Goal: Information Seeking & Learning: Compare options

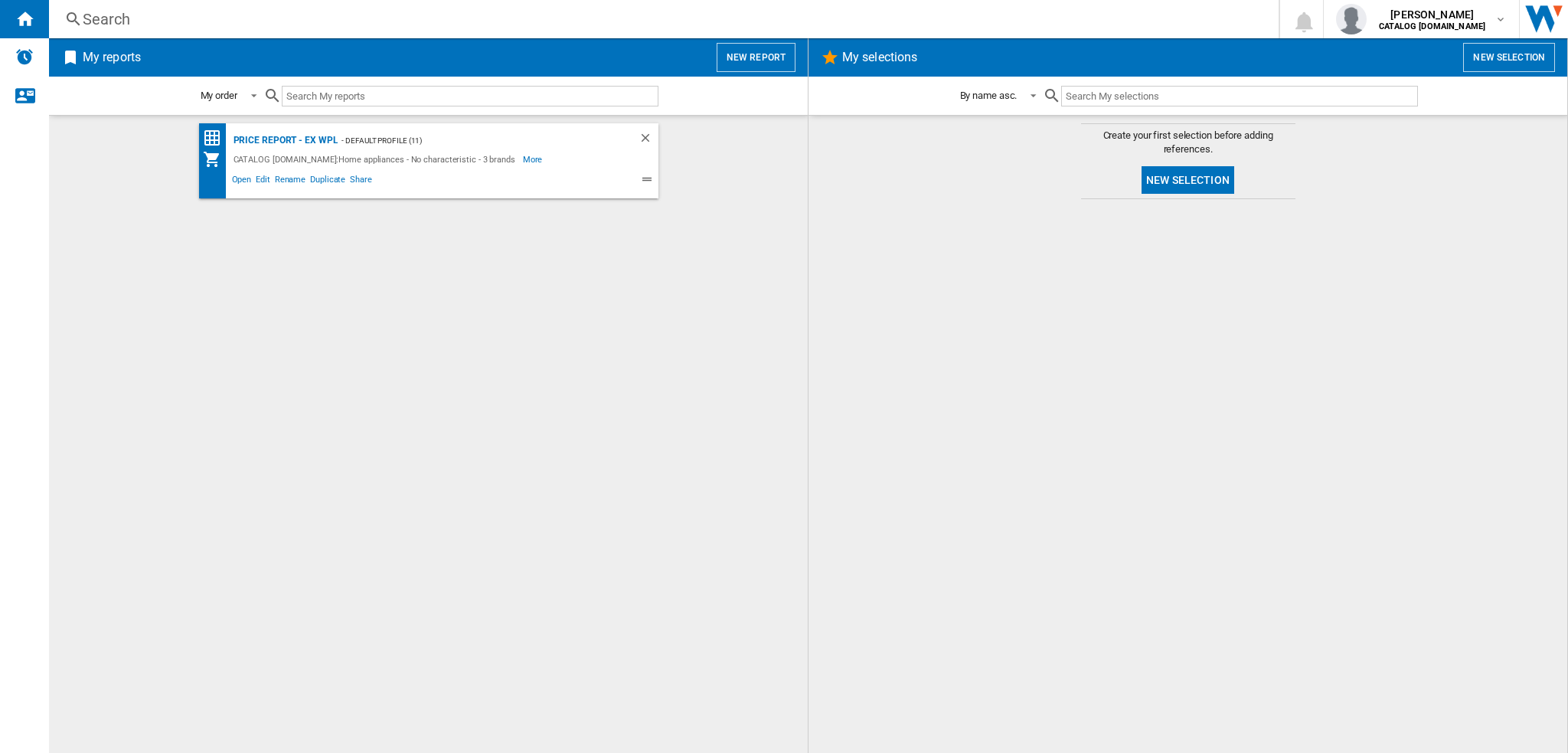
click at [138, 24] on div "Search" at bounding box center [661, 19] width 1156 height 22
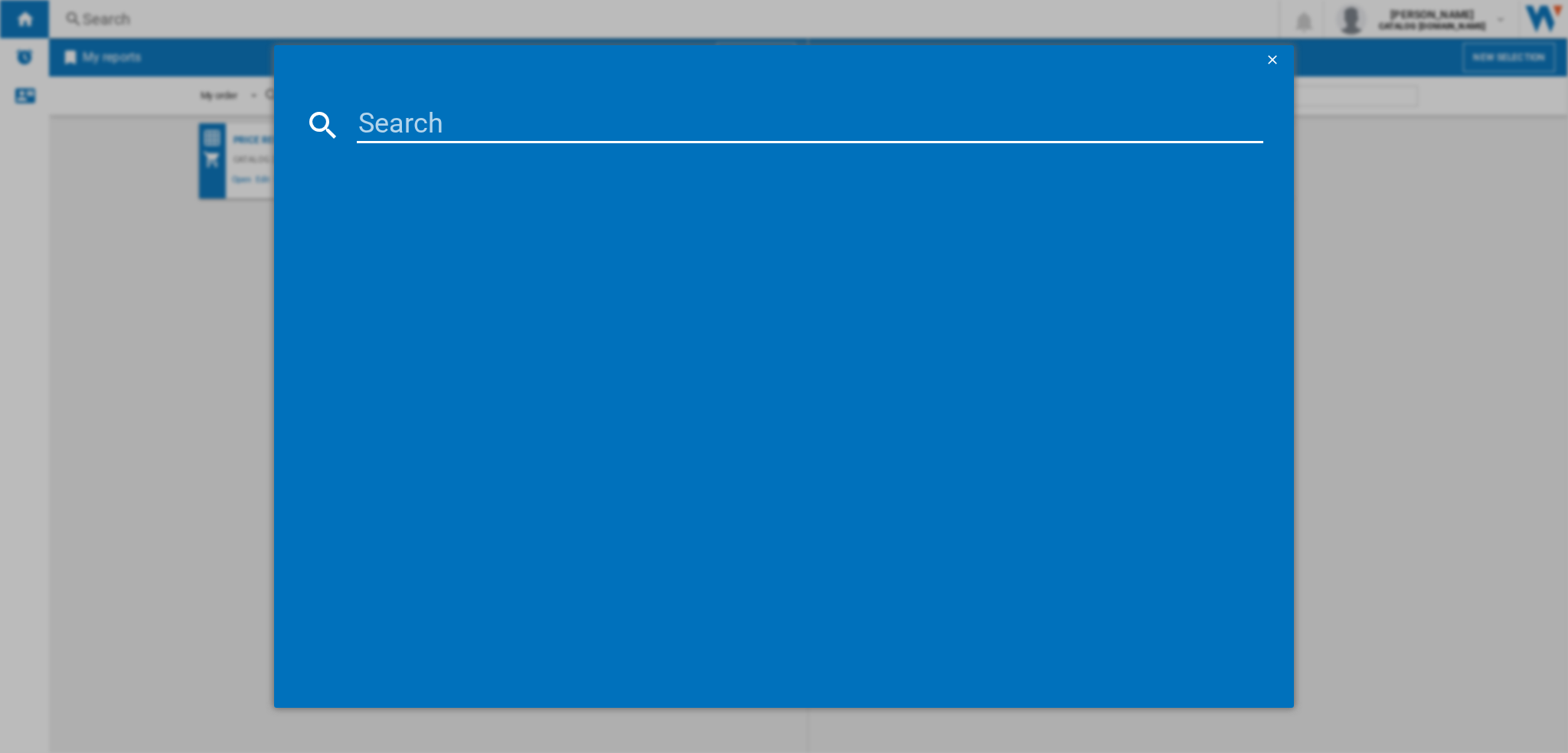
click at [451, 123] on input at bounding box center [810, 125] width 906 height 37
paste input "HFC3C26WCBUK"
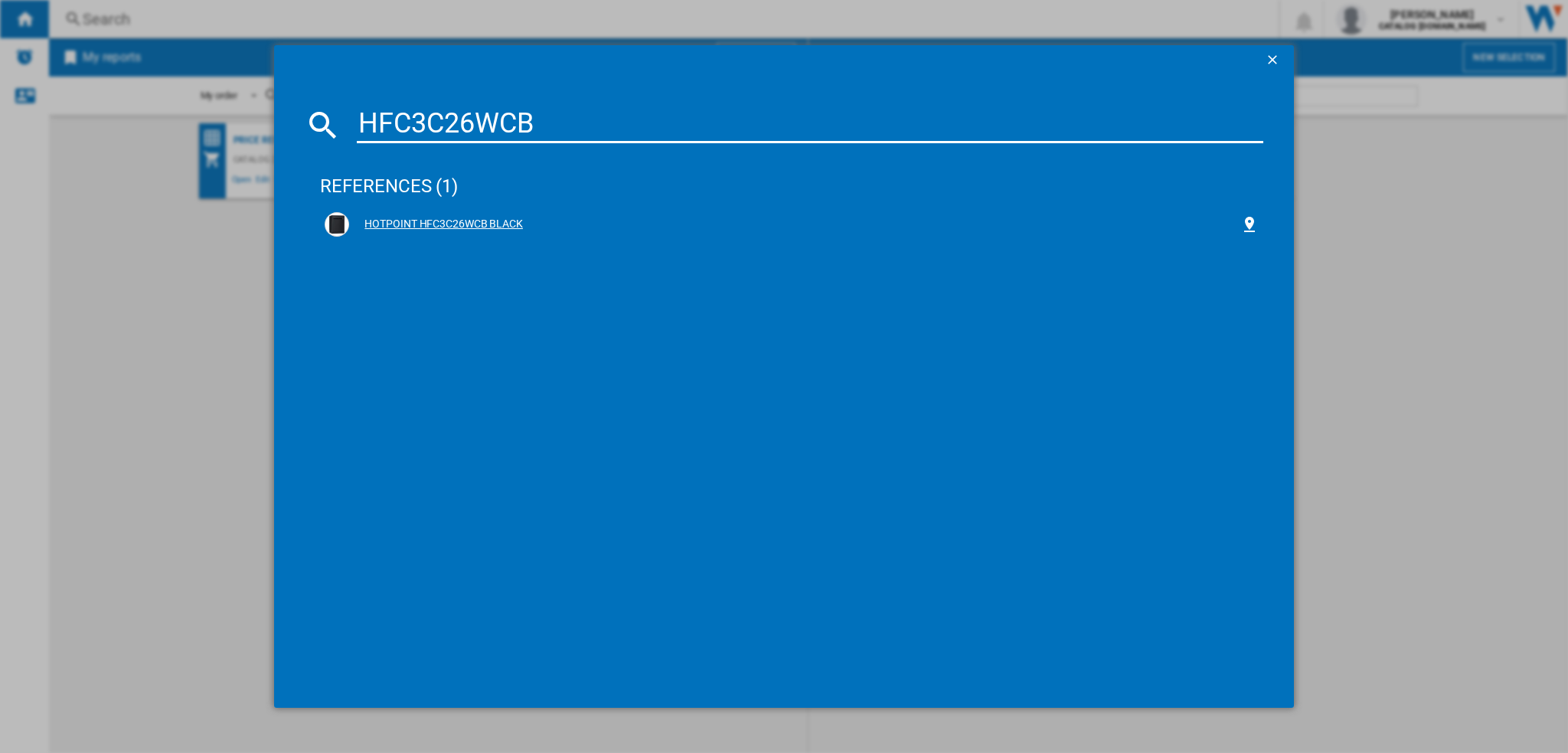
type input "HFC3C26WCB"
click at [417, 210] on div "HOTPOINT HFC3C26WCB BLACK" at bounding box center [790, 224] width 942 height 34
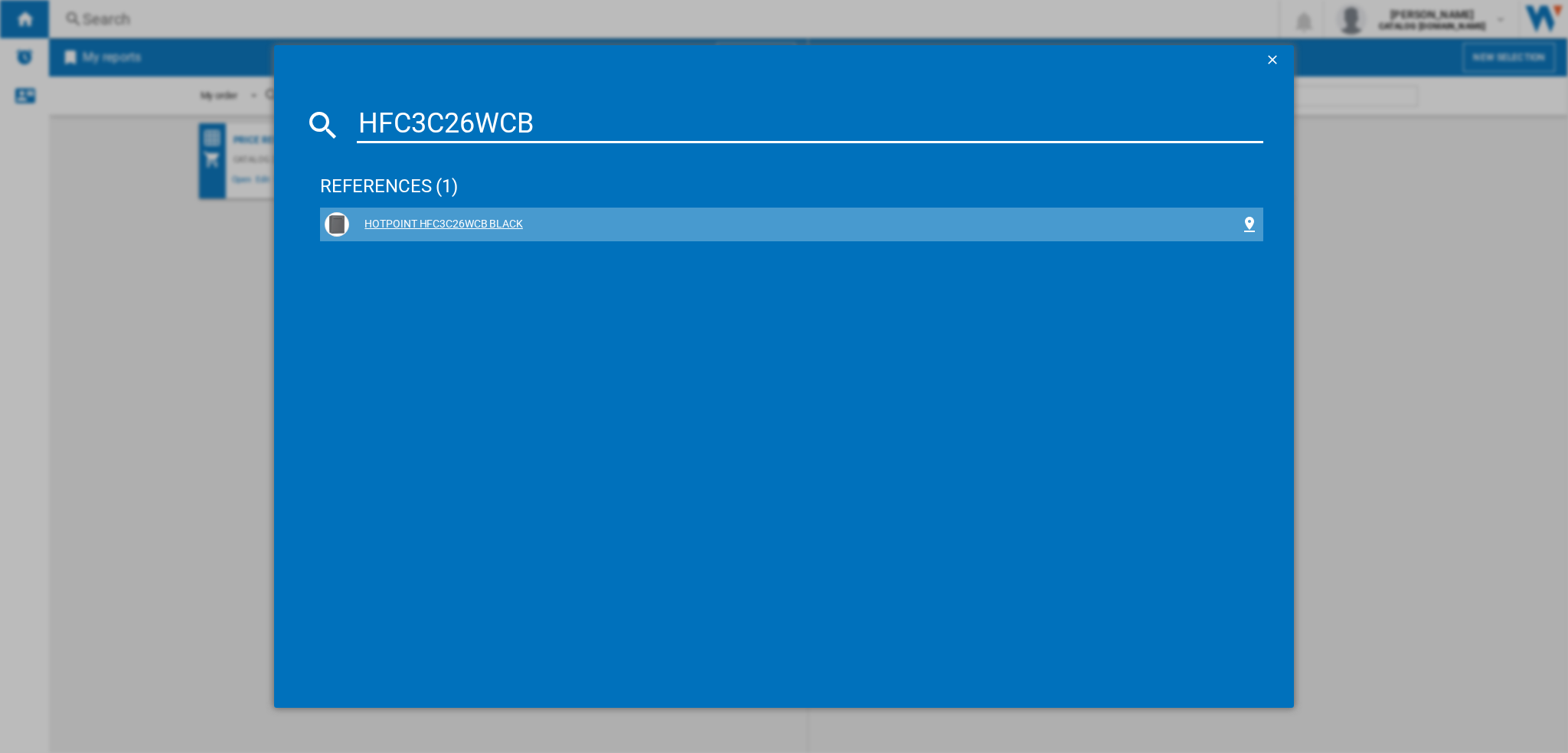
click at [416, 219] on div "HOTPOINT HFC3C26WCB BLACK" at bounding box center [794, 224] width 890 height 15
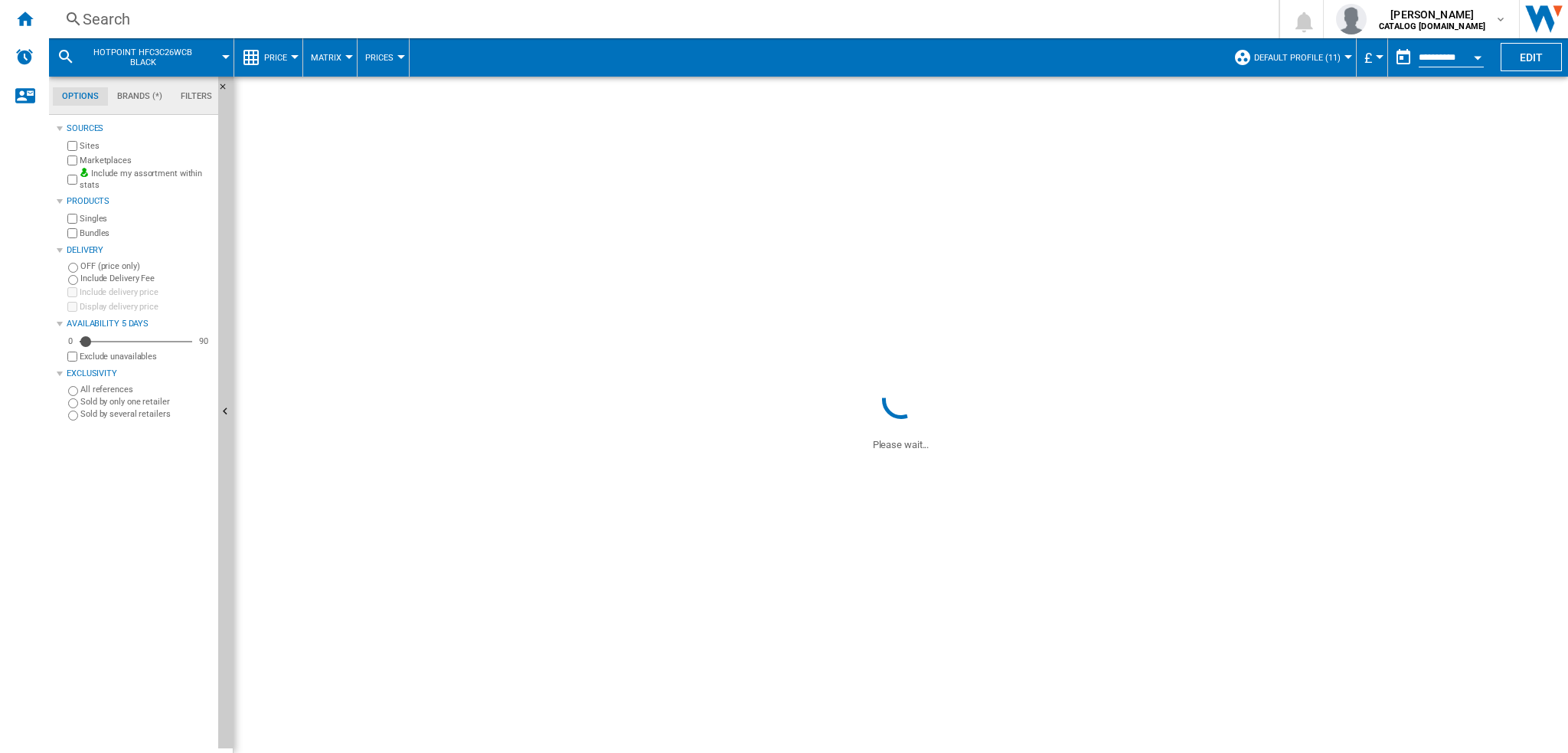
click at [271, 55] on span "Price" at bounding box center [275, 58] width 23 height 10
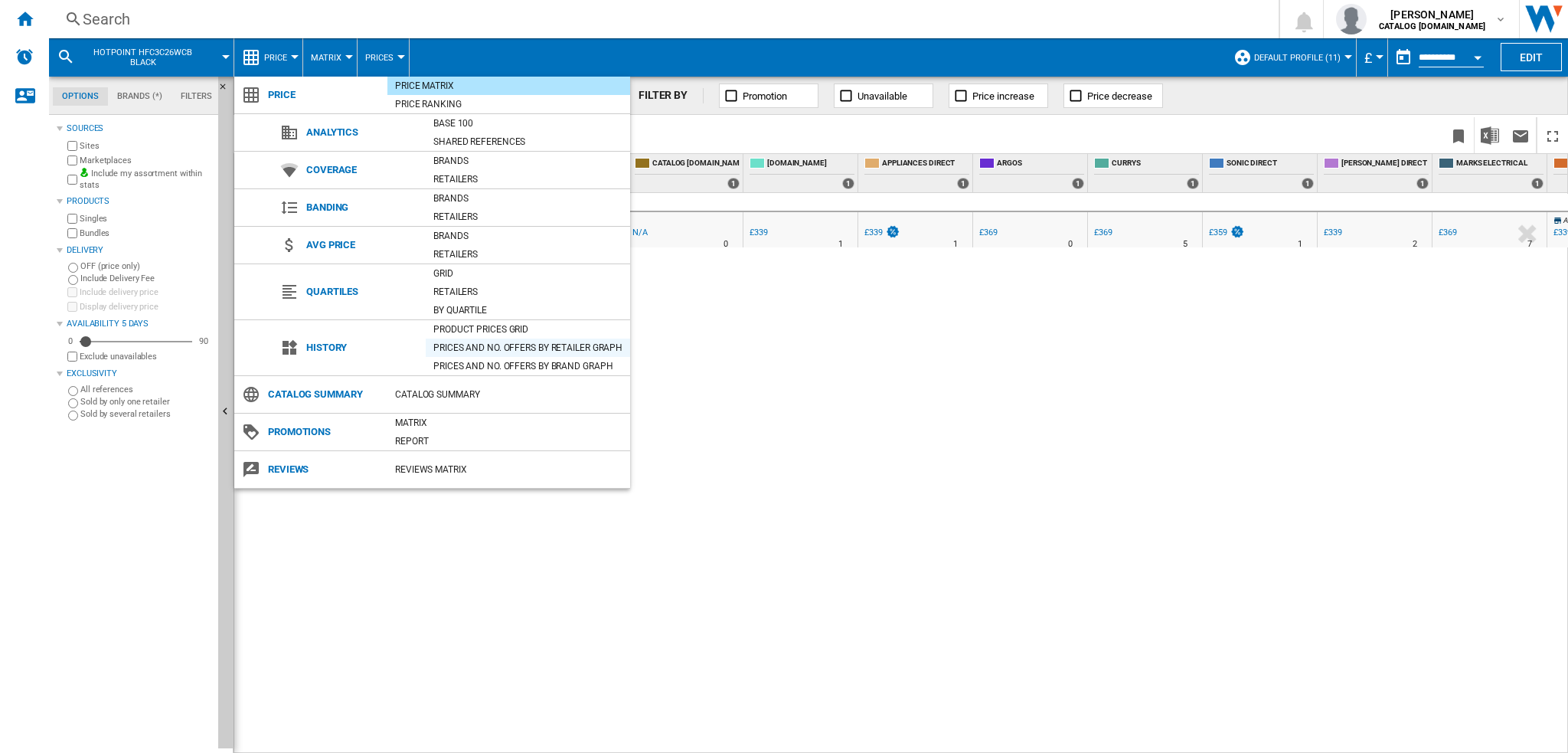
click at [473, 344] on div "Prices and No. offers by retailer graph" at bounding box center [528, 348] width 205 height 15
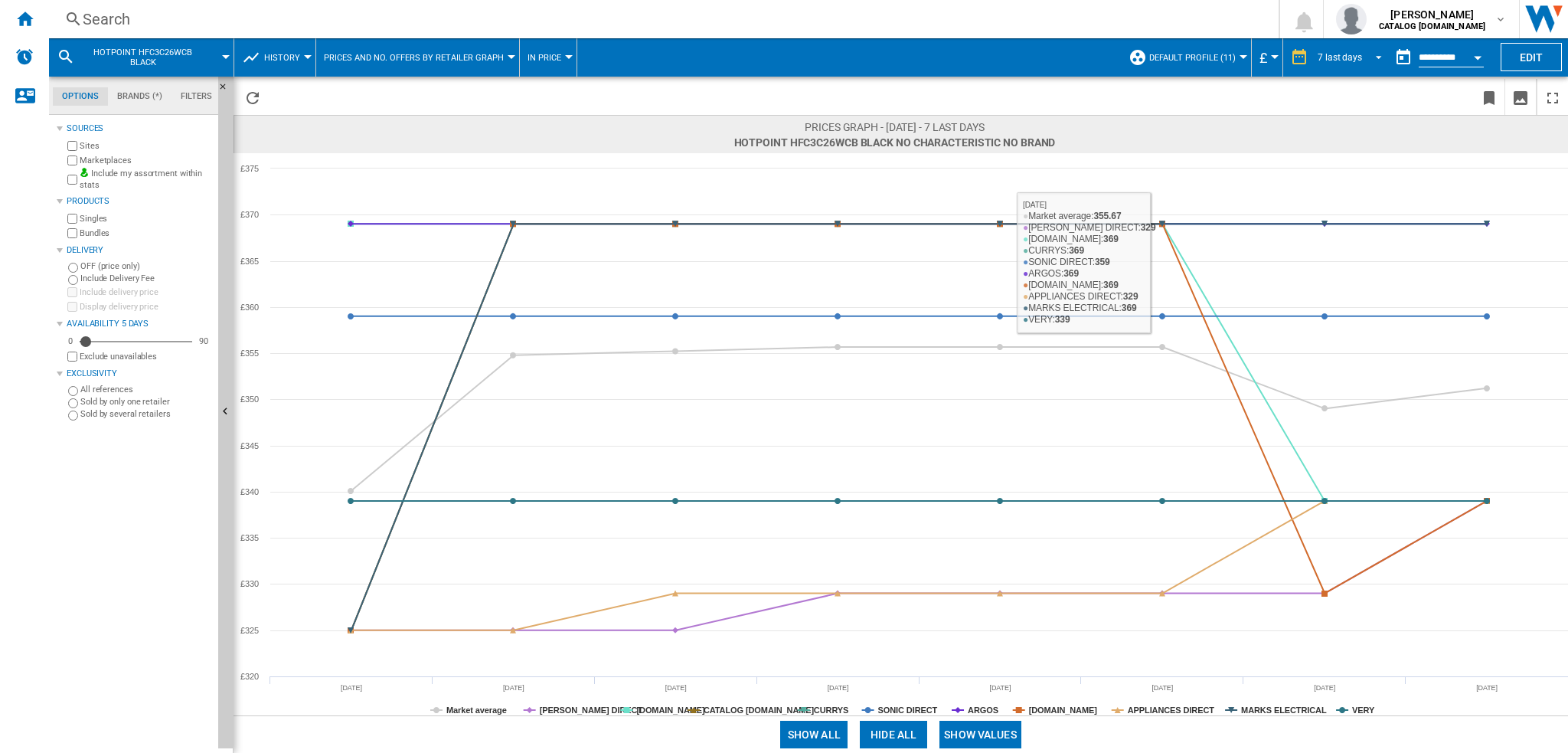
click at [1321, 48] on md-select-value "7 last days" at bounding box center [1352, 57] width 72 height 23
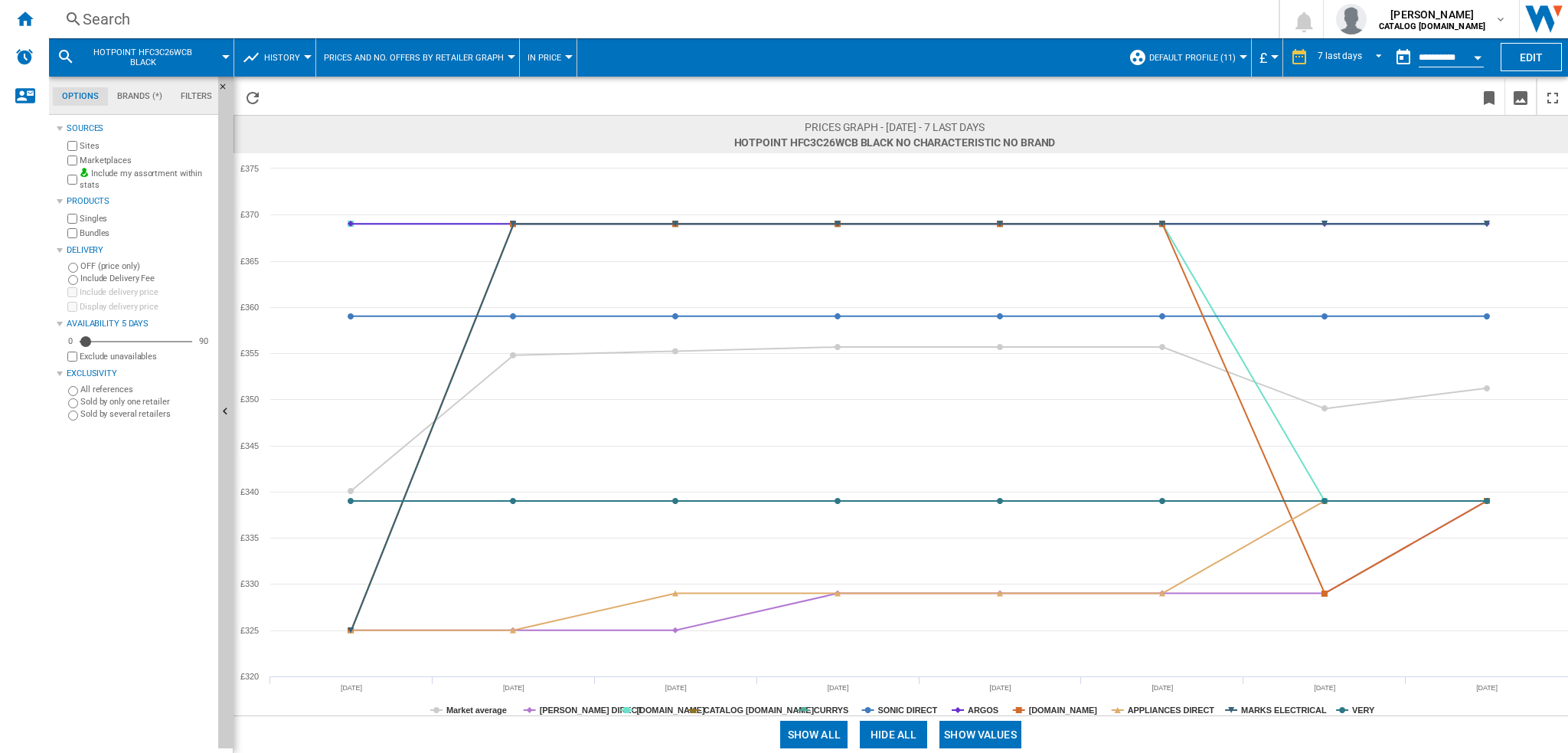
scroll to position [22, 0]
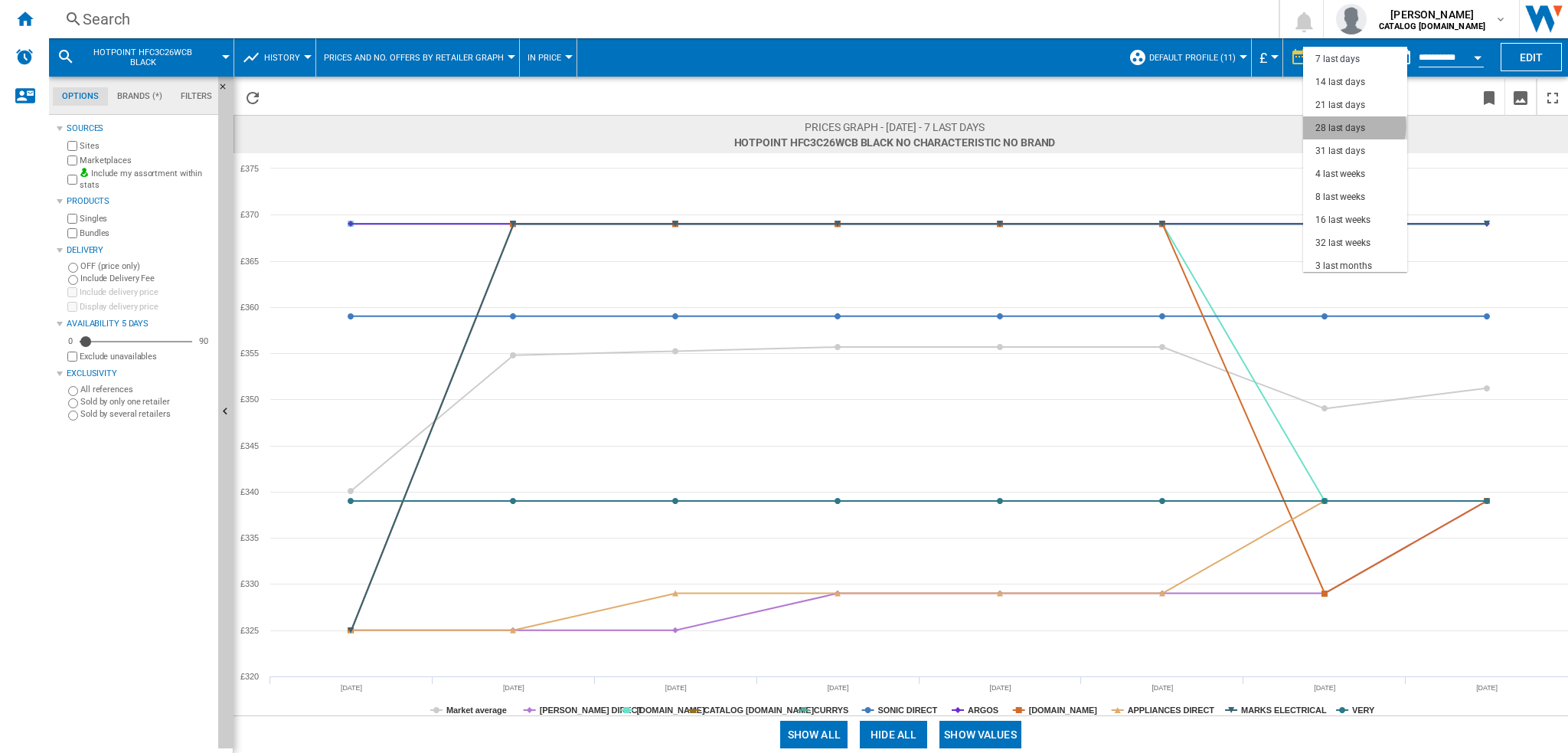
click at [1353, 126] on div "28 last days" at bounding box center [1340, 128] width 49 height 13
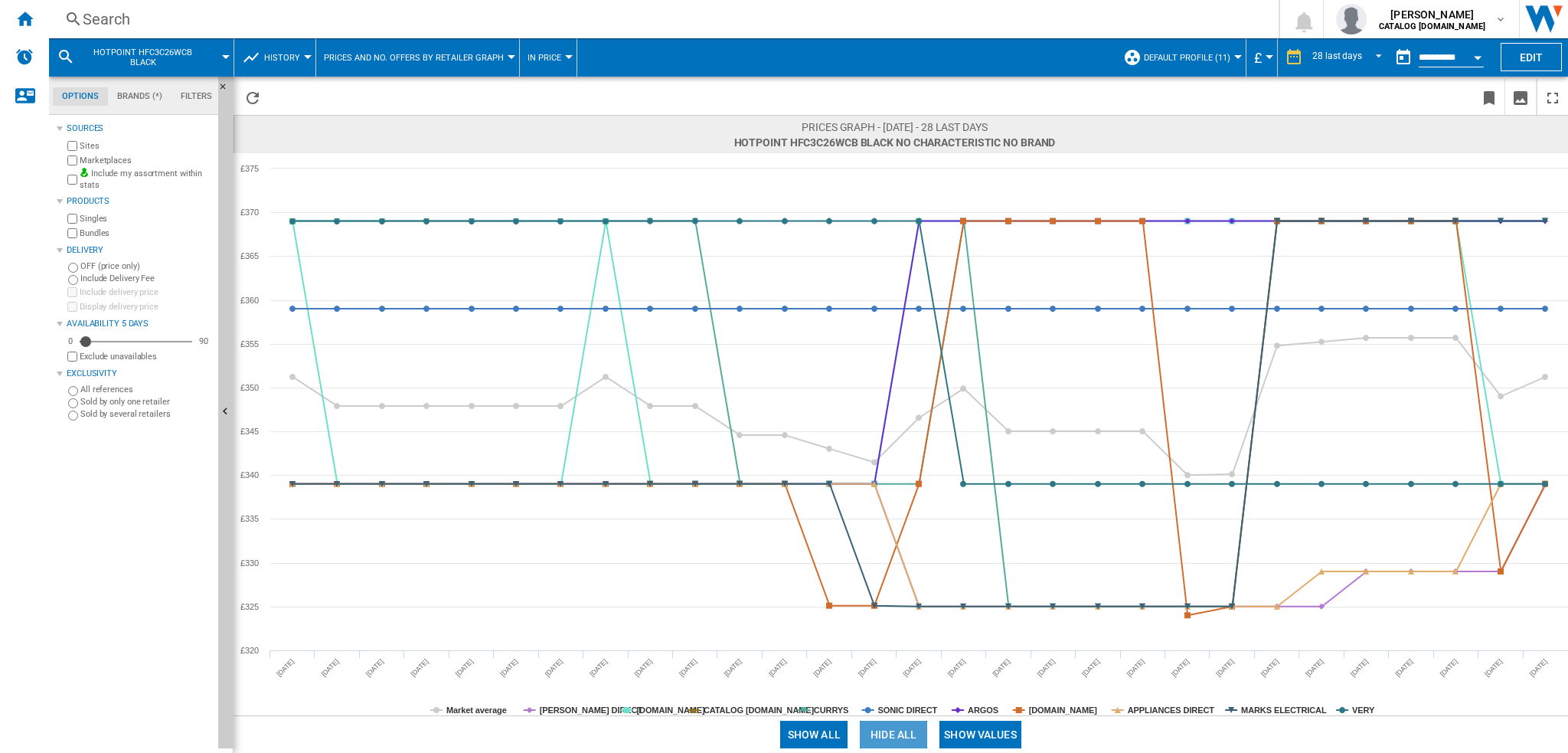
click at [907, 732] on button "Hide all" at bounding box center [893, 735] width 67 height 28
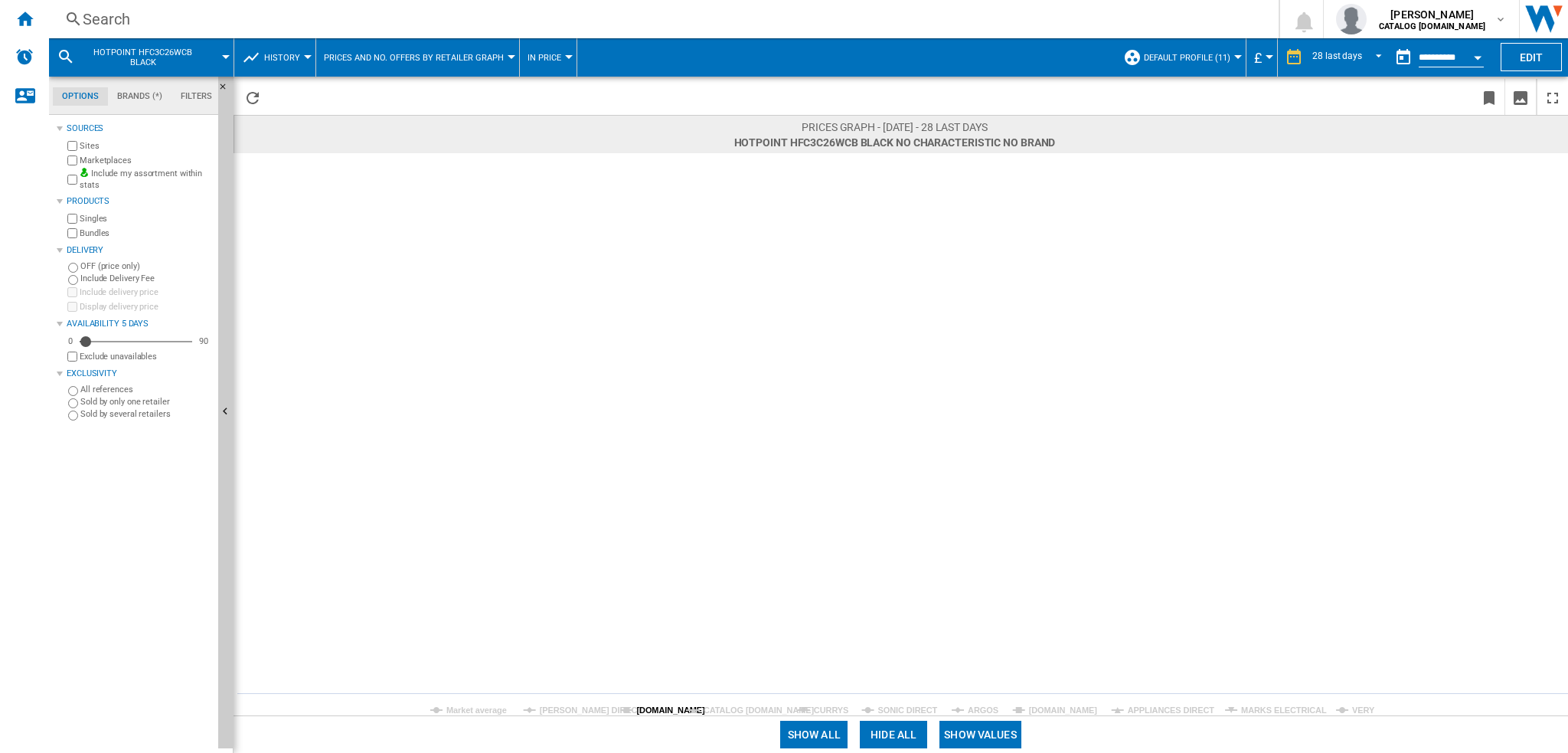
click at [647, 706] on tspan "[DOMAIN_NAME]" at bounding box center [670, 710] width 69 height 9
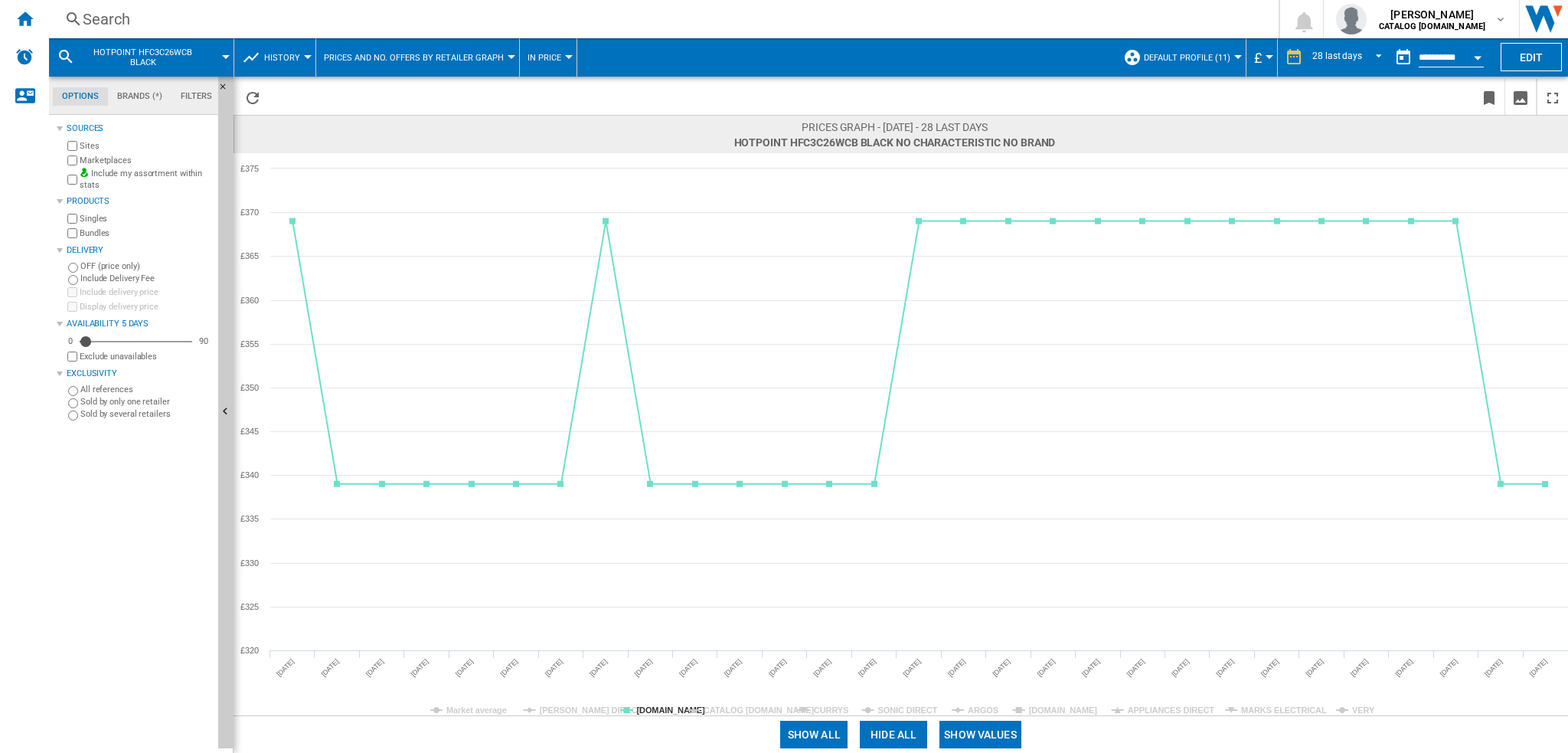
click at [95, 17] on div "Search" at bounding box center [661, 19] width 1156 height 22
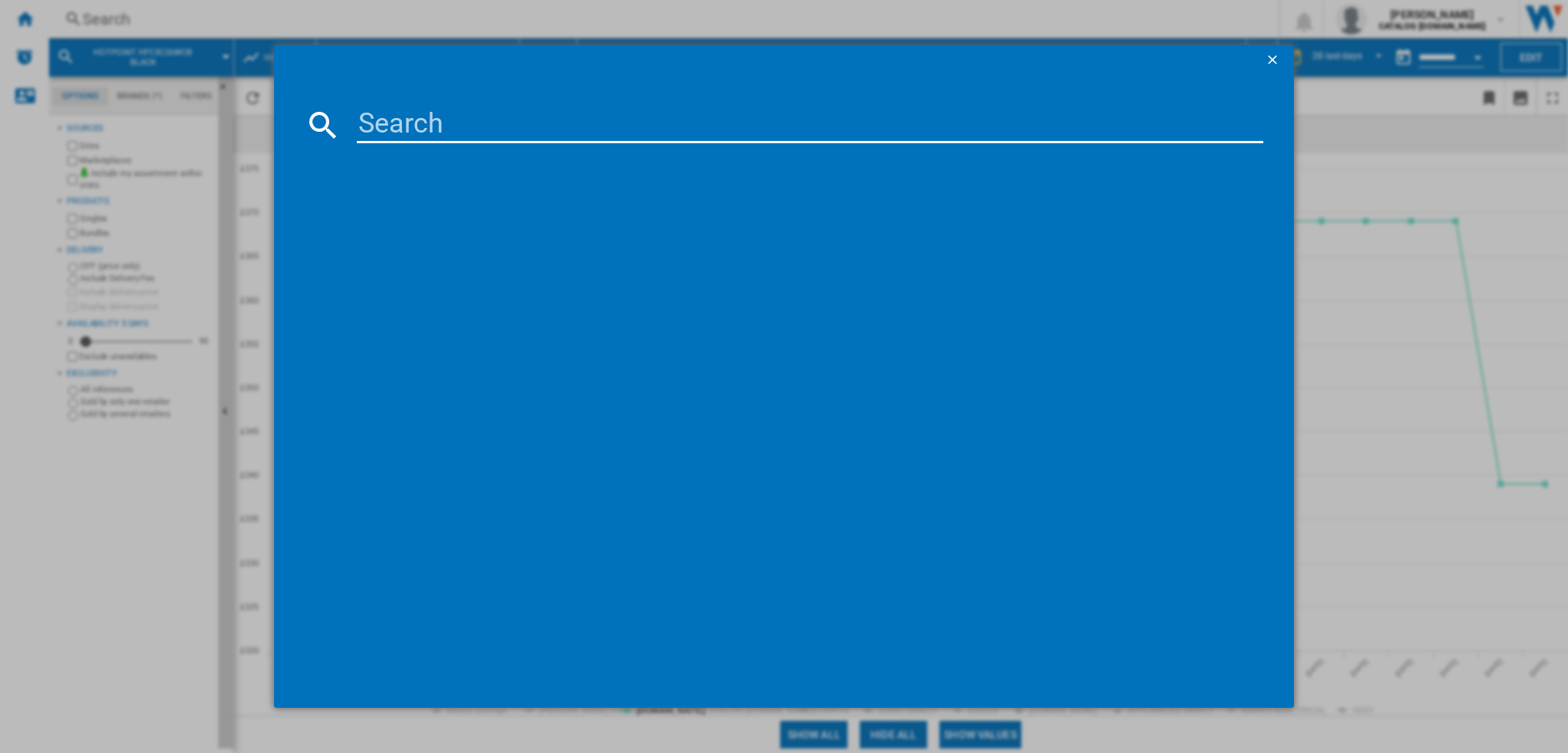
drag, startPoint x: 423, startPoint y: 133, endPoint x: 430, endPoint y: 135, distance: 7.3
click at [425, 135] on input at bounding box center [810, 125] width 906 height 37
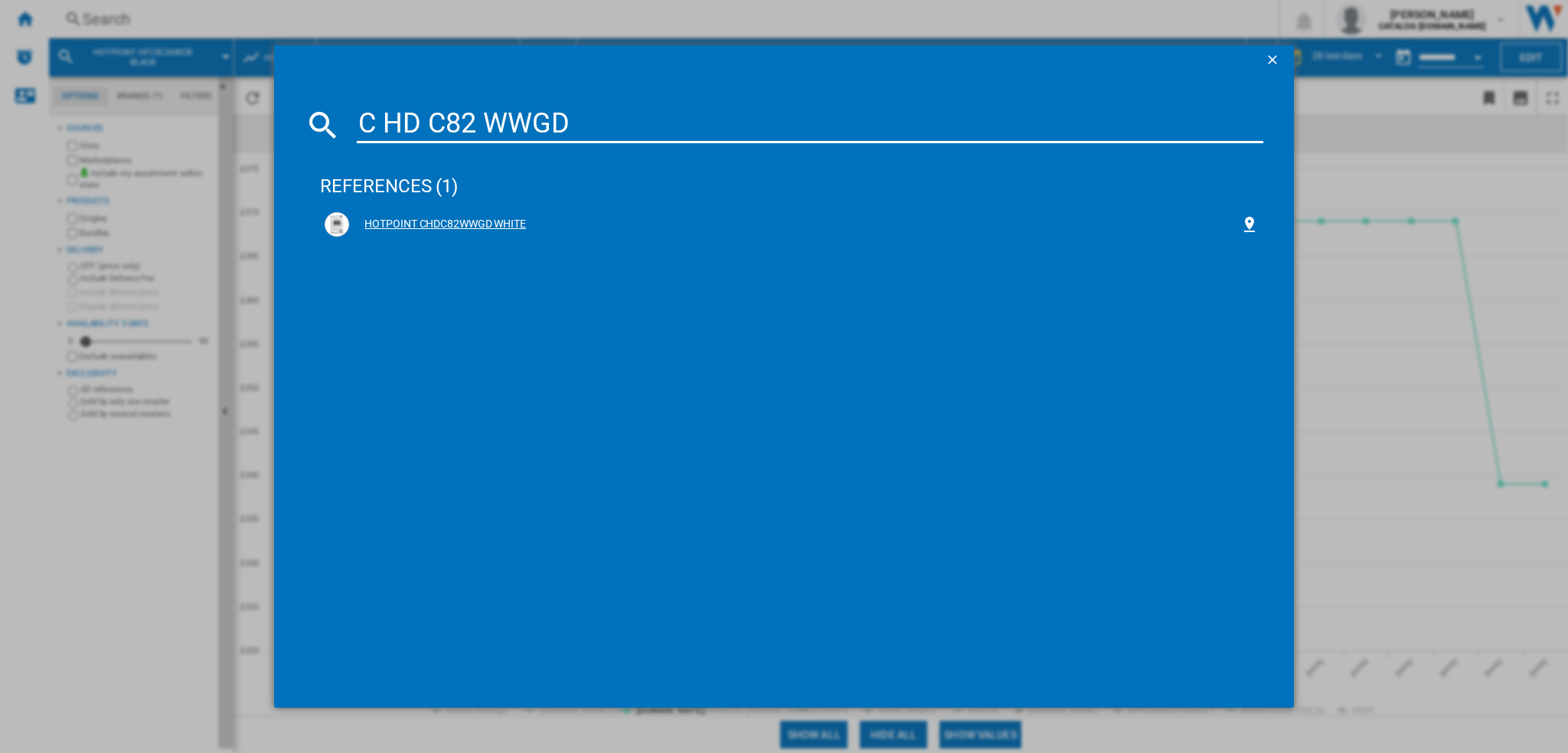
type input "C HD C82 WWGD"
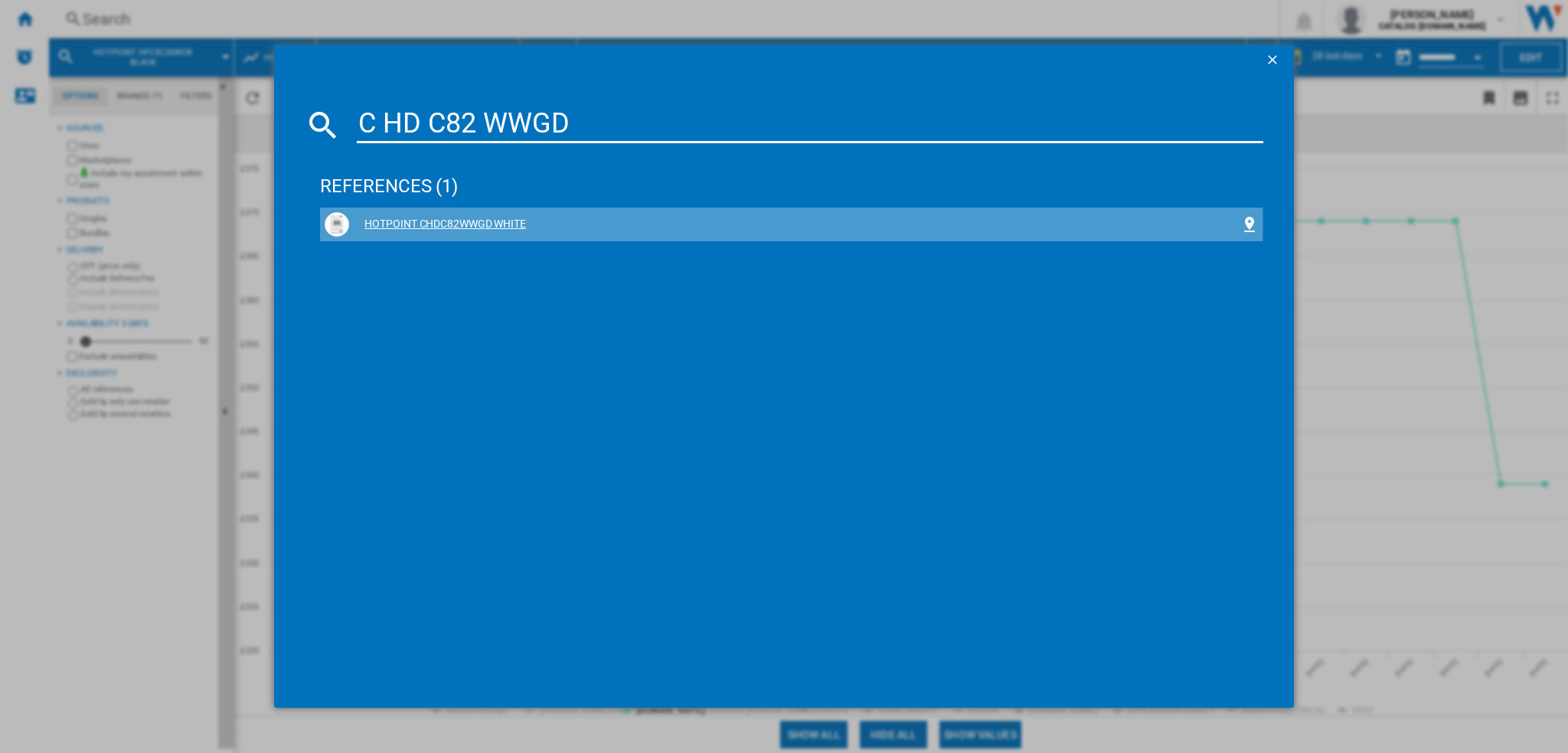
click at [495, 222] on div "HOTPOINT CHDC82WWGD WHITE" at bounding box center [794, 224] width 890 height 15
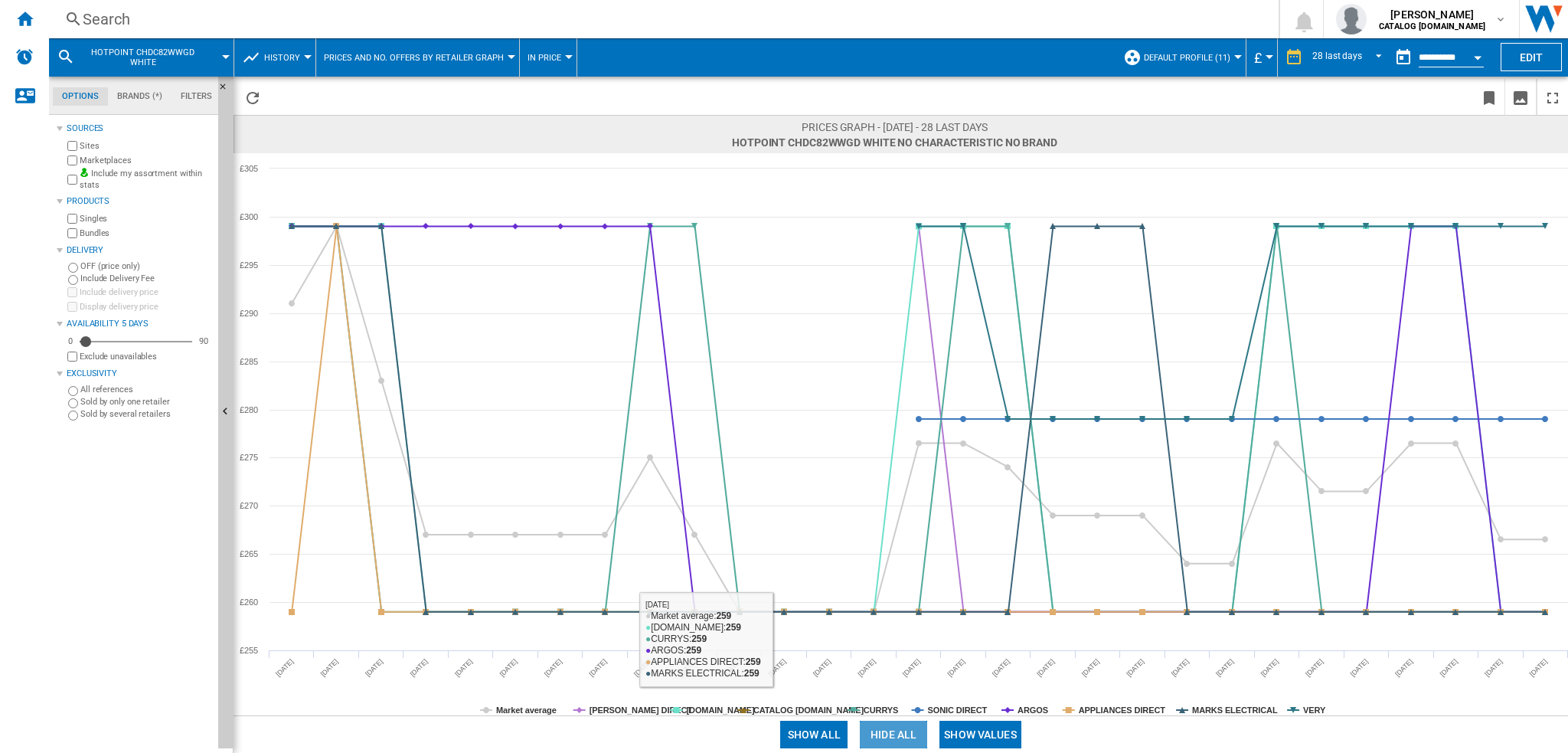
click at [903, 740] on button "Hide all" at bounding box center [893, 735] width 67 height 28
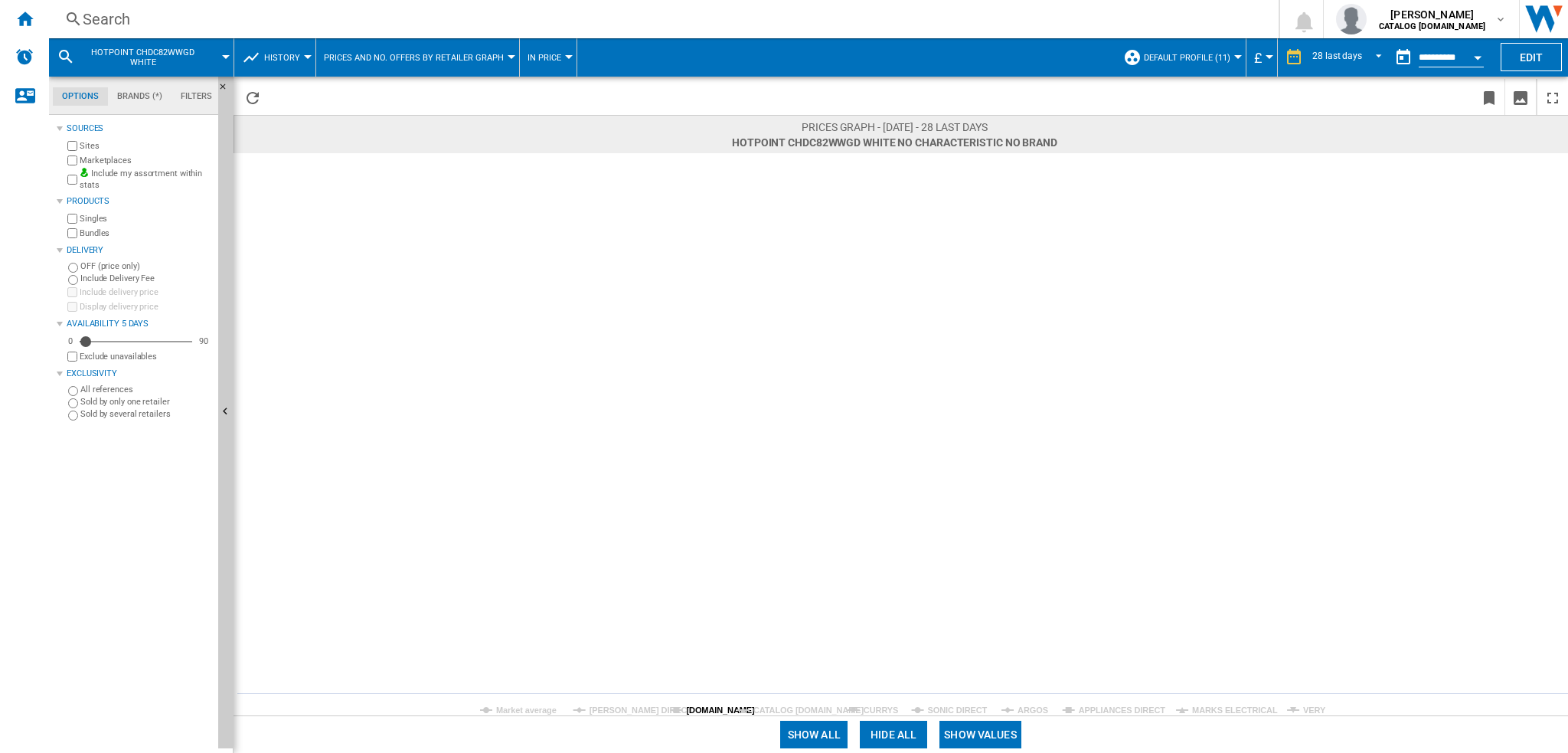
click at [706, 706] on tspan "[DOMAIN_NAME]" at bounding box center [721, 710] width 69 height 9
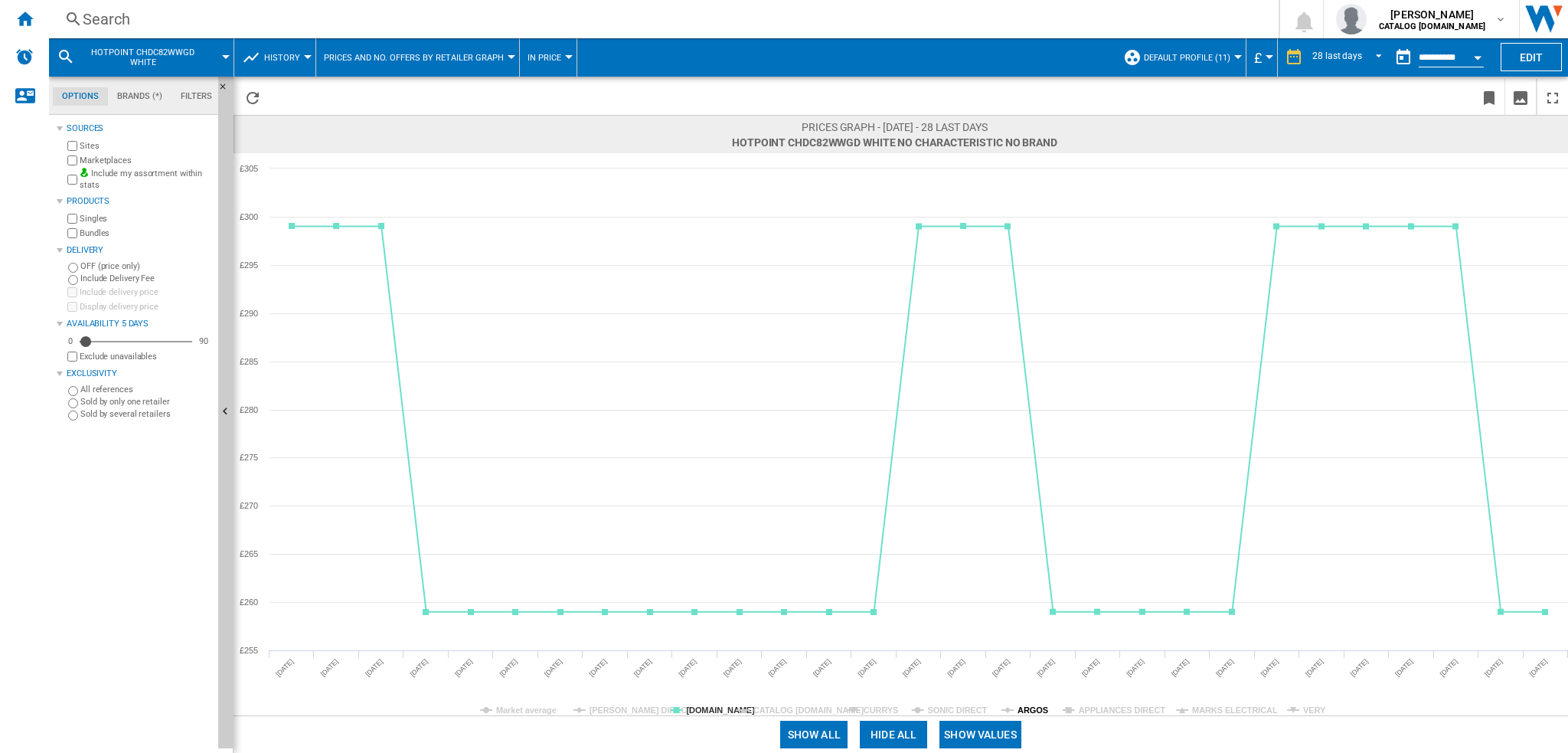
click at [1030, 709] on tspan "ARGOS" at bounding box center [1033, 710] width 31 height 9
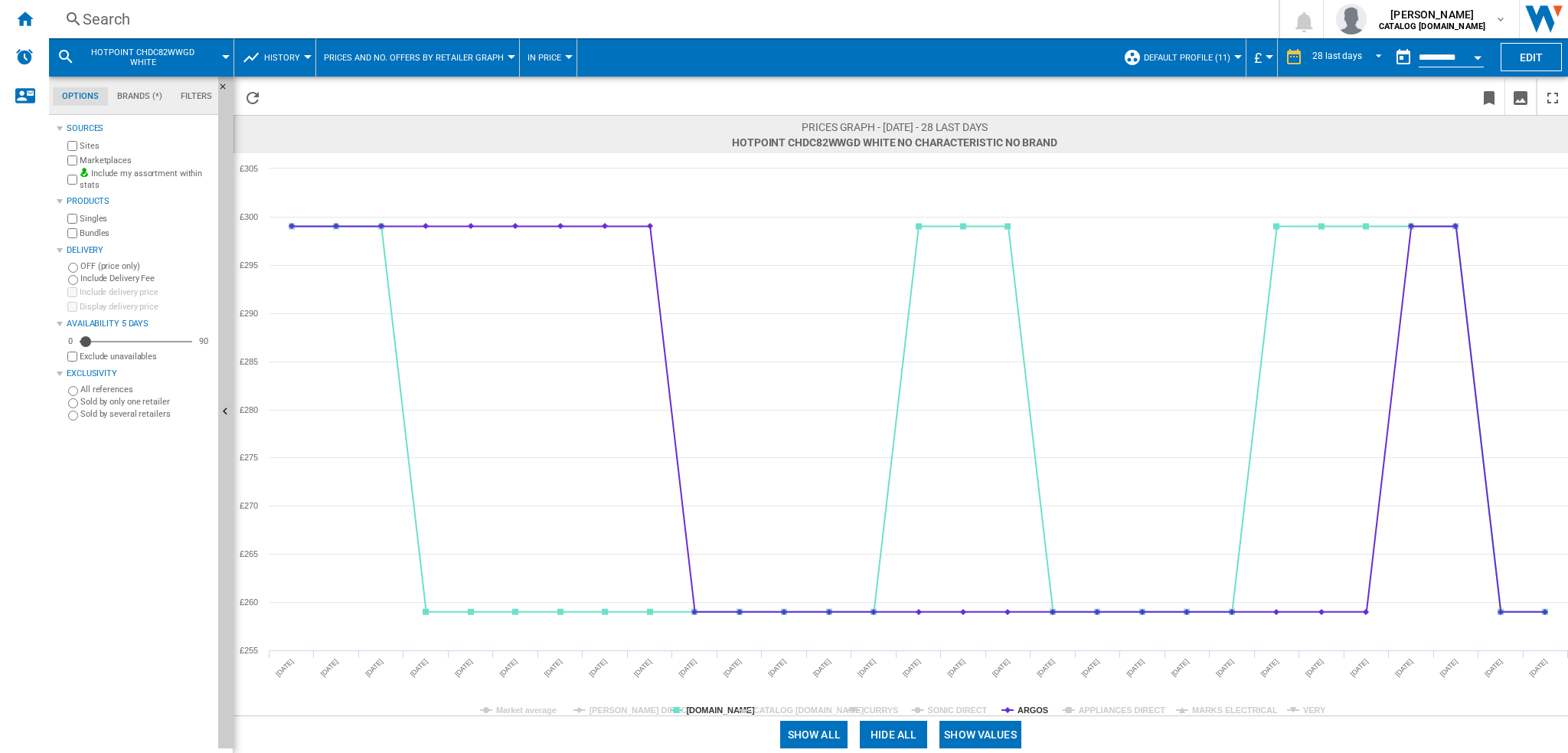
click at [1030, 709] on tspan "ARGOS" at bounding box center [1033, 710] width 31 height 9
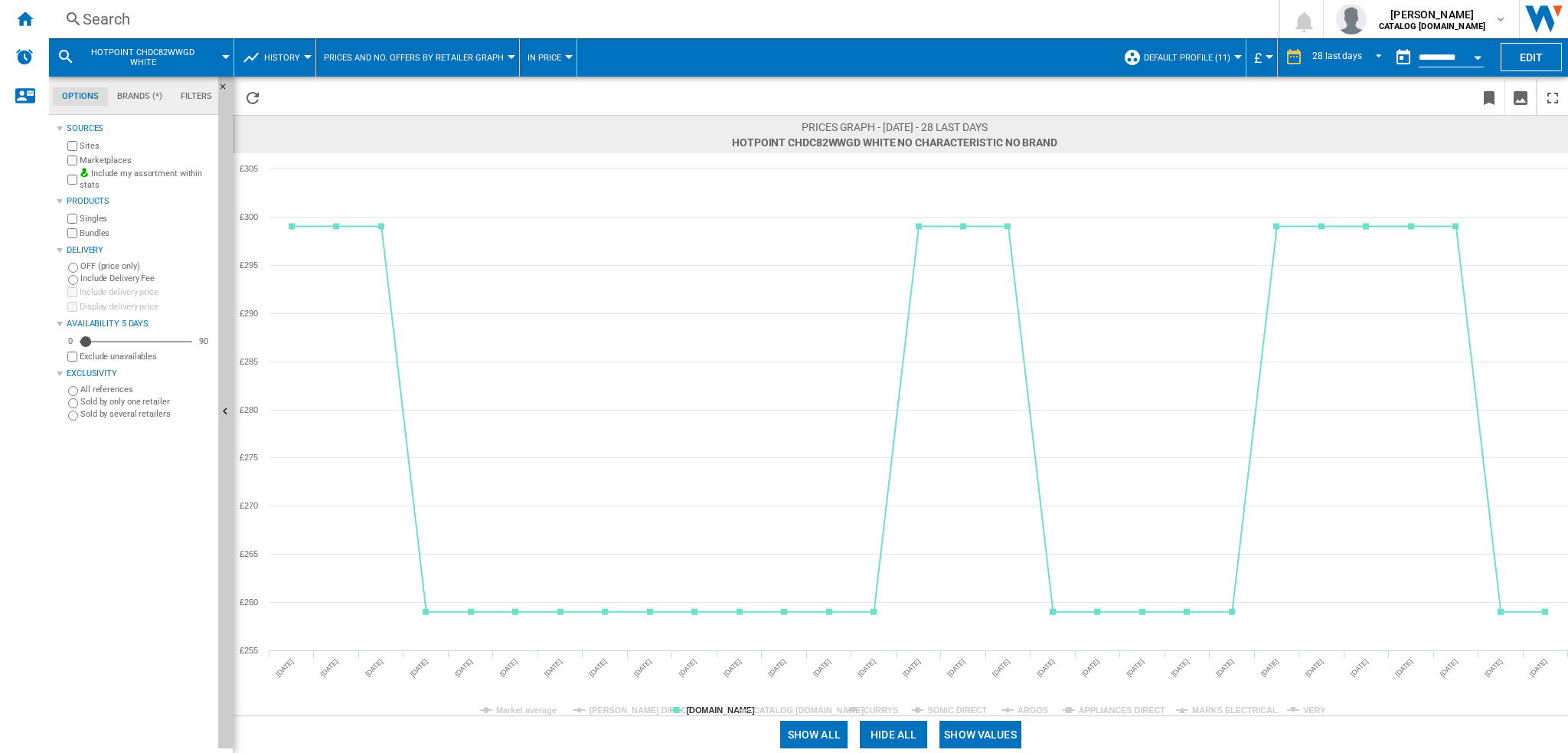
click at [1030, 709] on tspan "ARGOS" at bounding box center [1033, 710] width 31 height 9
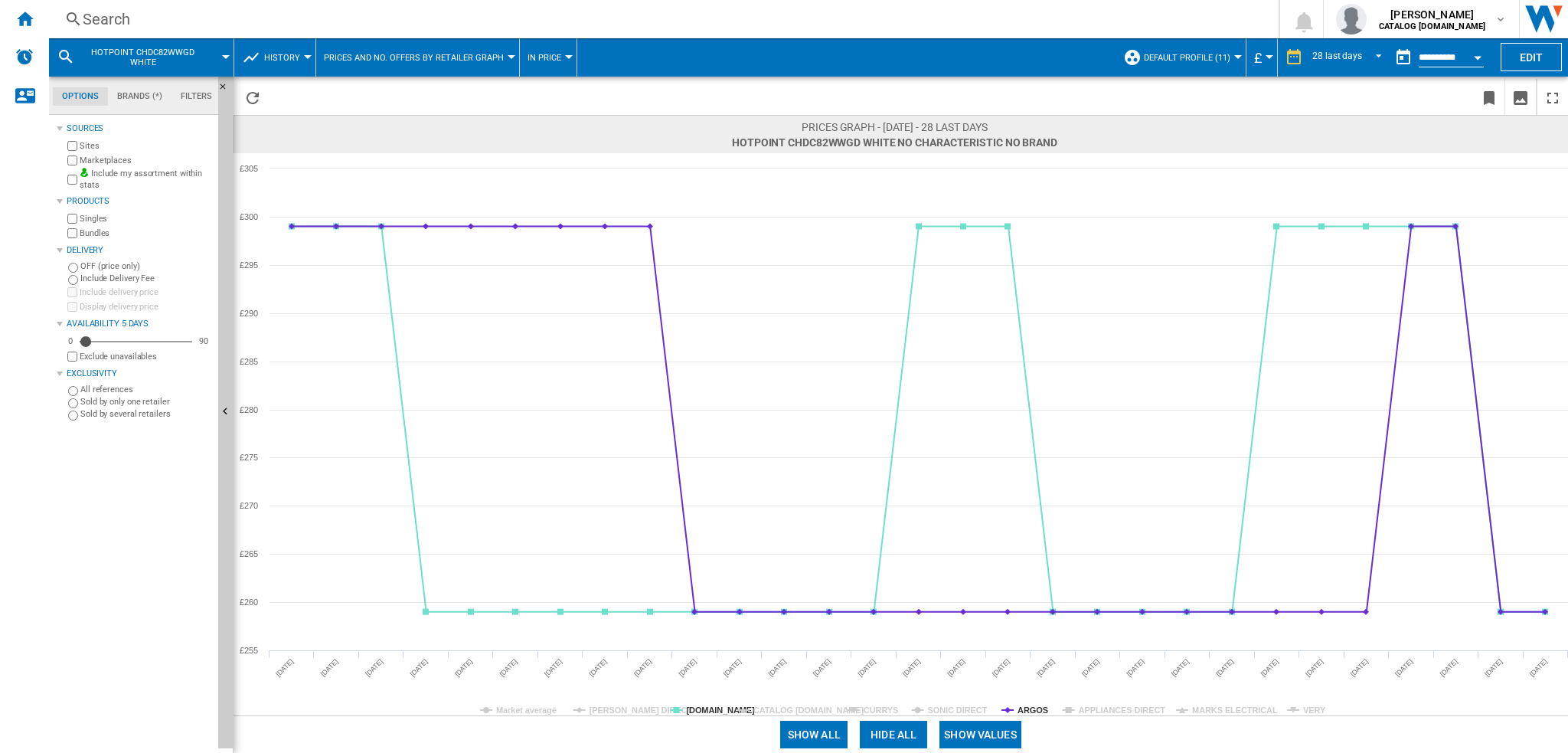
click at [1030, 709] on tspan "ARGOS" at bounding box center [1033, 710] width 31 height 9
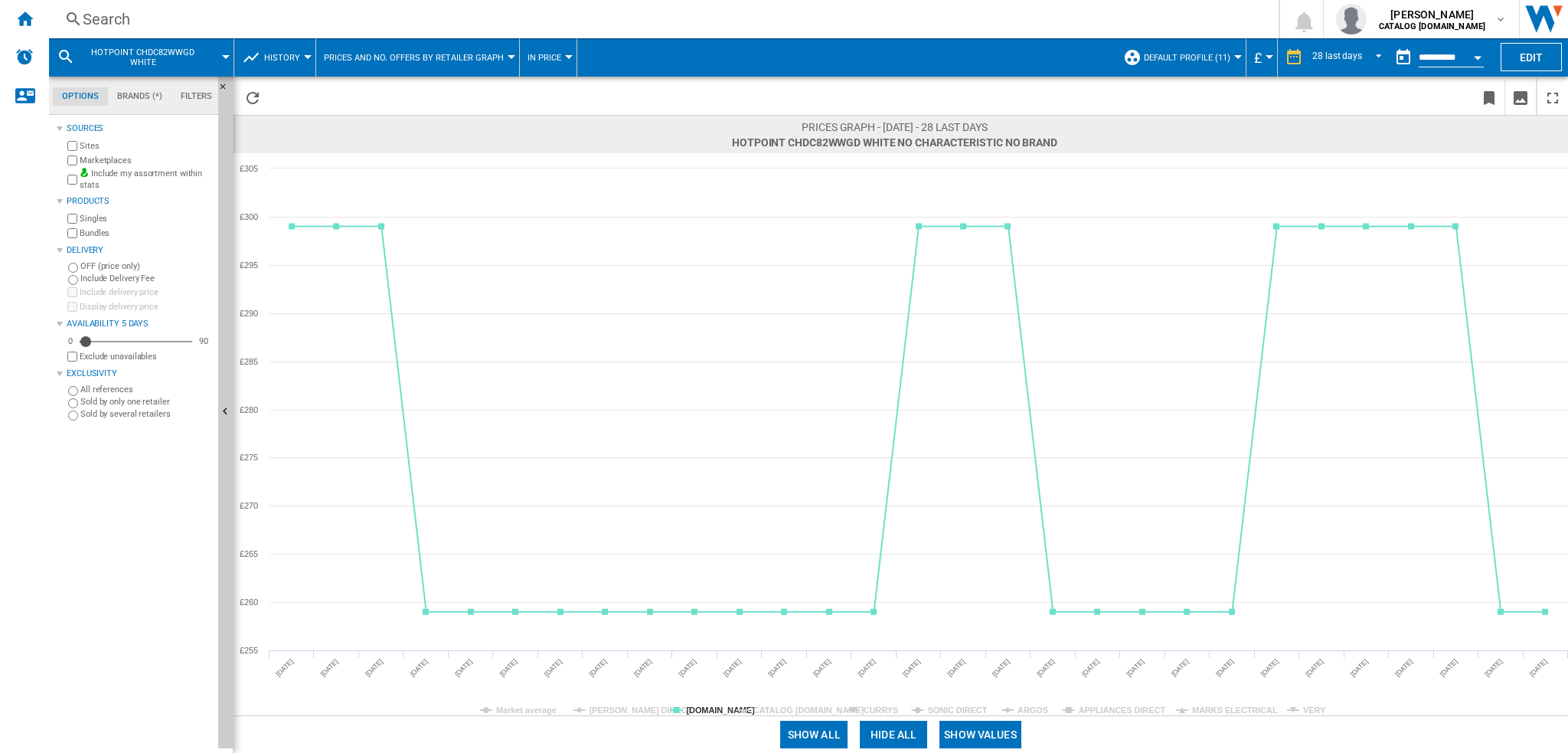
click at [1030, 709] on tspan "ARGOS" at bounding box center [1033, 710] width 31 height 9
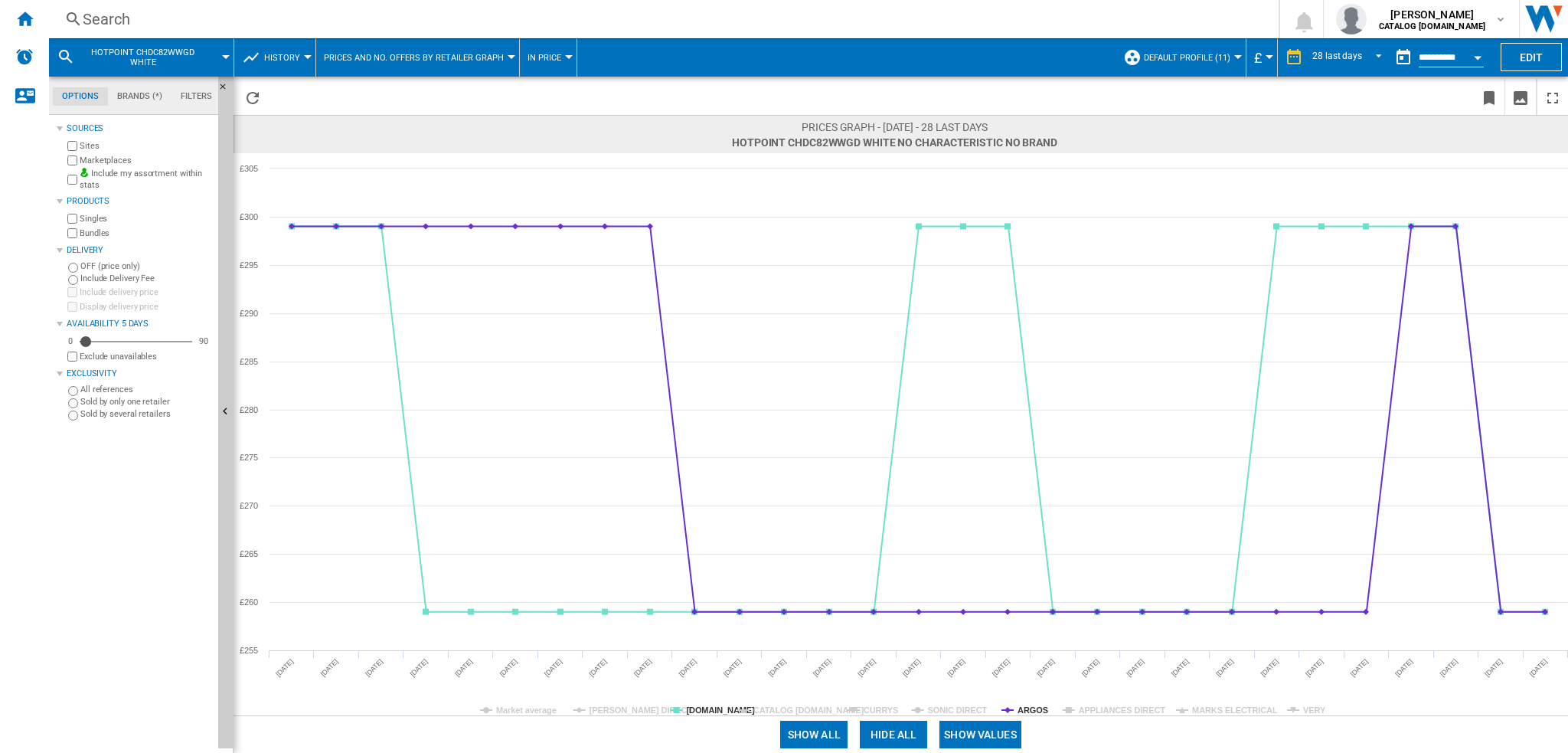
click at [1030, 709] on tspan "ARGOS" at bounding box center [1033, 710] width 31 height 9
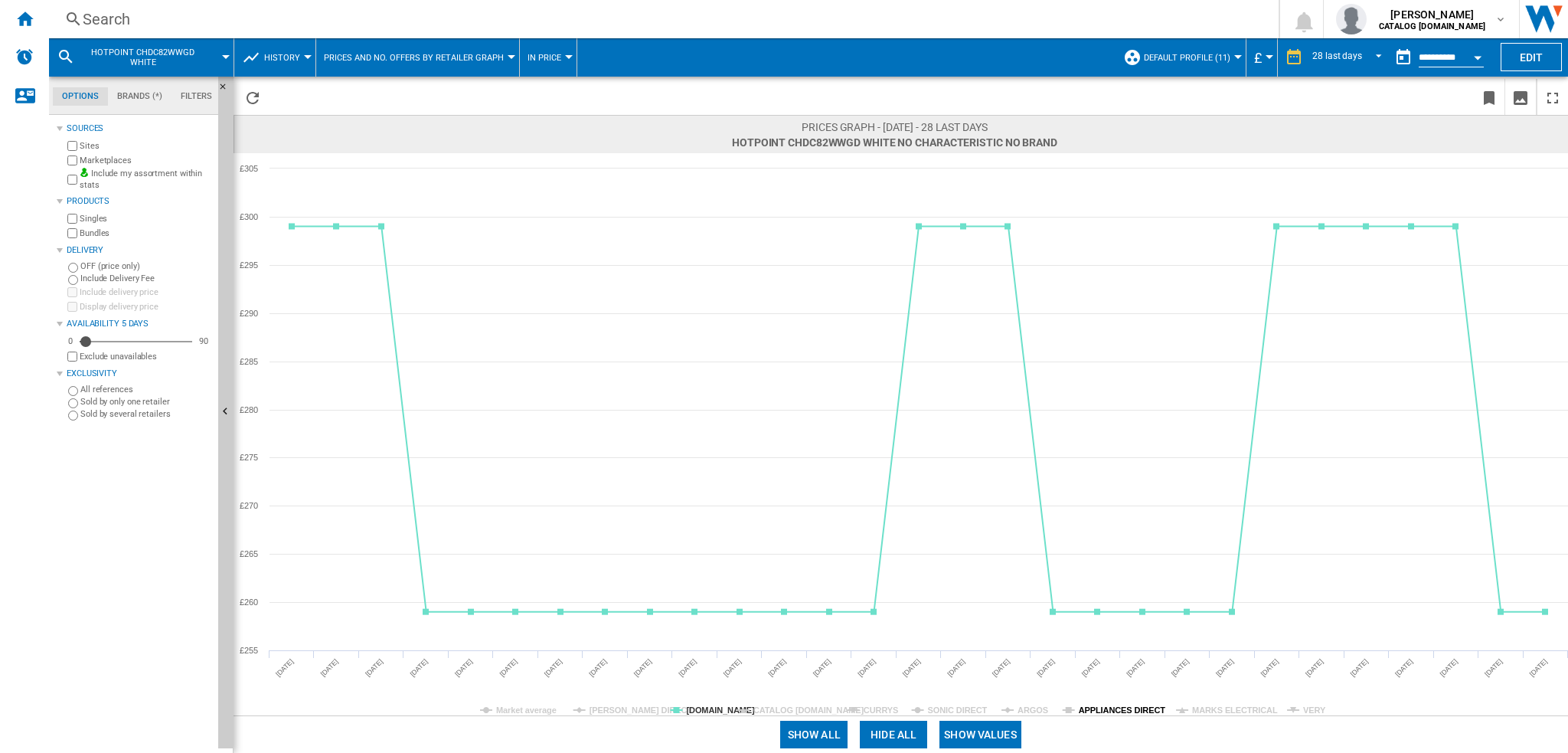
click at [1091, 707] on tspan "APPLIANCES DIRECT" at bounding box center [1123, 710] width 87 height 9
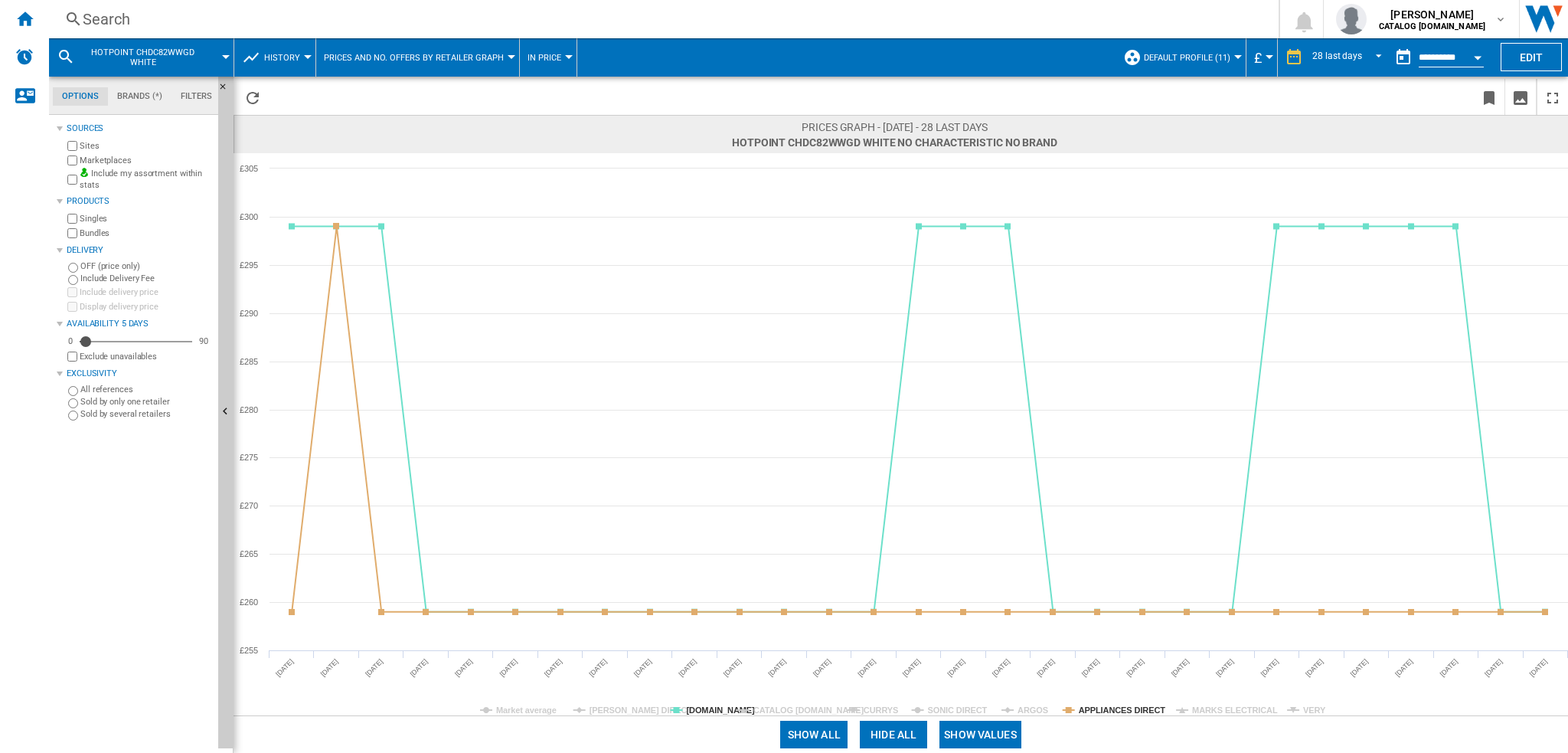
click at [1092, 707] on tspan "APPLIANCES DIRECT" at bounding box center [1123, 710] width 87 height 9
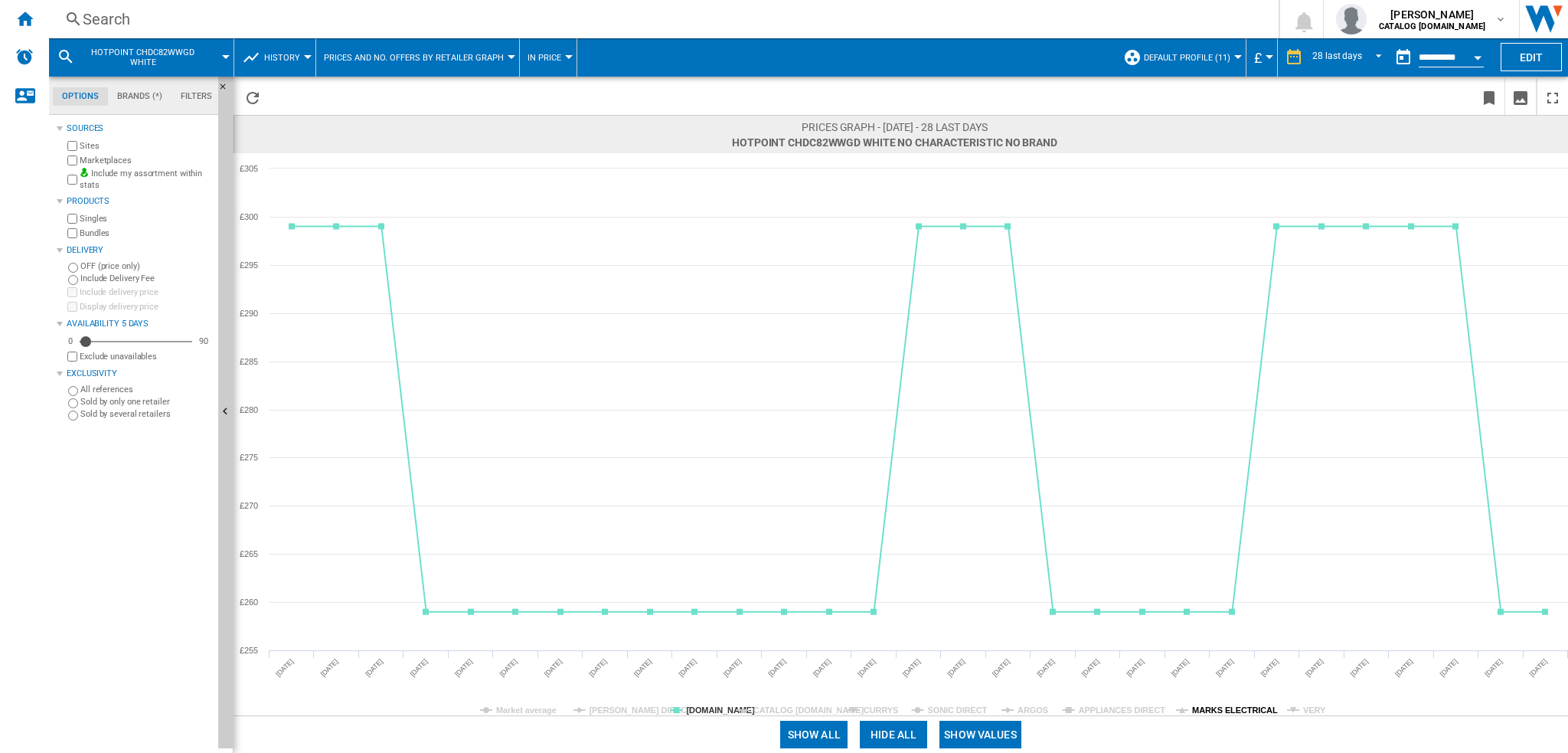
click at [1213, 709] on tspan "MARKS ELECTRICAL" at bounding box center [1235, 710] width 86 height 9
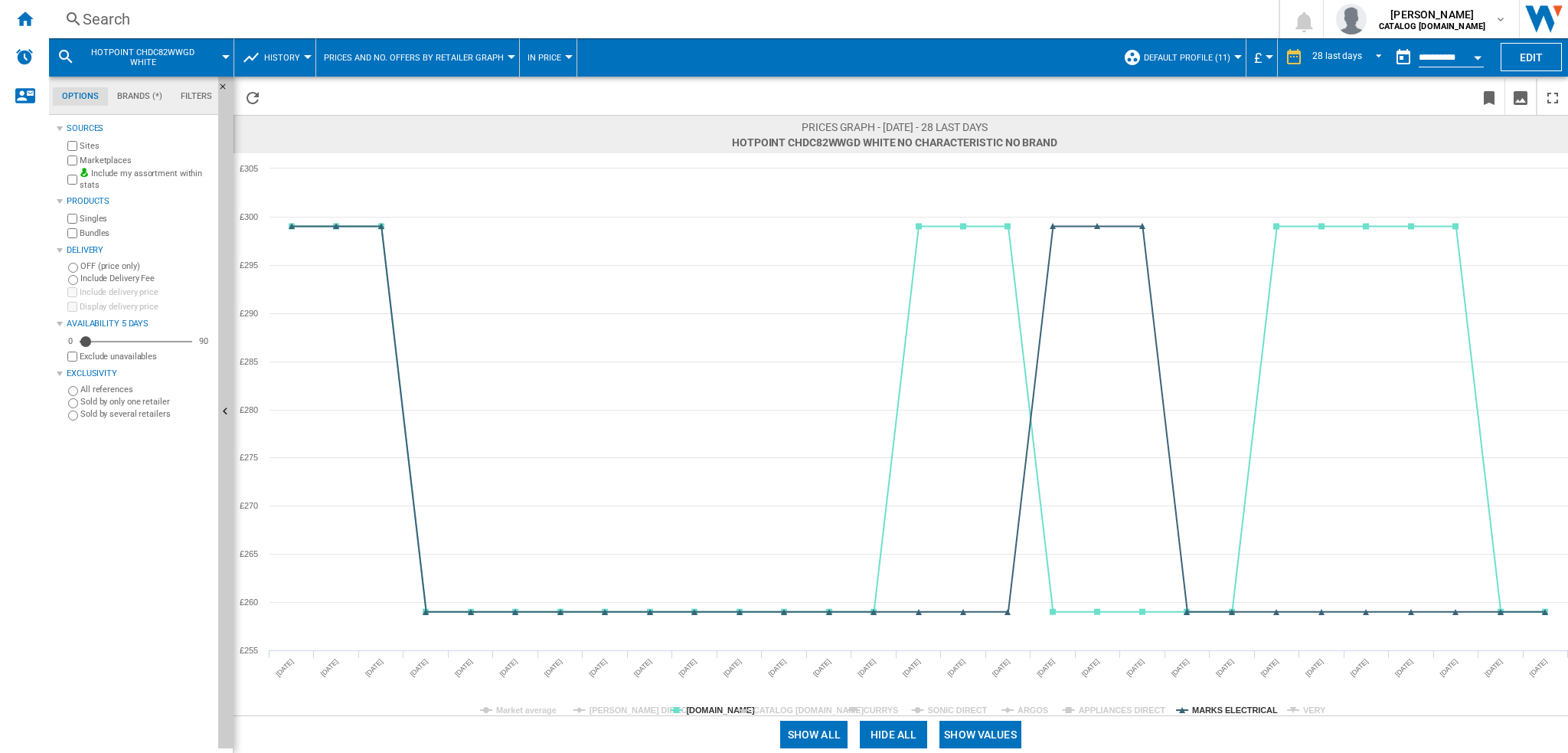
click at [1215, 711] on tspan "MARKS ELECTRICAL" at bounding box center [1235, 710] width 86 height 9
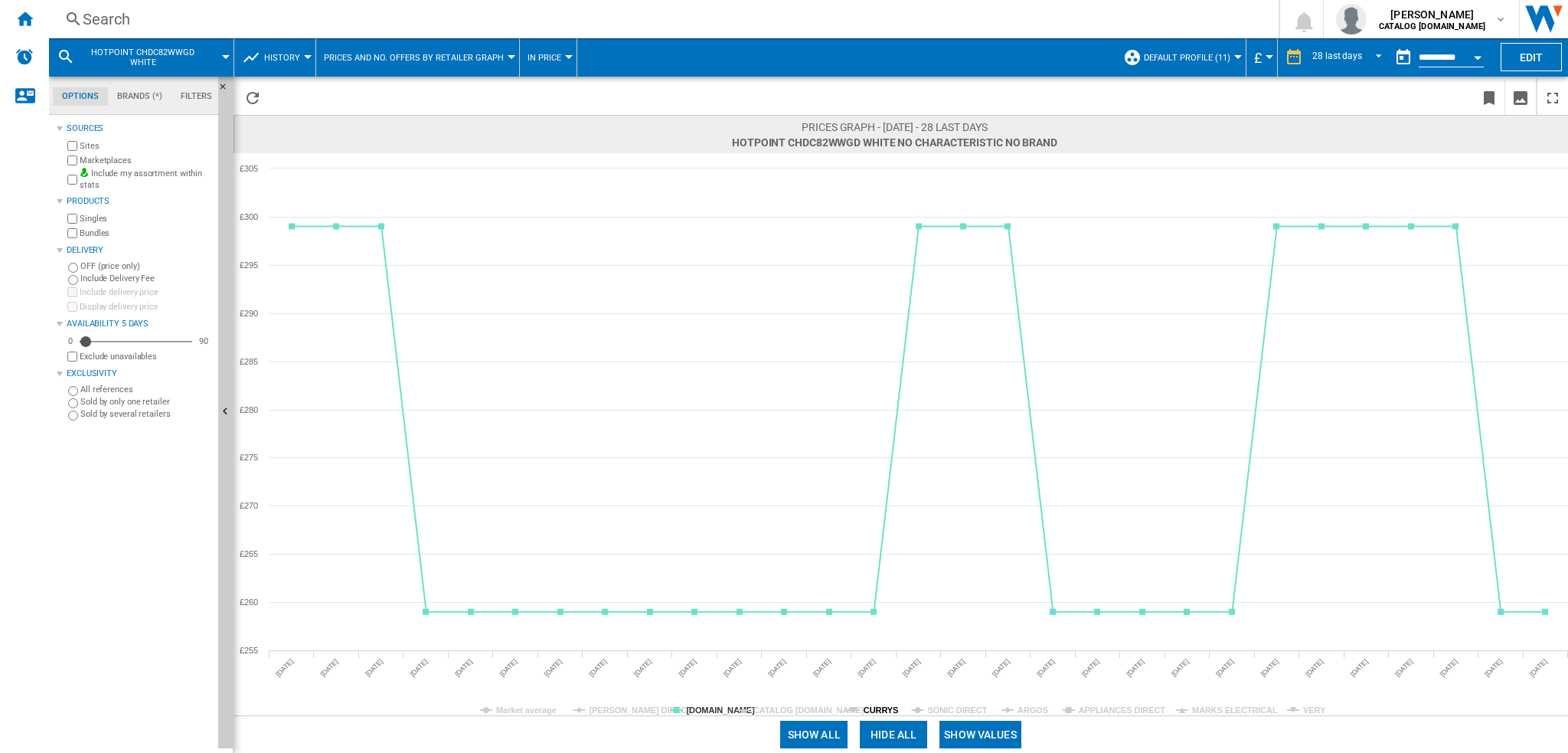
click at [864, 706] on tspan "CURRYS" at bounding box center [880, 710] width 34 height 9
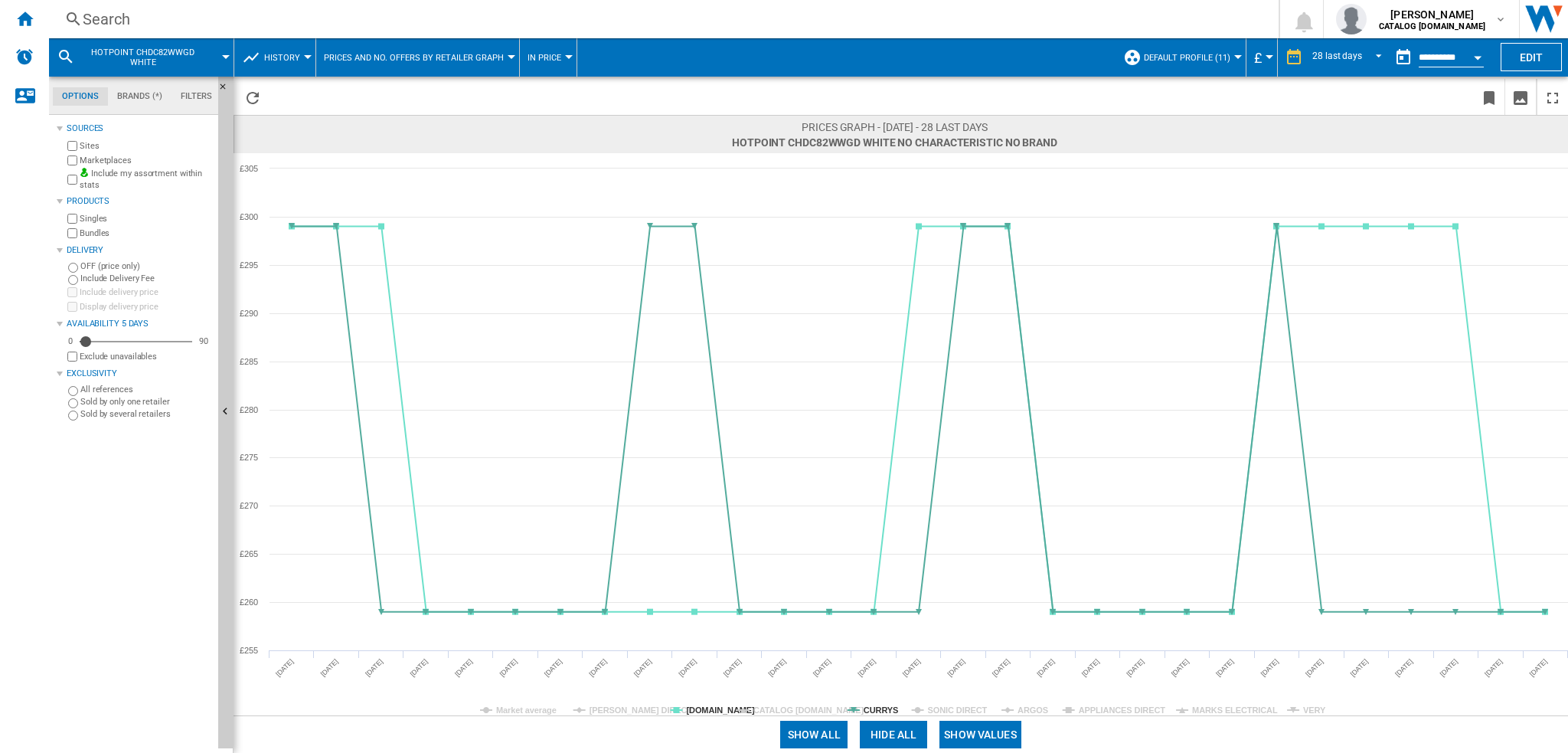
click at [867, 706] on tspan "CURRYS" at bounding box center [880, 710] width 34 height 9
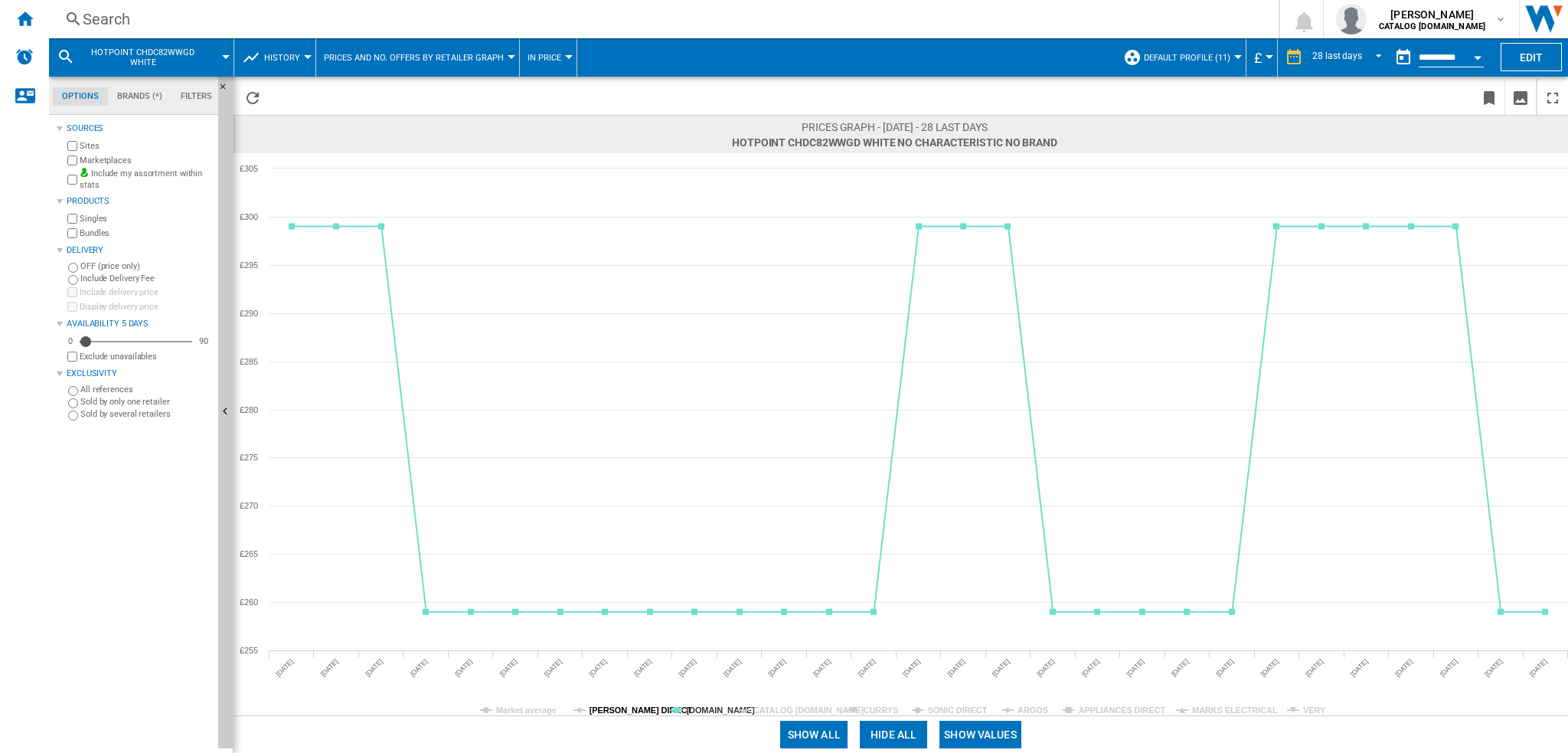
click at [643, 706] on tspan "[PERSON_NAME] DIRECT" at bounding box center [641, 710] width 103 height 9
click at [778, 706] on tspan "CATALOG [DOMAIN_NAME]" at bounding box center [809, 710] width 111 height 9
click at [875, 707] on tspan "CURRYS" at bounding box center [880, 710] width 34 height 9
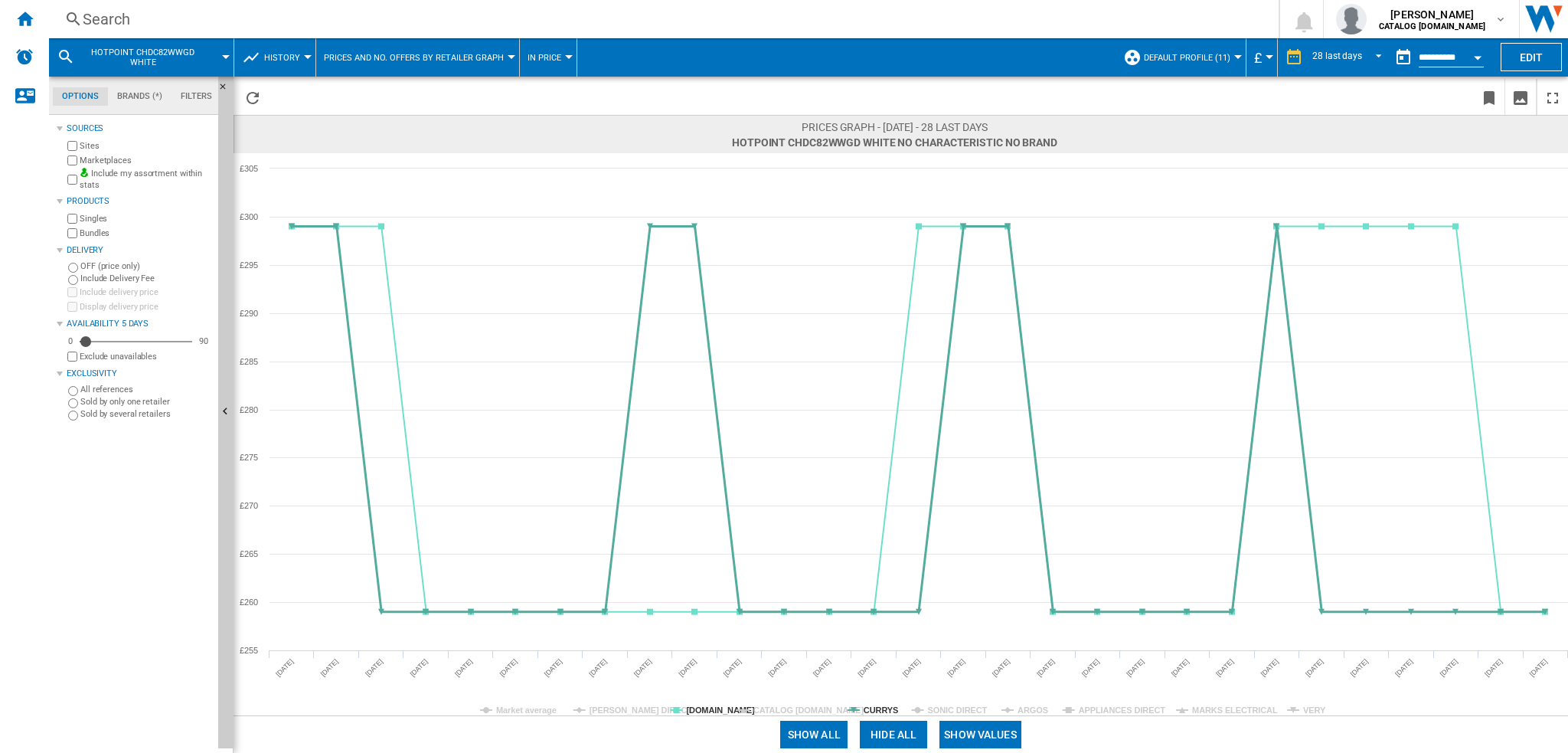
click at [875, 707] on tspan "CURRYS" at bounding box center [880, 710] width 34 height 9
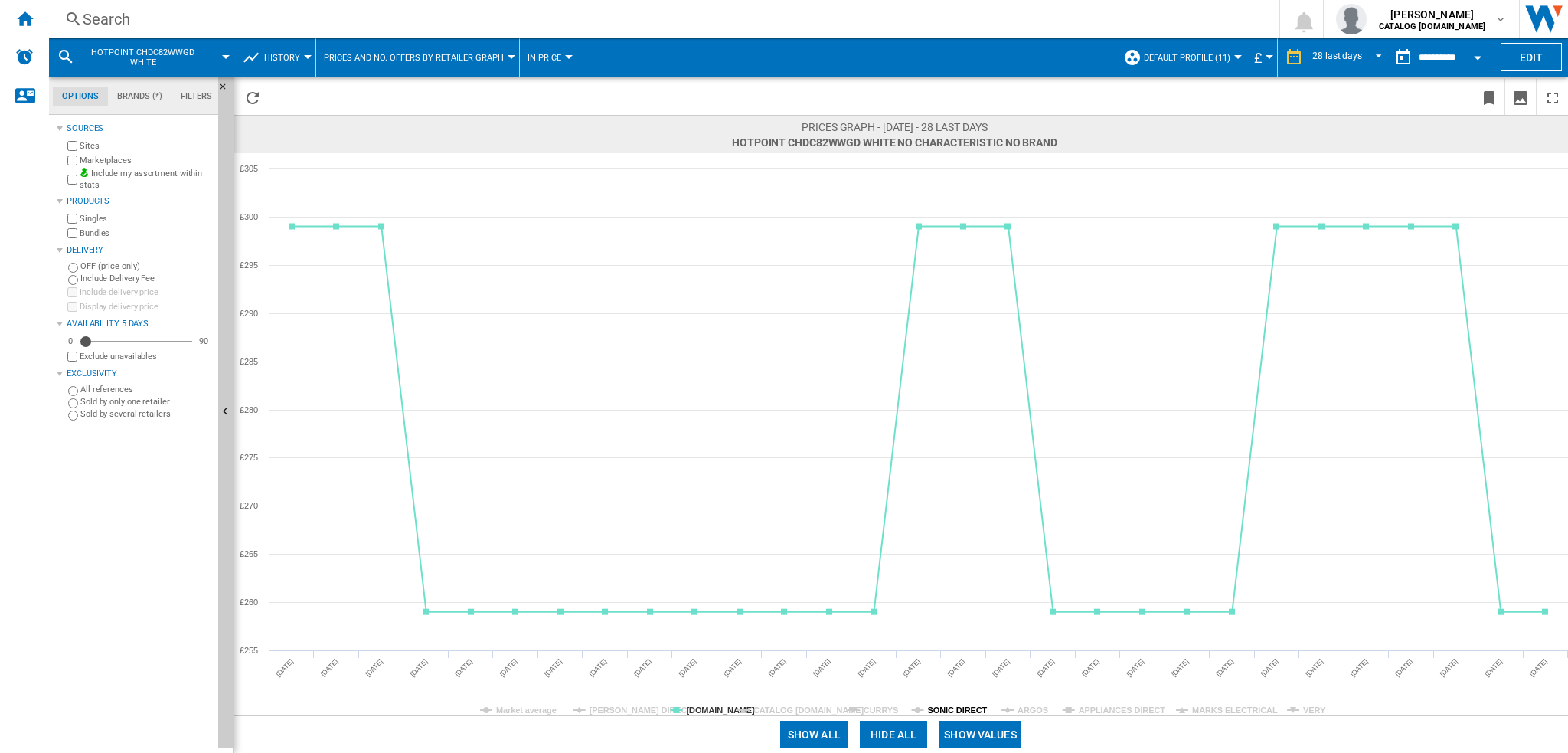
click at [945, 707] on tspan "SONIC DIRECT" at bounding box center [957, 710] width 60 height 9
click at [1035, 706] on tspan "ARGOS" at bounding box center [1033, 710] width 31 height 9
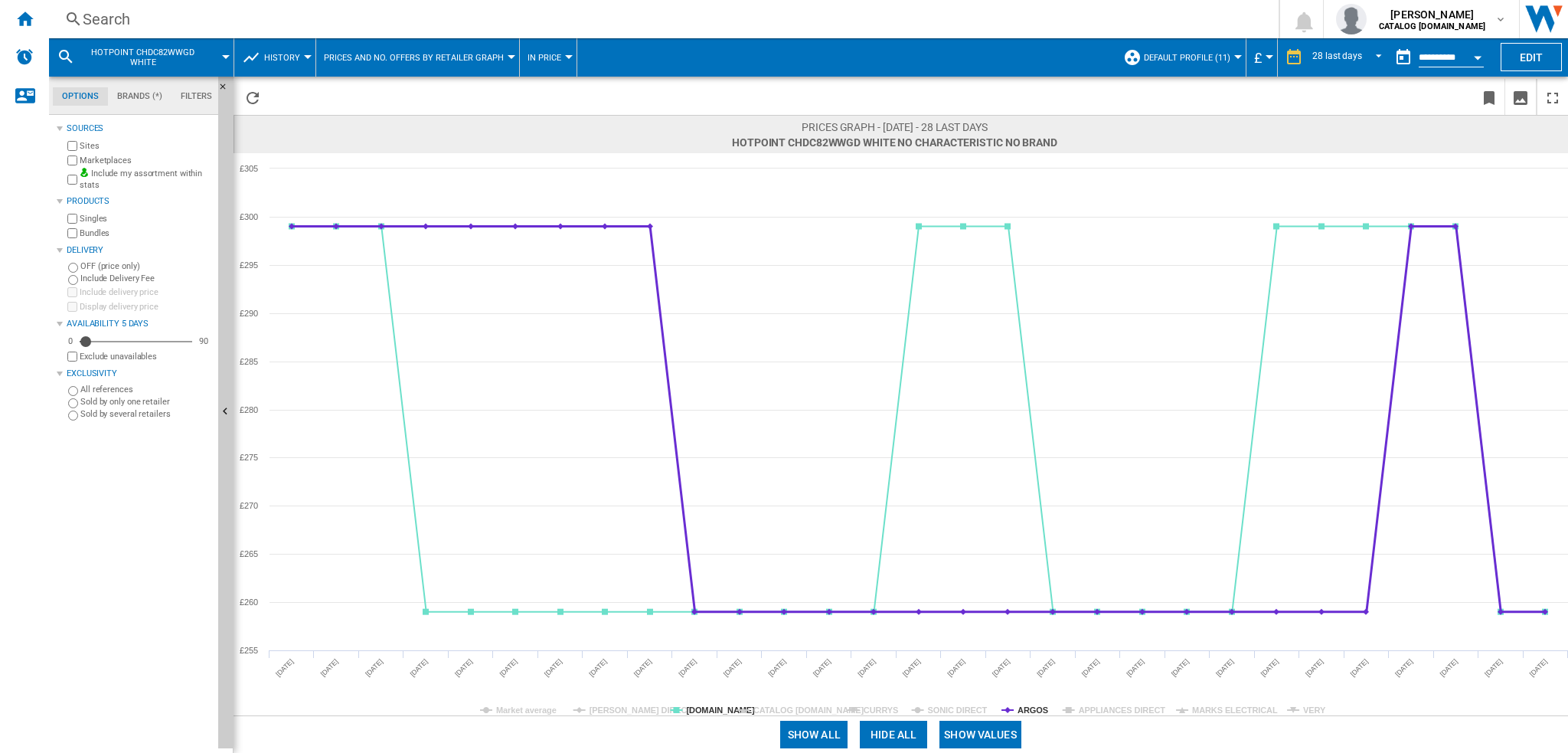
click at [1035, 706] on tspan "ARGOS" at bounding box center [1033, 710] width 31 height 9
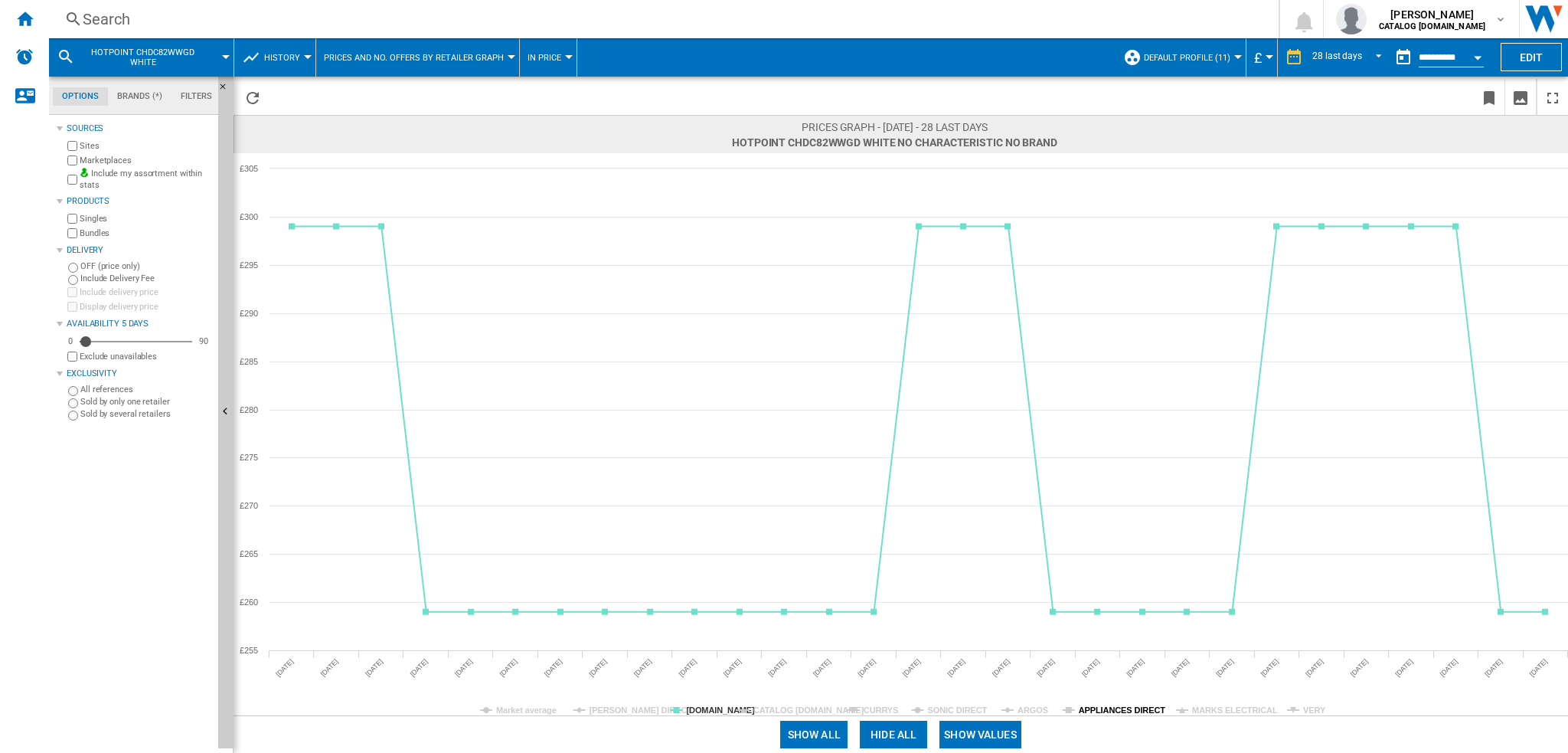
click at [1082, 710] on tspan "APPLIANCES DIRECT" at bounding box center [1123, 710] width 87 height 9
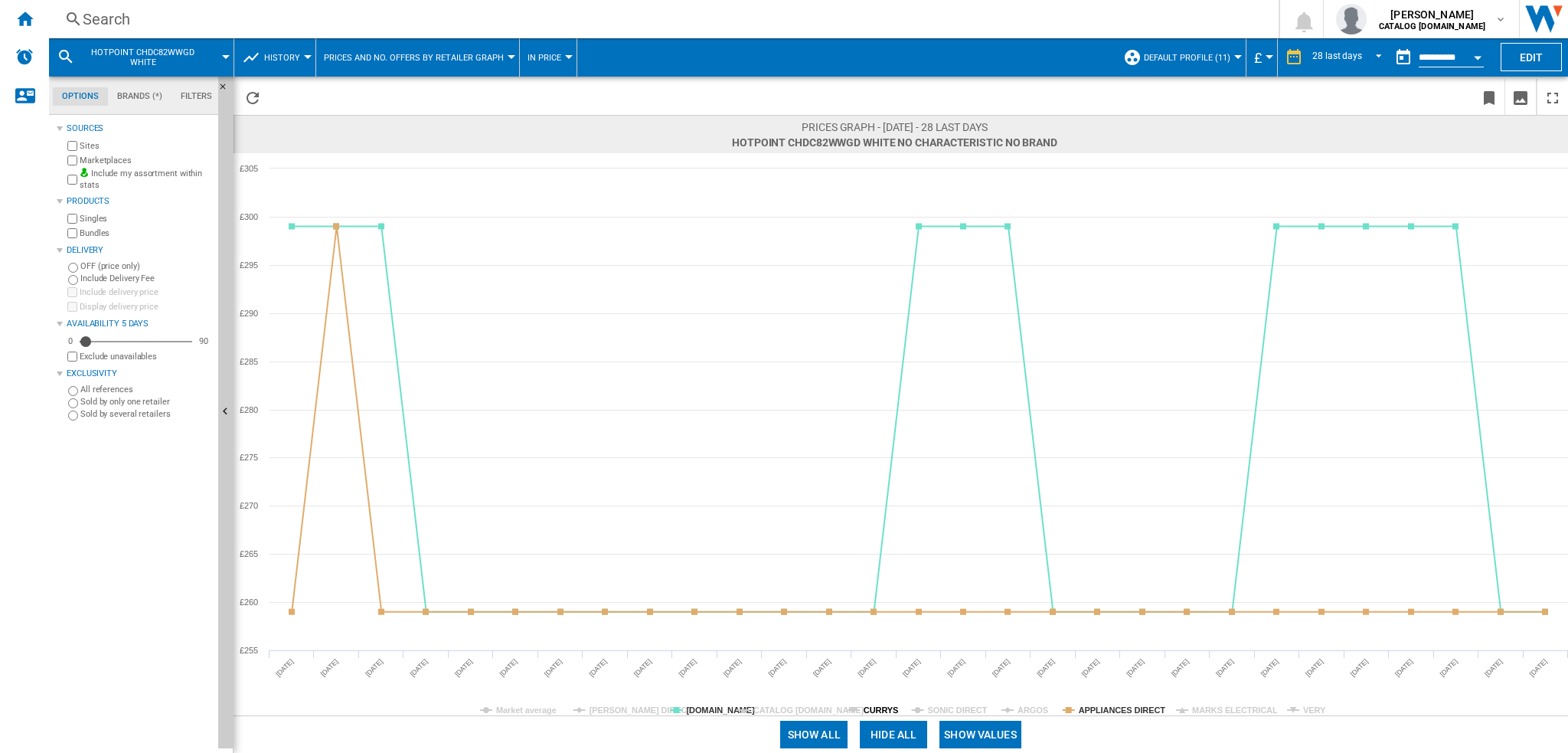
click at [875, 706] on tspan "CURRYS" at bounding box center [880, 710] width 34 height 9
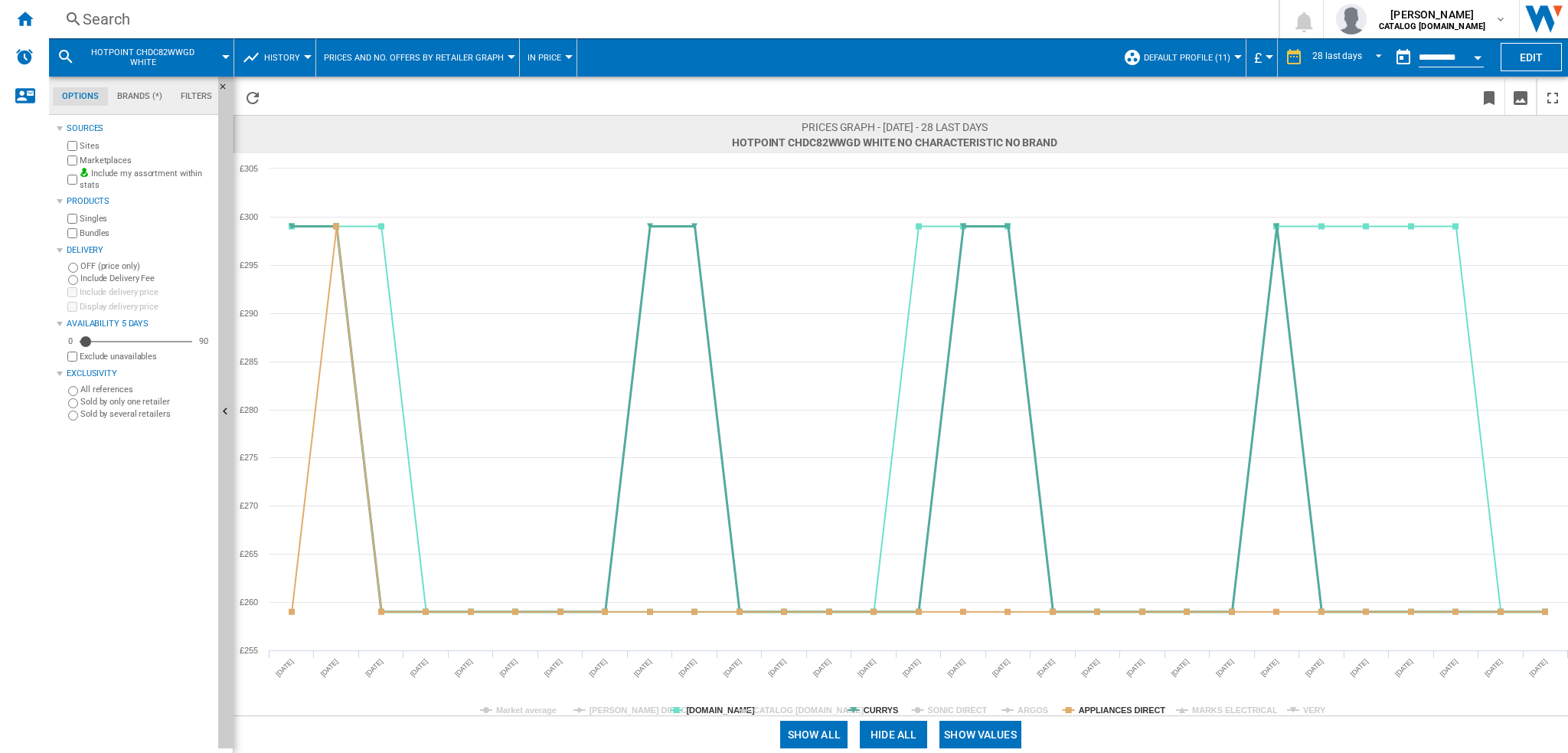
click at [876, 709] on tspan "CURRYS" at bounding box center [880, 710] width 34 height 9
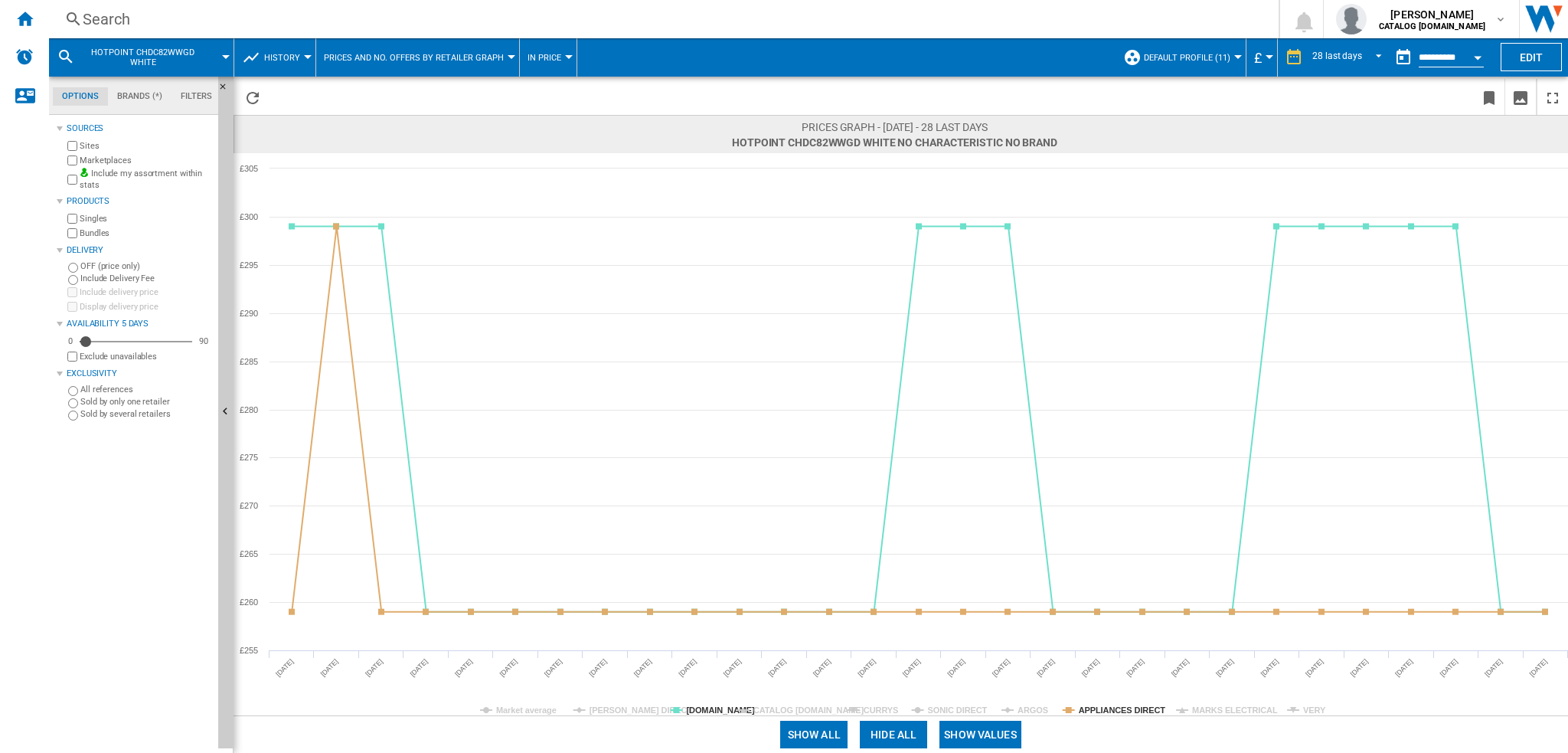
click at [878, 710] on tspan "CURRYS" at bounding box center [880, 710] width 34 height 9
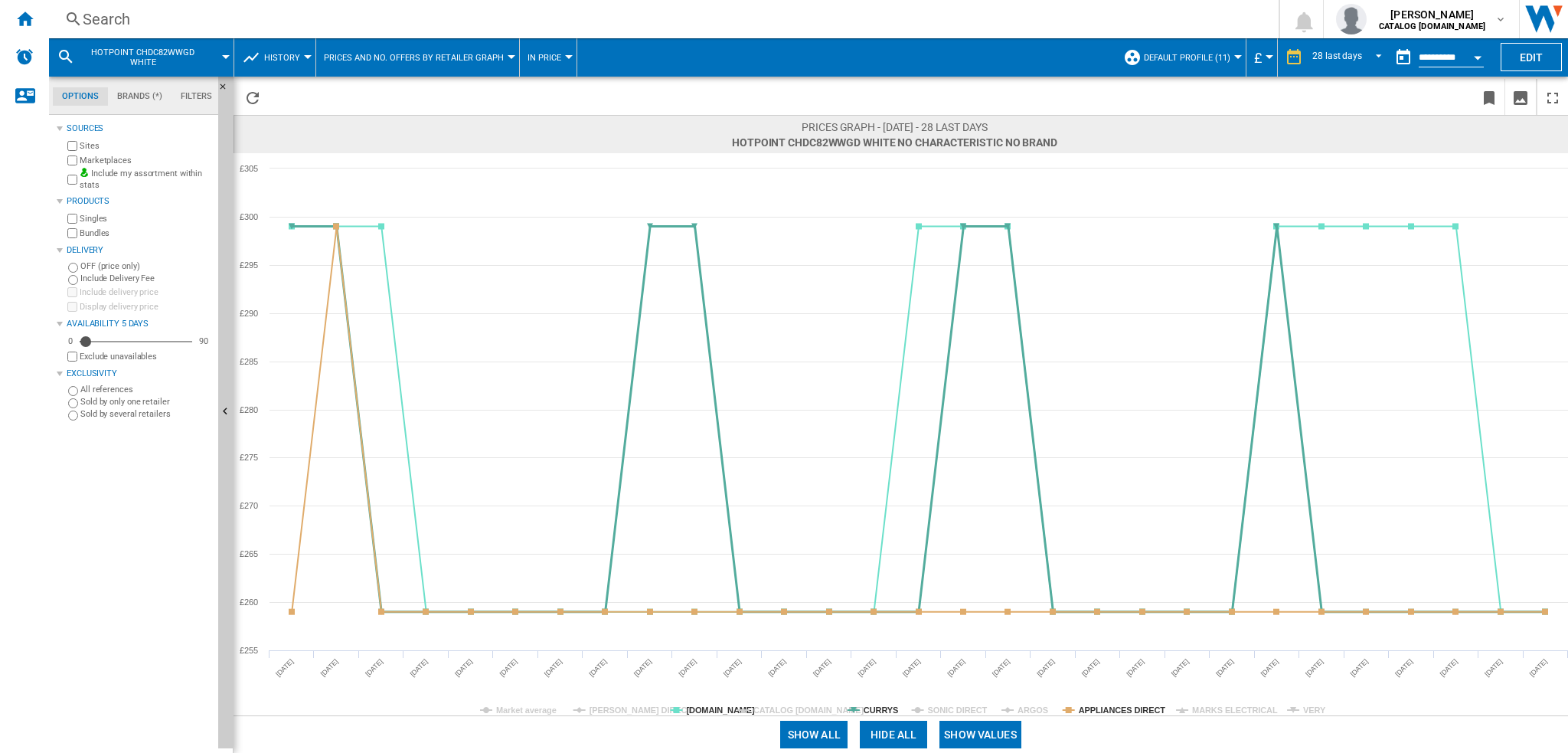
click at [878, 710] on tspan "CURRYS" at bounding box center [880, 710] width 34 height 9
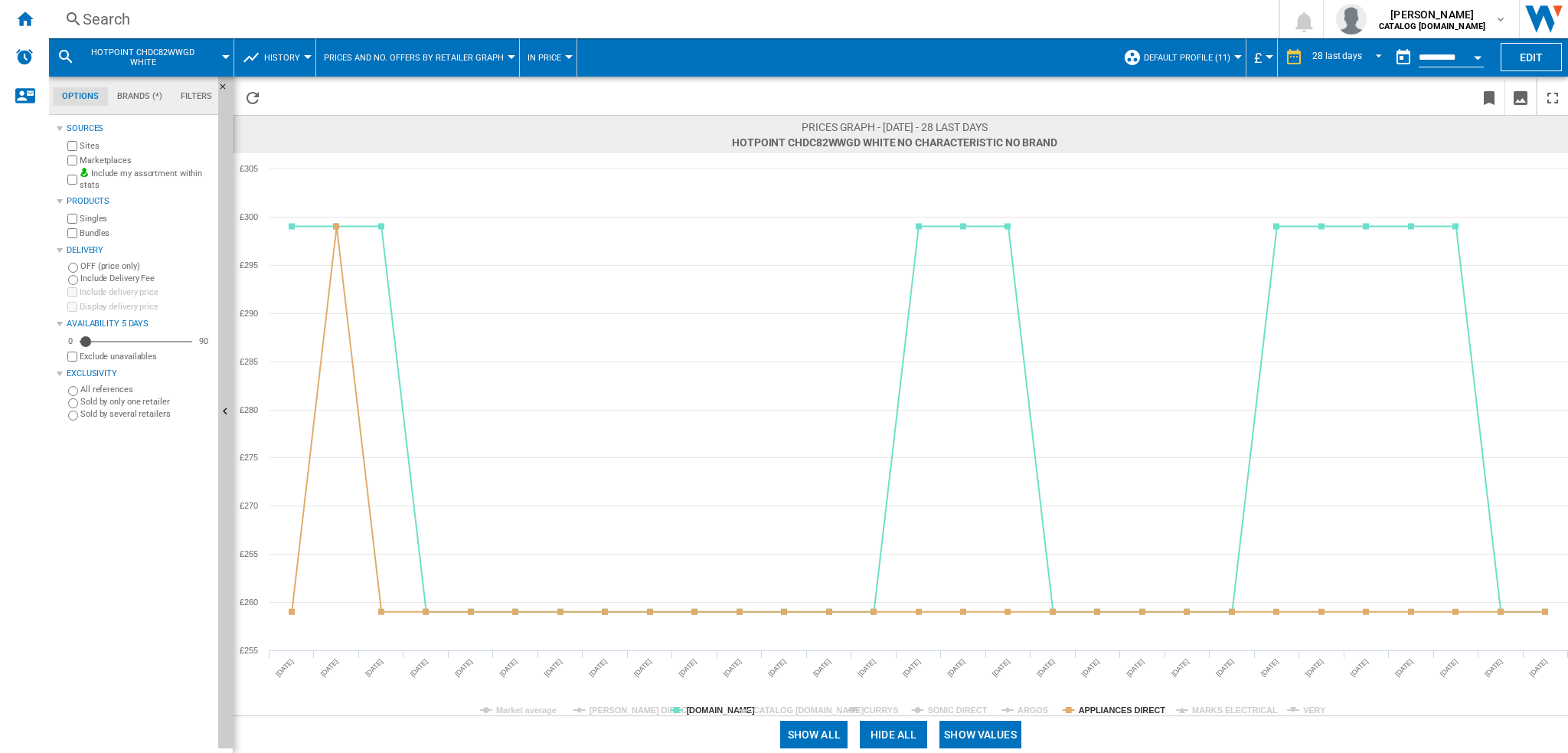
click at [878, 710] on tspan "CURRYS" at bounding box center [880, 710] width 34 height 9
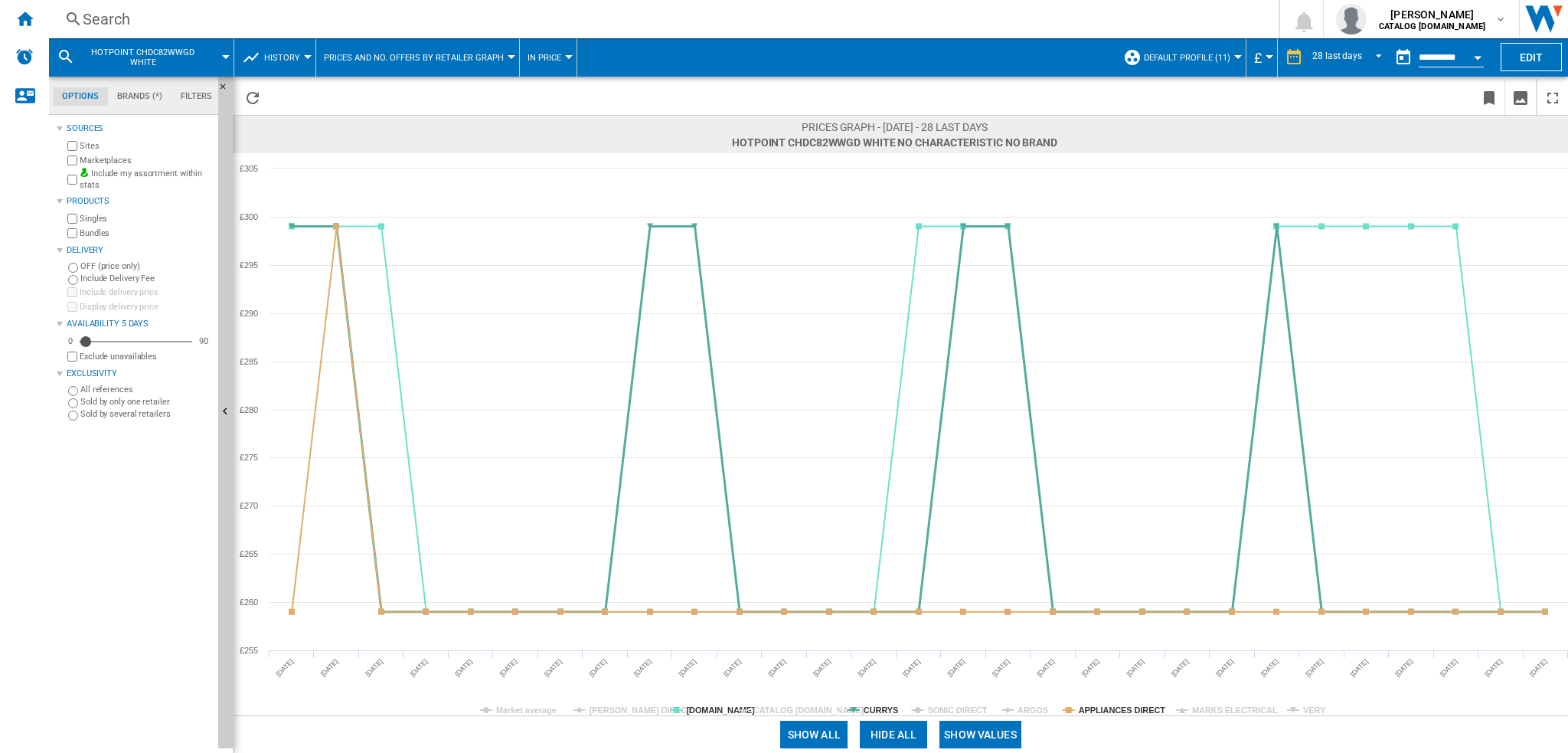
click at [878, 710] on tspan "CURRYS" at bounding box center [880, 710] width 34 height 9
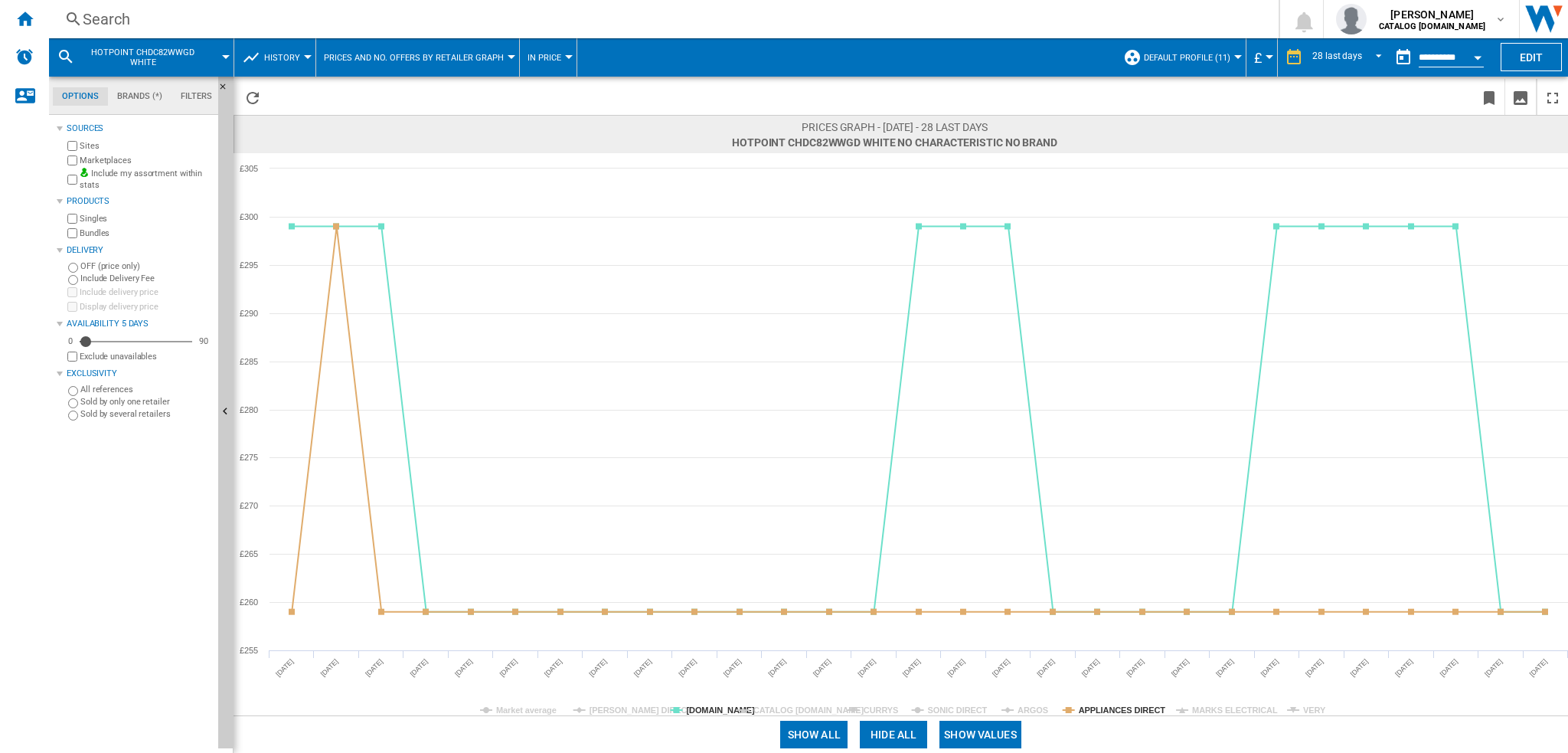
click at [879, 711] on tspan "CURRYS" at bounding box center [880, 710] width 34 height 9
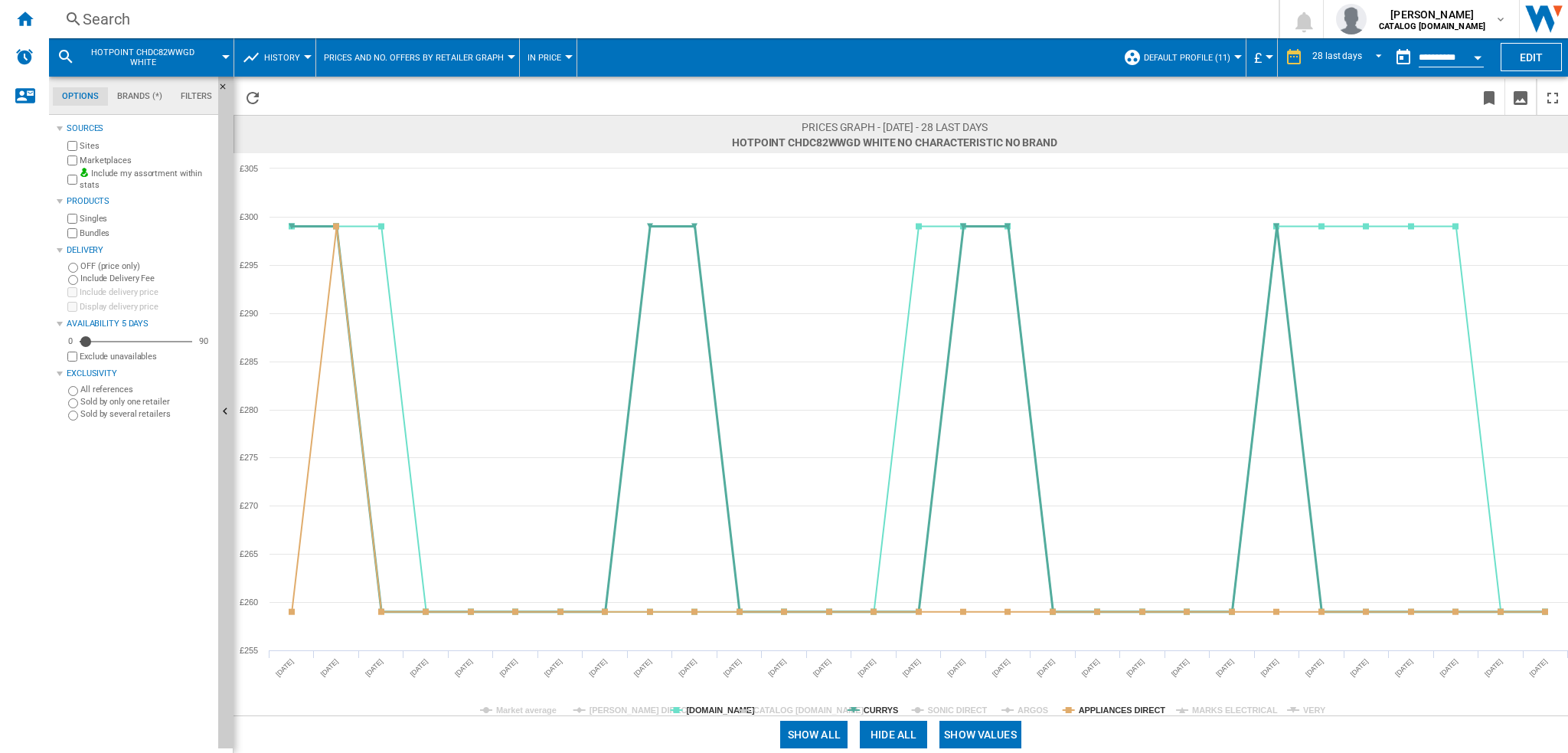
click at [881, 711] on tspan "CURRYS" at bounding box center [880, 710] width 34 height 9
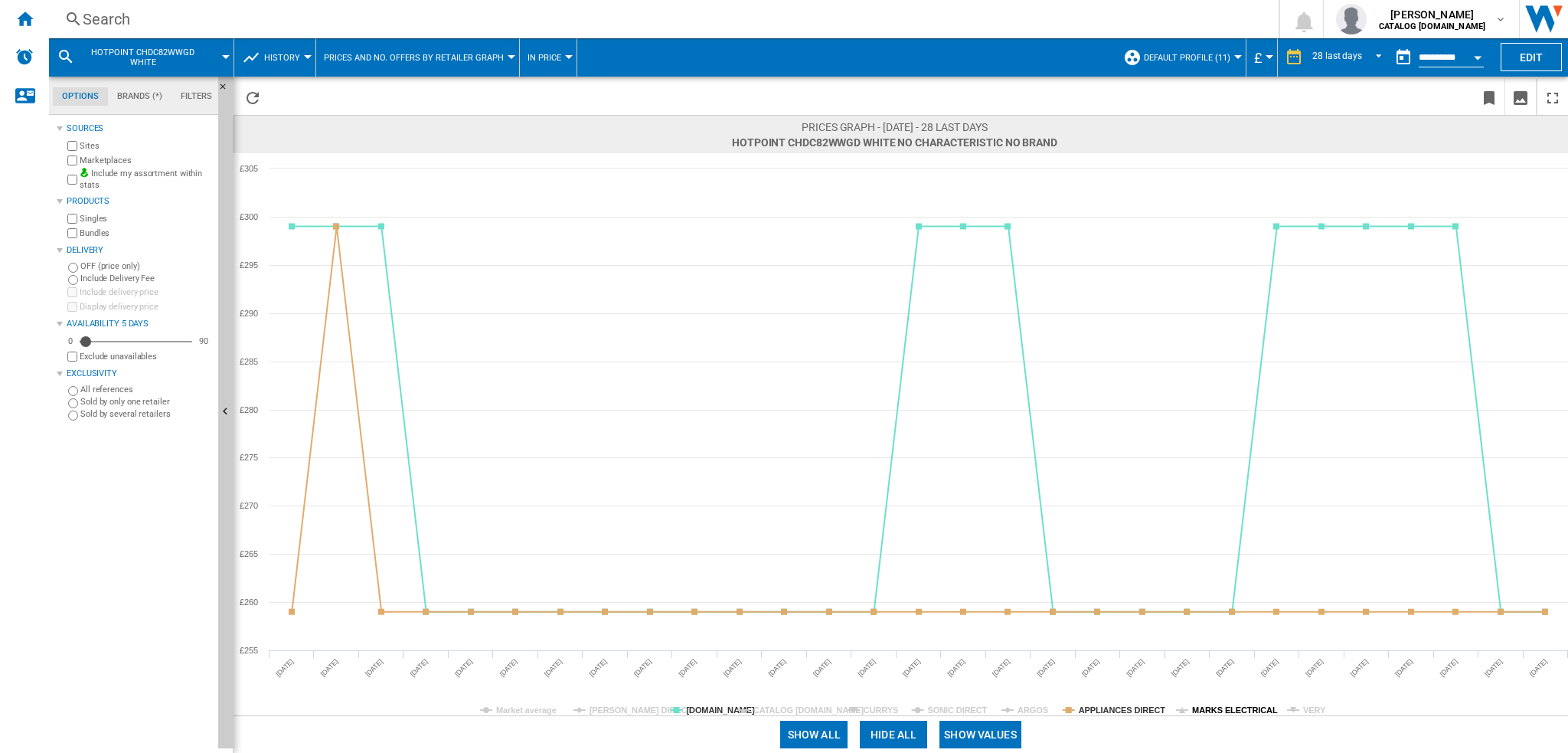
click at [1238, 706] on tspan "MARKS ELECTRICAL" at bounding box center [1235, 710] width 86 height 9
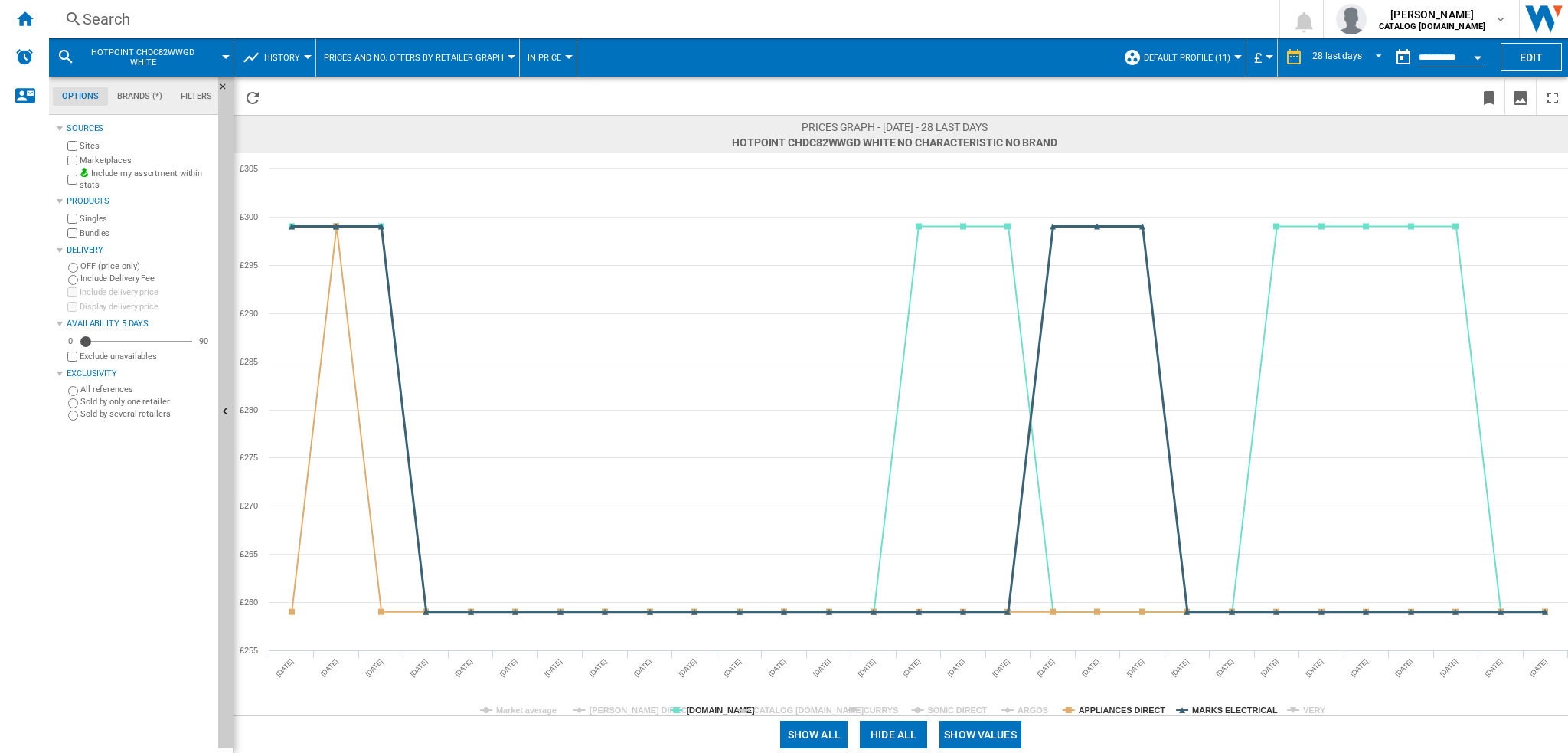
click at [1239, 707] on tspan "MARKS ELECTRICAL" at bounding box center [1235, 710] width 86 height 9
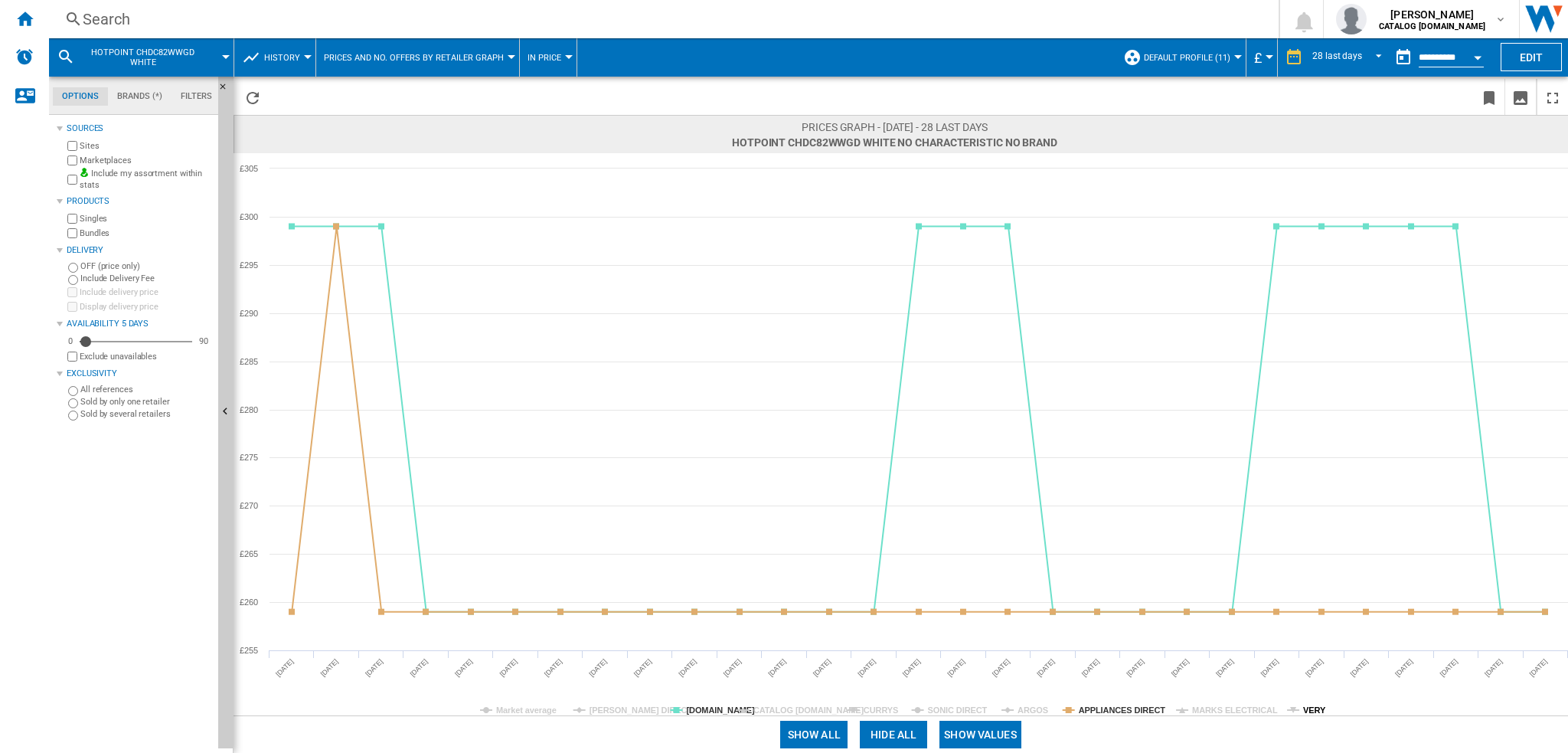
click at [1314, 711] on tspan "VERY" at bounding box center [1314, 710] width 23 height 9
click at [609, 706] on tspan "[PERSON_NAME] DIRECT" at bounding box center [641, 710] width 103 height 9
click at [878, 706] on tspan "CURRYS" at bounding box center [880, 710] width 34 height 9
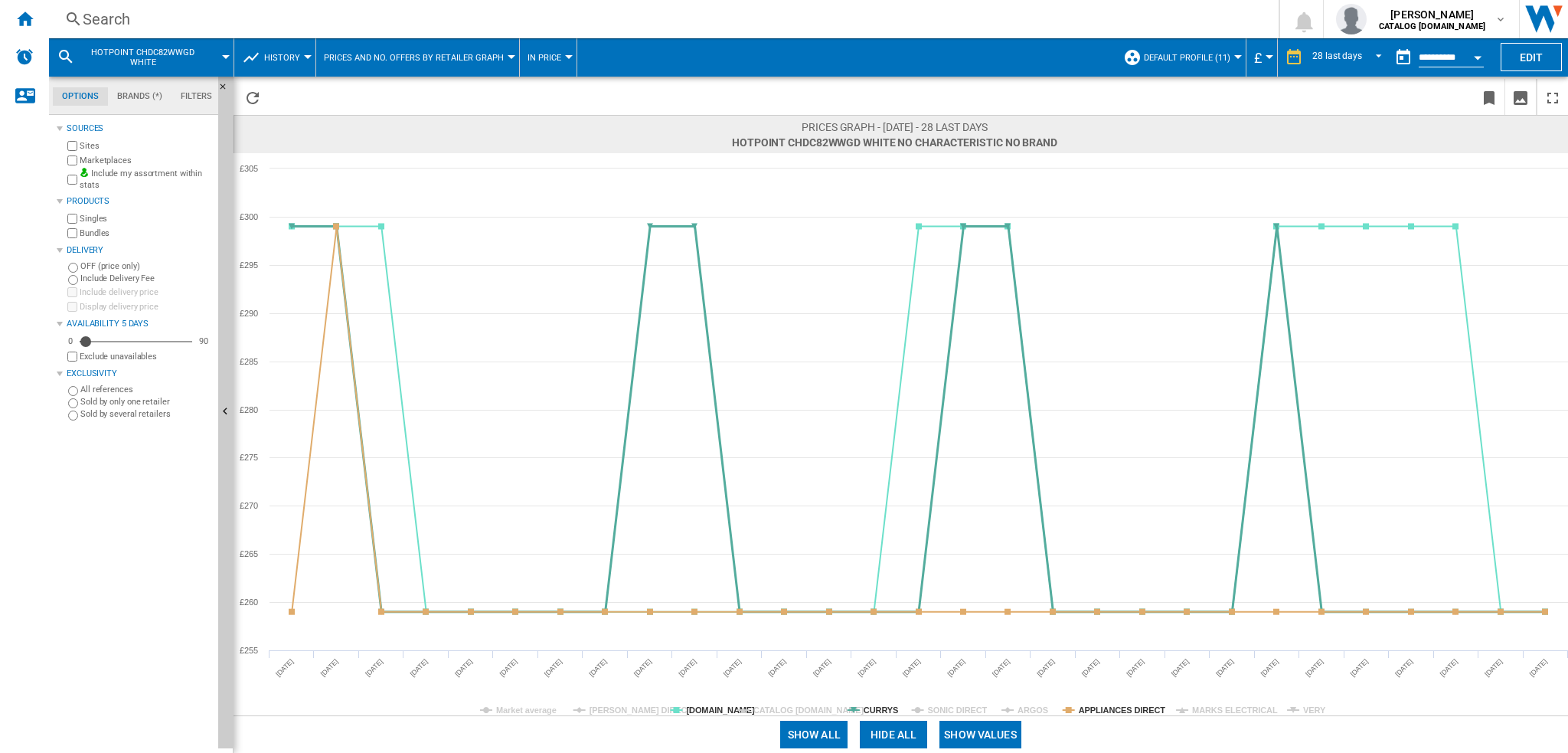
click at [878, 706] on tspan "CURRYS" at bounding box center [880, 710] width 34 height 9
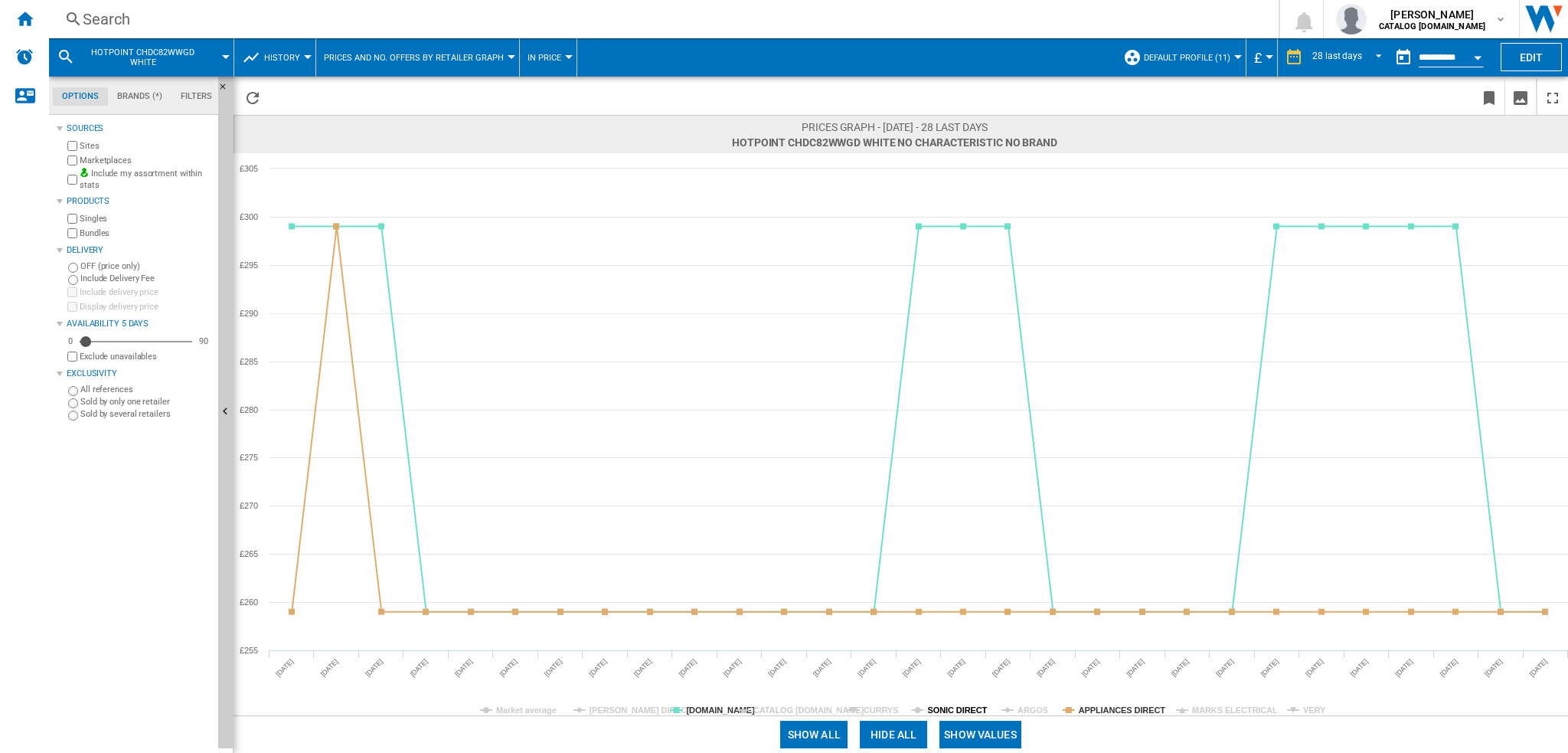
click at [948, 710] on tspan "SONIC DIRECT" at bounding box center [957, 710] width 60 height 9
click at [1038, 714] on tspan "ARGOS" at bounding box center [1033, 710] width 31 height 9
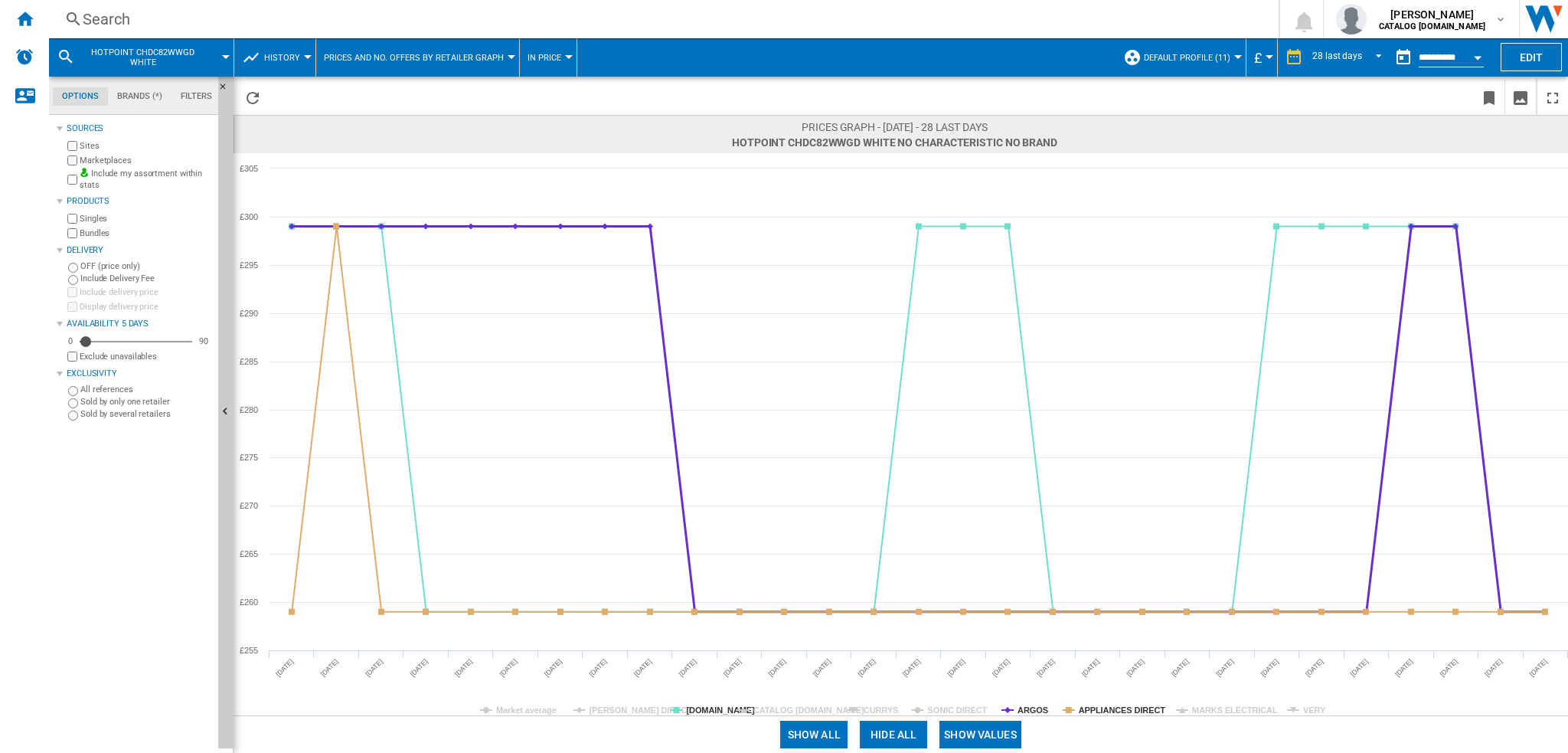
click at [1039, 715] on div "Prices graph - [DATE] - 28 last days HOTPOINT CHDC82WWGD WHITE No characteristi…" at bounding box center [900, 415] width 1335 height 677
click at [180, 23] on div "Search" at bounding box center [661, 19] width 1156 height 22
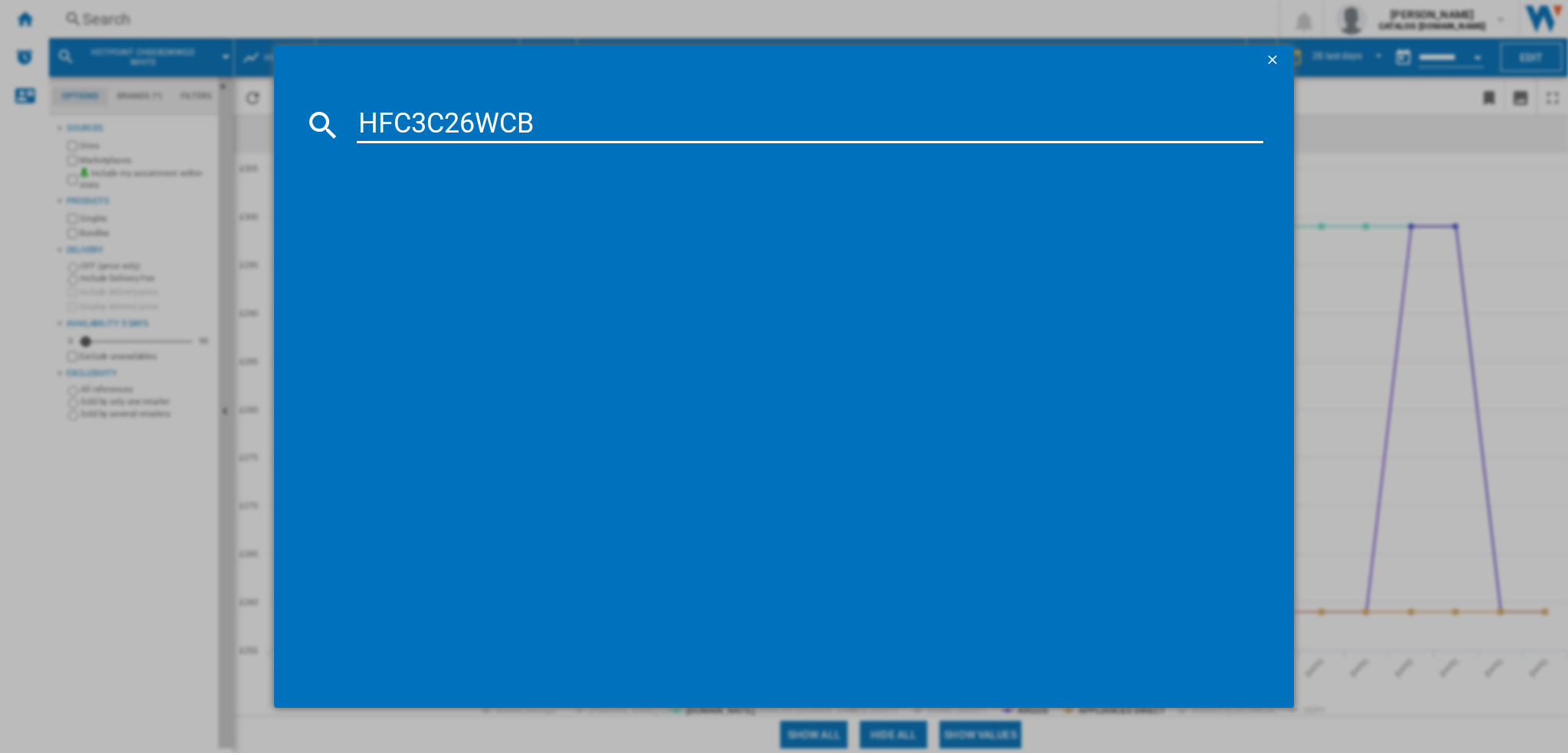
type input "HFC3C26WCB"
drag, startPoint x: 440, startPoint y: 201, endPoint x: 436, endPoint y: 210, distance: 9.8
click at [440, 201] on div "references (1)" at bounding box center [790, 180] width 942 height 57
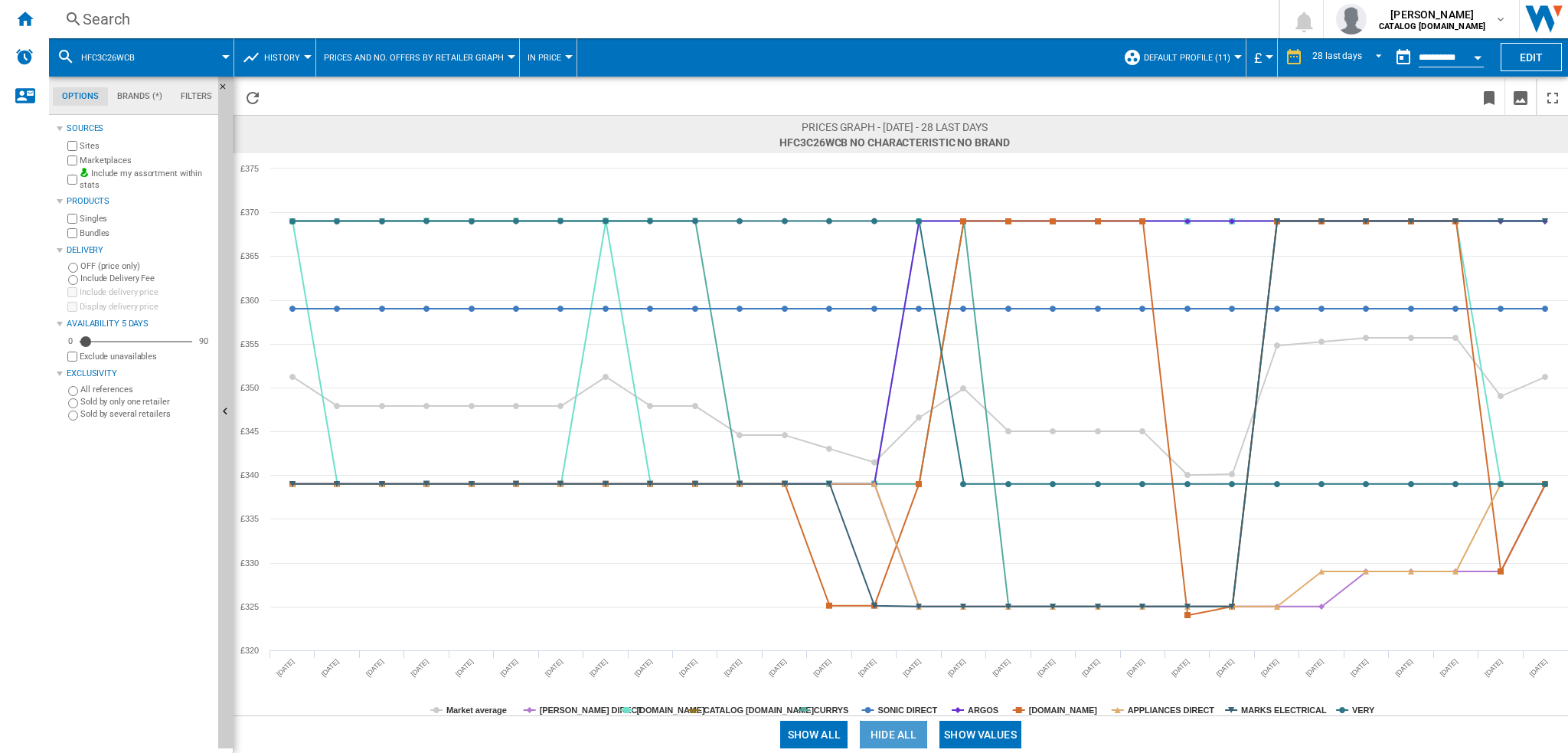
click at [897, 735] on button "Hide all" at bounding box center [893, 735] width 67 height 28
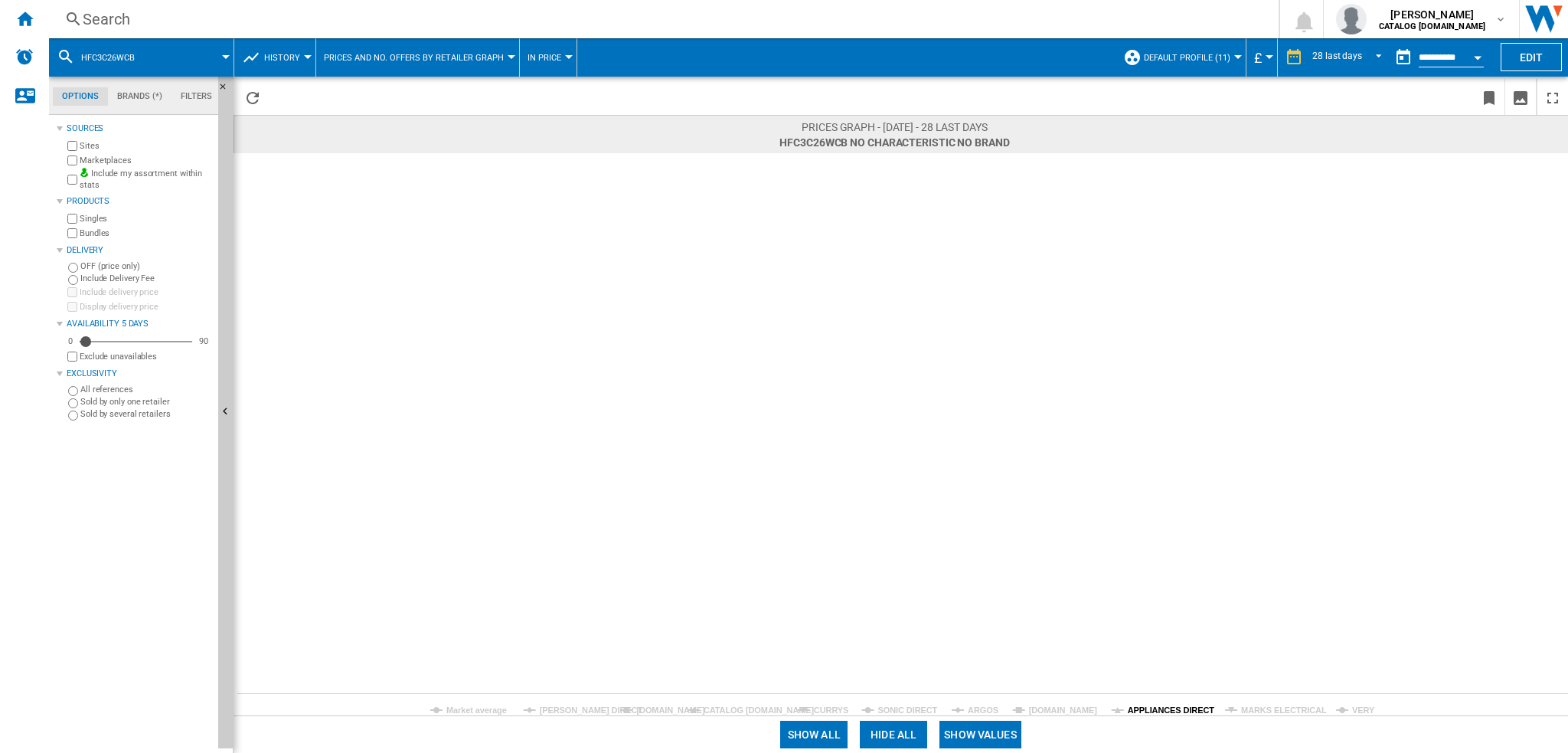
click at [1167, 714] on tspan "APPLIANCES DIRECT" at bounding box center [1171, 710] width 87 height 9
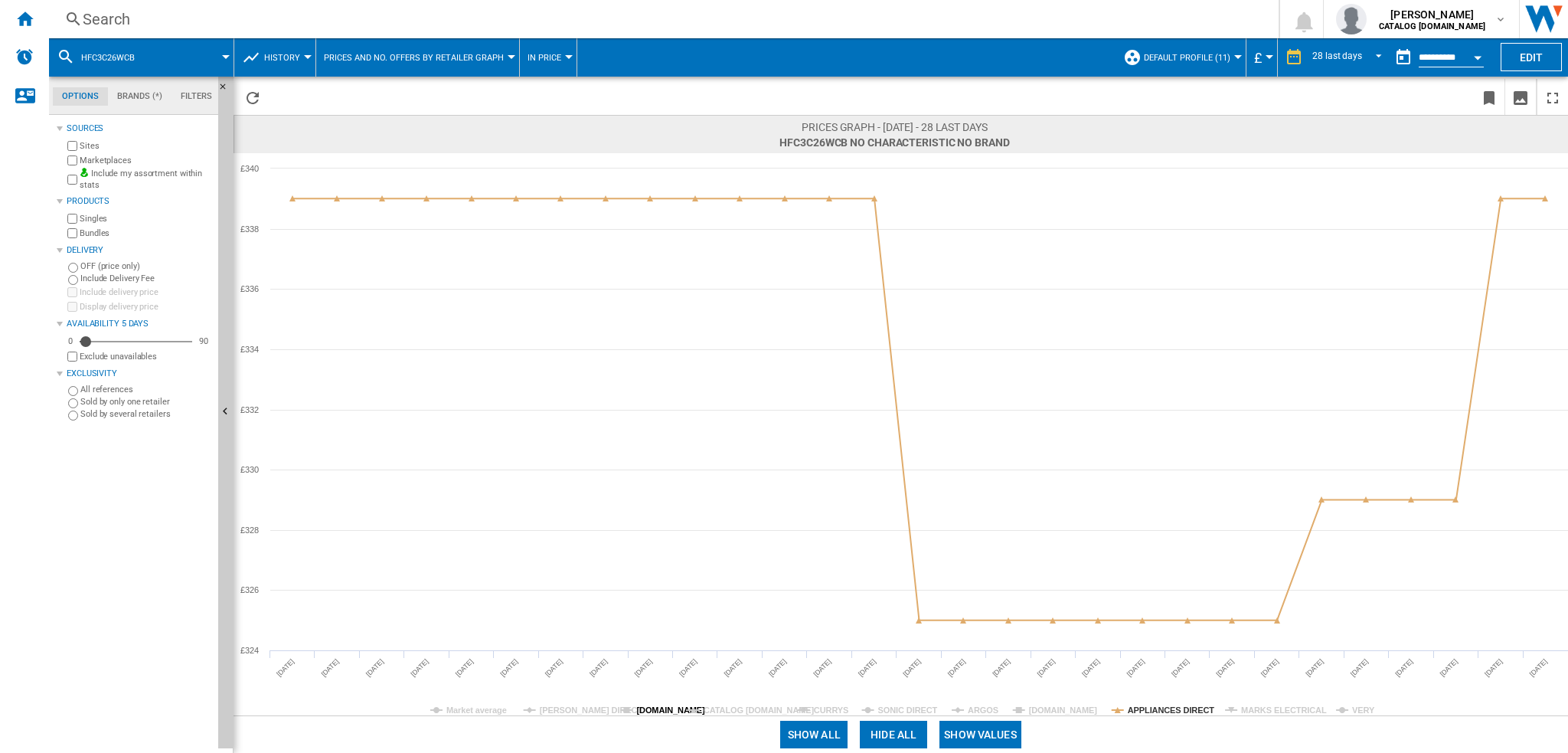
click at [641, 706] on tspan "[DOMAIN_NAME]" at bounding box center [670, 710] width 69 height 9
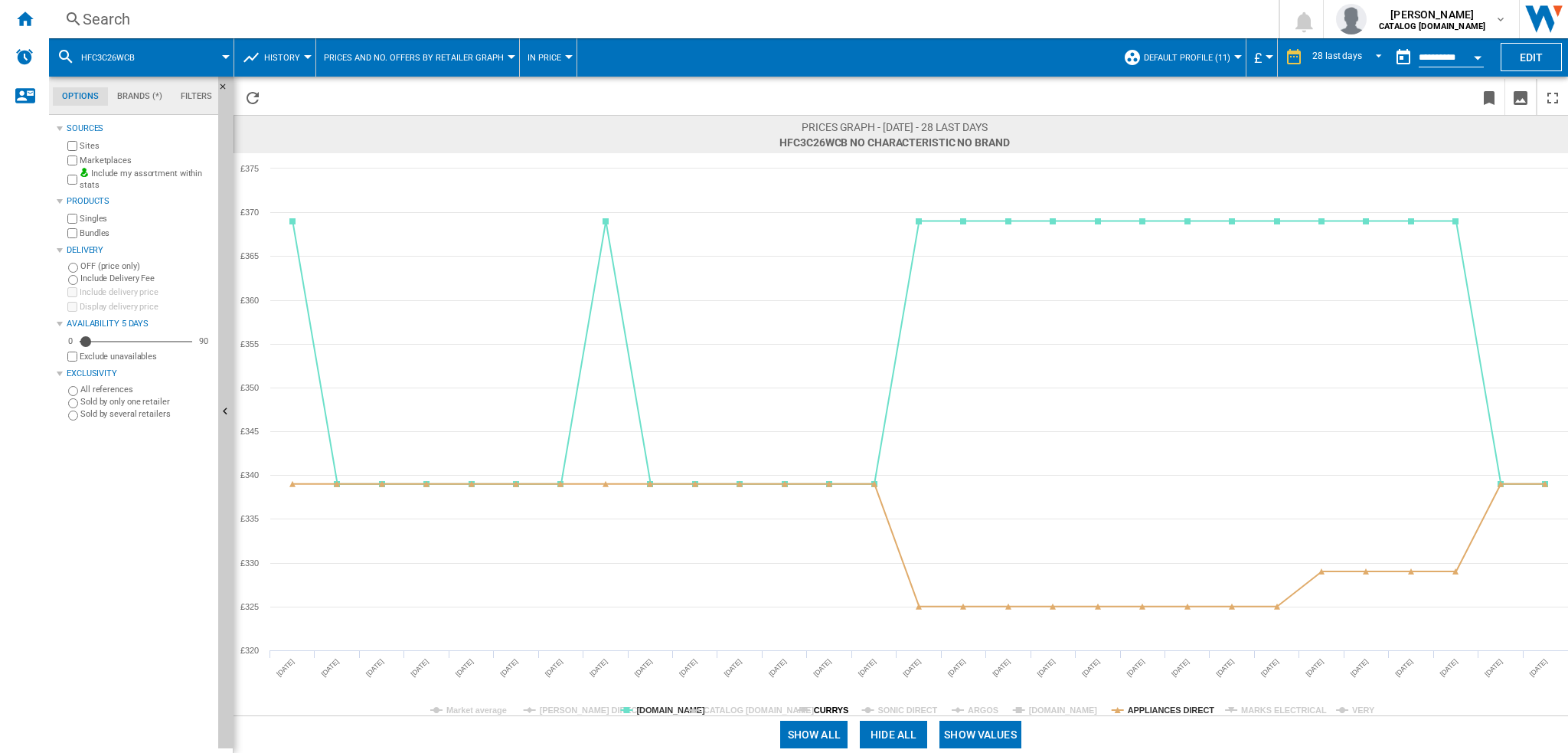
click at [842, 713] on tspan "CURRYS" at bounding box center [831, 710] width 34 height 9
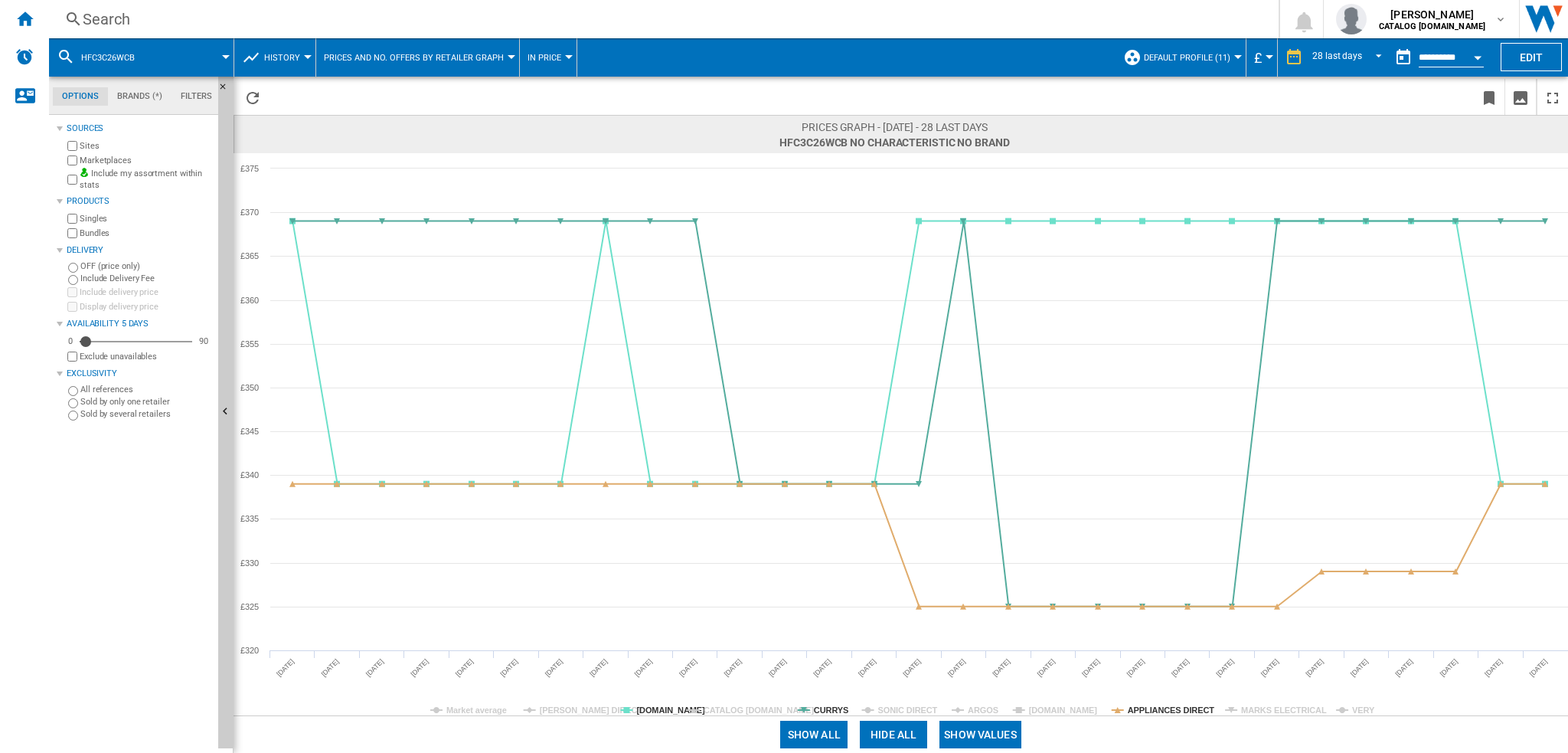
click at [842, 713] on tspan "CURRYS" at bounding box center [831, 710] width 34 height 9
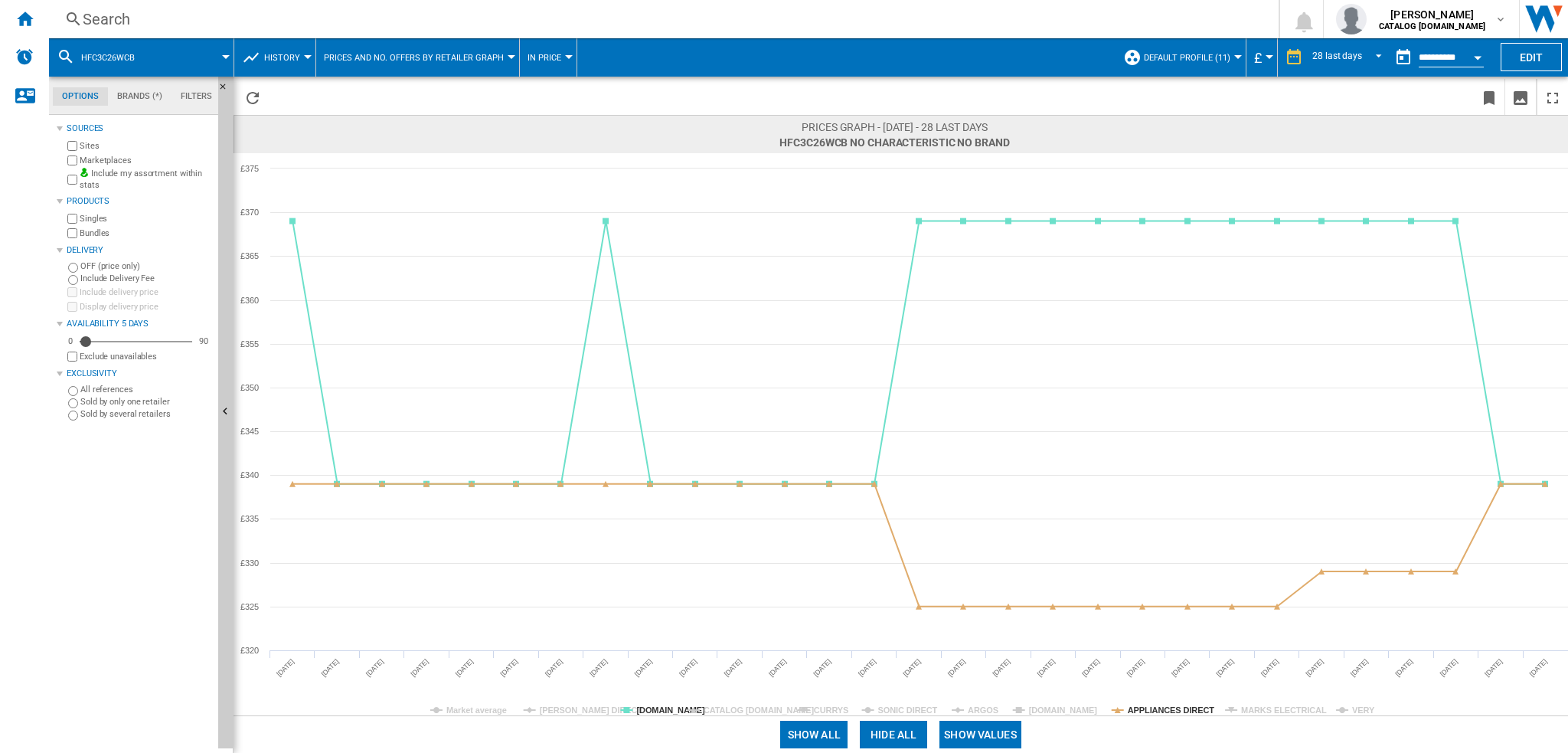
click at [842, 713] on tspan "CURRYS" at bounding box center [831, 710] width 34 height 9
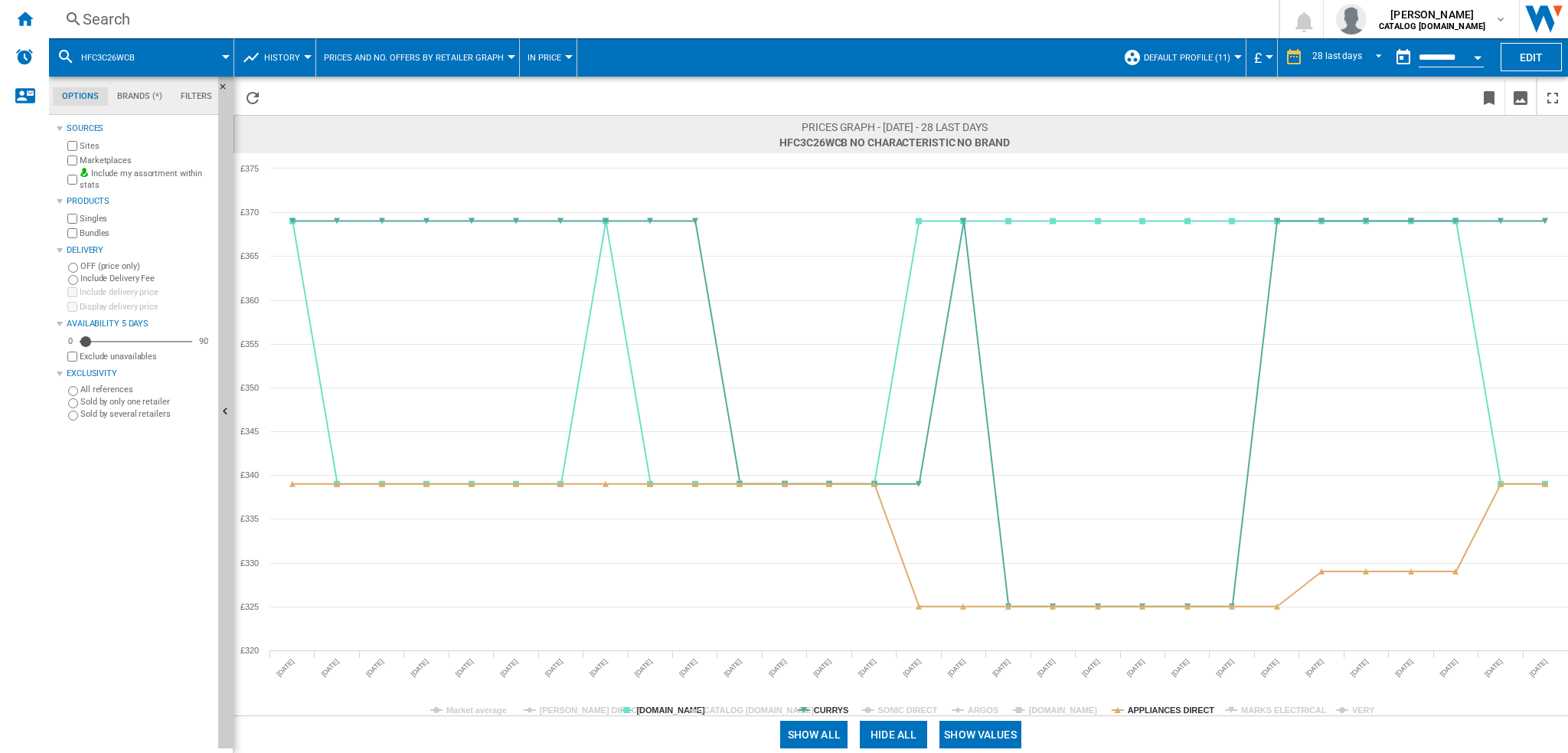
click at [842, 713] on tspan "CURRYS" at bounding box center [831, 710] width 34 height 9
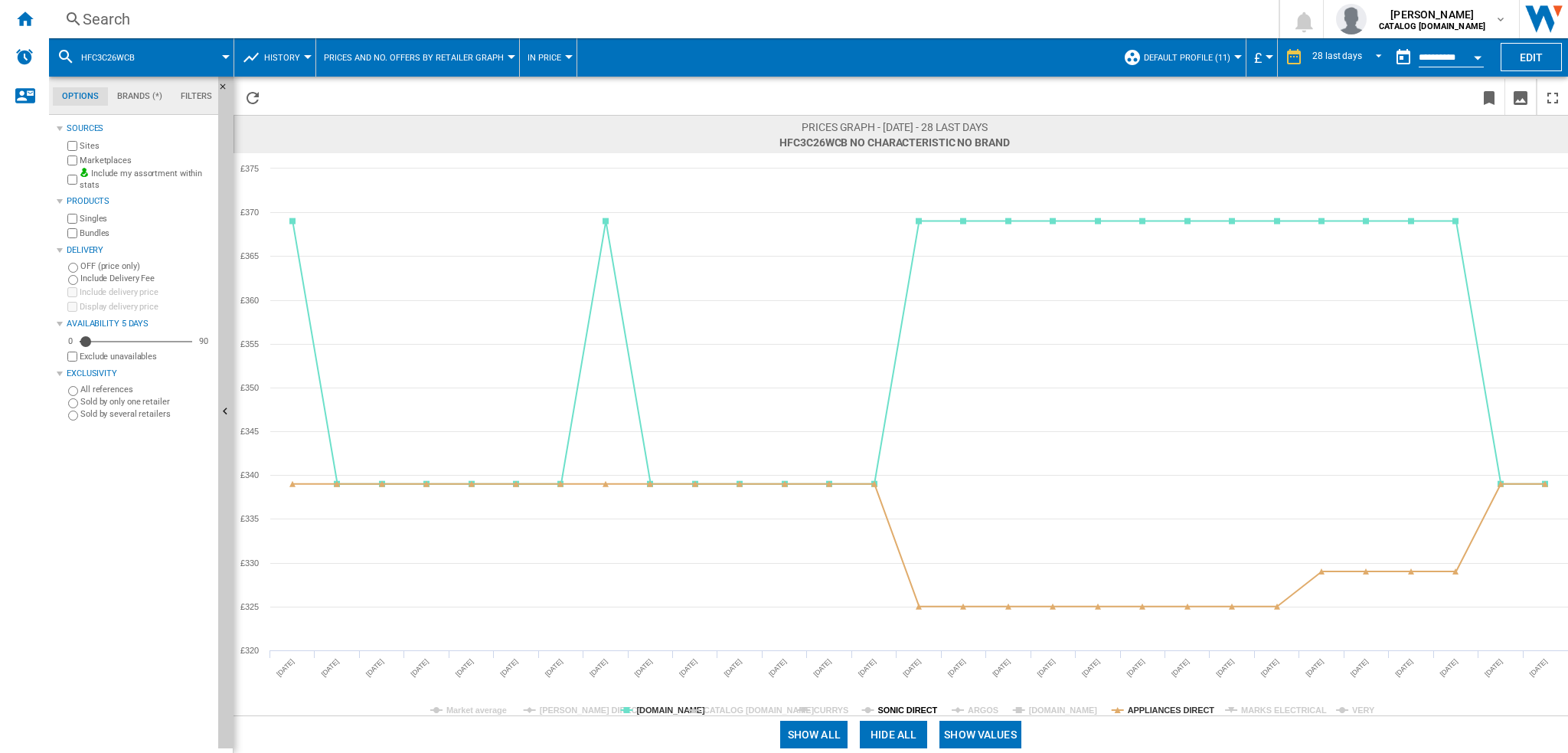
click at [897, 710] on tspan "SONIC DIRECT" at bounding box center [908, 710] width 60 height 9
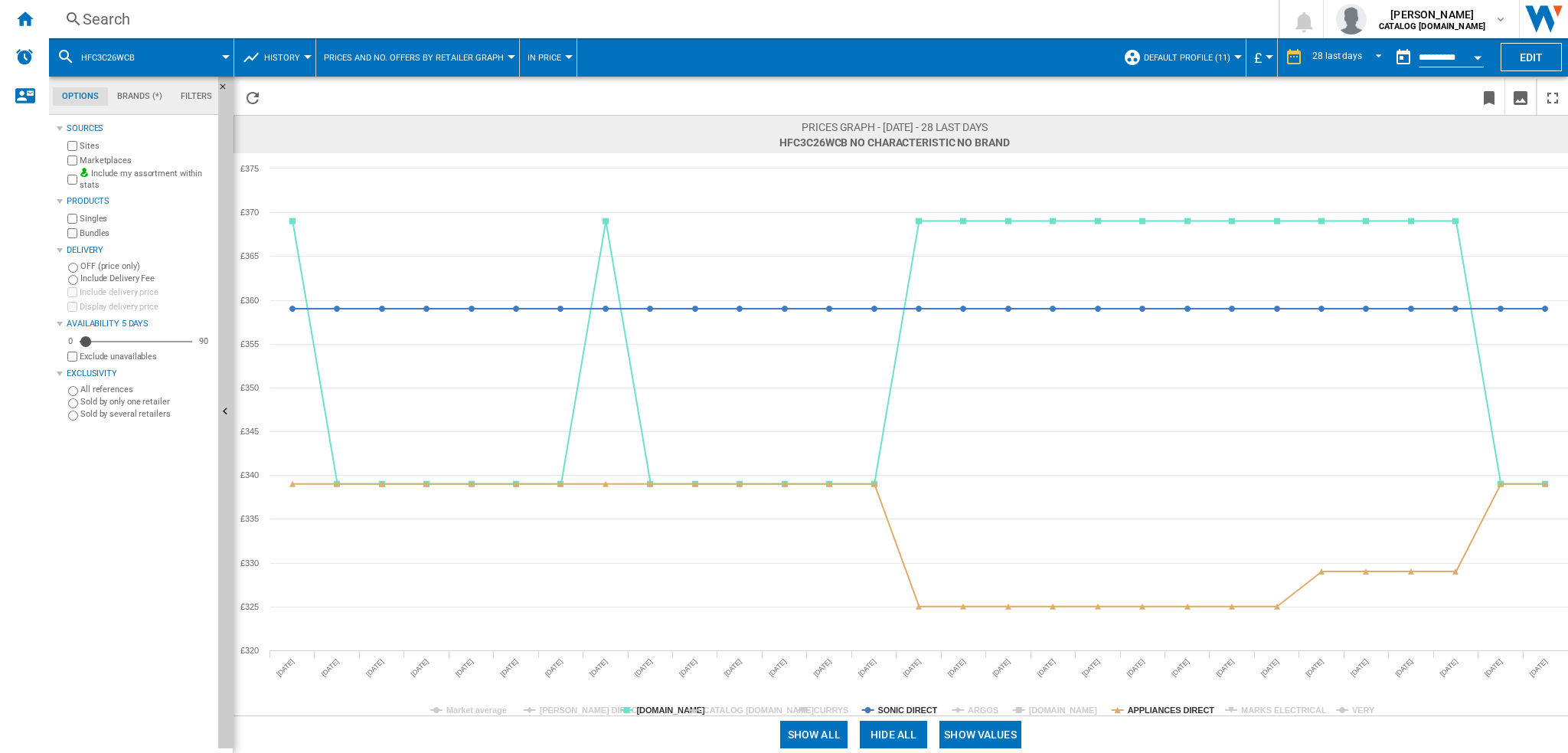
click at [897, 710] on tspan "SONIC DIRECT" at bounding box center [908, 710] width 60 height 9
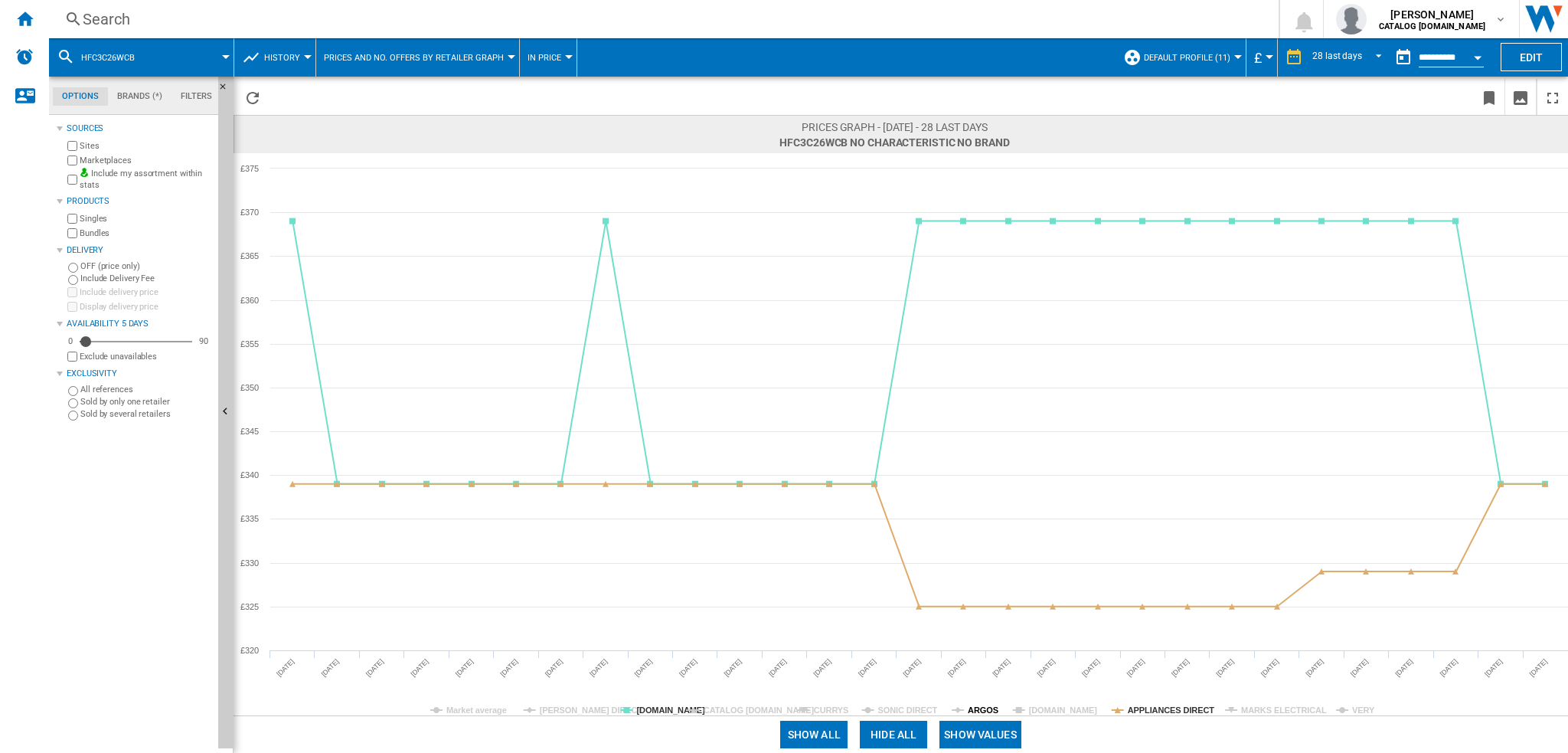
click at [977, 712] on tspan "ARGOS" at bounding box center [983, 710] width 31 height 9
click at [1044, 714] on tspan "[DOMAIN_NAME]" at bounding box center [1064, 710] width 69 height 9
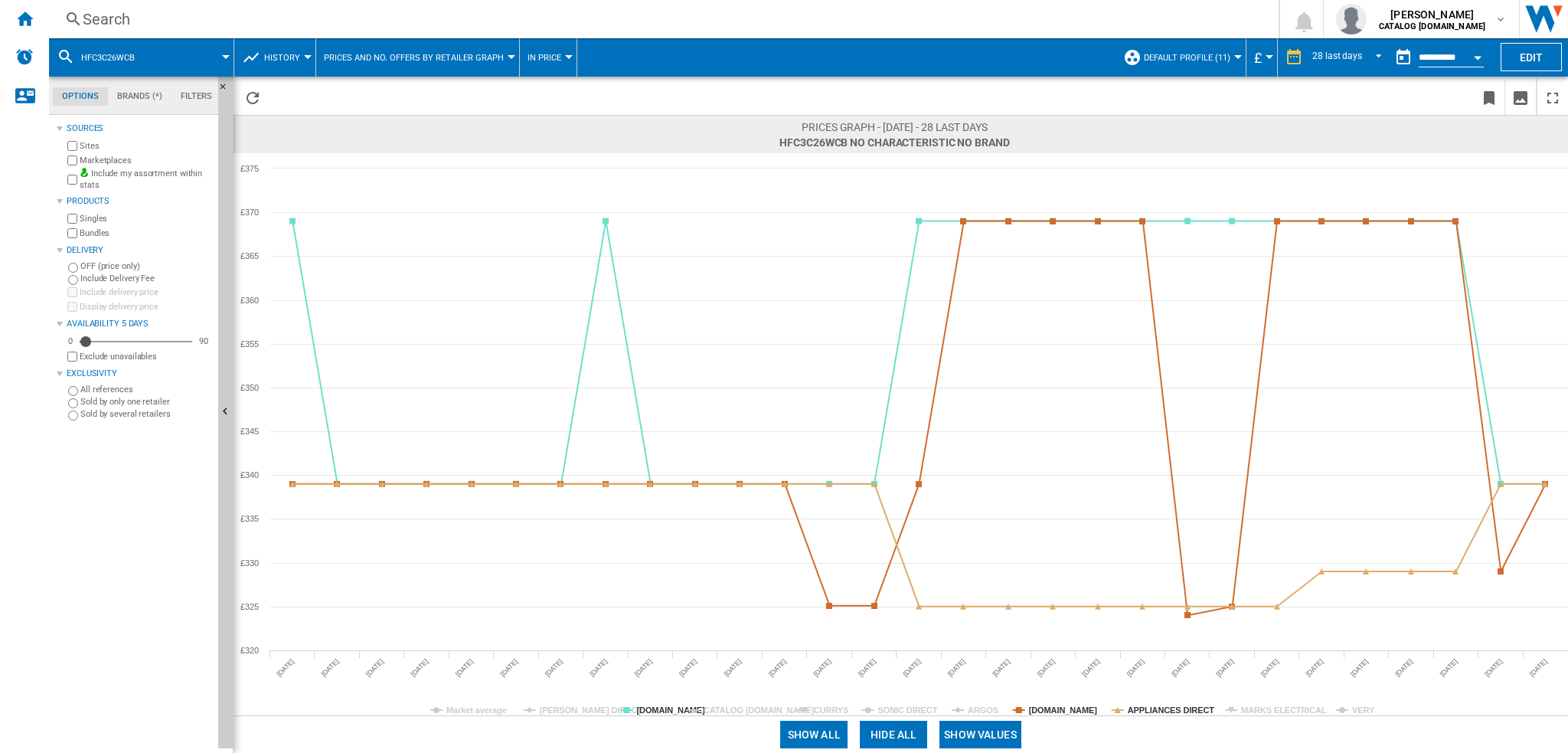
click at [1044, 714] on tspan "[DOMAIN_NAME]" at bounding box center [1064, 710] width 69 height 9
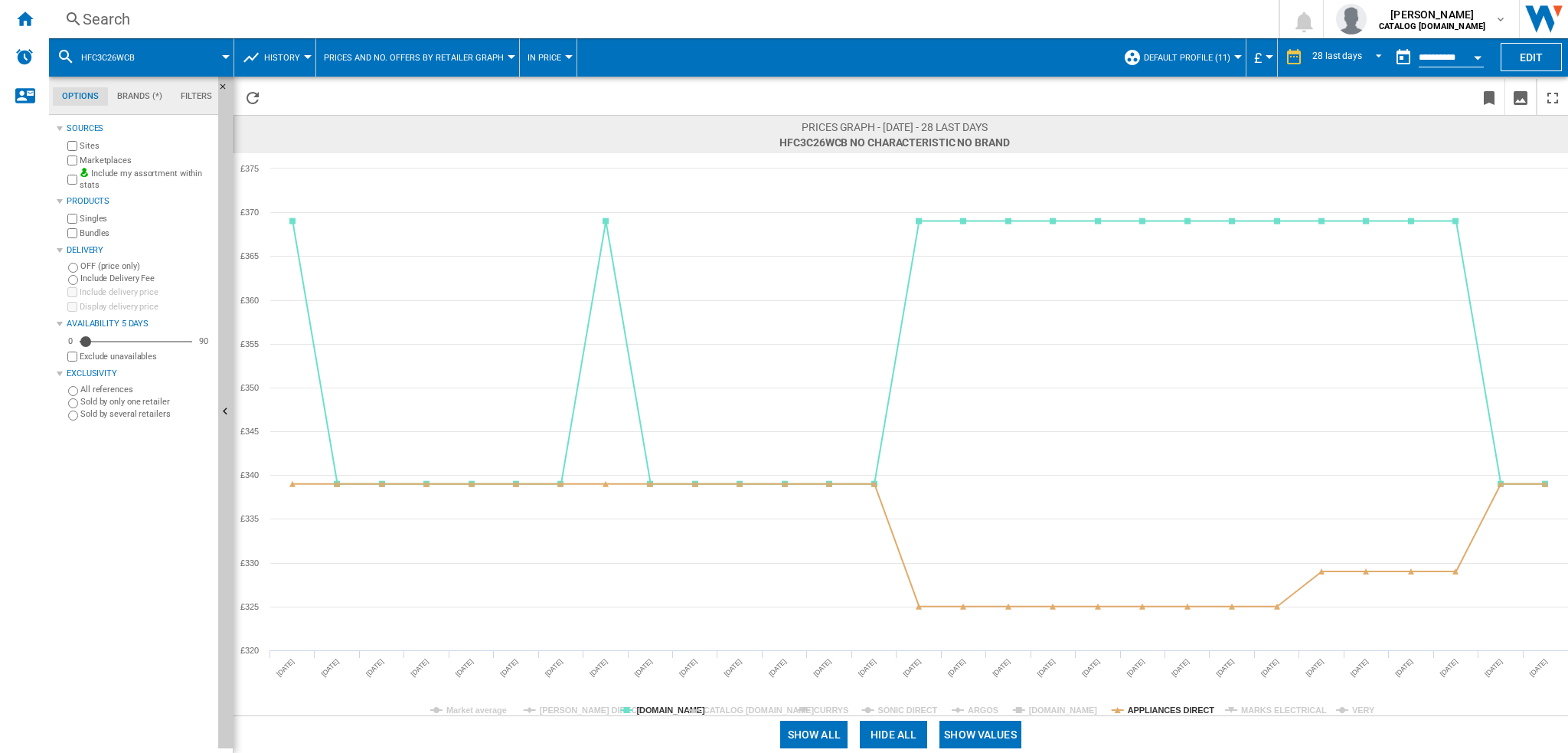
click at [1044, 714] on tspan "[DOMAIN_NAME]" at bounding box center [1064, 710] width 69 height 9
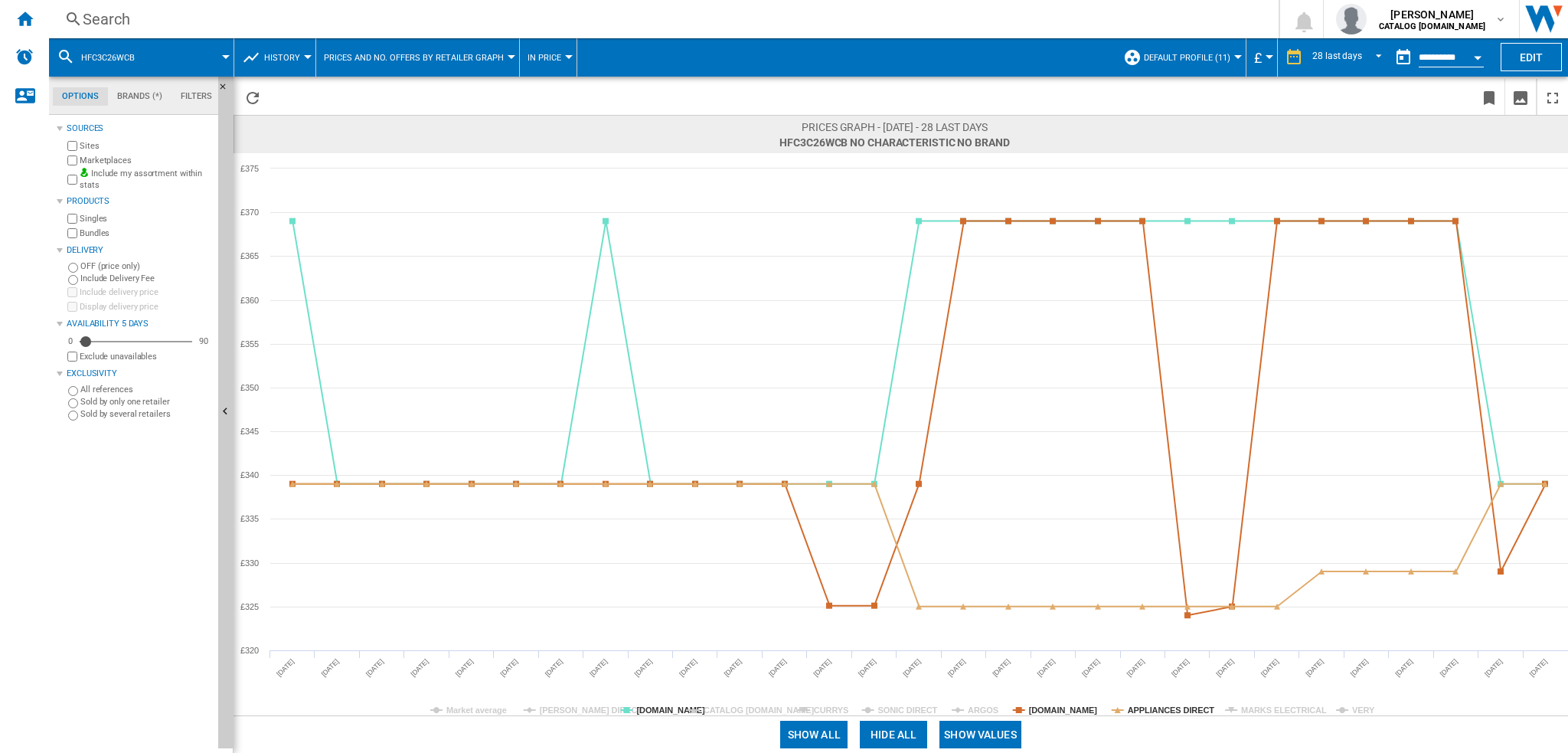
click at [1044, 714] on tspan "[DOMAIN_NAME]" at bounding box center [1064, 710] width 69 height 9
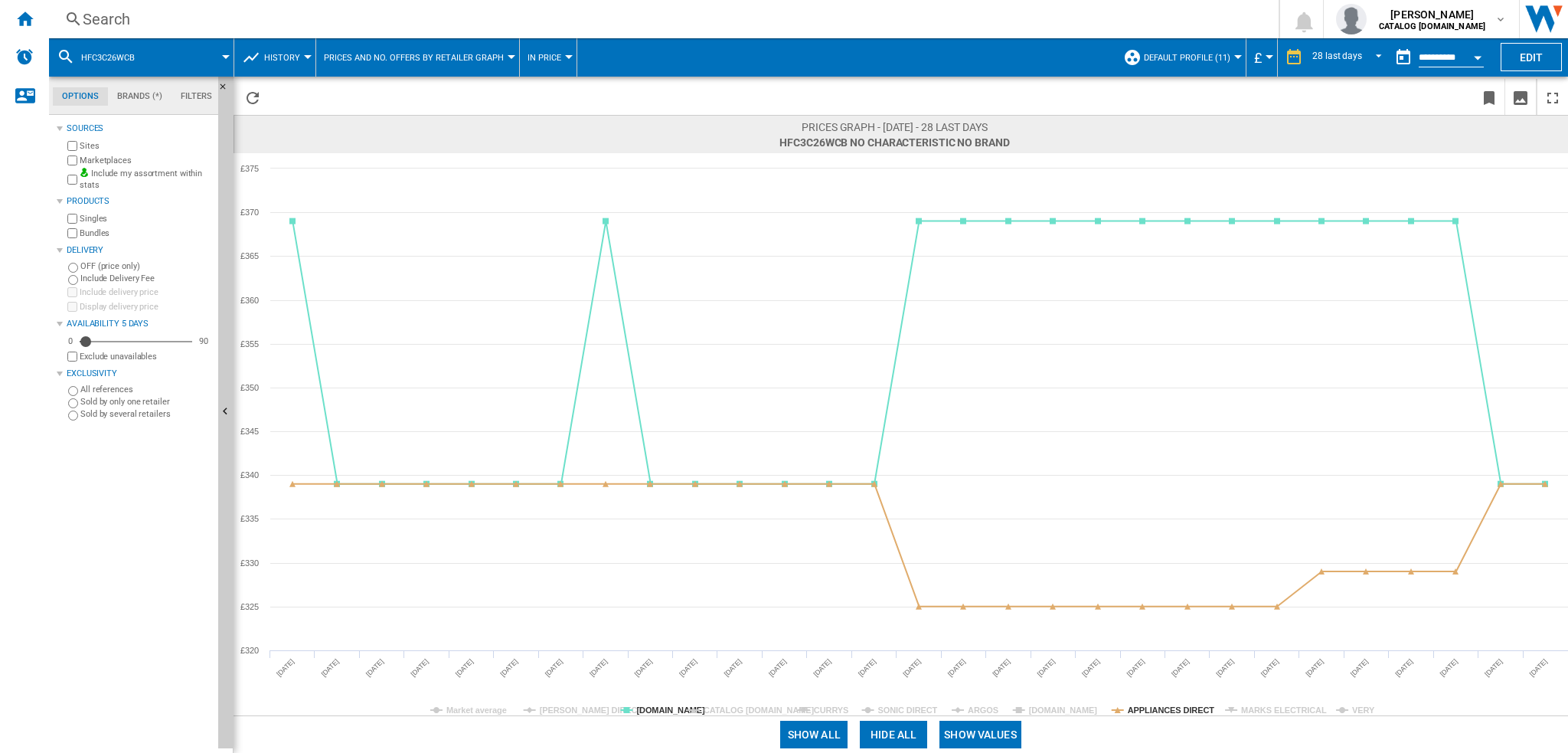
click at [1044, 714] on tspan "[DOMAIN_NAME]" at bounding box center [1064, 710] width 69 height 9
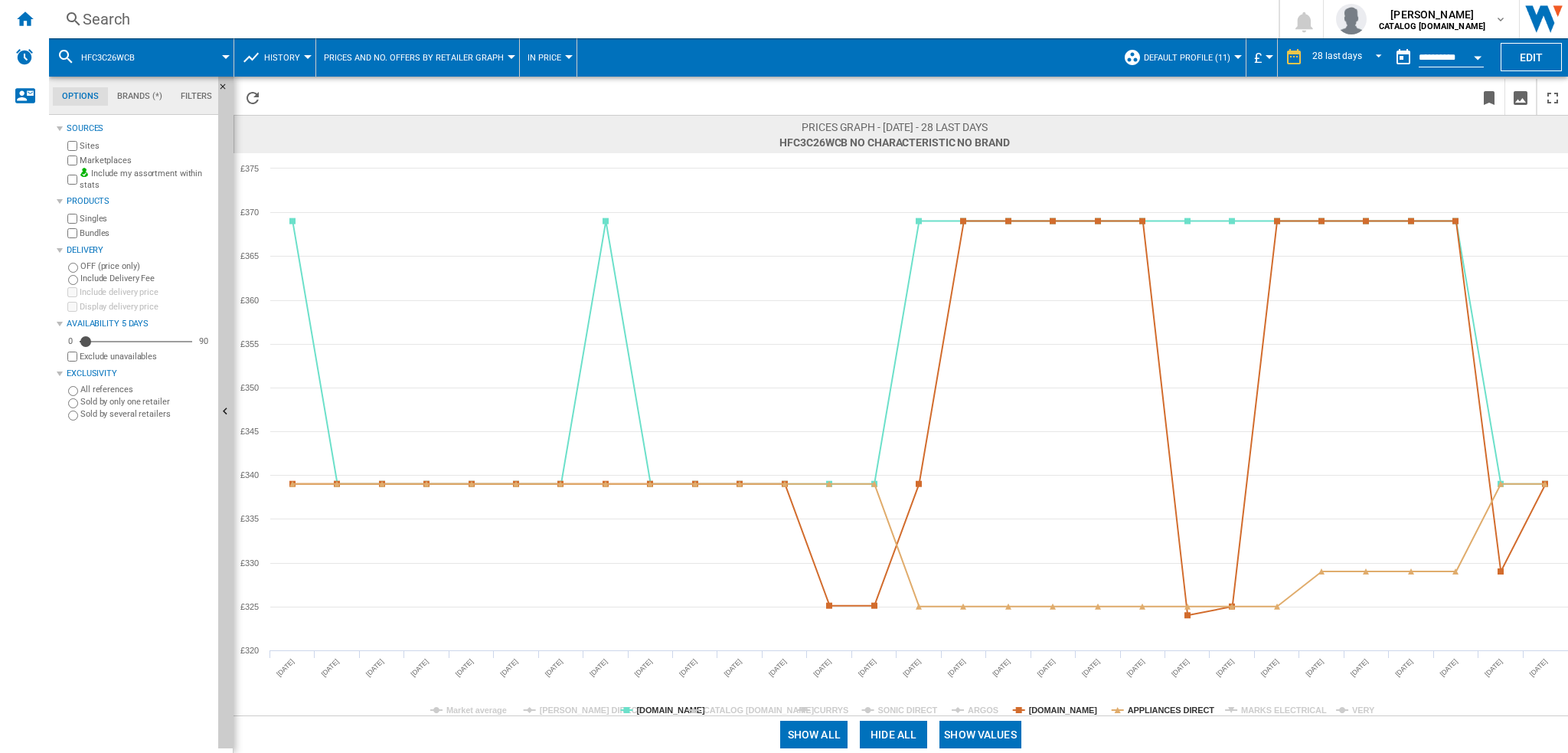
click at [1044, 714] on tspan "[DOMAIN_NAME]" at bounding box center [1064, 710] width 69 height 9
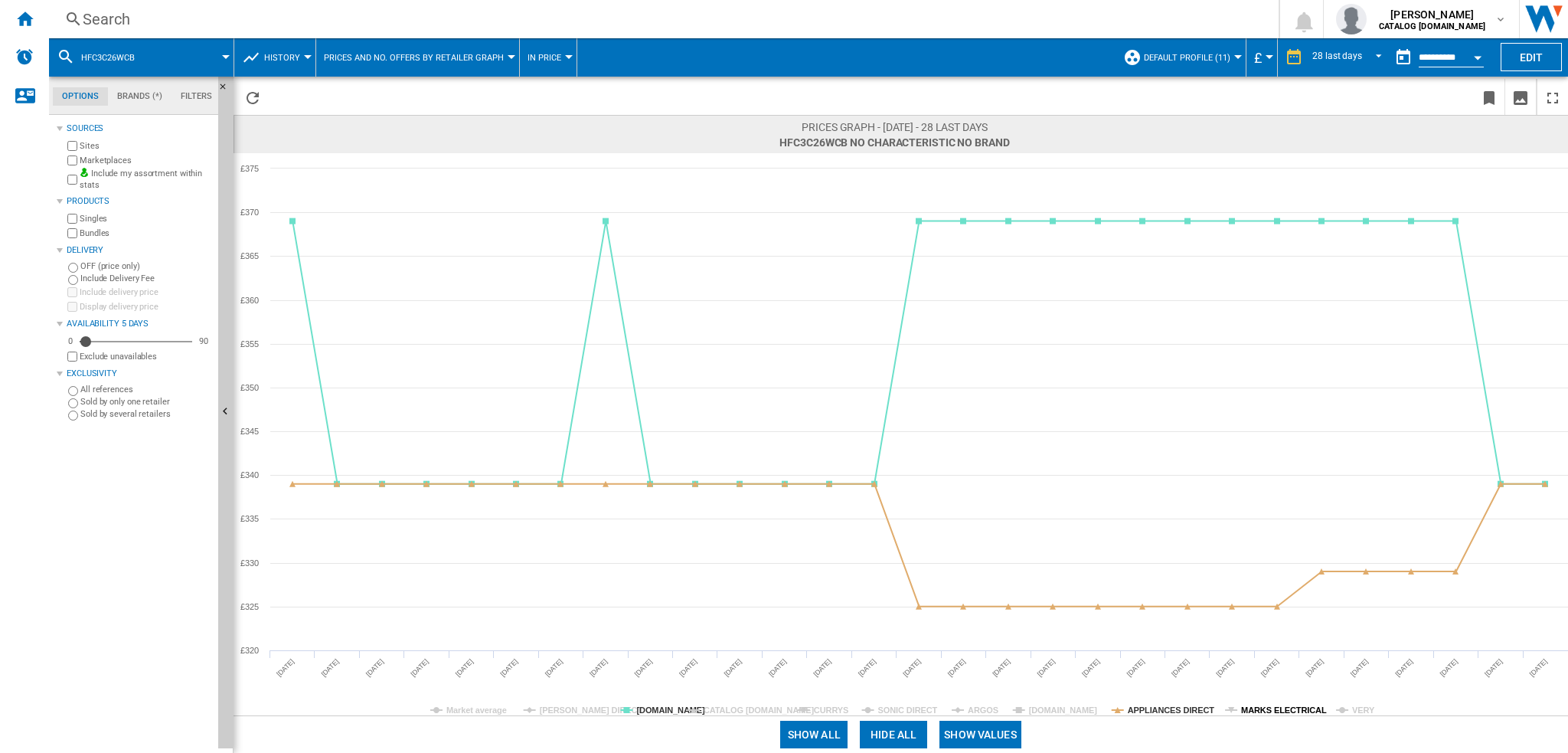
click at [1254, 713] on tspan "MARKS ELECTRICAL" at bounding box center [1284, 710] width 86 height 9
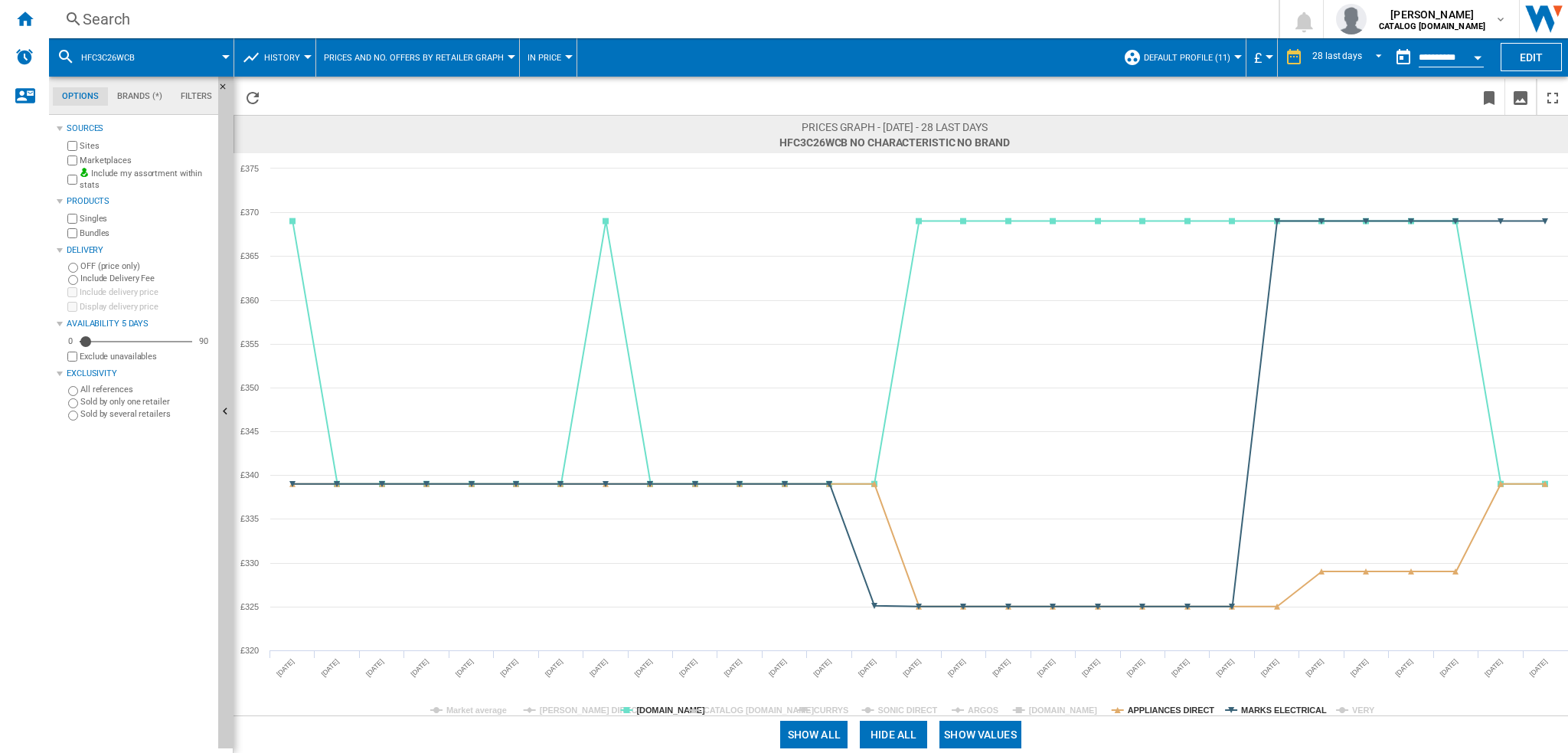
click at [1254, 713] on tspan "MARKS ELECTRICAL" at bounding box center [1284, 710] width 86 height 9
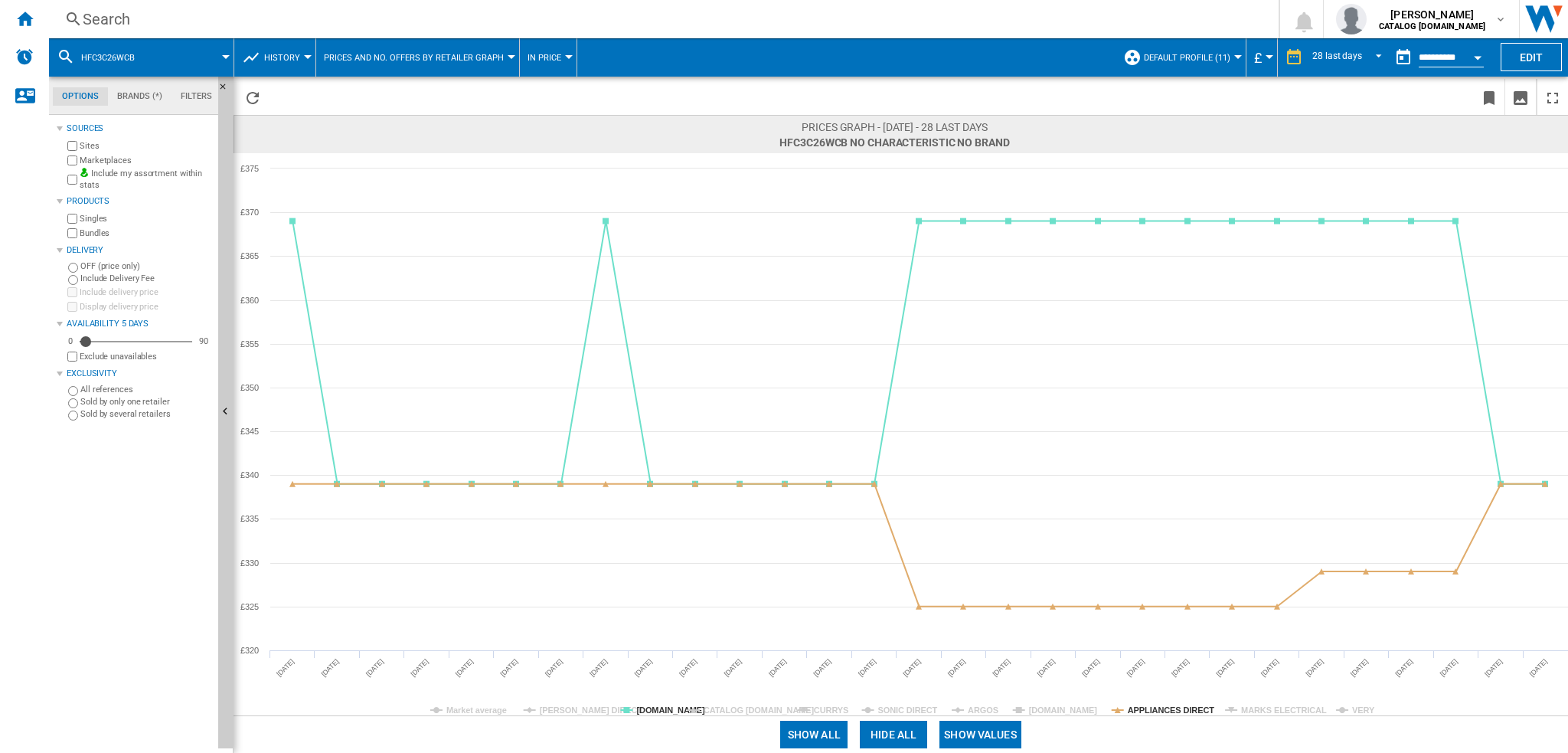
click at [1254, 713] on tspan "MARKS ELECTRICAL" at bounding box center [1284, 710] width 86 height 9
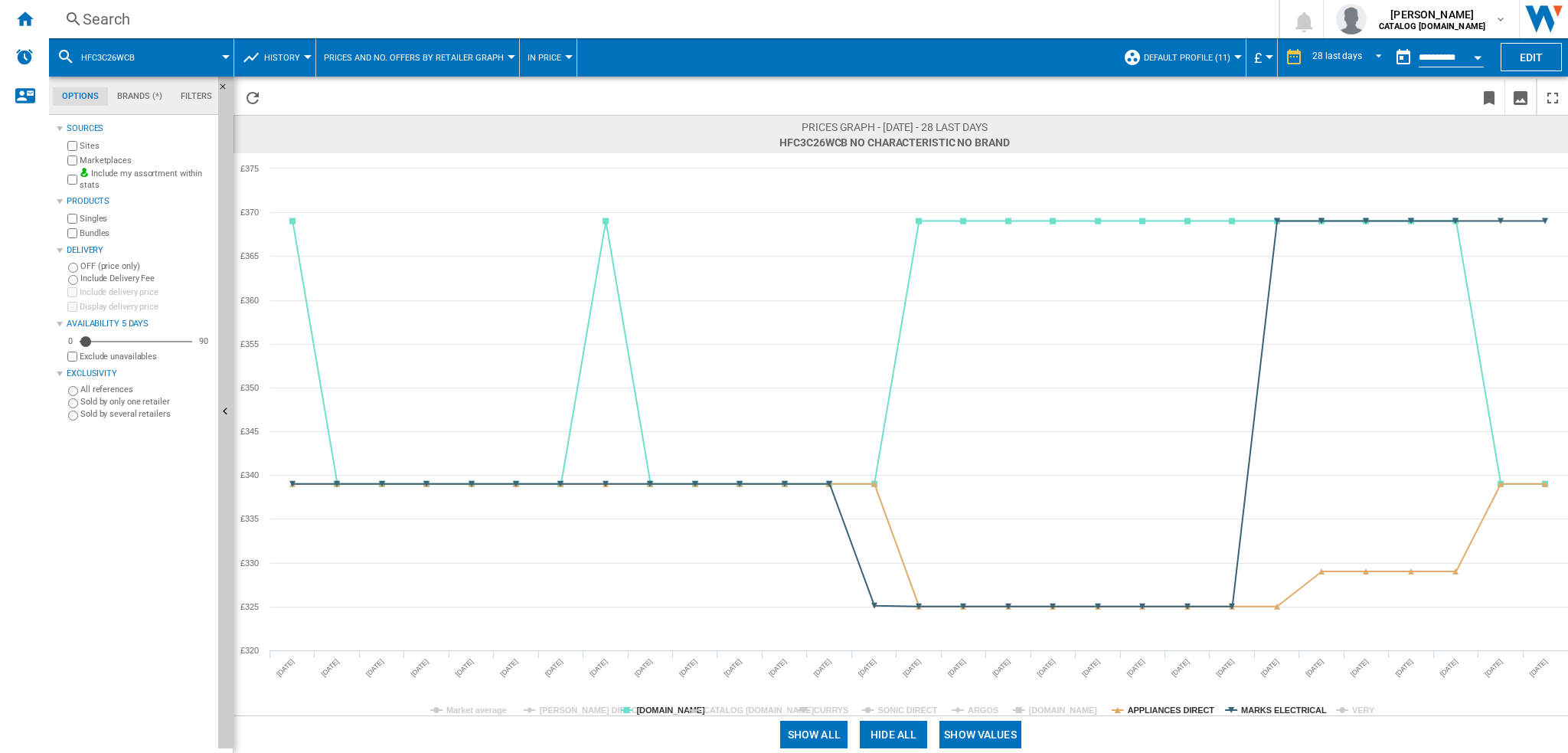
click at [1254, 713] on tspan "MARKS ELECTRICAL" at bounding box center [1284, 710] width 86 height 9
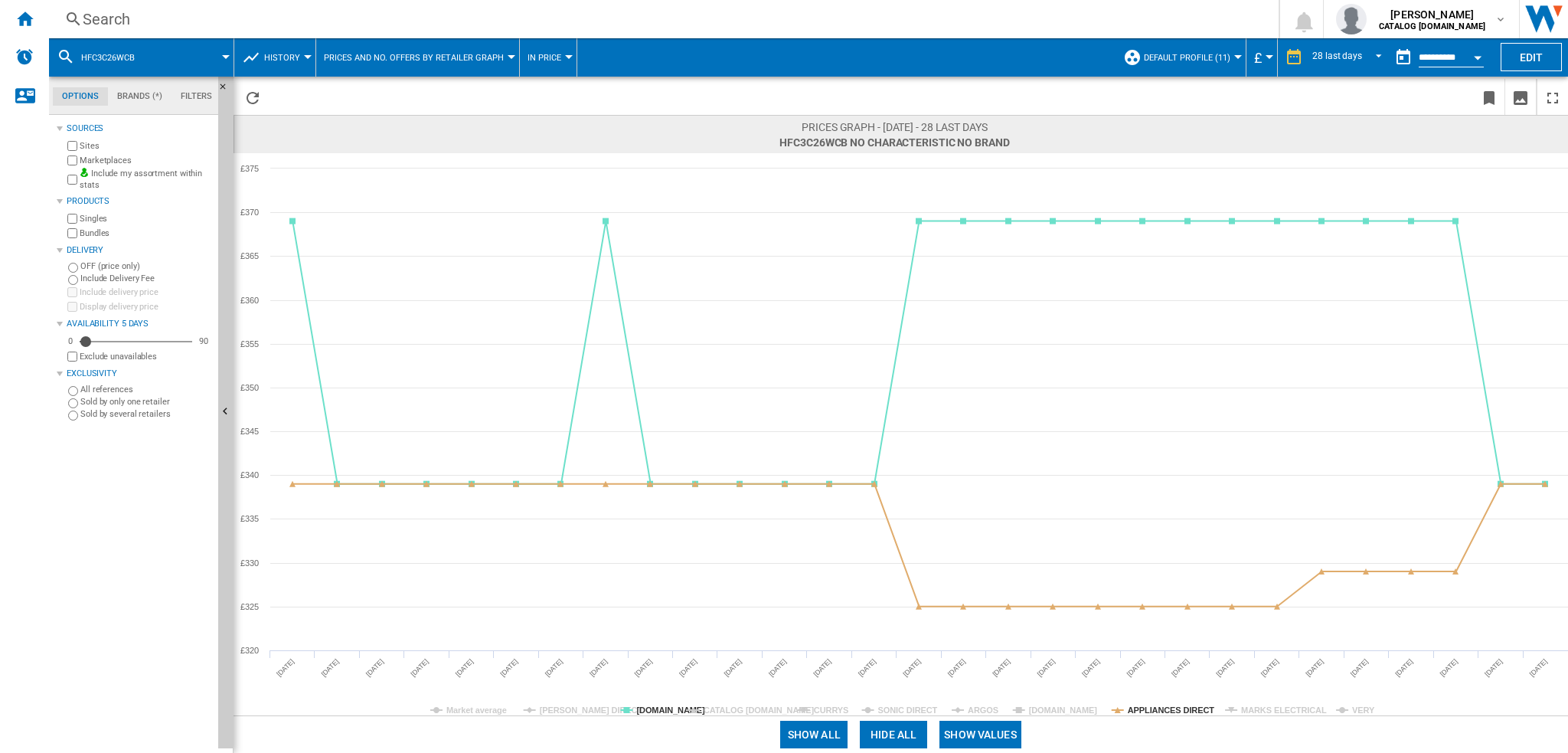
click at [1287, 715] on div "Show all Hide all Show values" at bounding box center [900, 734] width 1335 height 38
click at [1287, 714] on tspan "MARKS ELECTRICAL" at bounding box center [1284, 710] width 86 height 9
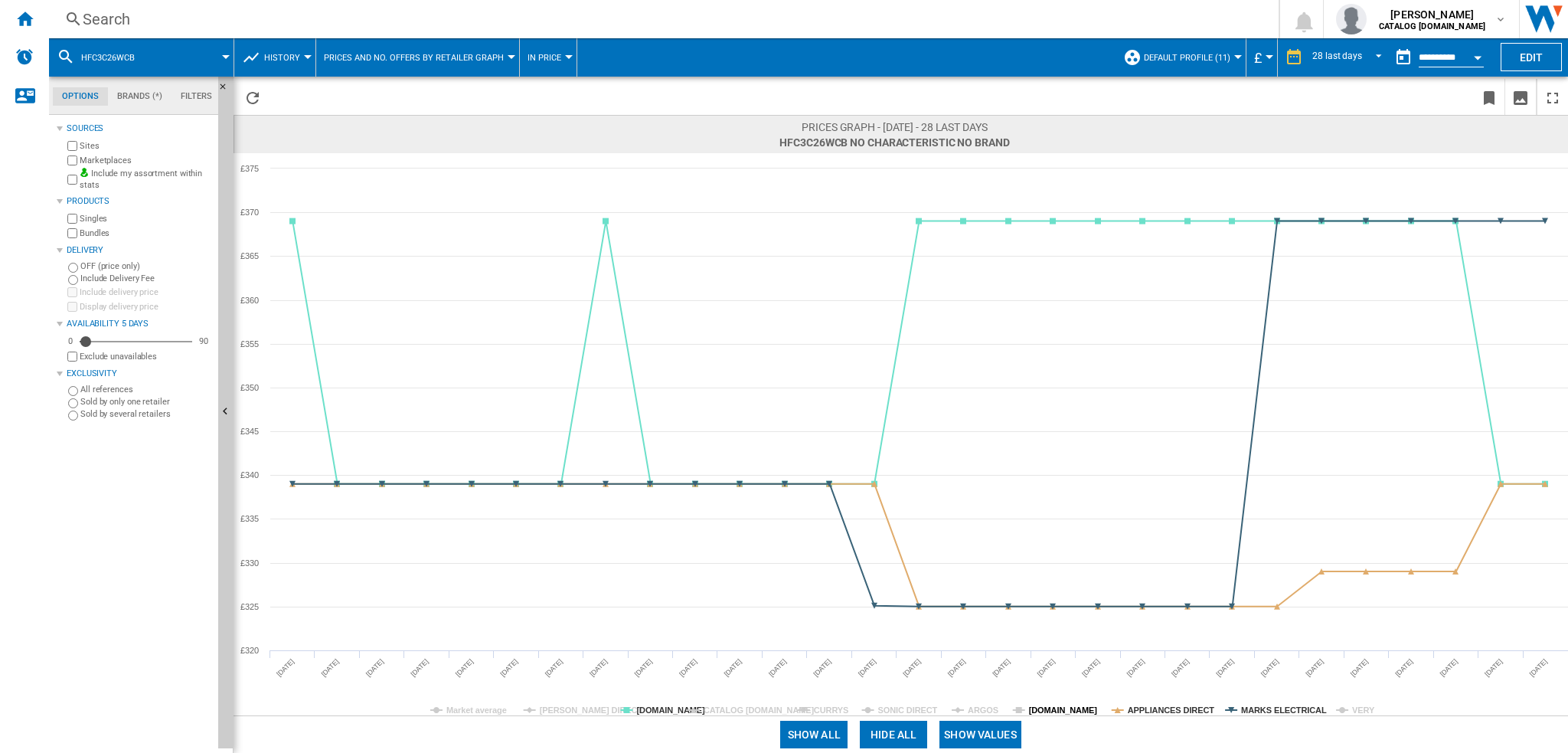
click at [1047, 707] on tspan "[DOMAIN_NAME]" at bounding box center [1064, 710] width 69 height 9
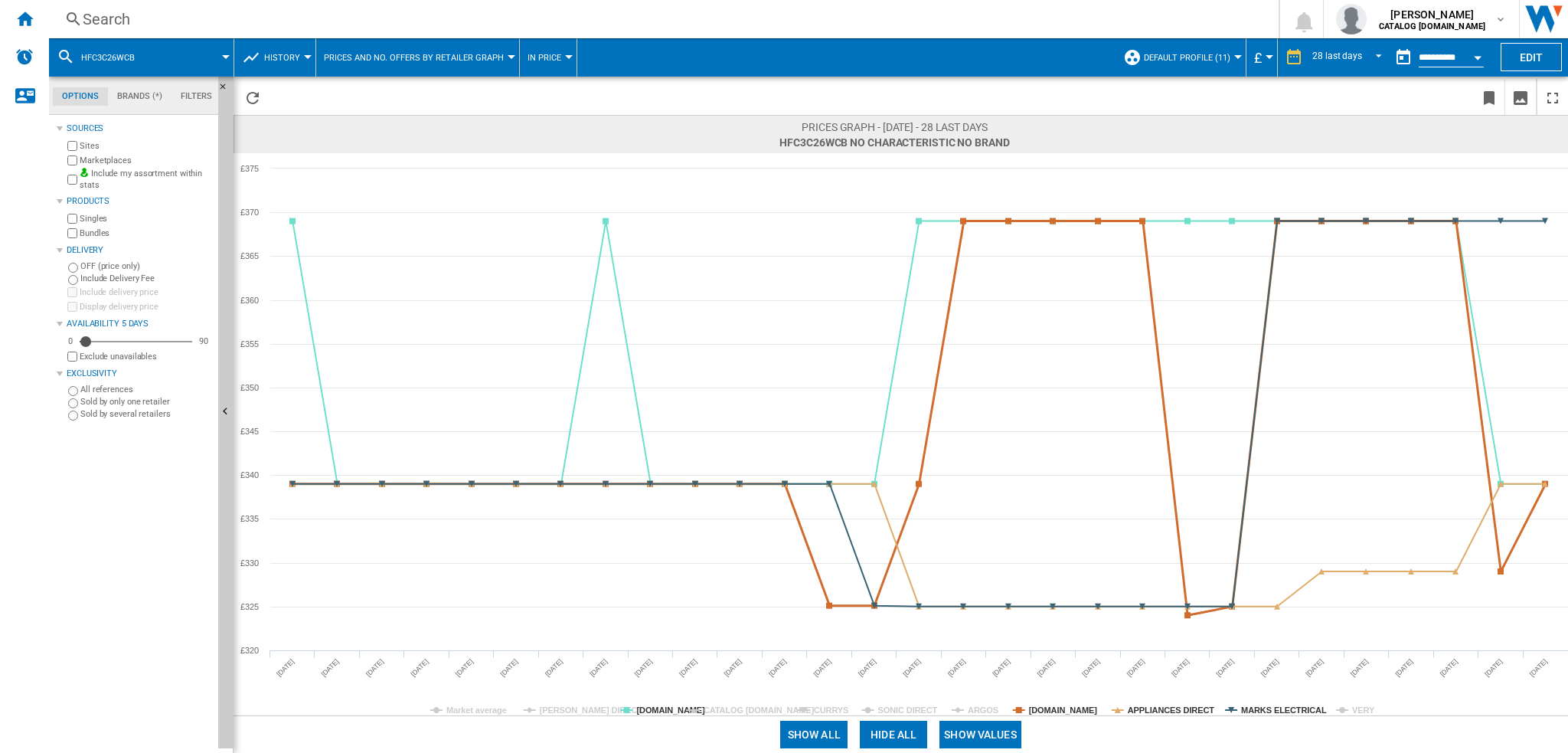
click at [1048, 706] on tspan "[DOMAIN_NAME]" at bounding box center [1064, 710] width 69 height 9
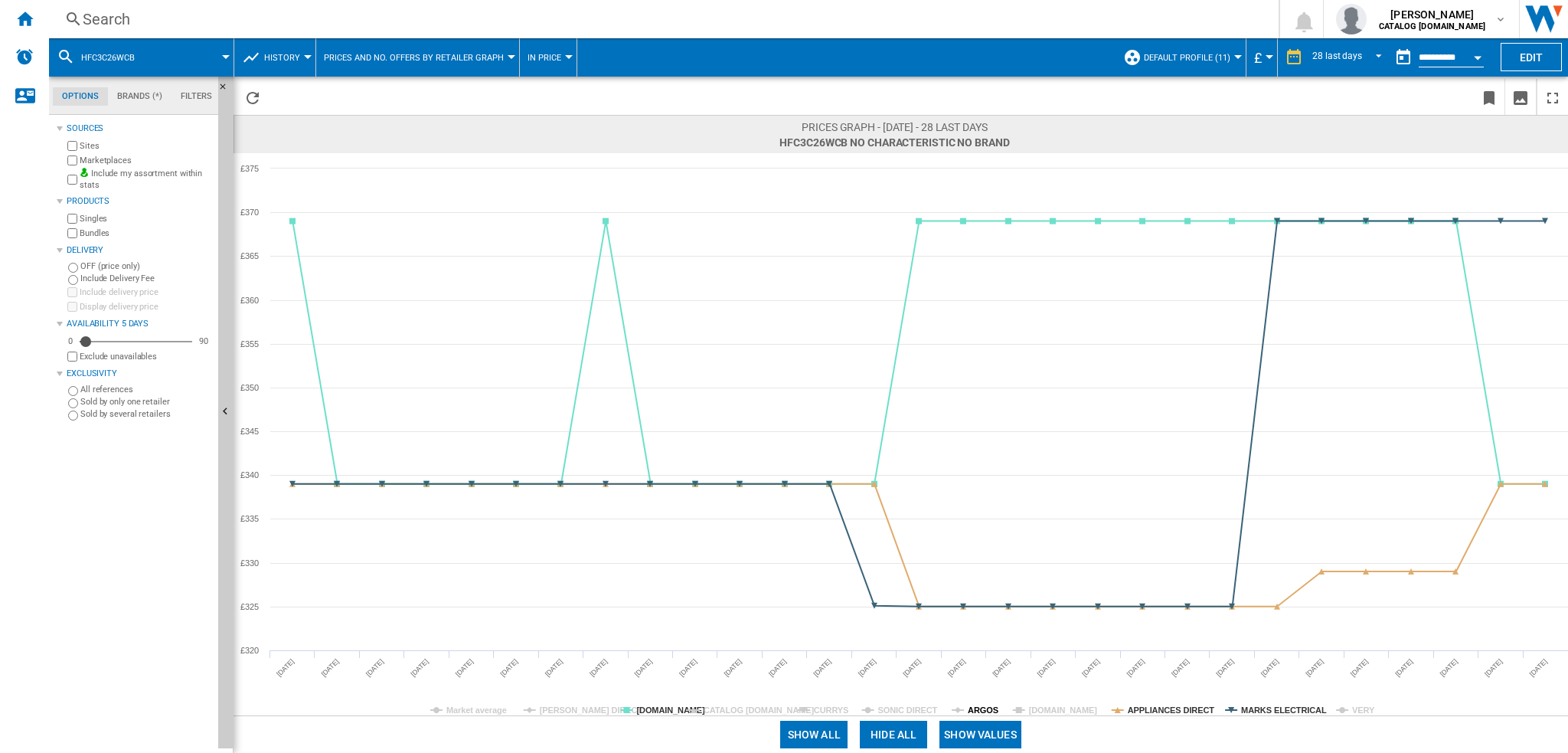
click at [971, 709] on tspan "ARGOS" at bounding box center [983, 710] width 31 height 9
click at [894, 707] on tspan "SONIC DIRECT" at bounding box center [908, 710] width 60 height 9
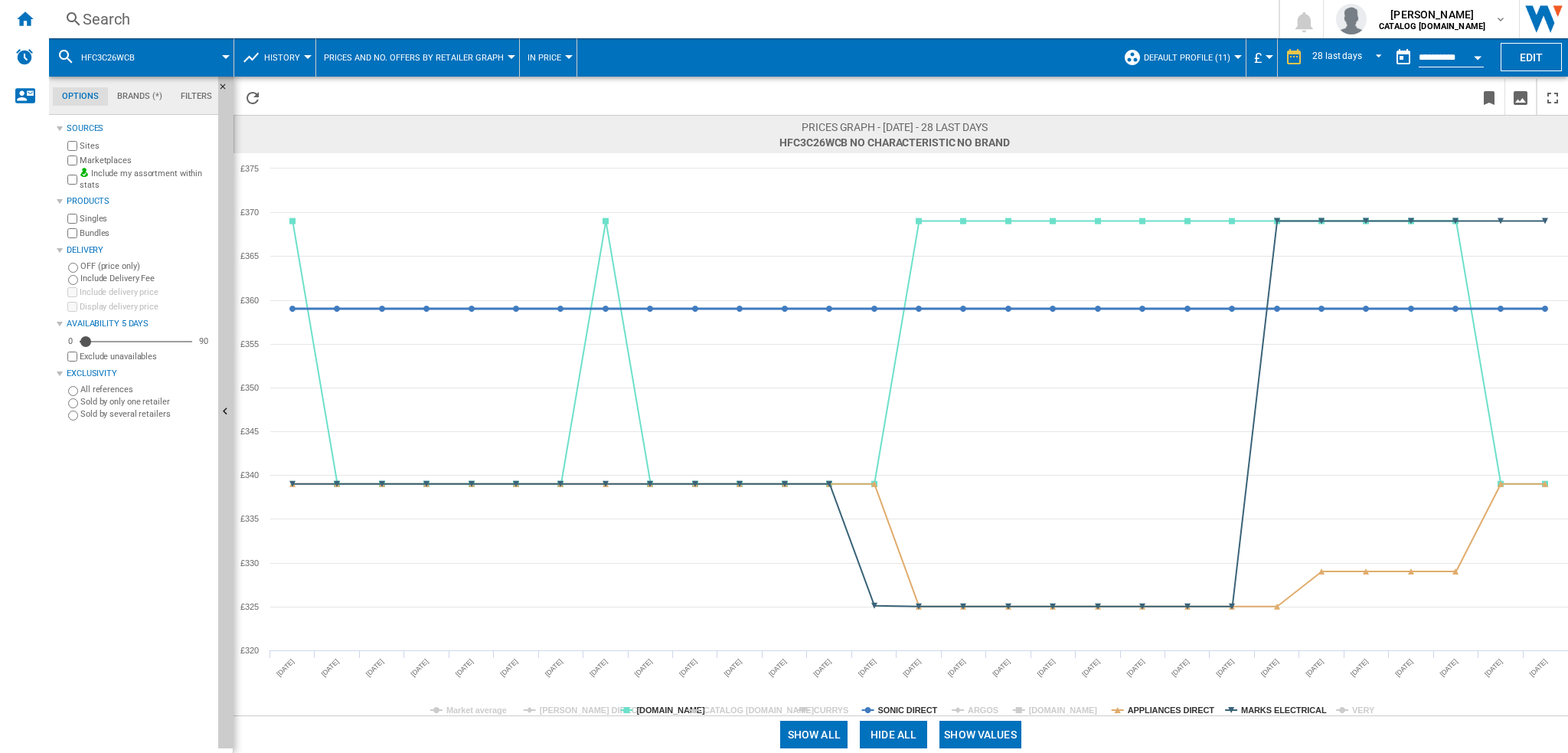
click at [894, 707] on tspan "SONIC DIRECT" at bounding box center [908, 710] width 60 height 9
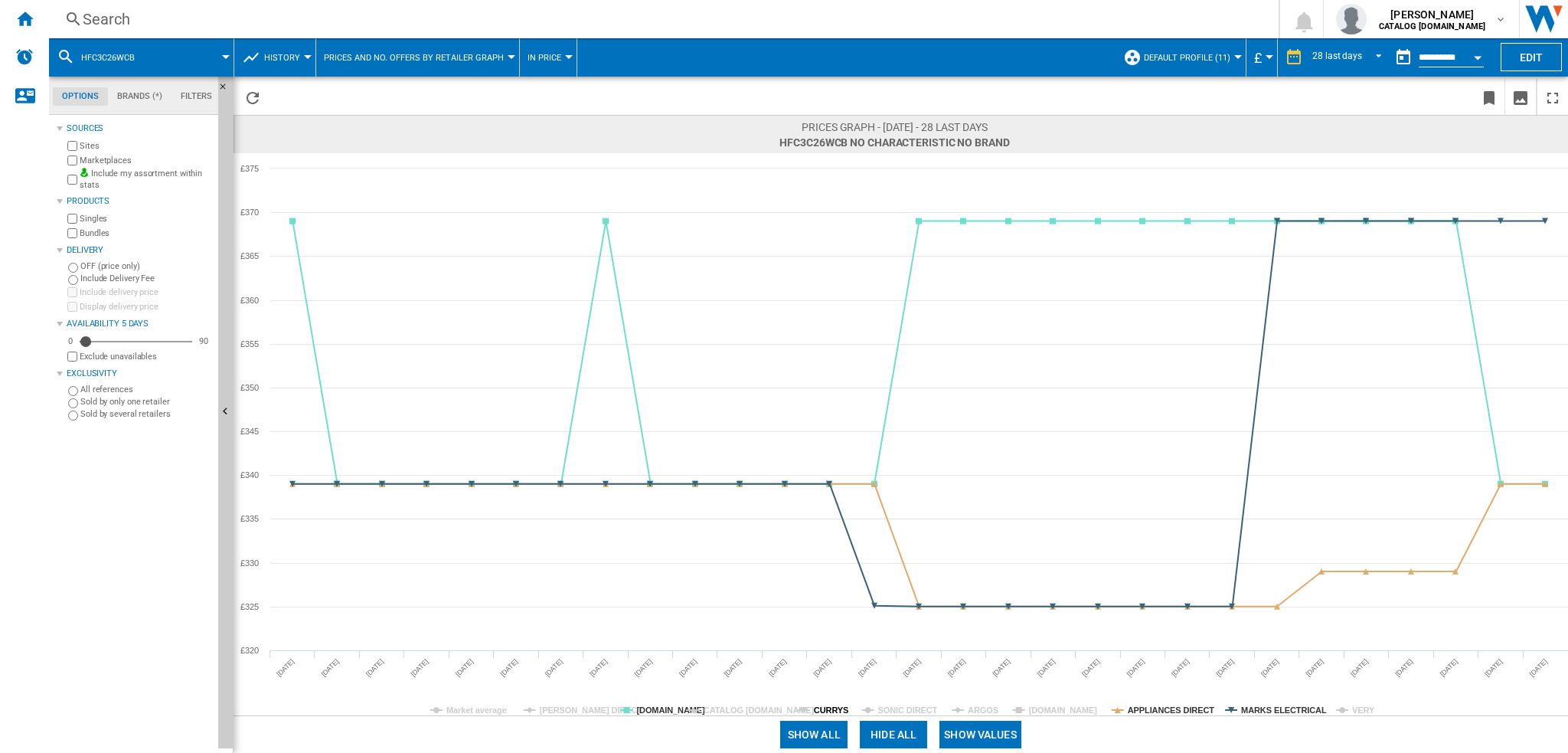
click at [830, 714] on tspan "CURRYS" at bounding box center [831, 710] width 34 height 9
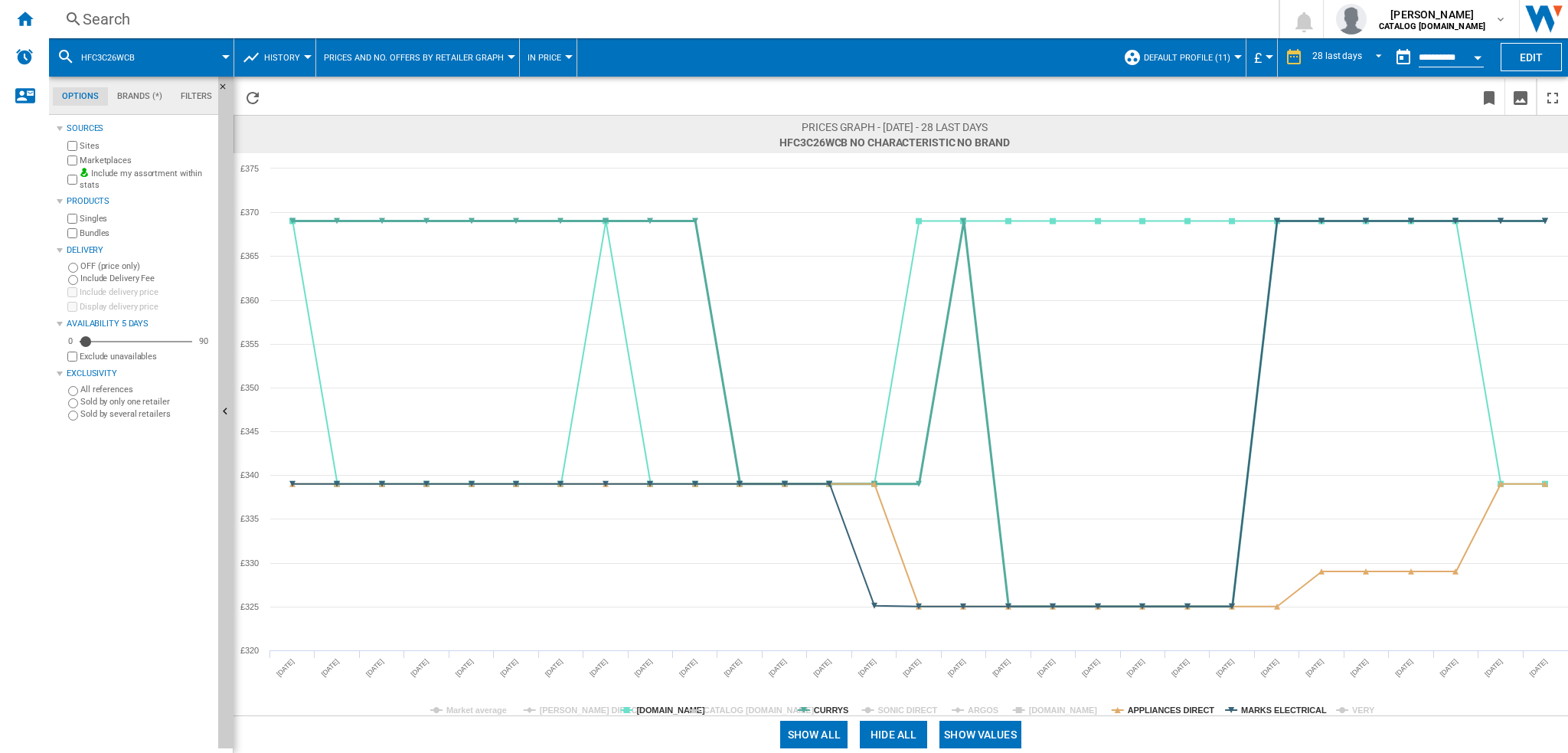
click at [831, 712] on tspan "CURRYS" at bounding box center [831, 710] width 34 height 9
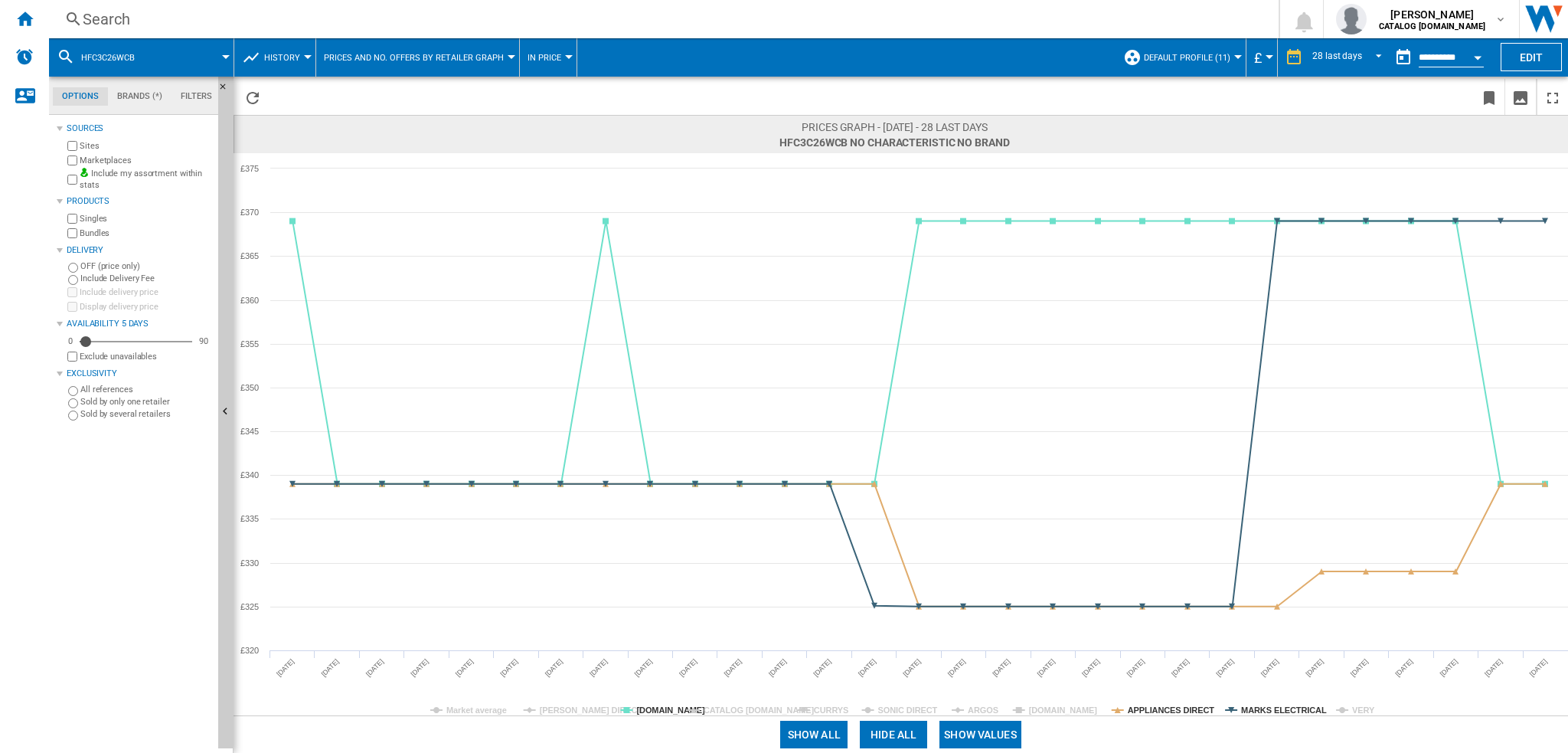
click at [576, 707] on tspan "[PERSON_NAME] DIRECT" at bounding box center [591, 710] width 103 height 9
click at [576, 709] on tspan "[PERSON_NAME] DIRECT" at bounding box center [591, 710] width 103 height 9
click at [576, 709] on tspan "[PERSON_NAME] DIRECT" at bounding box center [591, 710] width 103 height 9
click at [576, 710] on tspan "[PERSON_NAME] DIRECT" at bounding box center [591, 710] width 103 height 9
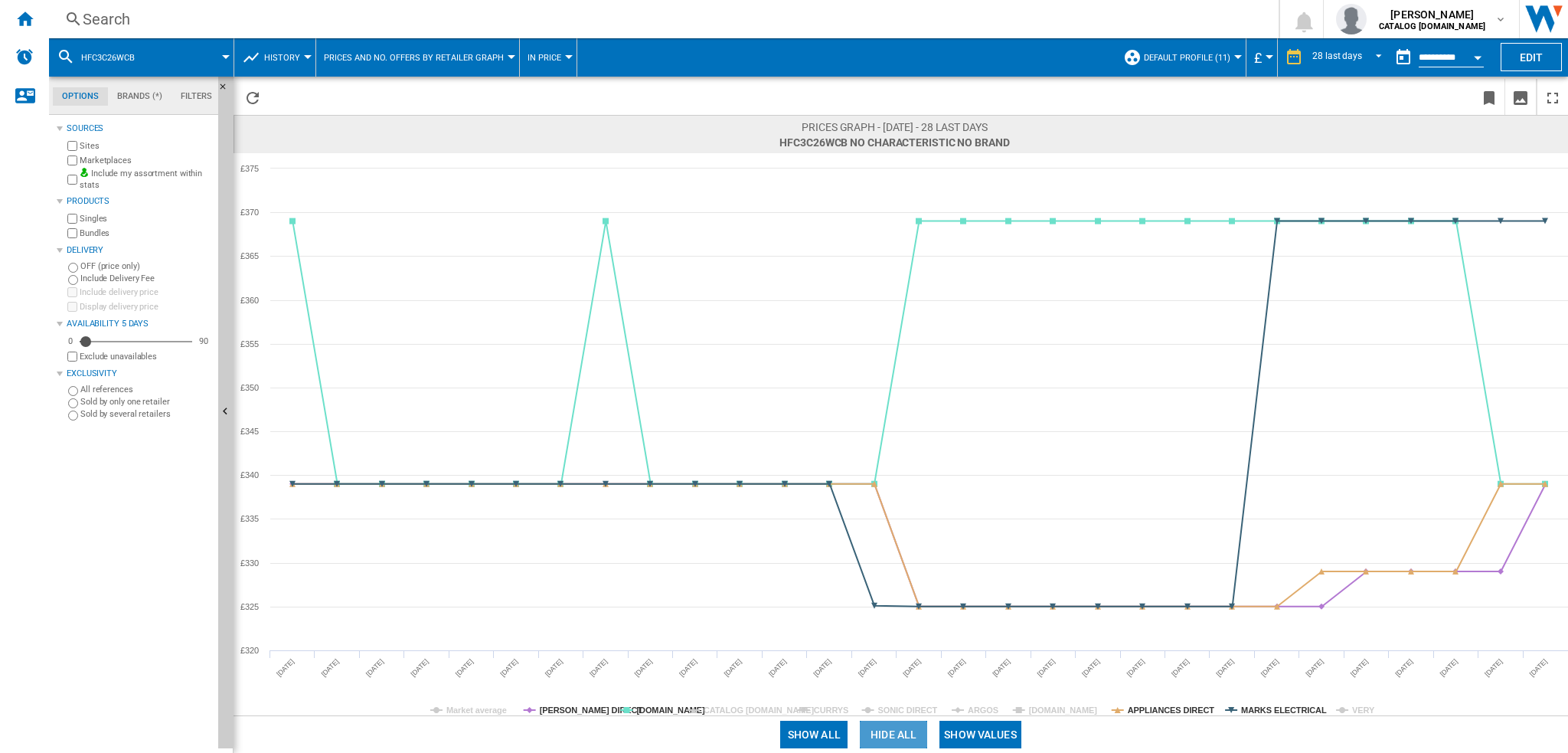
click at [895, 738] on button "Hide all" at bounding box center [893, 735] width 67 height 28
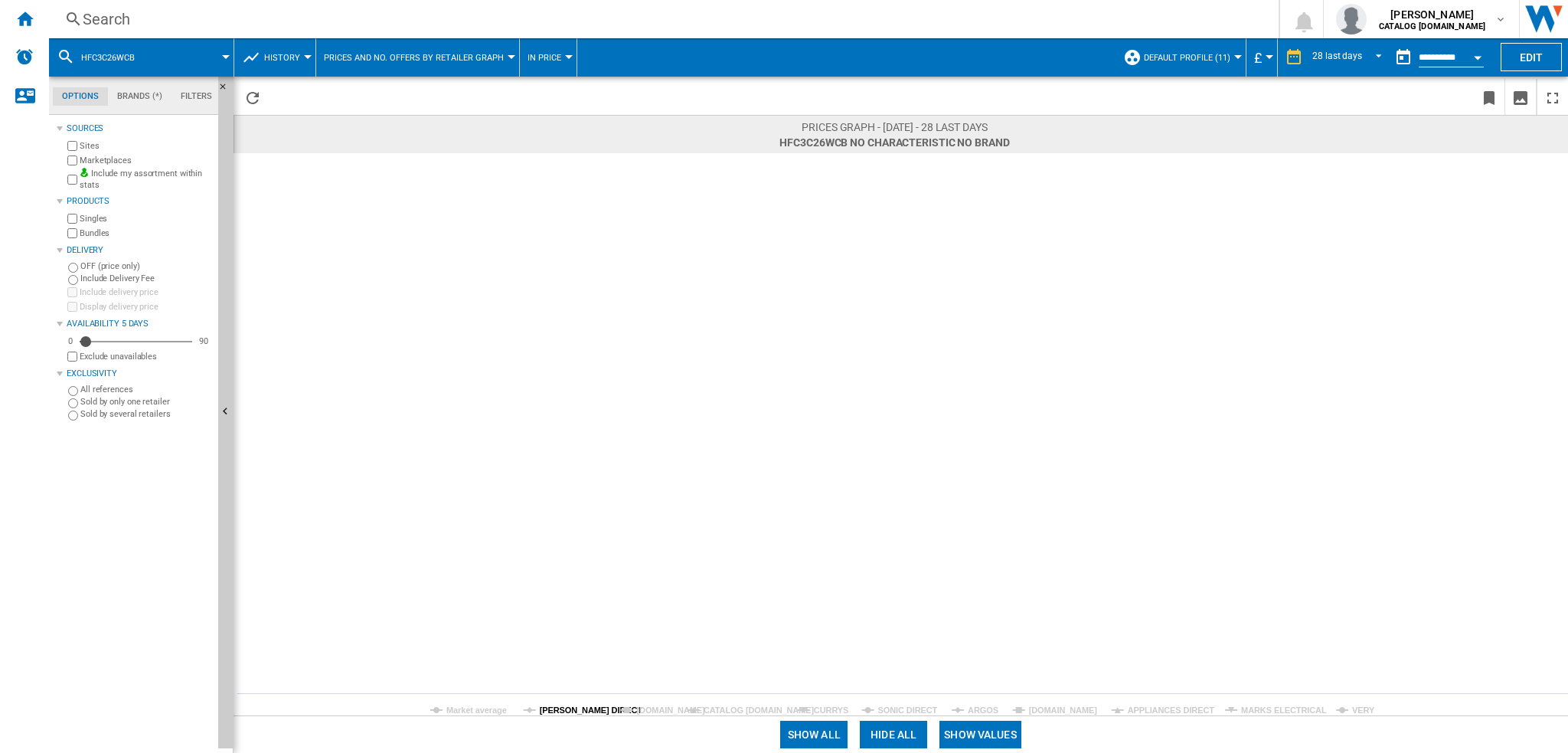
click at [560, 708] on tspan "[PERSON_NAME] DIRECT" at bounding box center [591, 710] width 103 height 9
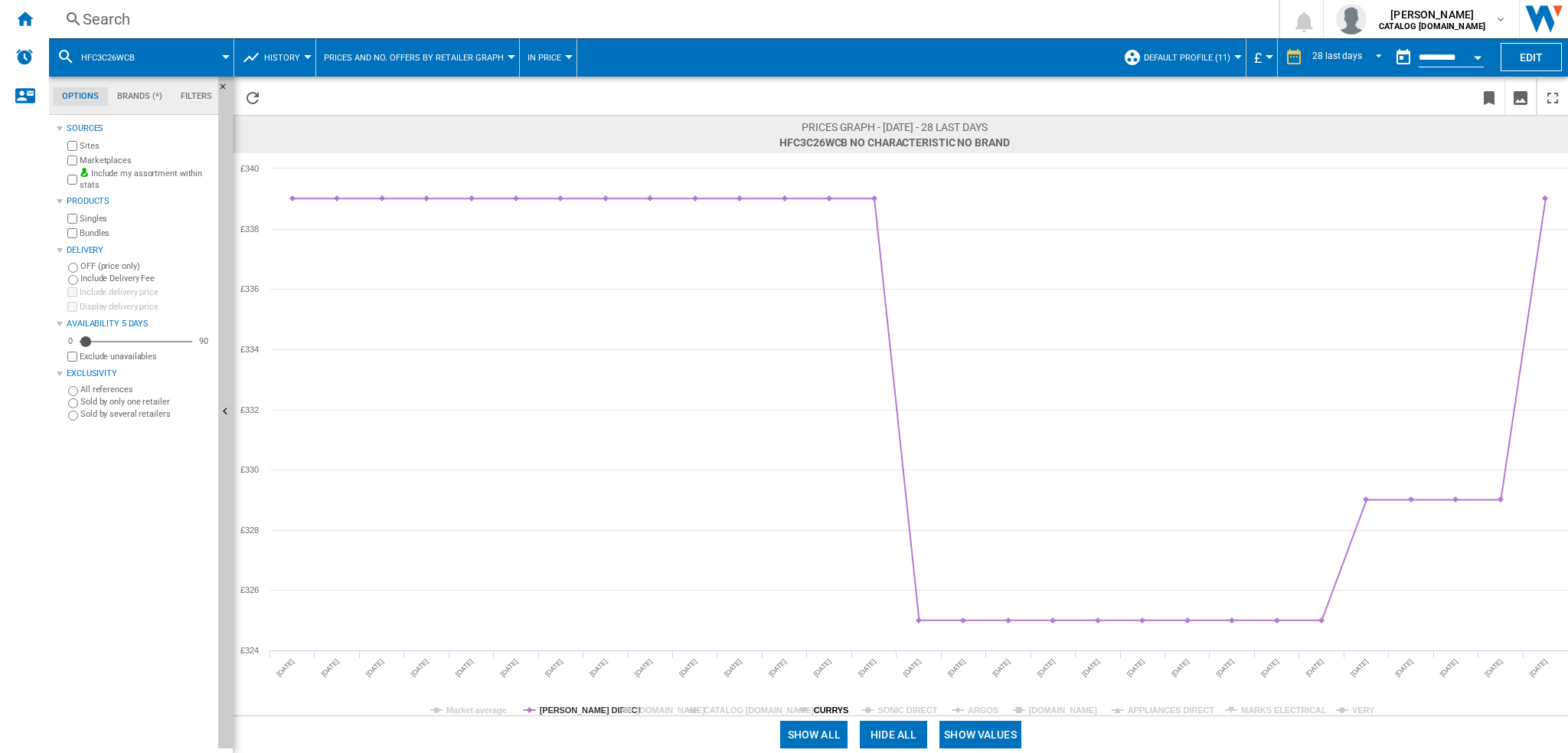
click at [836, 709] on tspan "CURRYS" at bounding box center [831, 710] width 34 height 9
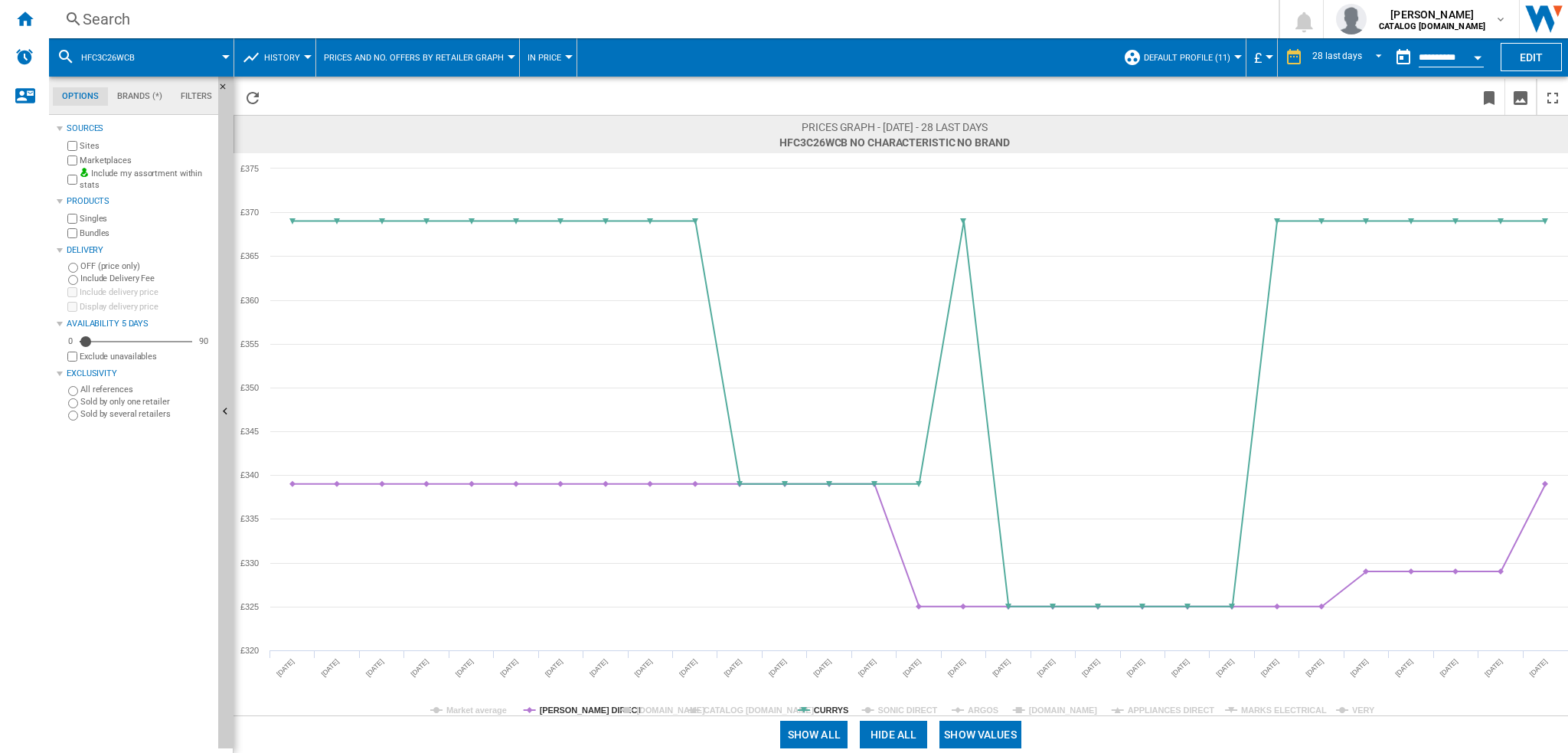
click at [836, 709] on tspan "CURRYS" at bounding box center [831, 710] width 34 height 9
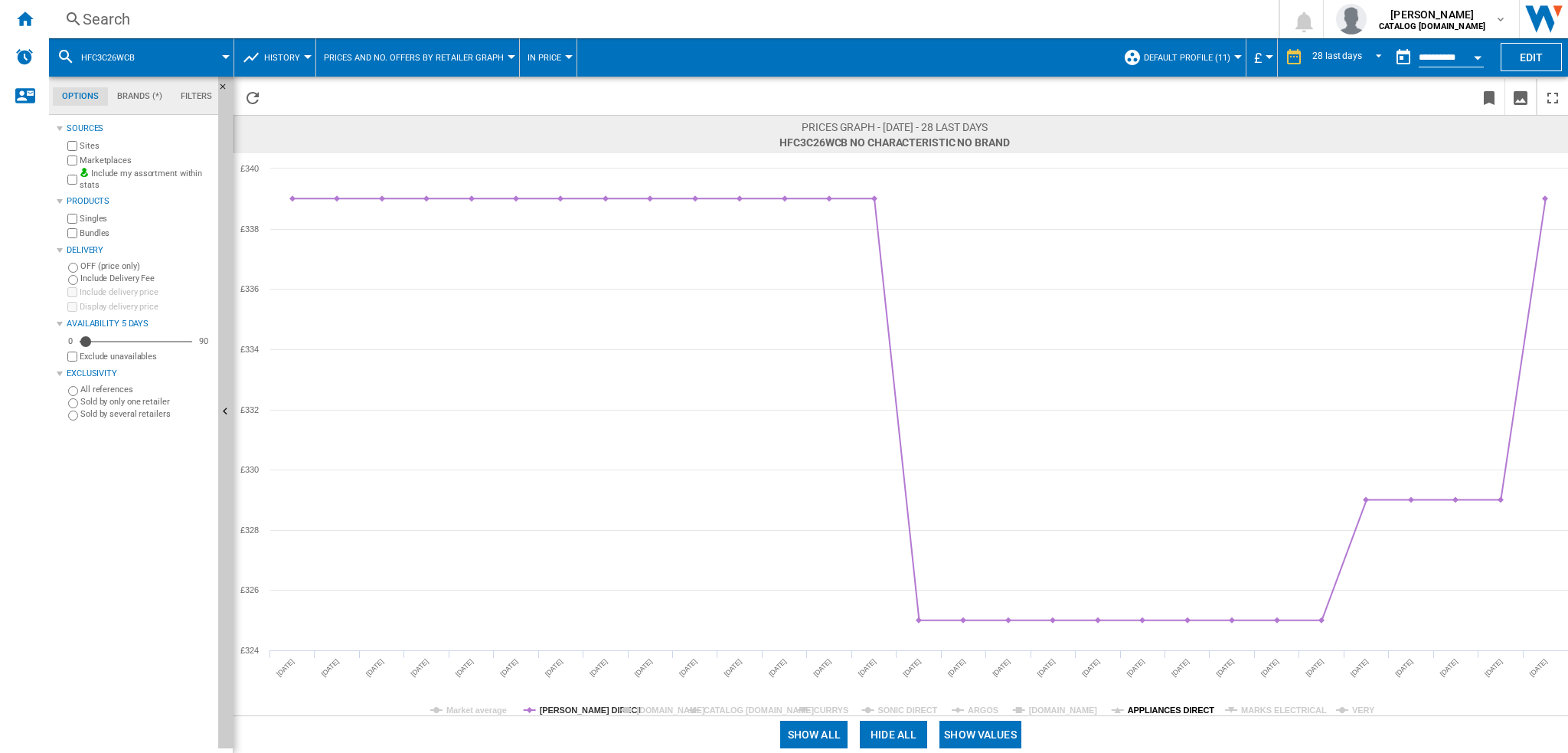
click at [1161, 710] on tspan "APPLIANCES DIRECT" at bounding box center [1171, 710] width 87 height 9
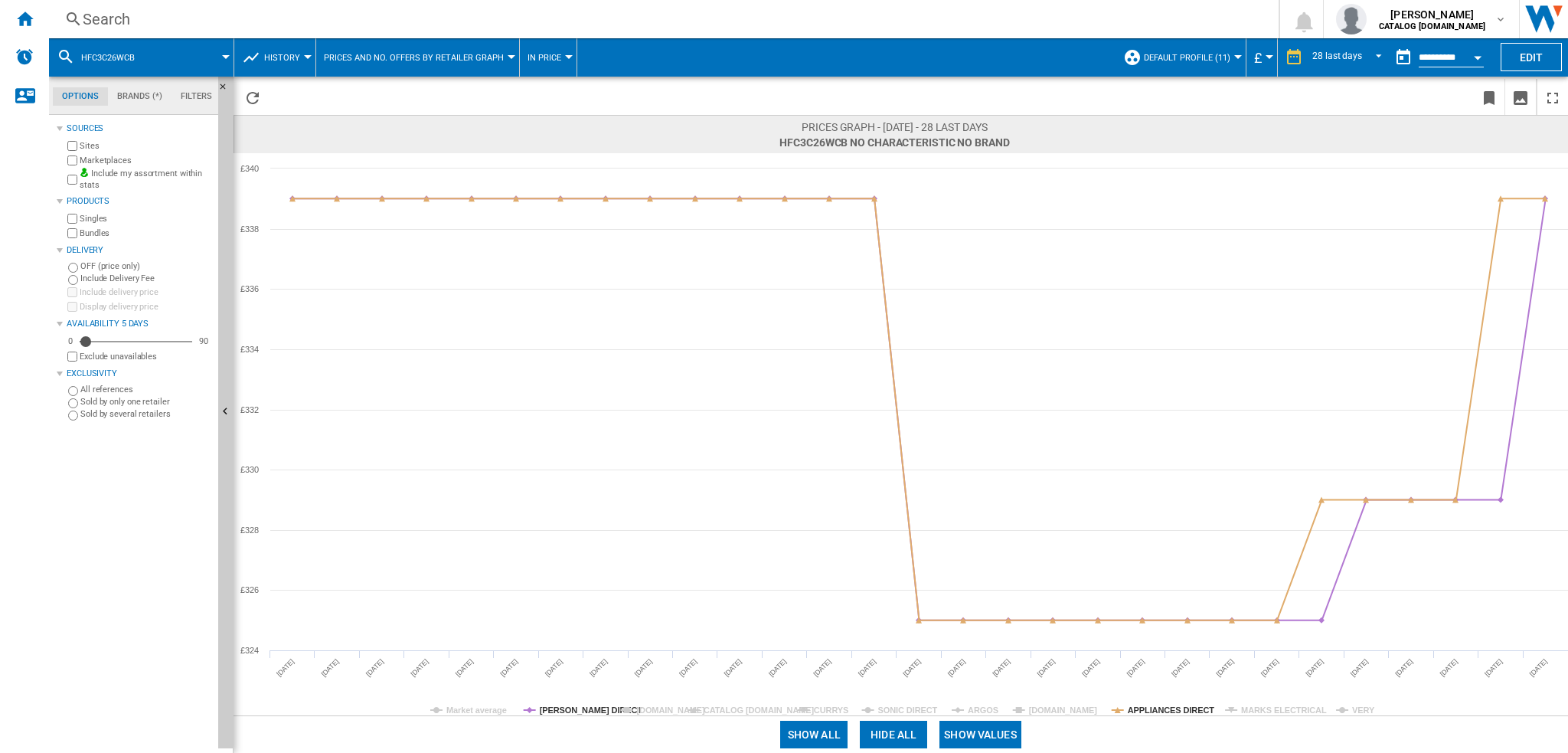
click at [1161, 710] on tspan "APPLIANCES DIRECT" at bounding box center [1171, 710] width 87 height 9
click at [1168, 711] on tspan "APPLIANCES DIRECT" at bounding box center [1171, 710] width 87 height 9
click at [1267, 714] on tspan "MARKS ELECTRICAL" at bounding box center [1284, 710] width 86 height 9
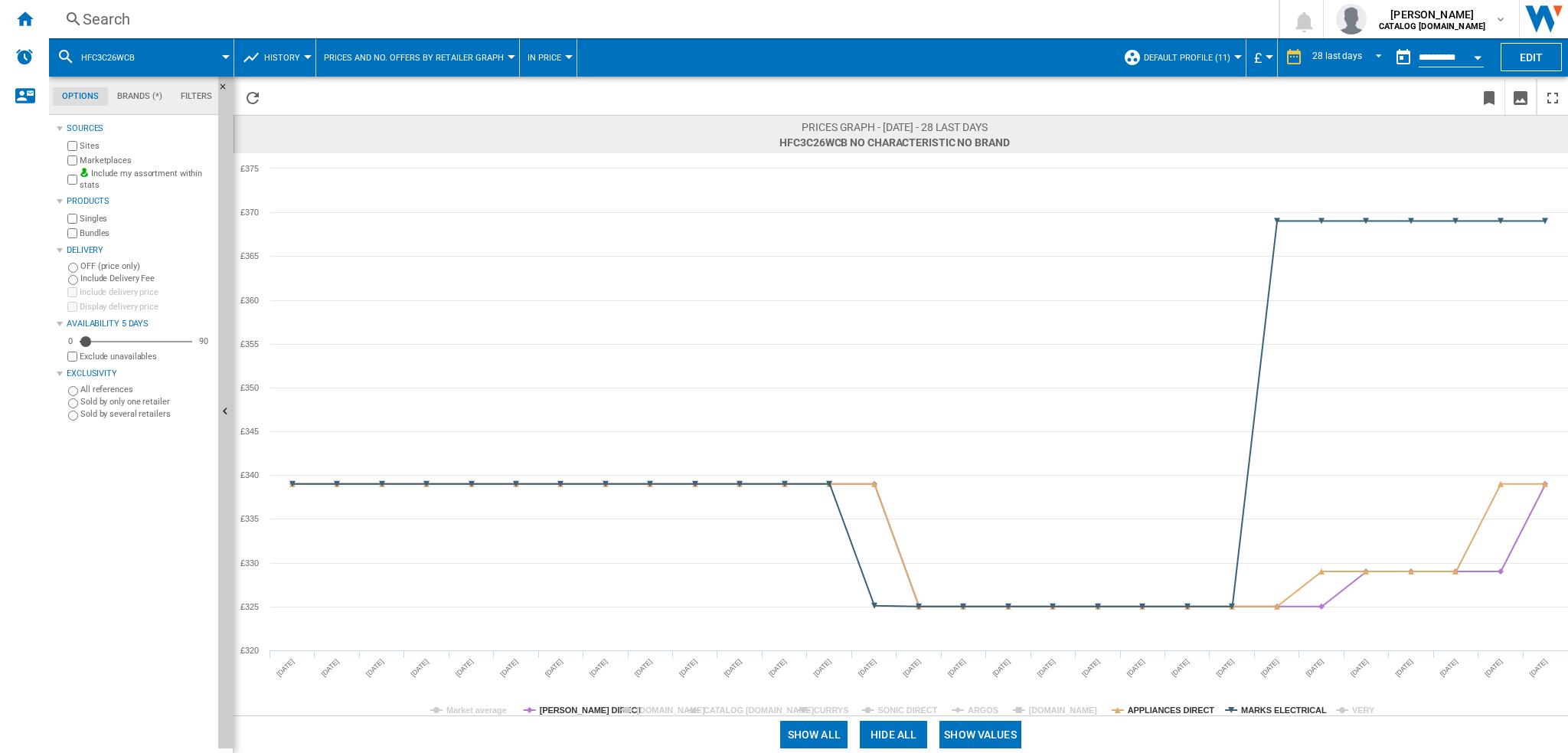
click at [140, 55] on button "HFC3C26WCB" at bounding box center [116, 58] width 69 height 39
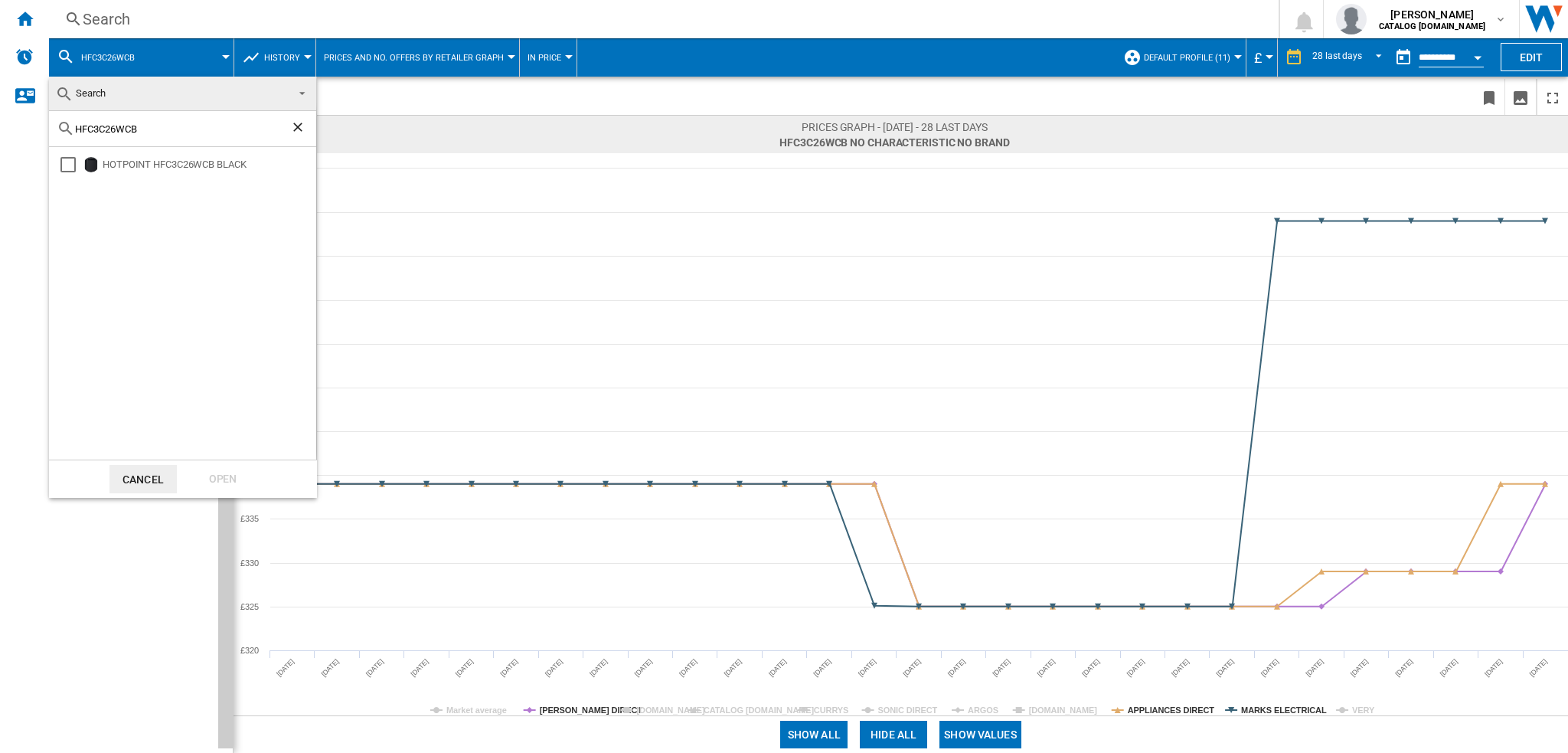
drag, startPoint x: 143, startPoint y: 127, endPoint x: -159, endPoint y: 107, distance: 302.7
click at [0, 107] on html "In order to access Insight, please log out and log in again OK NEW Search Searc…" at bounding box center [784, 376] width 1568 height 753
paste input "C HD C82 WWGD UK_WH"
type input "C HD C82 WWGD"
click at [74, 160] on div "Select" at bounding box center [68, 165] width 15 height 15
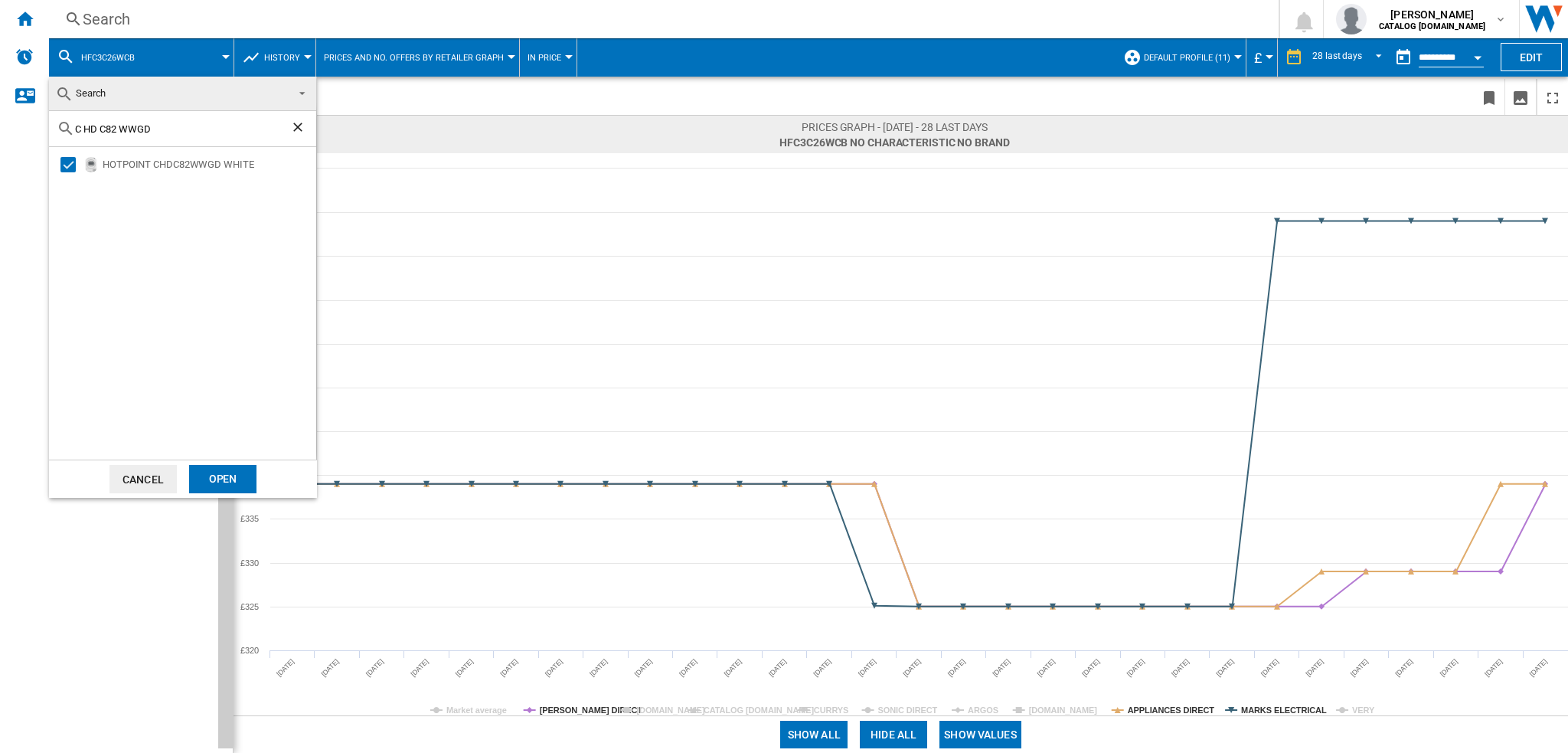
click at [241, 478] on div "Open" at bounding box center [222, 479] width 67 height 29
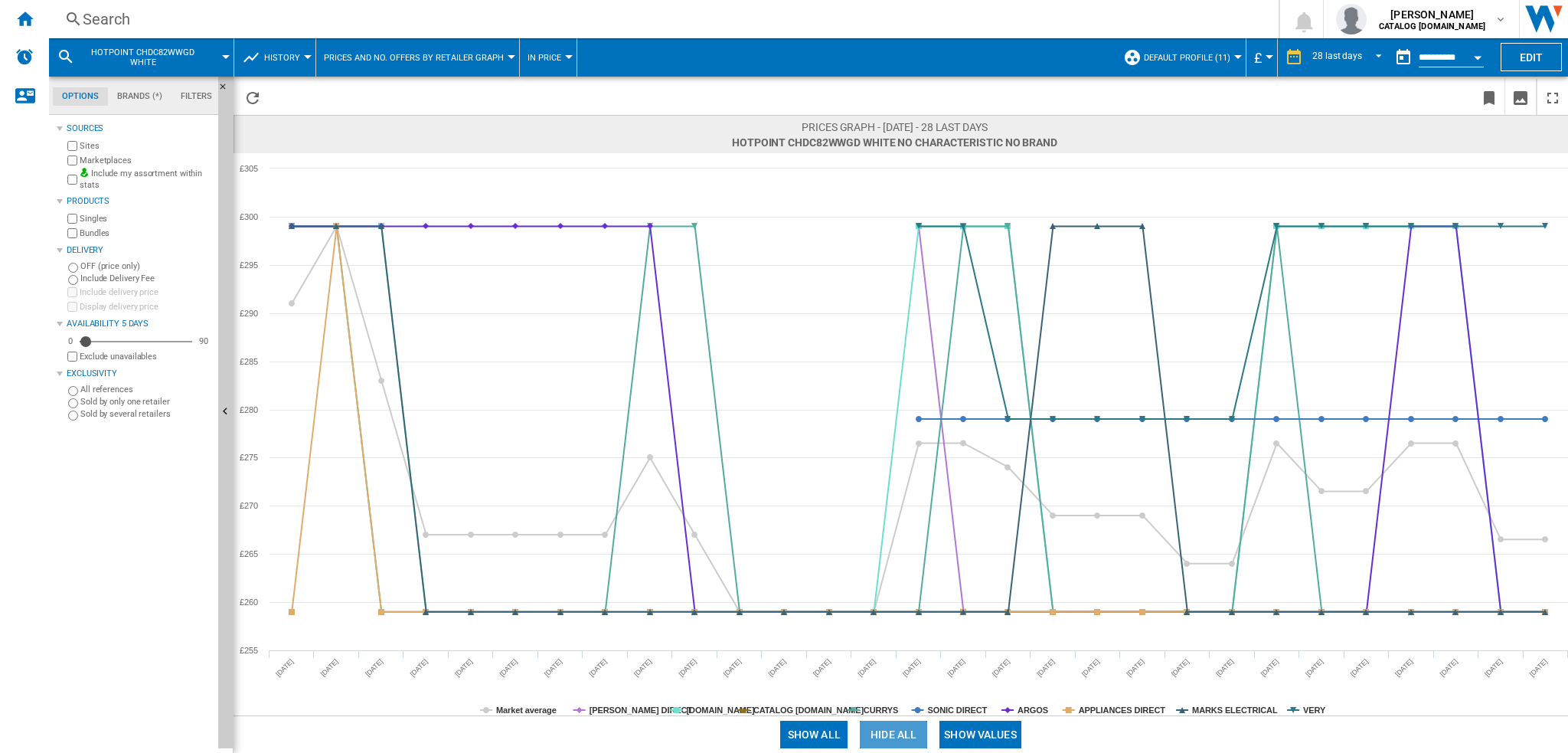
click at [873, 730] on button "Hide all" at bounding box center [893, 735] width 67 height 28
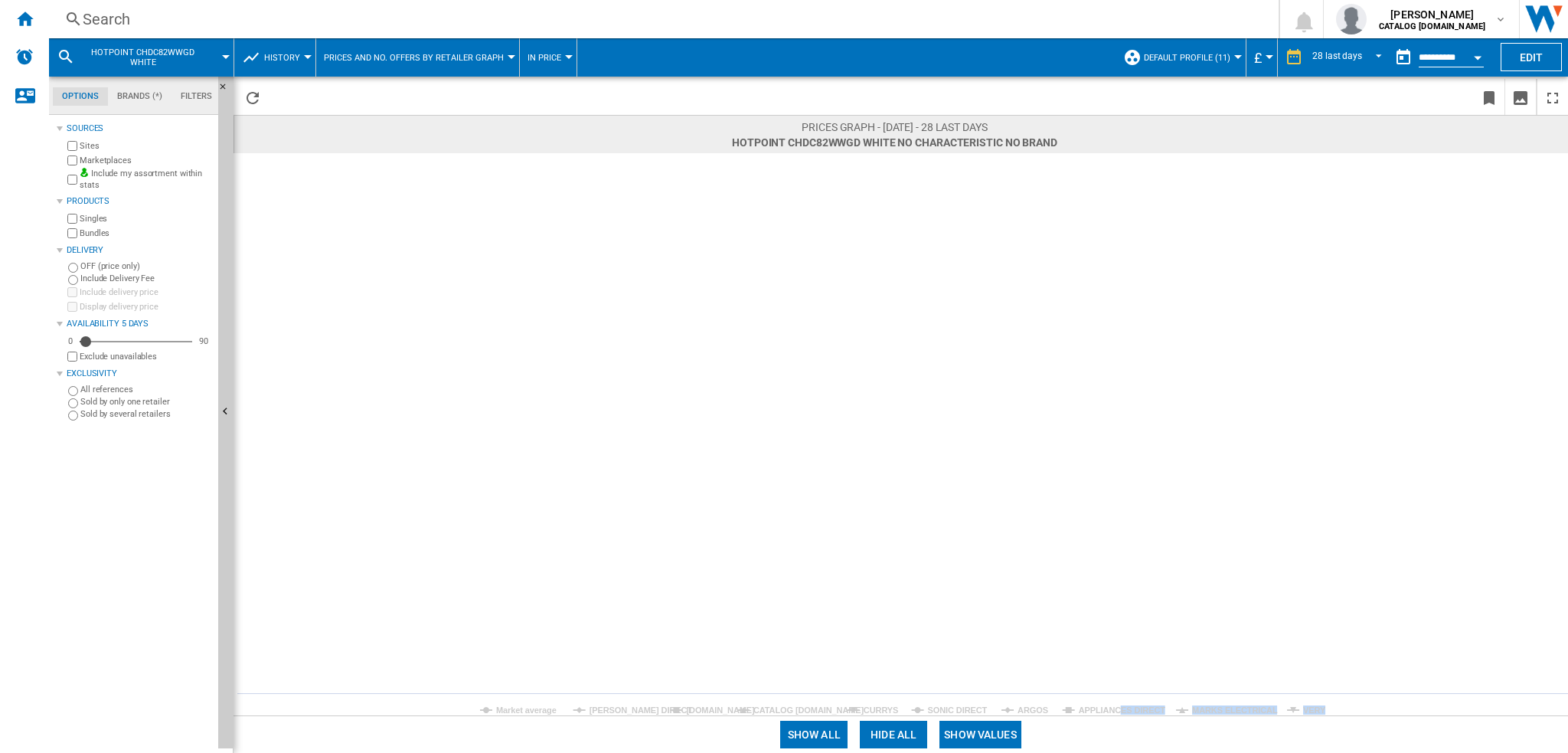
click at [1117, 714] on div "Prices graph - [DATE] - 28 last days HOTPOINT CHDC82WWGD WHITE No characteristi…" at bounding box center [900, 415] width 1335 height 677
click at [1118, 707] on tspan "APPLIANCES DIRECT" at bounding box center [1123, 710] width 87 height 9
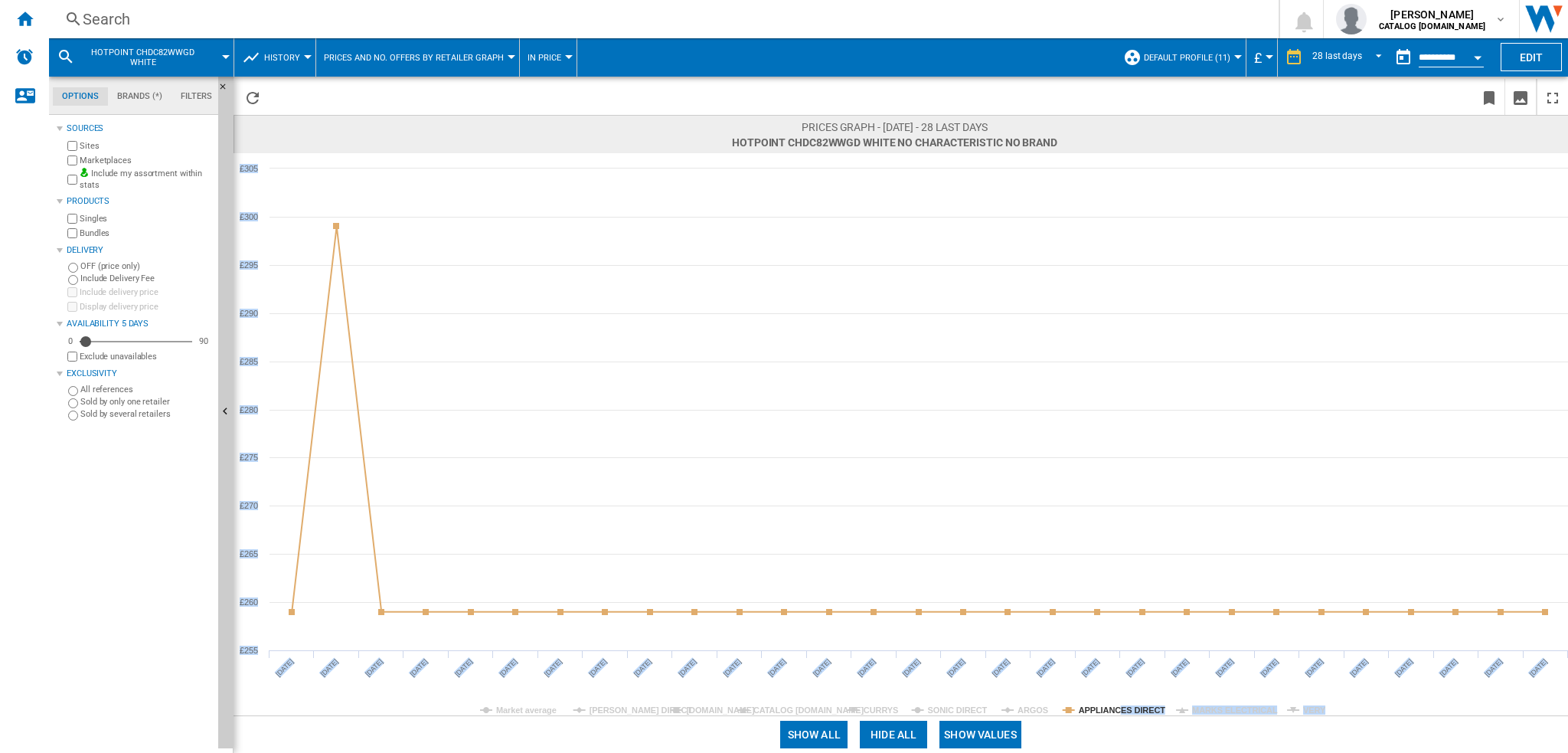
click at [1440, 707] on rect at bounding box center [900, 435] width 1335 height 562
click at [879, 709] on tspan "CURRYS" at bounding box center [880, 710] width 34 height 9
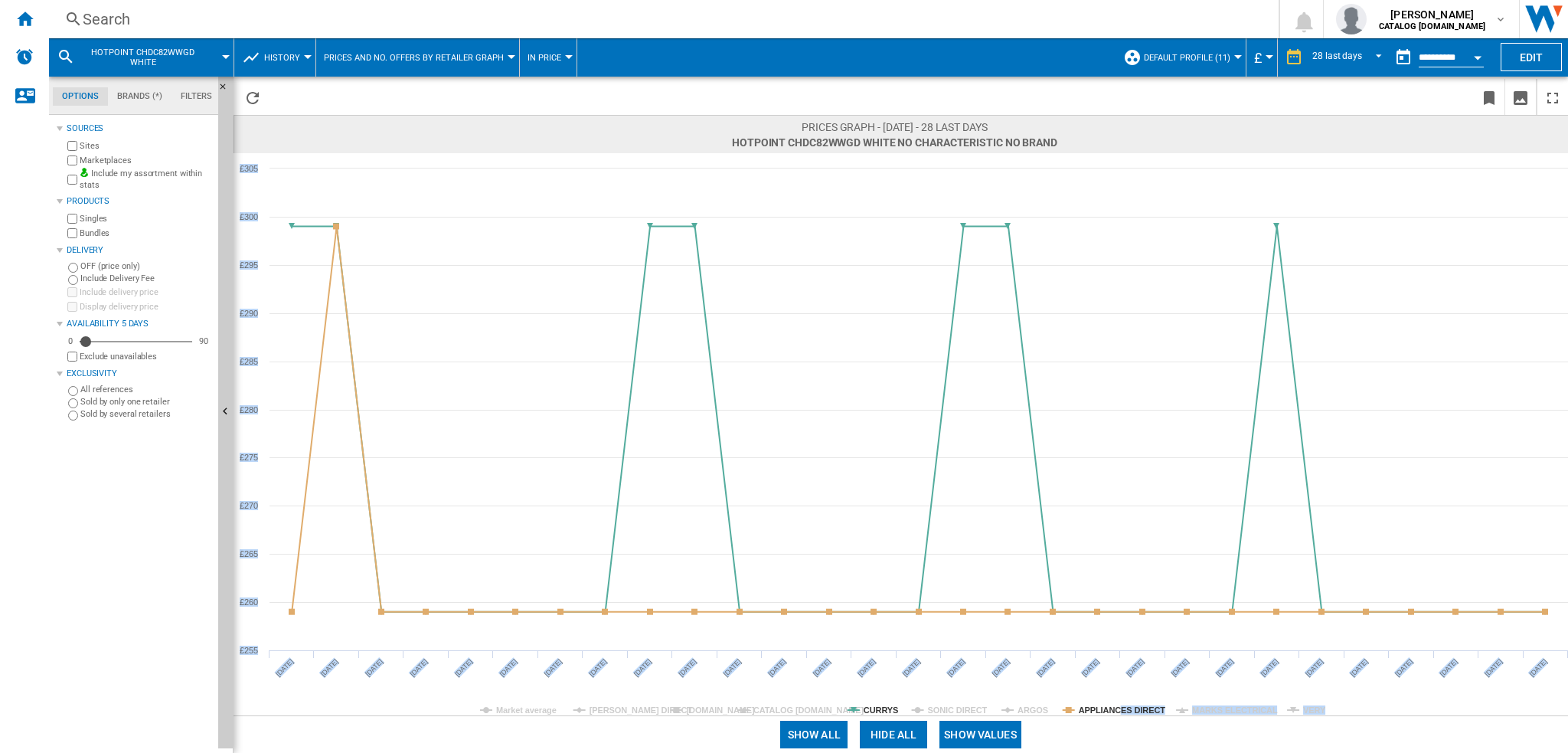
click at [881, 710] on tspan "CURRYS" at bounding box center [880, 710] width 34 height 9
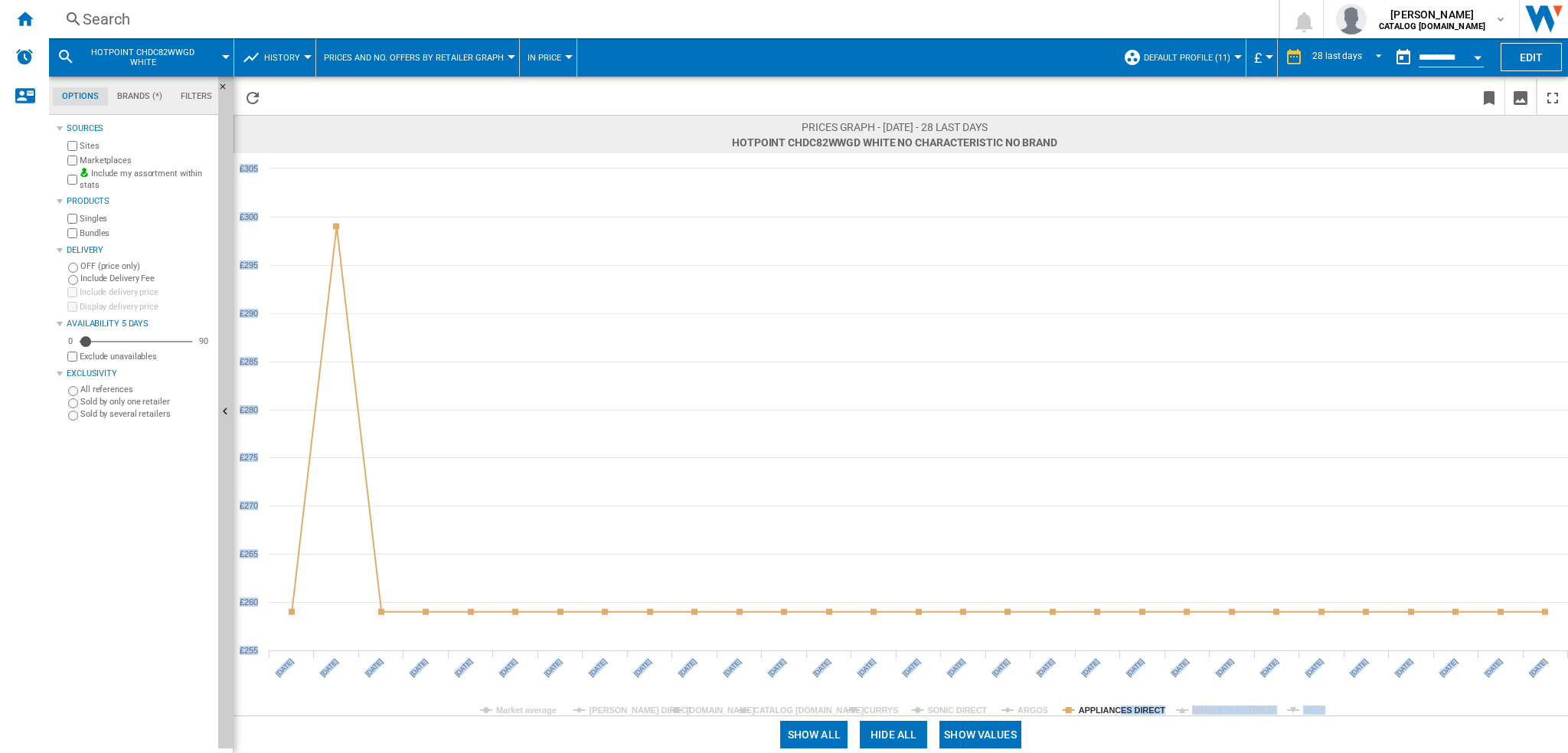
click at [882, 710] on tspan "CURRYS" at bounding box center [880, 710] width 34 height 9
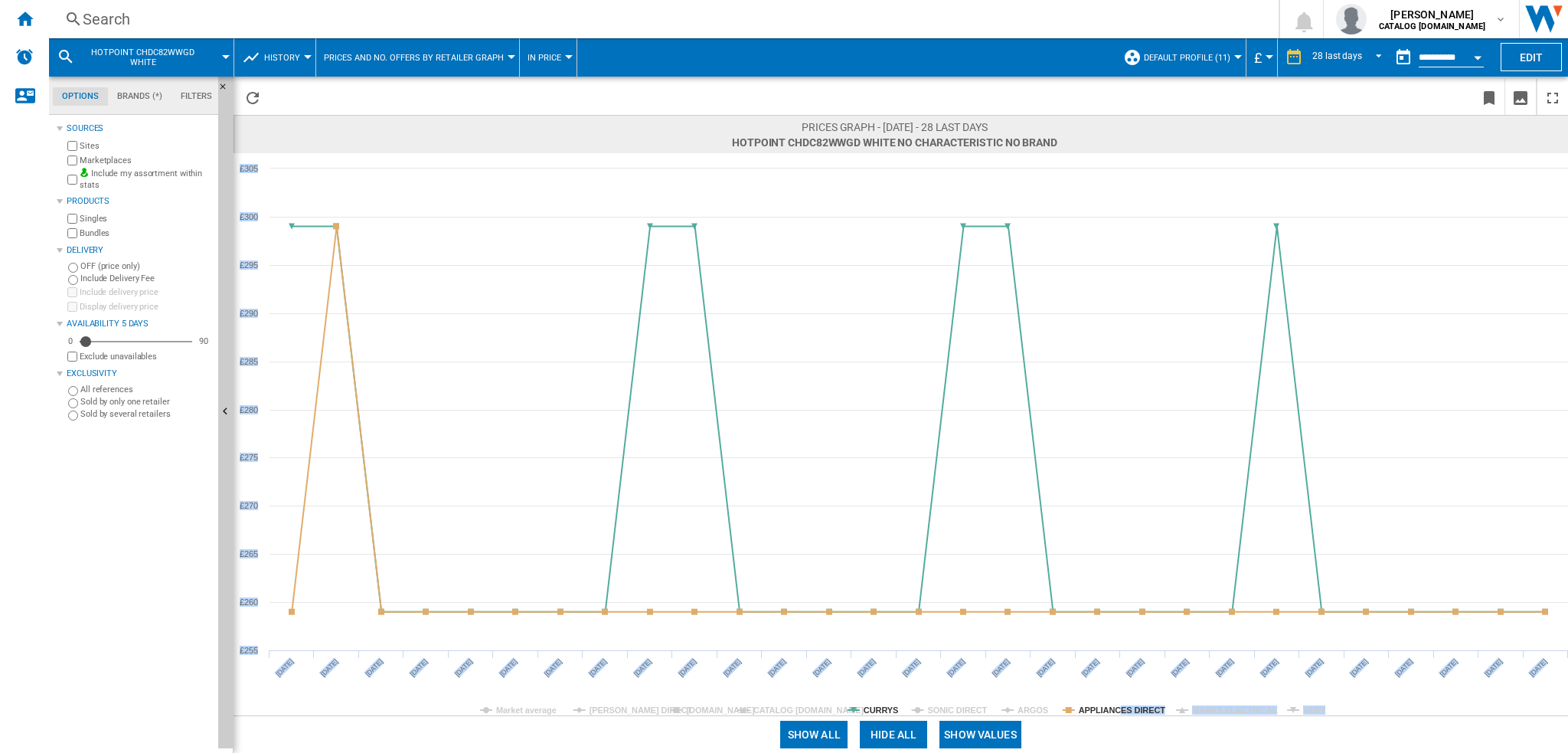
click at [882, 710] on tspan "CURRYS" at bounding box center [880, 710] width 34 height 9
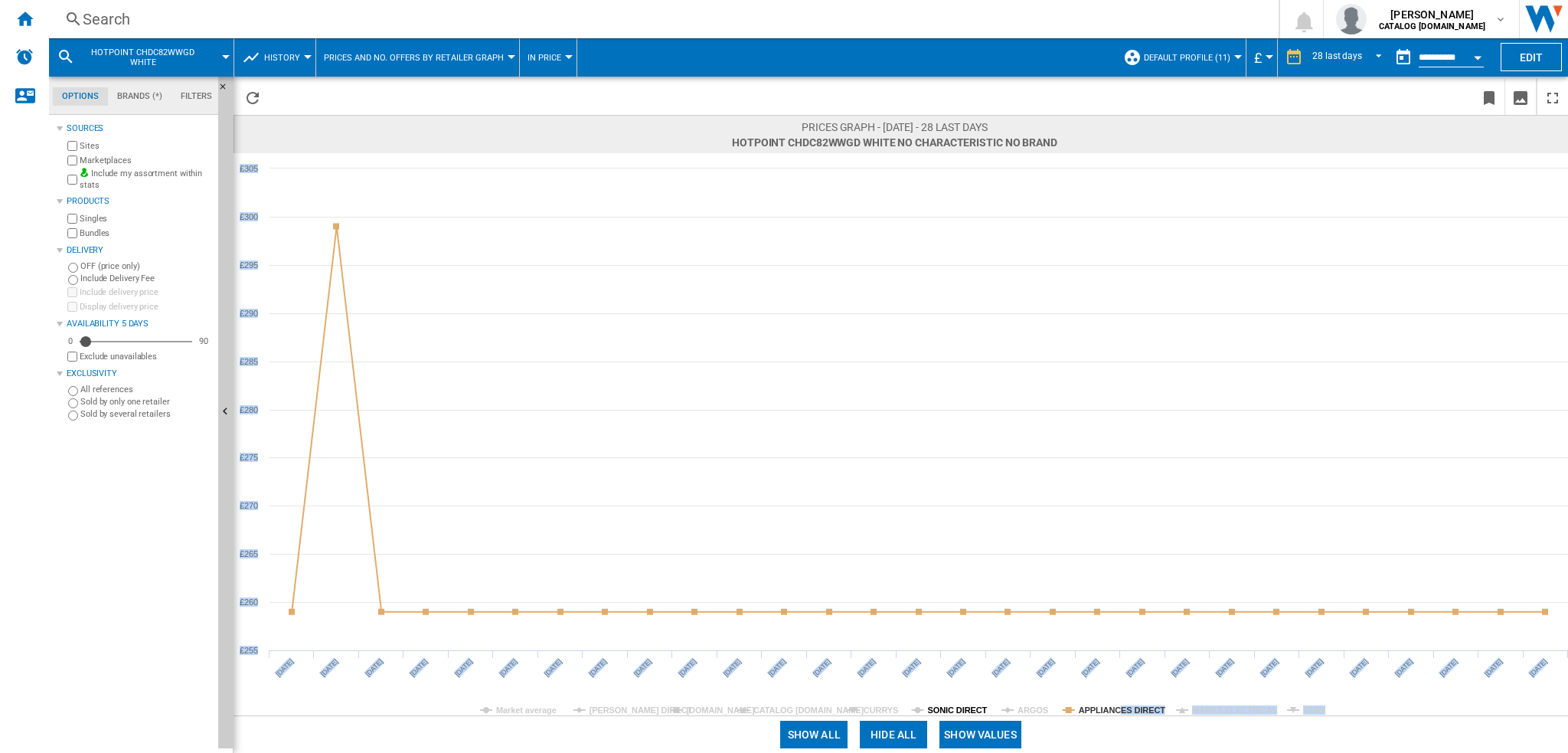
click at [951, 708] on tspan "SONIC DIRECT" at bounding box center [957, 710] width 60 height 9
click at [952, 708] on tspan "SONIC DIRECT" at bounding box center [957, 710] width 60 height 9
click at [1036, 708] on tspan "ARGOS" at bounding box center [1033, 710] width 31 height 9
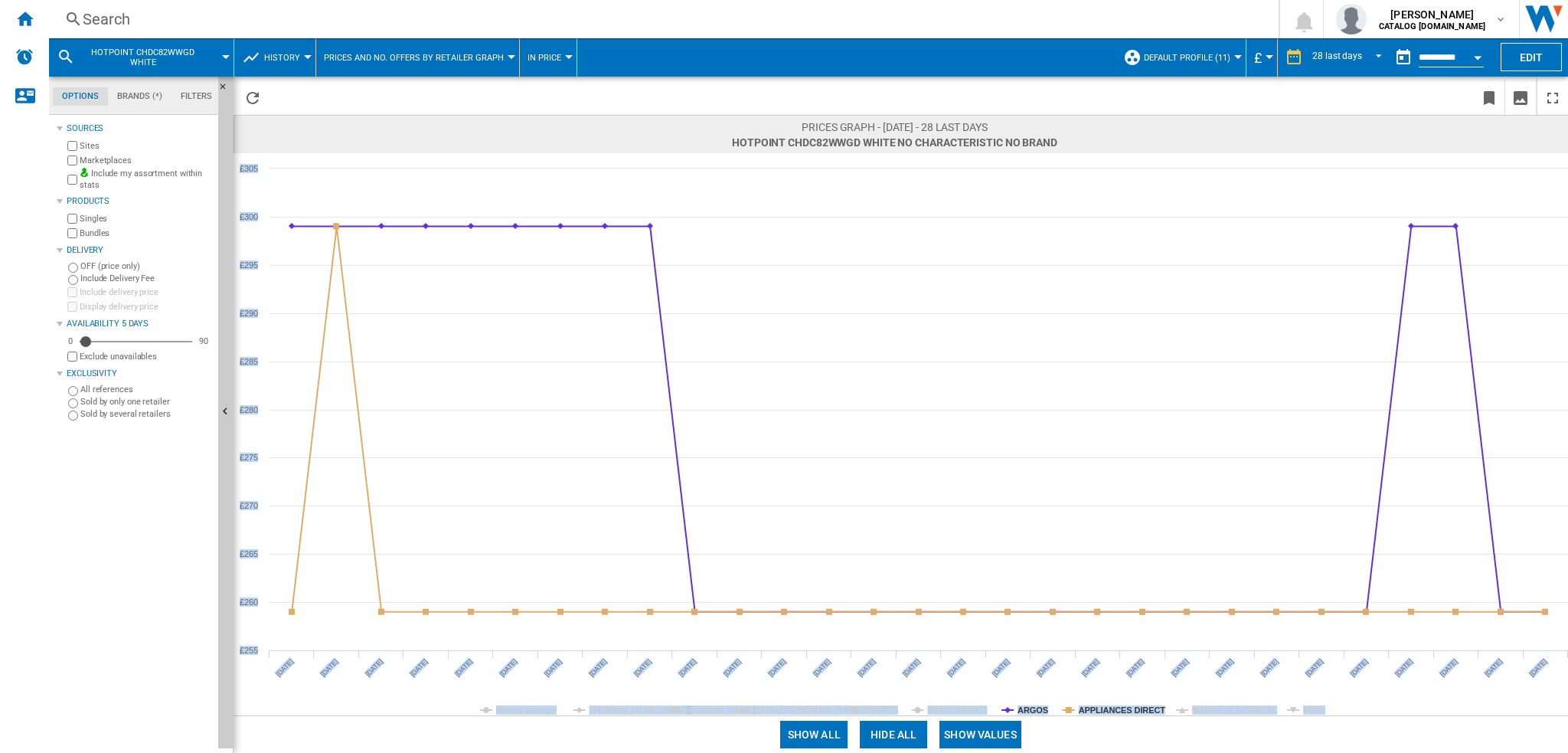
drag, startPoint x: 1037, startPoint y: 708, endPoint x: 1061, endPoint y: 709, distance: 24.0
click at [1039, 709] on tspan "ARGOS" at bounding box center [1033, 710] width 31 height 9
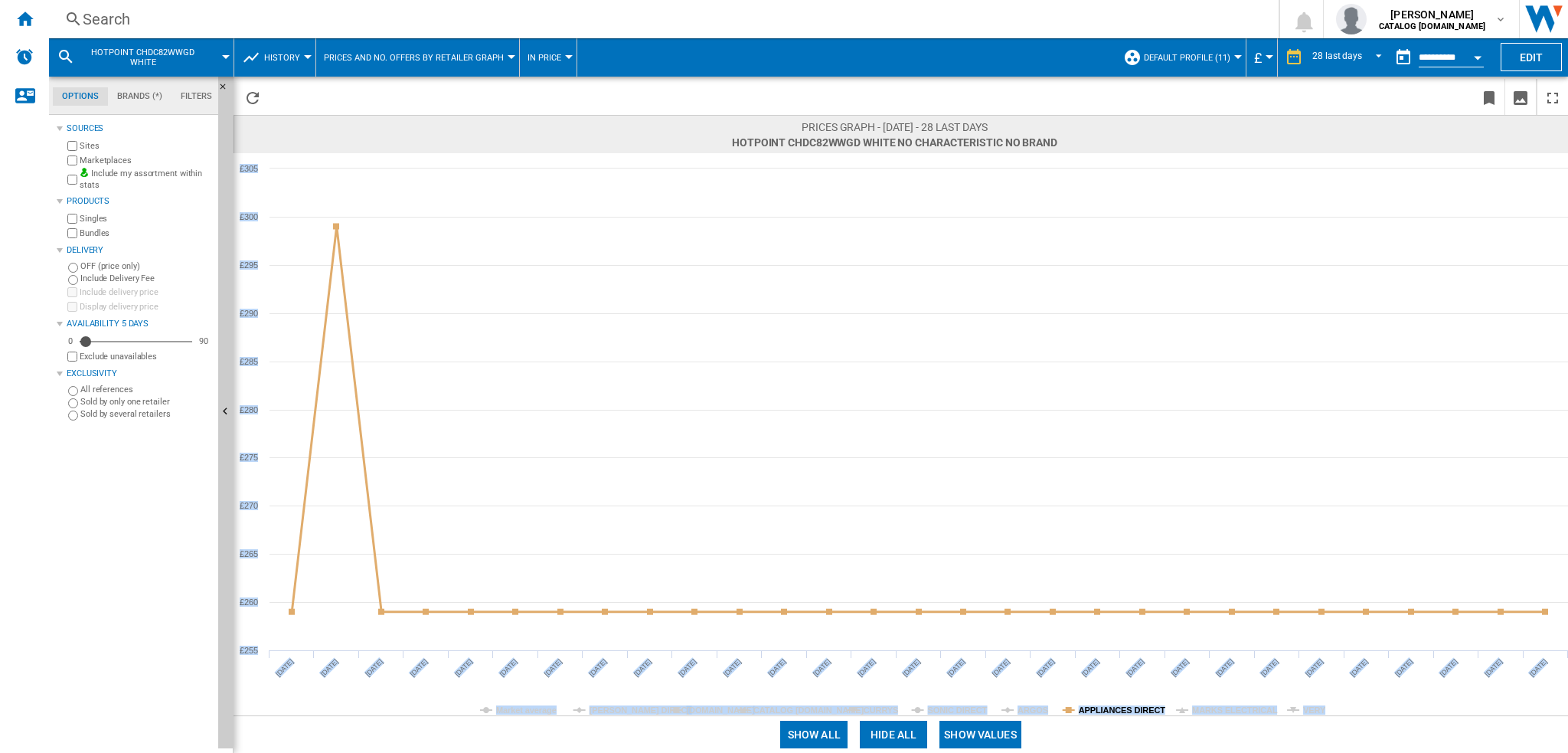
click at [1110, 710] on tspan "APPLIANCES DIRECT" at bounding box center [1123, 710] width 87 height 9
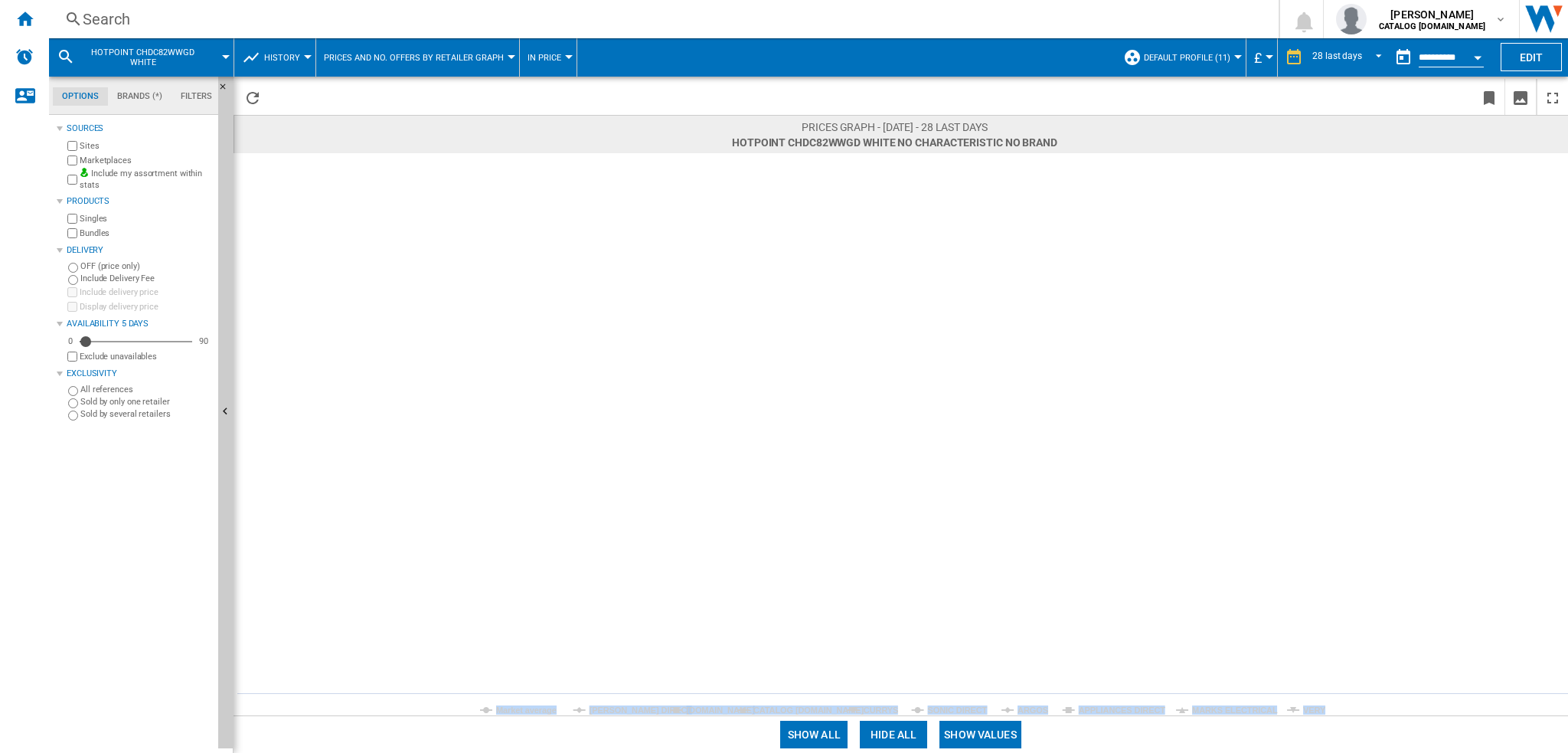
click at [1131, 709] on tspan "APPLIANCES DIRECT" at bounding box center [1123, 710] width 87 height 9
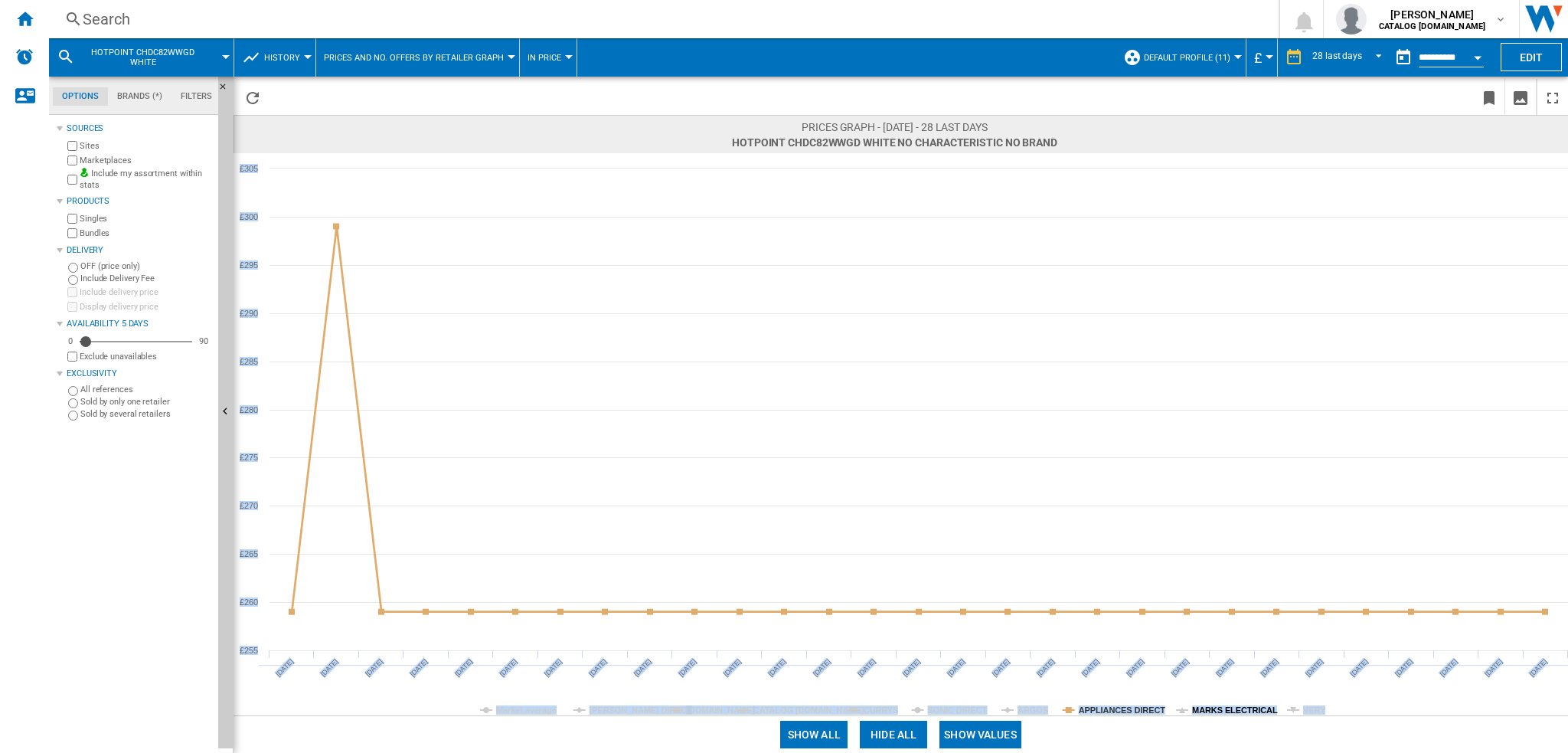
click at [1229, 710] on tspan "MARKS ELECTRICAL" at bounding box center [1235, 710] width 86 height 9
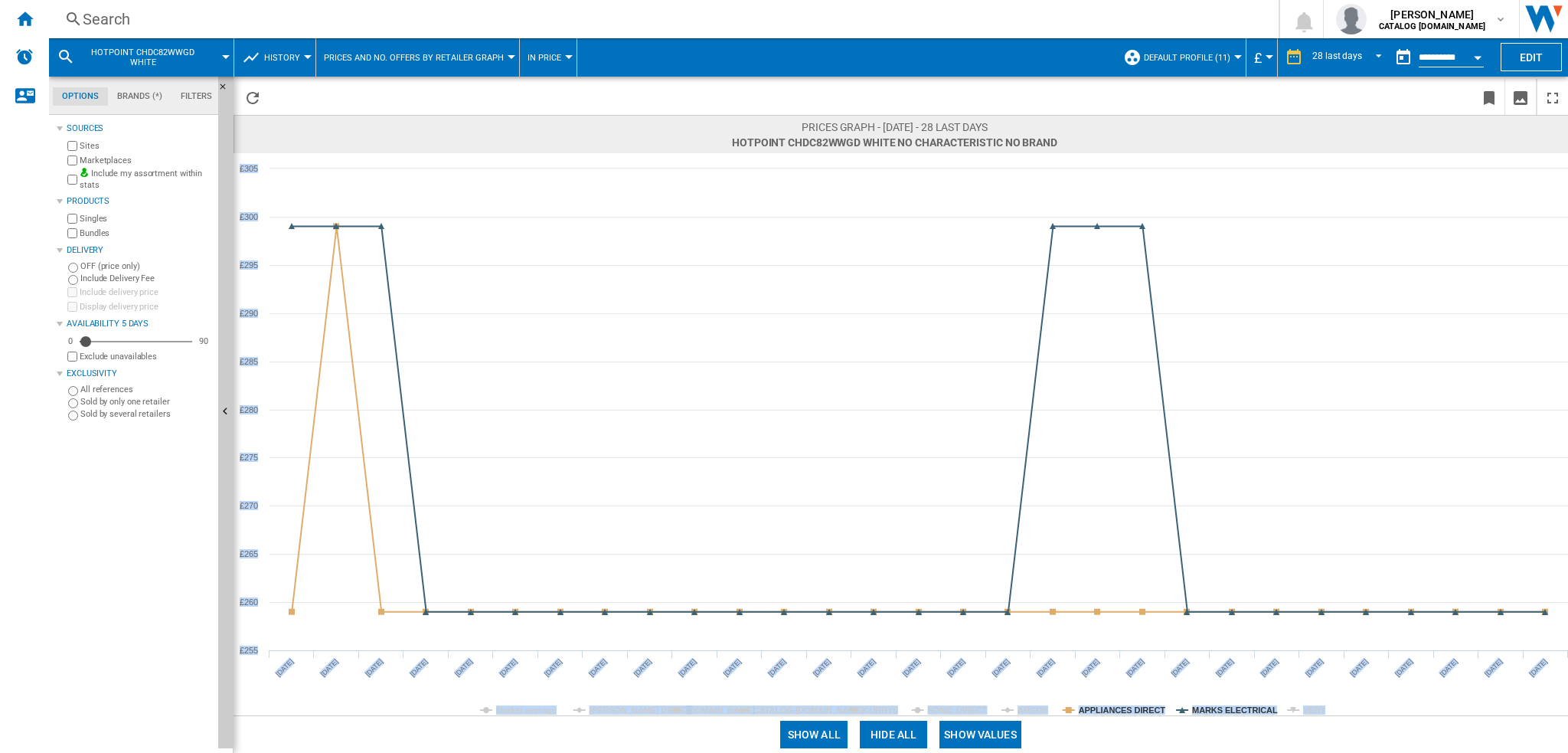
click at [1231, 710] on tspan "MARKS ELECTRICAL" at bounding box center [1235, 710] width 86 height 9
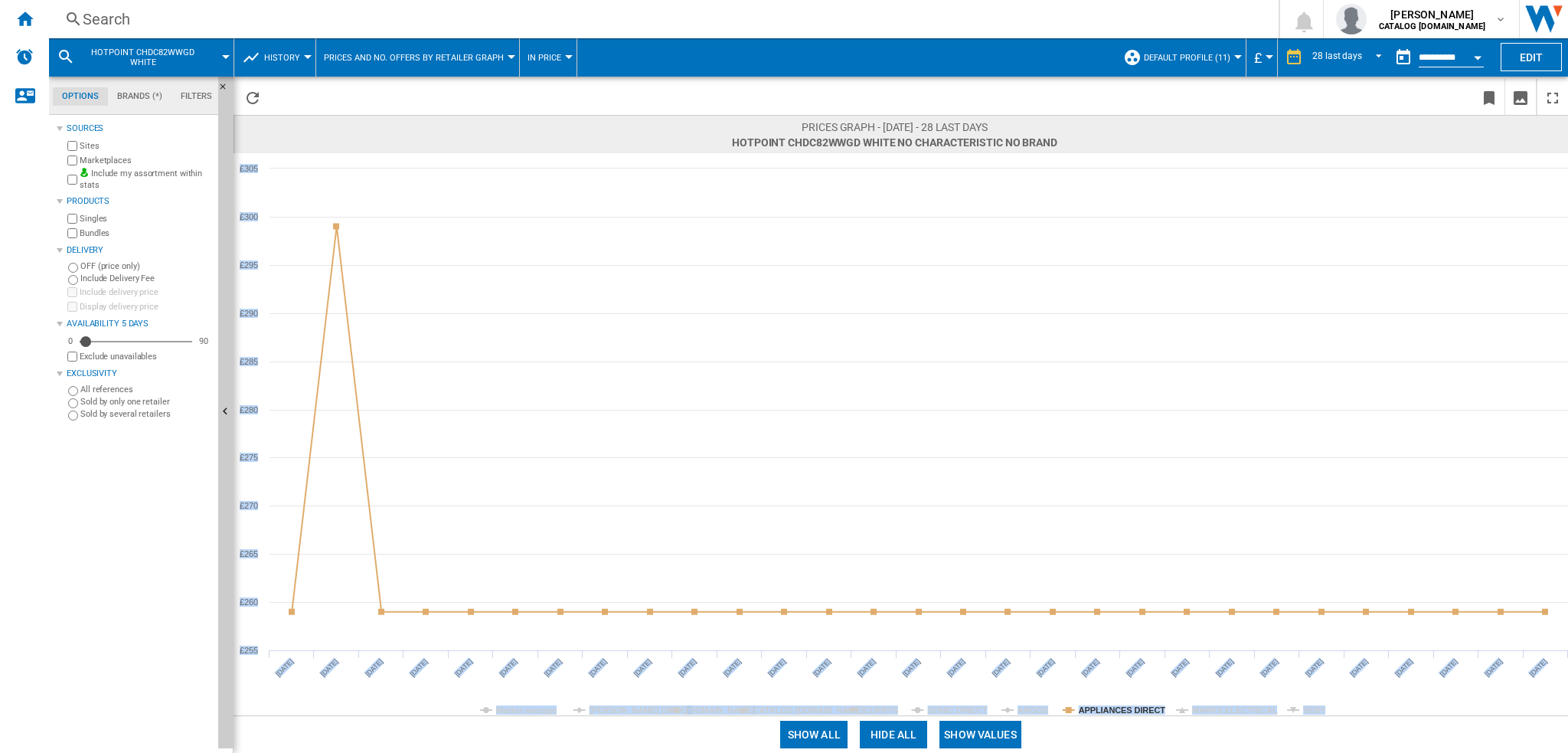
click at [1231, 711] on tspan "MARKS ELECTRICAL" at bounding box center [1235, 710] width 86 height 9
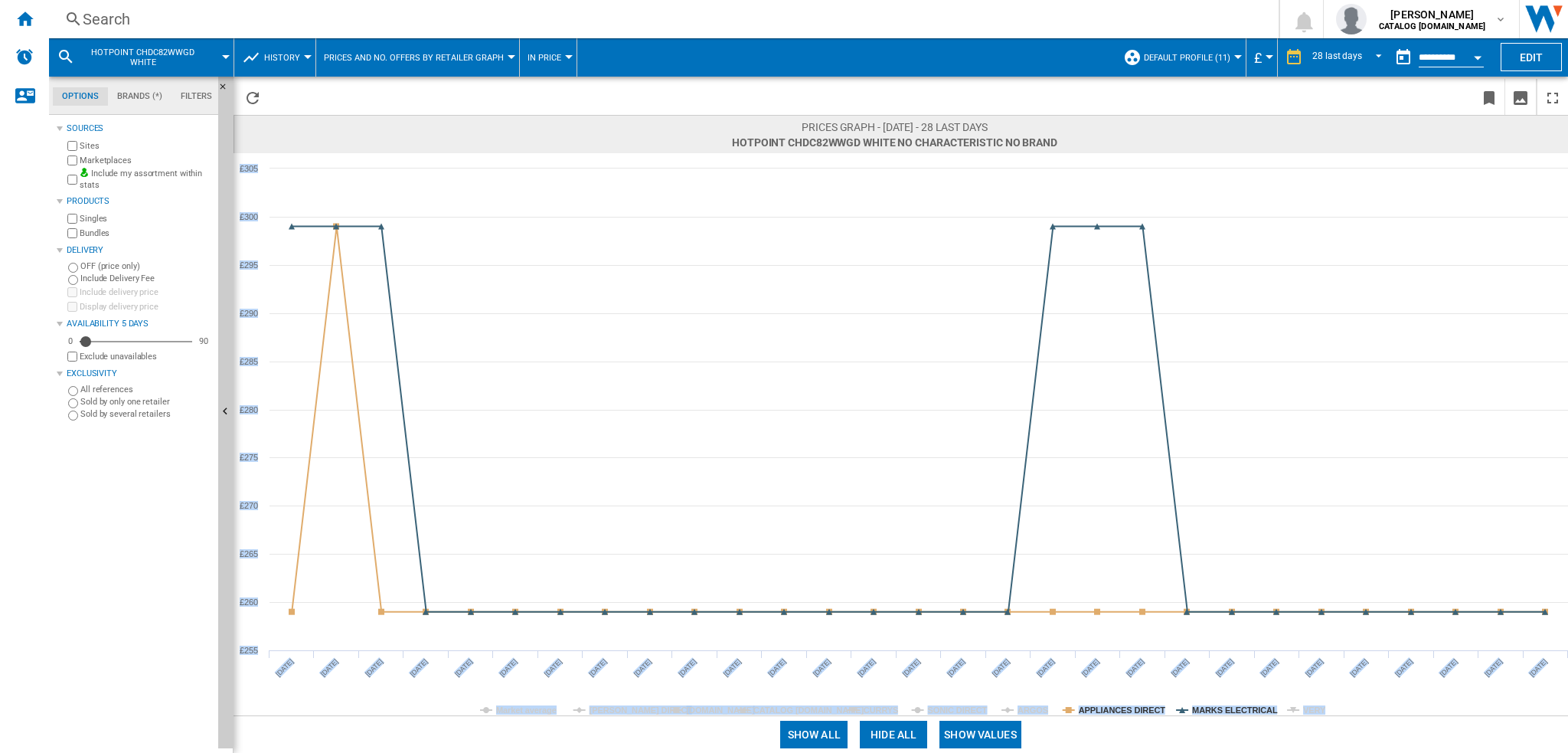
click at [1231, 711] on tspan "MARKS ELECTRICAL" at bounding box center [1235, 710] width 86 height 9
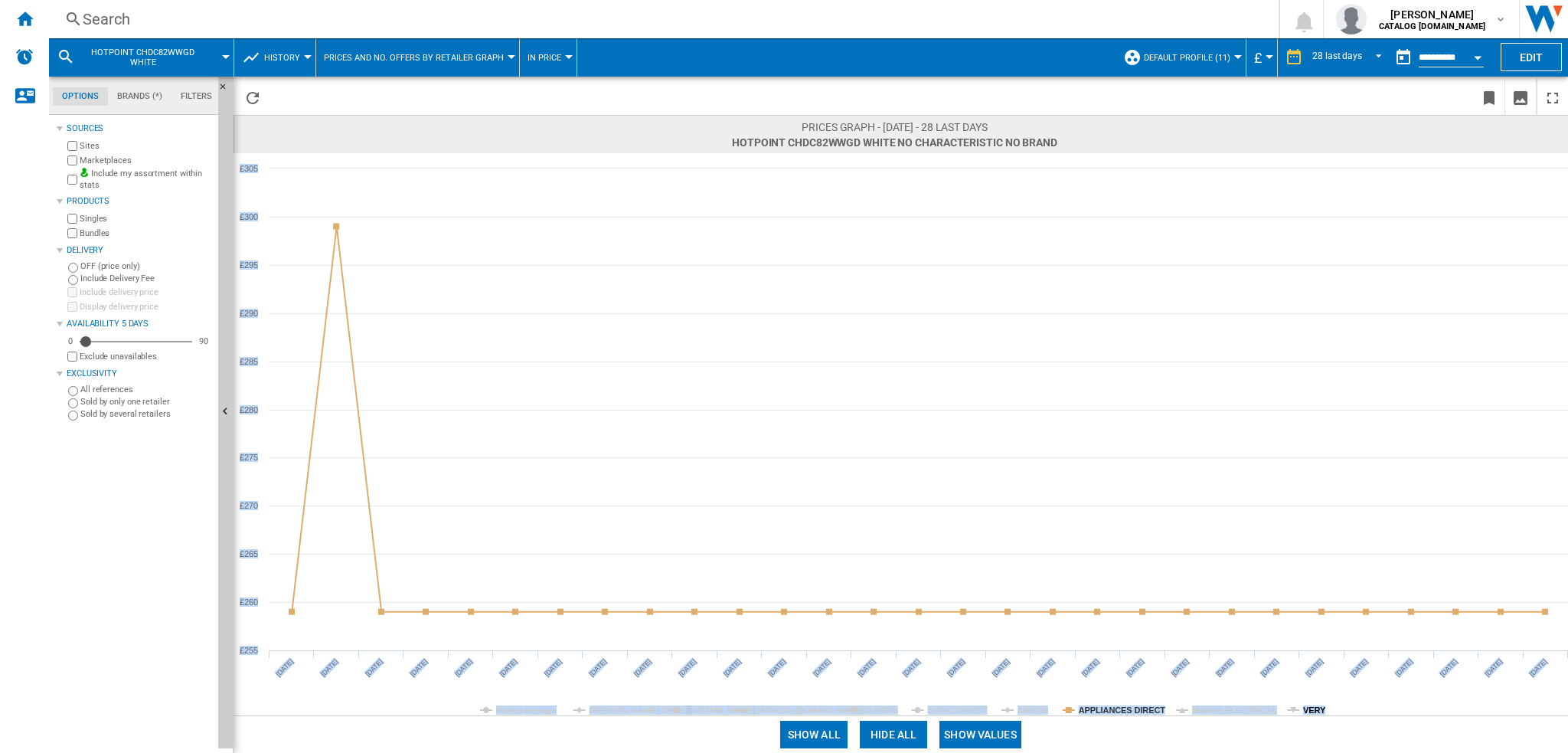
click at [1310, 710] on tspan "VERY" at bounding box center [1314, 710] width 23 height 9
click at [1315, 712] on tspan "VERY" at bounding box center [1314, 710] width 23 height 9
click at [379, 710] on rect at bounding box center [900, 435] width 1335 height 562
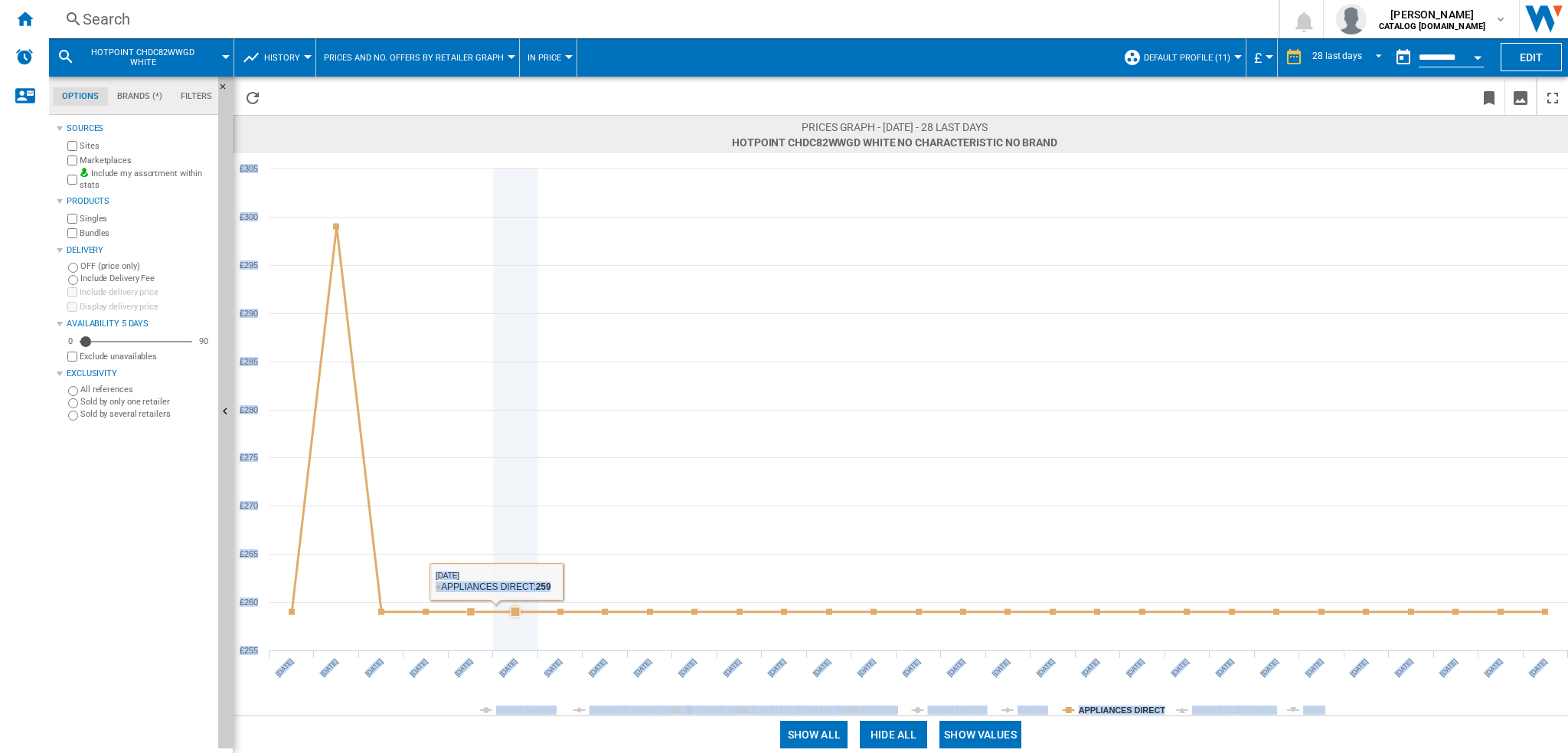
click at [509, 610] on icon at bounding box center [515, 612] width 15 height 15
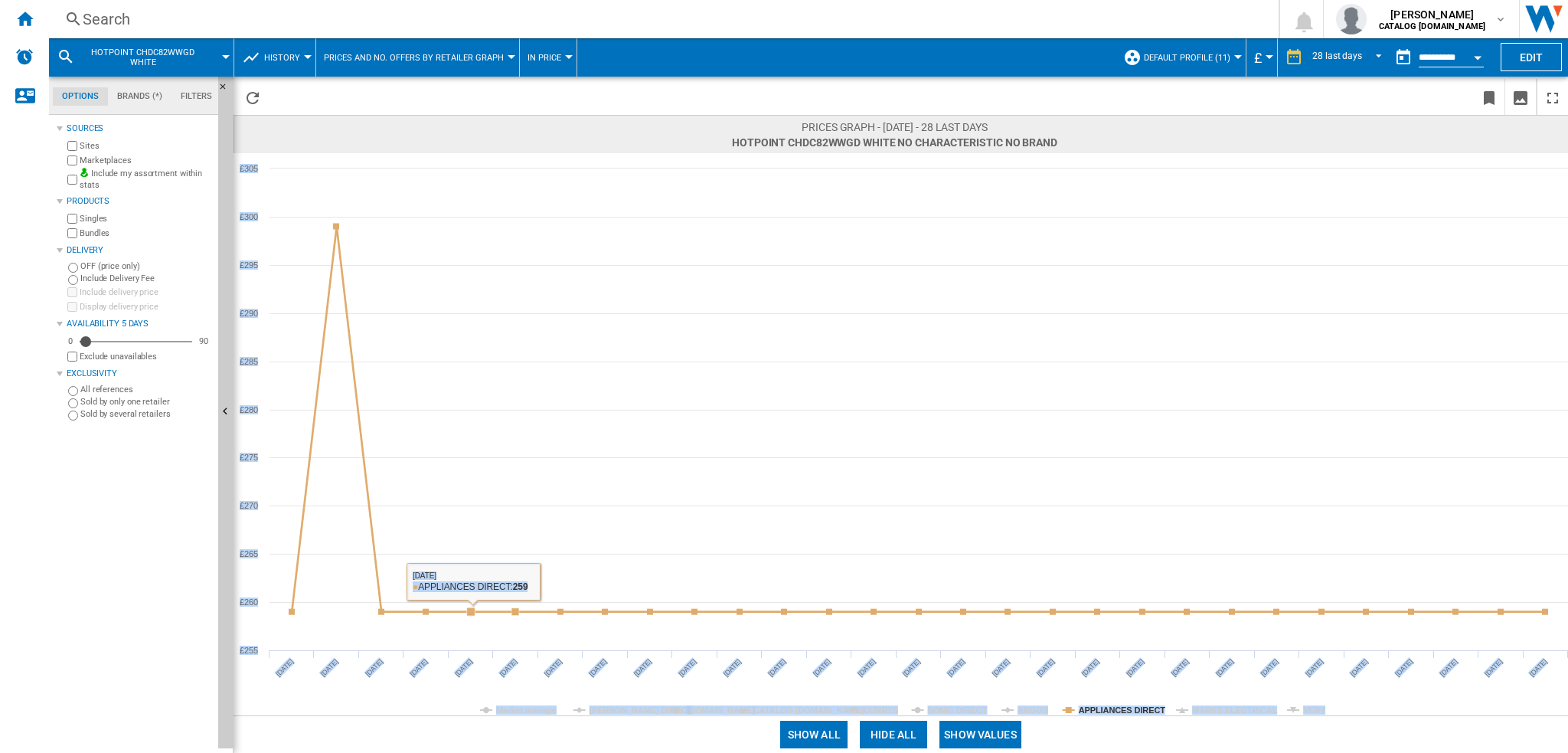
click at [503, 668] on tspan "[DATE]" at bounding box center [508, 667] width 21 height 21
drag, startPoint x: 515, startPoint y: 682, endPoint x: 537, endPoint y: 684, distance: 22.1
click at [521, 684] on rect at bounding box center [900, 435] width 1335 height 562
drag, startPoint x: 541, startPoint y: 681, endPoint x: 555, endPoint y: 678, distance: 14.3
click at [560, 679] on icon "Created with Highcharts 5.0.14 Market average [PERSON_NAME] DIRECT [DOMAIN_NAME…" at bounding box center [900, 435] width 1335 height 562
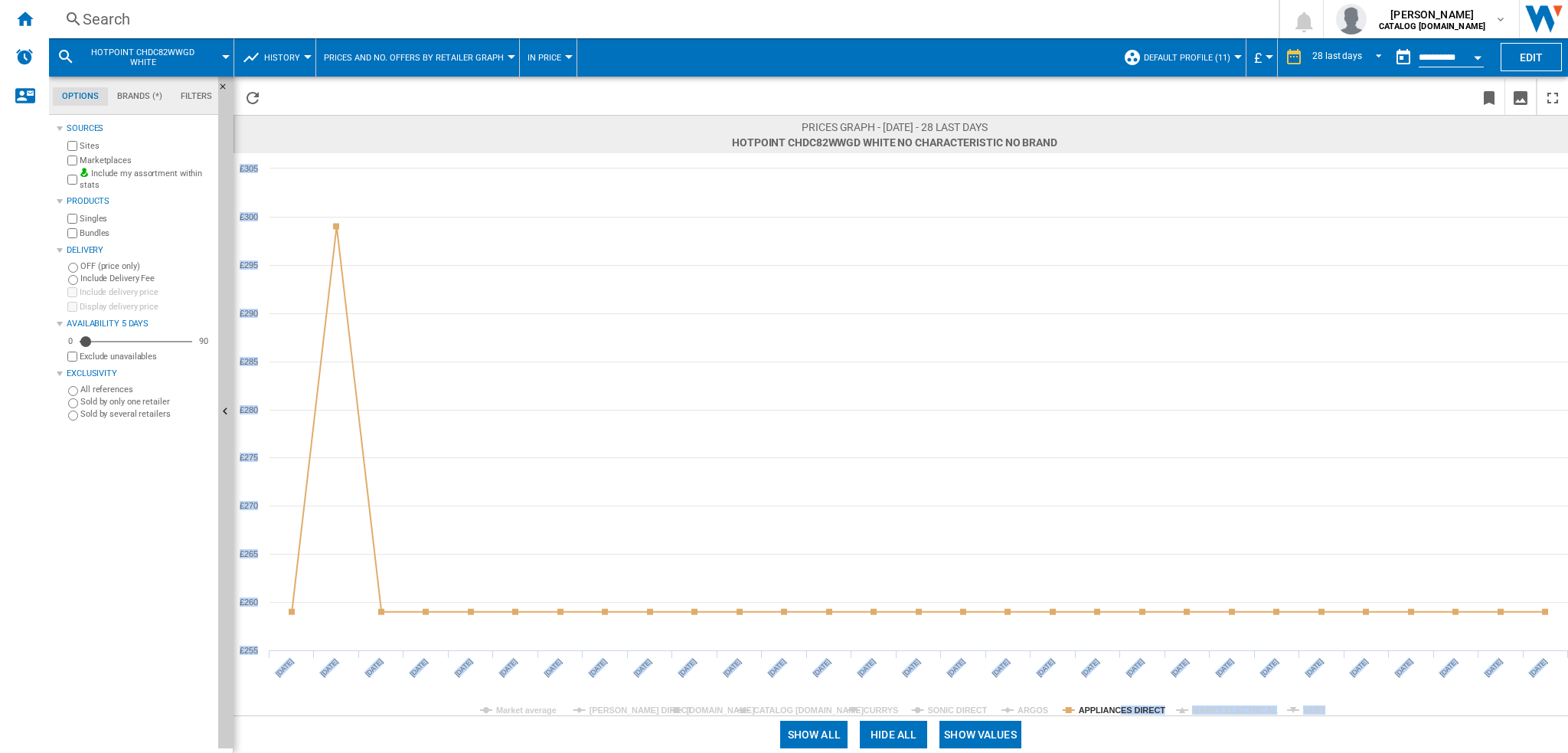
drag, startPoint x: 555, startPoint y: 678, endPoint x: 481, endPoint y: 671, distance: 74.3
click at [481, 671] on rect at bounding box center [900, 435] width 1335 height 562
click at [435, 695] on rect at bounding box center [900, 435] width 1335 height 562
click at [606, 711] on tspan "[PERSON_NAME] DIRECT" at bounding box center [641, 710] width 103 height 9
click at [609, 712] on tspan "[PERSON_NAME] DIRECT" at bounding box center [641, 710] width 103 height 9
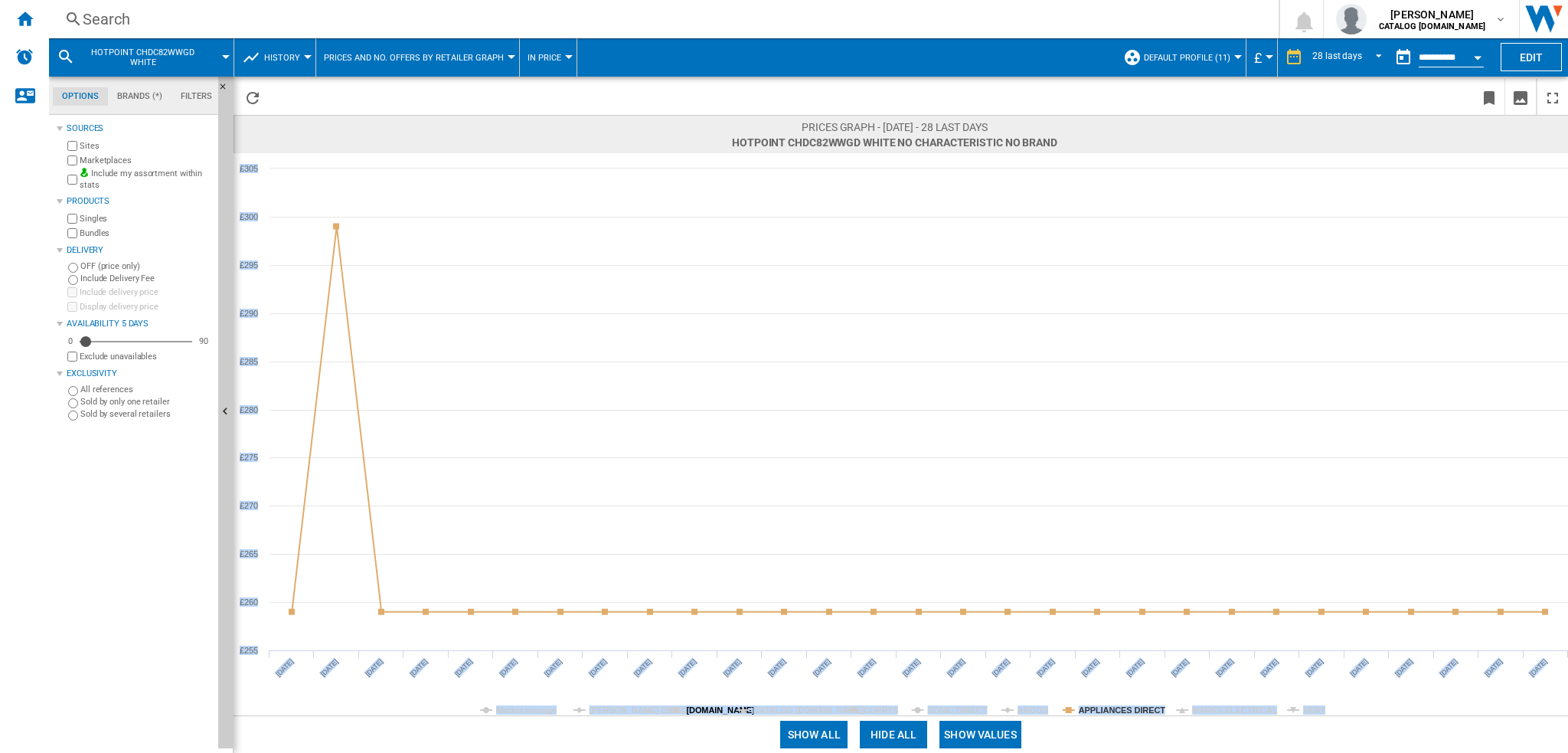
click at [699, 707] on tspan "[DOMAIN_NAME]" at bounding box center [721, 710] width 69 height 9
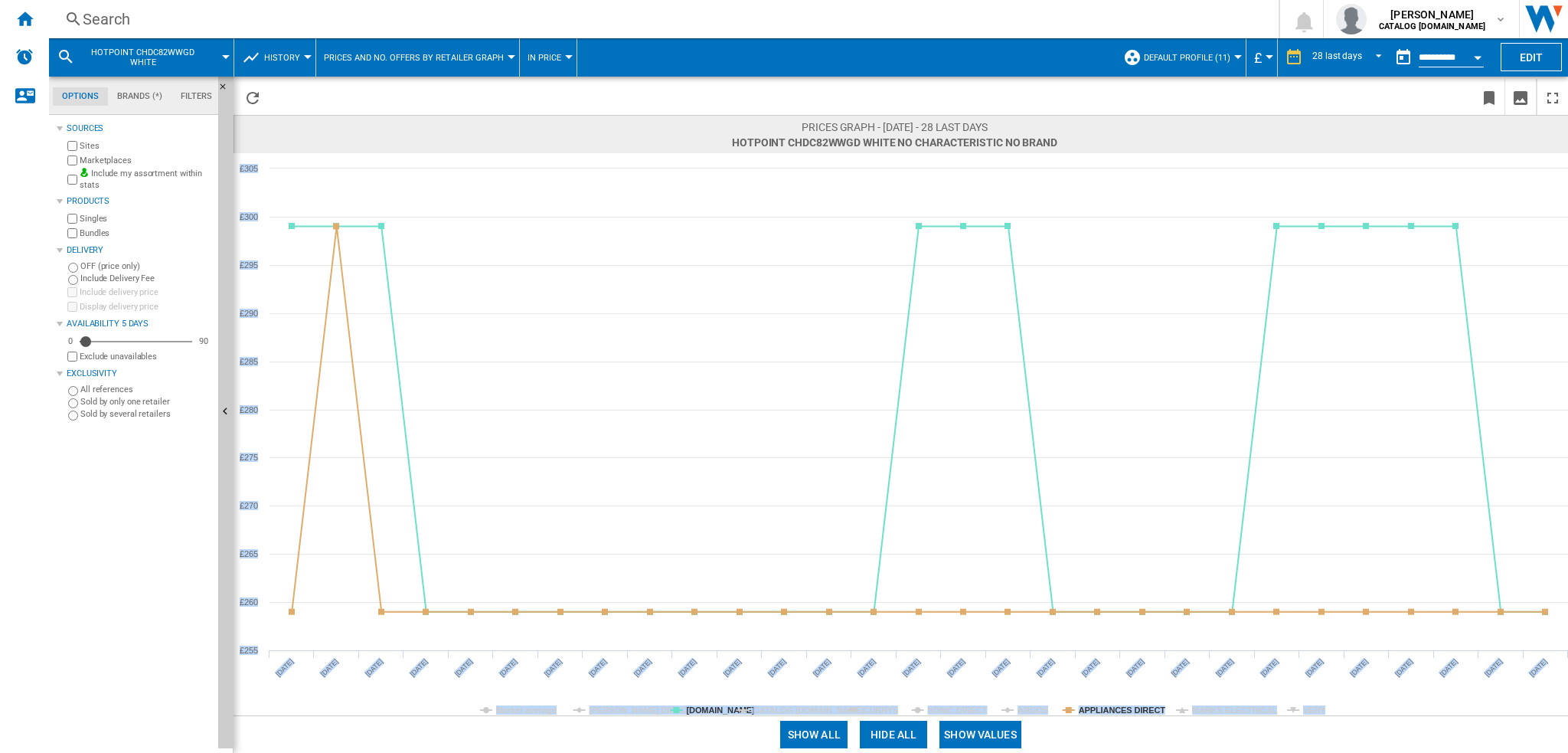
click at [701, 707] on tspan "[DOMAIN_NAME]" at bounding box center [721, 710] width 69 height 9
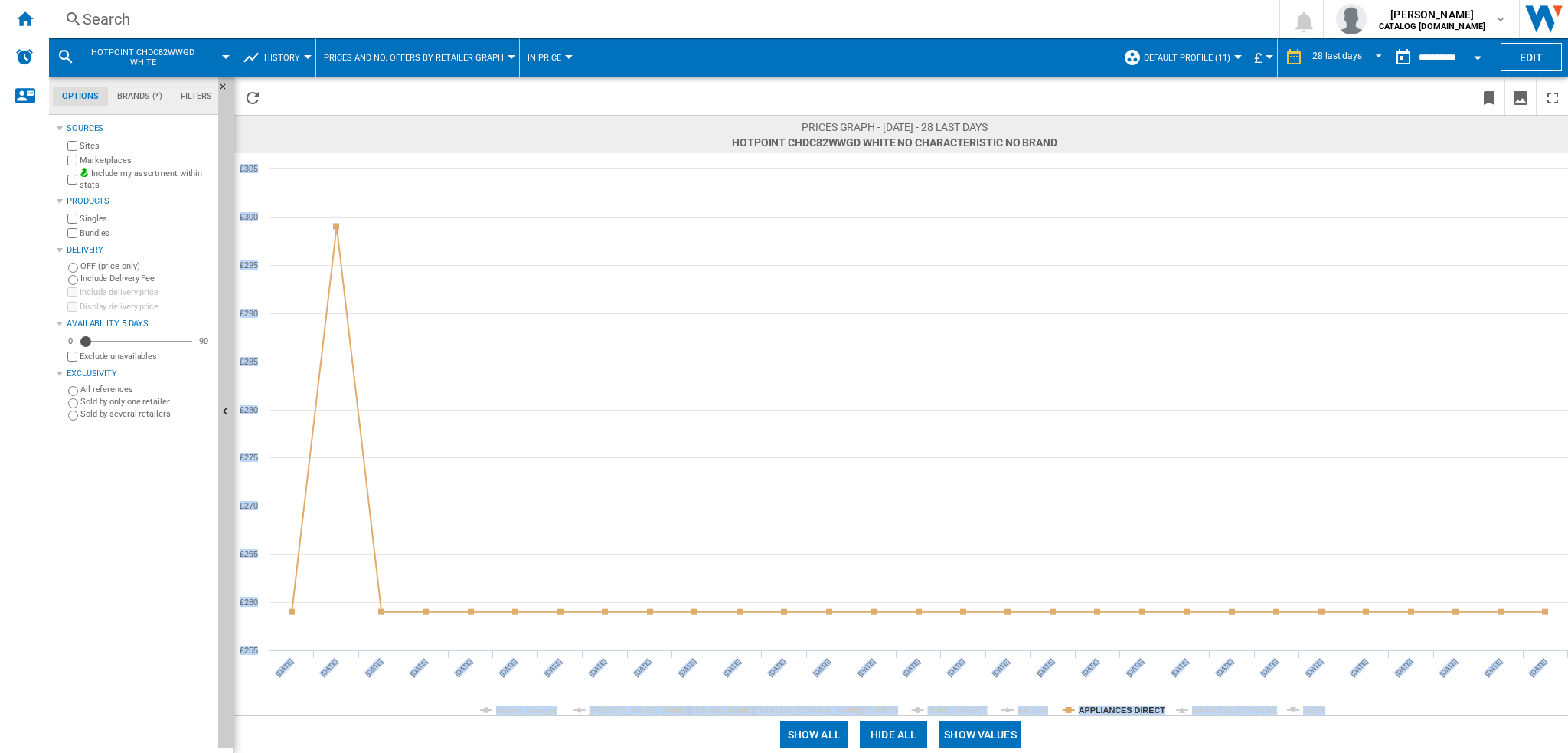
click at [701, 707] on tspan "[DOMAIN_NAME]" at bounding box center [721, 710] width 69 height 9
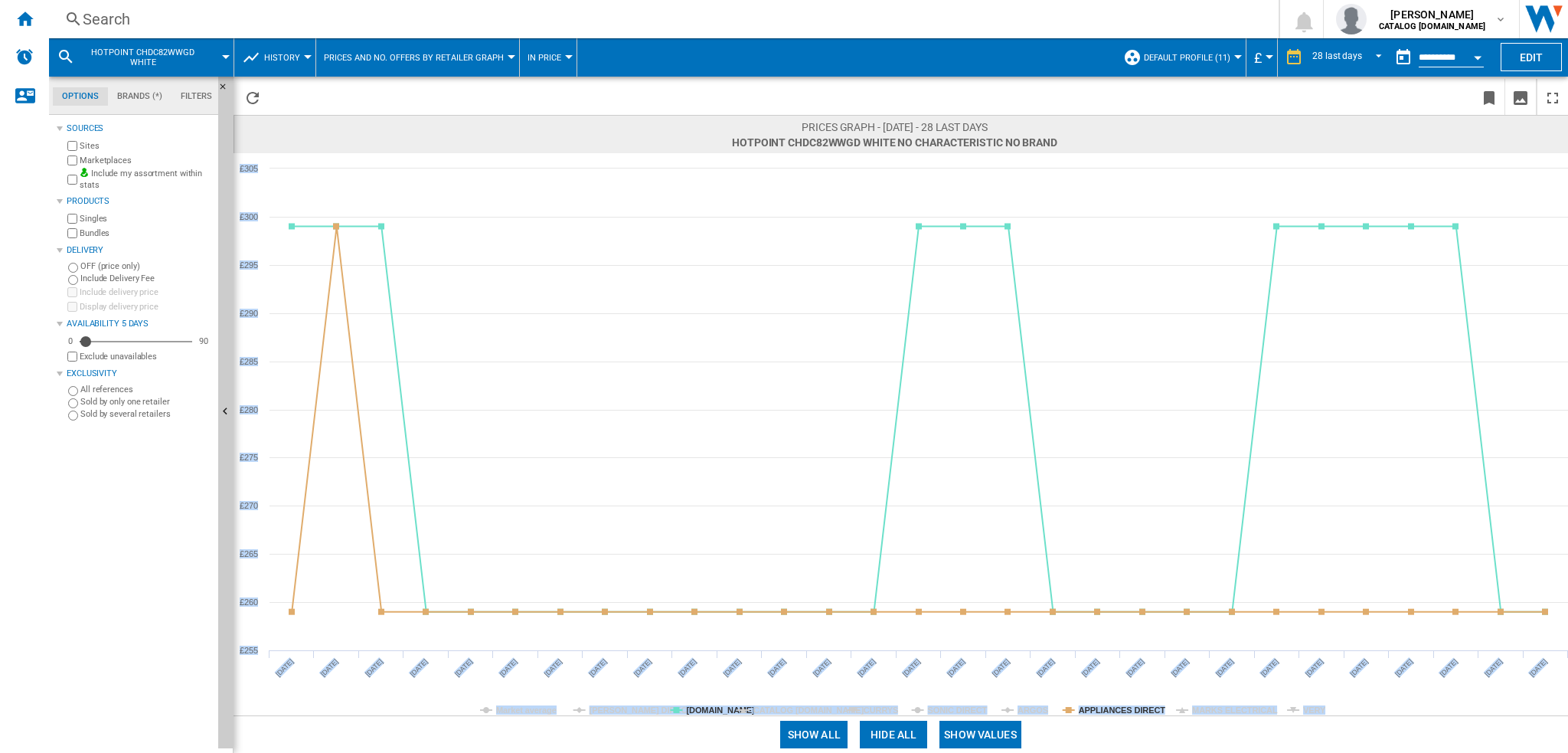
click at [701, 707] on tspan "[DOMAIN_NAME]" at bounding box center [721, 710] width 69 height 9
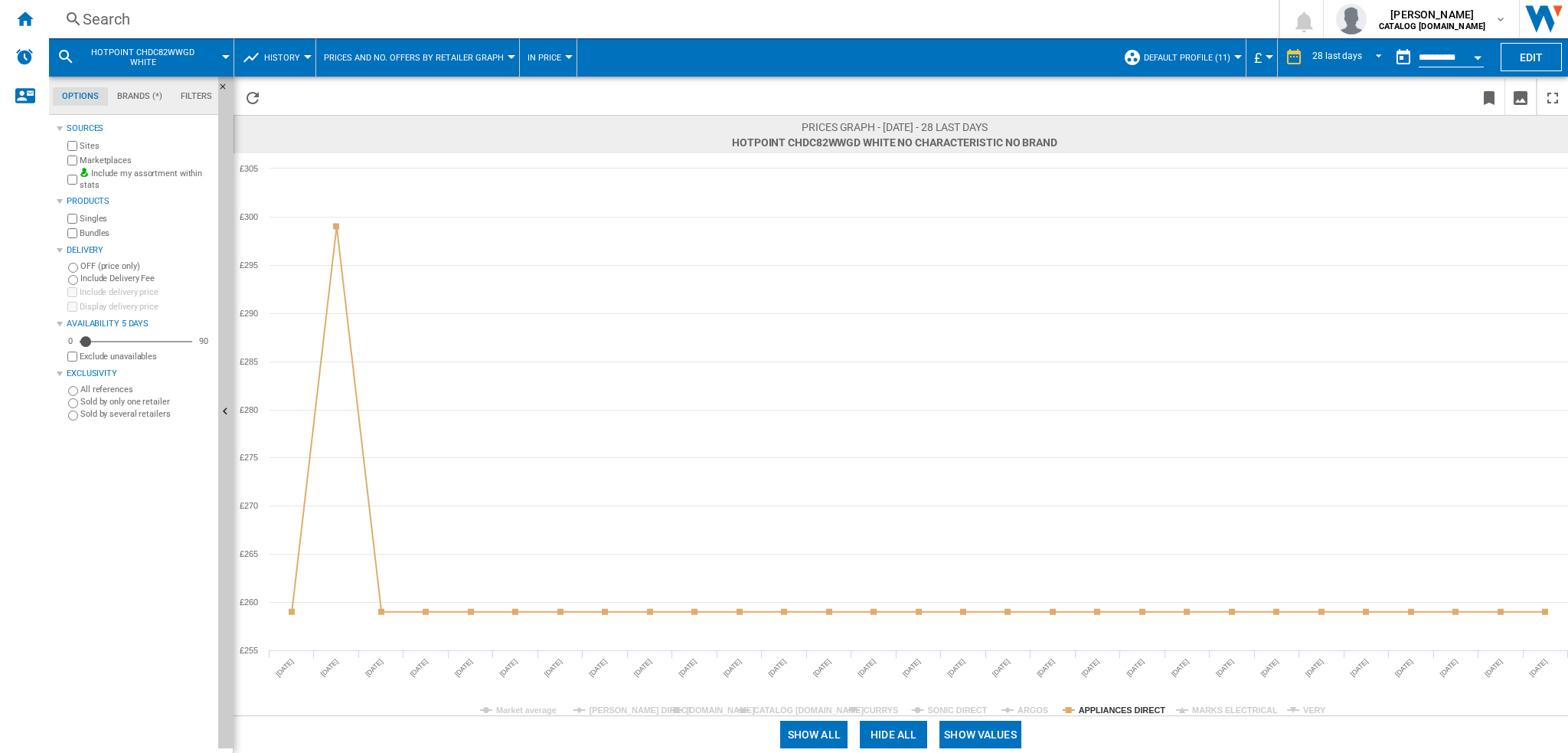
click at [166, 21] on div "Search" at bounding box center [661, 19] width 1156 height 22
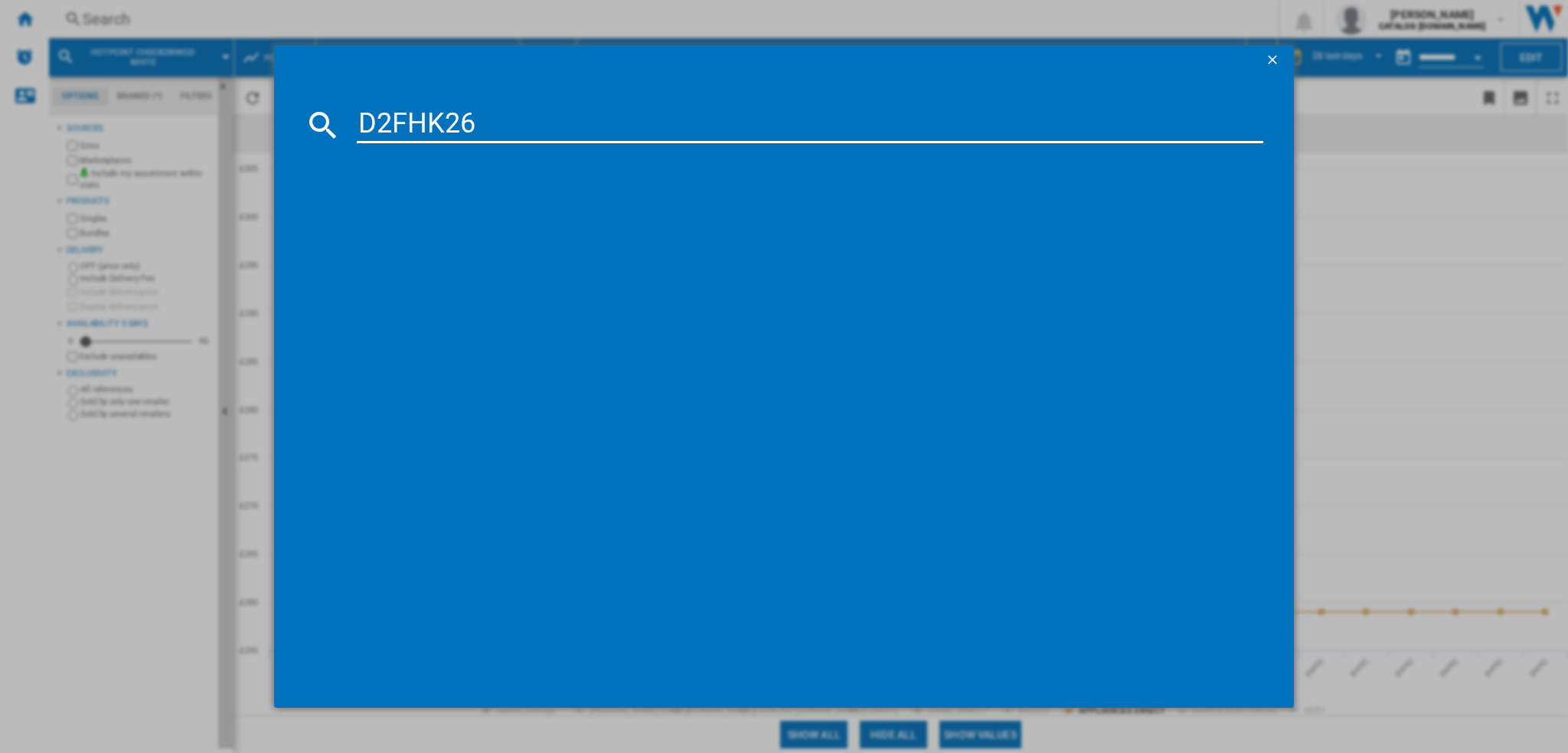
type input "D2FHK26"
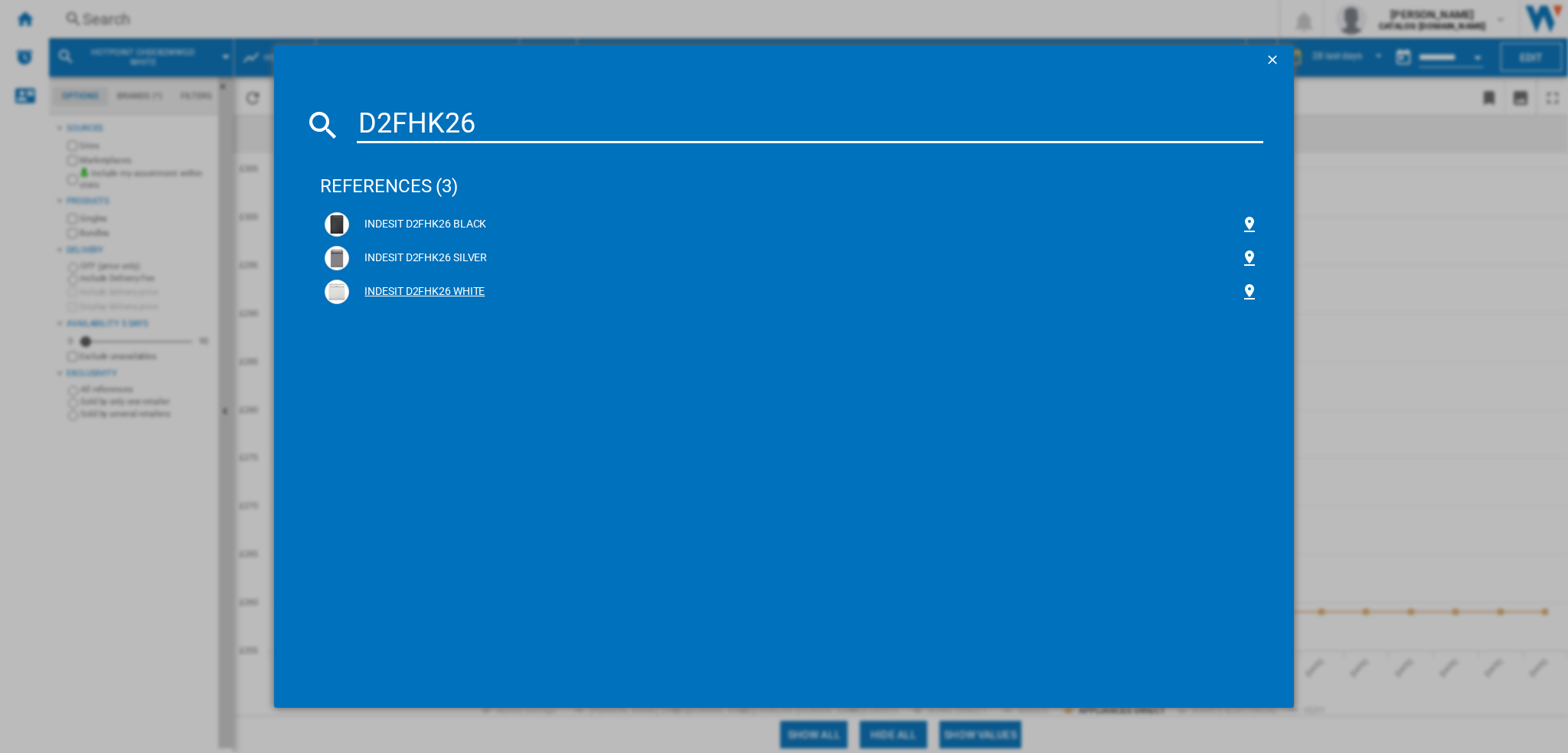
click at [399, 286] on div "INDESIT D2FHK26 WHITE" at bounding box center [794, 292] width 890 height 15
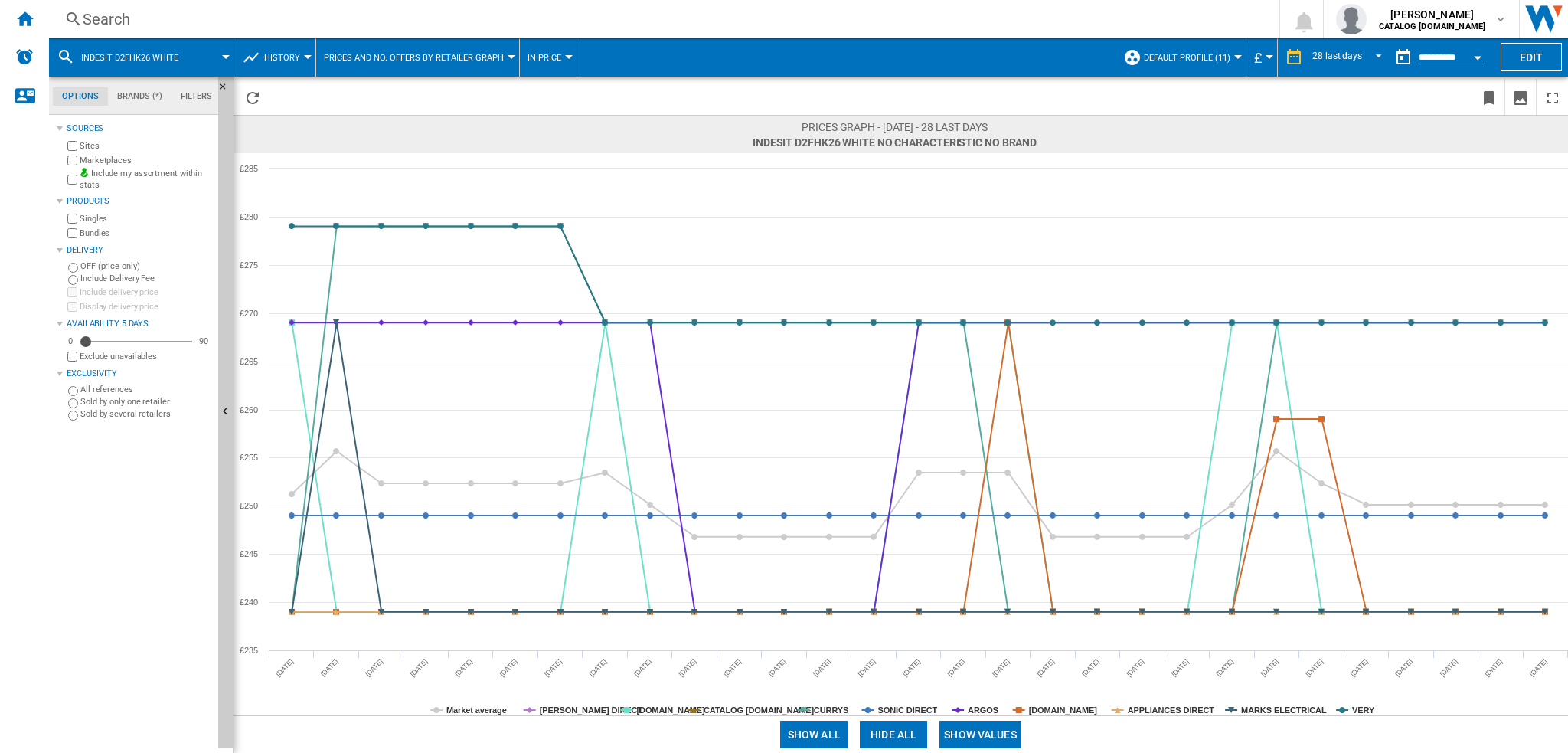
click at [873, 733] on button "Hide all" at bounding box center [893, 735] width 67 height 28
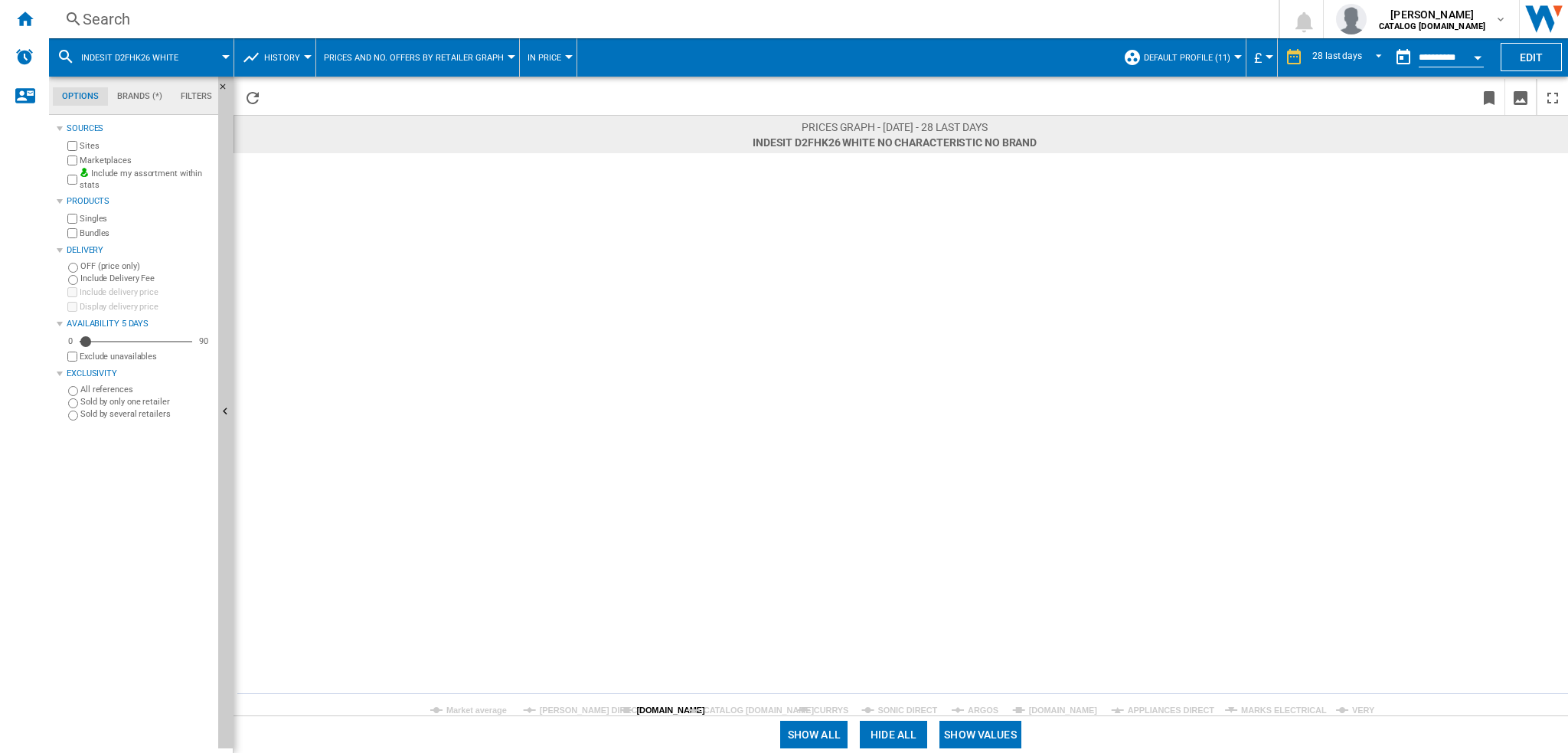
click at [660, 713] on tspan "[DOMAIN_NAME]" at bounding box center [670, 710] width 69 height 9
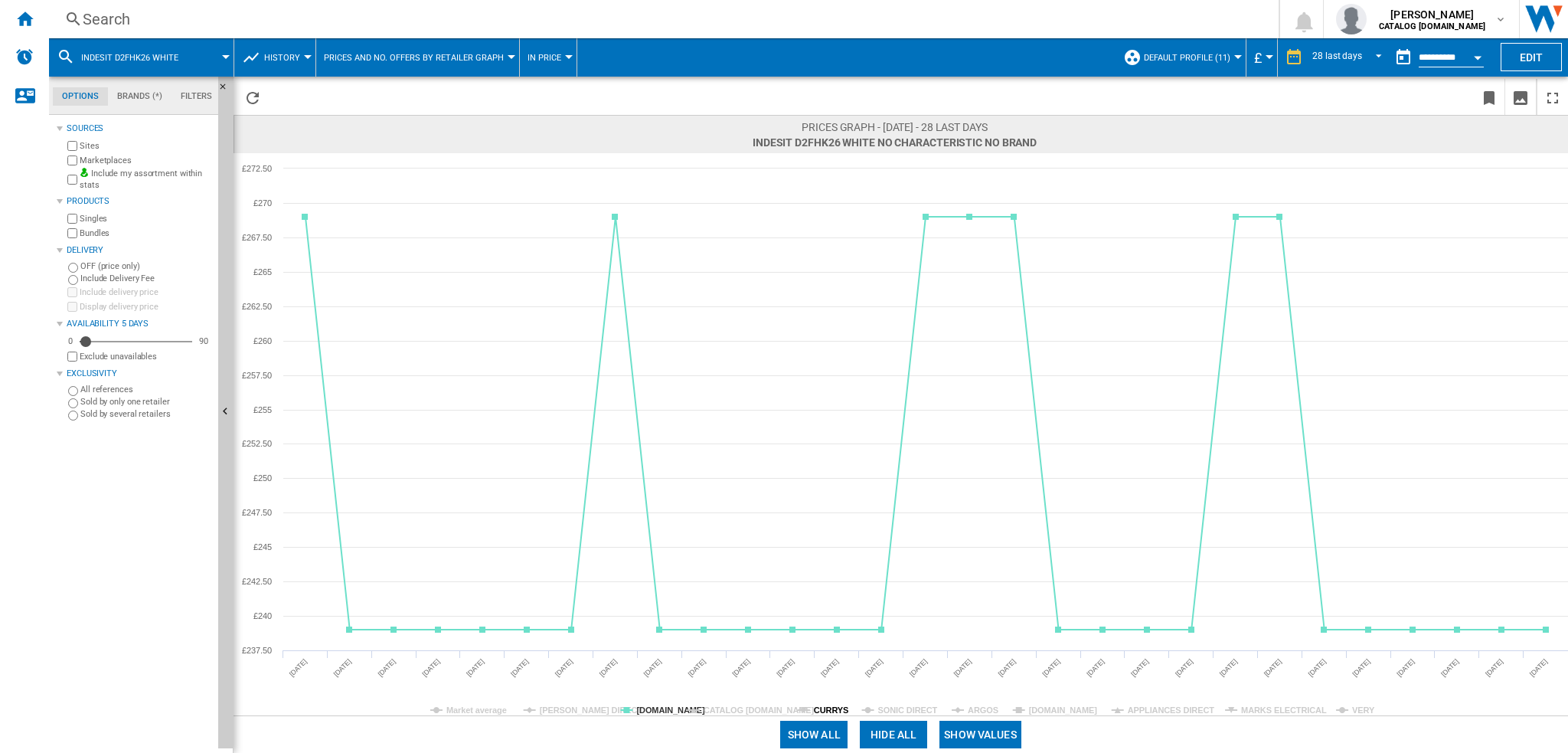
click at [826, 712] on tspan "CURRYS" at bounding box center [831, 710] width 34 height 9
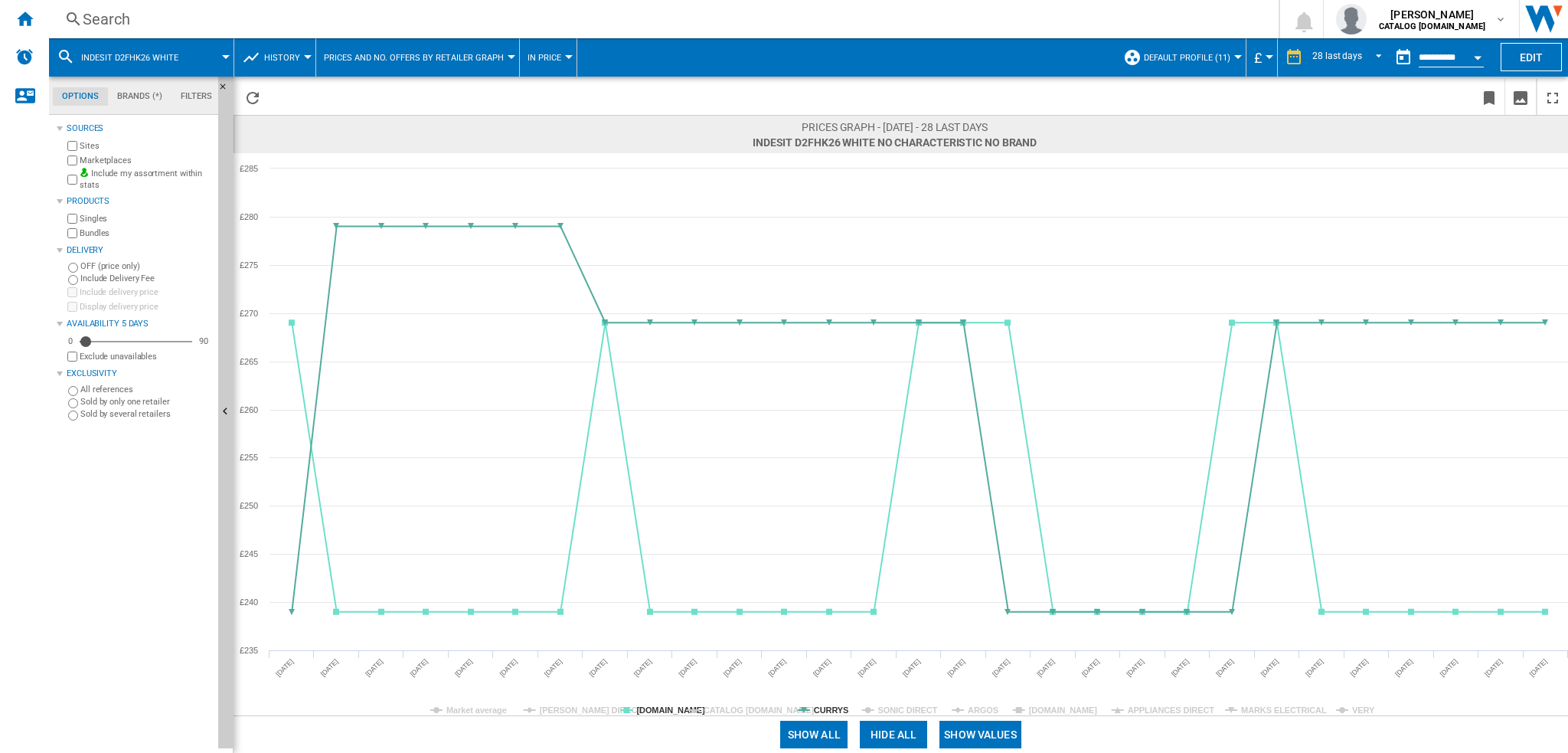
click at [826, 712] on tspan "CURRYS" at bounding box center [831, 710] width 34 height 9
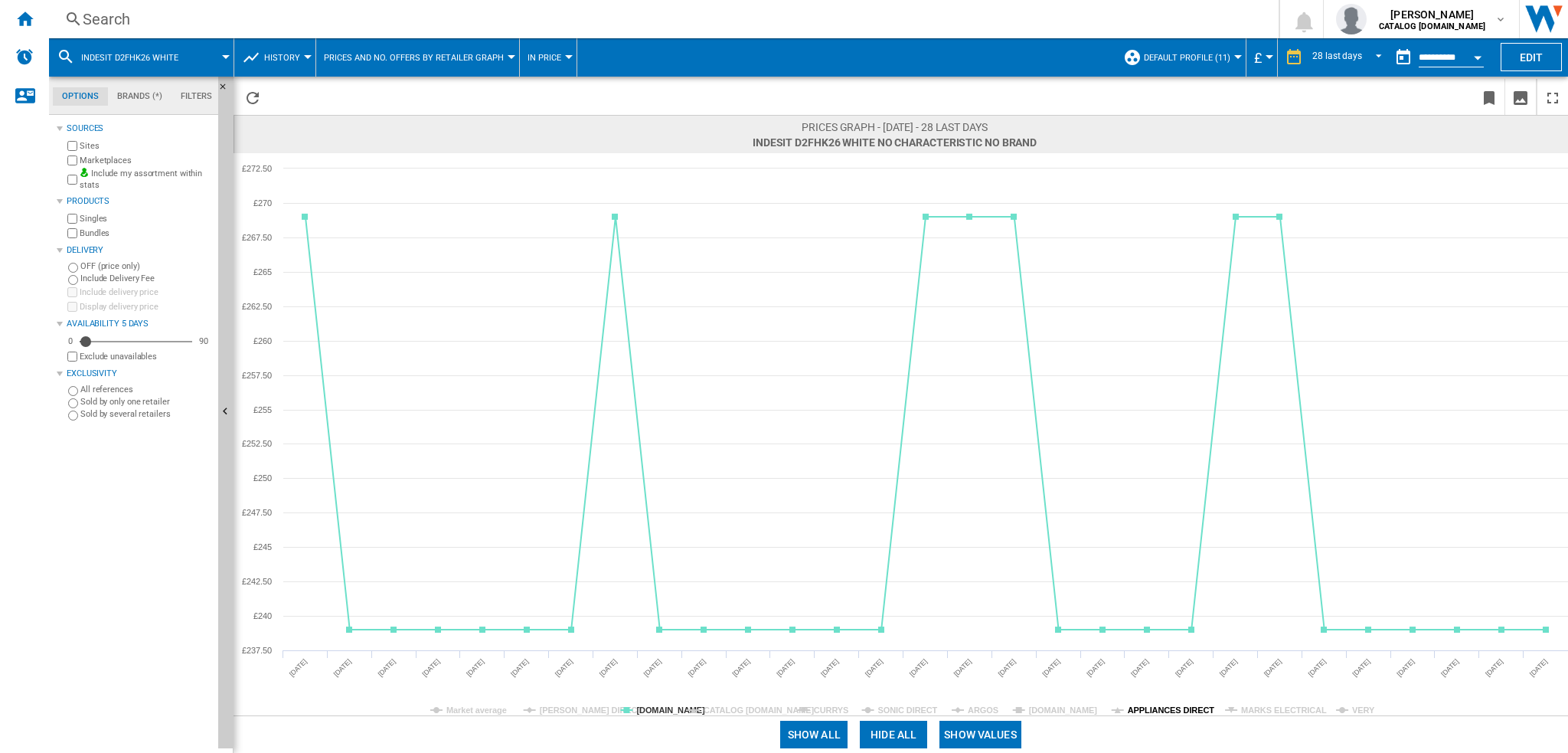
click at [1156, 714] on tspan "APPLIANCES DIRECT" at bounding box center [1171, 710] width 87 height 9
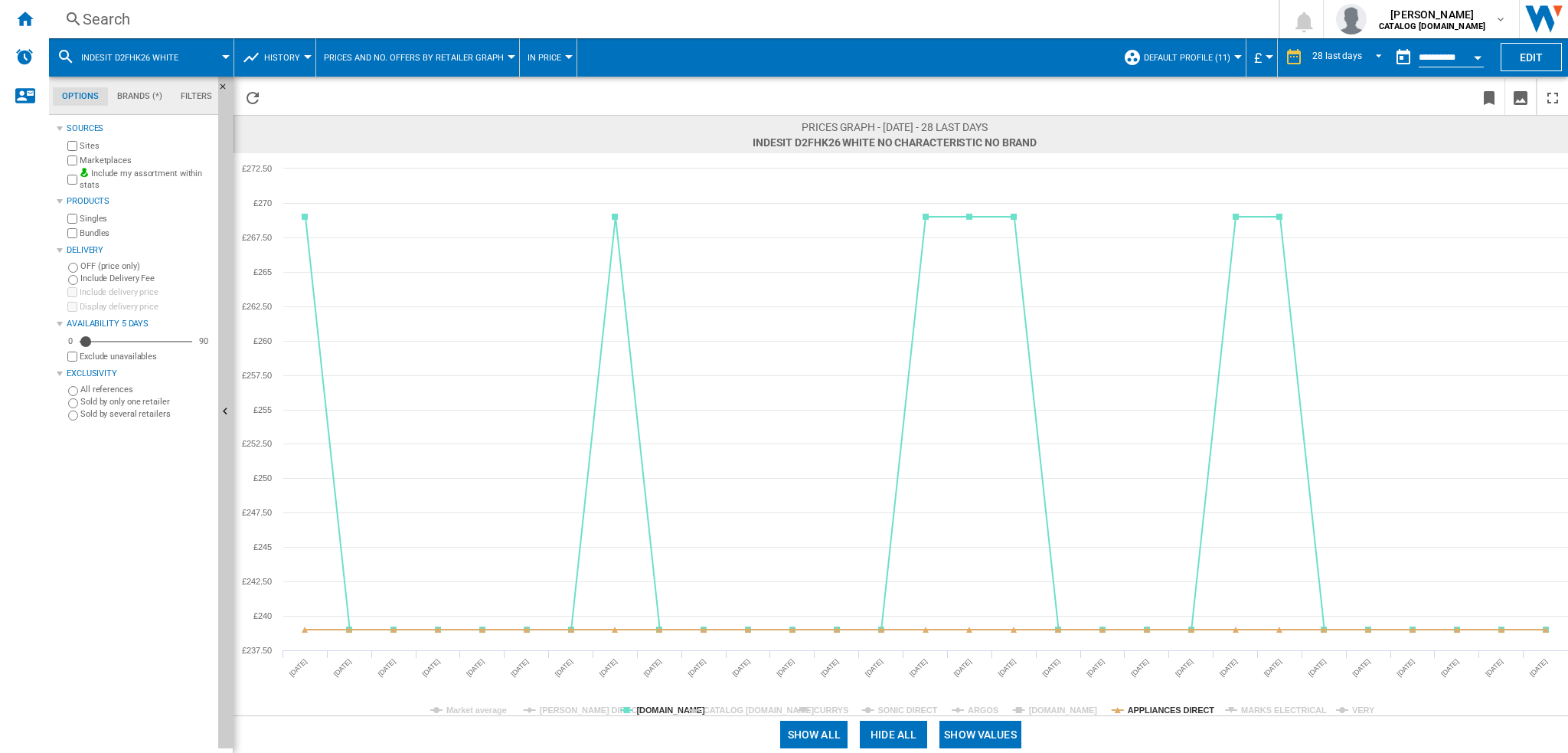
click at [1161, 714] on tspan "APPLIANCES DIRECT" at bounding box center [1171, 710] width 87 height 9
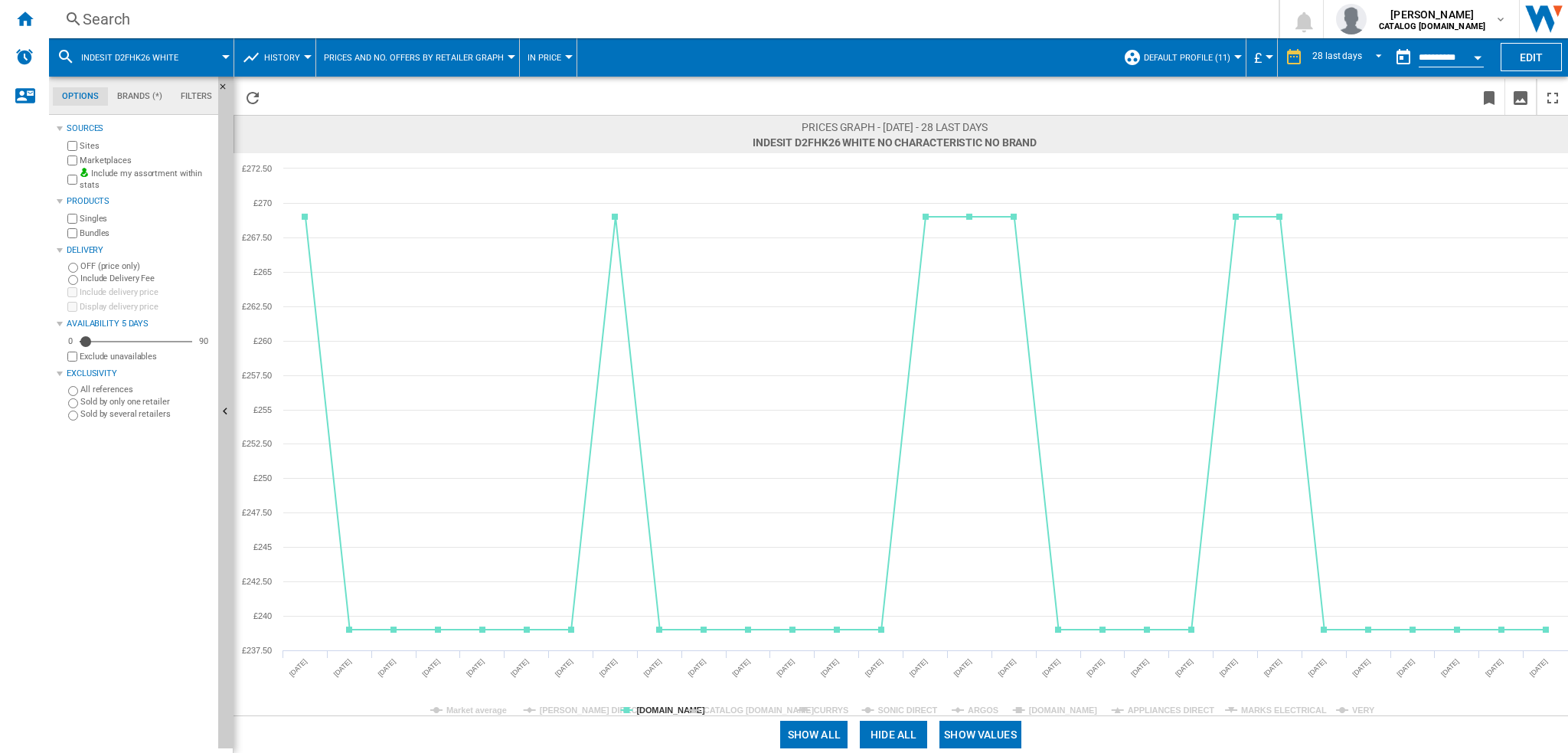
click at [1257, 698] on rect at bounding box center [900, 435] width 1335 height 562
click at [1258, 710] on tspan "MARKS ELECTRICAL" at bounding box center [1284, 710] width 86 height 9
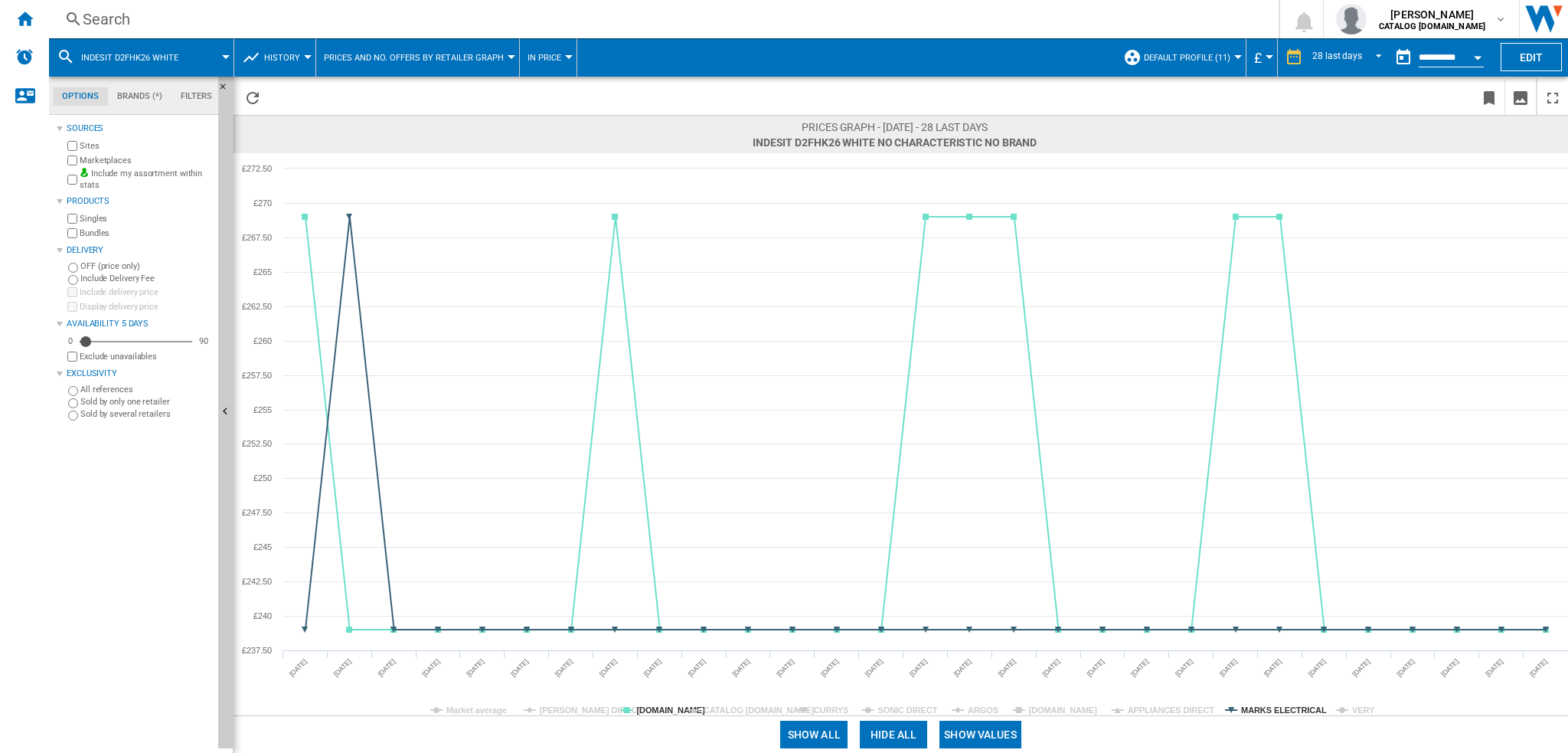
click at [1258, 710] on tspan "MARKS ELECTRICAL" at bounding box center [1284, 710] width 86 height 9
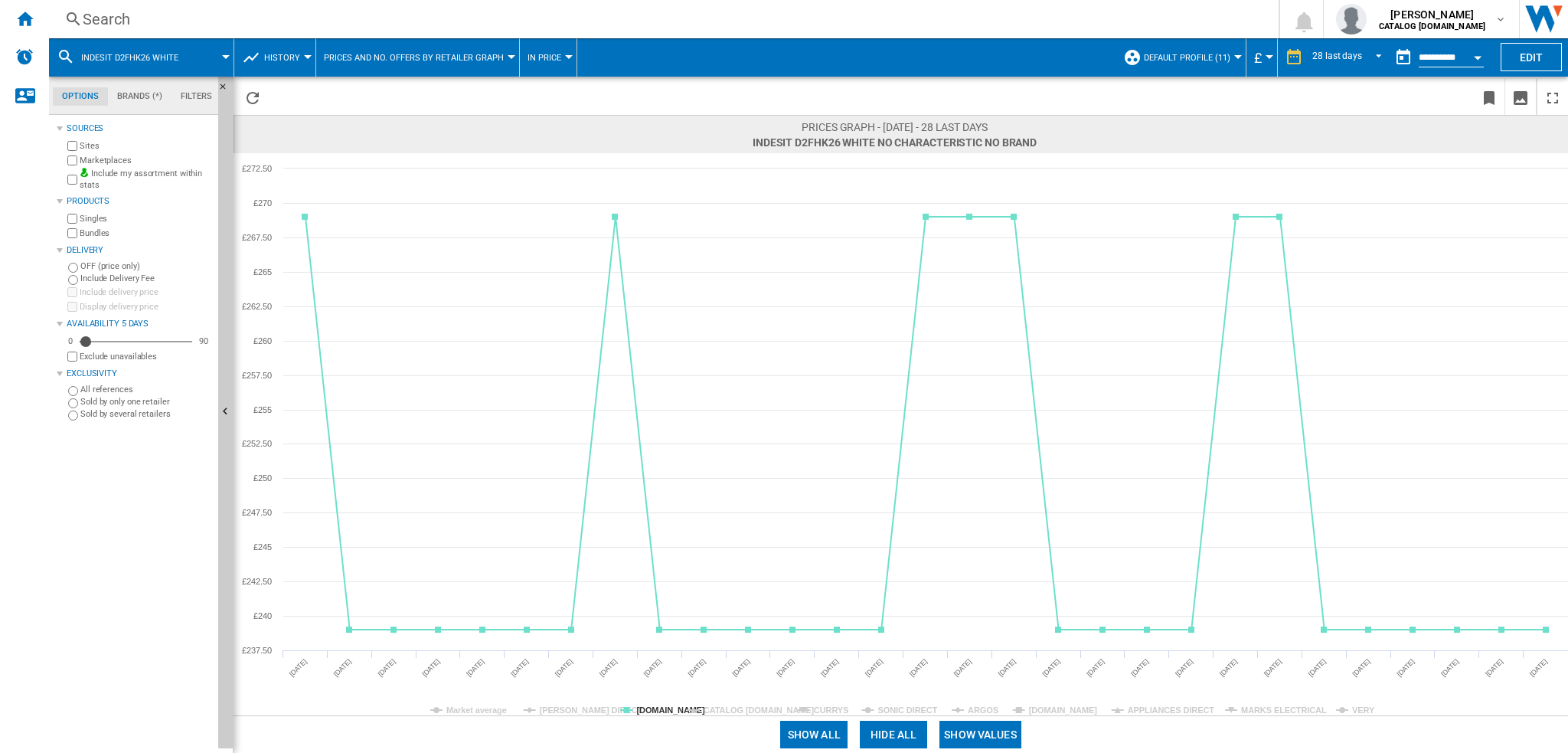
click at [1346, 708] on rect at bounding box center [900, 435] width 1335 height 562
click at [1362, 714] on tspan "VERY" at bounding box center [1363, 710] width 23 height 9
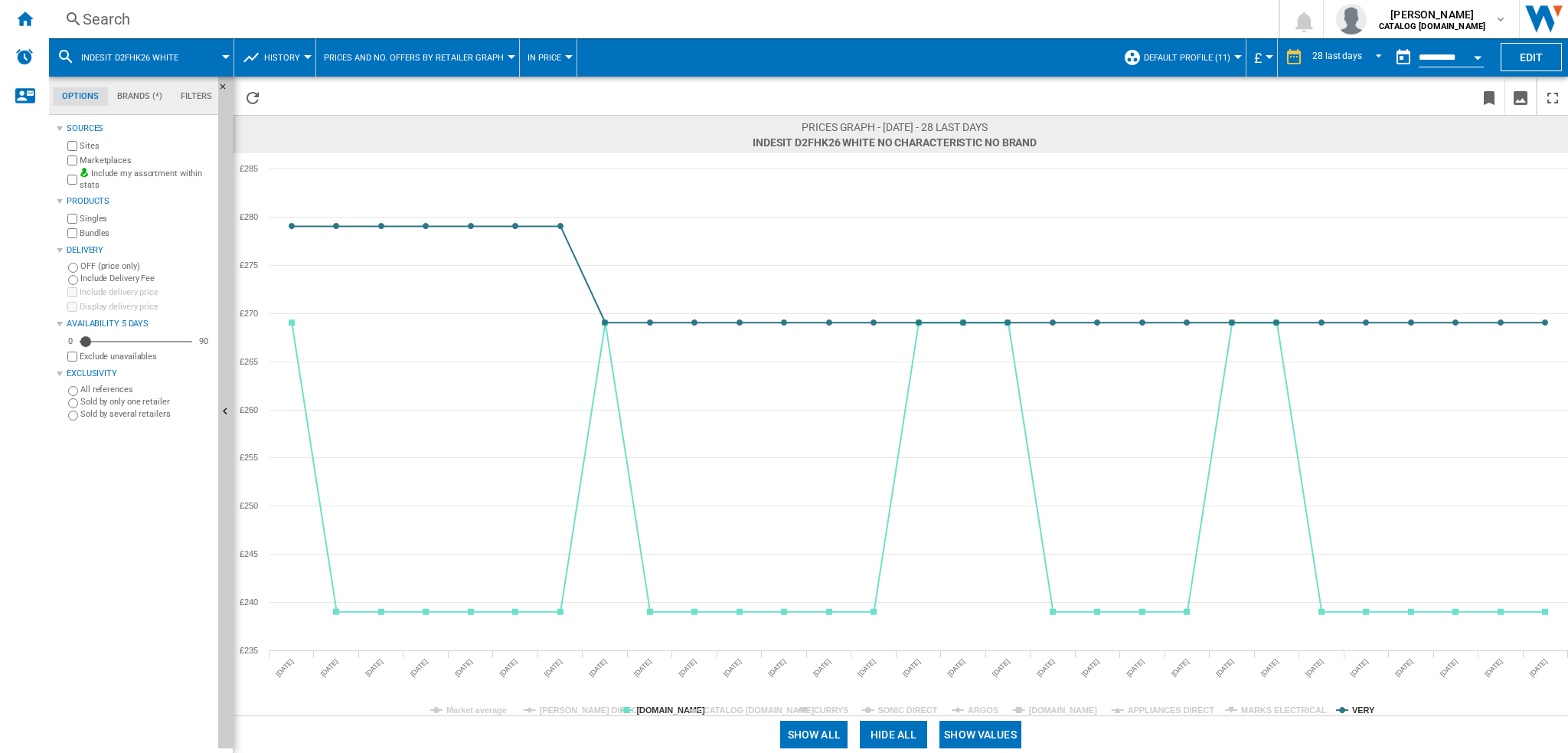
click at [1362, 714] on tspan "VERY" at bounding box center [1363, 710] width 23 height 9
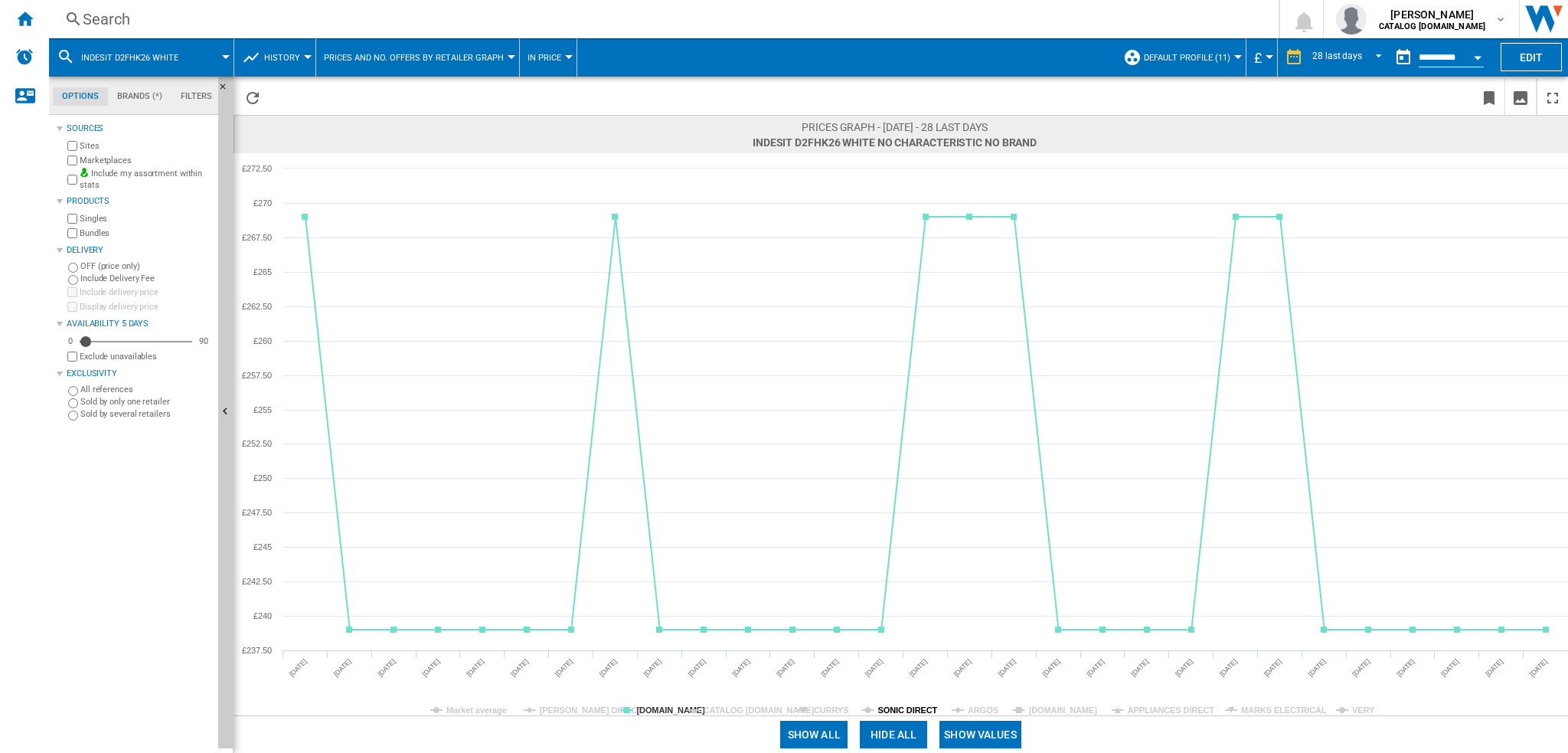
click at [922, 711] on tspan "SONIC DIRECT" at bounding box center [908, 710] width 60 height 9
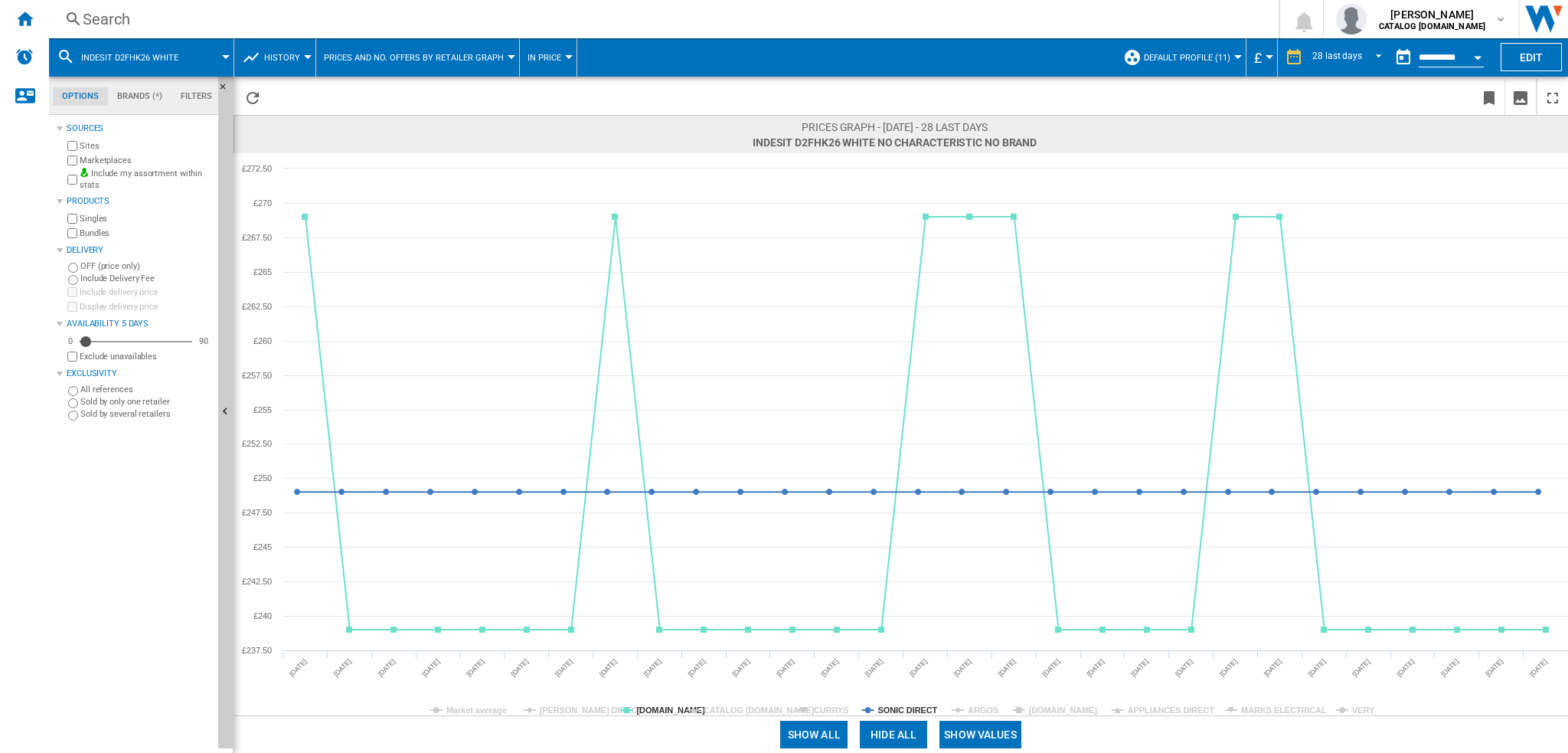
click at [921, 711] on tspan "SONIC DIRECT" at bounding box center [908, 710] width 60 height 9
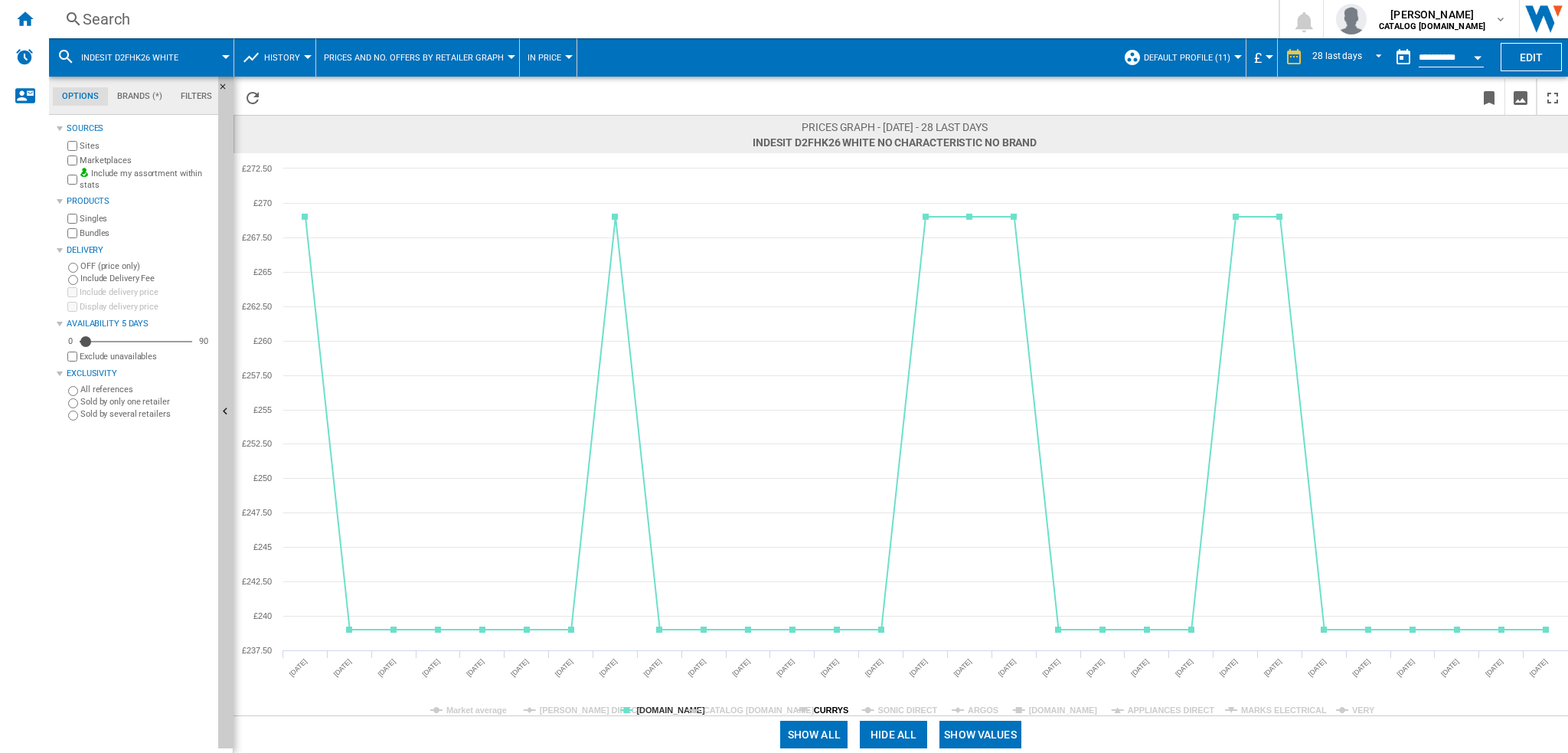
click at [810, 710] on icon "Created with Highcharts 5.0.14 Market average [PERSON_NAME] DIRECT [DOMAIN_NAME…" at bounding box center [900, 435] width 1335 height 562
click at [810, 710] on rect at bounding box center [900, 435] width 1335 height 562
click at [747, 714] on tspan "CATALOG [DOMAIN_NAME]" at bounding box center [759, 710] width 111 height 9
click at [749, 708] on tspan "CATALOG [DOMAIN_NAME]" at bounding box center [759, 710] width 111 height 9
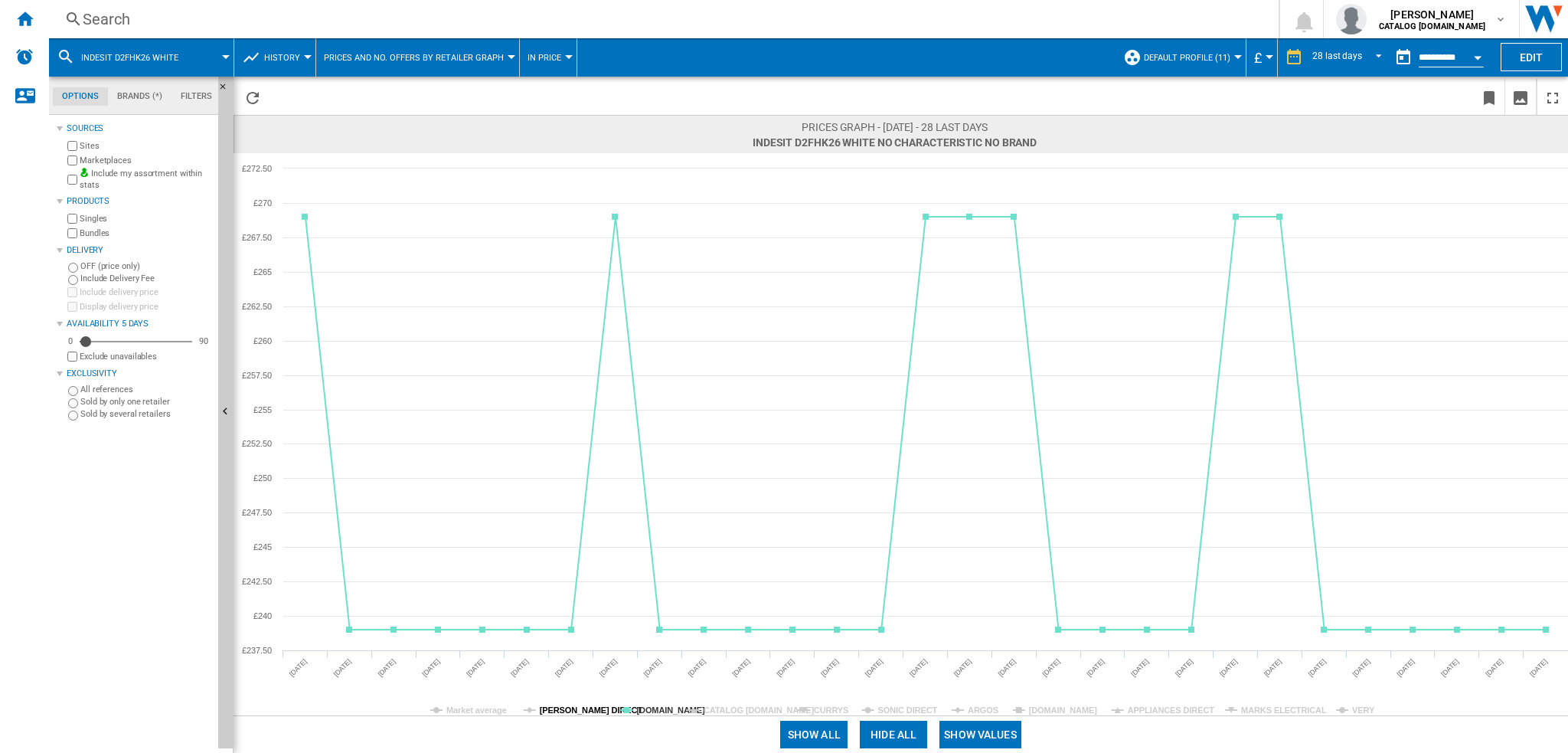
click at [542, 714] on div "Prices graph - [DATE] - 28 last days INDESIT D2FHK26 WHITE No characteristic No…" at bounding box center [900, 415] width 1335 height 677
click at [551, 709] on tspan "[PERSON_NAME] DIRECT" at bounding box center [591, 710] width 103 height 9
click at [143, 57] on span "INDESIT D2FHK26 WHITE" at bounding box center [130, 58] width 97 height 10
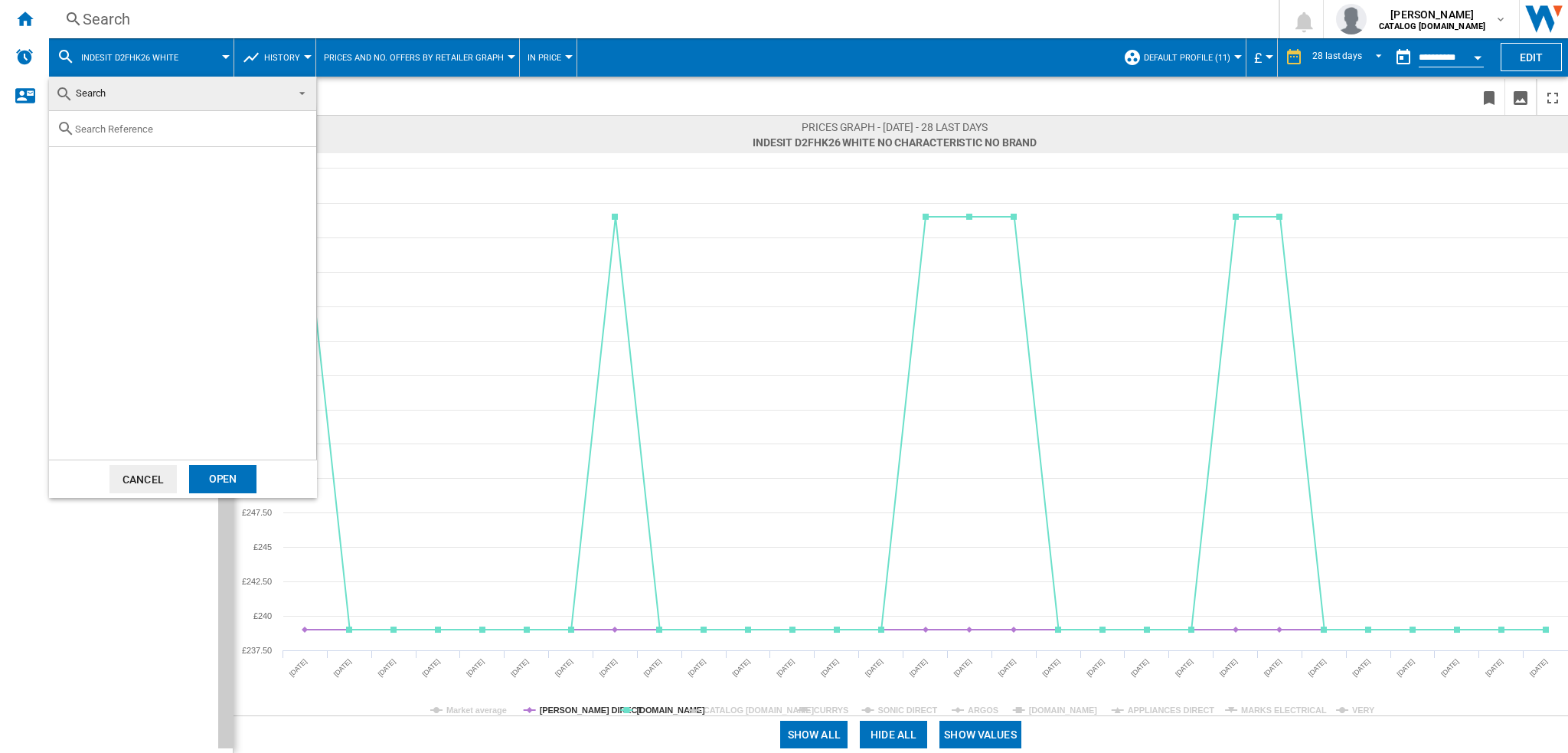
click at [166, 127] on input "text" at bounding box center [191, 129] width 233 height 12
paste input "HFC3C26WCUK_WH"
click at [180, 128] on input "HFC3C26WC" at bounding box center [182, 129] width 215 height 12
type input "HFC3C26"
click at [117, 186] on div "HOTPOINT HFC3C26WC WHITE" at bounding box center [208, 185] width 211 height 15
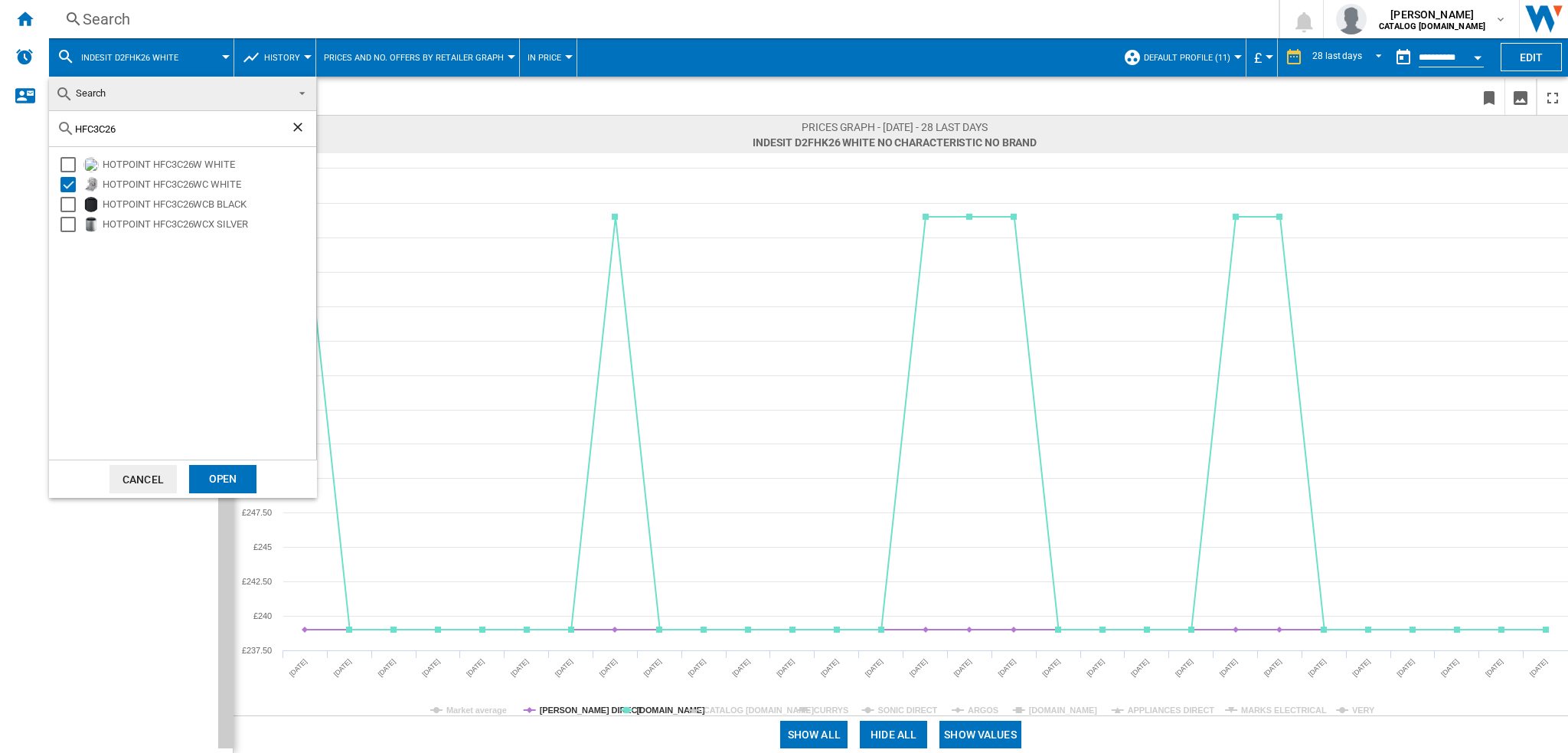
click at [229, 480] on div "Open" at bounding box center [222, 479] width 67 height 29
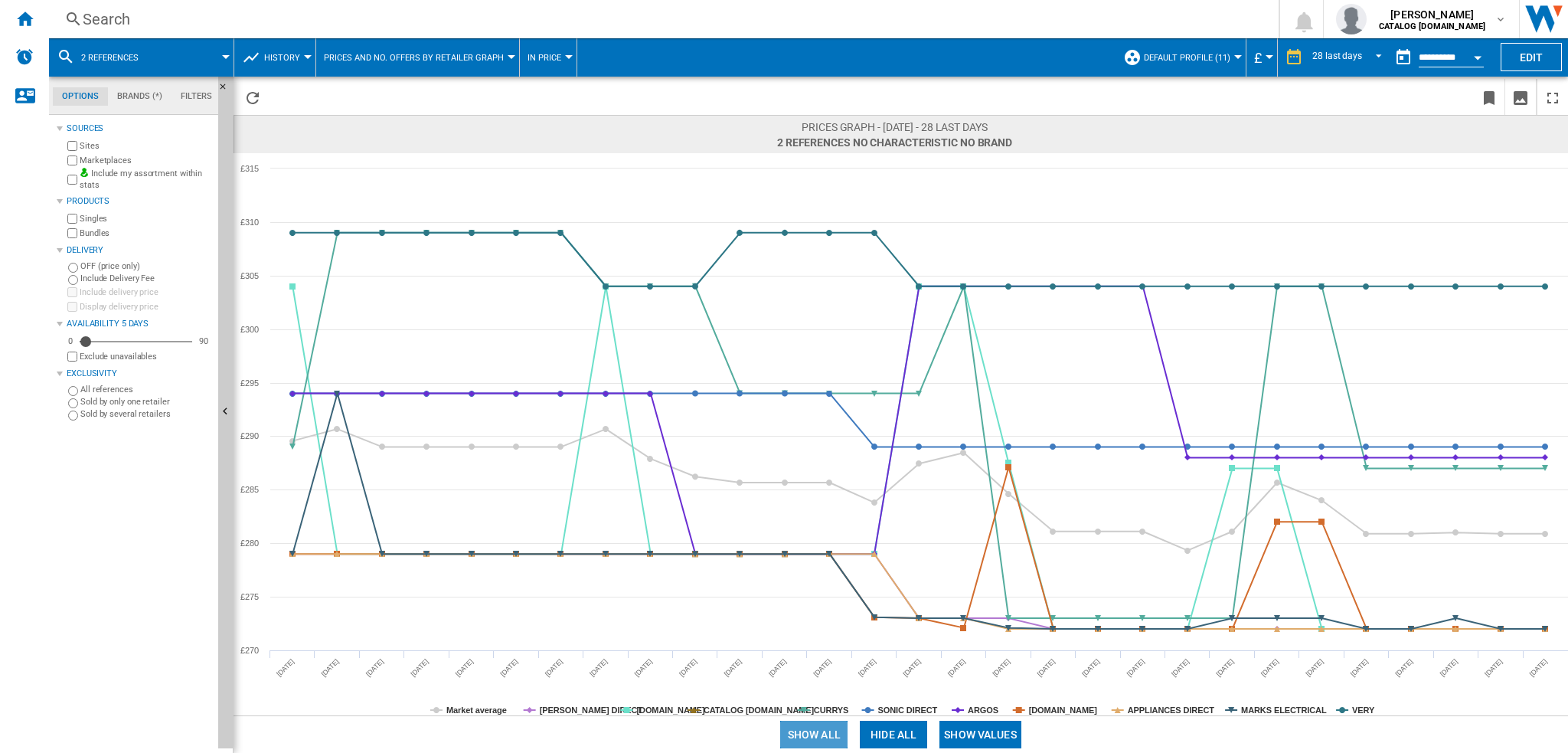
click at [828, 738] on button "Show all" at bounding box center [814, 735] width 67 height 28
click at [878, 732] on button "Hide all" at bounding box center [893, 735] width 67 height 28
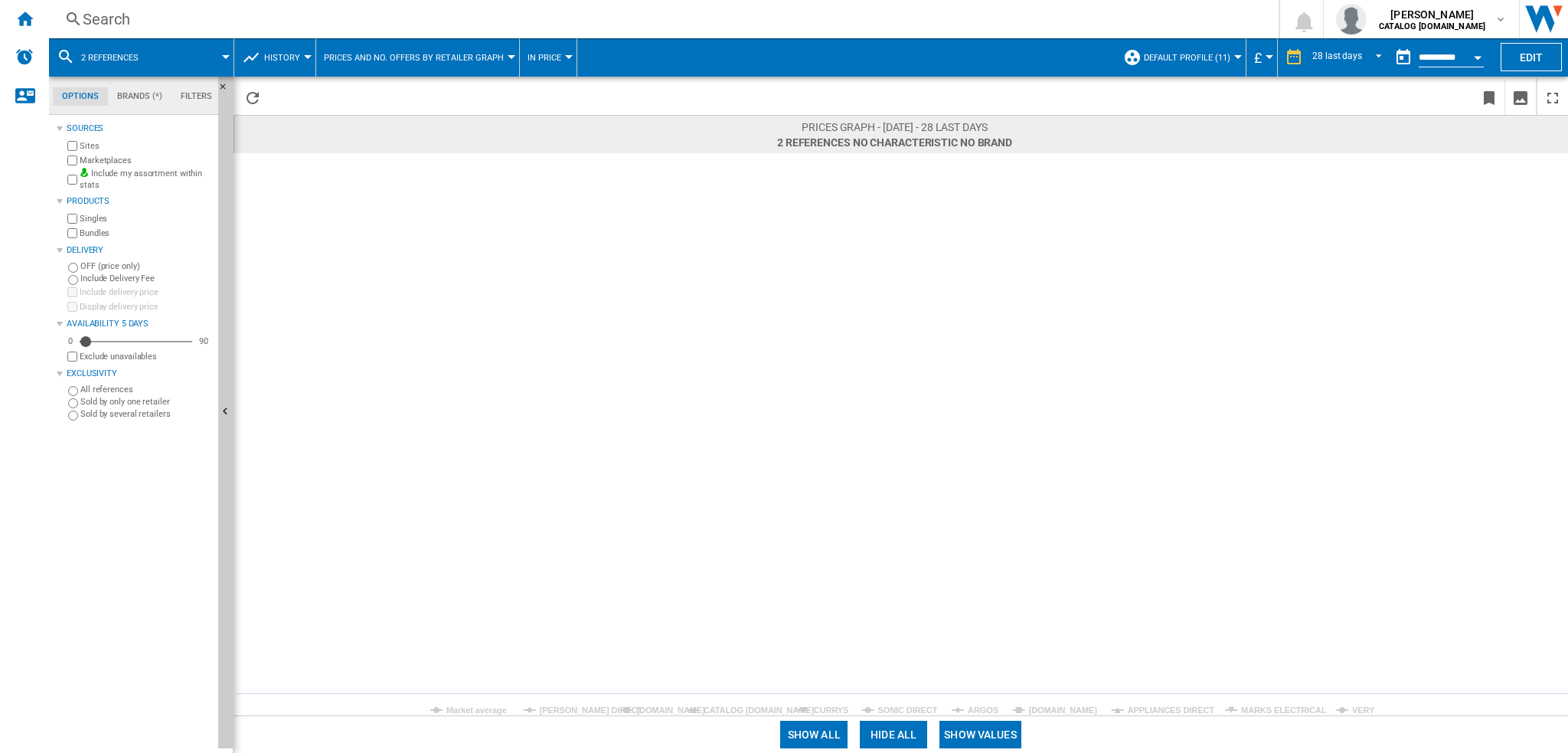
click at [647, 704] on icon "Created with Highcharts 5.0.14 Market average [PERSON_NAME] DIRECT [DOMAIN_NAME…" at bounding box center [900, 435] width 1335 height 562
click at [648, 706] on tspan "[DOMAIN_NAME]" at bounding box center [670, 710] width 69 height 9
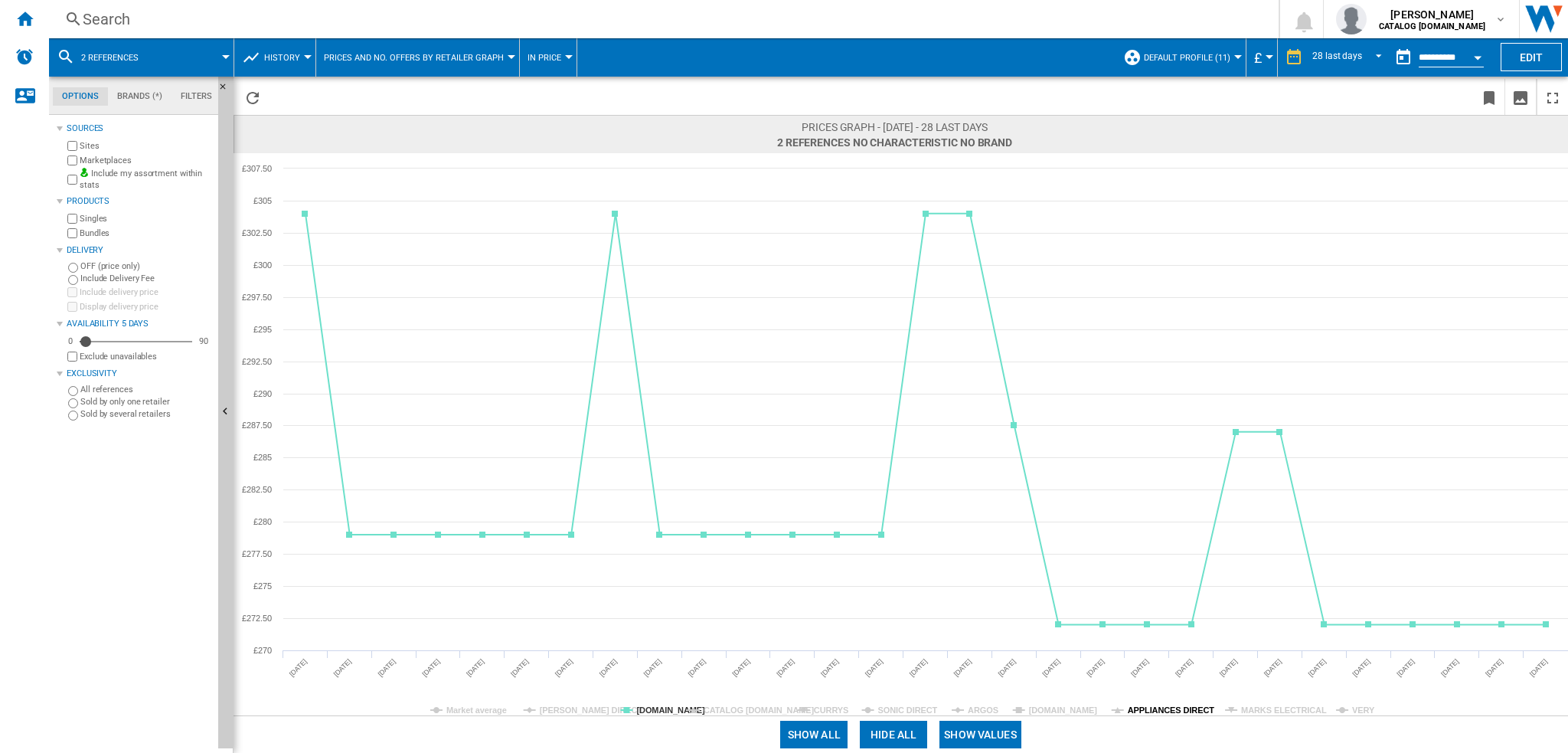
click at [1152, 708] on tspan "APPLIANCES DIRECT" at bounding box center [1171, 710] width 87 height 9
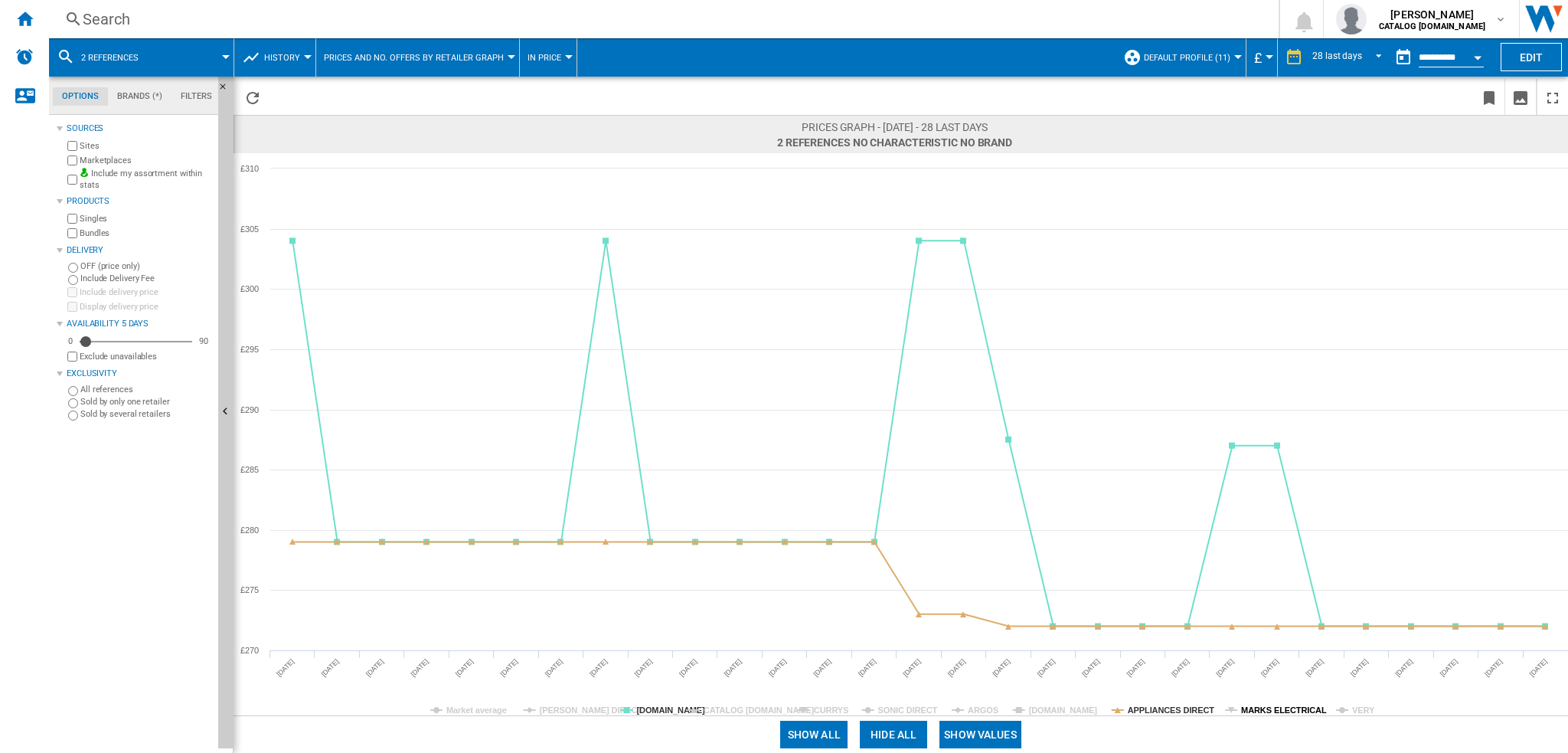
click at [1258, 706] on tspan "MARKS ELECTRICAL" at bounding box center [1284, 710] width 86 height 9
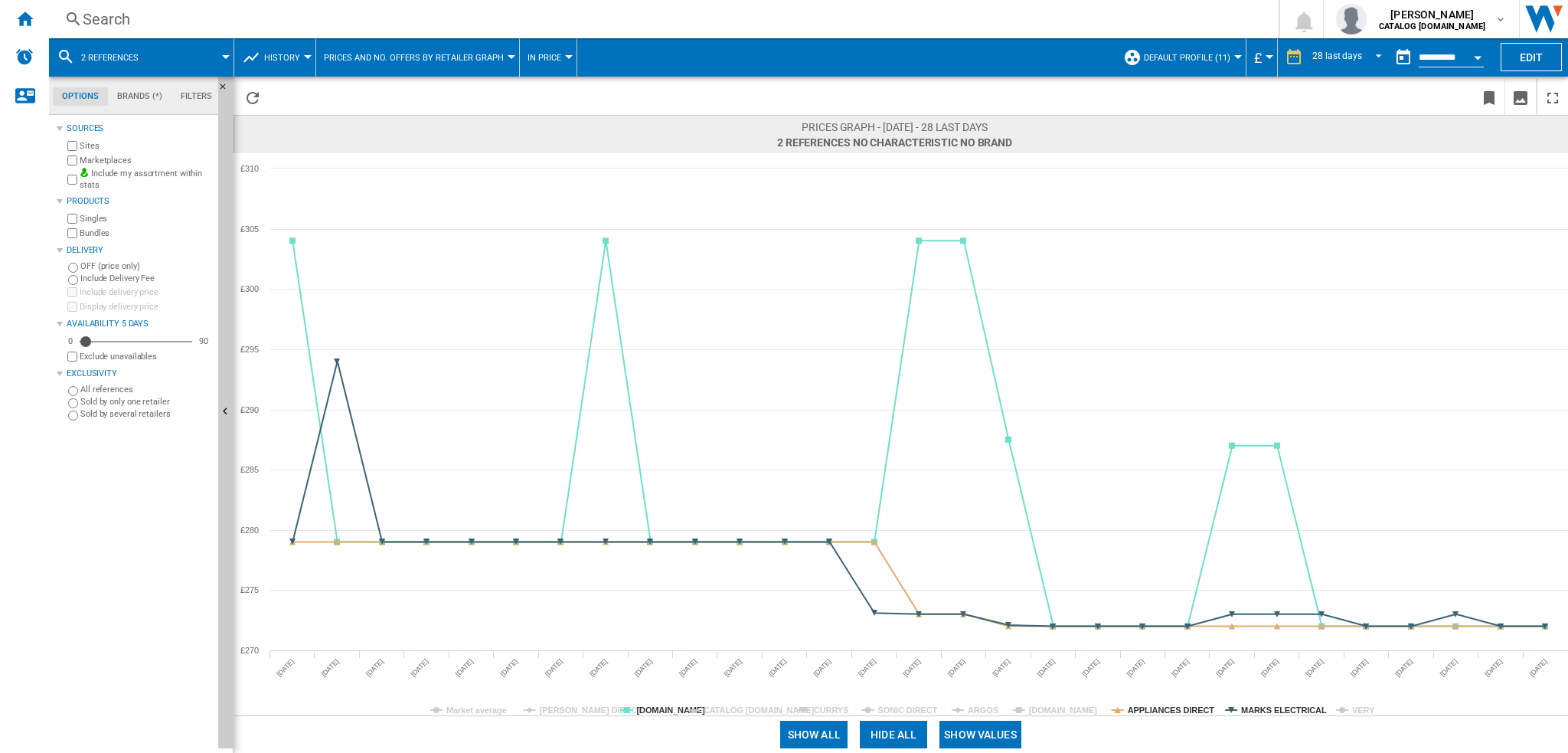
click at [1258, 706] on tspan "MARKS ELECTRICAL" at bounding box center [1284, 710] width 86 height 9
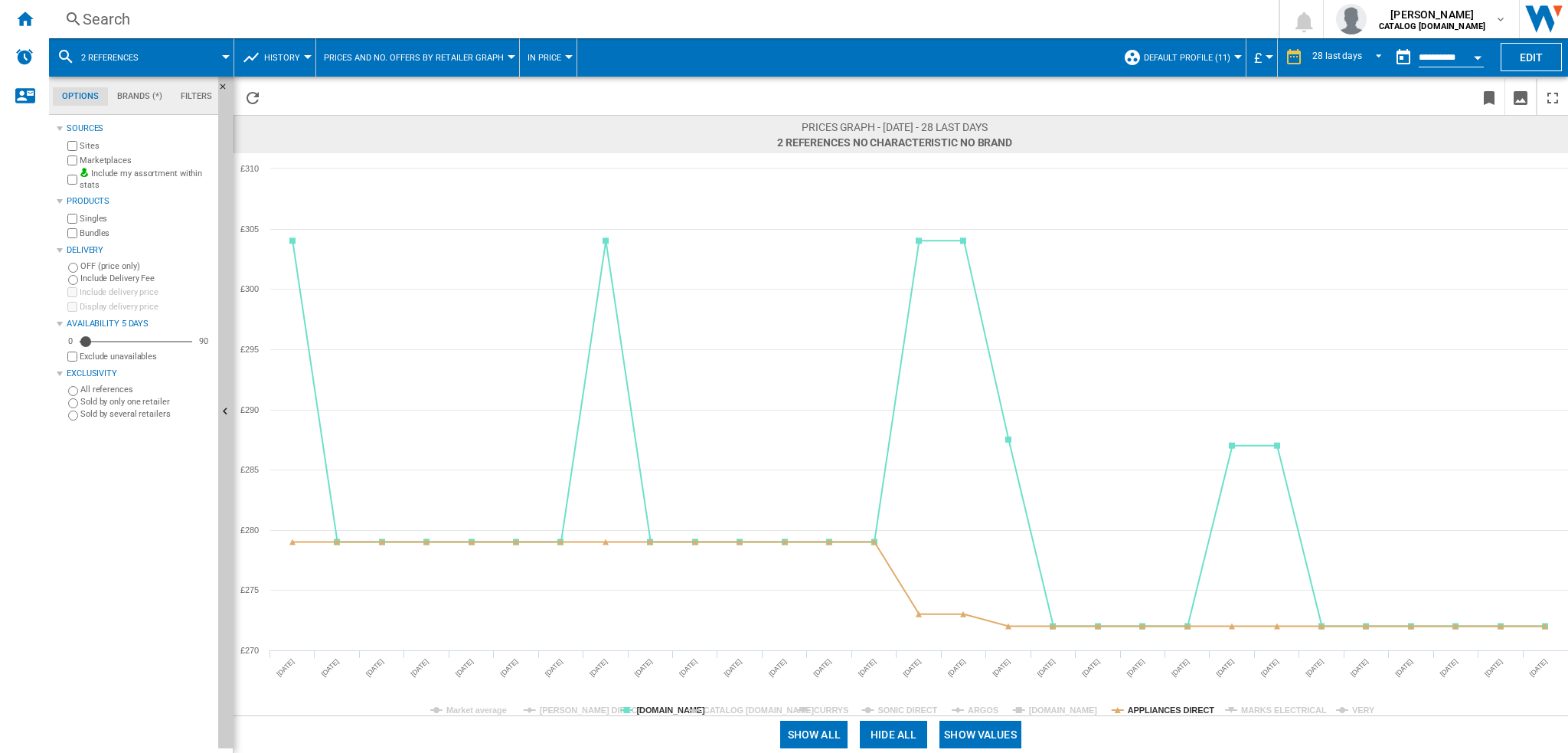
click at [1258, 706] on tspan "MARKS ELECTRICAL" at bounding box center [1284, 710] width 86 height 9
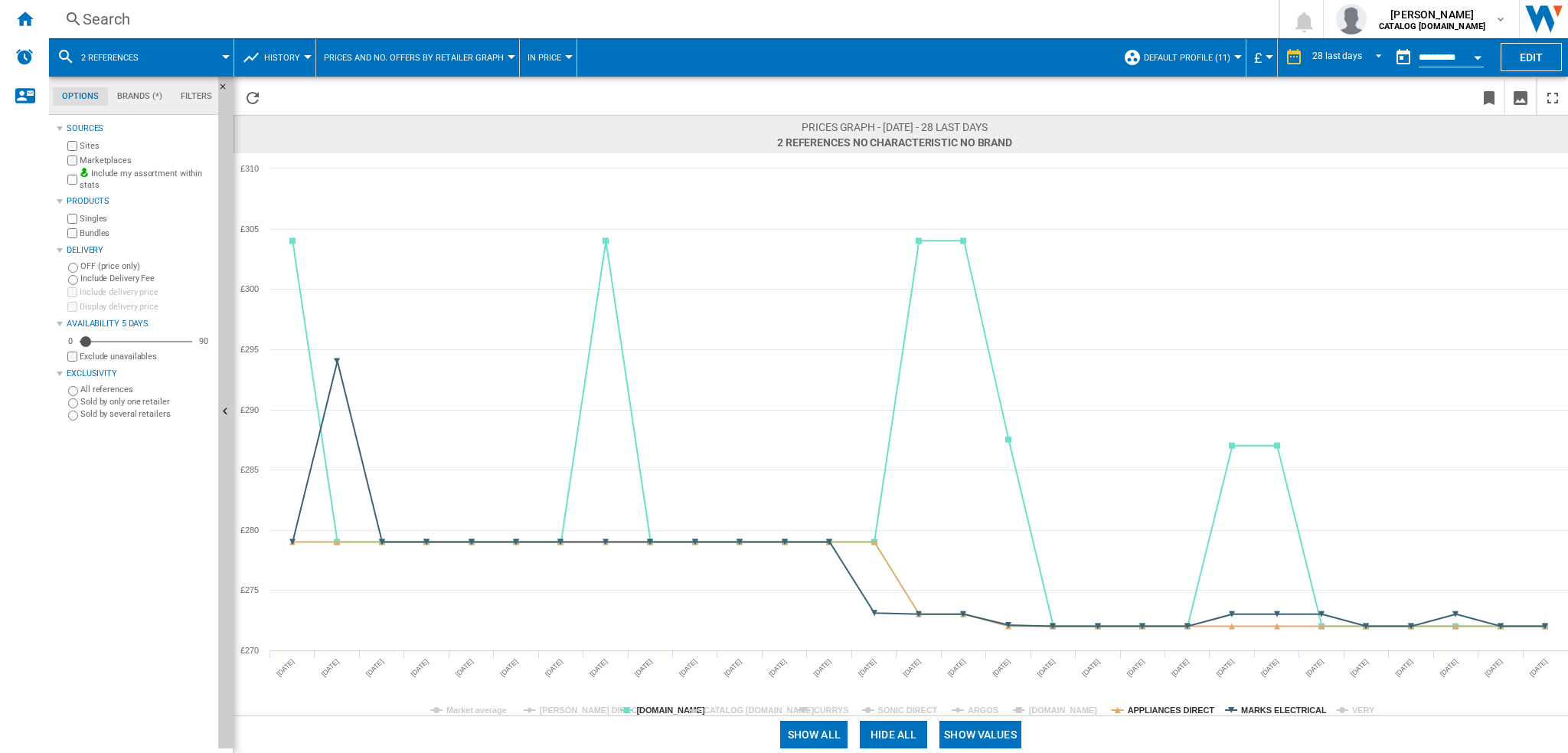
click at [1258, 706] on tspan "MARKS ELECTRICAL" at bounding box center [1284, 710] width 86 height 9
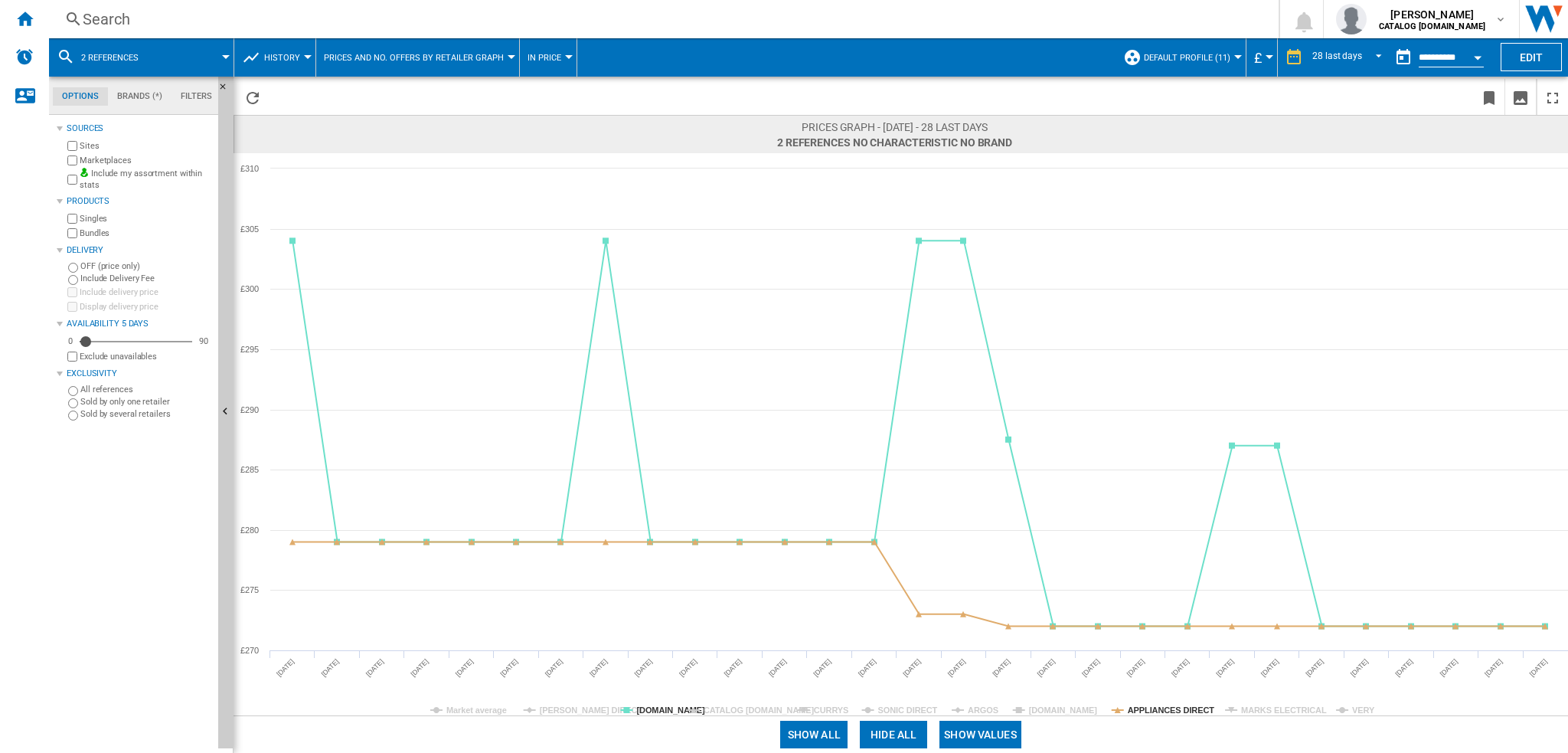
click at [1258, 706] on tspan "MARKS ELECTRICAL" at bounding box center [1284, 710] width 86 height 9
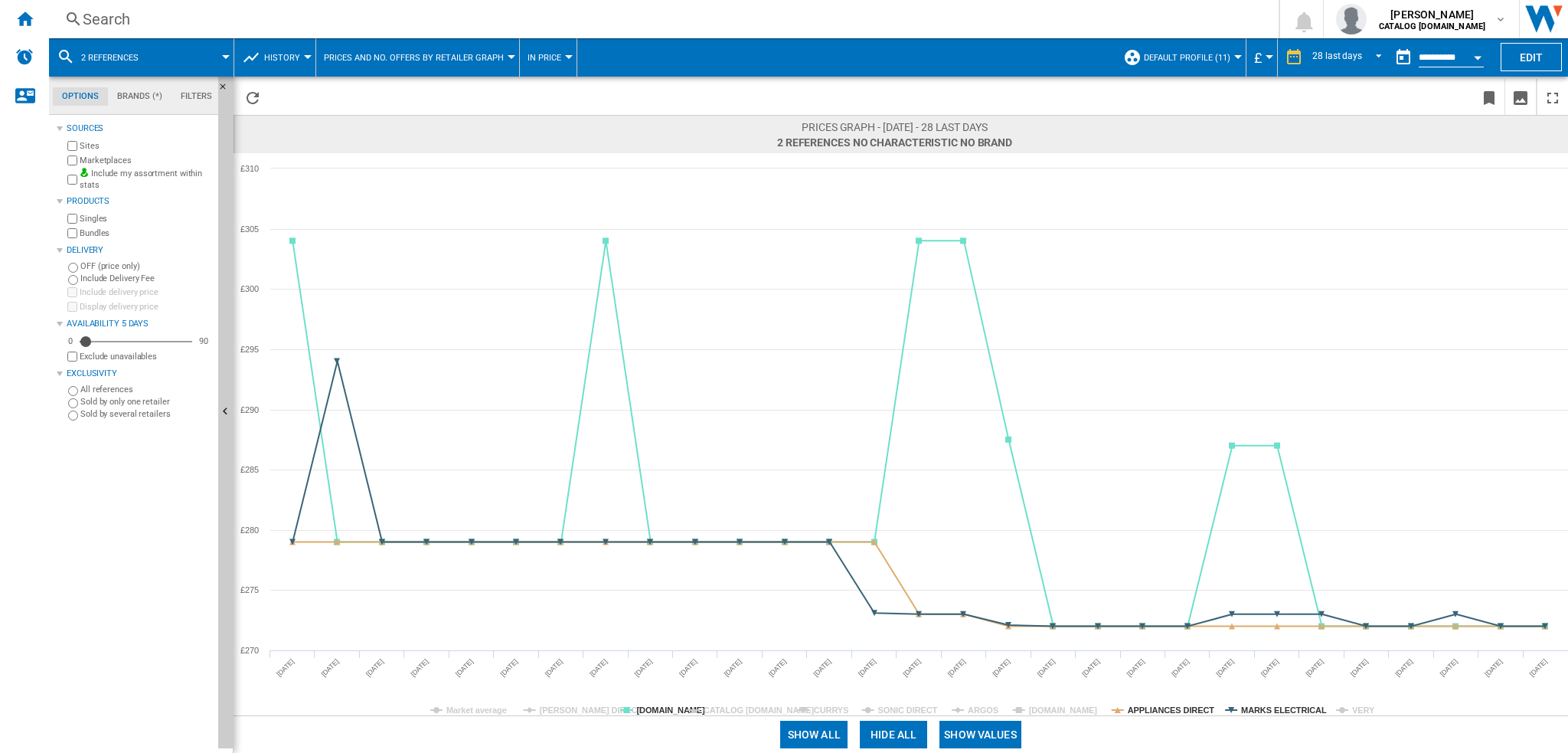
click at [1258, 706] on tspan "MARKS ELECTRICAL" at bounding box center [1284, 710] width 86 height 9
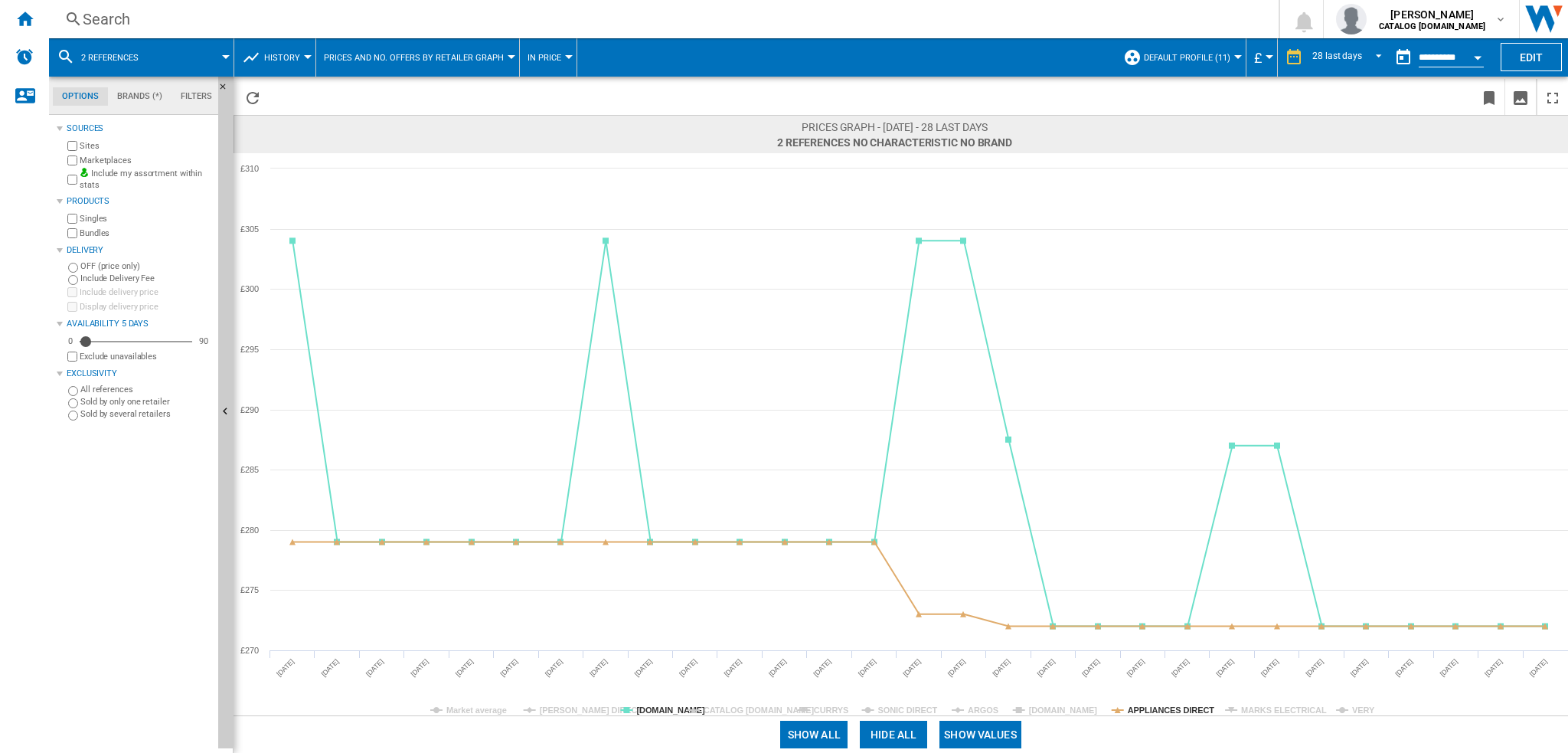
click at [1258, 706] on tspan "MARKS ELECTRICAL" at bounding box center [1284, 710] width 86 height 9
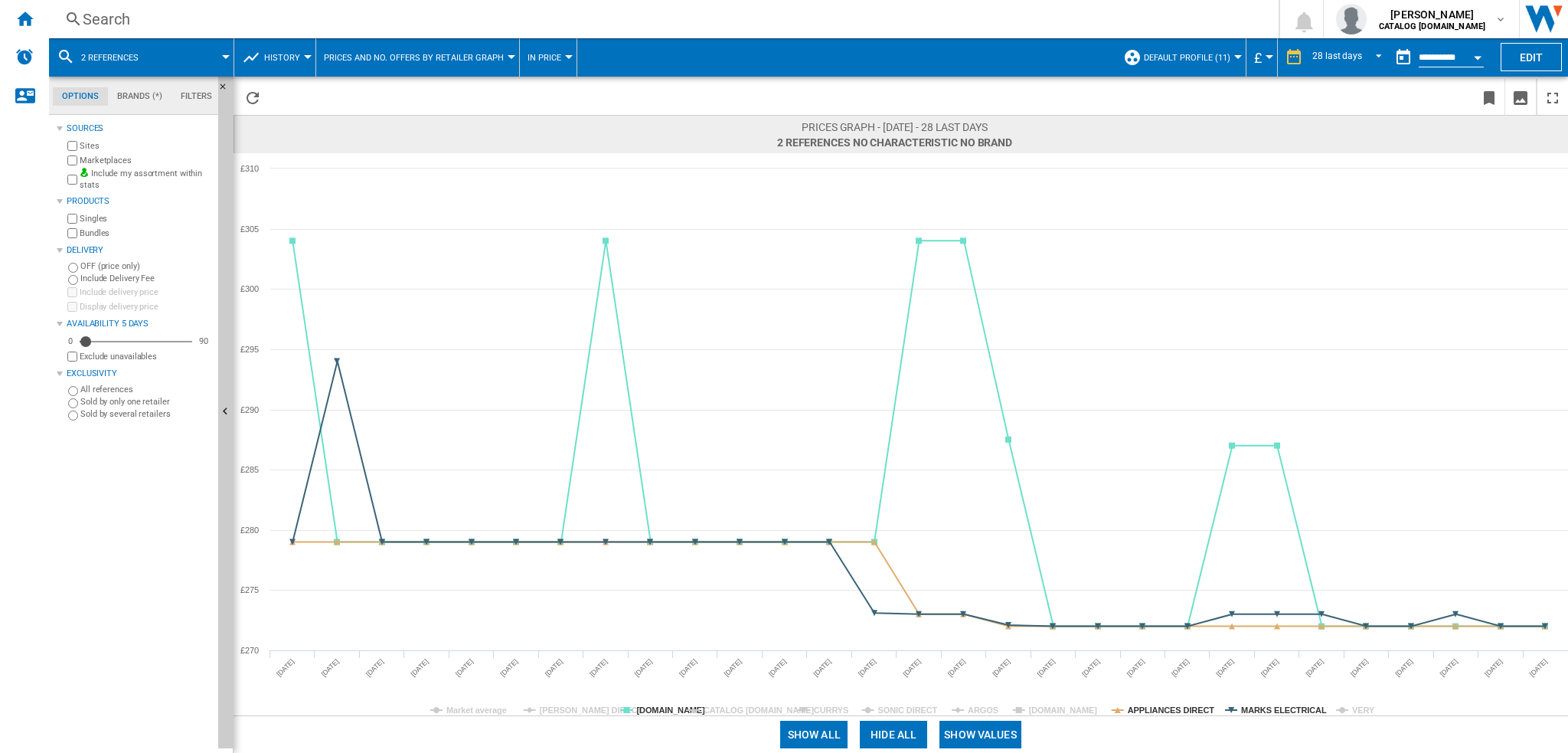
click at [1258, 706] on tspan "MARKS ELECTRICAL" at bounding box center [1284, 710] width 86 height 9
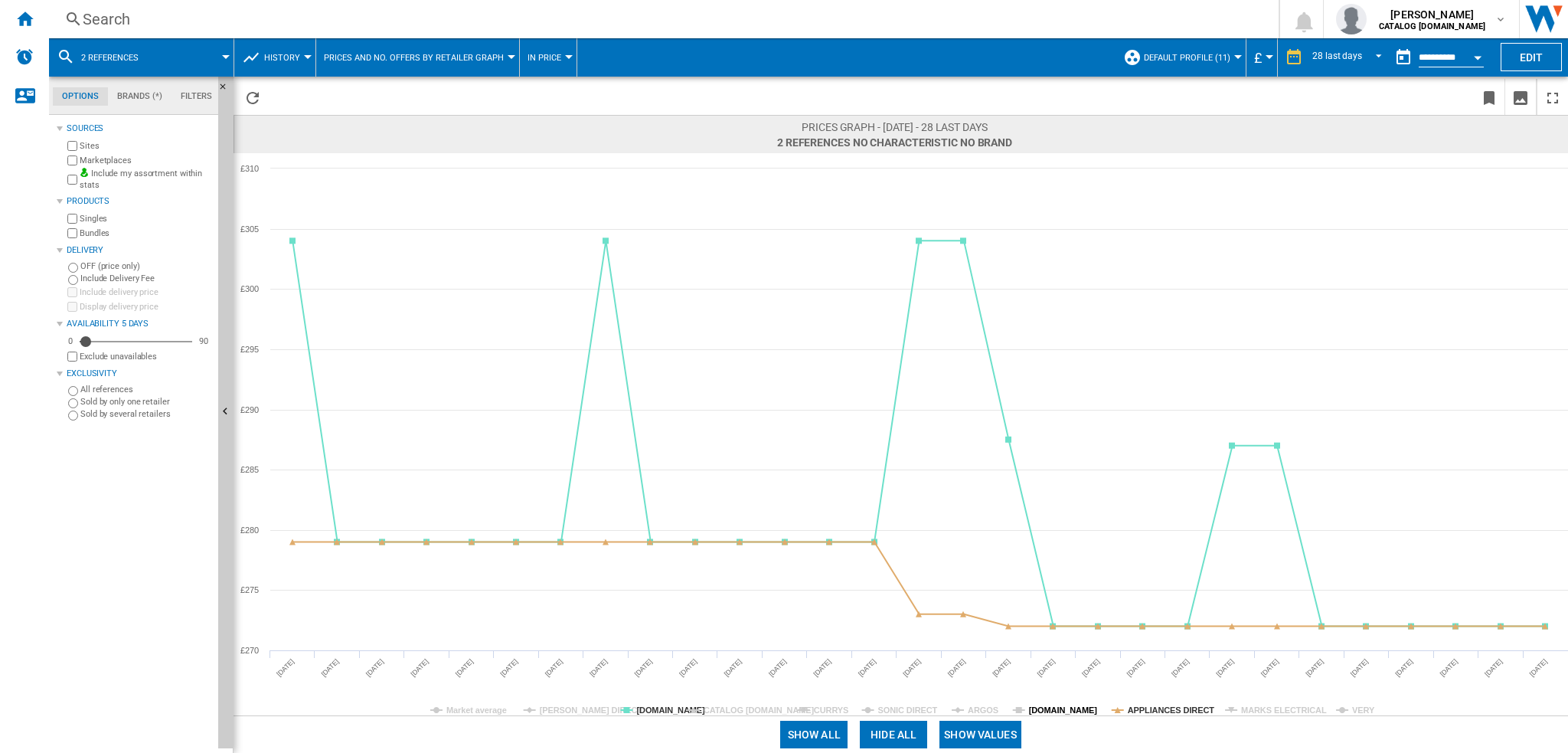
click at [1086, 709] on tspan "[DOMAIN_NAME]" at bounding box center [1064, 710] width 69 height 9
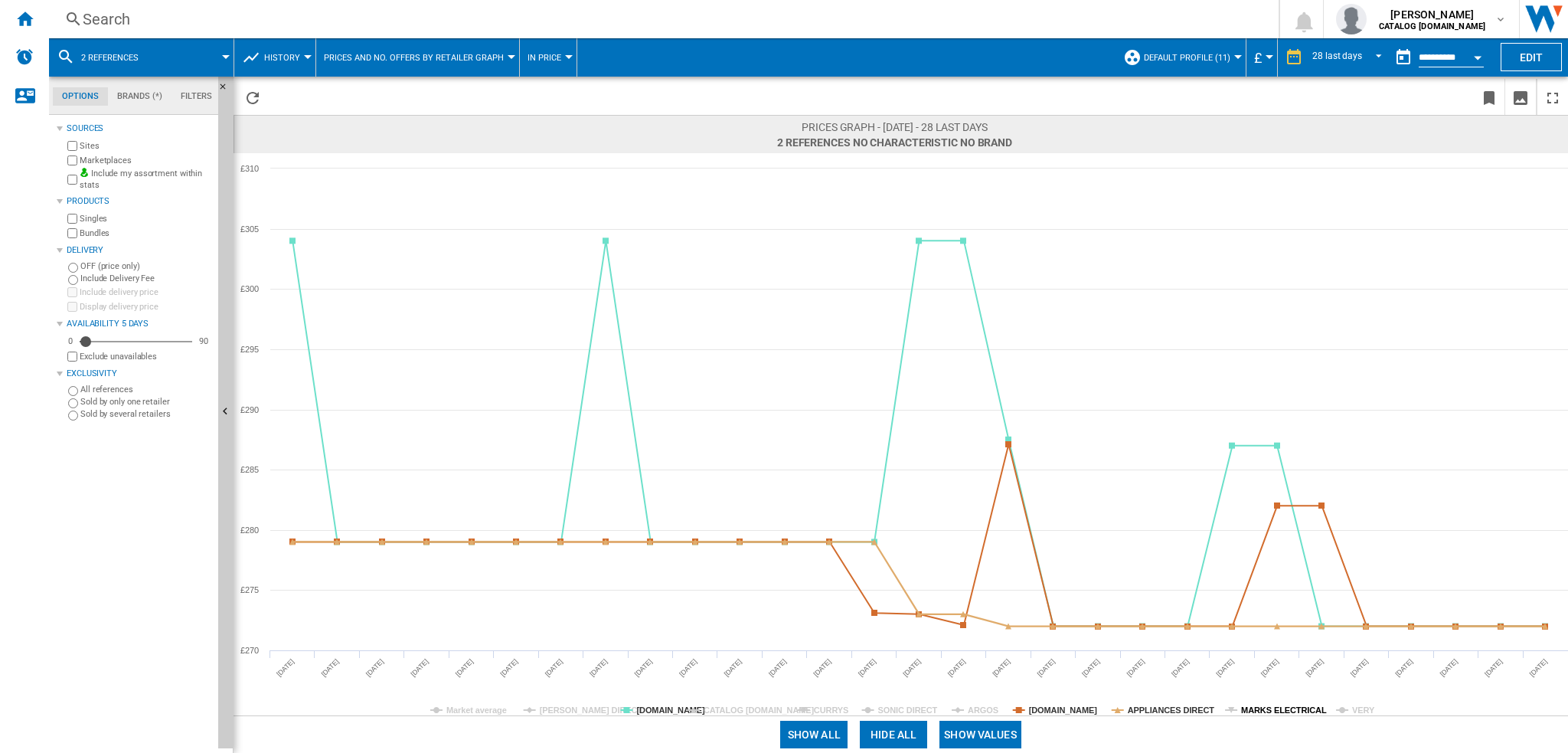
click at [1243, 709] on tspan "MARKS ELECTRICAL" at bounding box center [1284, 710] width 86 height 9
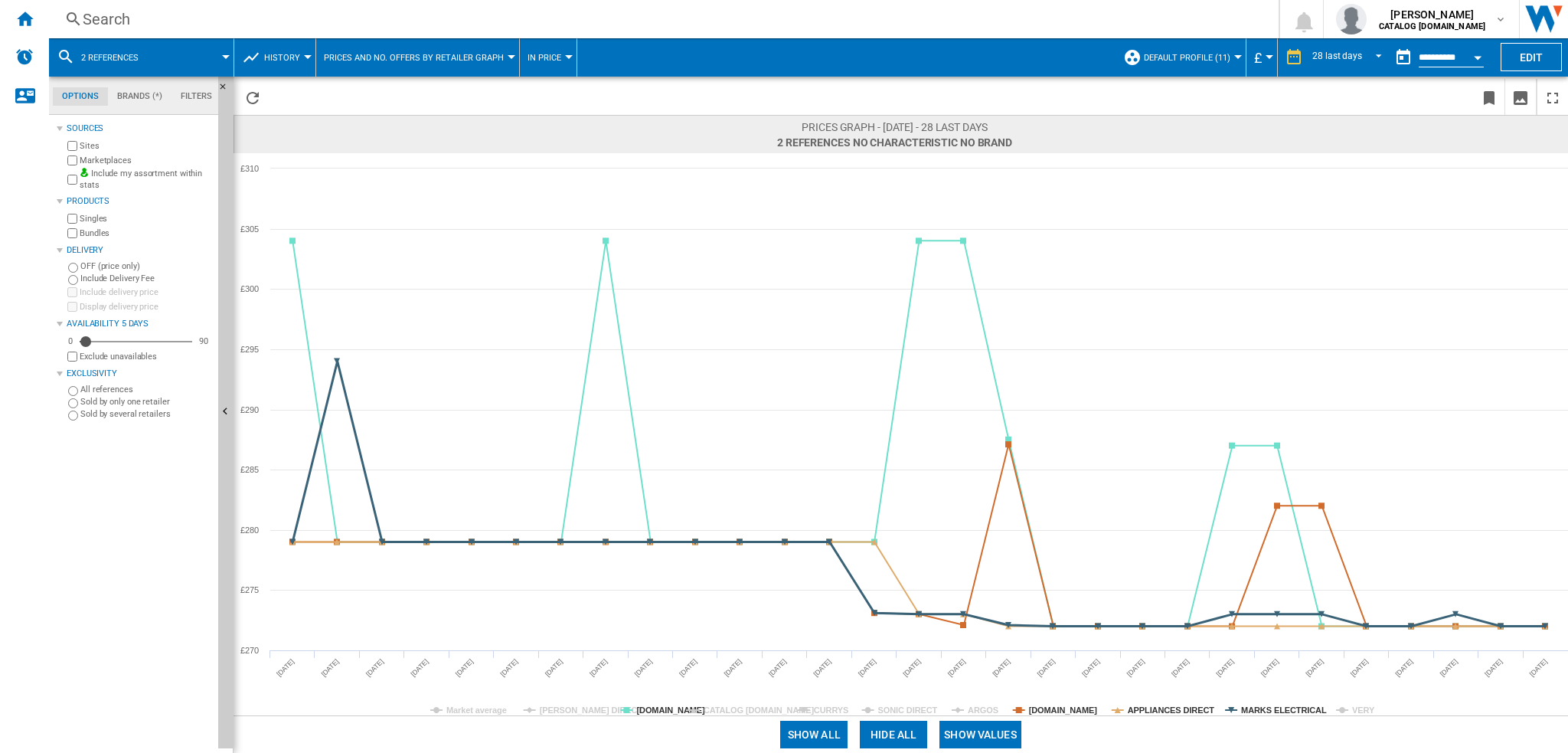
click at [1243, 709] on tspan "MARKS ELECTRICAL" at bounding box center [1284, 710] width 86 height 9
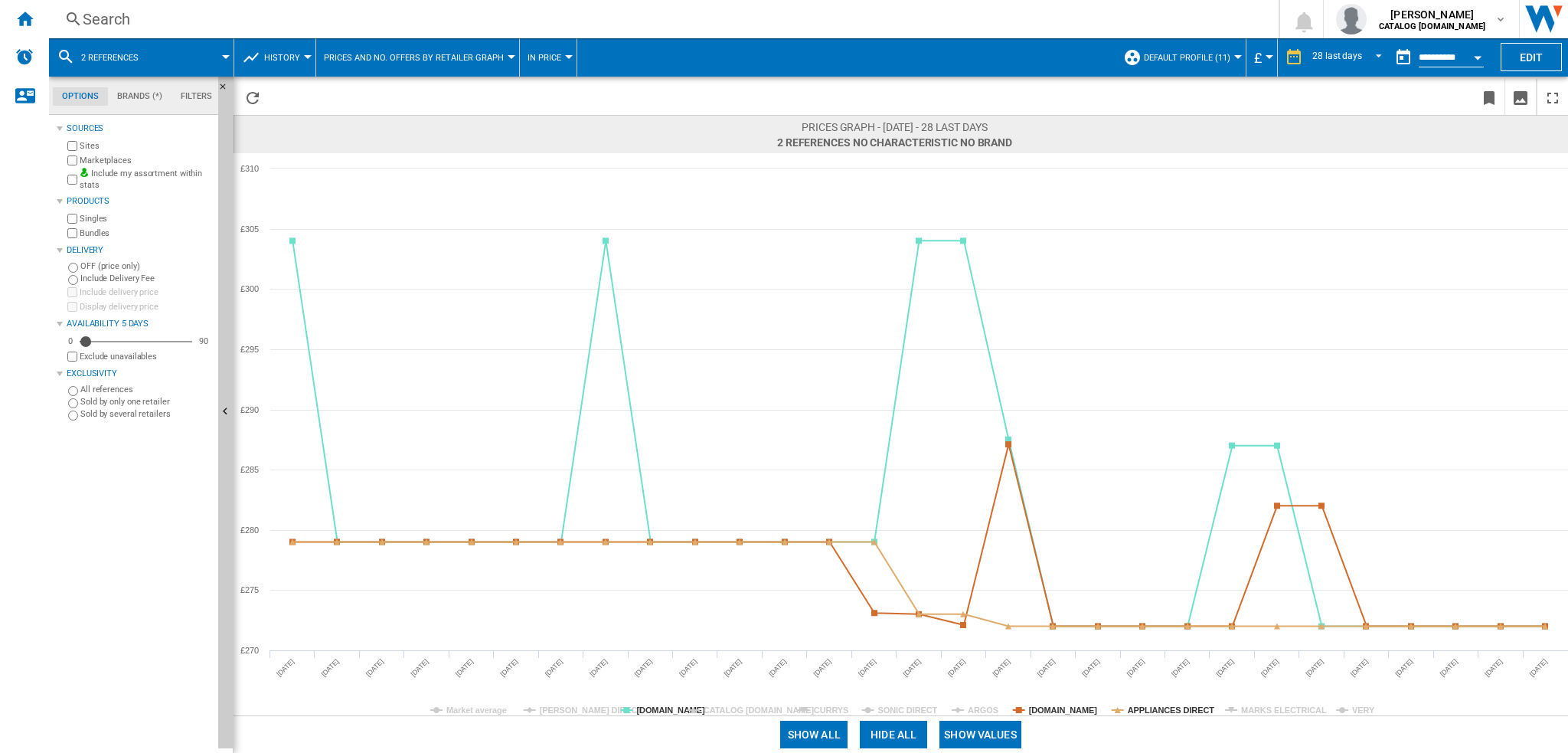
click at [1243, 709] on tspan "MARKS ELECTRICAL" at bounding box center [1284, 710] width 86 height 9
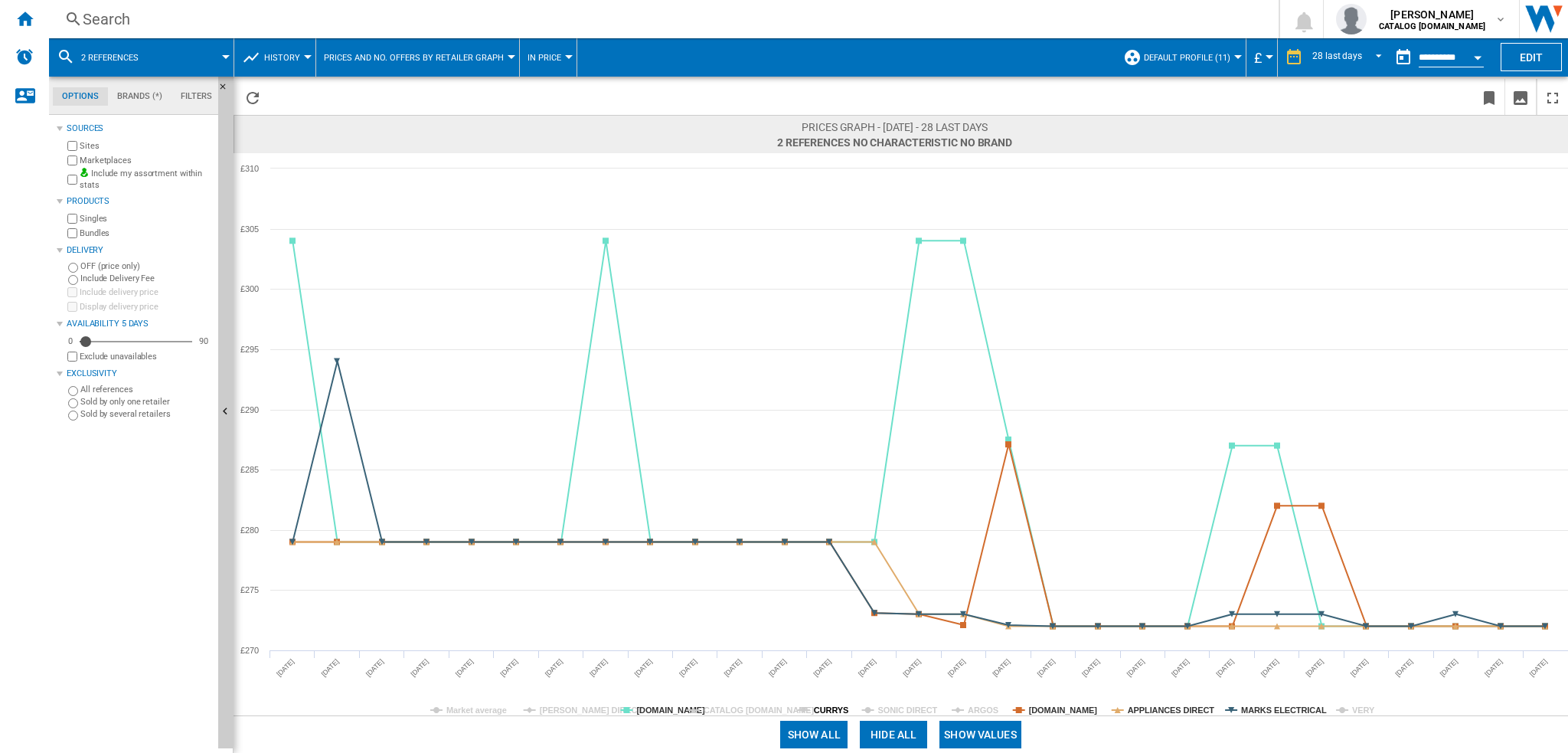
click at [842, 709] on tspan "CURRYS" at bounding box center [831, 710] width 34 height 9
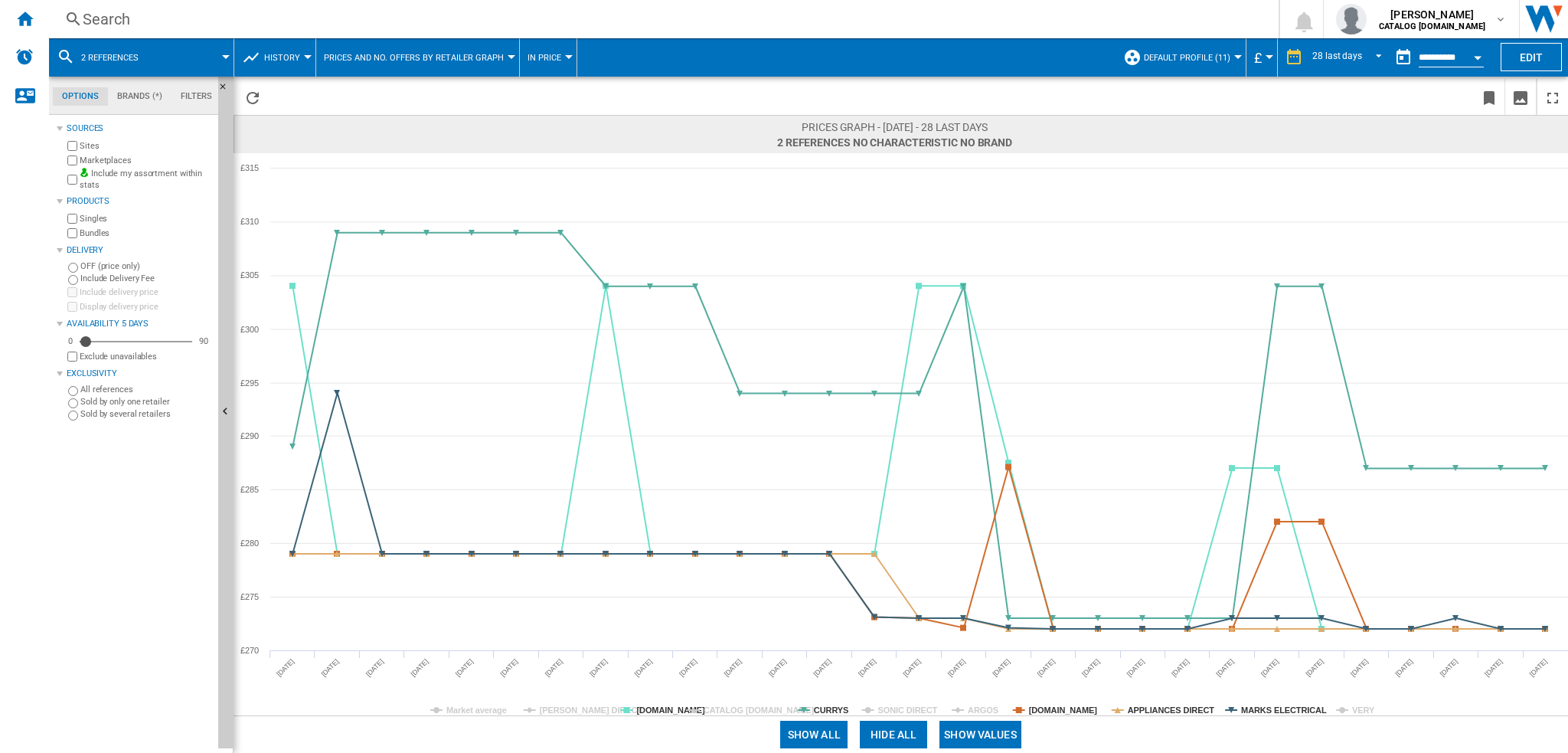
click at [842, 709] on tspan "CURRYS" at bounding box center [831, 710] width 34 height 9
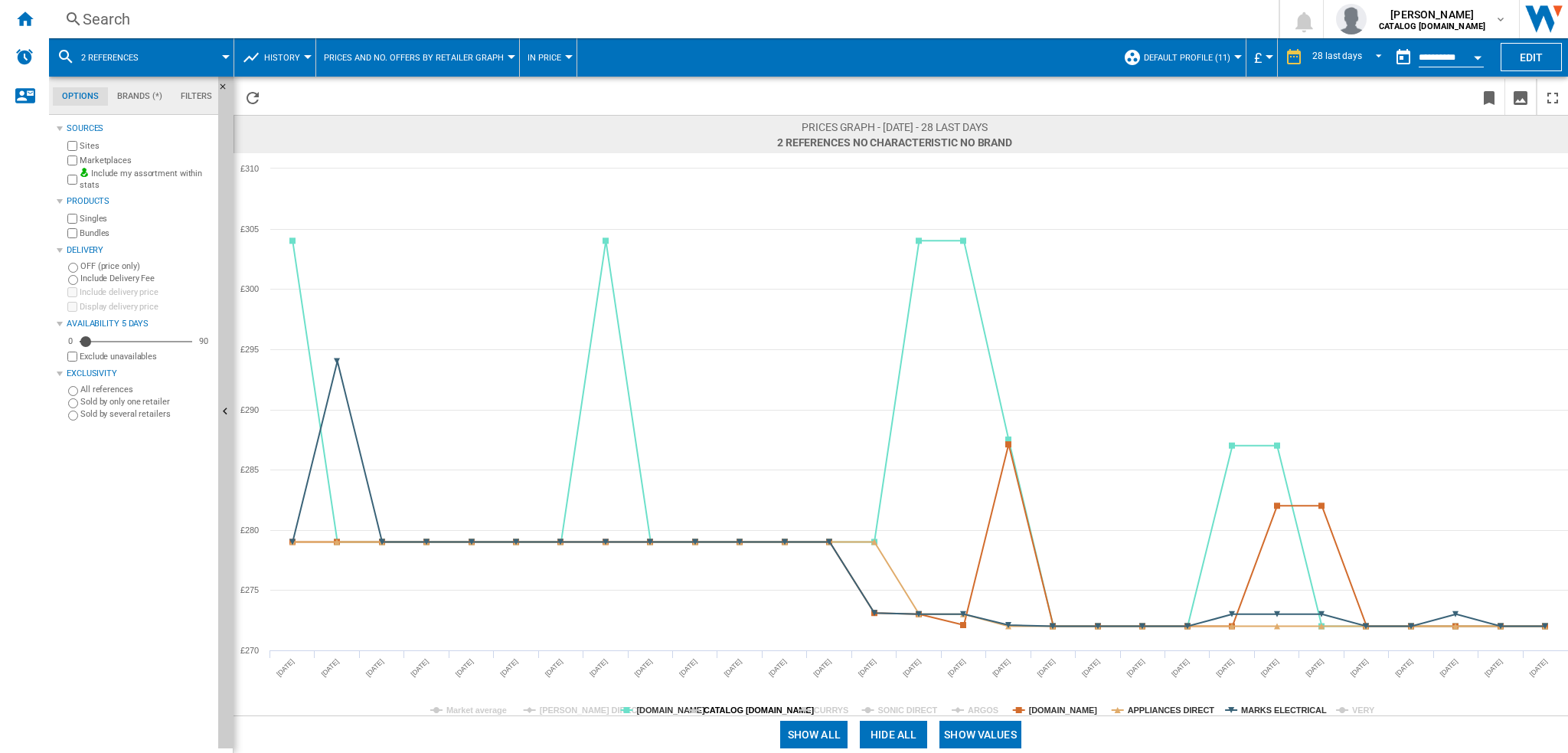
click at [748, 709] on tspan "CATALOG [DOMAIN_NAME]" at bounding box center [759, 710] width 111 height 9
click at [543, 709] on tspan "[PERSON_NAME] DIRECT" at bounding box center [591, 710] width 103 height 9
click at [545, 710] on tspan "[PERSON_NAME] DIRECT" at bounding box center [591, 710] width 103 height 9
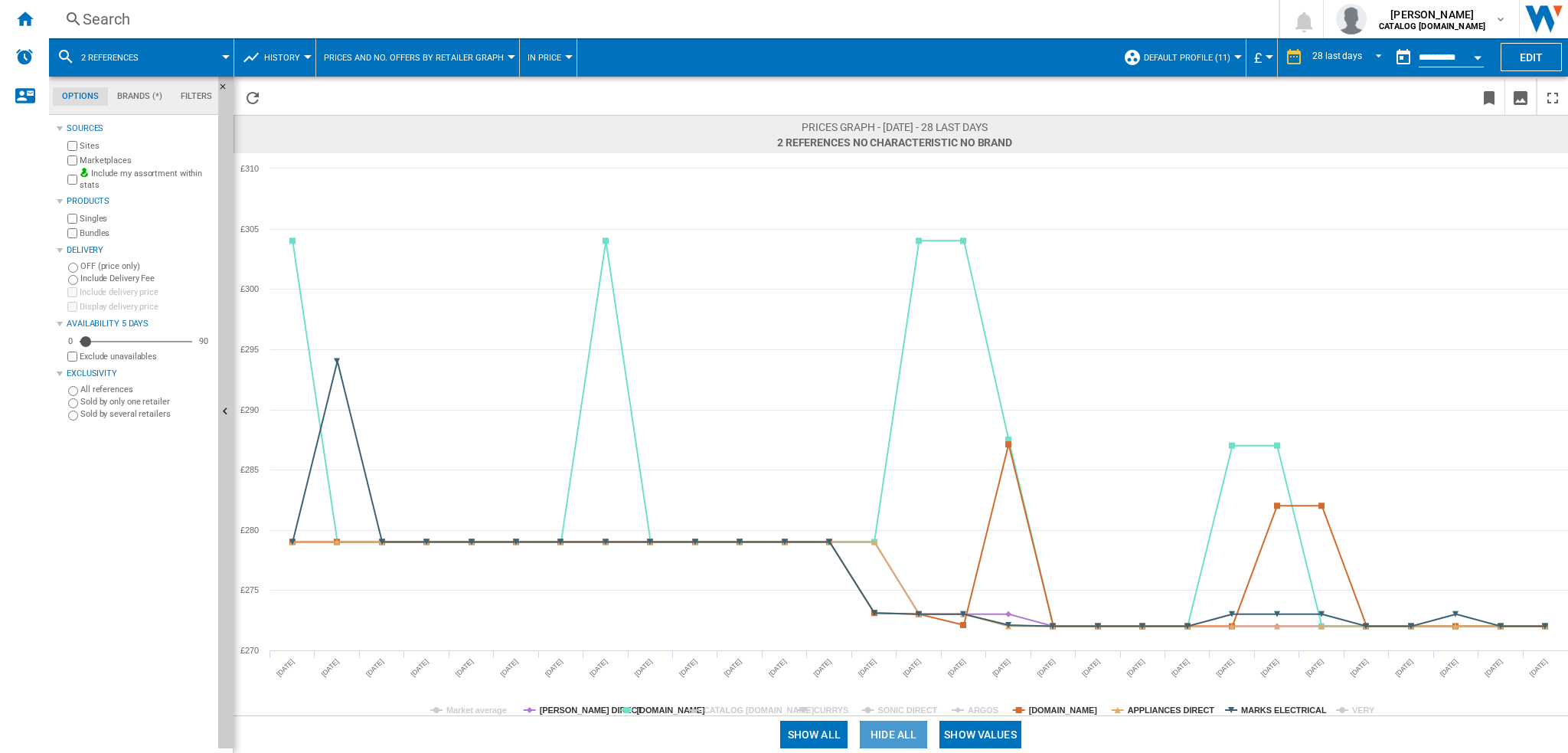
drag, startPoint x: 896, startPoint y: 730, endPoint x: 846, endPoint y: 729, distance: 50.0
click at [896, 732] on button "Hide all" at bounding box center [893, 735] width 67 height 28
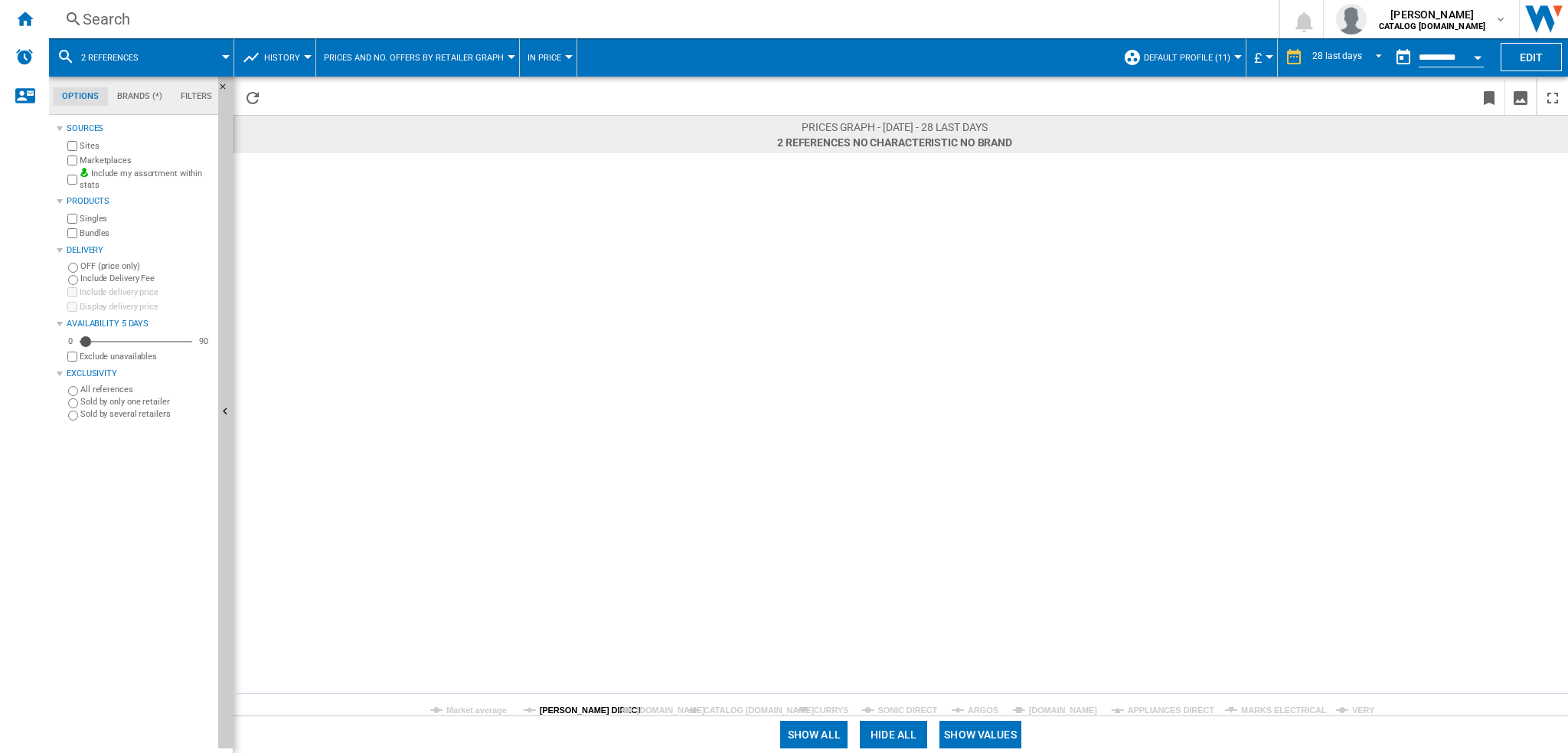
click at [548, 710] on tspan "[PERSON_NAME] DIRECT" at bounding box center [591, 710] width 103 height 9
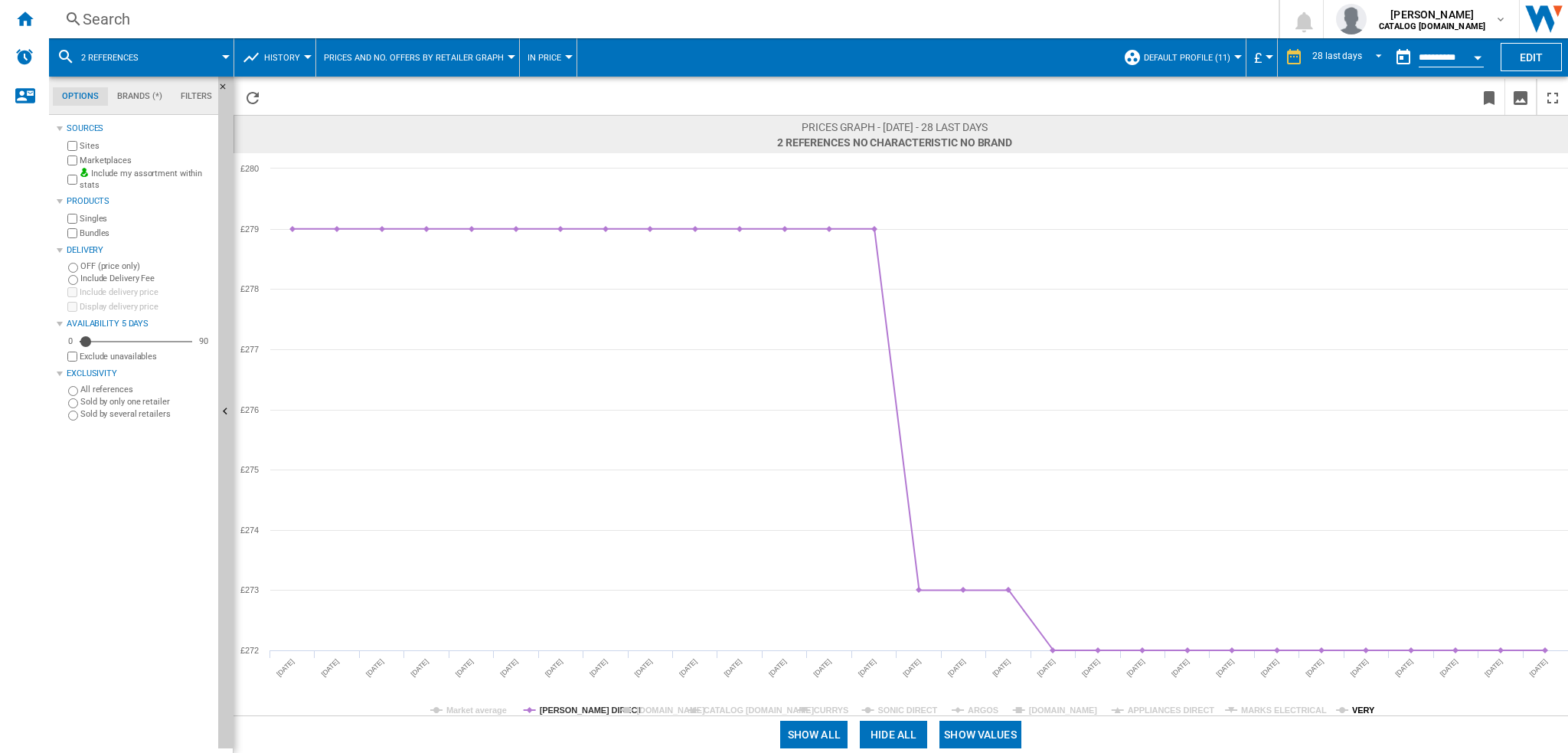
click at [1352, 710] on icon "Created with Highcharts 5.0.14 Market average [PERSON_NAME] DIRECT [DOMAIN_NAME…" at bounding box center [900, 435] width 1335 height 562
click at [1352, 710] on tspan "VERY" at bounding box center [1363, 710] width 23 height 9
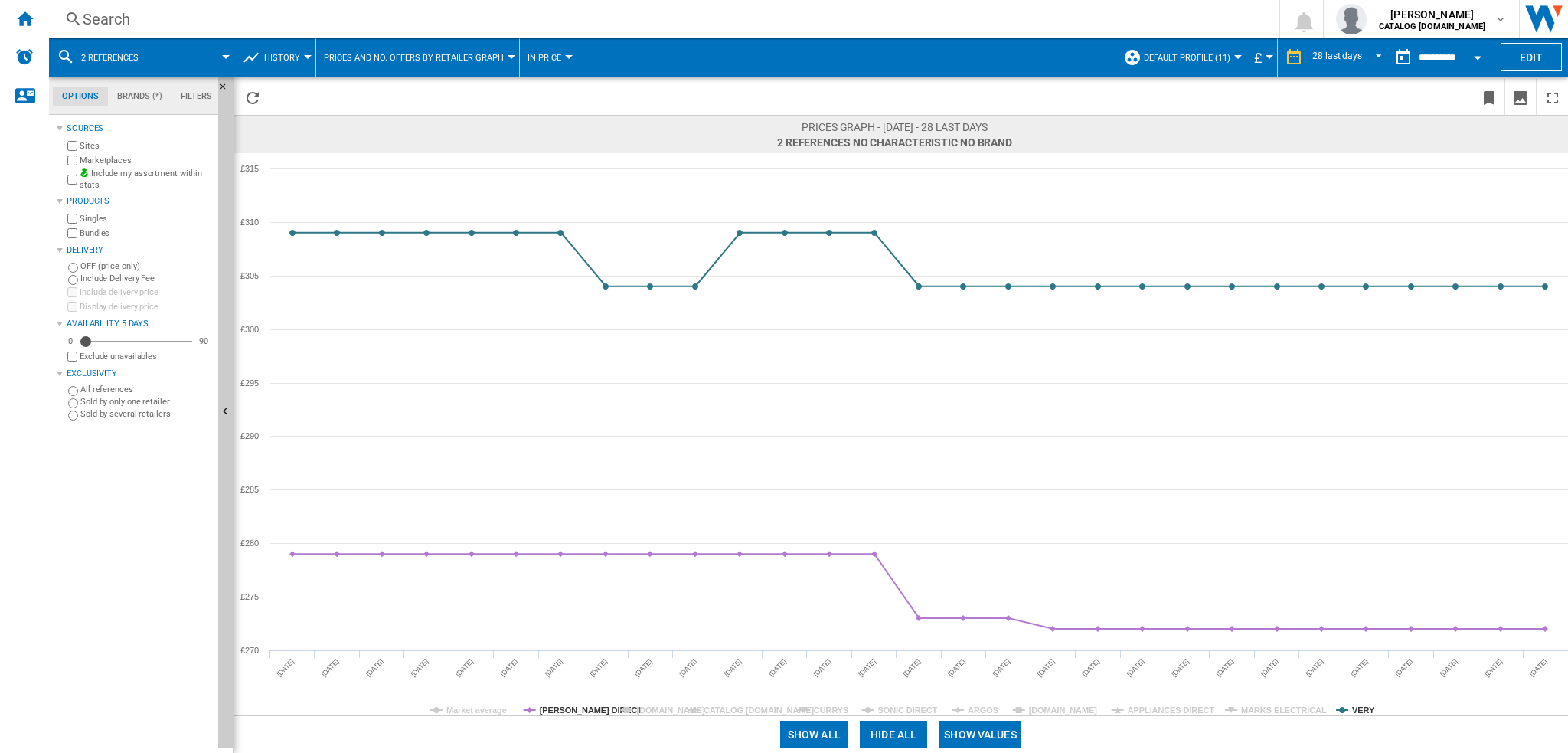
click at [1352, 710] on tspan "VERY" at bounding box center [1363, 710] width 23 height 9
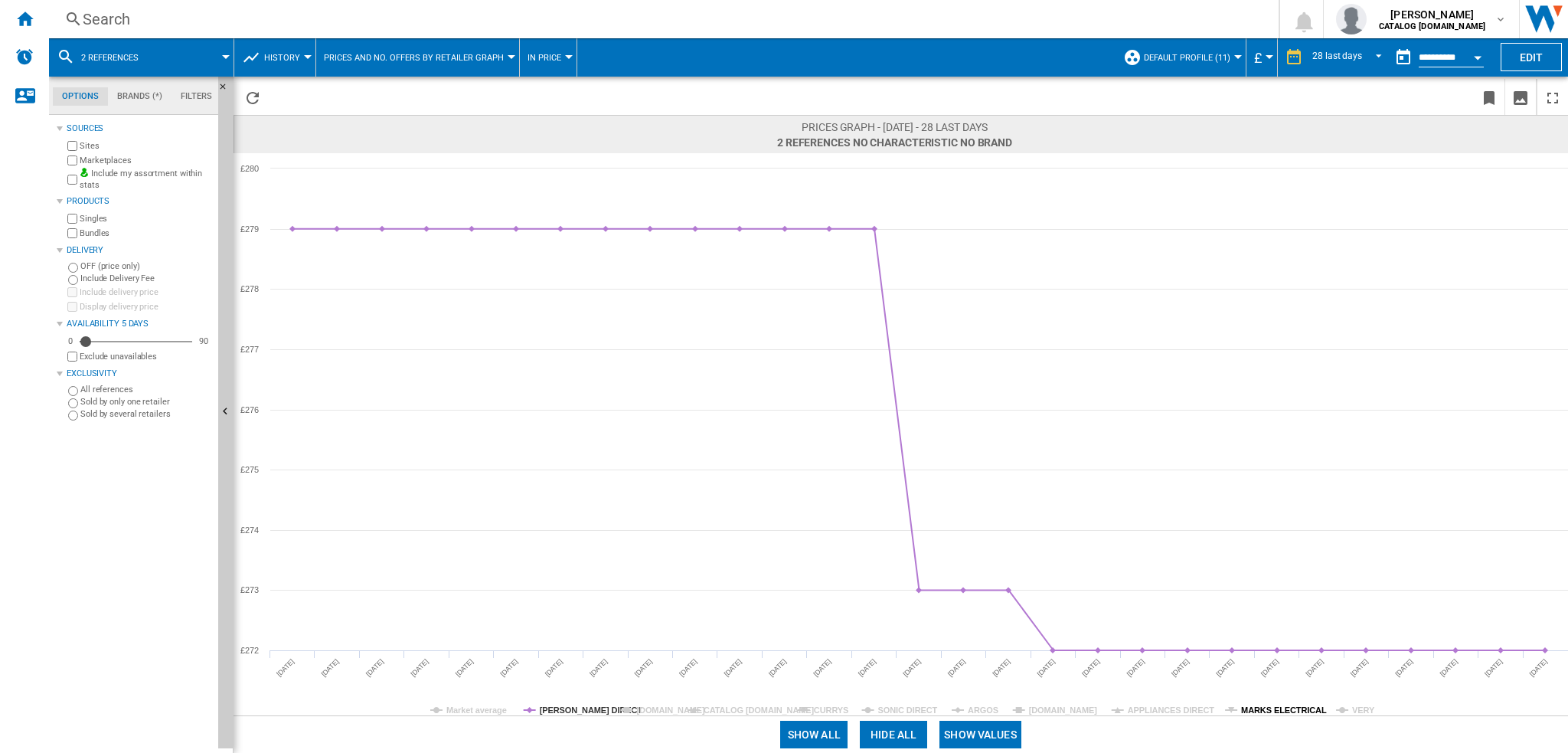
click at [1274, 713] on tspan "MARKS ELECTRICAL" at bounding box center [1284, 710] width 86 height 9
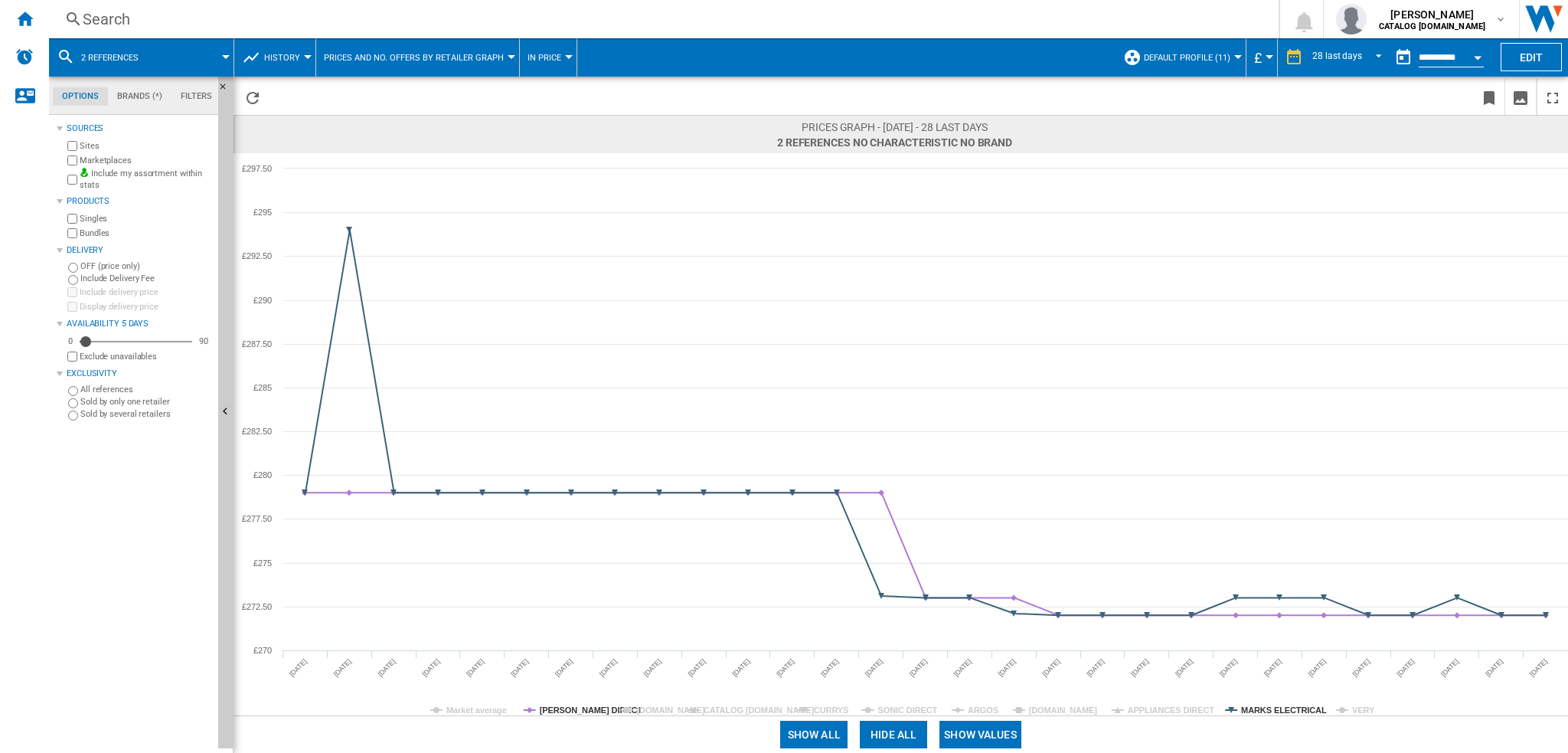
click at [1268, 711] on tspan "MARKS ELECTRICAL" at bounding box center [1284, 710] width 86 height 9
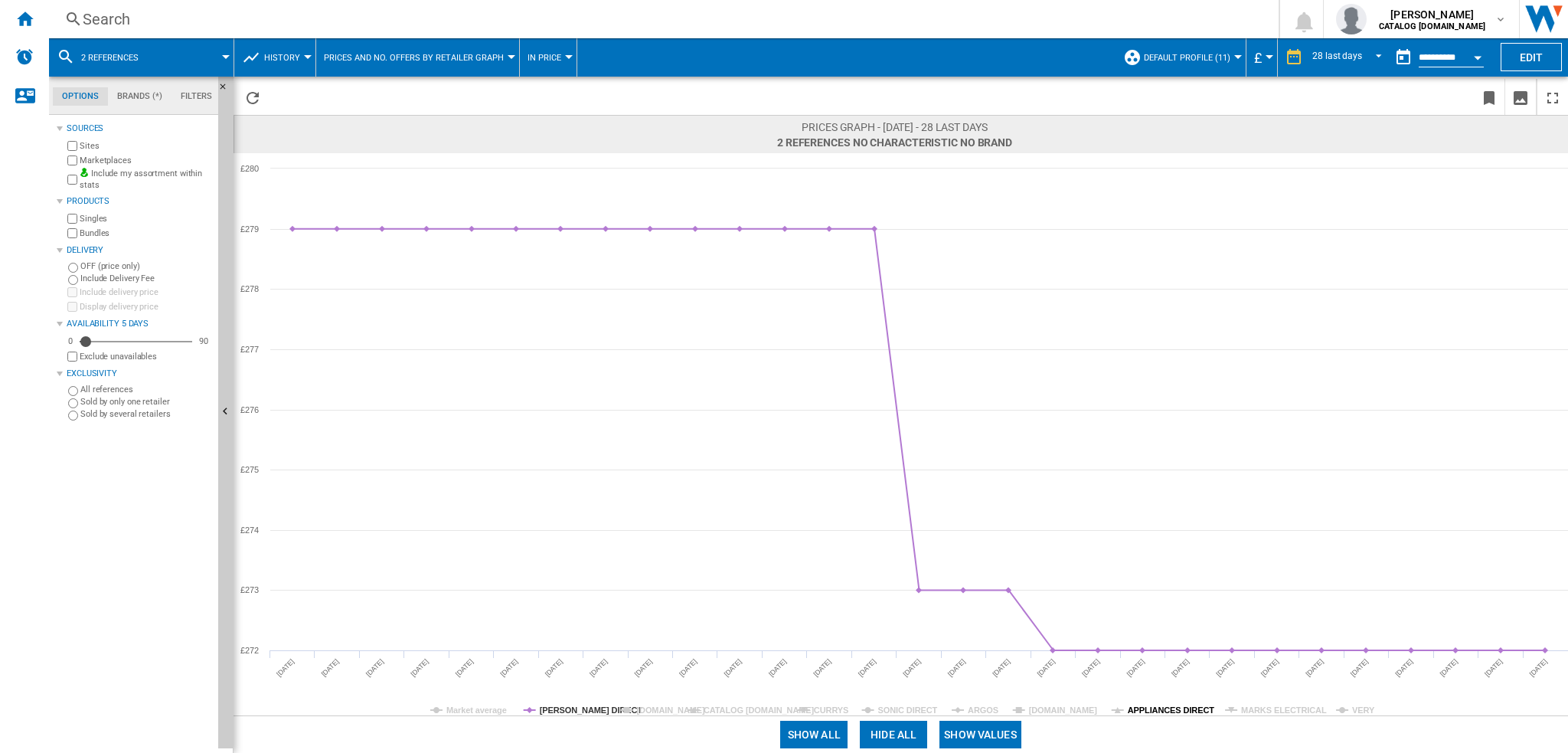
click at [1176, 714] on tspan "APPLIANCES DIRECT" at bounding box center [1171, 710] width 87 height 9
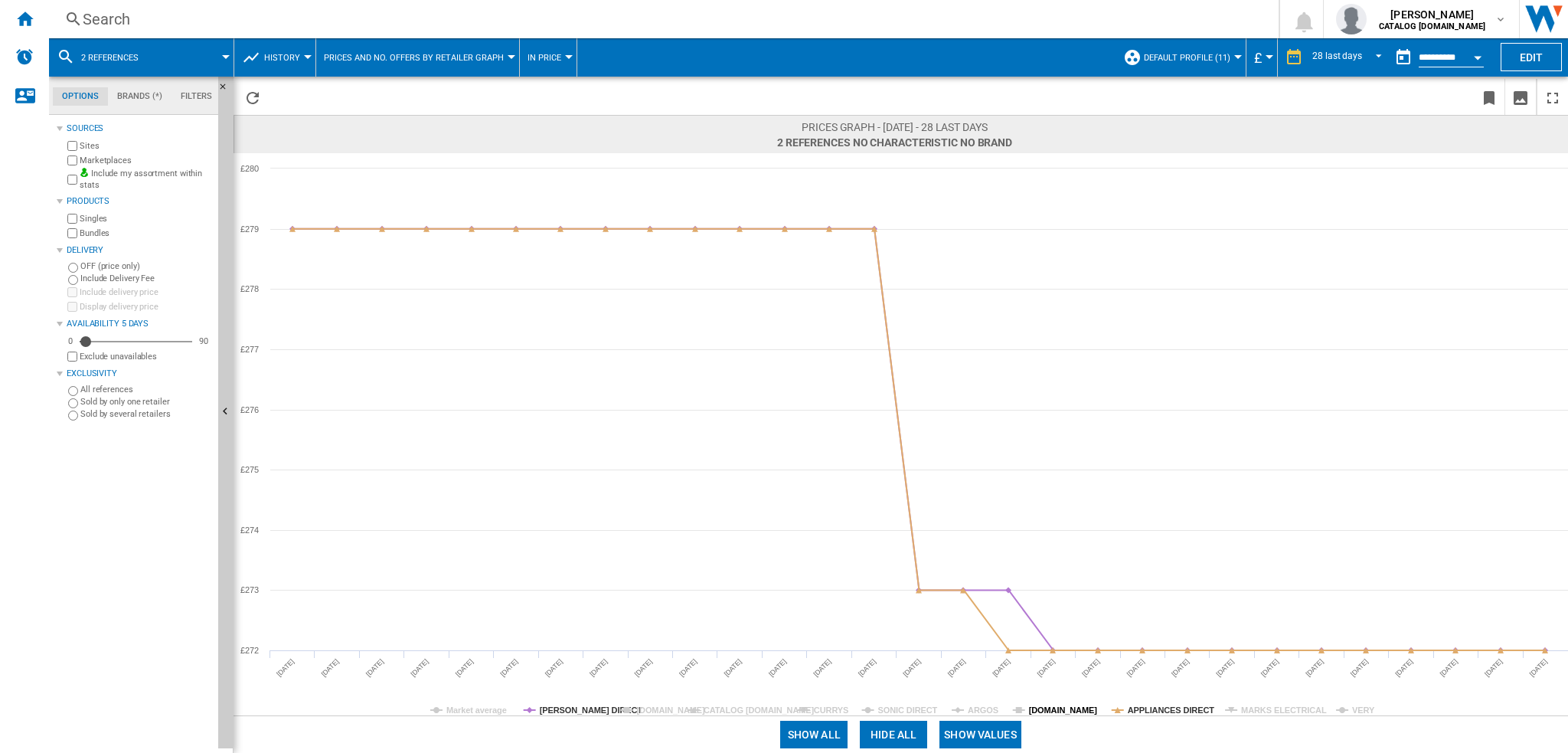
click at [1065, 711] on tspan "[DOMAIN_NAME]" at bounding box center [1064, 710] width 69 height 9
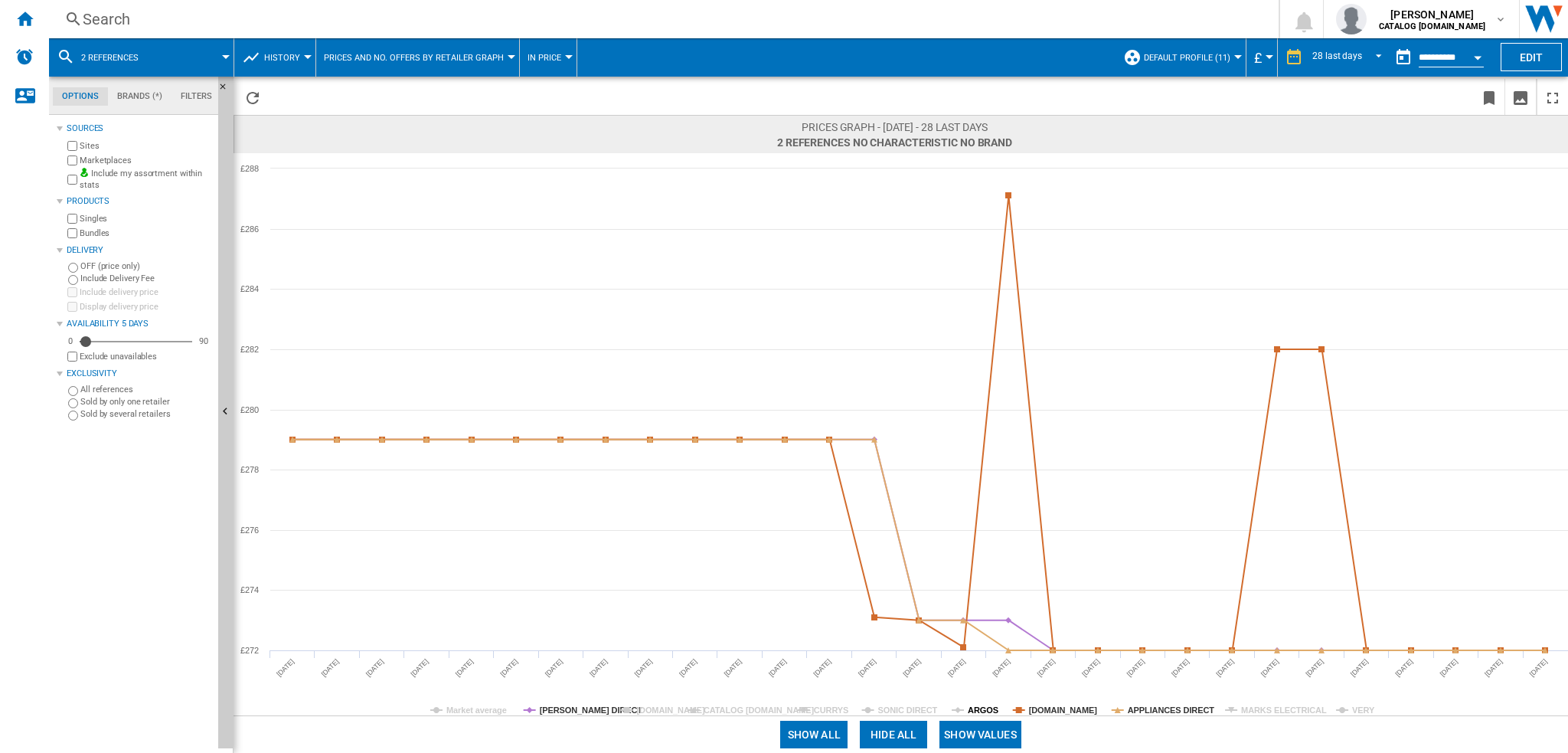
click at [988, 714] on tspan "ARGOS" at bounding box center [983, 710] width 31 height 9
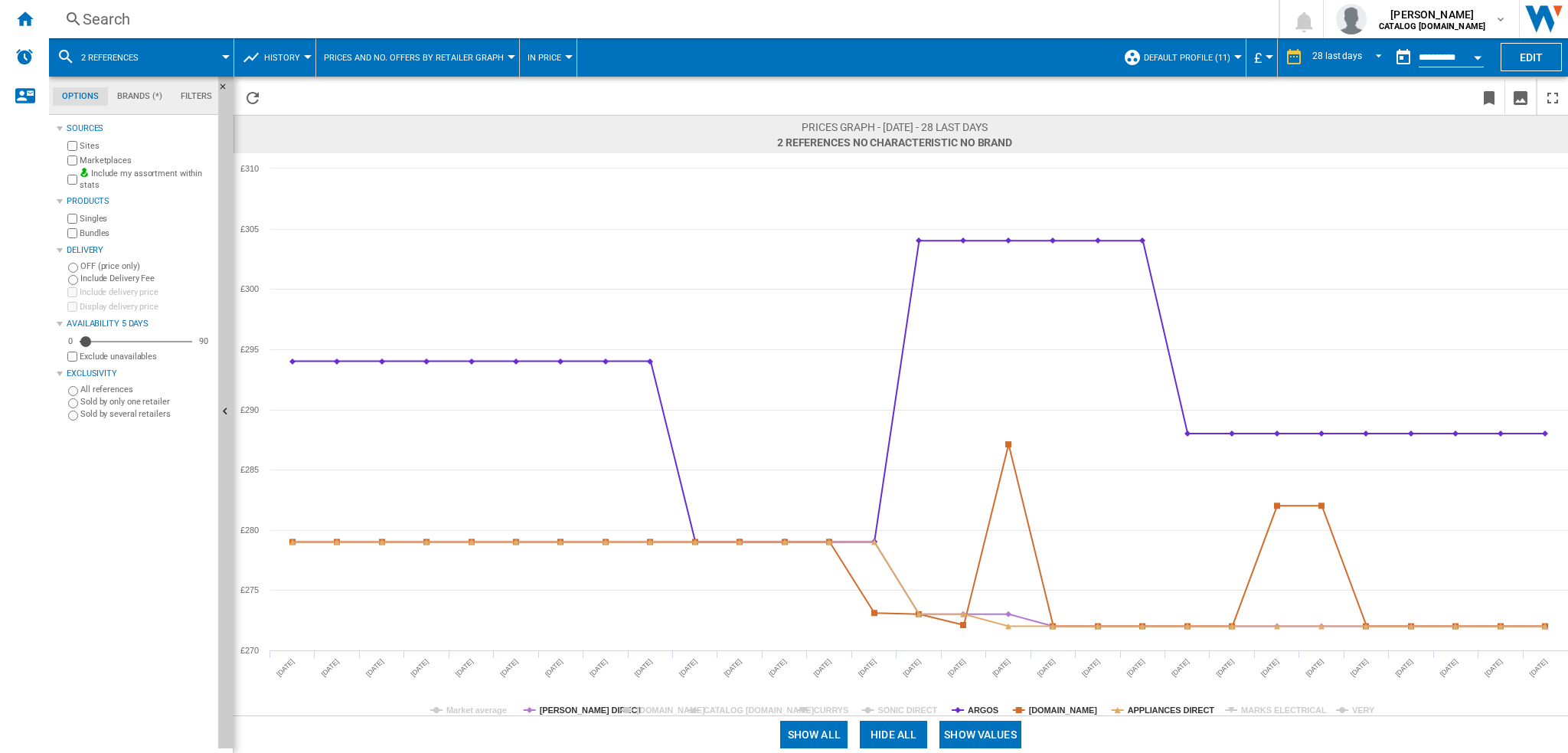
click at [987, 713] on tspan "ARGOS" at bounding box center [983, 710] width 31 height 9
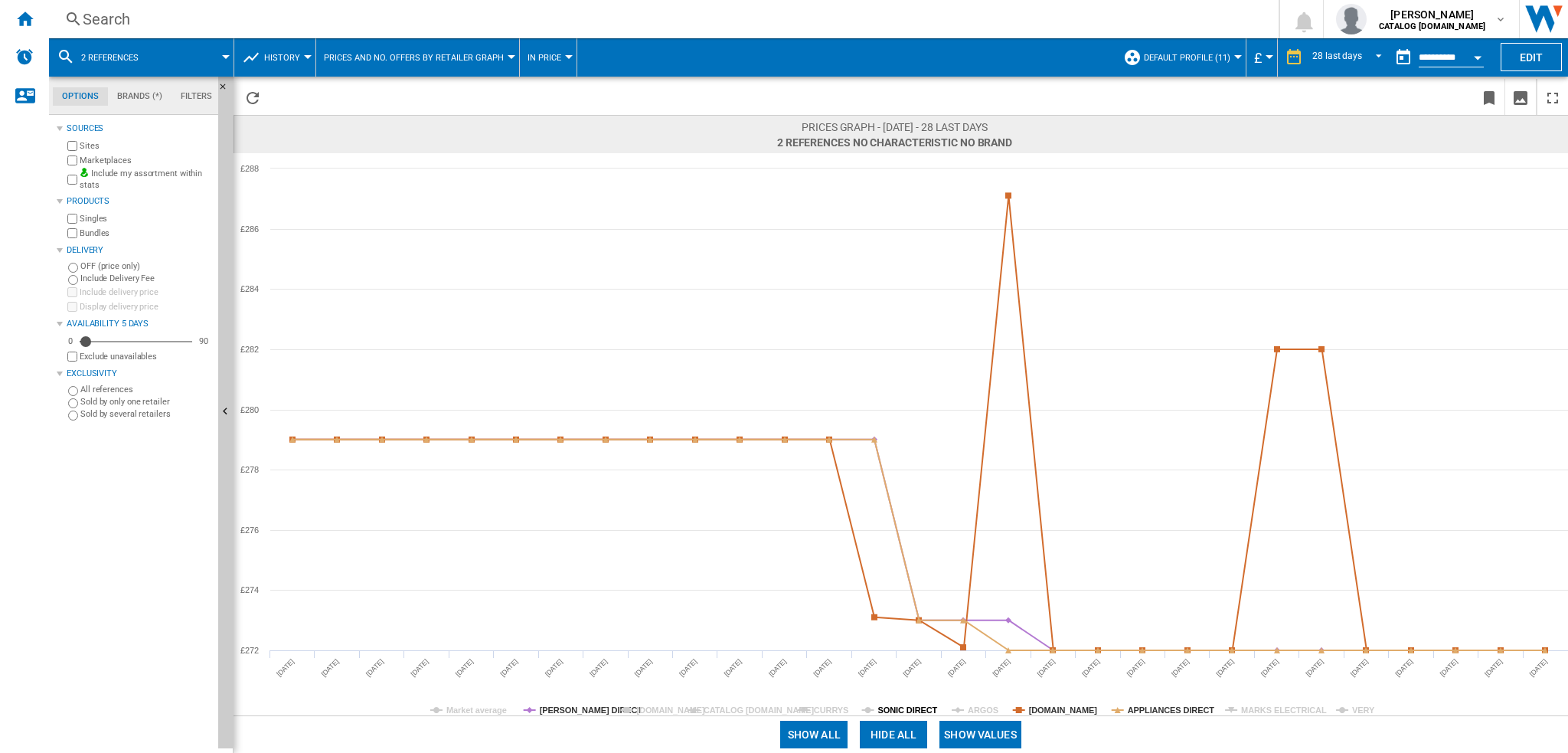
click at [893, 707] on tspan "SONIC DIRECT" at bounding box center [908, 710] width 60 height 9
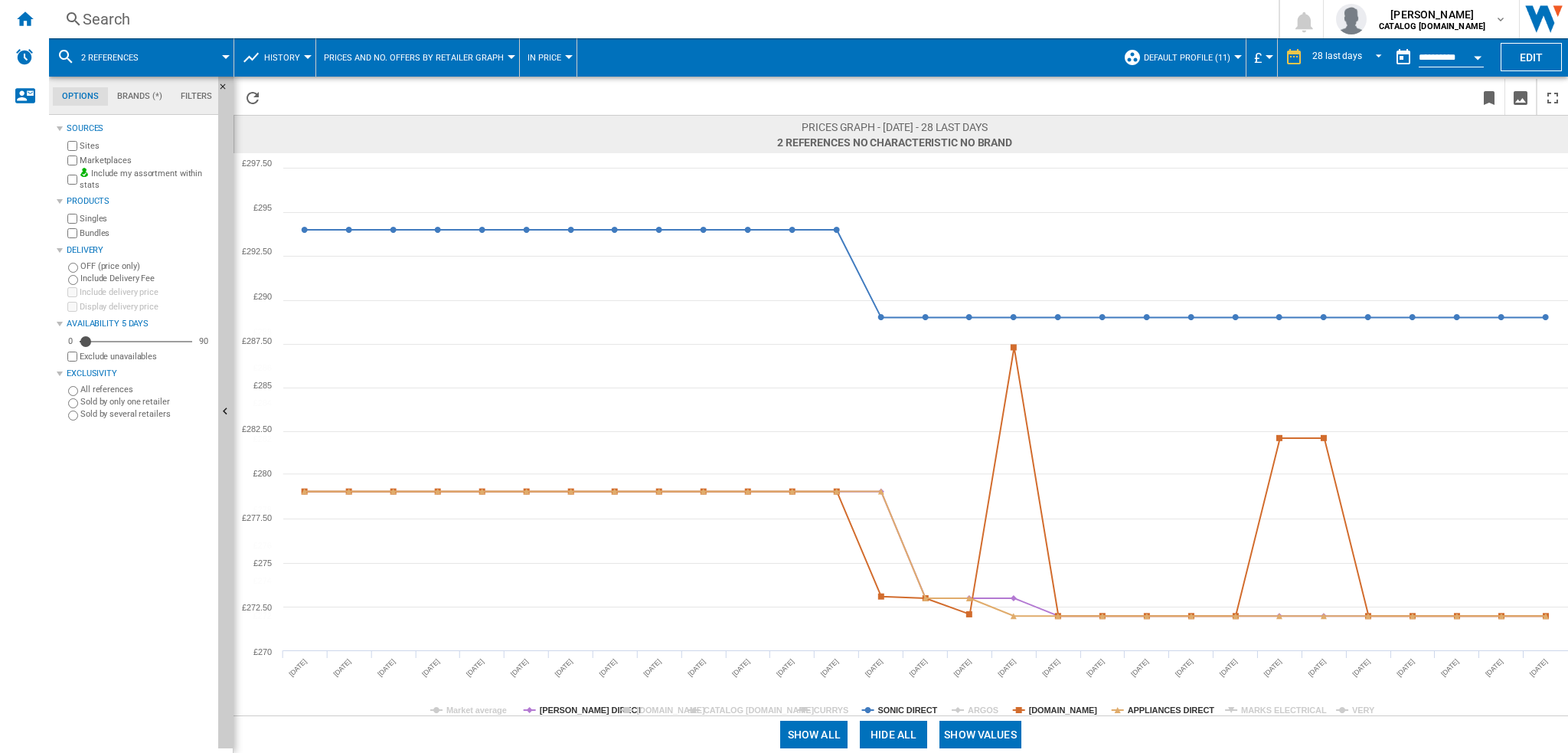
click at [893, 707] on tspan "SONIC DIRECT" at bounding box center [908, 710] width 60 height 9
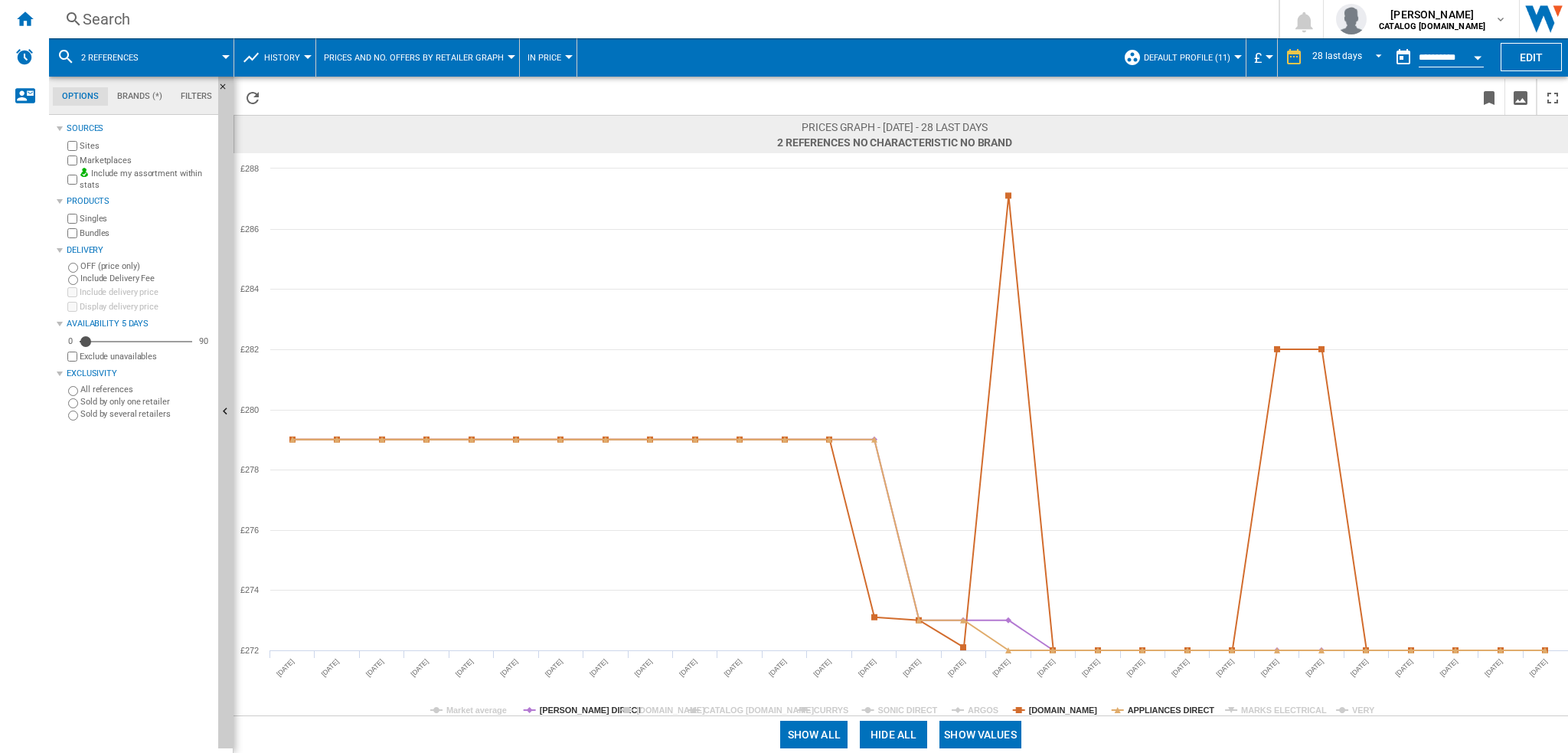
click at [192, 55] on span at bounding box center [193, 58] width 65 height 39
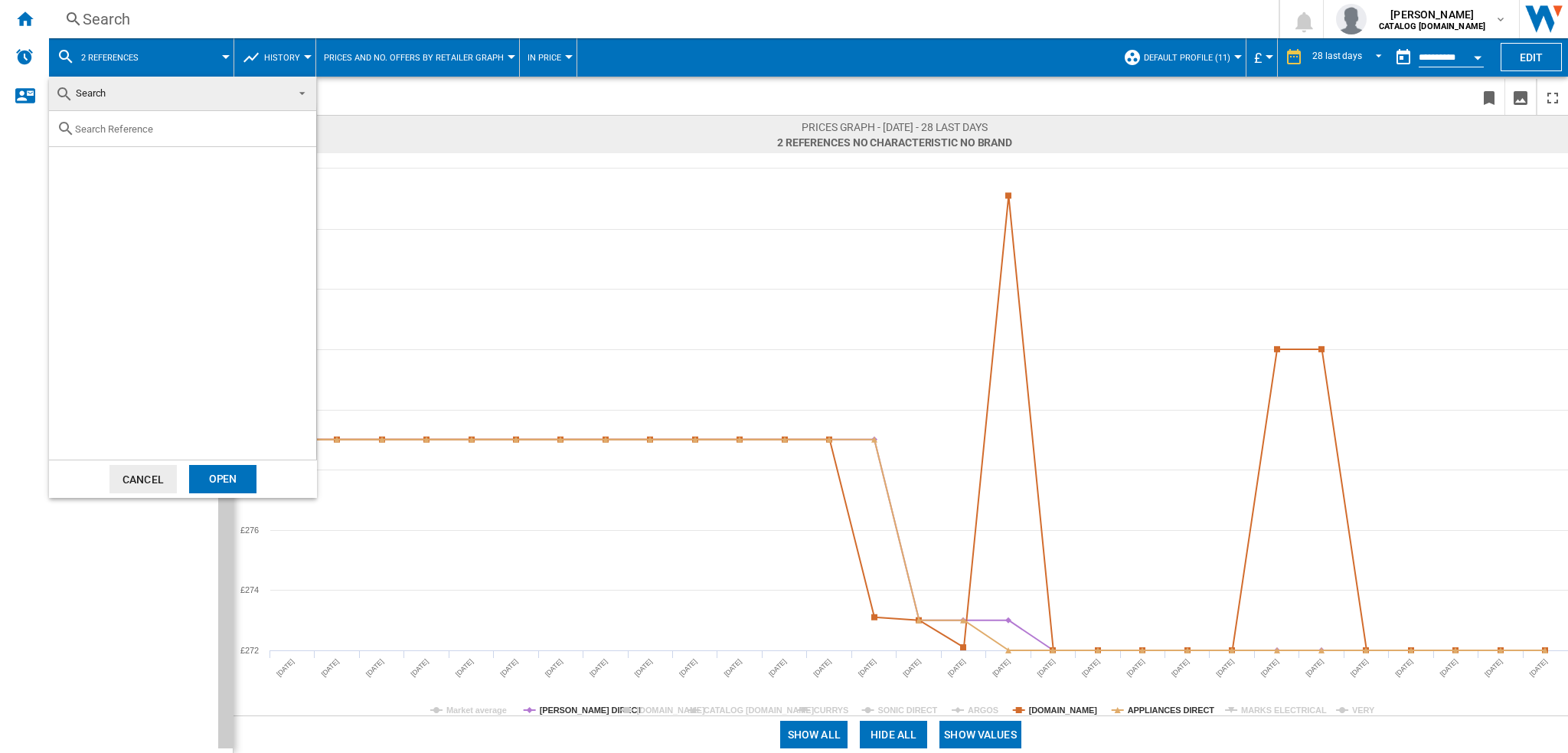
click at [127, 129] on input "text" at bounding box center [191, 129] width 233 height 12
paste input "H8IHT59LSUK_SS"
type input "H8IHT59L"
click at [155, 165] on div "HOTPOINT H8IHT59LS BLACK" at bounding box center [208, 165] width 211 height 15
click at [207, 480] on div "Open" at bounding box center [222, 479] width 67 height 29
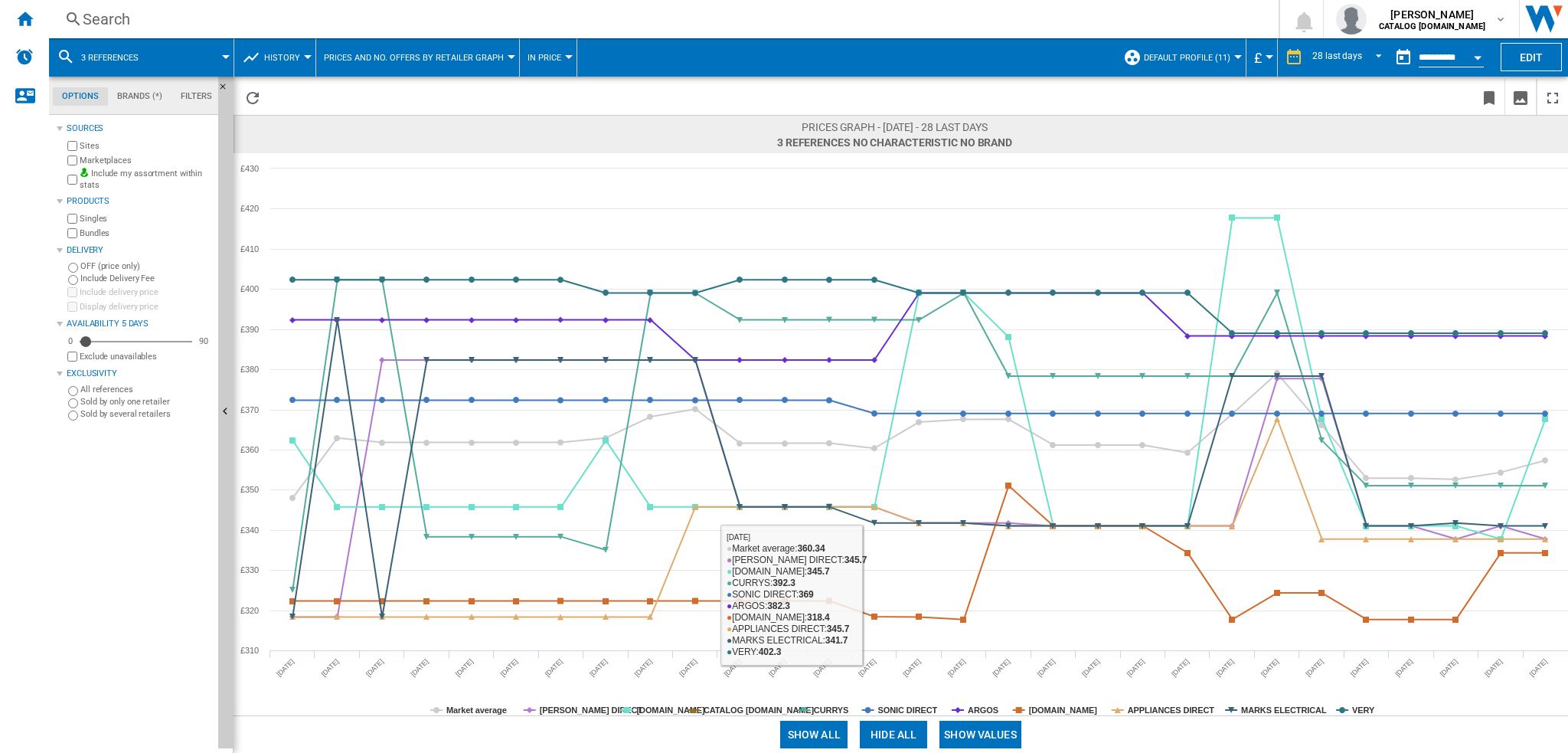
click at [888, 738] on button "Hide all" at bounding box center [893, 735] width 67 height 28
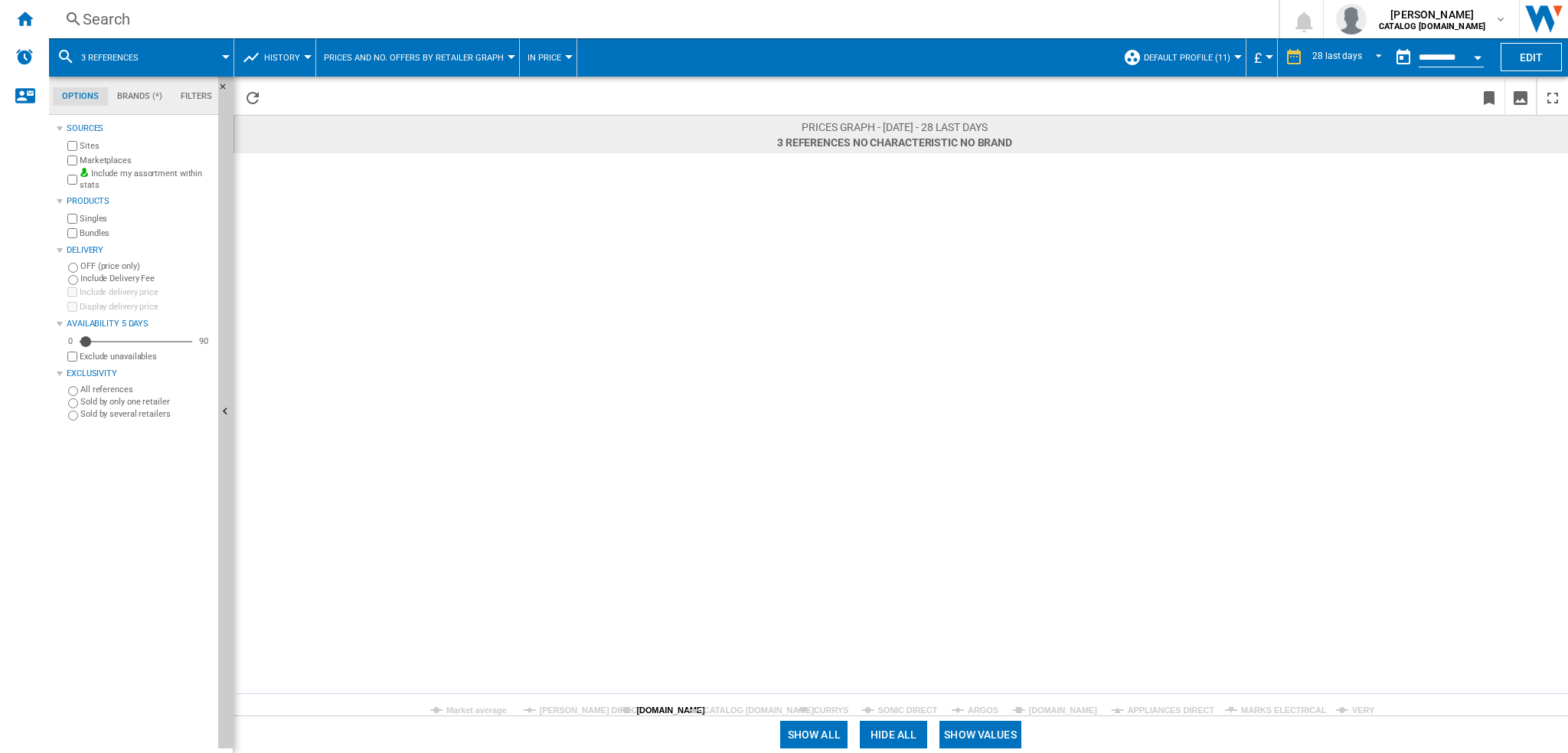
click at [638, 712] on tspan "[DOMAIN_NAME]" at bounding box center [670, 710] width 69 height 9
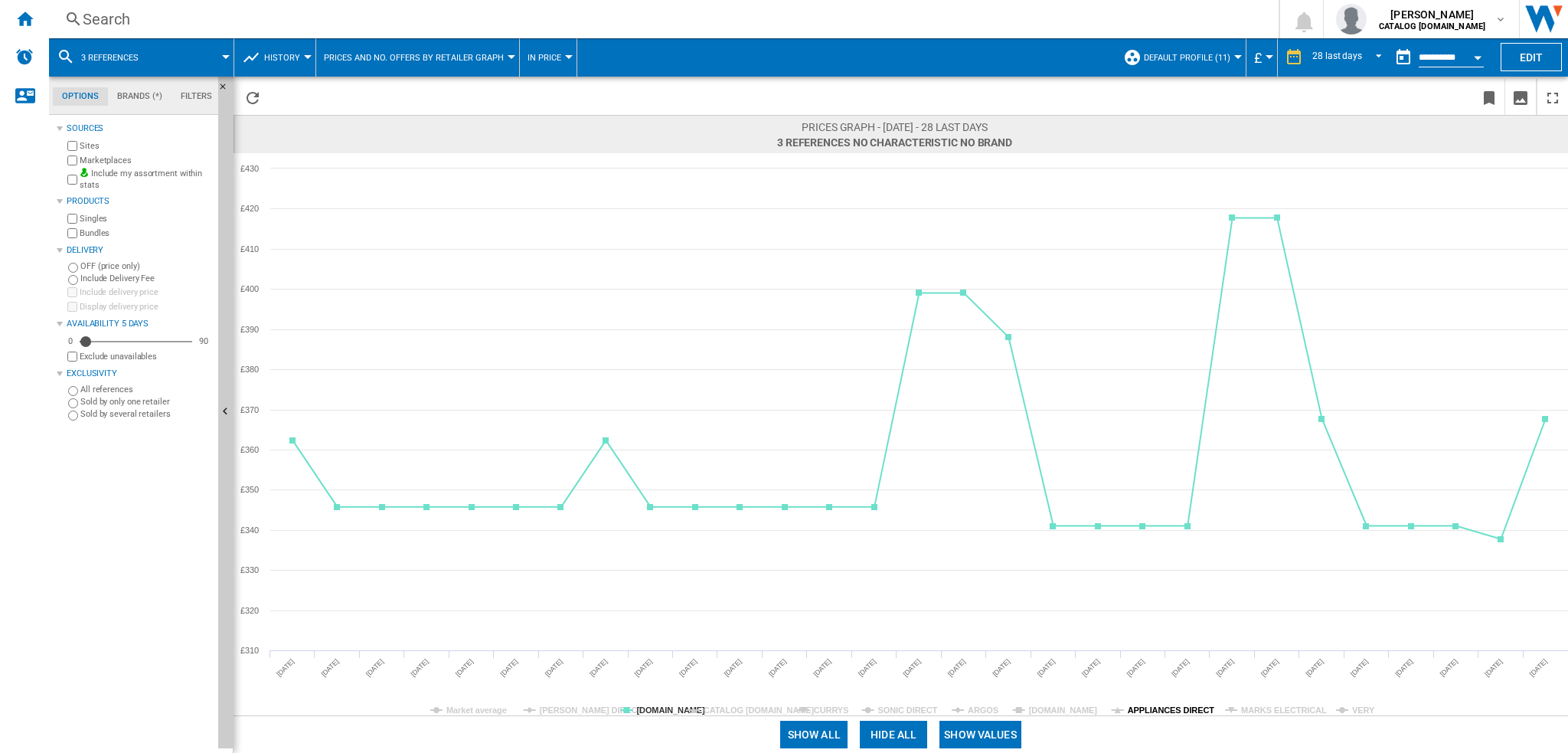
click at [1140, 708] on tspan "APPLIANCES DIRECT" at bounding box center [1171, 710] width 87 height 9
click at [1273, 709] on tspan "MARKS ELECTRICAL" at bounding box center [1284, 710] width 86 height 9
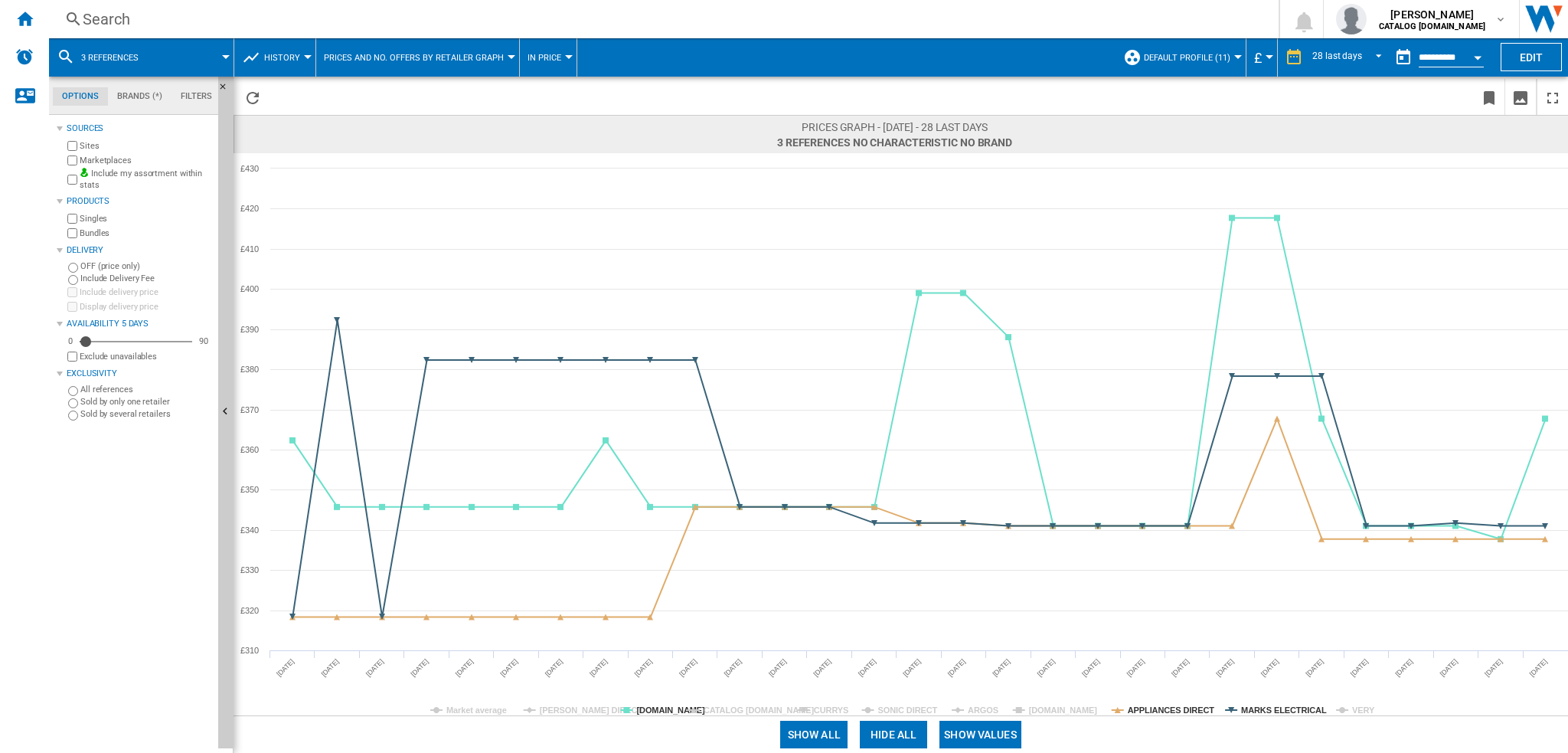
click at [1273, 709] on tspan "MARKS ELECTRICAL" at bounding box center [1284, 710] width 86 height 9
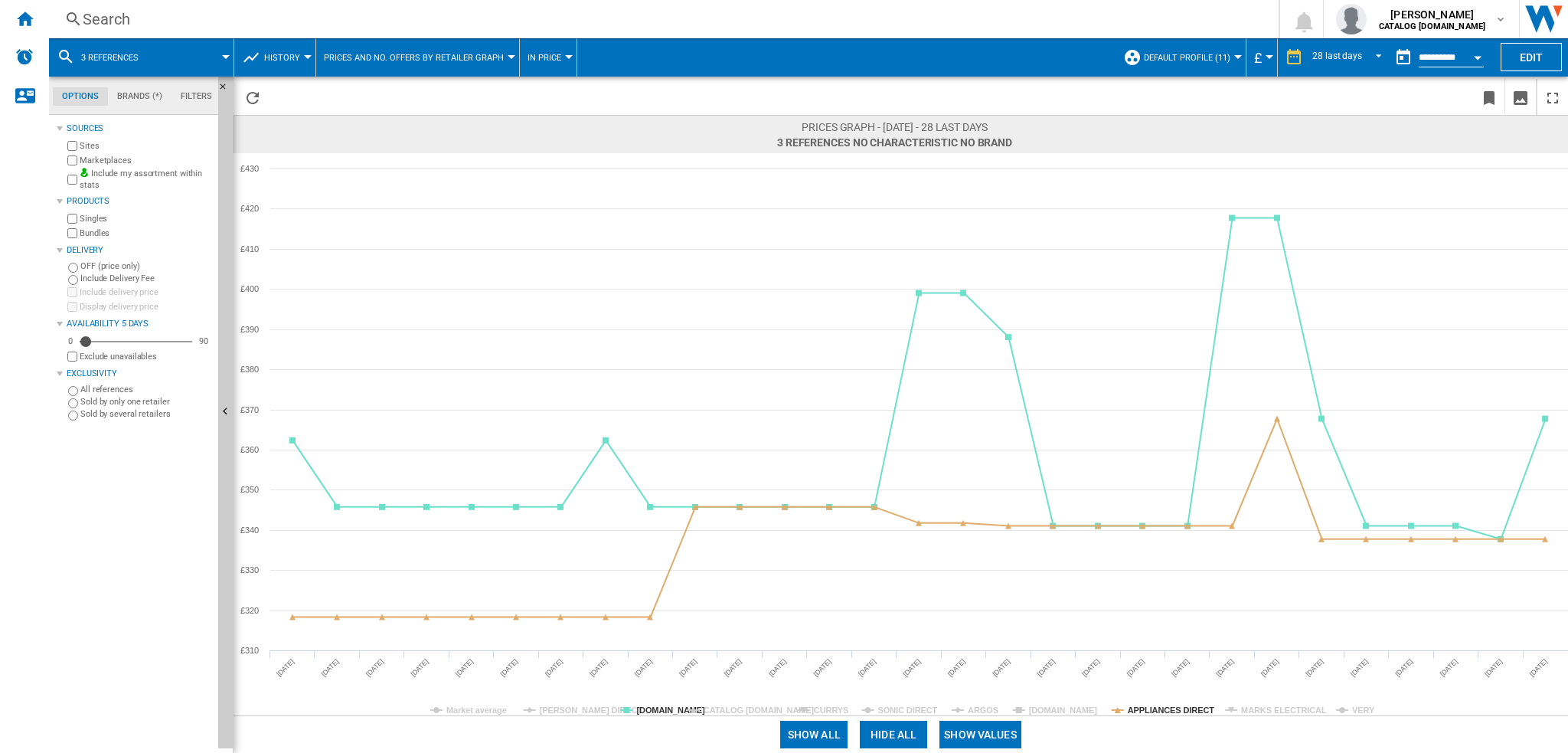
click at [1347, 707] on rect at bounding box center [900, 435] width 1335 height 562
click at [1350, 710] on rect at bounding box center [900, 435] width 1335 height 562
click at [1054, 712] on tspan "[DOMAIN_NAME]" at bounding box center [1064, 710] width 69 height 9
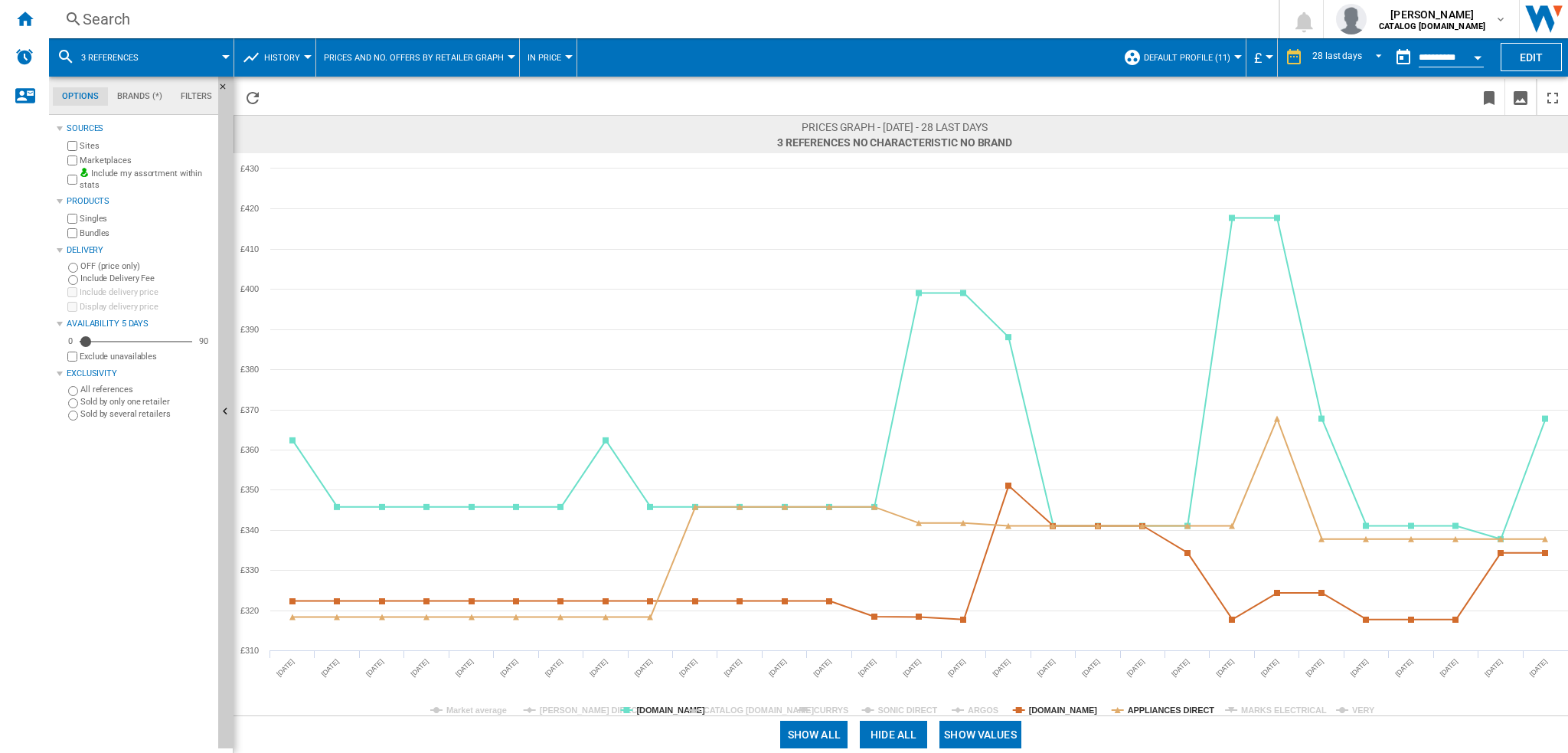
click at [1056, 710] on tspan "[DOMAIN_NAME]" at bounding box center [1064, 710] width 69 height 9
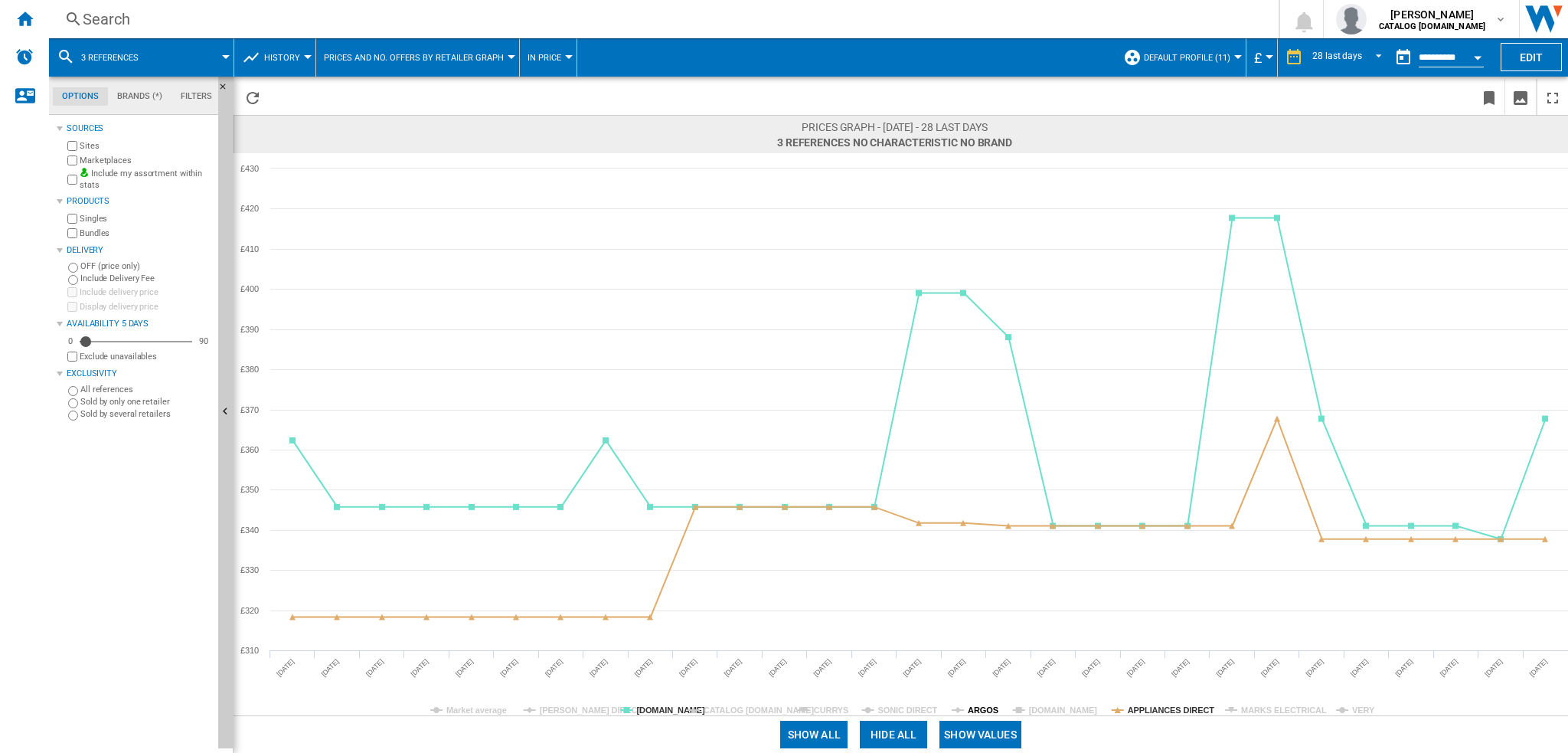
click at [980, 714] on tspan "ARGOS" at bounding box center [983, 710] width 31 height 9
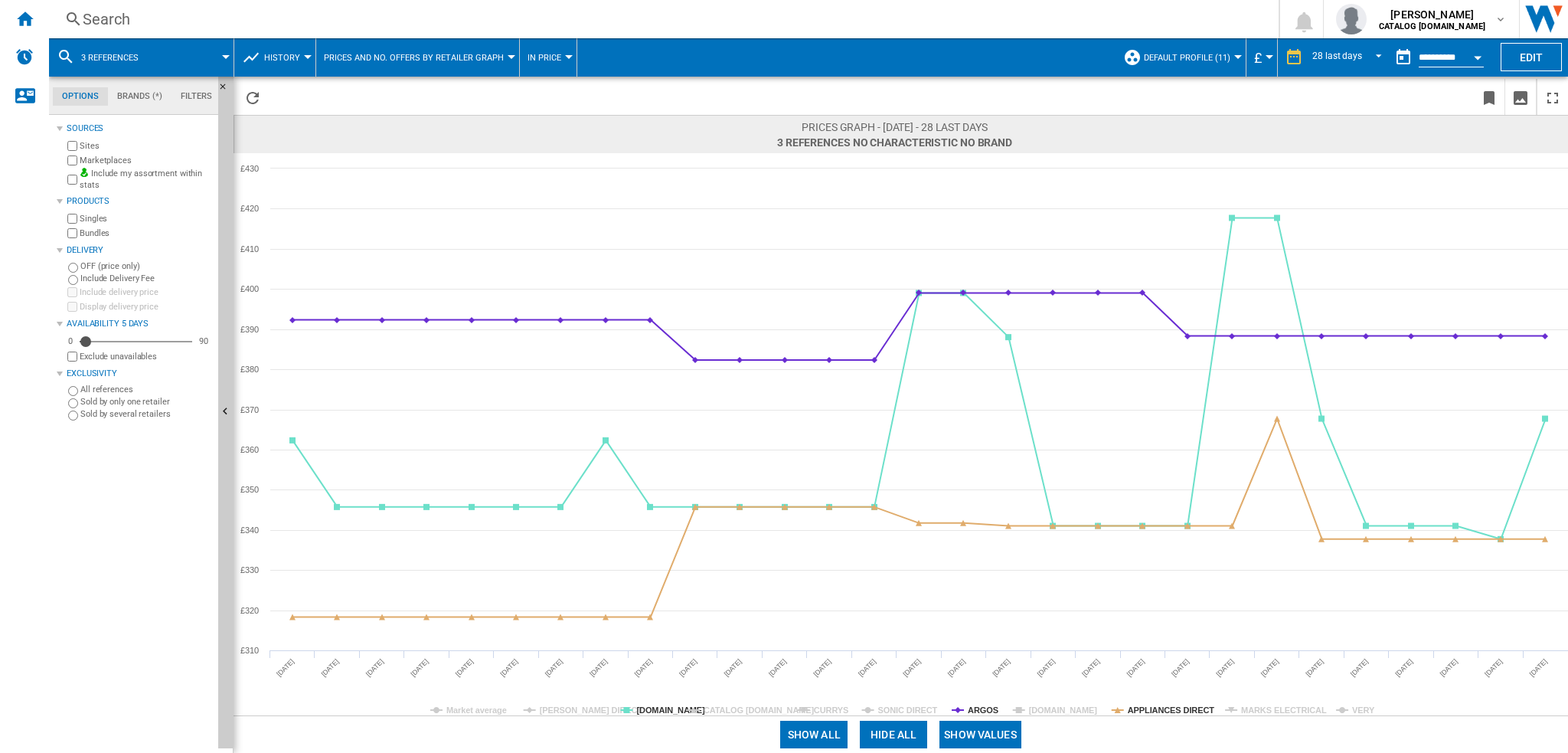
click at [980, 714] on tspan "ARGOS" at bounding box center [983, 710] width 31 height 9
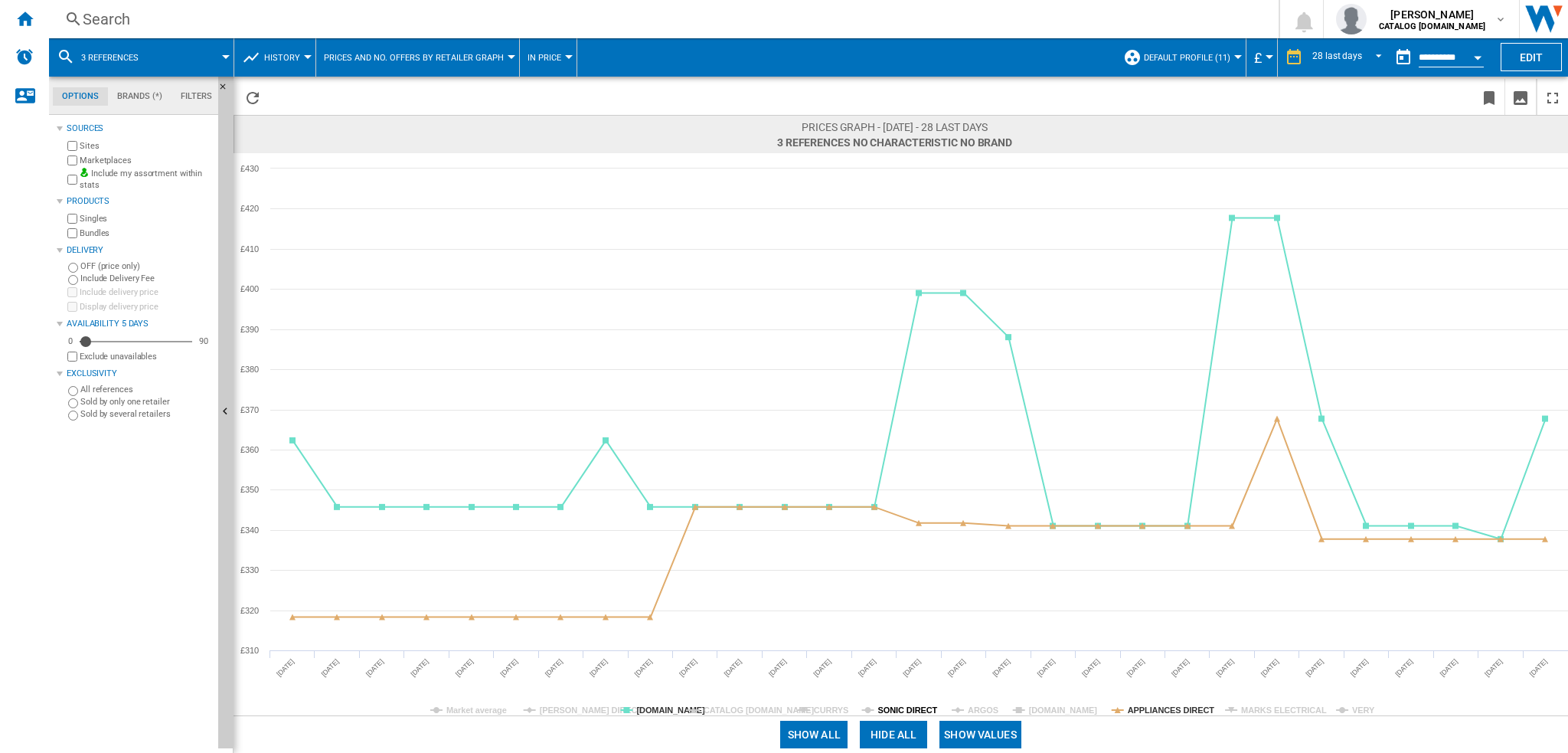
click at [922, 706] on tspan "SONIC DIRECT" at bounding box center [908, 710] width 60 height 9
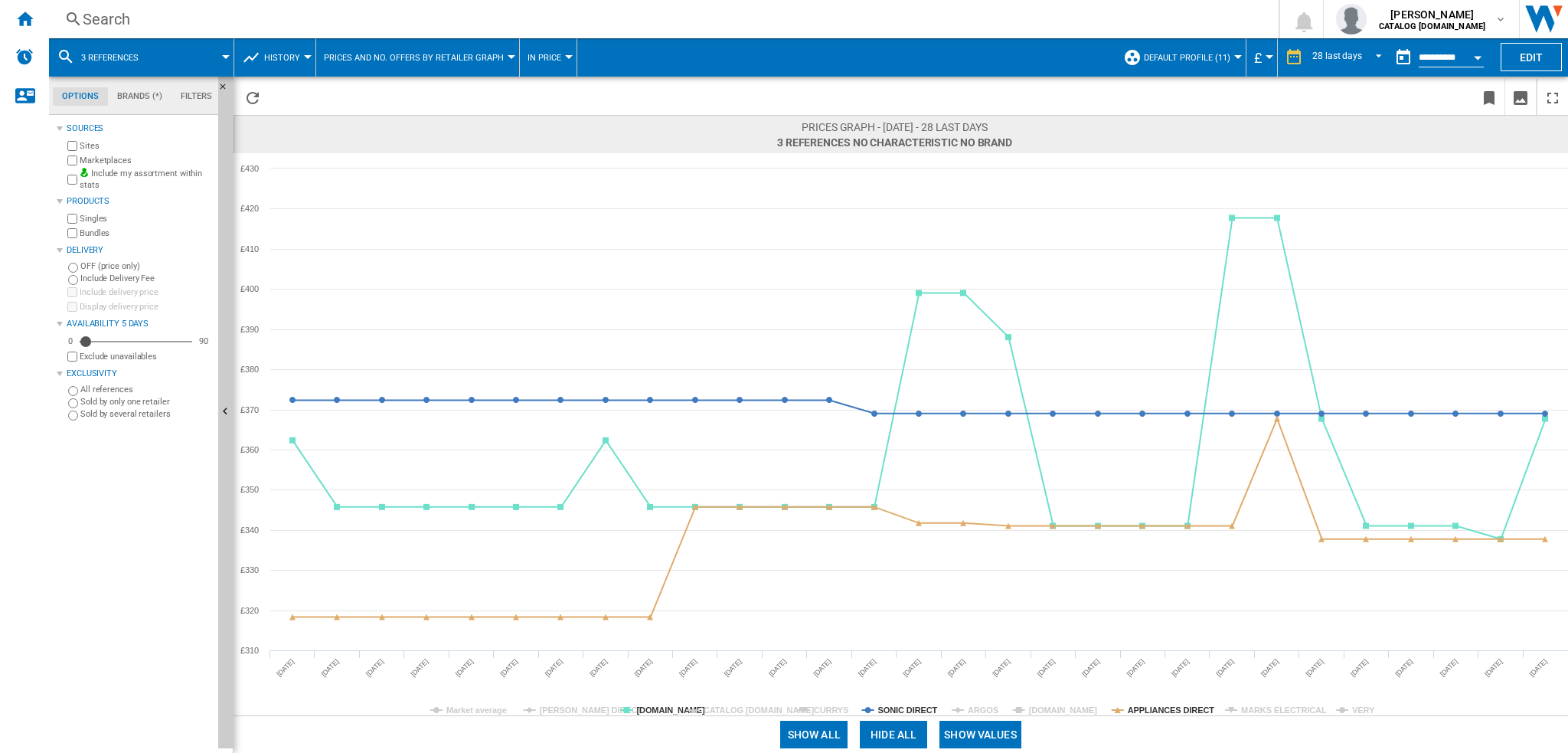
click at [922, 706] on tspan "SONIC DIRECT" at bounding box center [908, 710] width 60 height 9
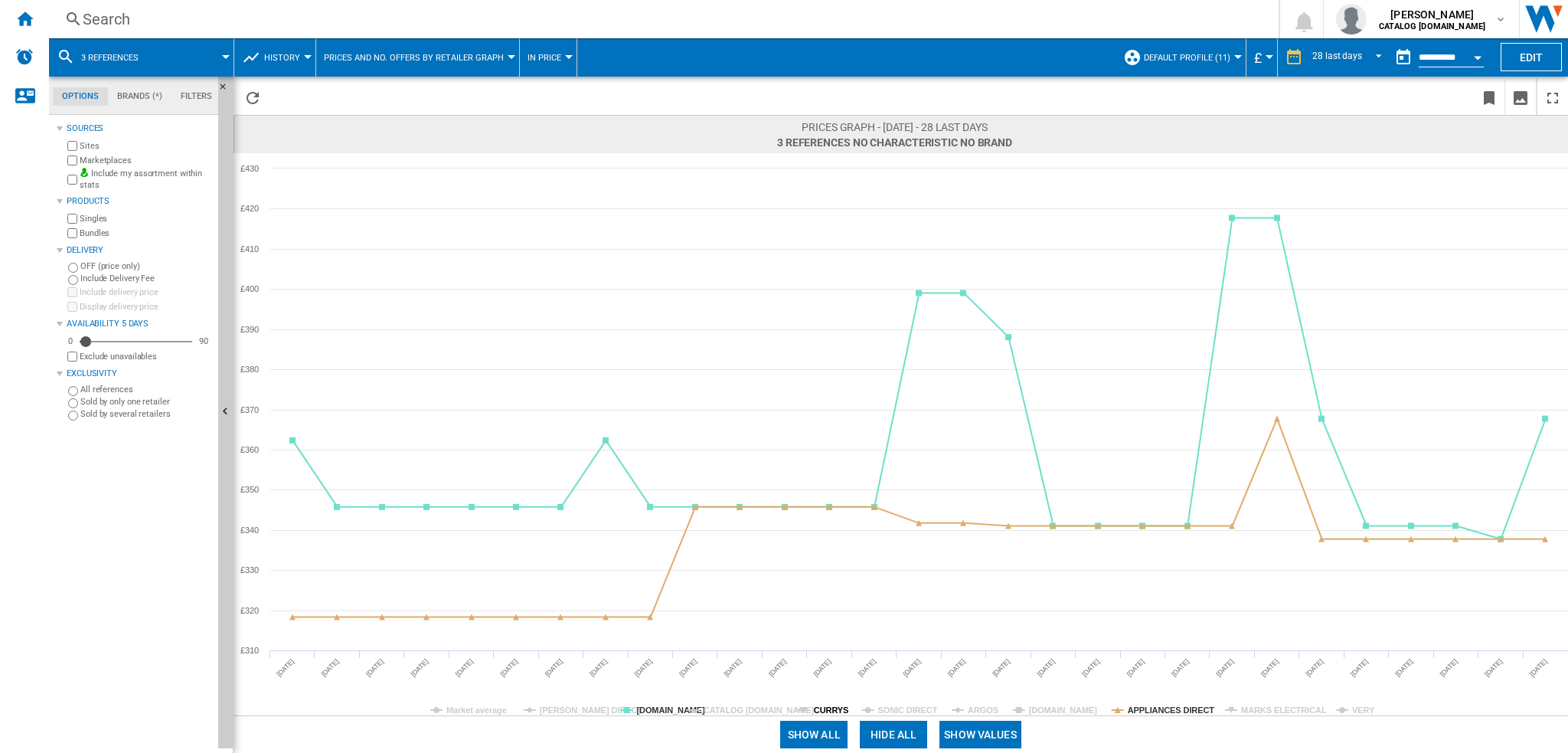
click at [830, 710] on tspan "CURRYS" at bounding box center [831, 710] width 34 height 9
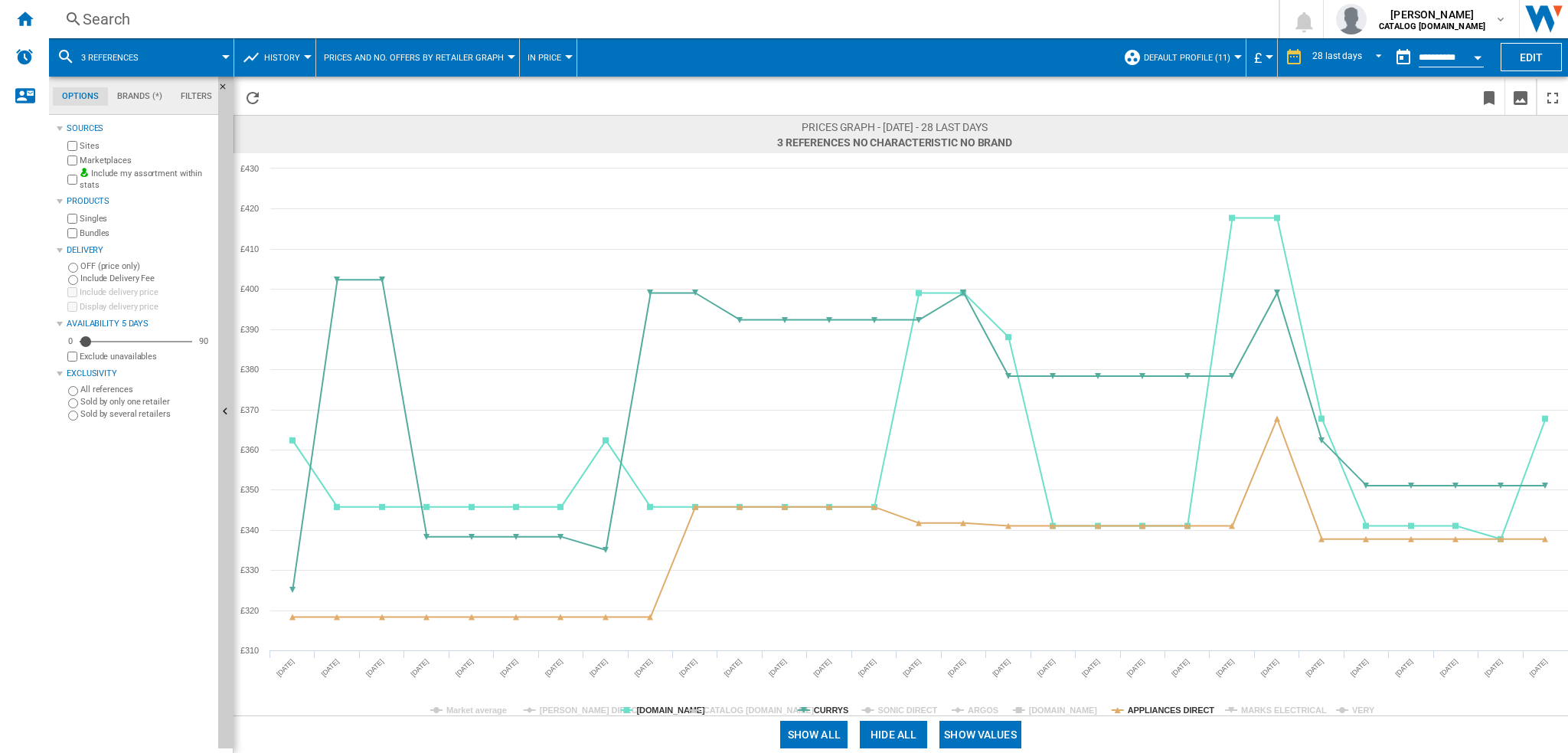
click at [830, 710] on tspan "CURRYS" at bounding box center [831, 710] width 34 height 9
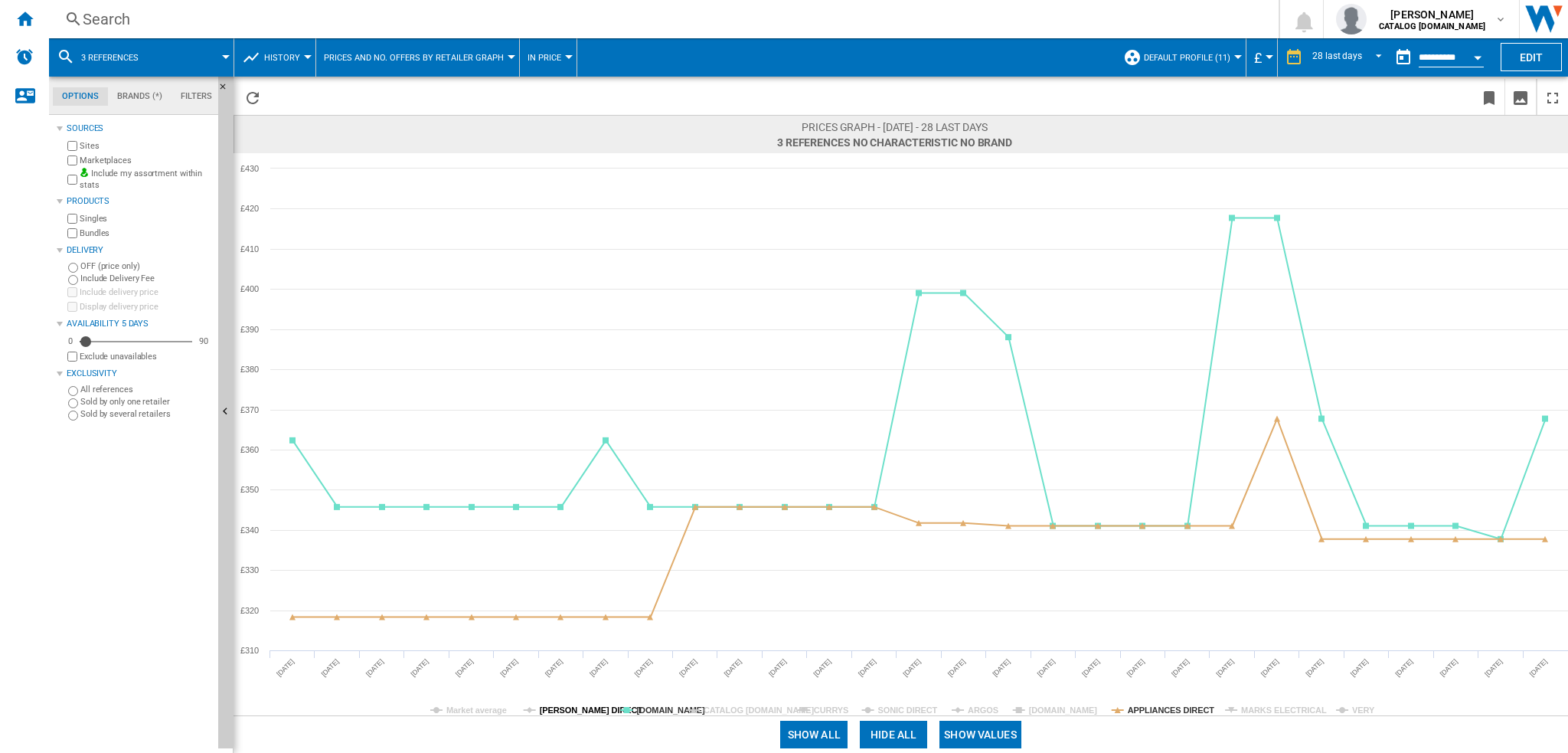
click at [572, 709] on tspan "[PERSON_NAME] DIRECT" at bounding box center [591, 710] width 103 height 9
click at [572, 711] on tspan "[PERSON_NAME] DIRECT" at bounding box center [591, 710] width 103 height 9
click at [572, 713] on tspan "[PERSON_NAME] DIRECT" at bounding box center [591, 710] width 103 height 9
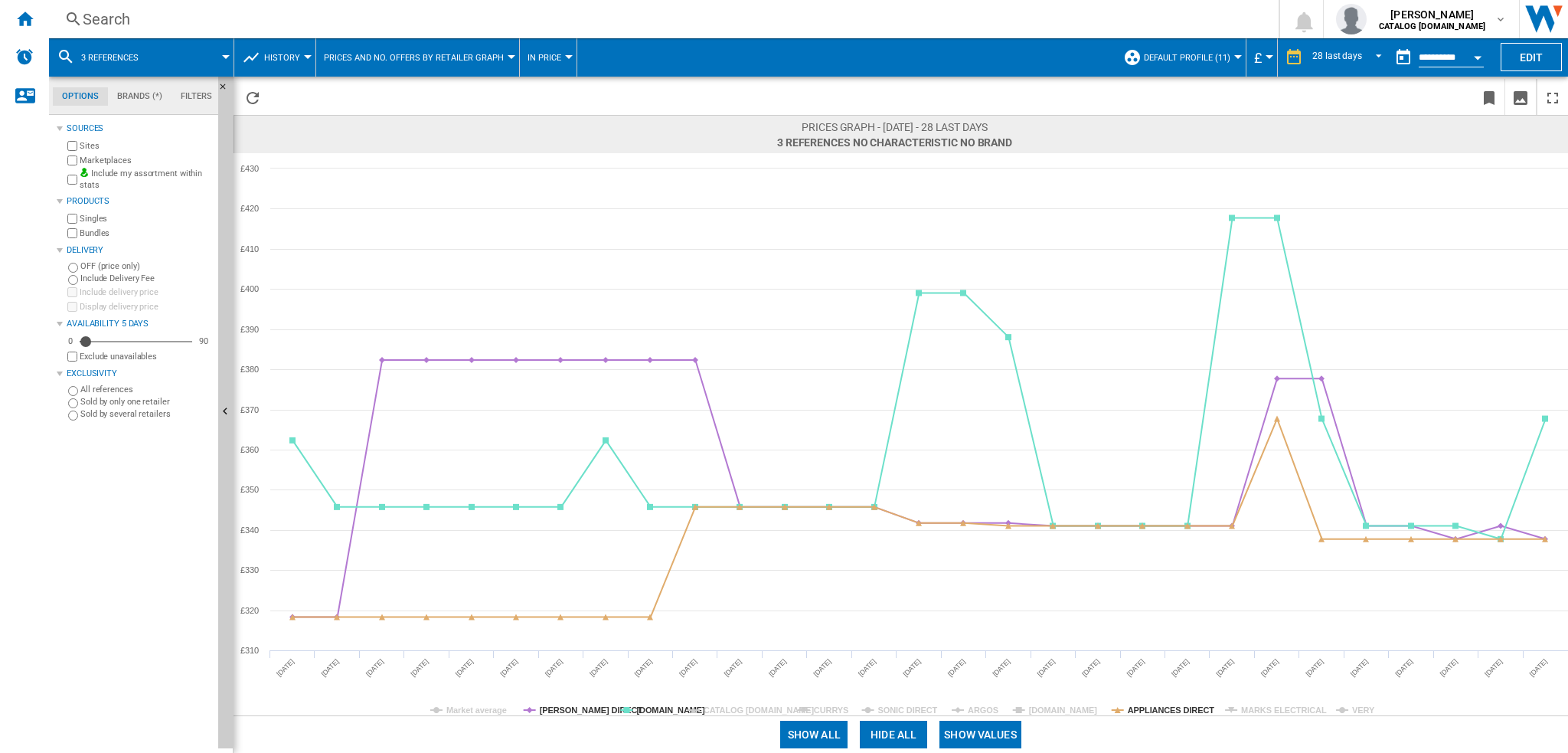
click at [572, 713] on tspan "[PERSON_NAME] DIRECT" at bounding box center [591, 710] width 103 height 9
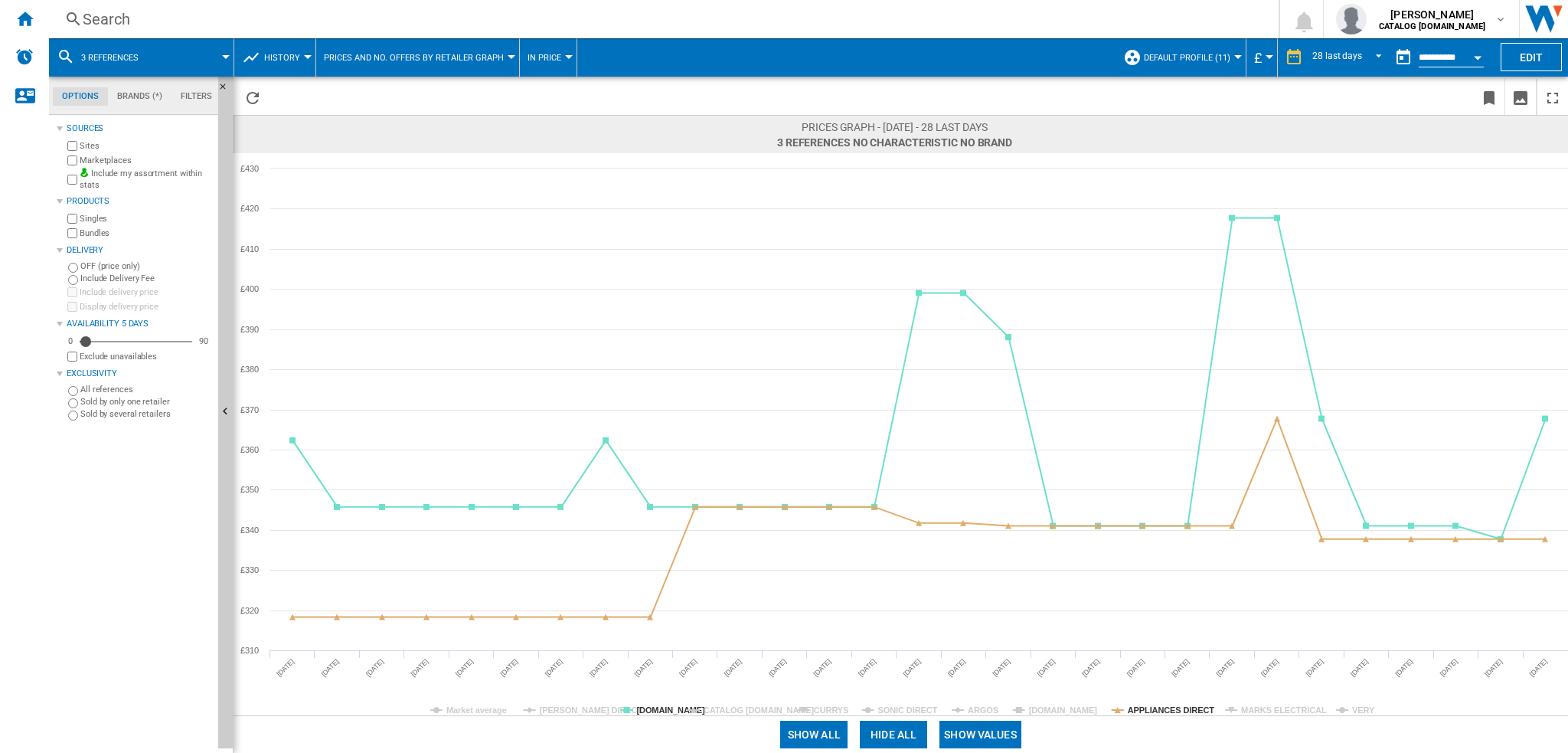
click at [572, 713] on tspan "[PERSON_NAME] DIRECT" at bounding box center [591, 710] width 103 height 9
click at [573, 712] on tspan "[PERSON_NAME] DIRECT" at bounding box center [591, 710] width 103 height 9
click at [828, 707] on tspan "CURRYS" at bounding box center [831, 710] width 34 height 9
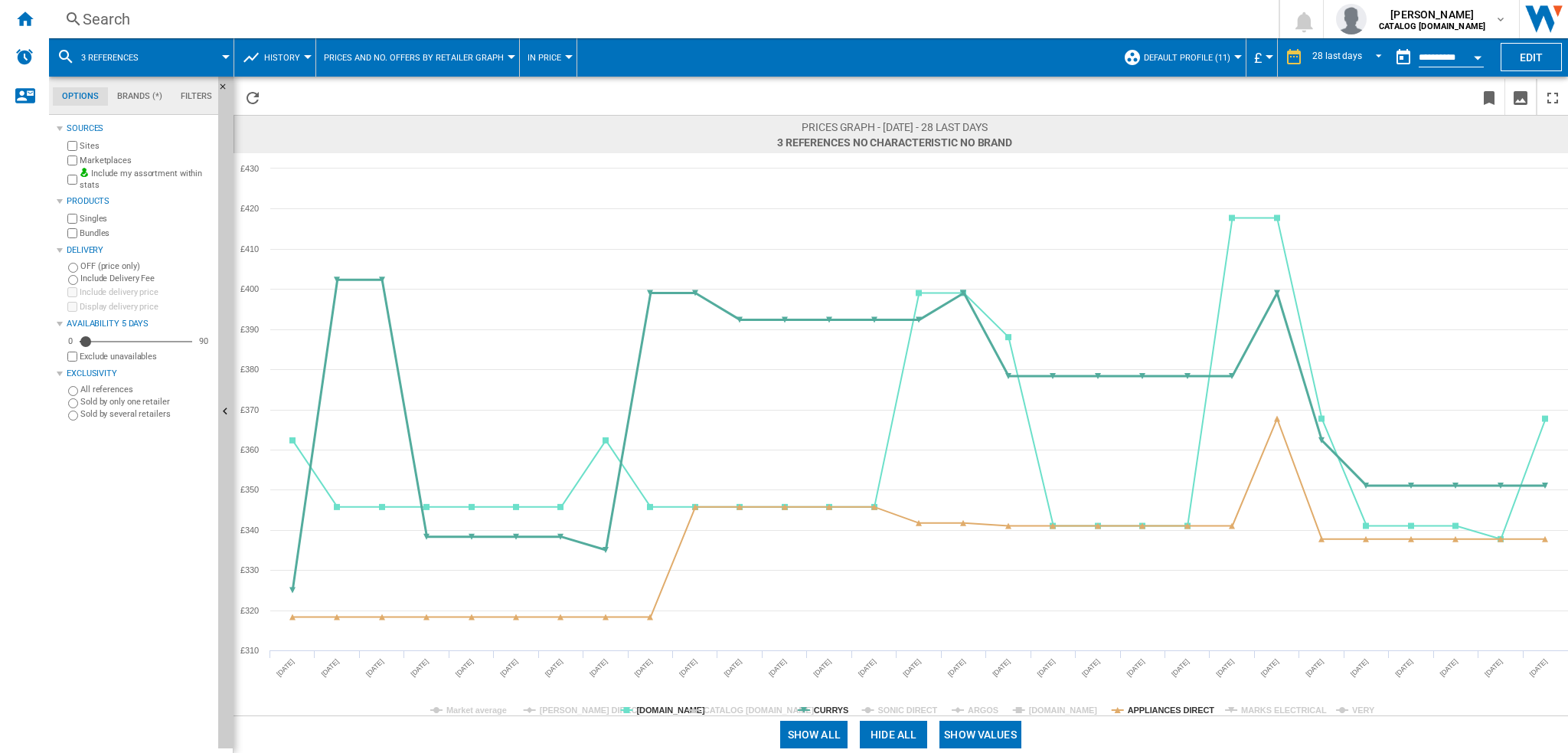
click at [828, 707] on tspan "CURRYS" at bounding box center [831, 710] width 34 height 9
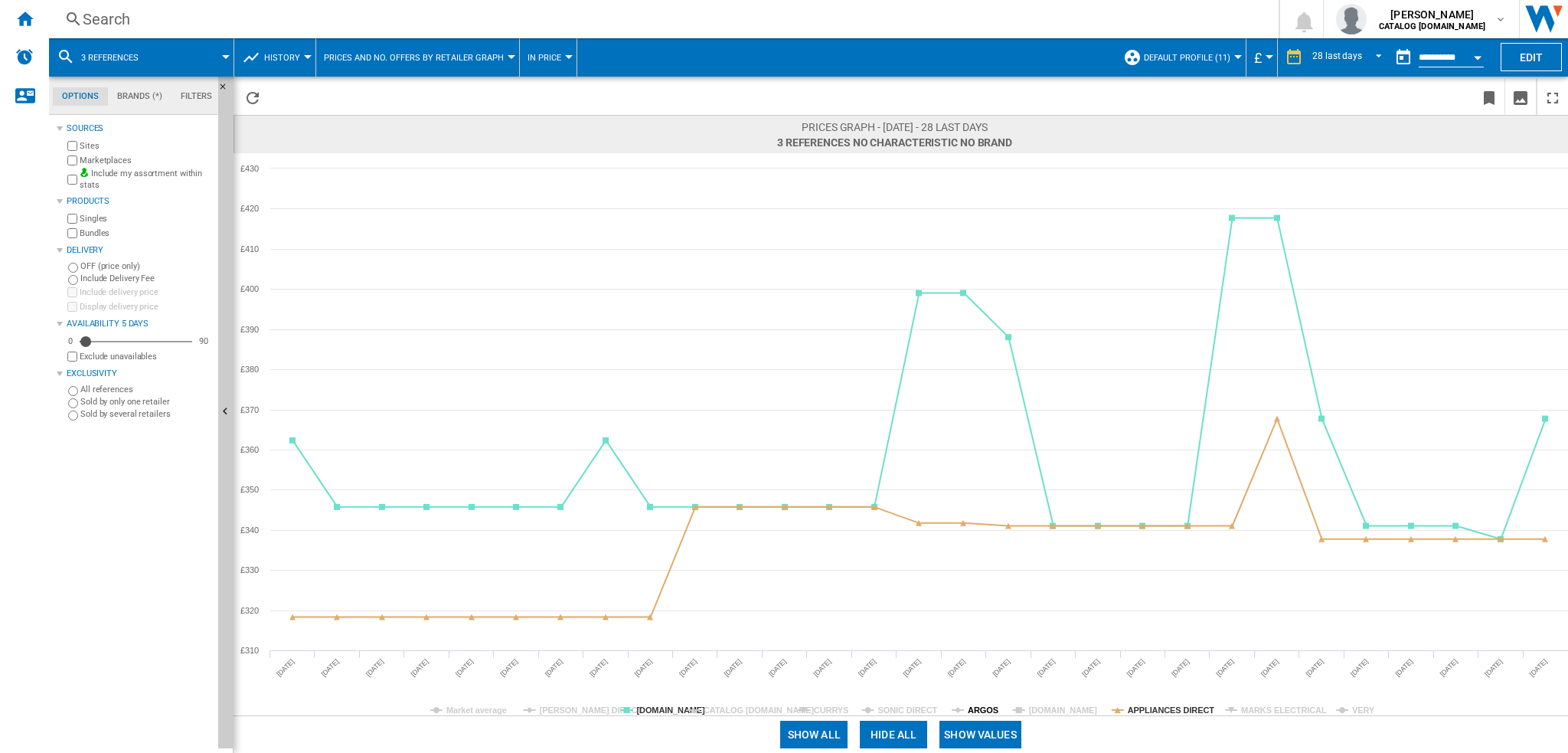
click at [979, 710] on tspan "ARGOS" at bounding box center [983, 710] width 31 height 9
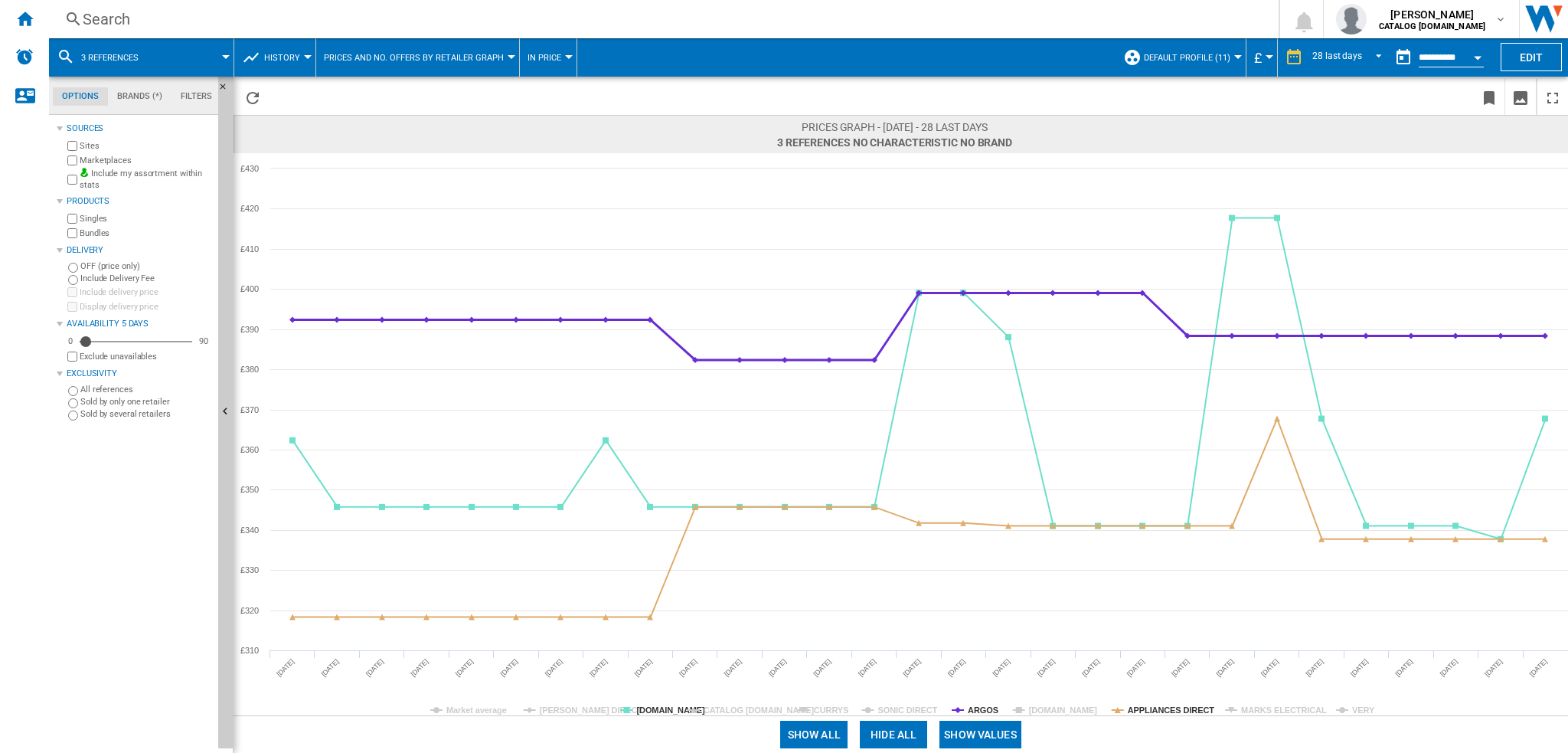
click at [979, 710] on tspan "ARGOS" at bounding box center [983, 710] width 31 height 9
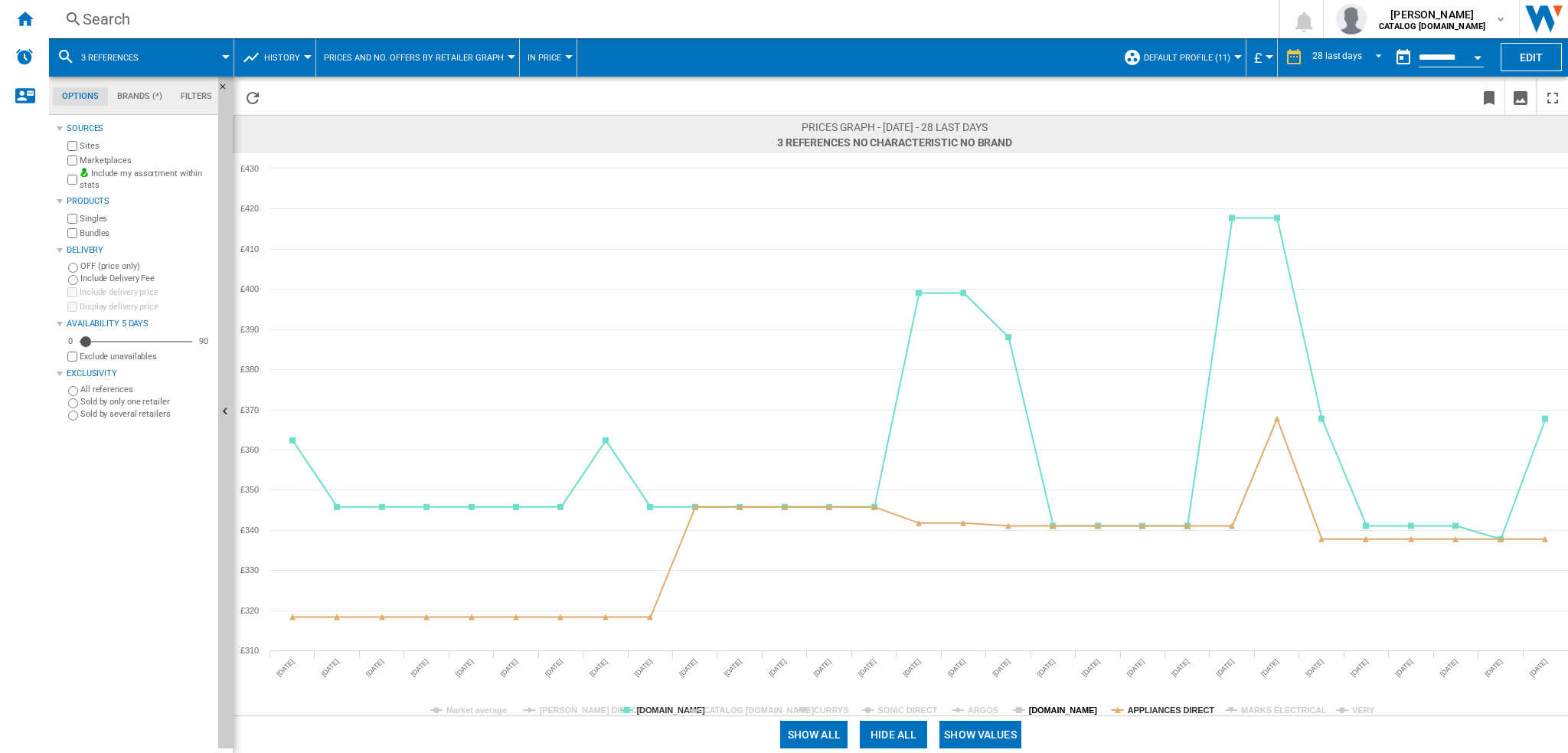
click at [1072, 708] on tspan "[DOMAIN_NAME]" at bounding box center [1064, 710] width 69 height 9
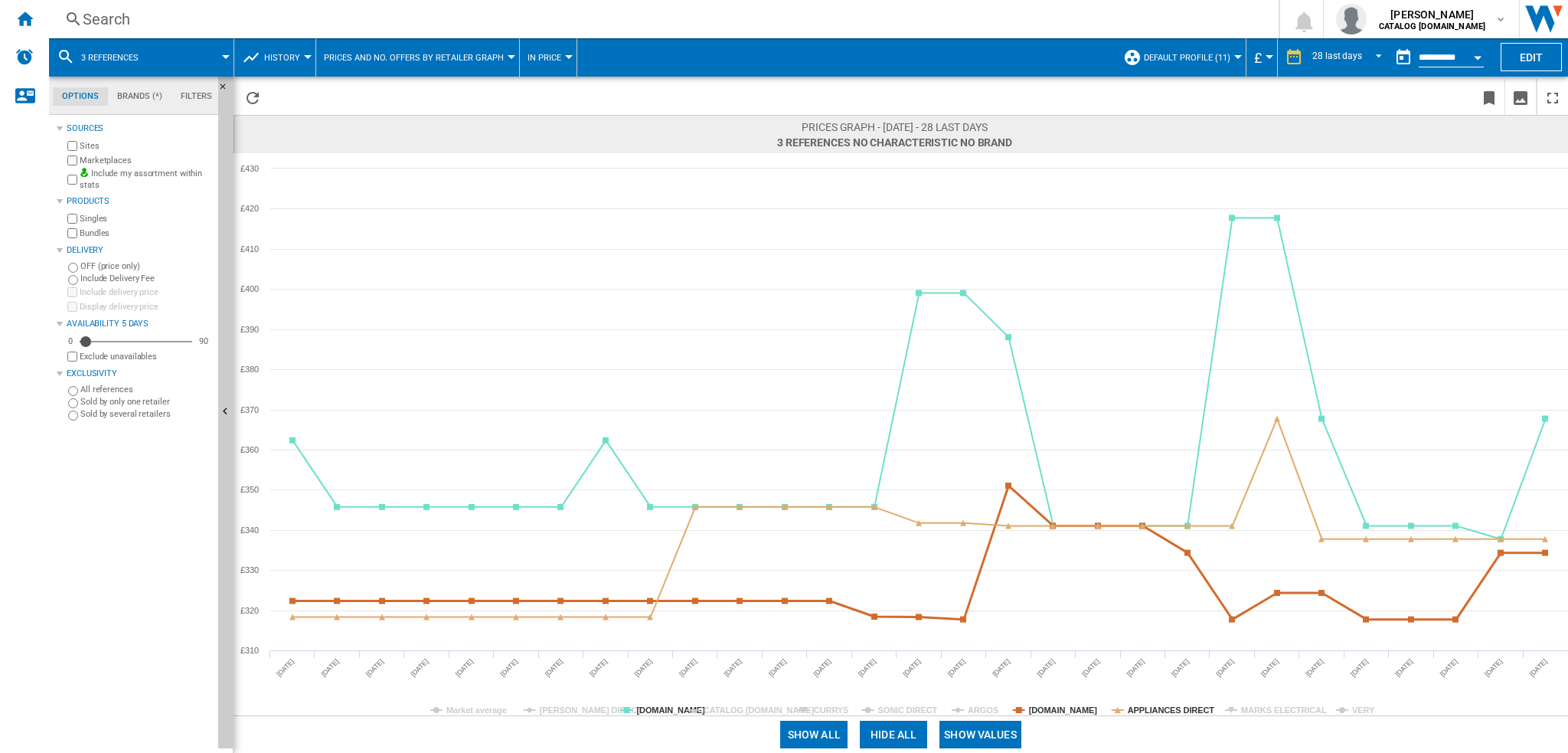
click at [1071, 708] on tspan "[DOMAIN_NAME]" at bounding box center [1064, 710] width 69 height 9
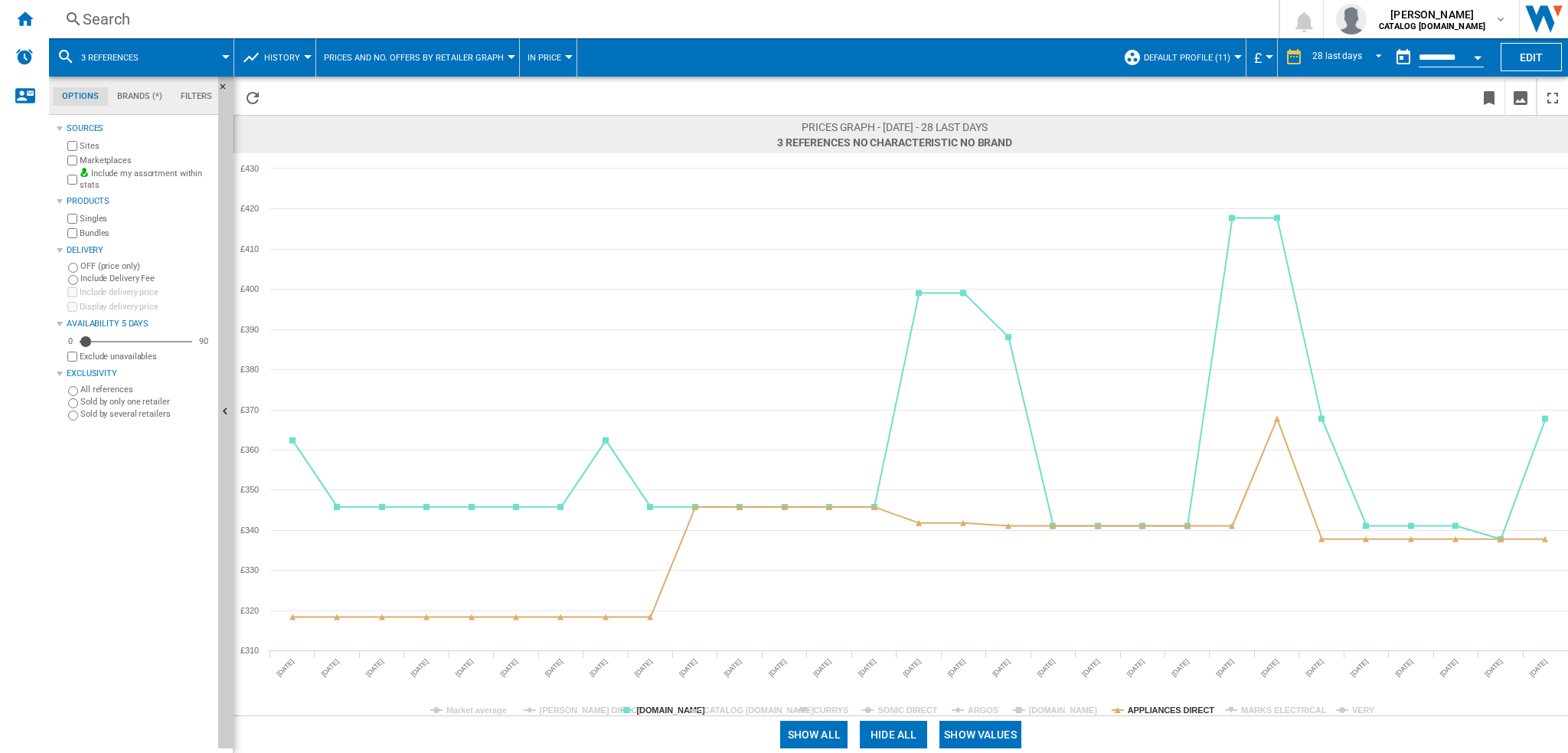
click at [1071, 708] on tspan "[DOMAIN_NAME]" at bounding box center [1064, 710] width 69 height 9
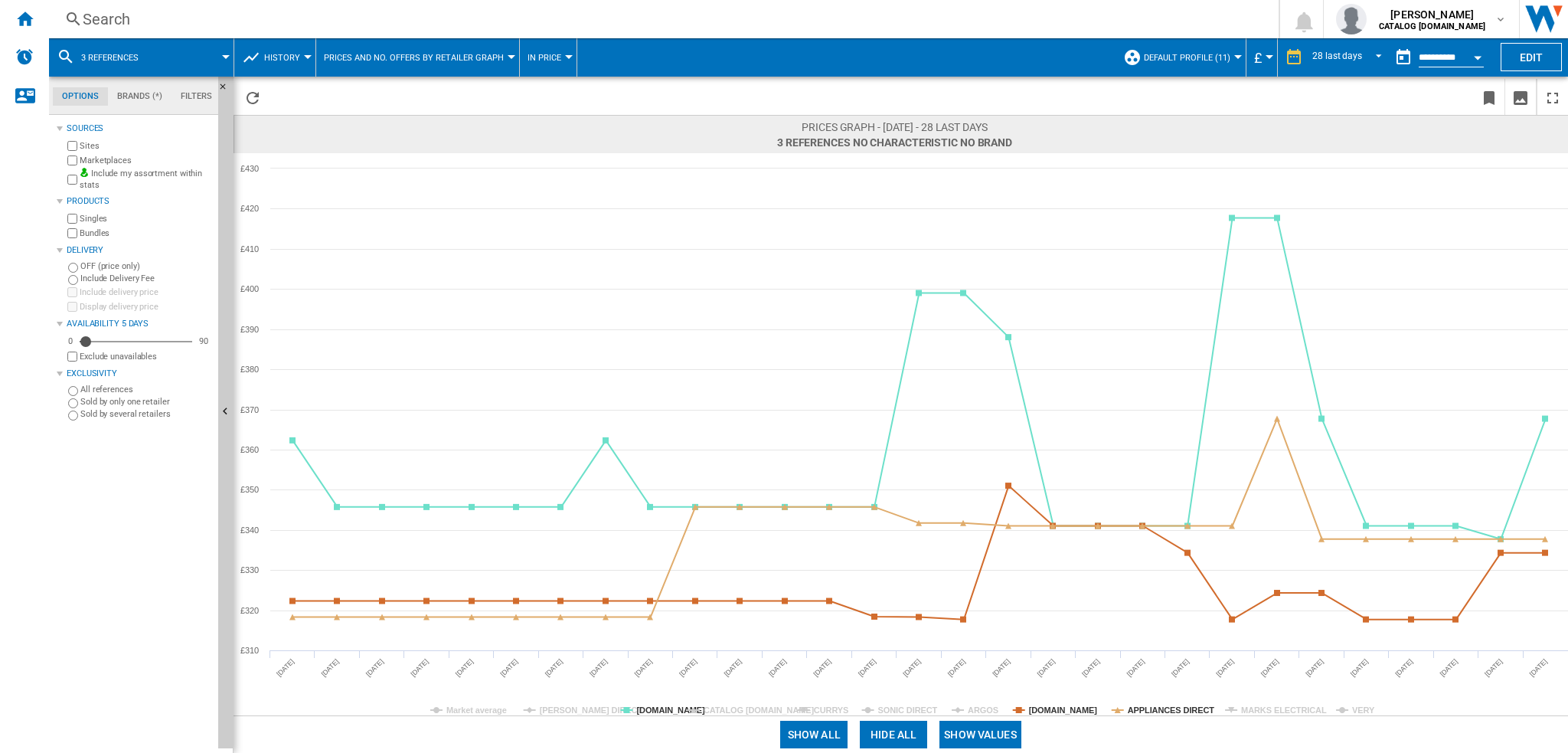
click at [154, 30] on div "Search Search 0 [PERSON_NAME] CATALOG [DOMAIN_NAME] CATALOG [DOMAIN_NAME] My se…" at bounding box center [808, 19] width 1519 height 39
click at [113, 60] on span "3 references" at bounding box center [110, 58] width 57 height 10
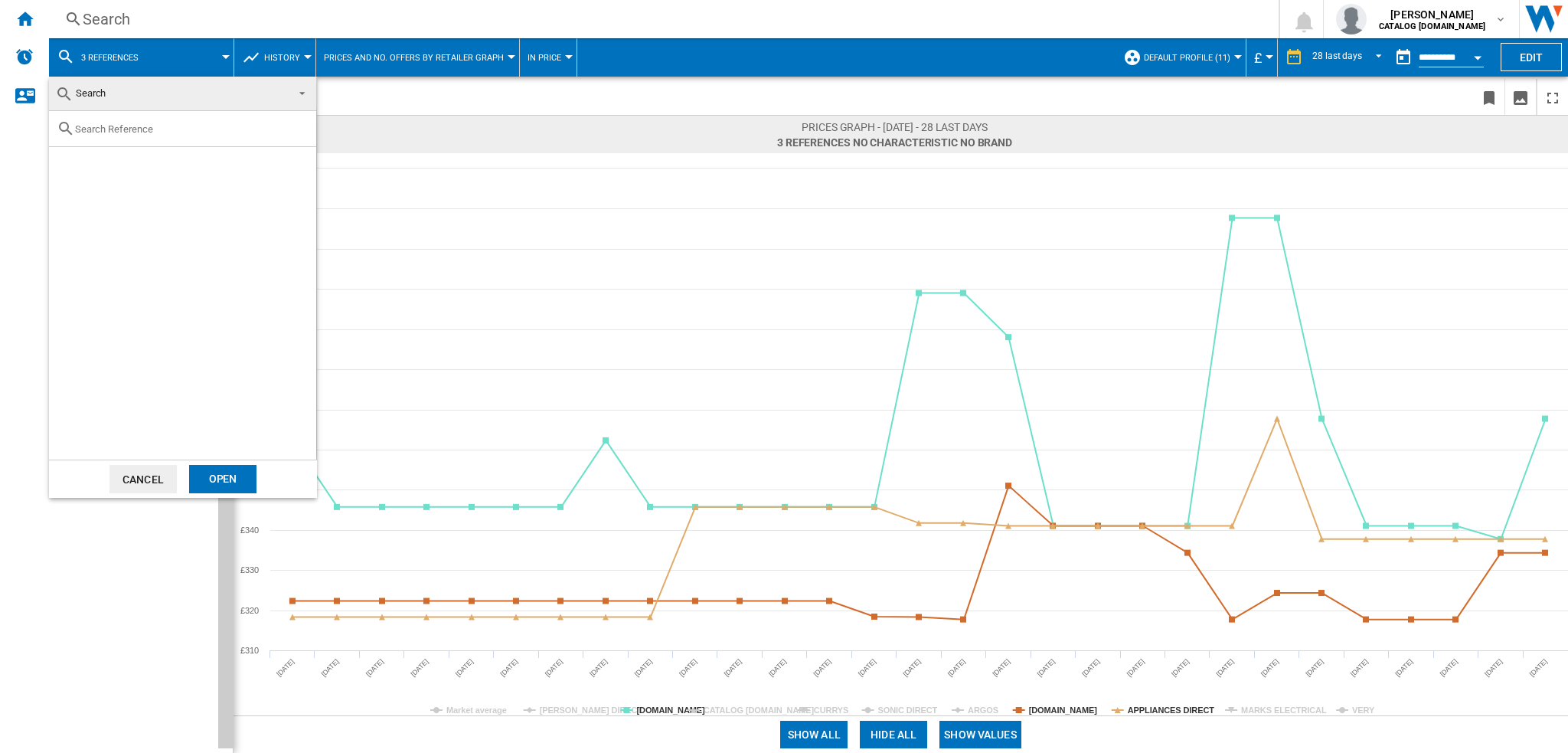
click at [132, 123] on input "text" at bounding box center [191, 129] width 233 height 12
paste input "NDB8635WUK_WH"
click at [96, 125] on input "NDB8635" at bounding box center [182, 129] width 215 height 12
type input "NDB8635"
click at [141, 180] on div "HOTPOINT NDB8635W WHITE" at bounding box center [208, 185] width 211 height 15
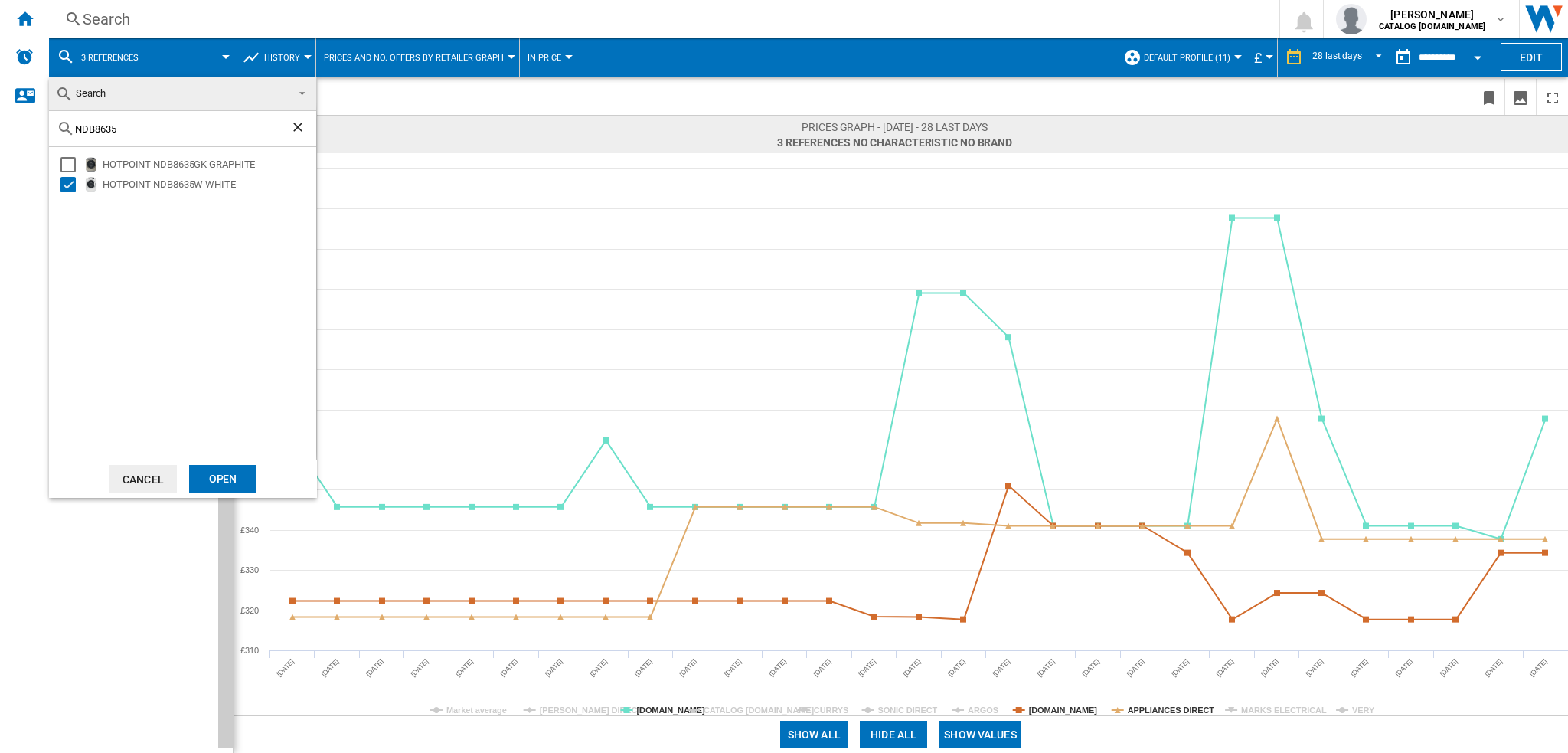
click at [220, 474] on div "Open" at bounding box center [222, 479] width 67 height 29
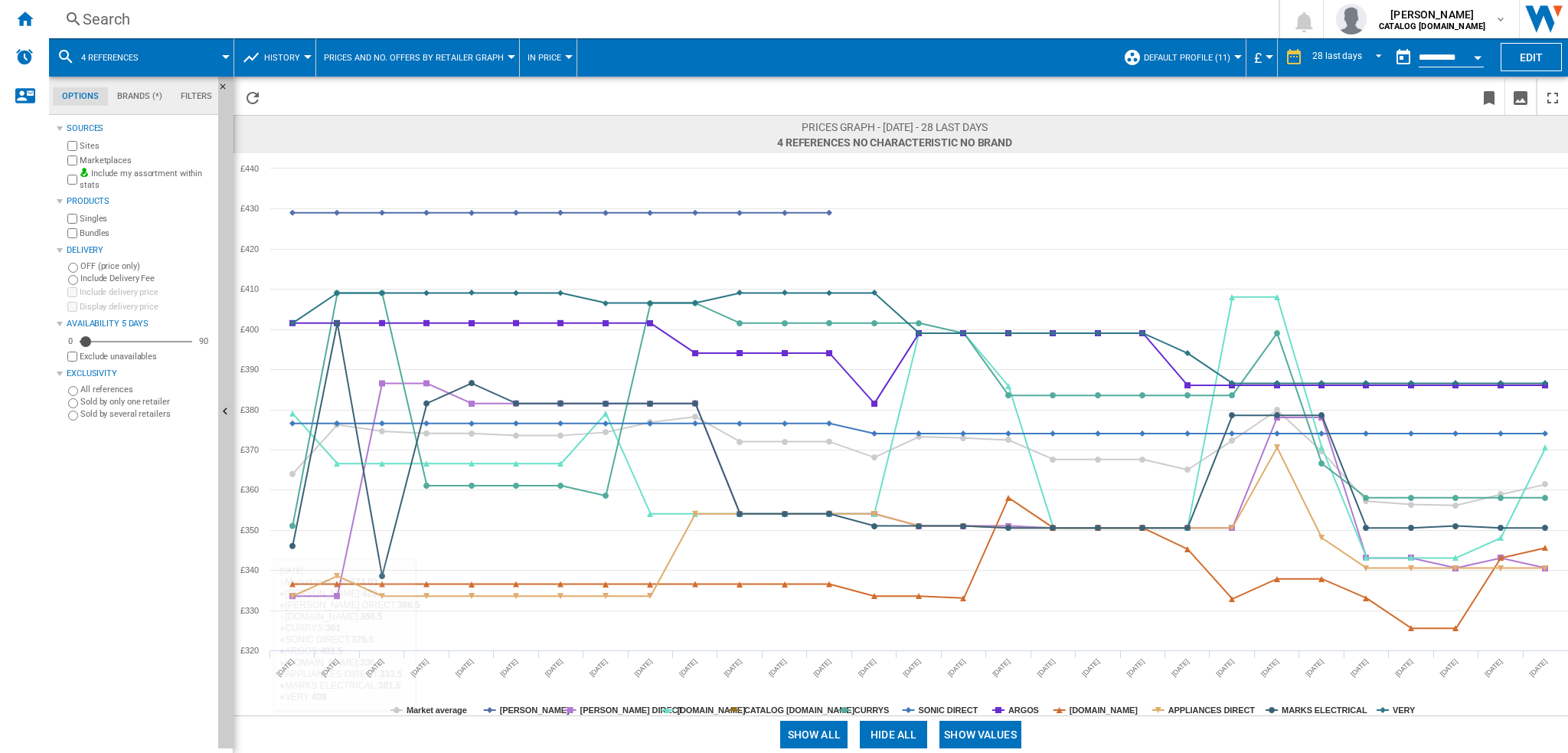
click at [888, 740] on button "Hide all" at bounding box center [893, 735] width 67 height 28
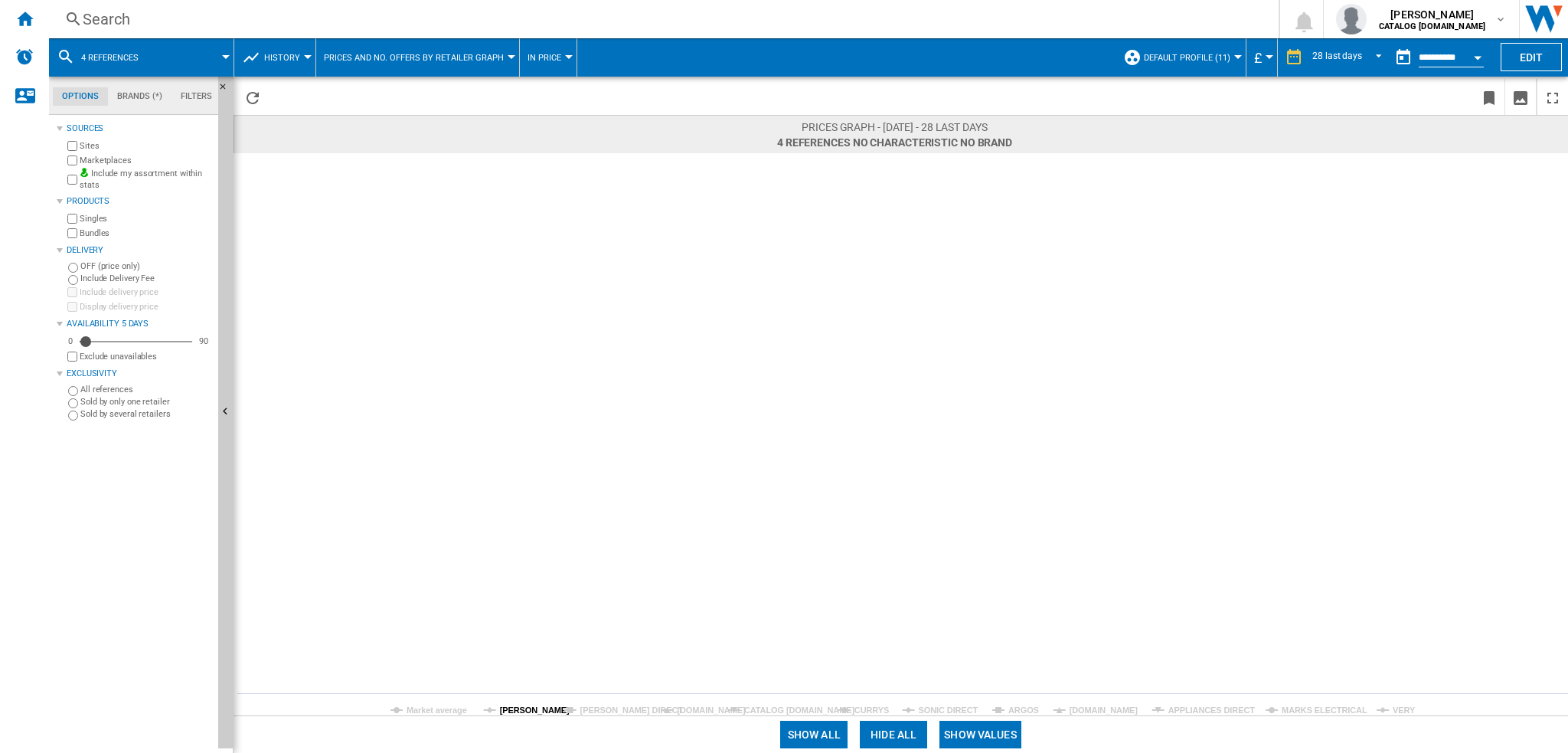
click at [524, 706] on tspan "[PERSON_NAME]" at bounding box center [534, 710] width 70 height 9
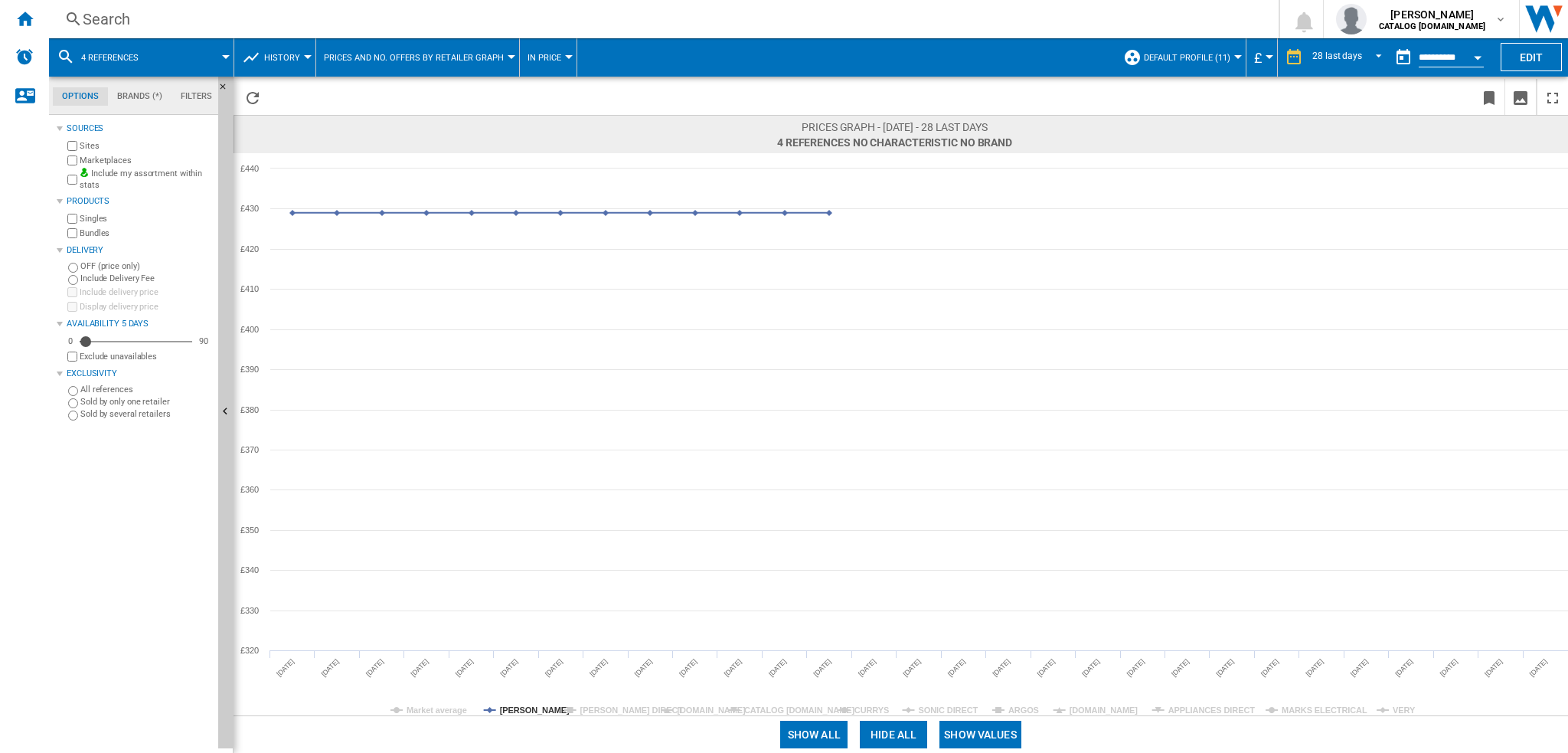
click at [524, 706] on tspan "[PERSON_NAME]" at bounding box center [534, 710] width 70 height 9
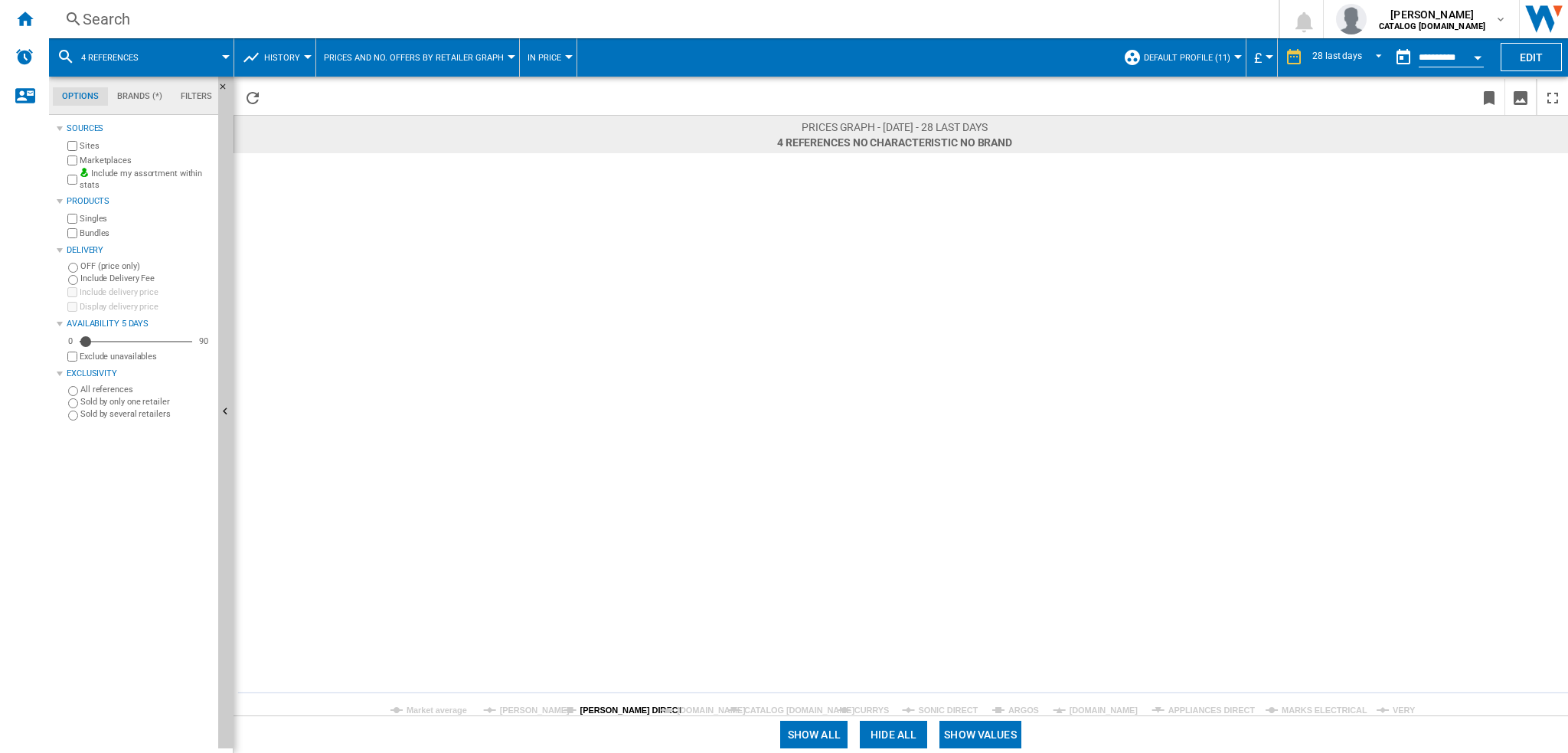
click at [602, 706] on tspan "[PERSON_NAME] DIRECT" at bounding box center [632, 710] width 103 height 9
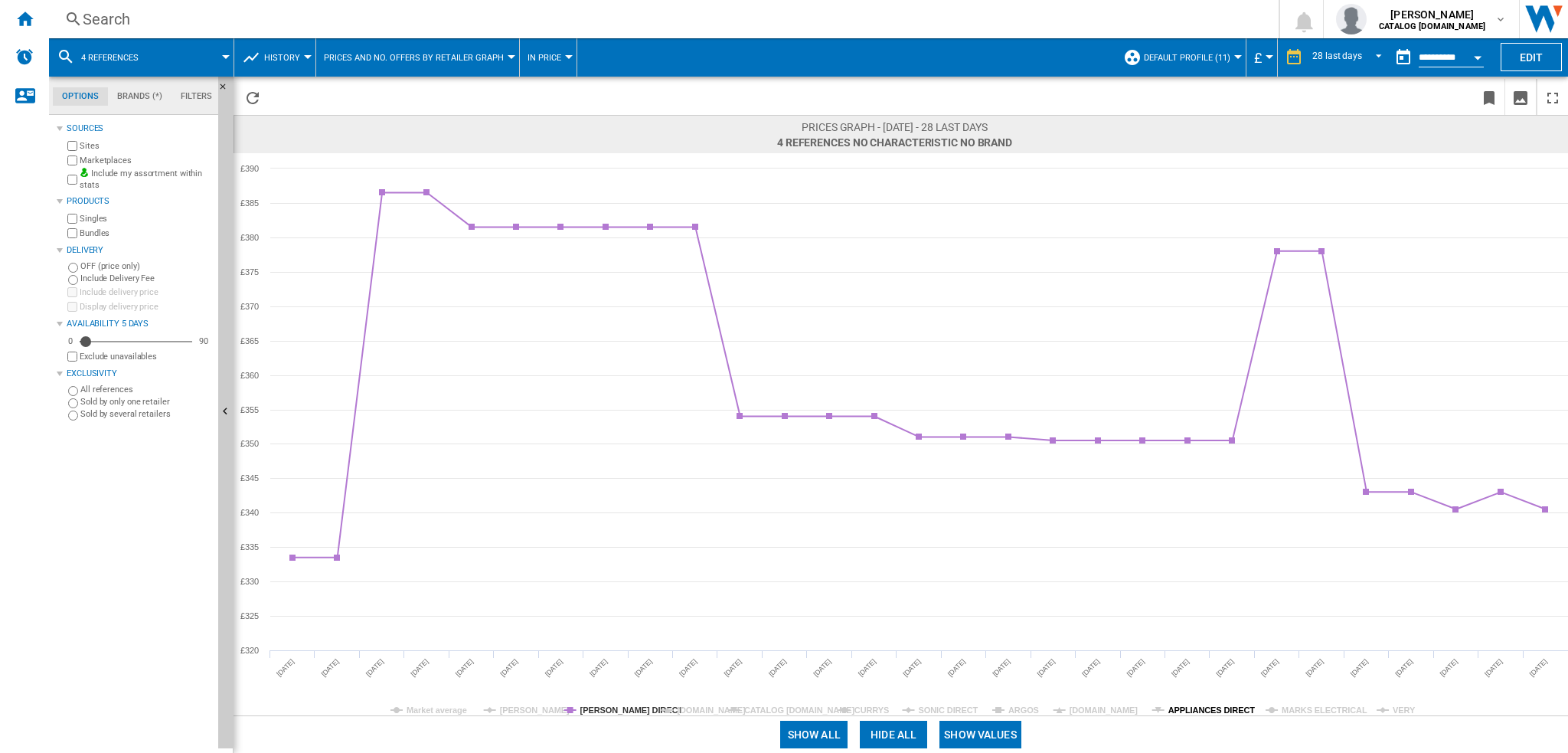
click at [1198, 711] on tspan "APPLIANCES DIRECT" at bounding box center [1212, 710] width 87 height 9
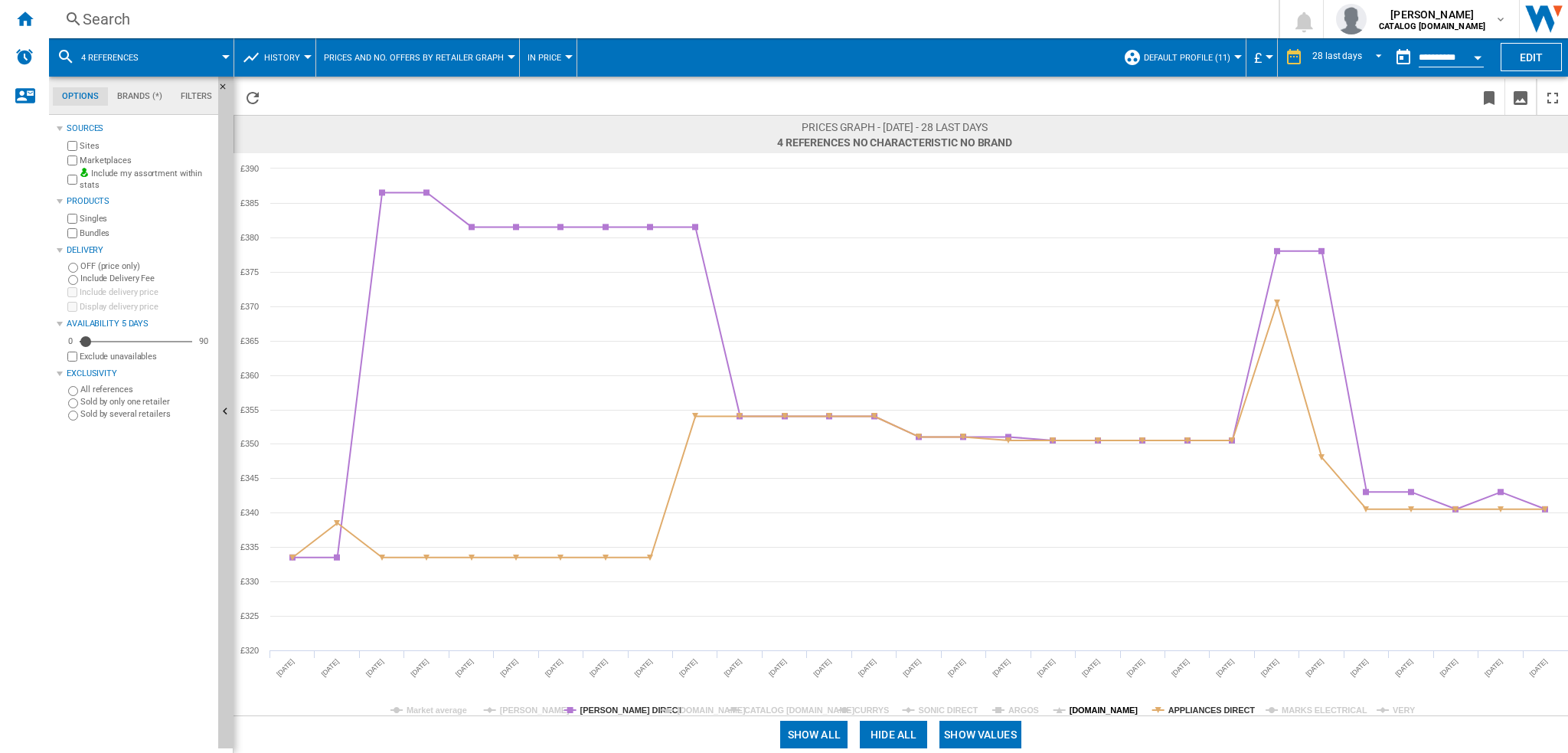
click at [1077, 714] on tspan "[DOMAIN_NAME]" at bounding box center [1104, 710] width 69 height 9
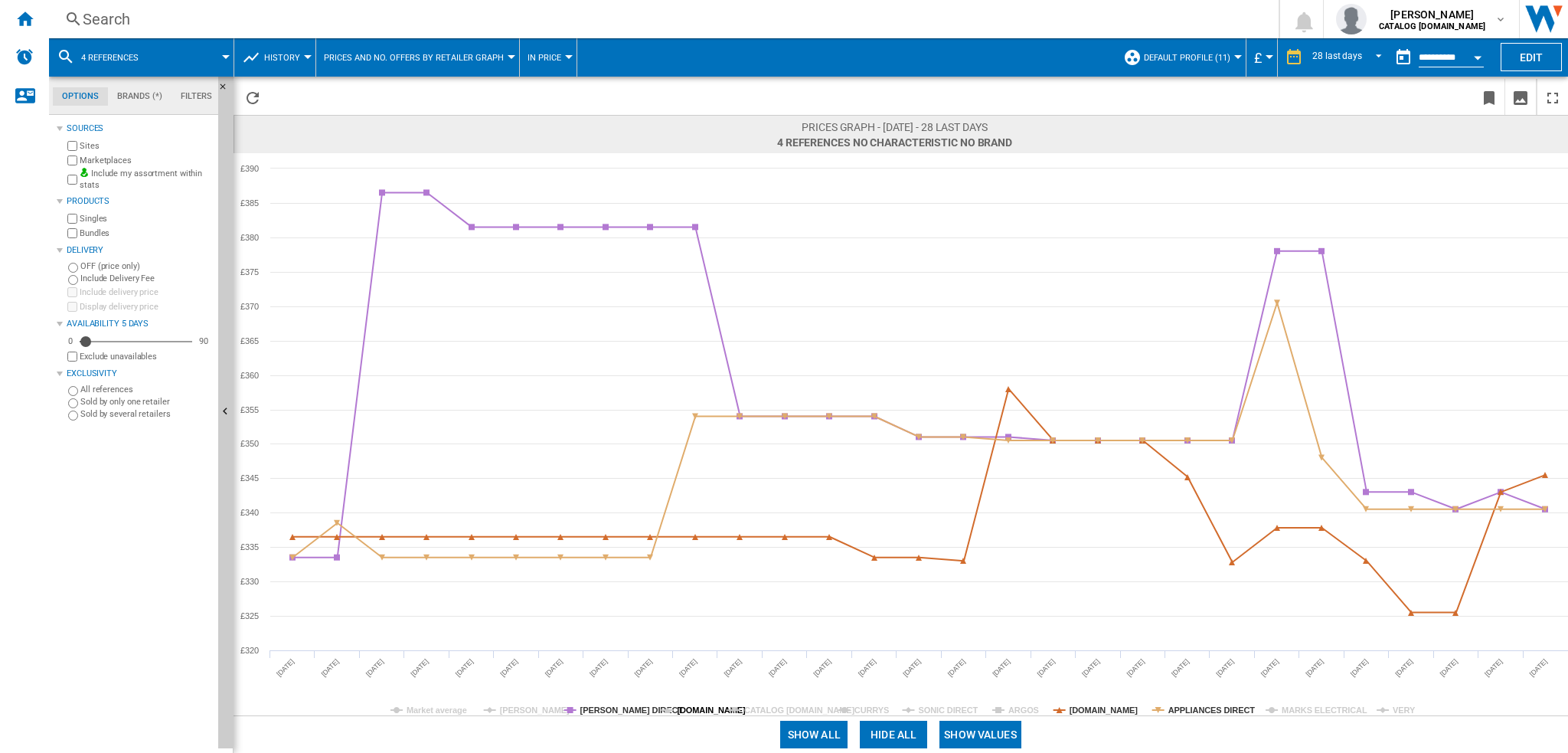
click at [697, 709] on tspan "[DOMAIN_NAME]" at bounding box center [711, 710] width 69 height 9
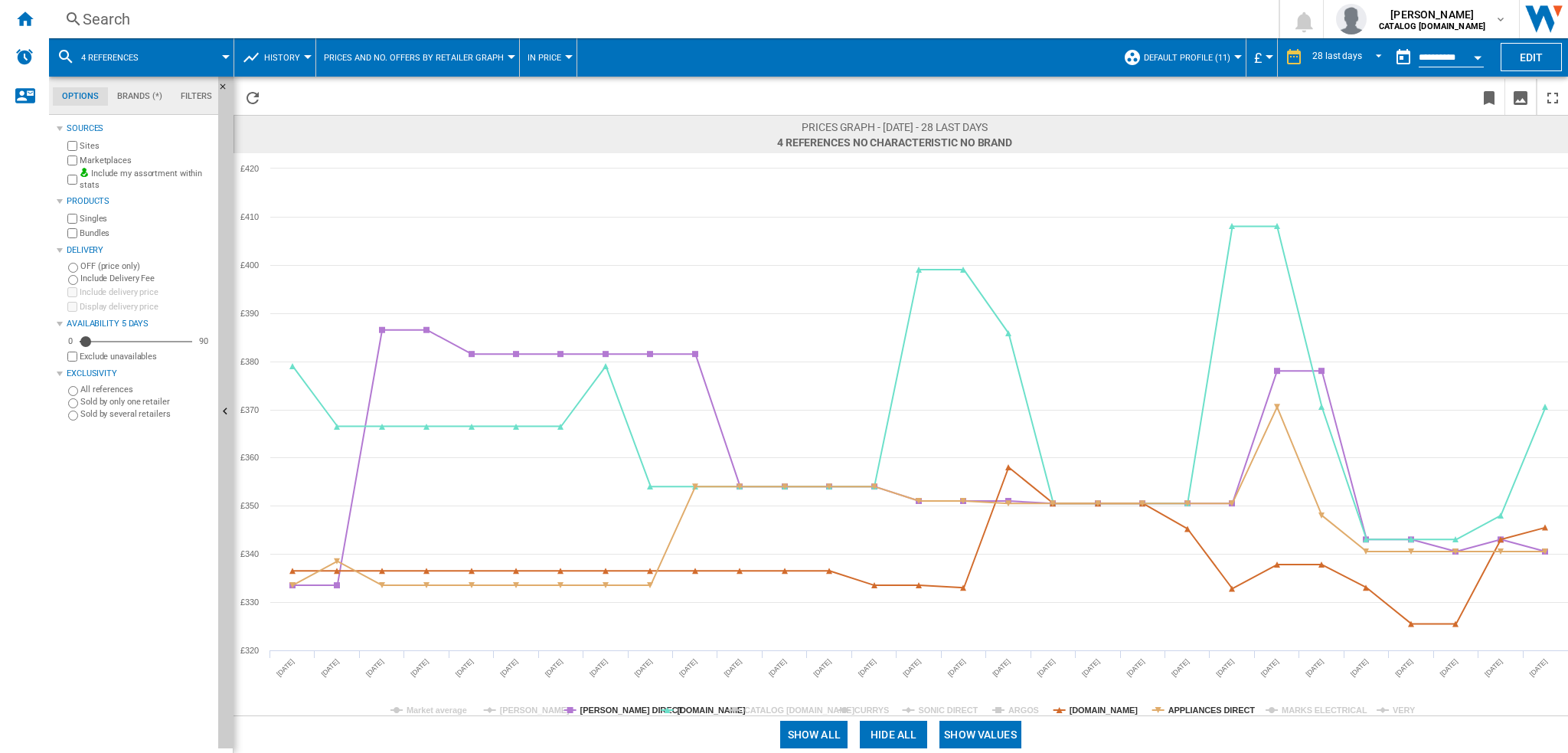
click at [697, 709] on tspan "[DOMAIN_NAME]" at bounding box center [711, 710] width 69 height 9
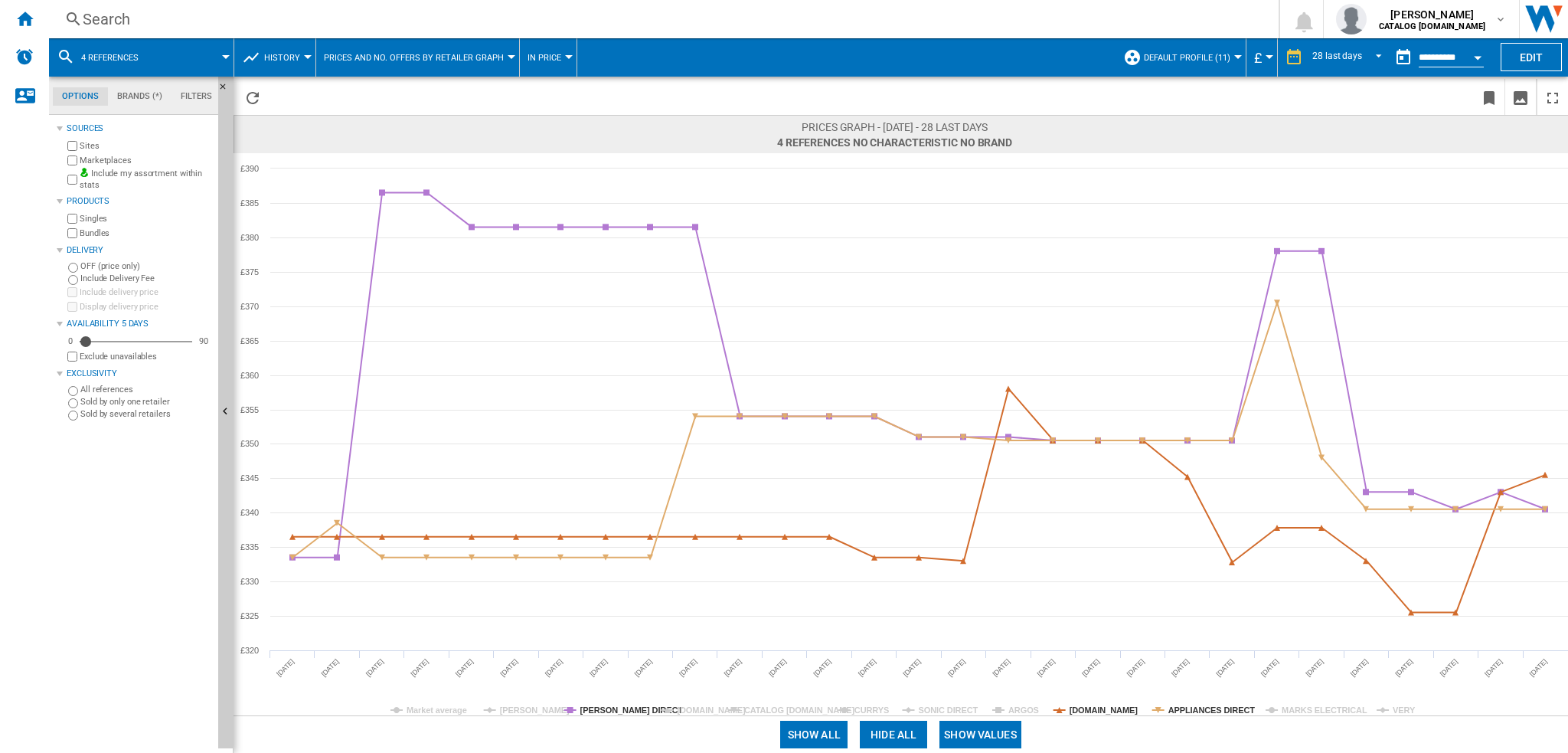
click at [127, 62] on button "4 references" at bounding box center [117, 58] width 73 height 39
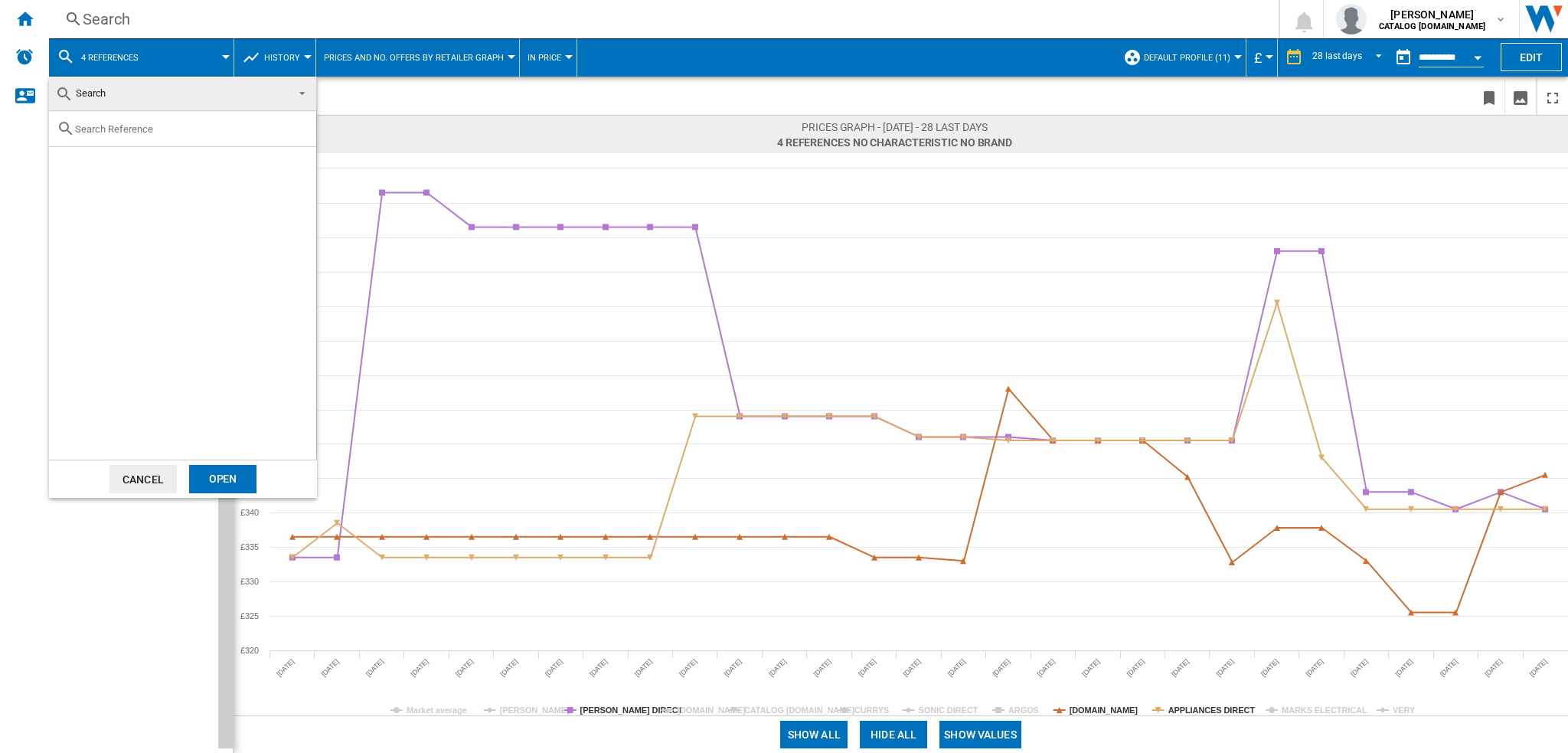
click at [282, 96] on span "Search" at bounding box center [170, 94] width 231 height 22
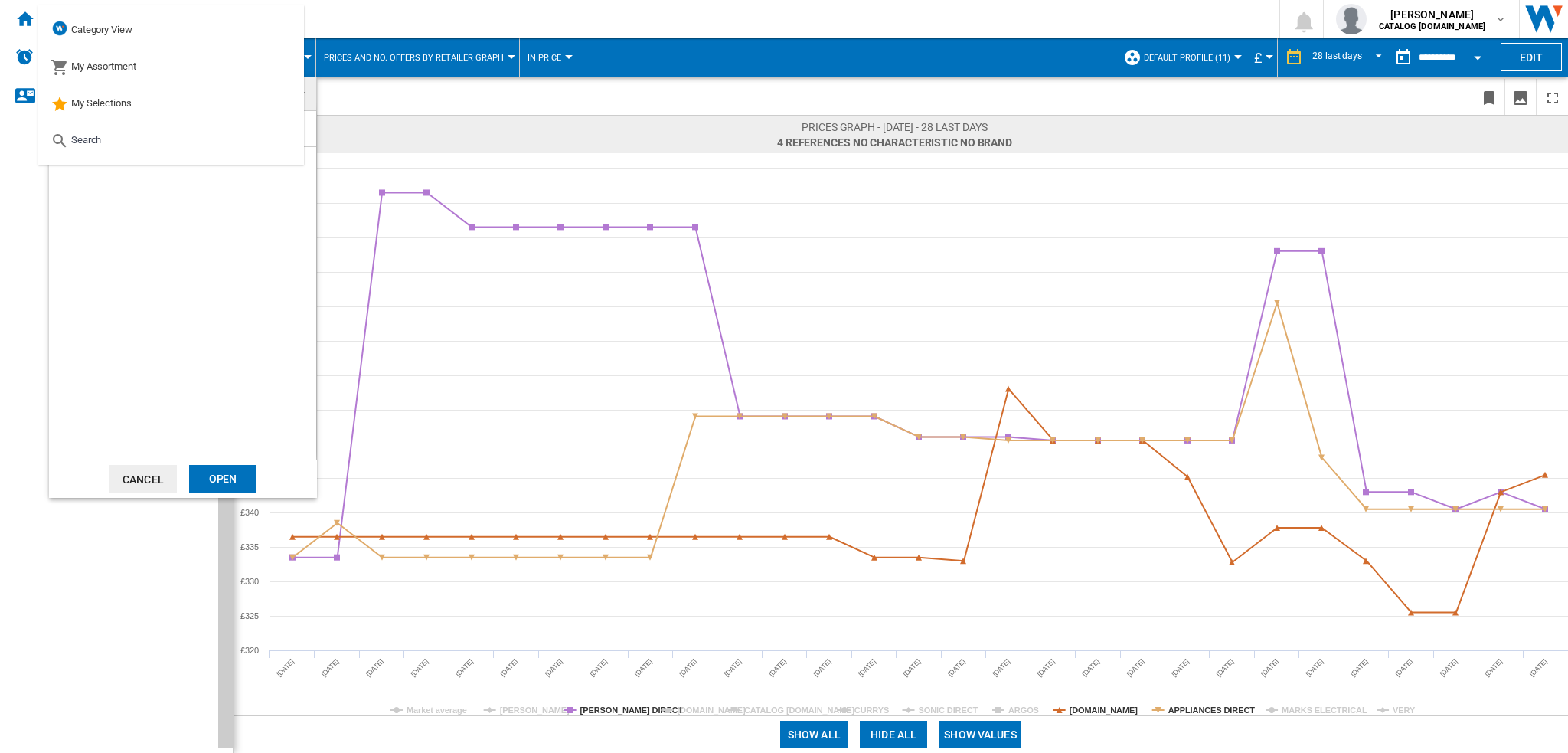
click at [223, 278] on div at bounding box center [182, 285] width 268 height 348
click at [144, 208] on div at bounding box center [182, 285] width 268 height 348
click at [128, 478] on button "Cancel" at bounding box center [143, 479] width 67 height 29
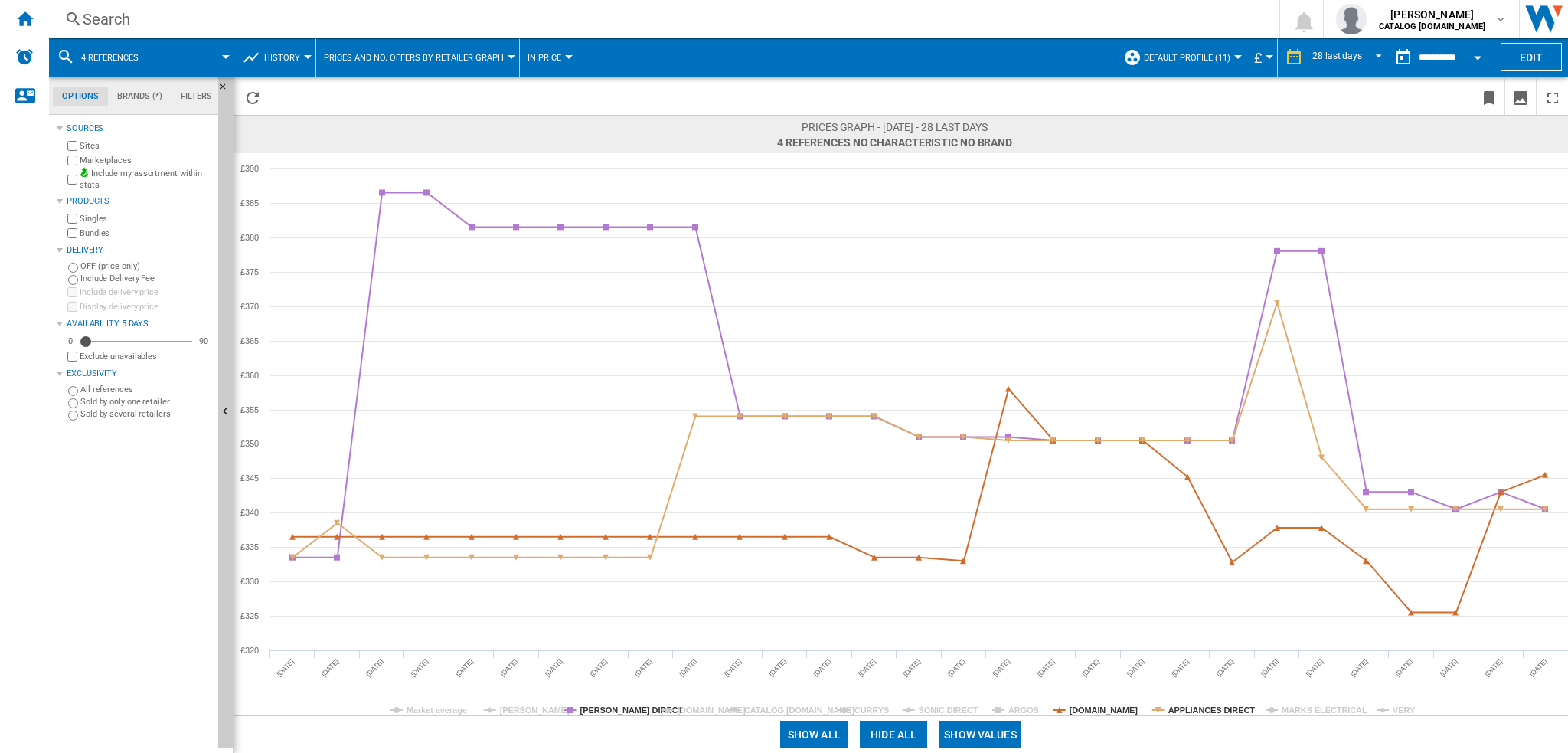
click at [126, 49] on button "4 references" at bounding box center [117, 58] width 73 height 39
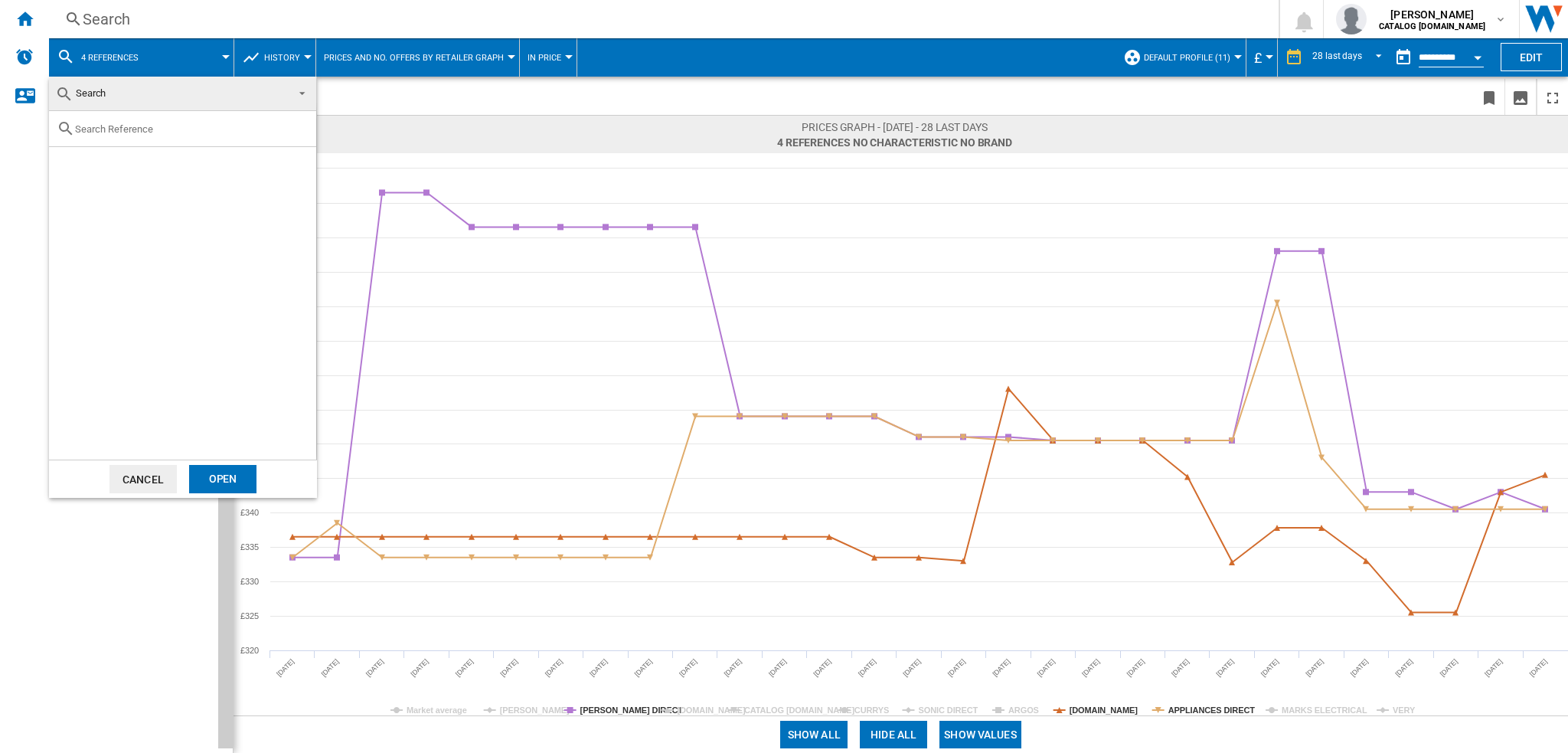
click at [151, 132] on input "text" at bounding box center [191, 129] width 233 height 12
paste input "H8IHP42LUK_BK"
type input "H8IHP42L"
click at [233, 19] on md-backdrop at bounding box center [784, 376] width 1568 height 753
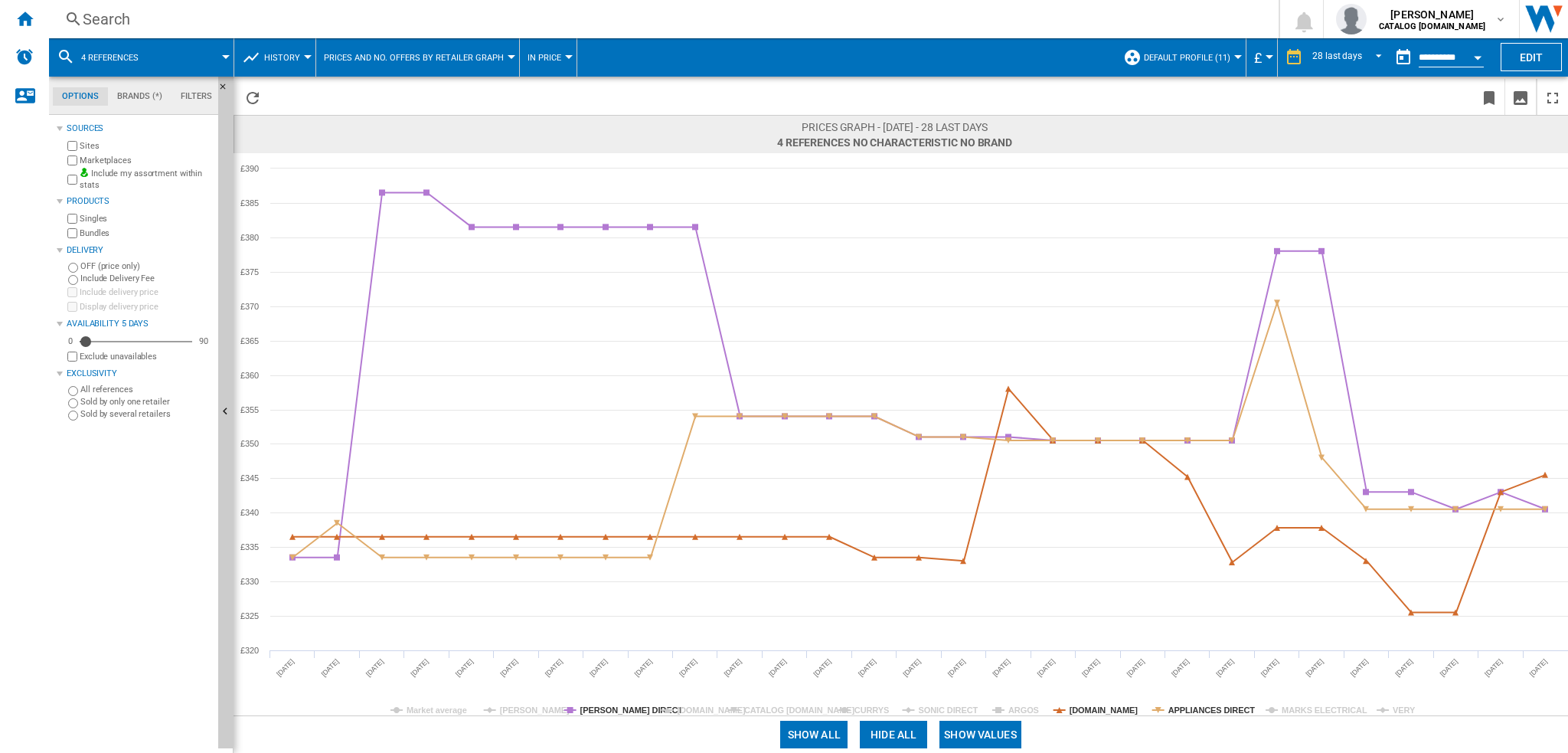
click at [237, 18] on div "Search" at bounding box center [661, 19] width 1156 height 22
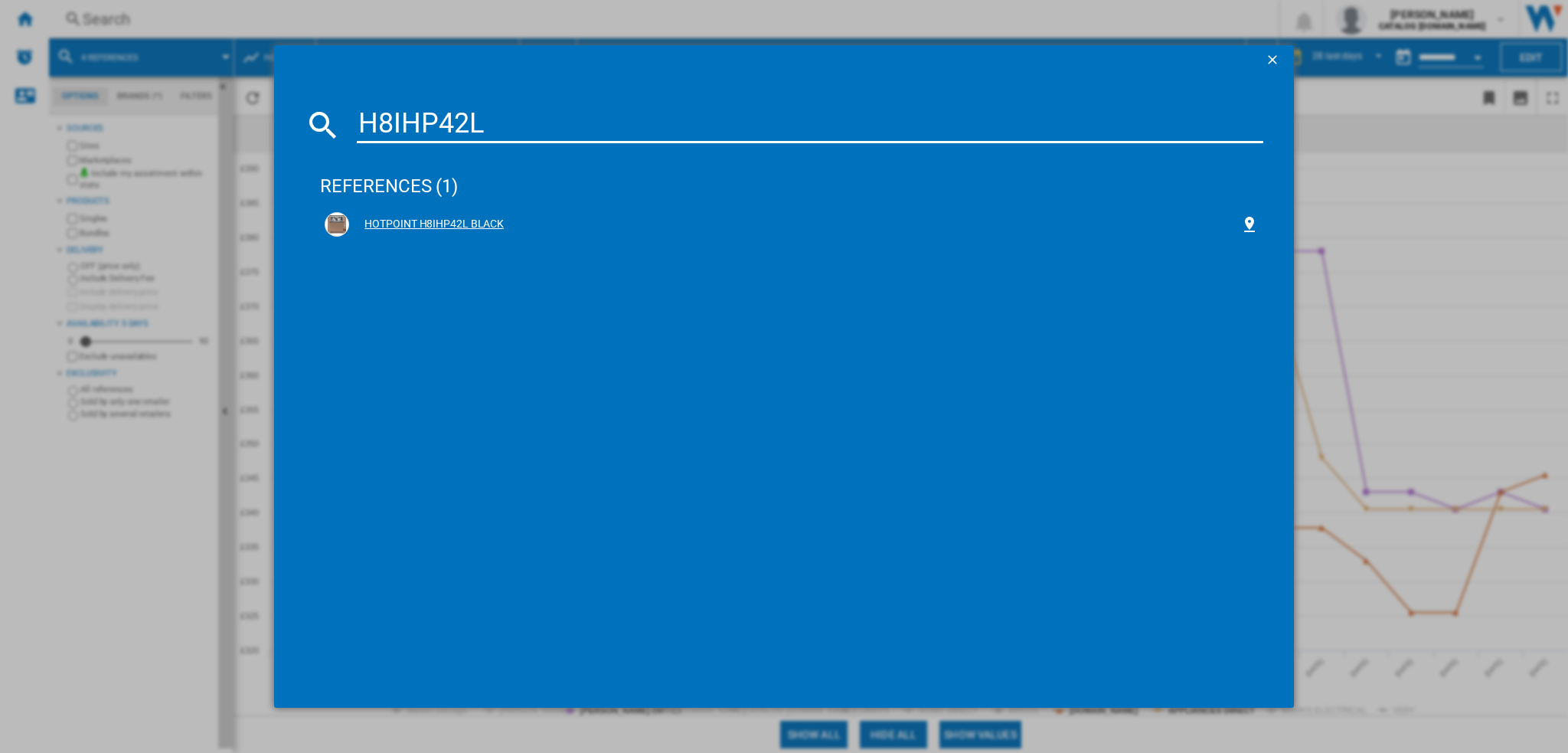
type input "H8IHP42L"
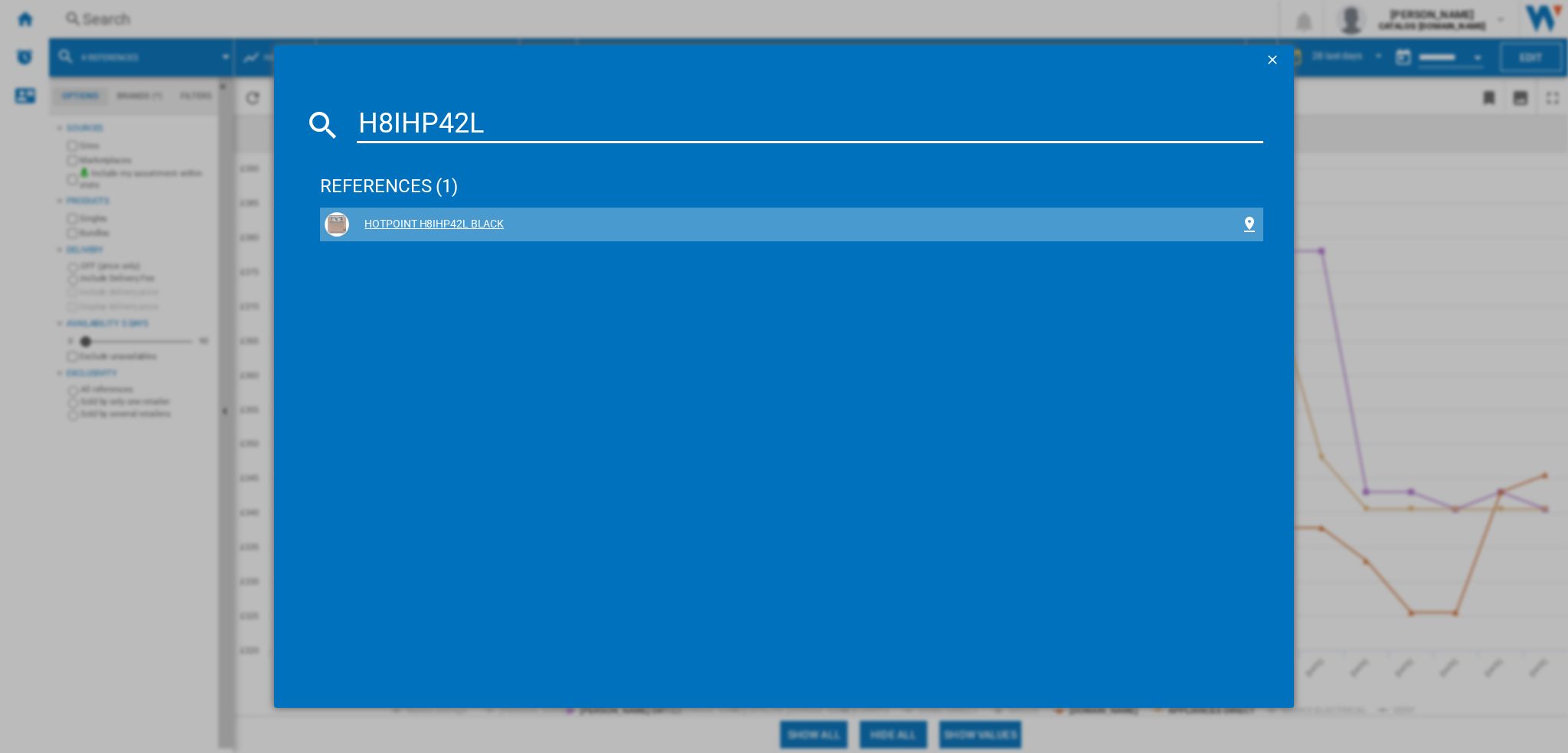
click at [440, 219] on div "HOTPOINT H8IHP42L BLACK" at bounding box center [794, 224] width 890 height 15
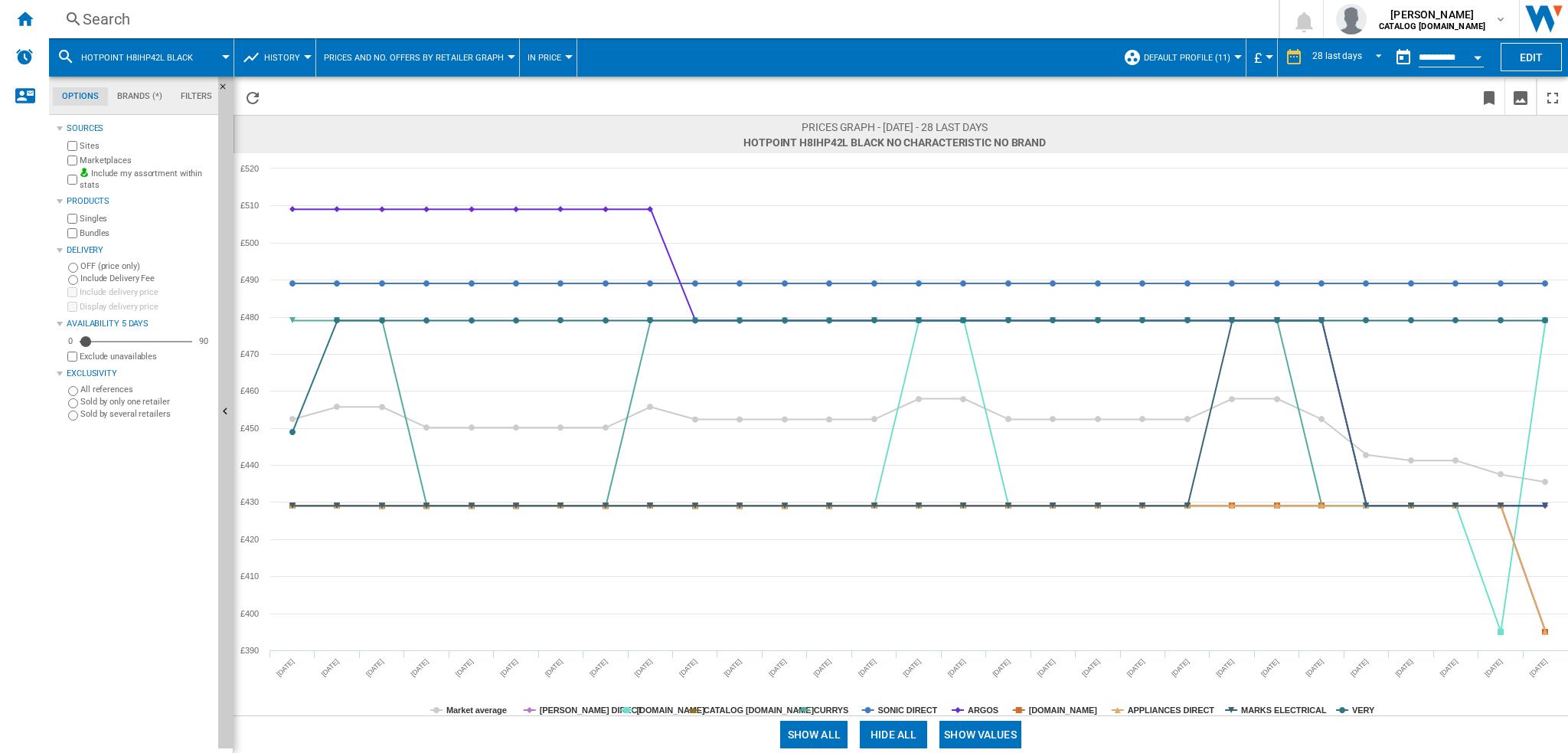
click at [864, 726] on button "Hide all" at bounding box center [893, 735] width 67 height 28
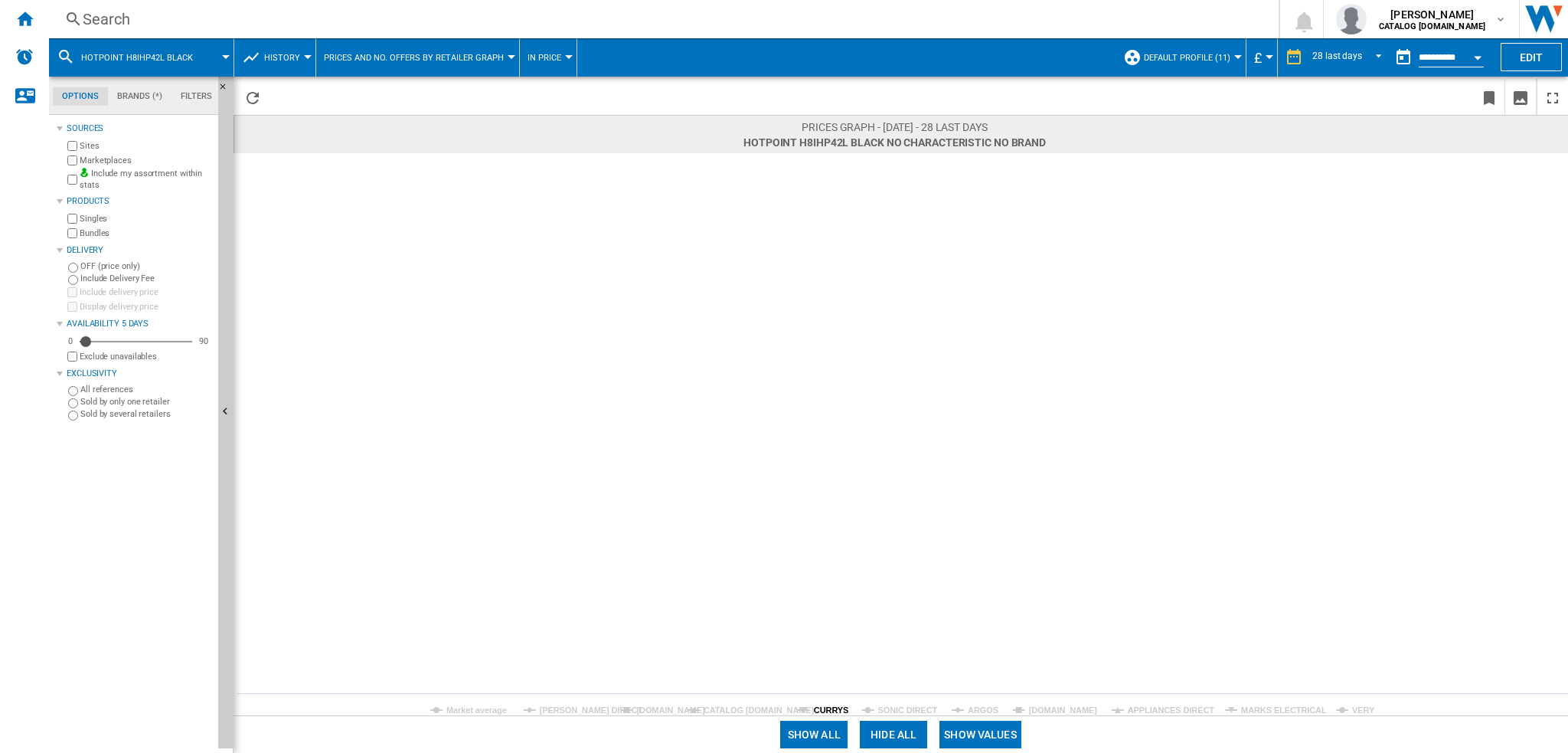
click at [827, 709] on tspan "CURRYS" at bounding box center [831, 710] width 34 height 9
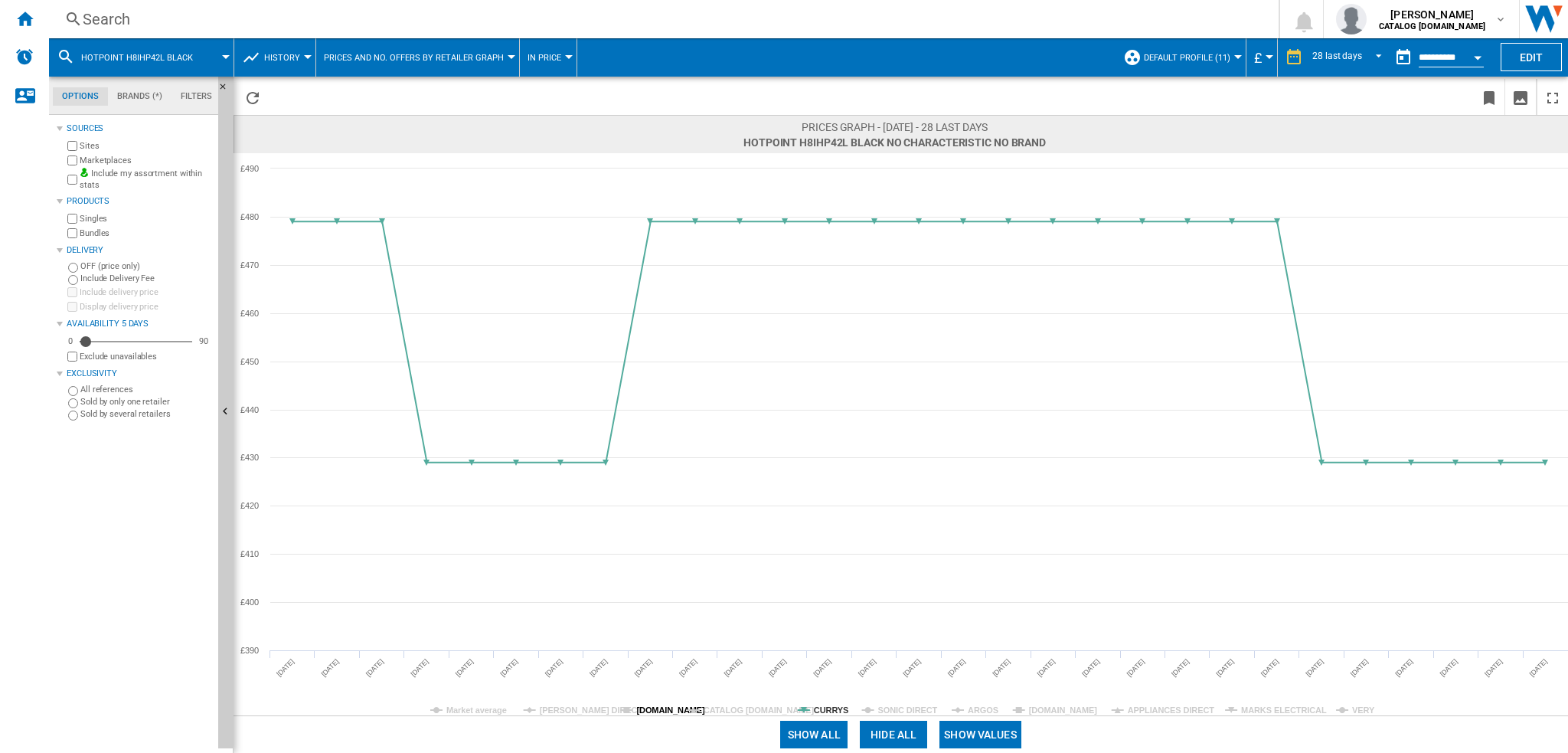
click at [649, 711] on tspan "[DOMAIN_NAME]" at bounding box center [670, 710] width 69 height 9
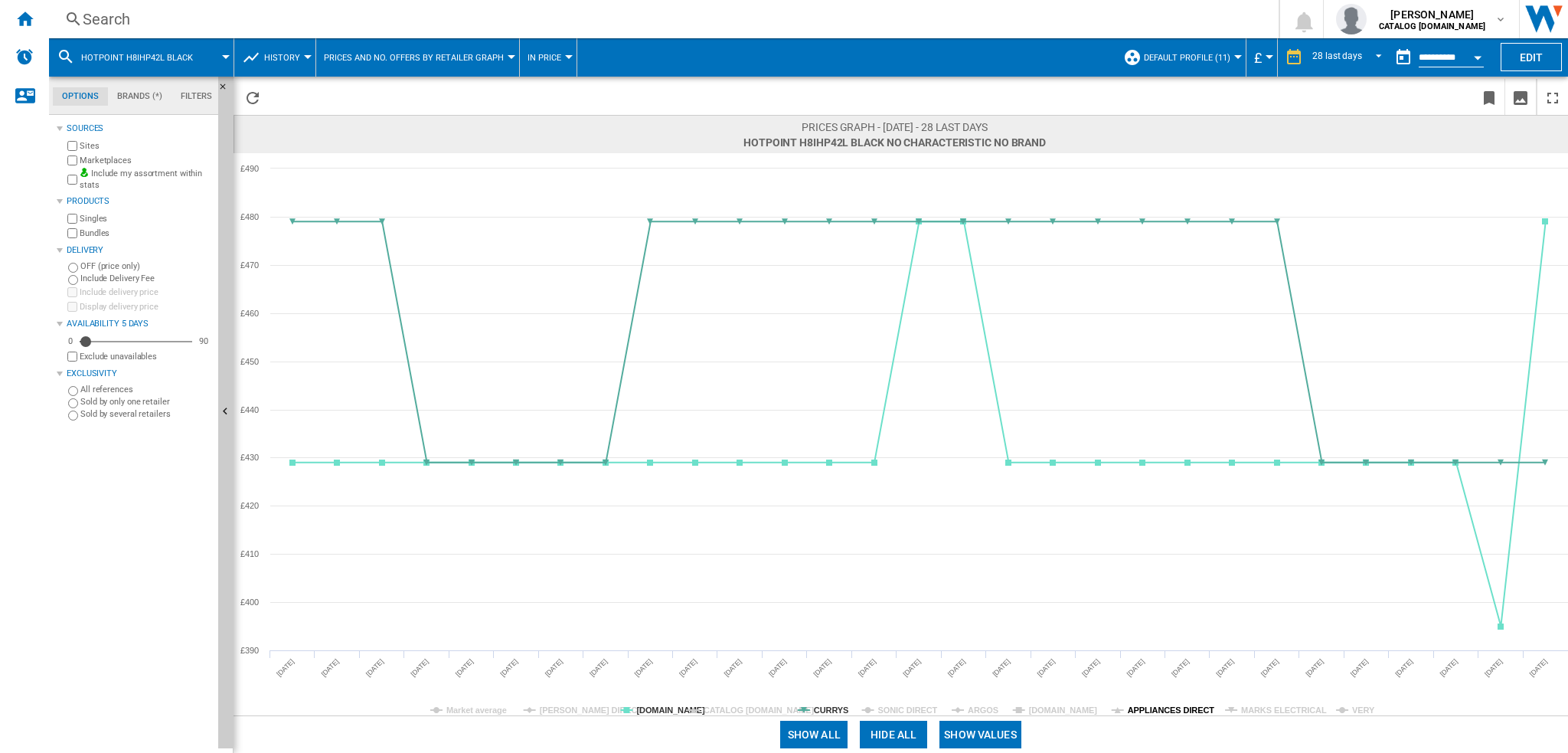
click at [1167, 714] on tspan "APPLIANCES DIRECT" at bounding box center [1171, 710] width 87 height 9
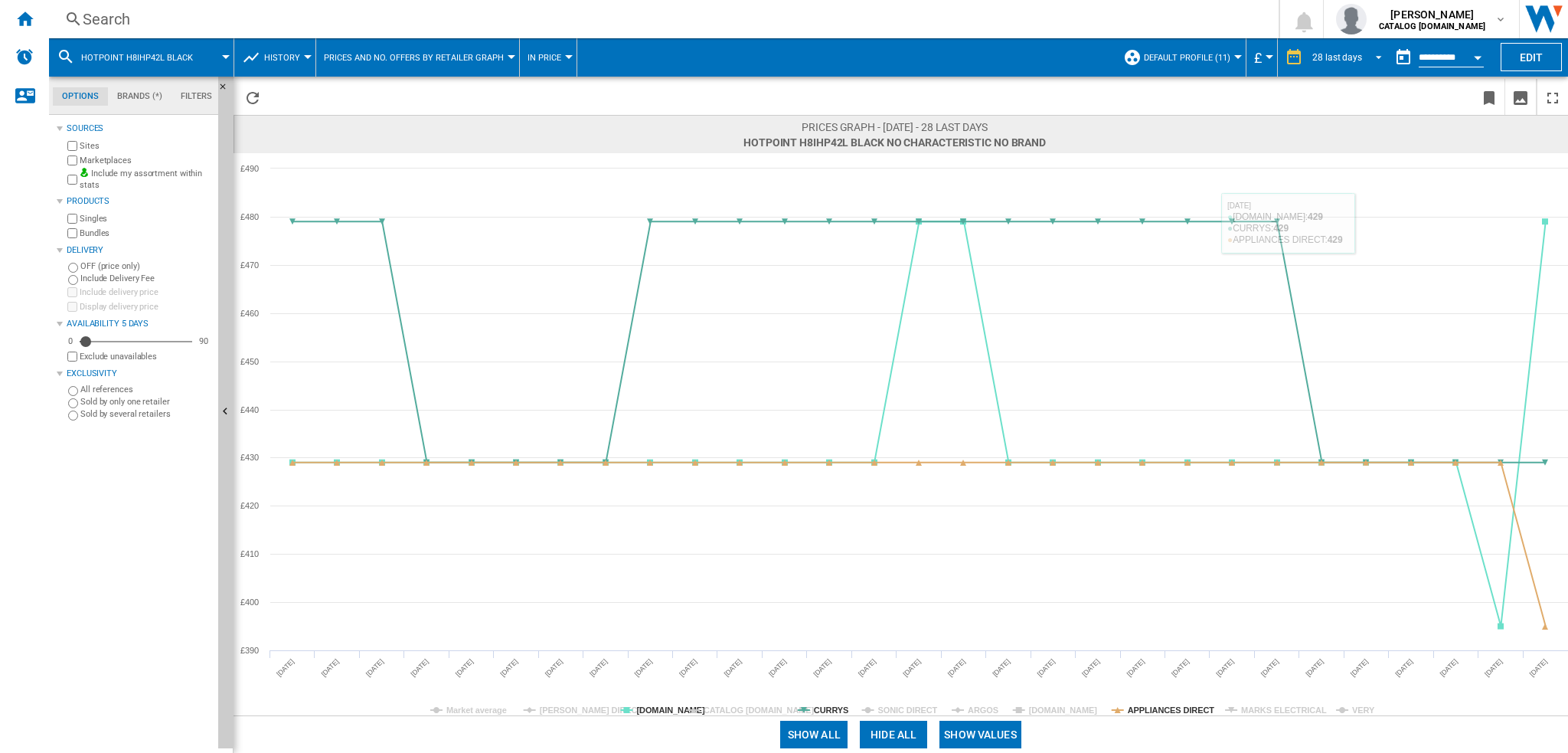
click at [1322, 53] on div "28 last days" at bounding box center [1336, 57] width 49 height 11
click at [1352, 88] on md-option "31 last days" at bounding box center [1351, 80] width 104 height 23
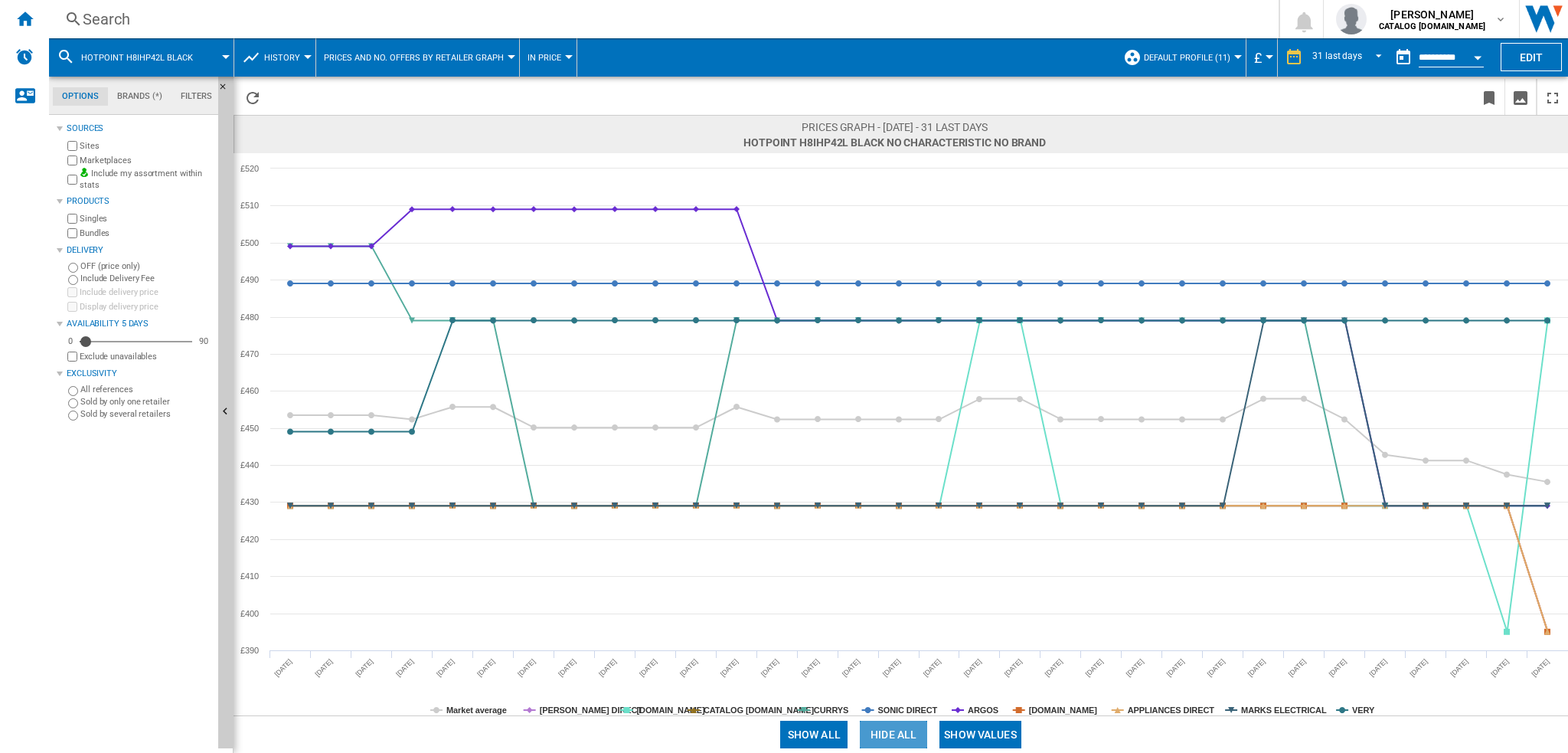
click at [901, 735] on button "Hide all" at bounding box center [893, 735] width 67 height 28
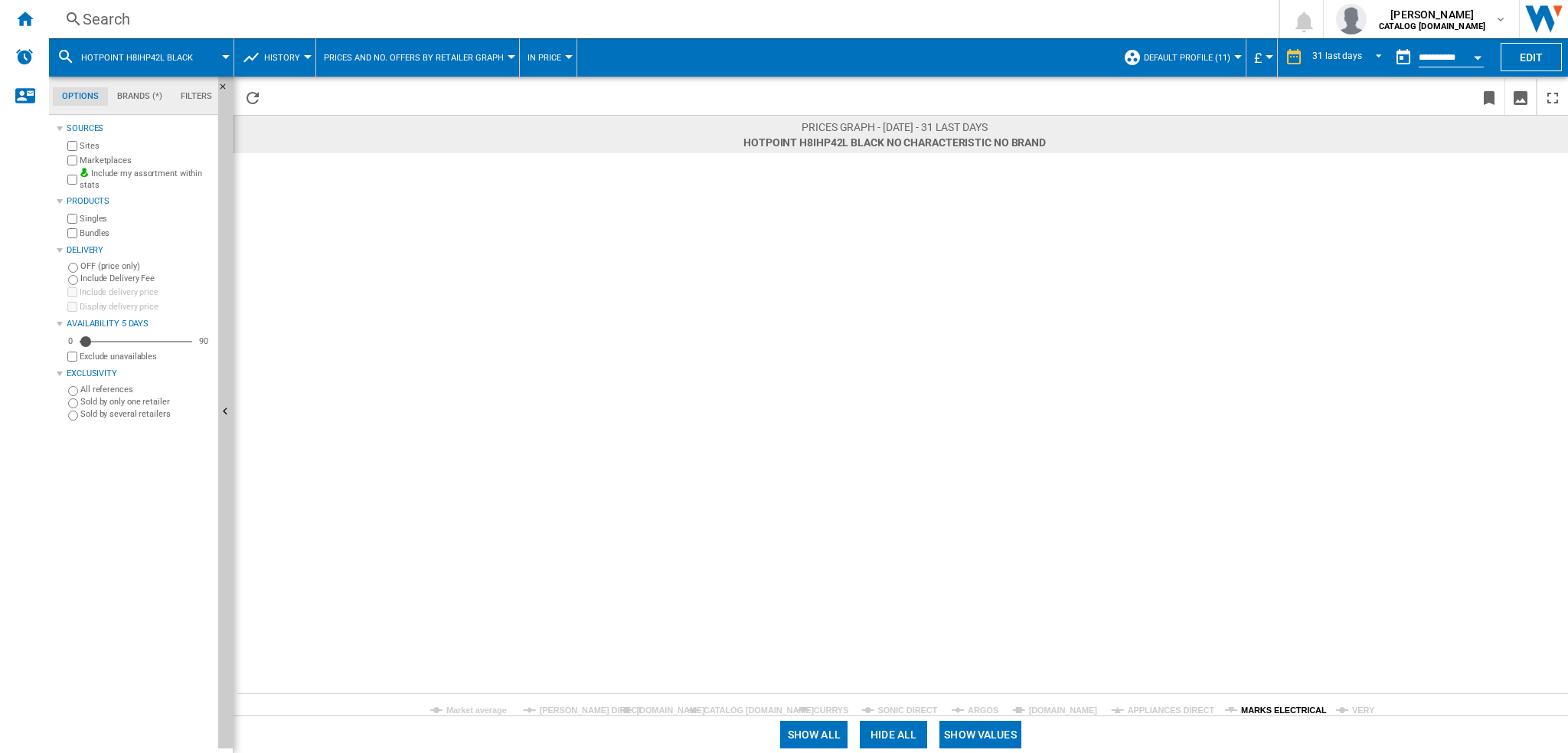
click at [1294, 710] on tspan "MARKS ELECTRICAL" at bounding box center [1284, 710] width 86 height 9
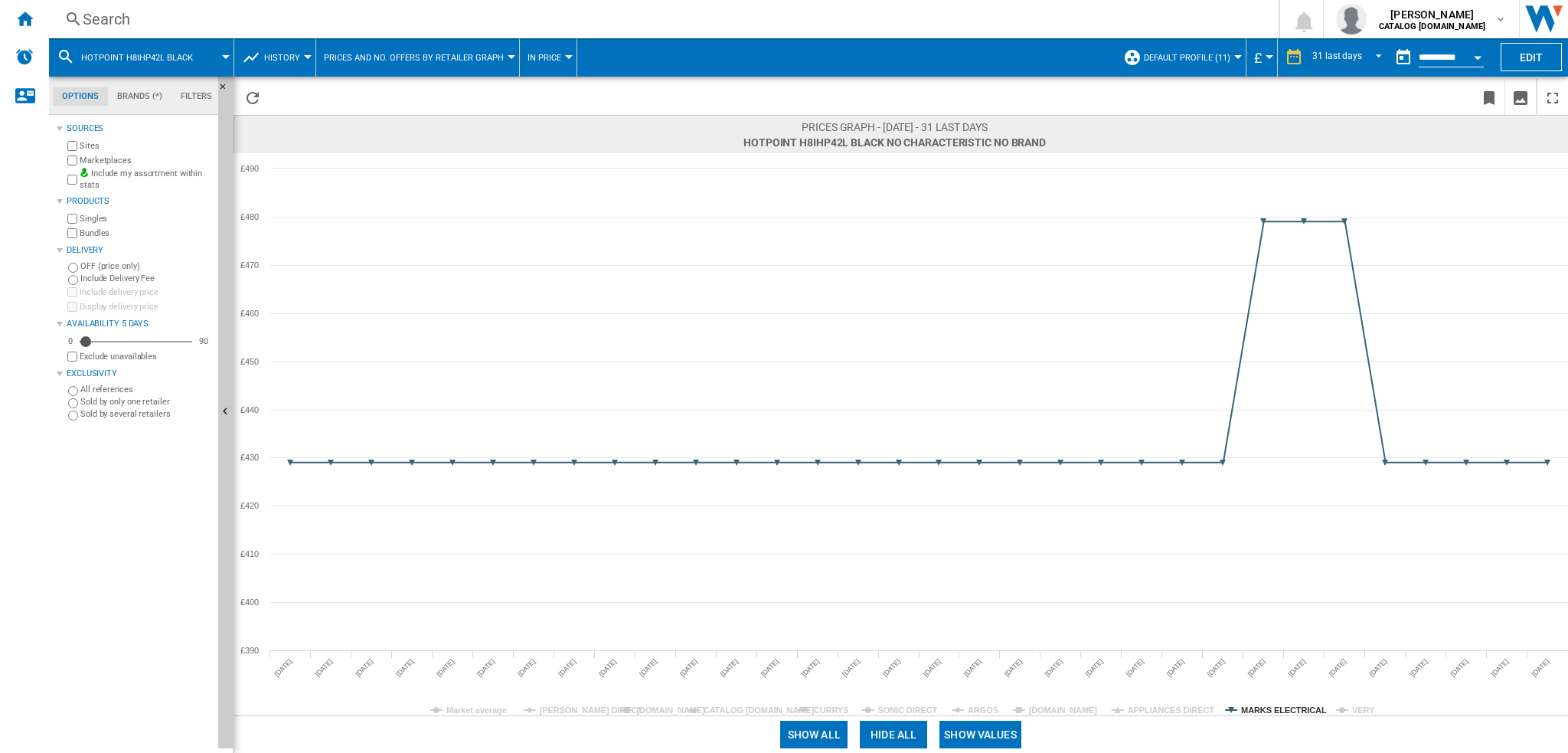
click at [1302, 711] on tspan "MARKS ELECTRICAL" at bounding box center [1284, 710] width 86 height 9
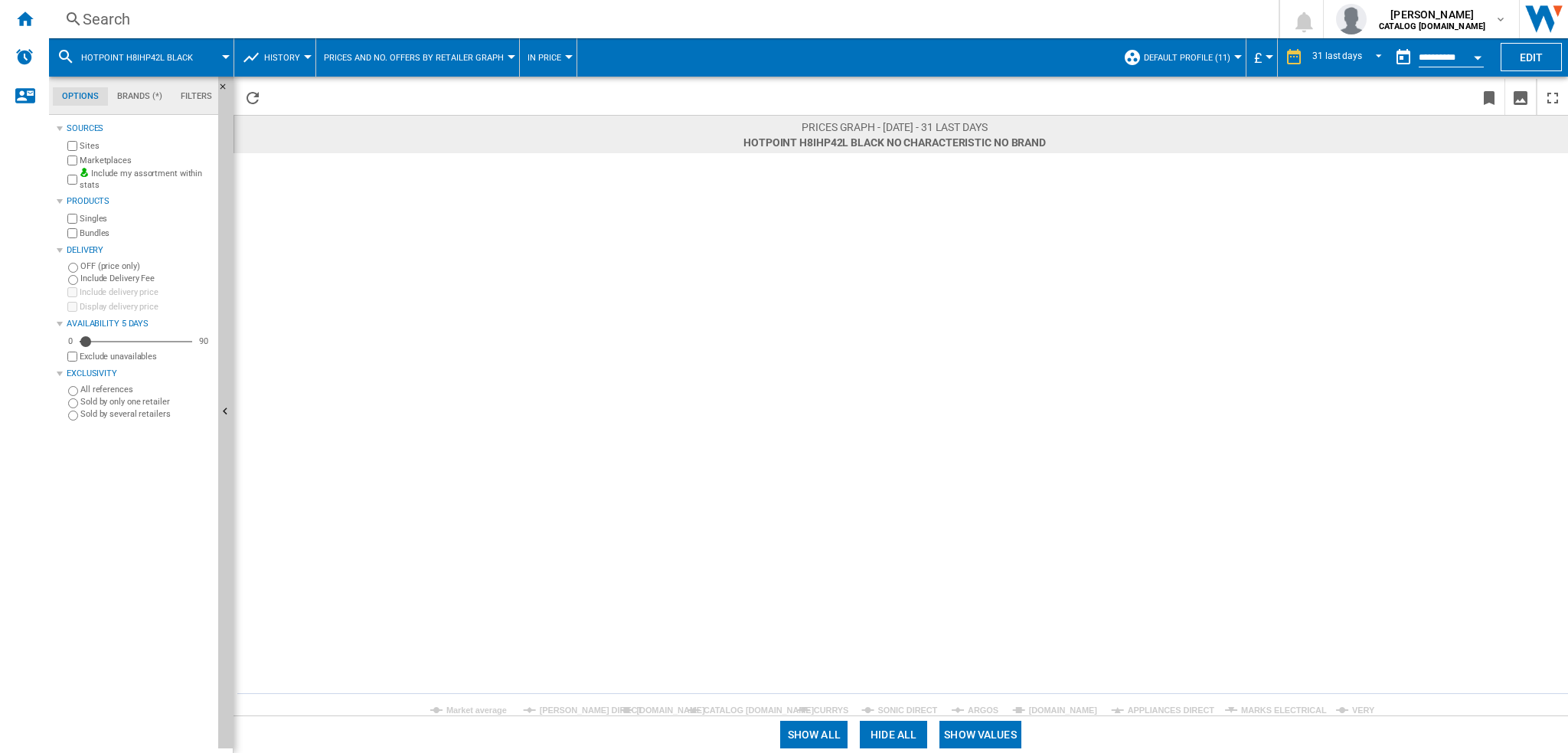
click at [1346, 706] on rect at bounding box center [900, 435] width 1335 height 562
click at [1162, 708] on tspan "APPLIANCES DIRECT" at bounding box center [1171, 710] width 87 height 9
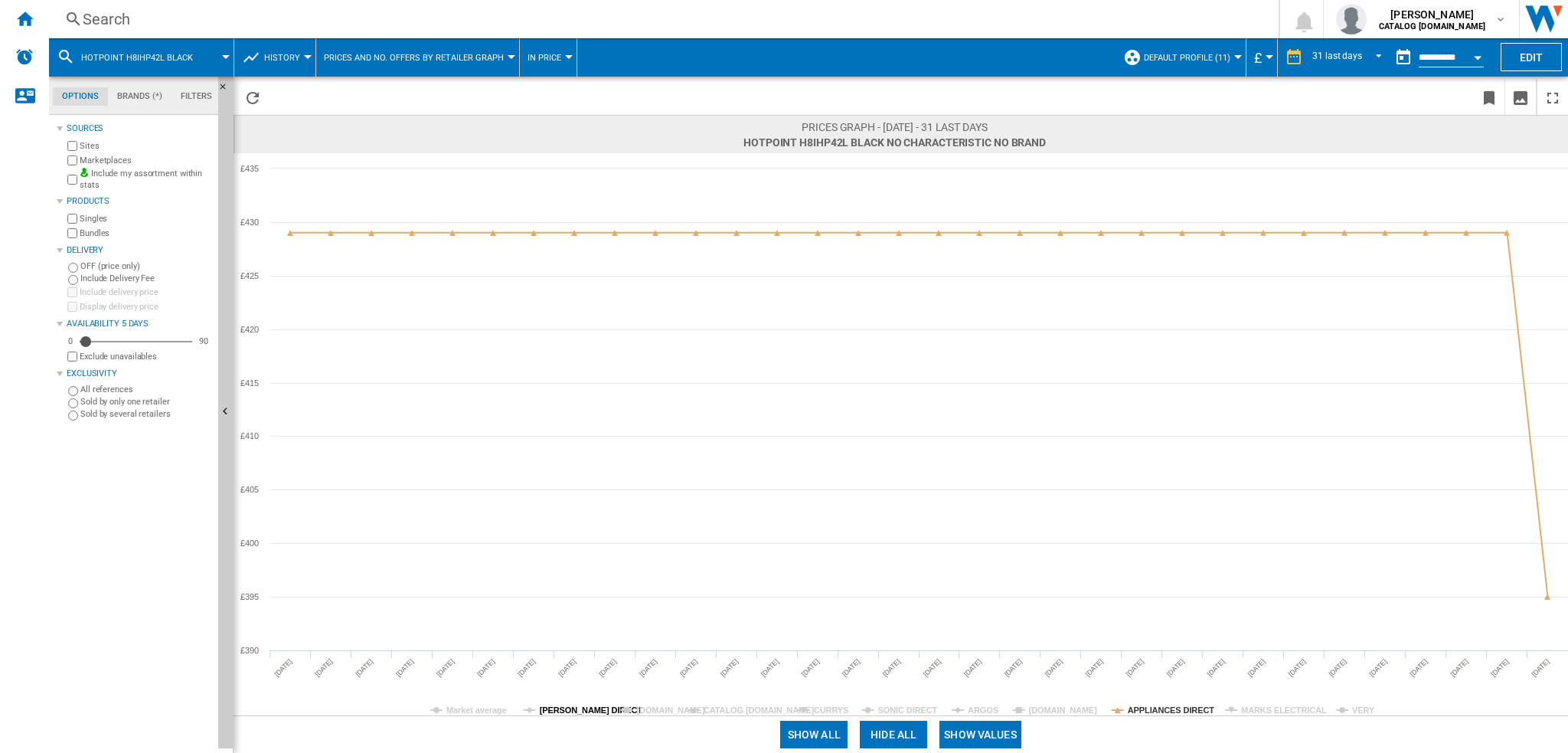
click at [586, 717] on div "Prices graph - [DATE] - 31 last days HOTPOINT H8IHP42L BLACK No characteristic …" at bounding box center [900, 415] width 1335 height 677
click at [591, 712] on tspan "[PERSON_NAME] DIRECT" at bounding box center [591, 710] width 103 height 9
click at [647, 715] on div "Show all Hide all Show values" at bounding box center [900, 734] width 1335 height 38
click at [649, 712] on tspan "[DOMAIN_NAME]" at bounding box center [670, 710] width 69 height 9
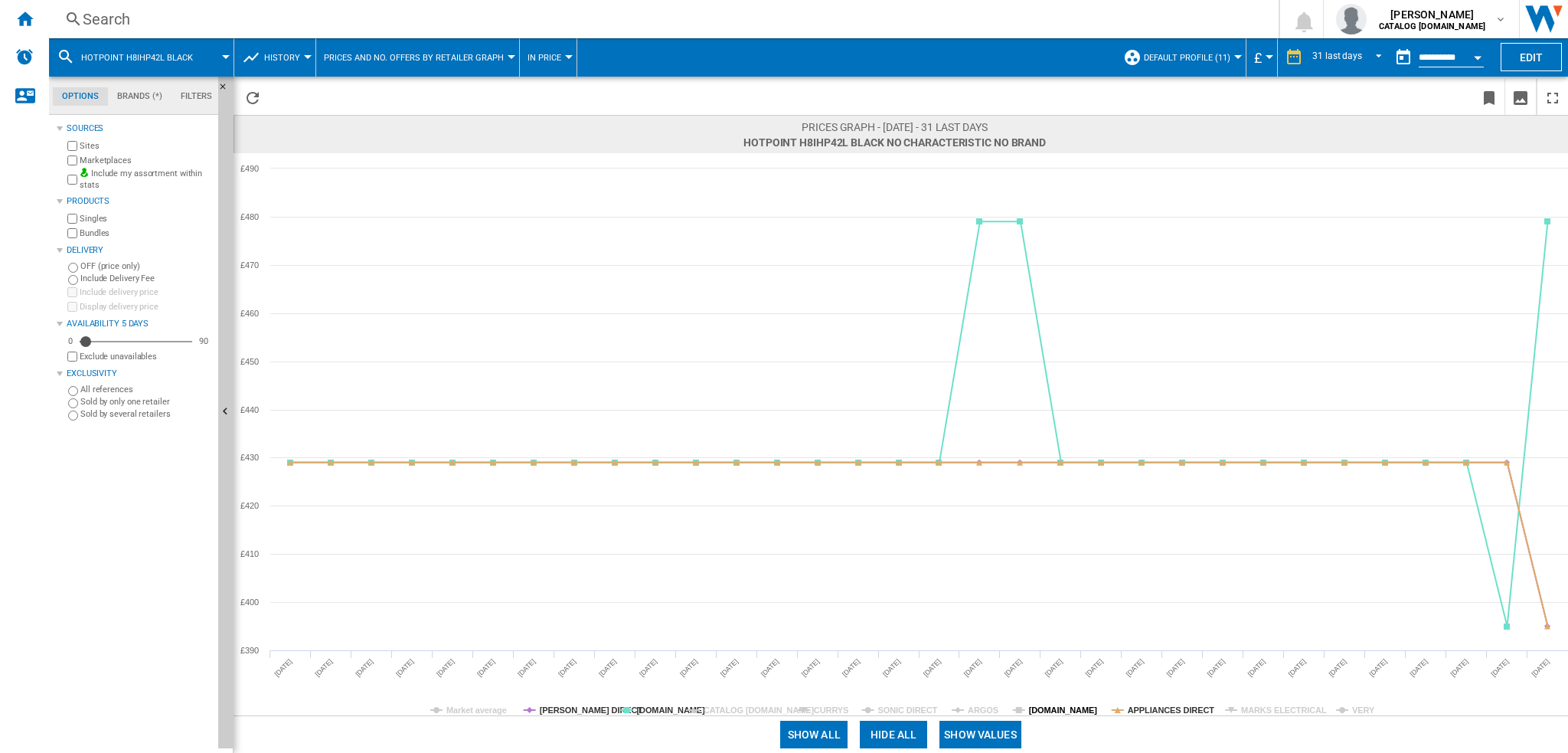
click at [1061, 714] on tspan "[DOMAIN_NAME]" at bounding box center [1064, 710] width 69 height 9
click at [1065, 713] on tspan "[DOMAIN_NAME]" at bounding box center [1064, 710] width 69 height 9
click at [1070, 714] on tspan "[DOMAIN_NAME]" at bounding box center [1064, 710] width 69 height 9
click at [1073, 714] on tspan "[DOMAIN_NAME]" at bounding box center [1064, 710] width 69 height 9
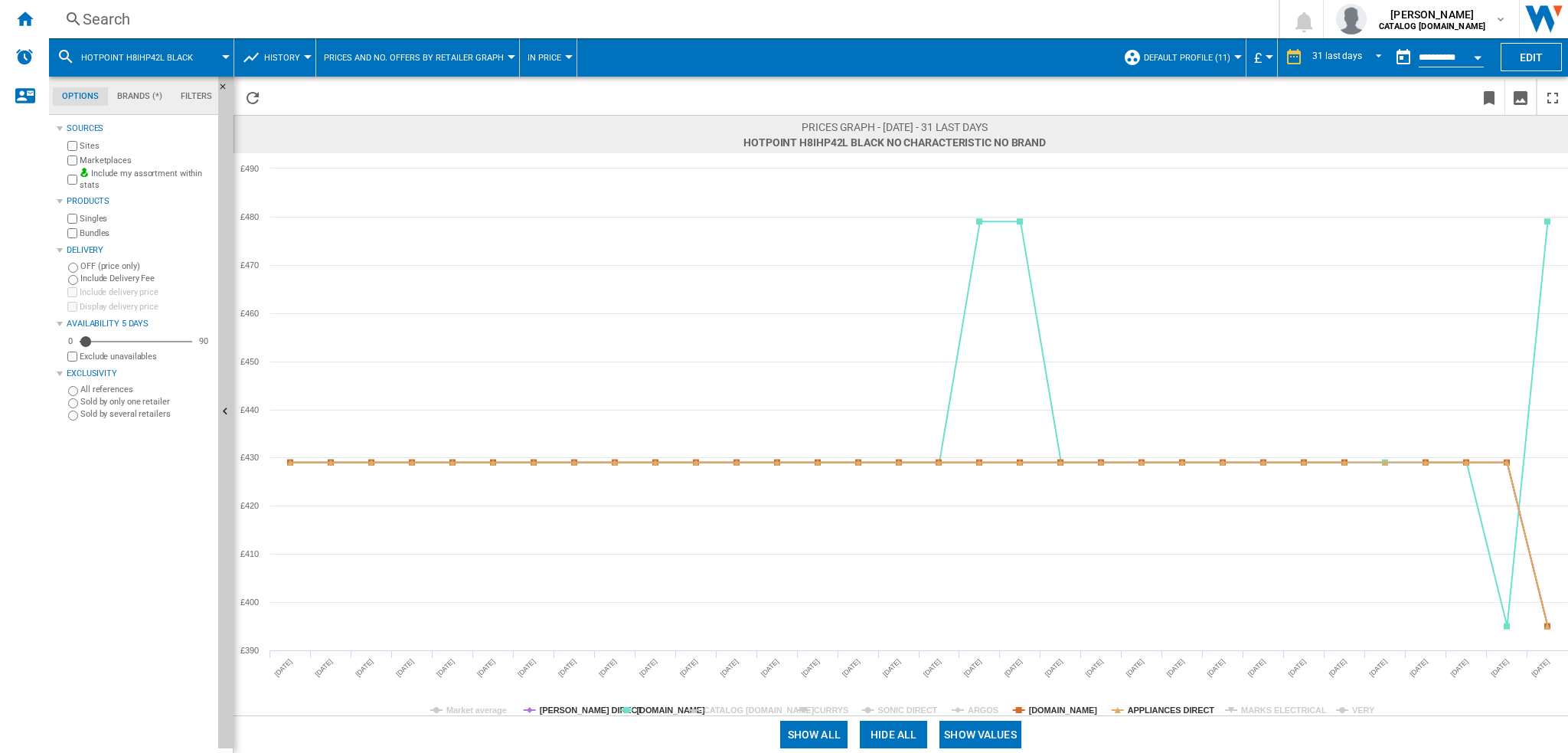
click at [1074, 714] on tspan "[DOMAIN_NAME]" at bounding box center [1064, 710] width 69 height 9
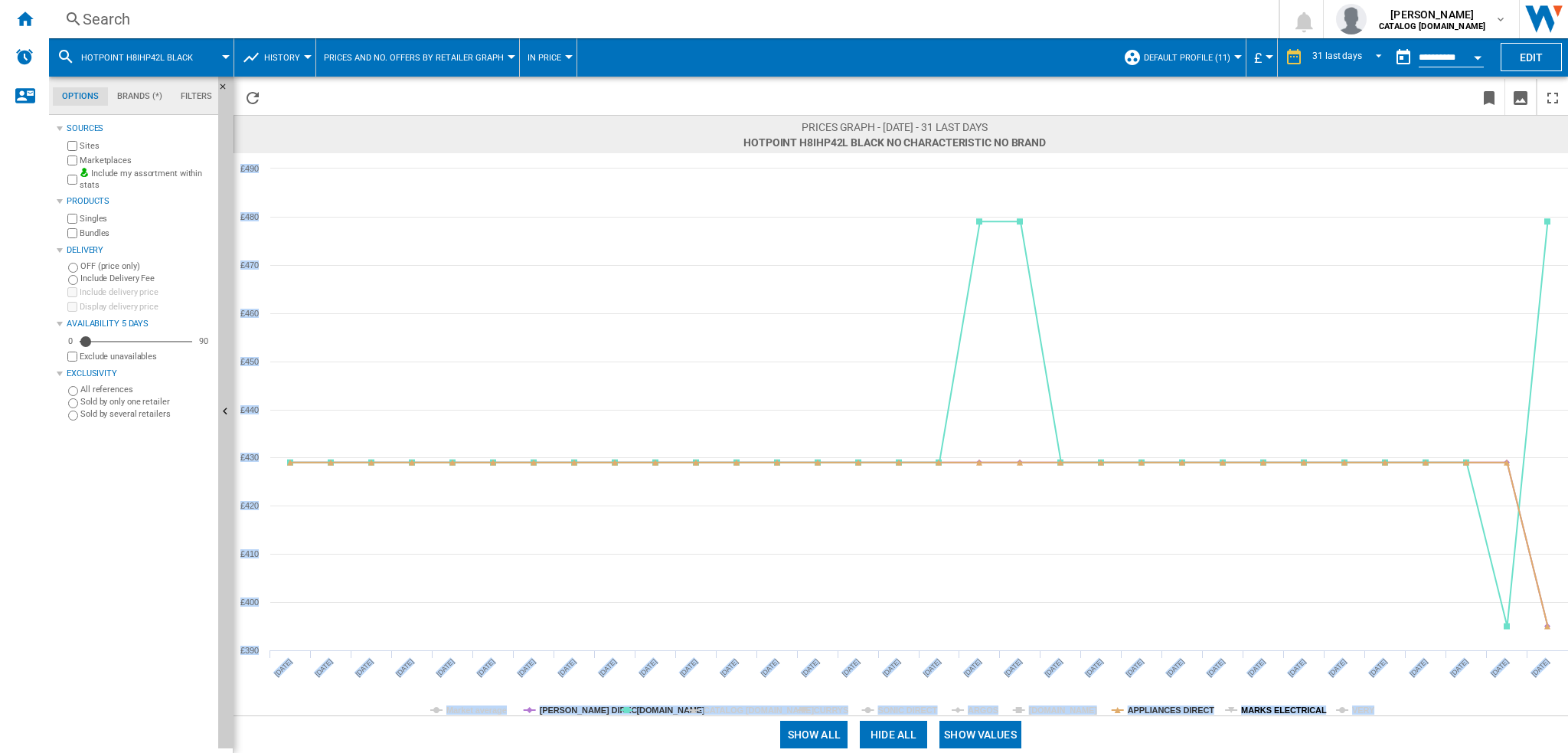
click at [1262, 710] on div "Prices graph - [DATE] - 31 last days HOTPOINT H8IHP42L BLACK No characteristic …" at bounding box center [900, 415] width 1335 height 677
click at [1262, 710] on tspan "MARKS ELECTRICAL" at bounding box center [1284, 710] width 86 height 9
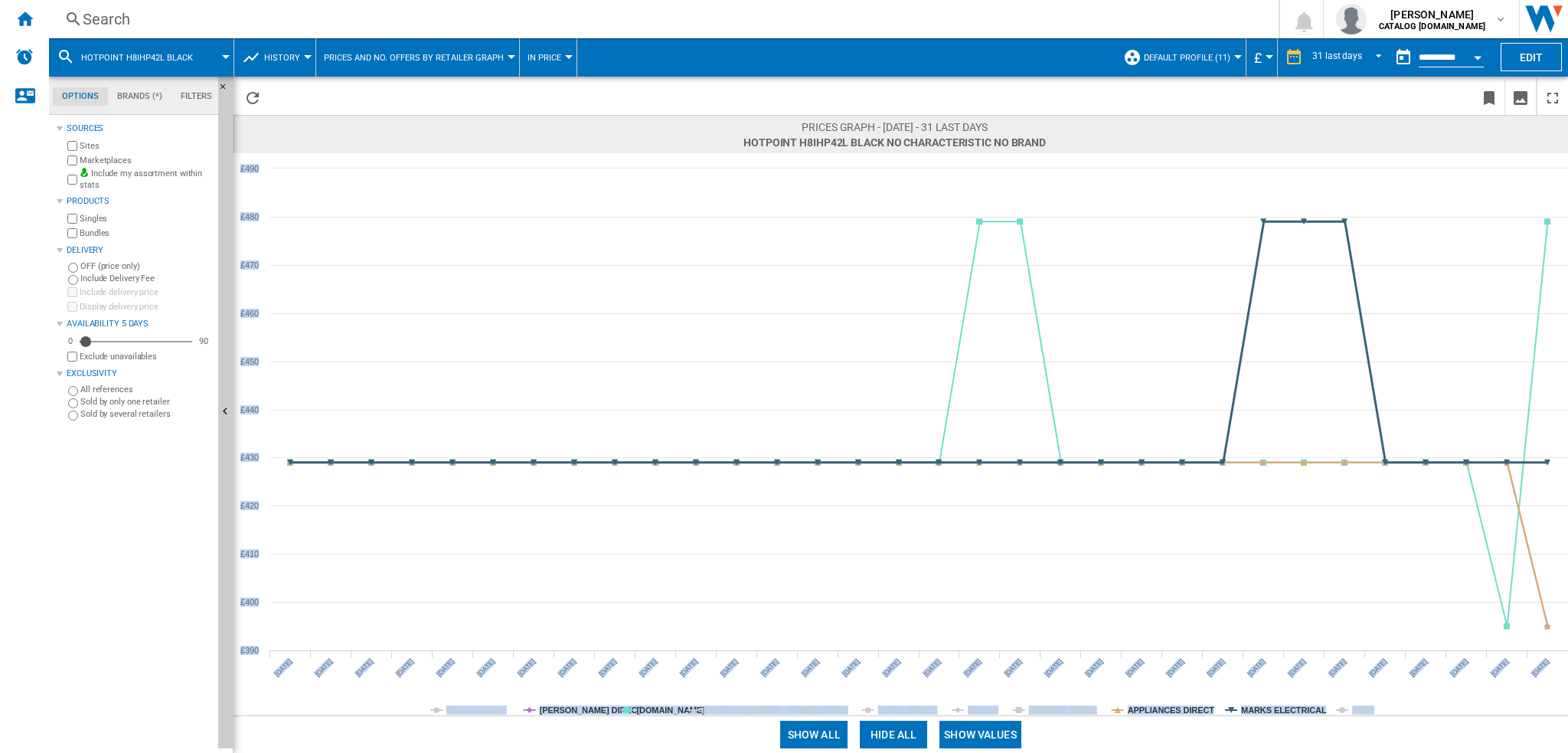
click at [1258, 710] on tspan "MARKS ELECTRICAL" at bounding box center [1284, 710] width 86 height 9
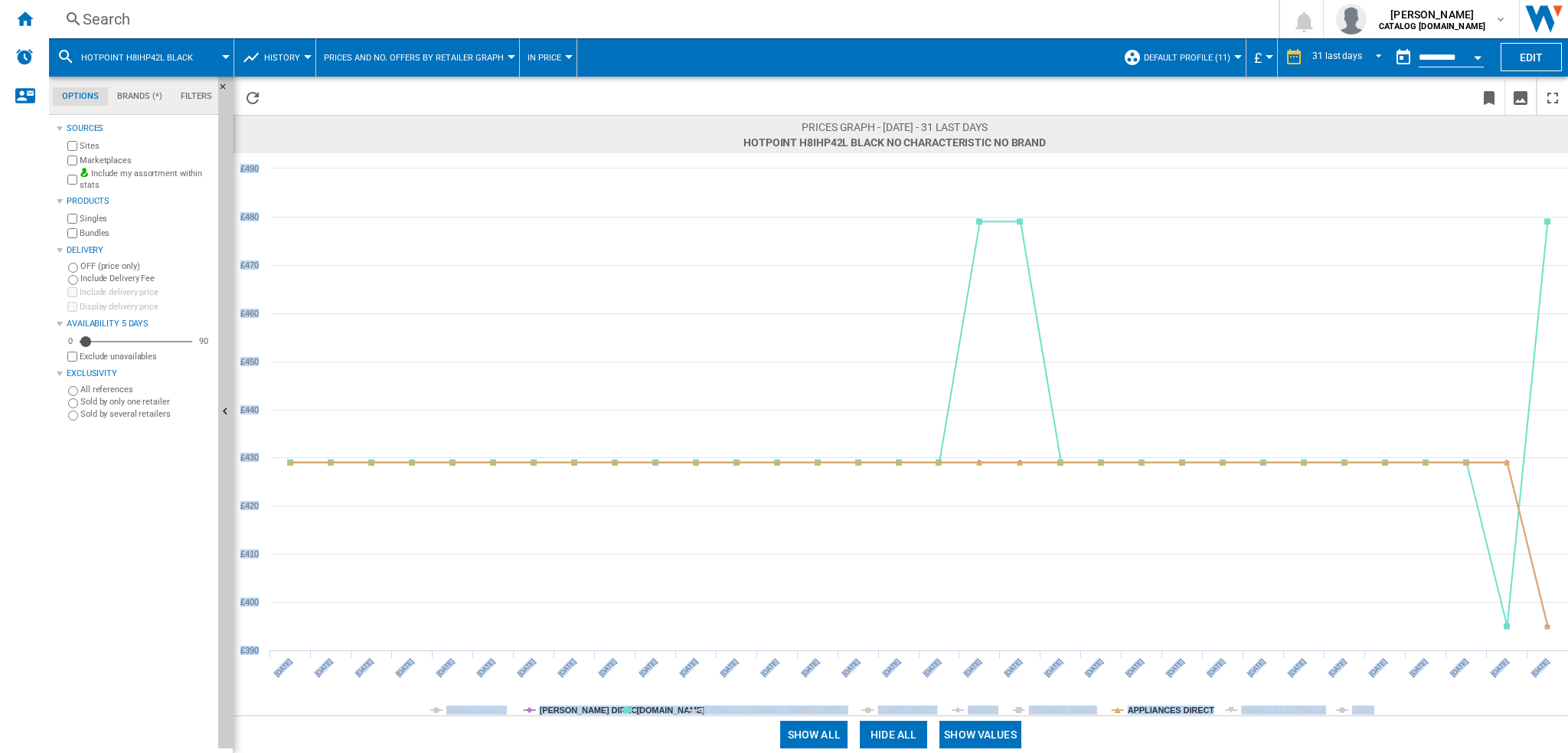
click at [1258, 710] on tspan "MARKS ELECTRICAL" at bounding box center [1284, 710] width 86 height 9
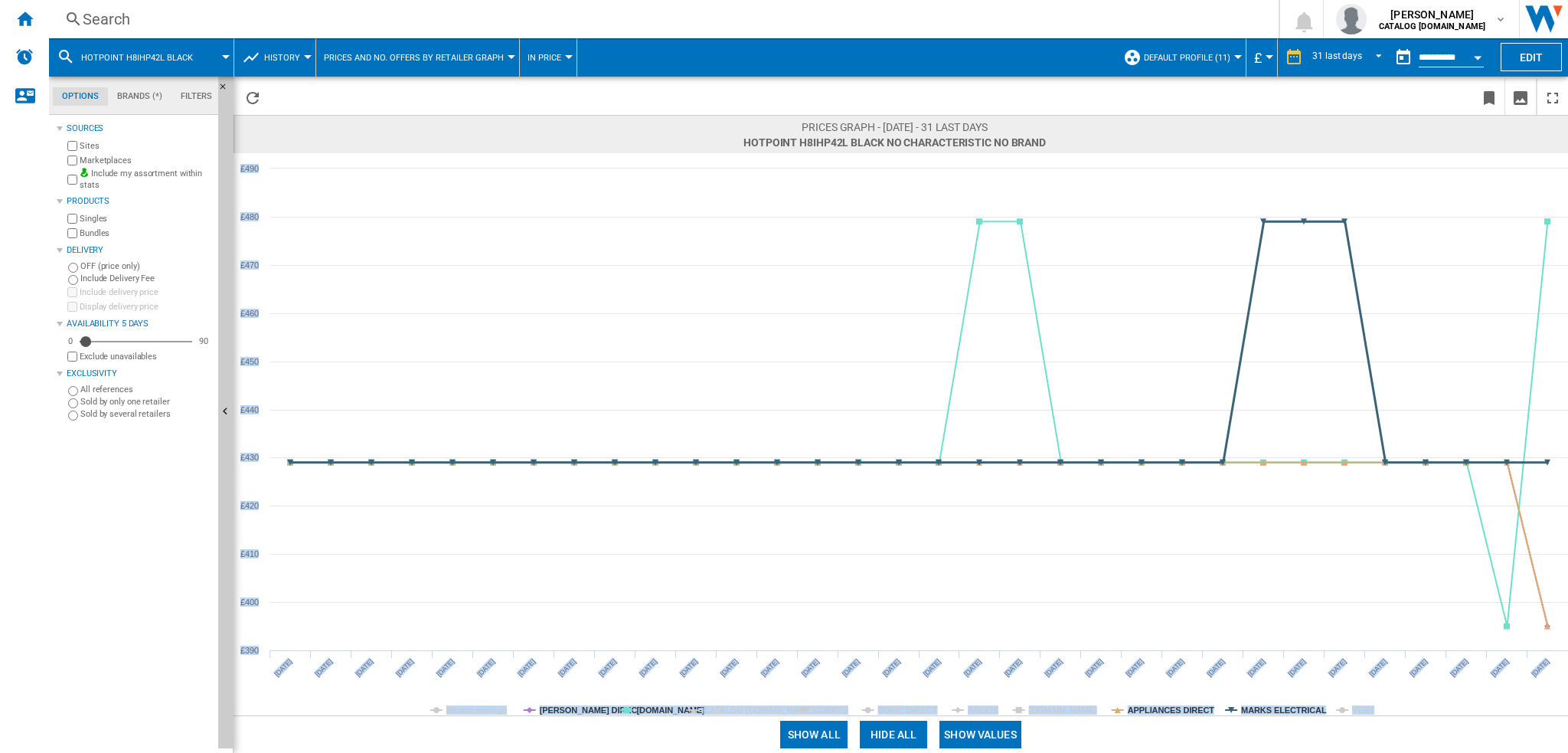
click at [1258, 710] on tspan "MARKS ELECTRICAL" at bounding box center [1284, 710] width 86 height 9
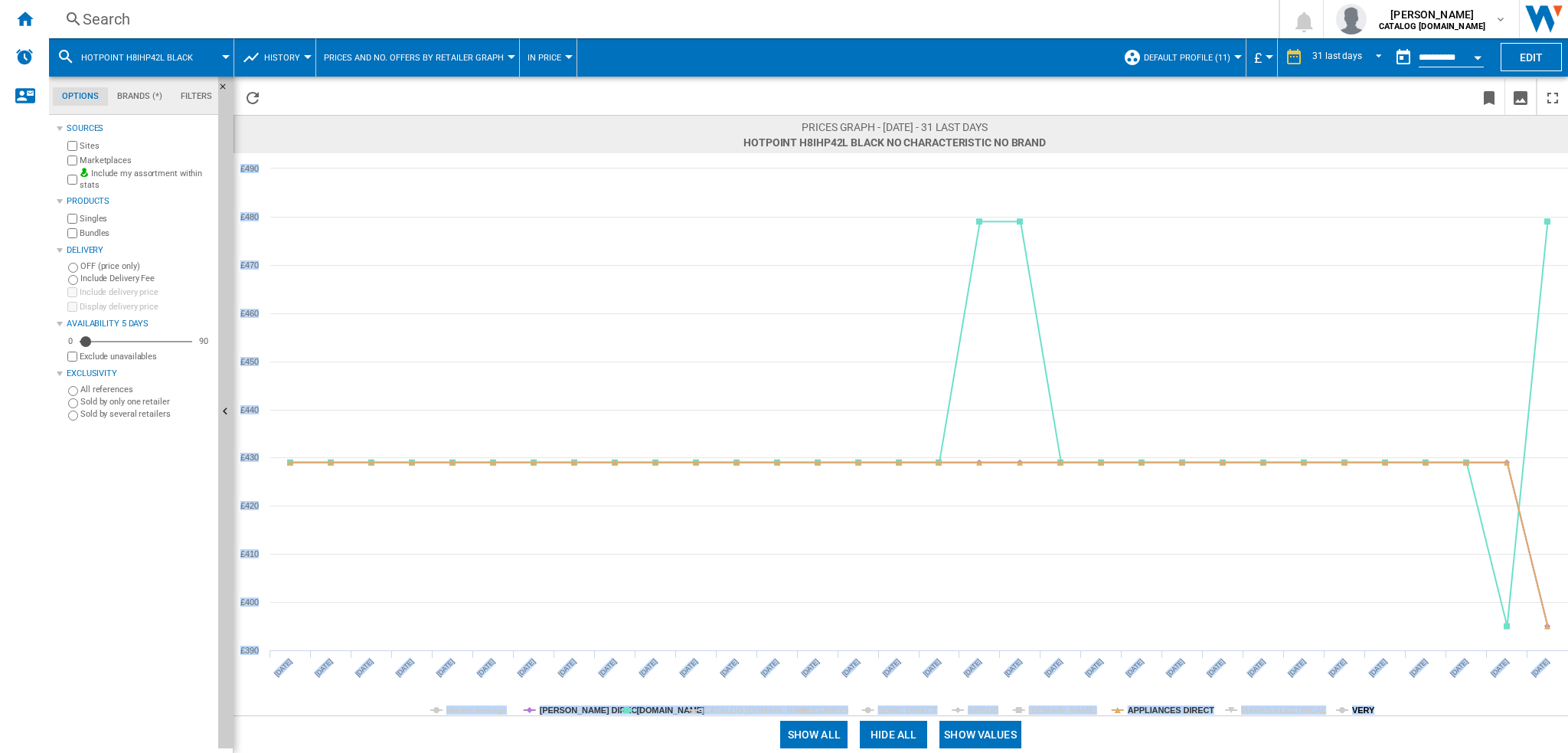
click at [1352, 710] on tspan "VERY" at bounding box center [1363, 710] width 23 height 9
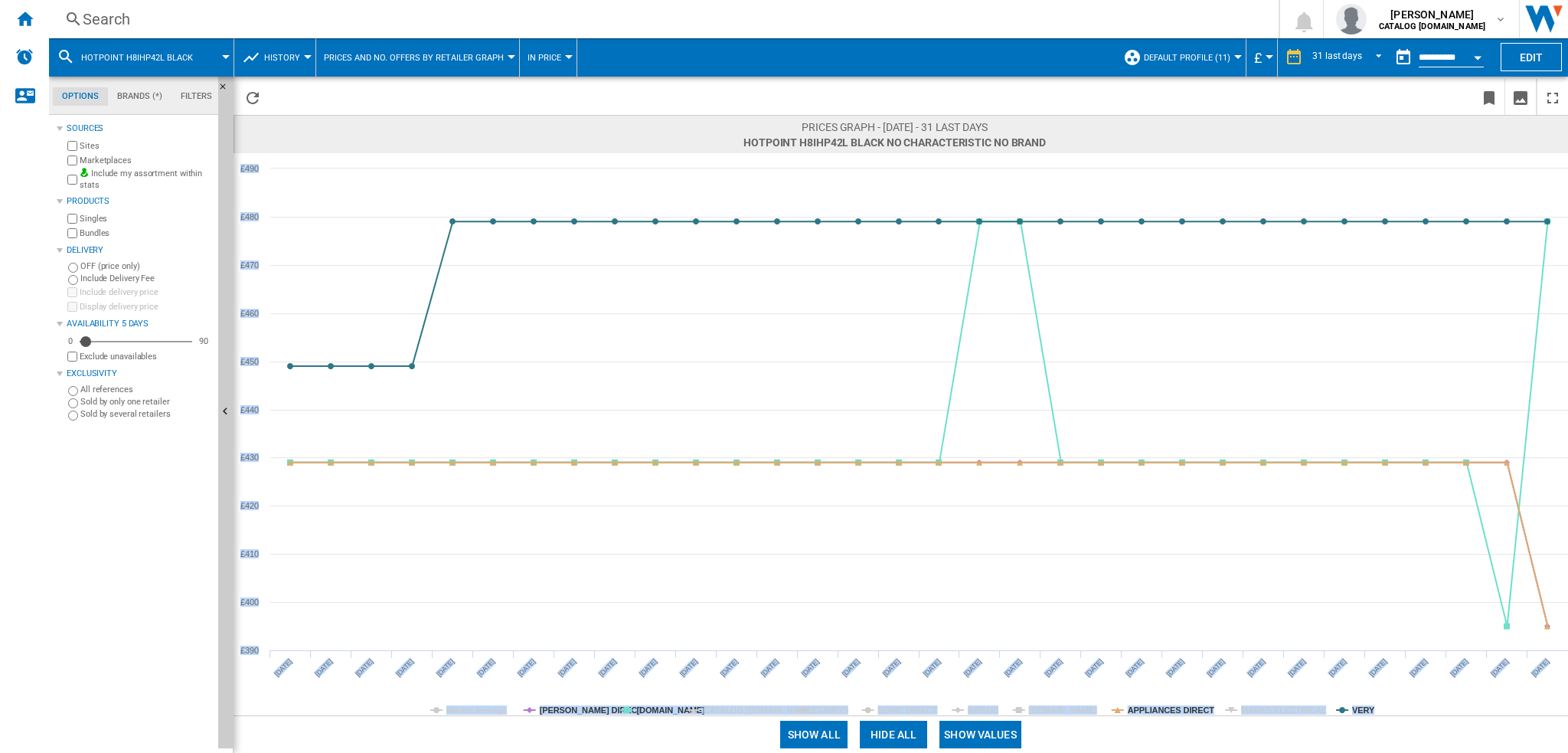
click at [1352, 710] on tspan "VERY" at bounding box center [1363, 710] width 23 height 9
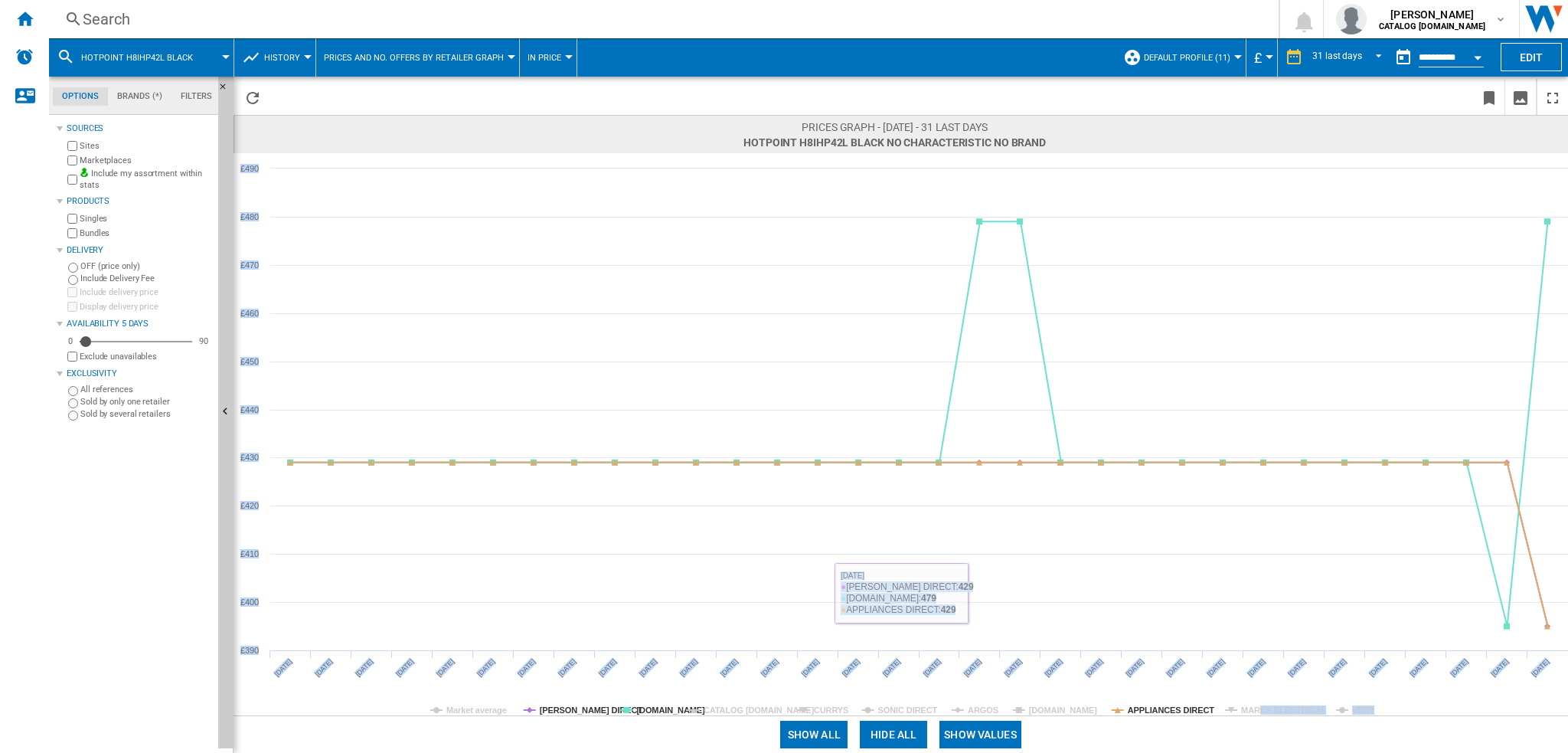
click at [819, 738] on button "Show all" at bounding box center [814, 735] width 67 height 28
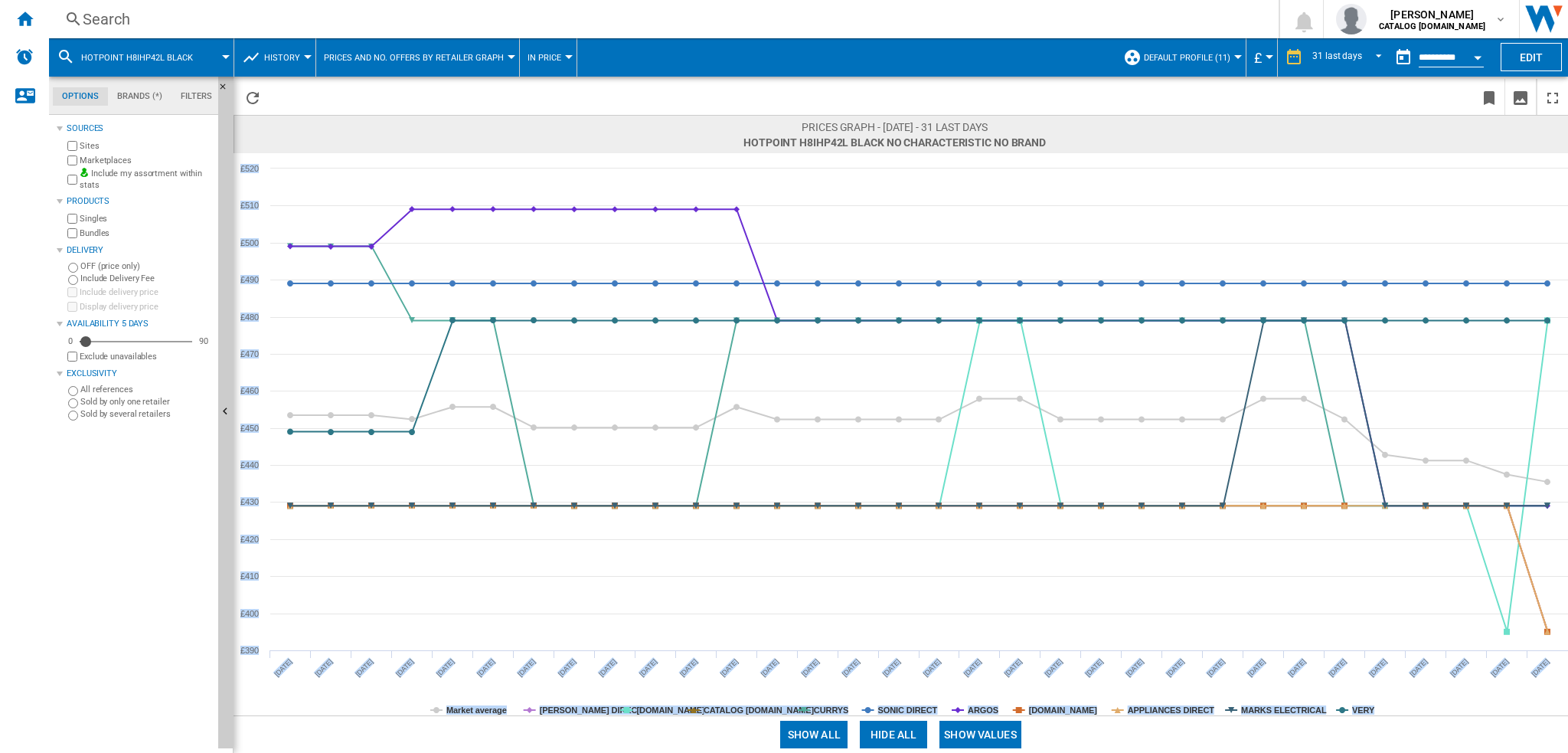
click at [165, 50] on button "HOTPOINT H8IHP42L BLACK" at bounding box center [144, 58] width 127 height 39
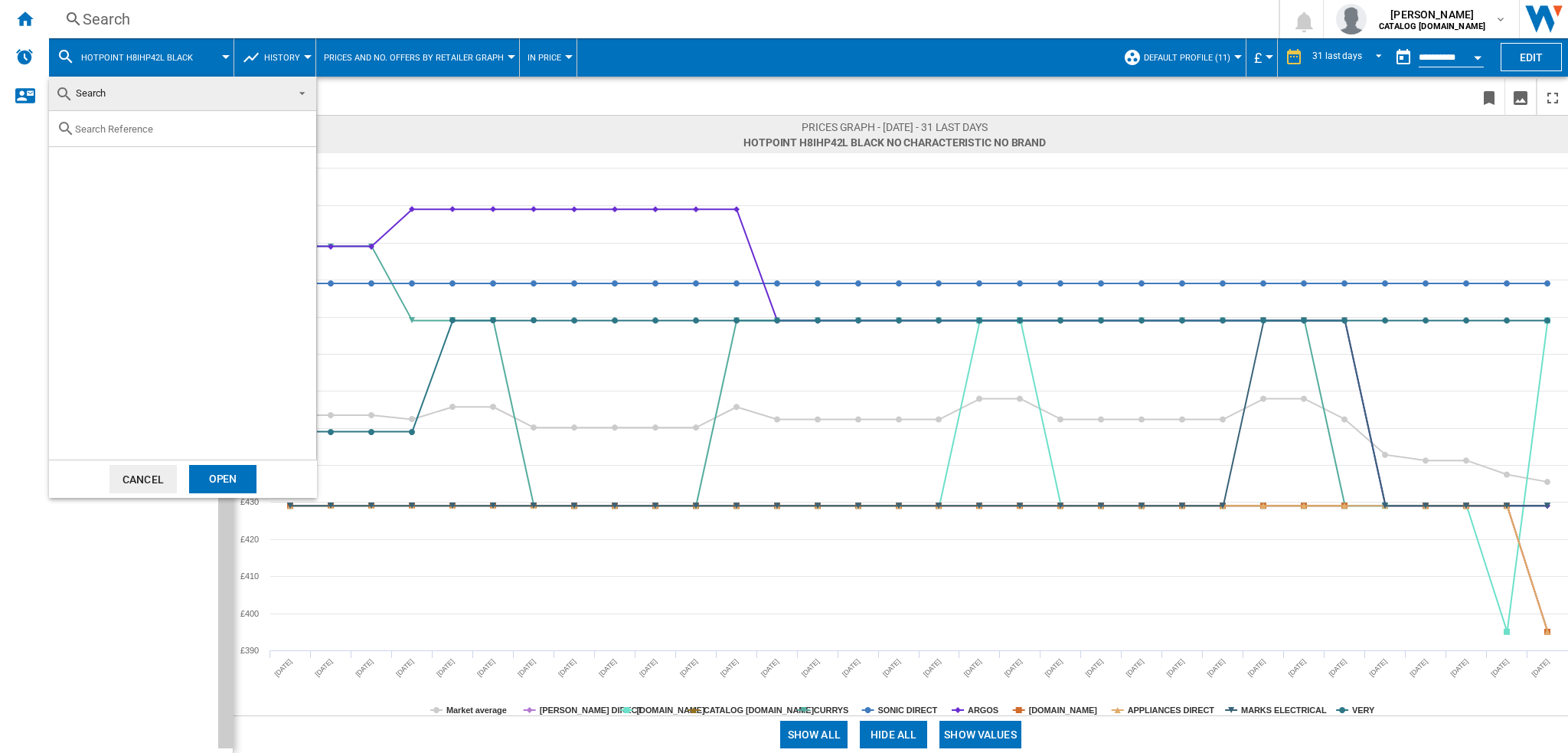
click at [165, 50] on md-backdrop at bounding box center [784, 376] width 1568 height 753
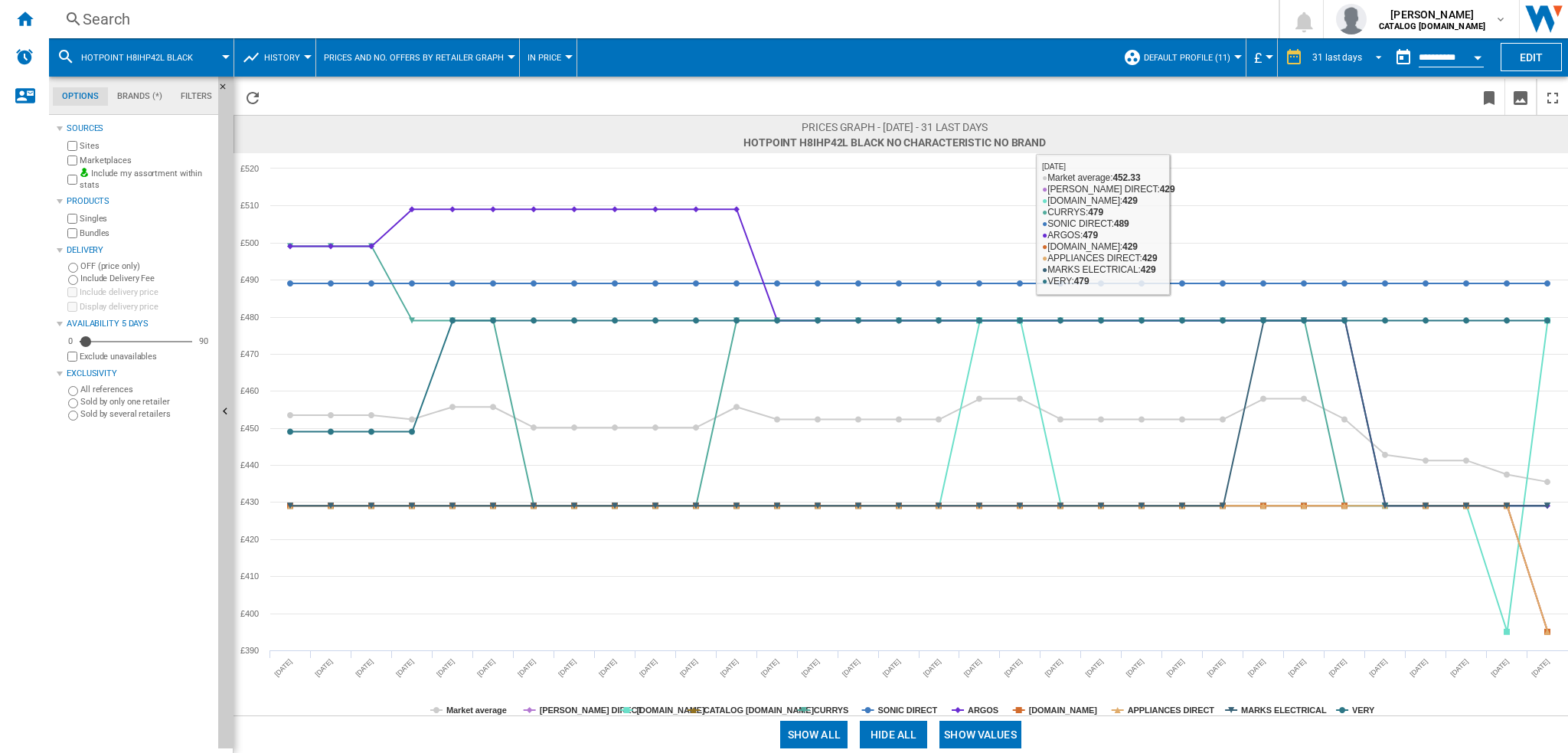
click at [1321, 48] on md-select-value "31 last days" at bounding box center [1349, 57] width 77 height 23
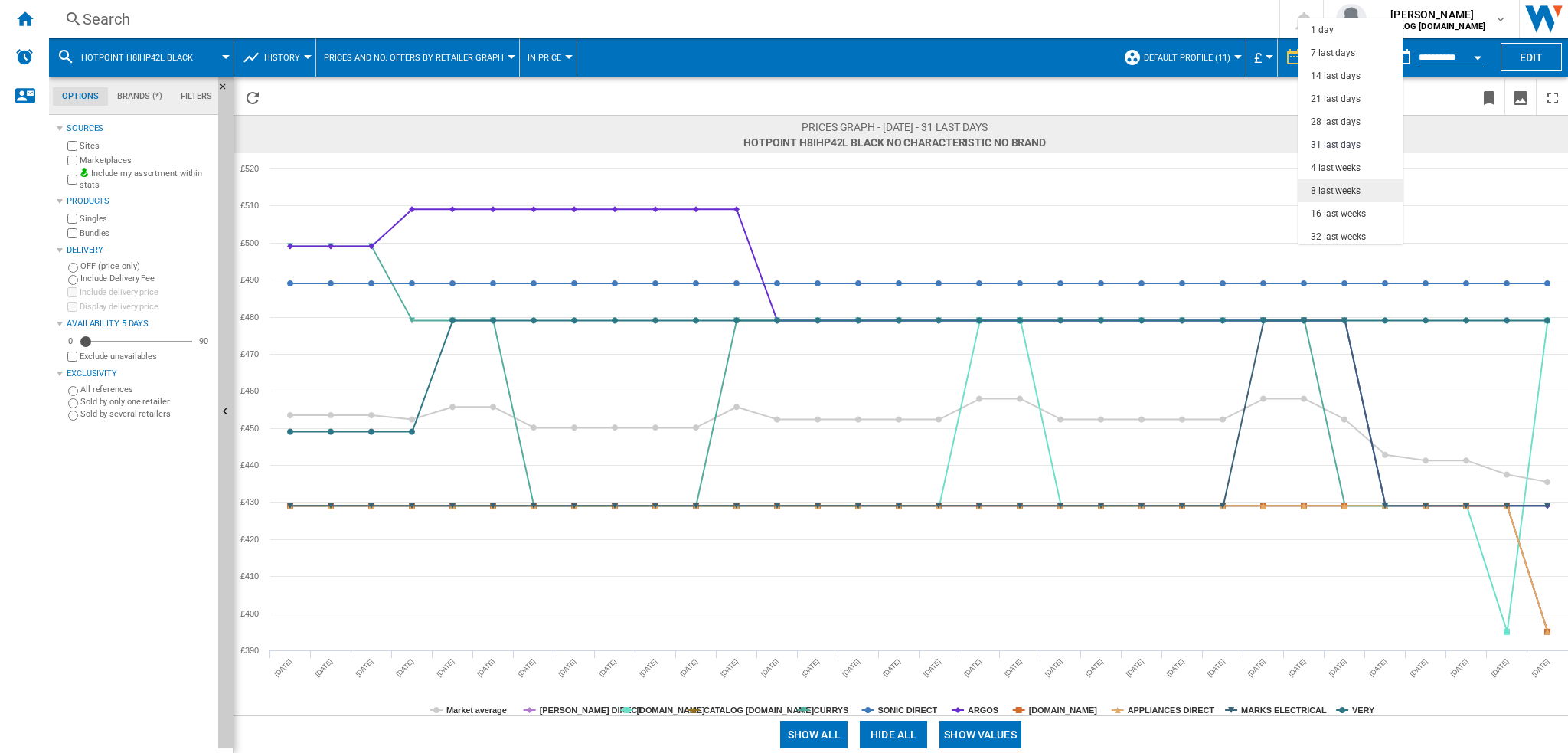
scroll to position [87, 0]
click at [1340, 101] on div "8 last weeks" at bounding box center [1335, 104] width 49 height 13
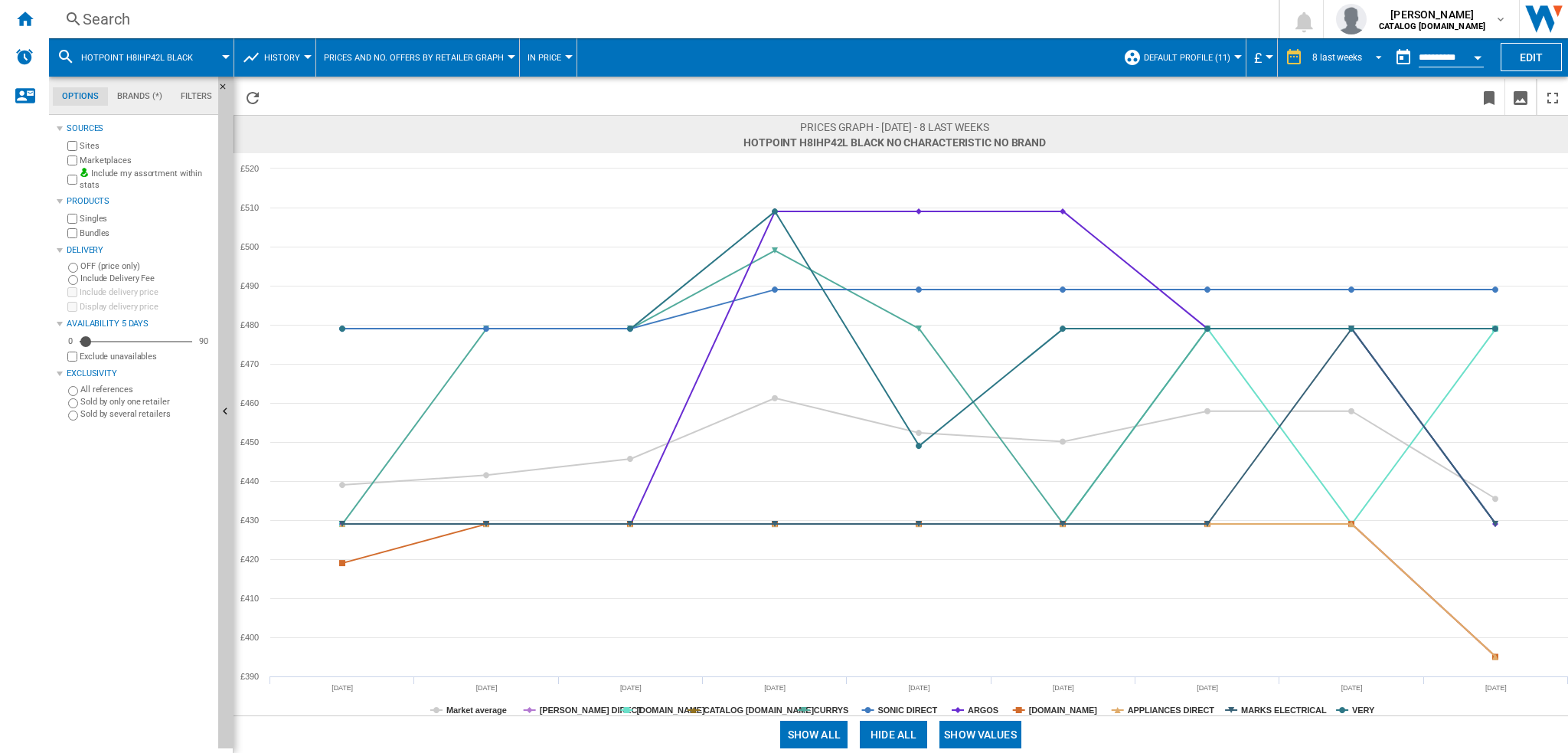
click at [1327, 55] on div "8 last weeks" at bounding box center [1336, 57] width 49 height 11
click at [1332, 60] on div "4 last weeks" at bounding box center [1334, 60] width 49 height 13
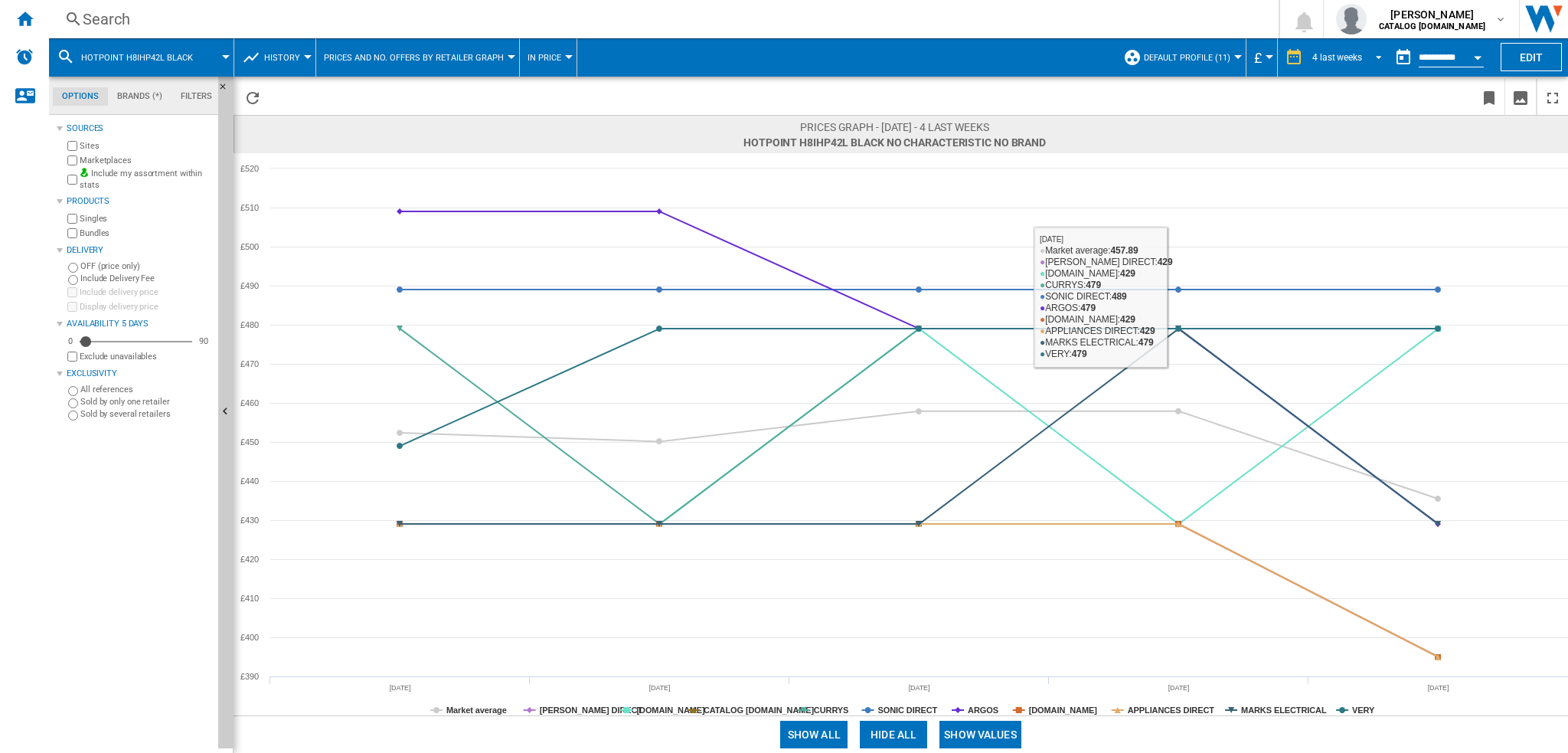
click at [1326, 55] on div "4 last weeks" at bounding box center [1336, 57] width 49 height 11
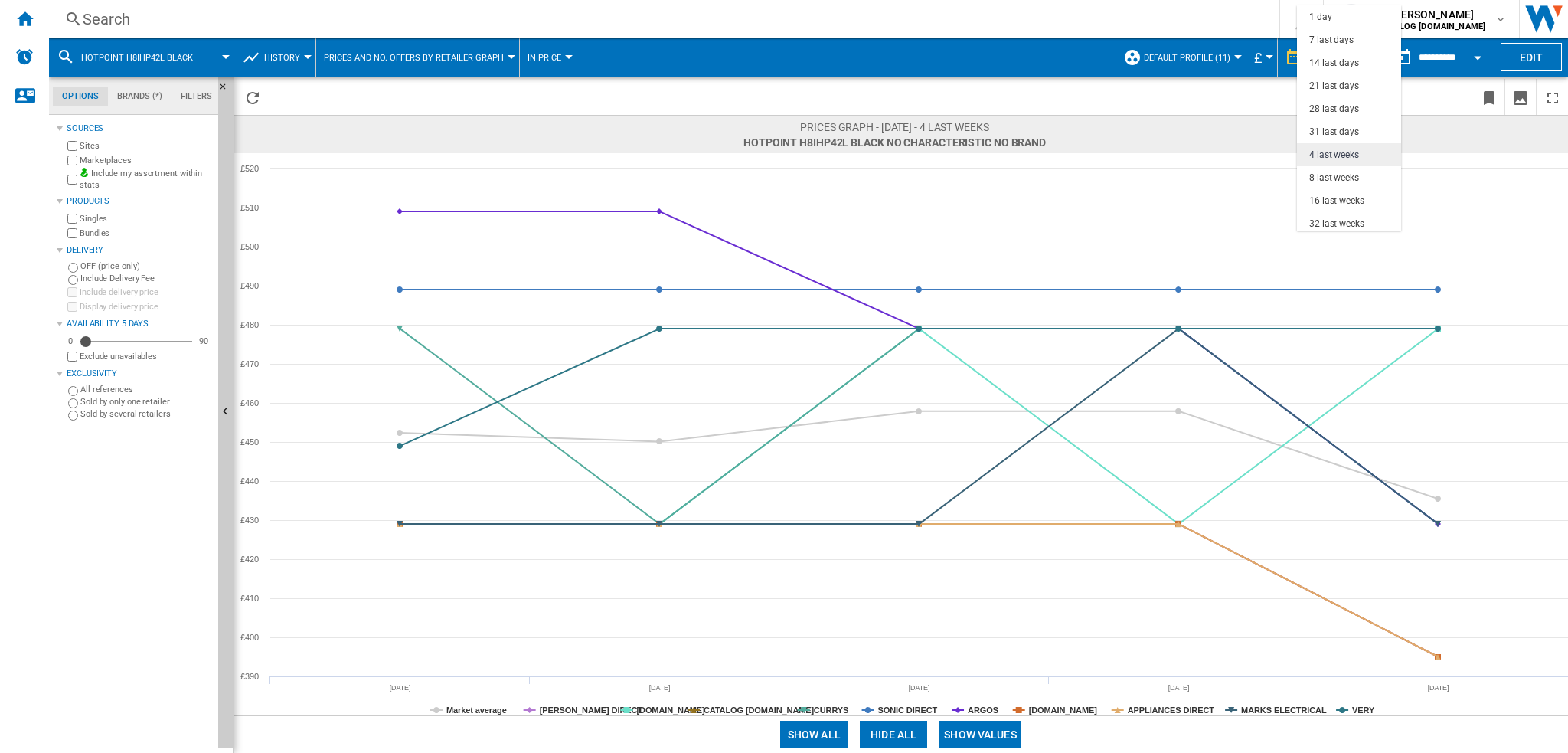
scroll to position [96, 0]
click at [1362, 30] on md-option "31 last days" at bounding box center [1349, 35] width 104 height 23
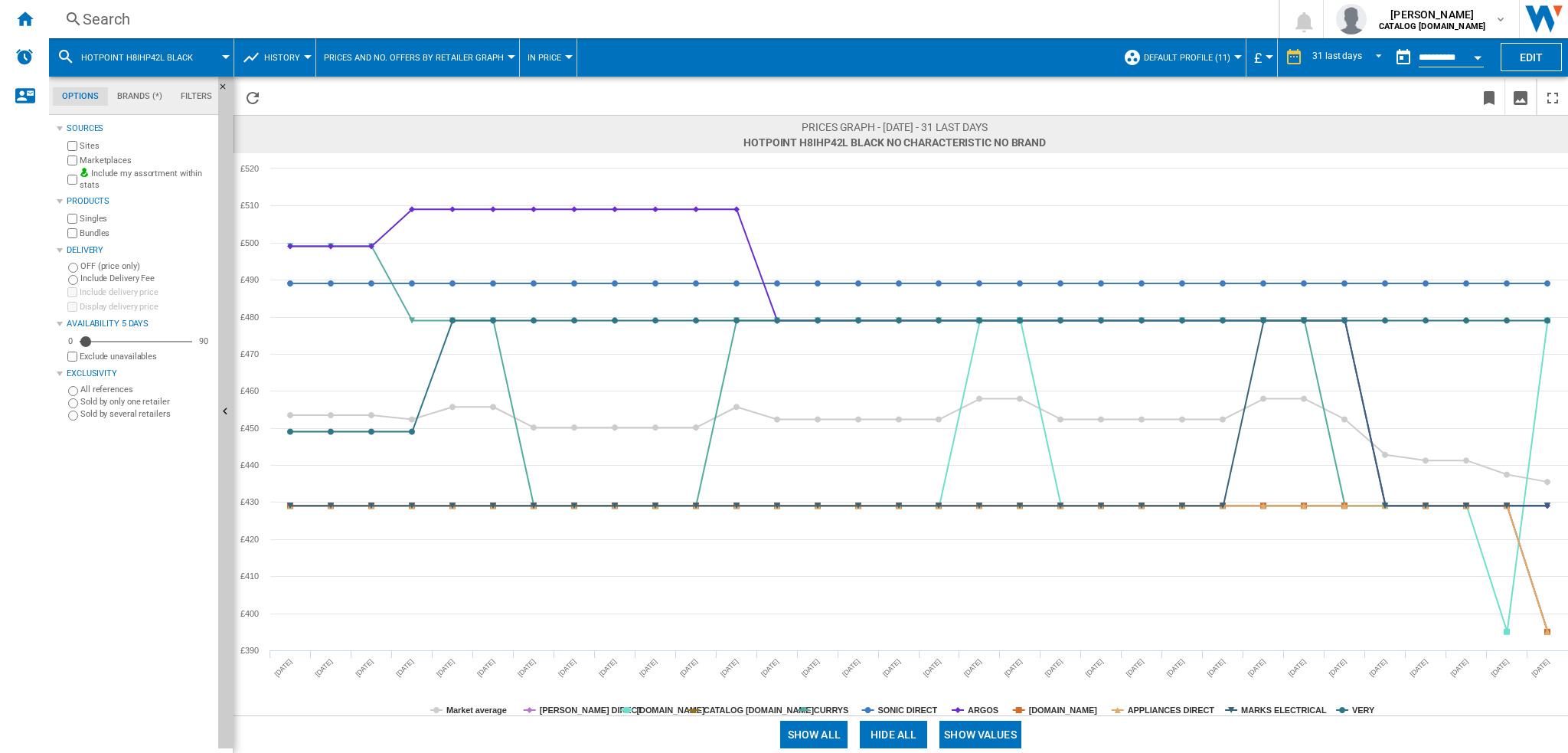
click at [187, 8] on div "Search Search 0 [PERSON_NAME] CATALOG [DOMAIN_NAME] CATALOG [DOMAIN_NAME] My se…" at bounding box center [808, 19] width 1519 height 39
click at [186, 21] on div "Search" at bounding box center [661, 19] width 1156 height 22
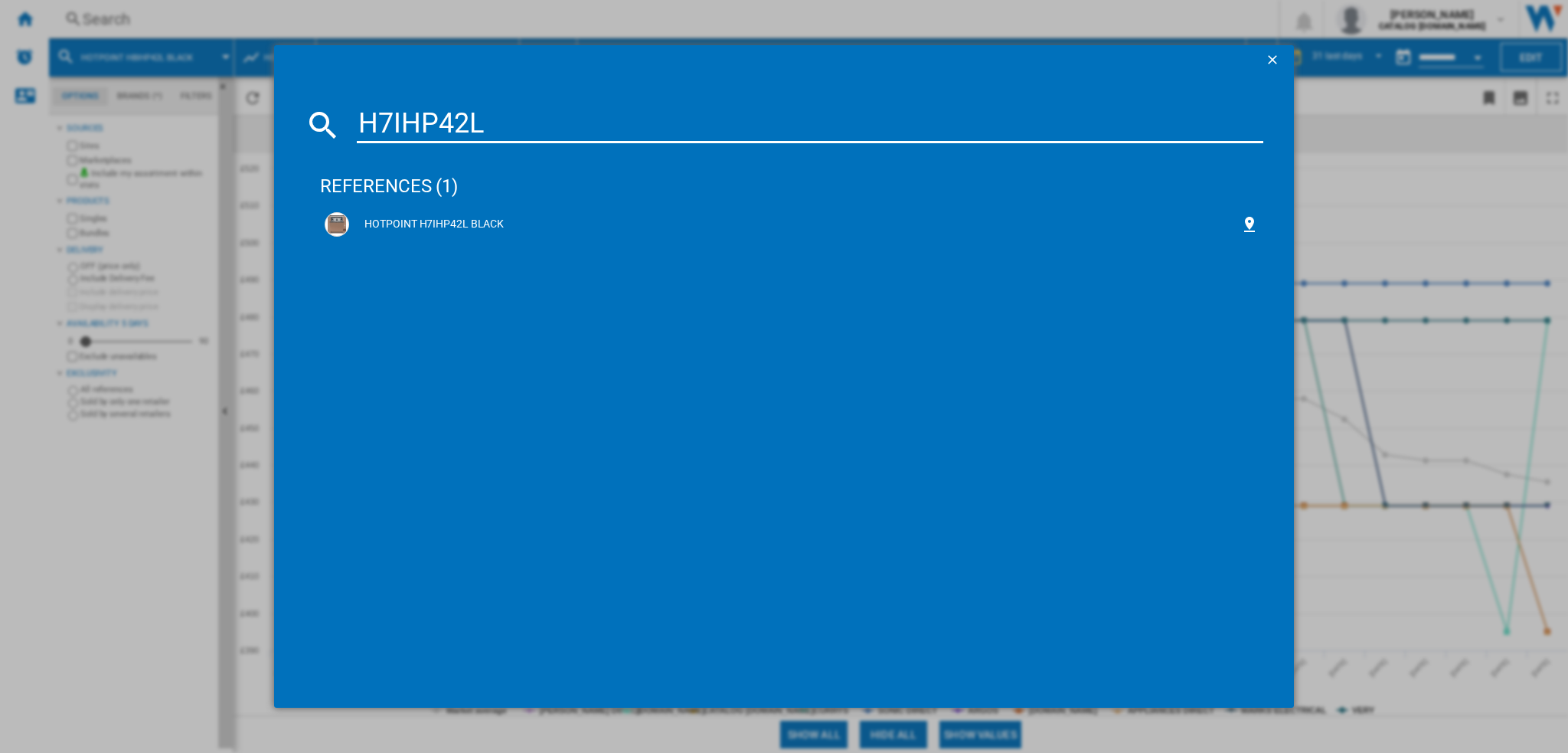
type input "H7IHP42L"
click at [409, 223] on div "HOTPOINT H7IHP42L BLACK" at bounding box center [794, 224] width 890 height 15
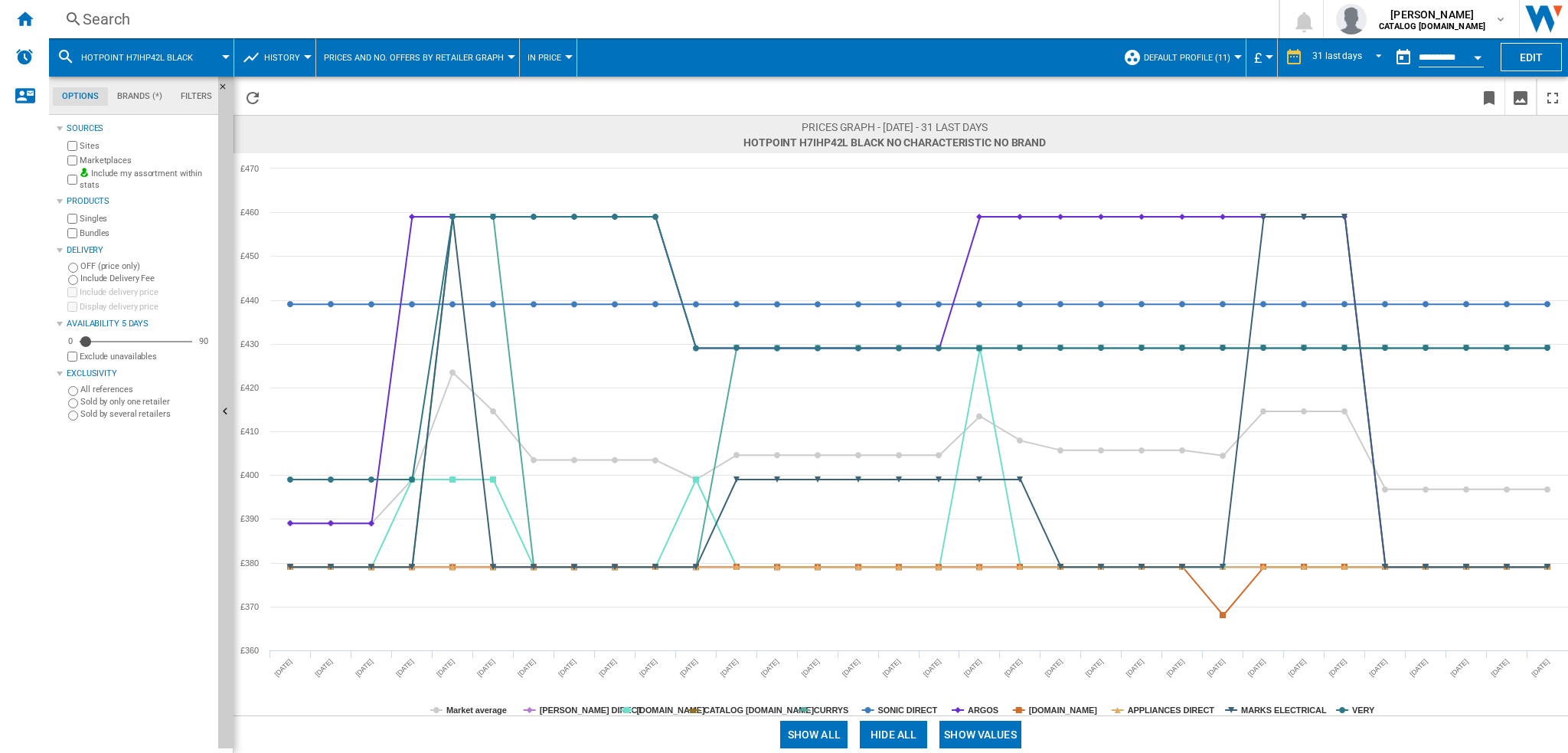
click at [897, 740] on button "Hide all" at bounding box center [893, 735] width 67 height 28
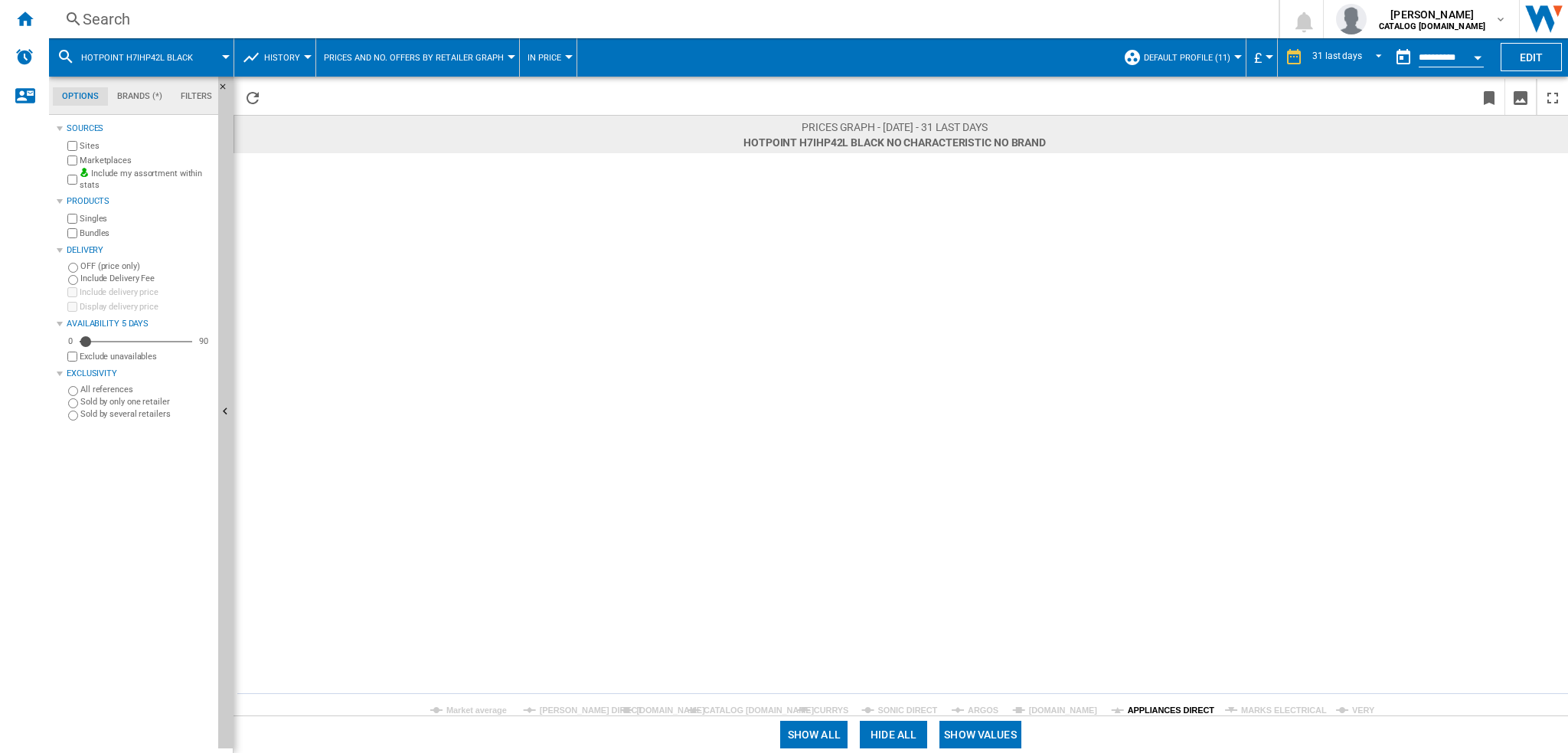
click at [1138, 709] on tspan "APPLIANCES DIRECT" at bounding box center [1171, 710] width 87 height 9
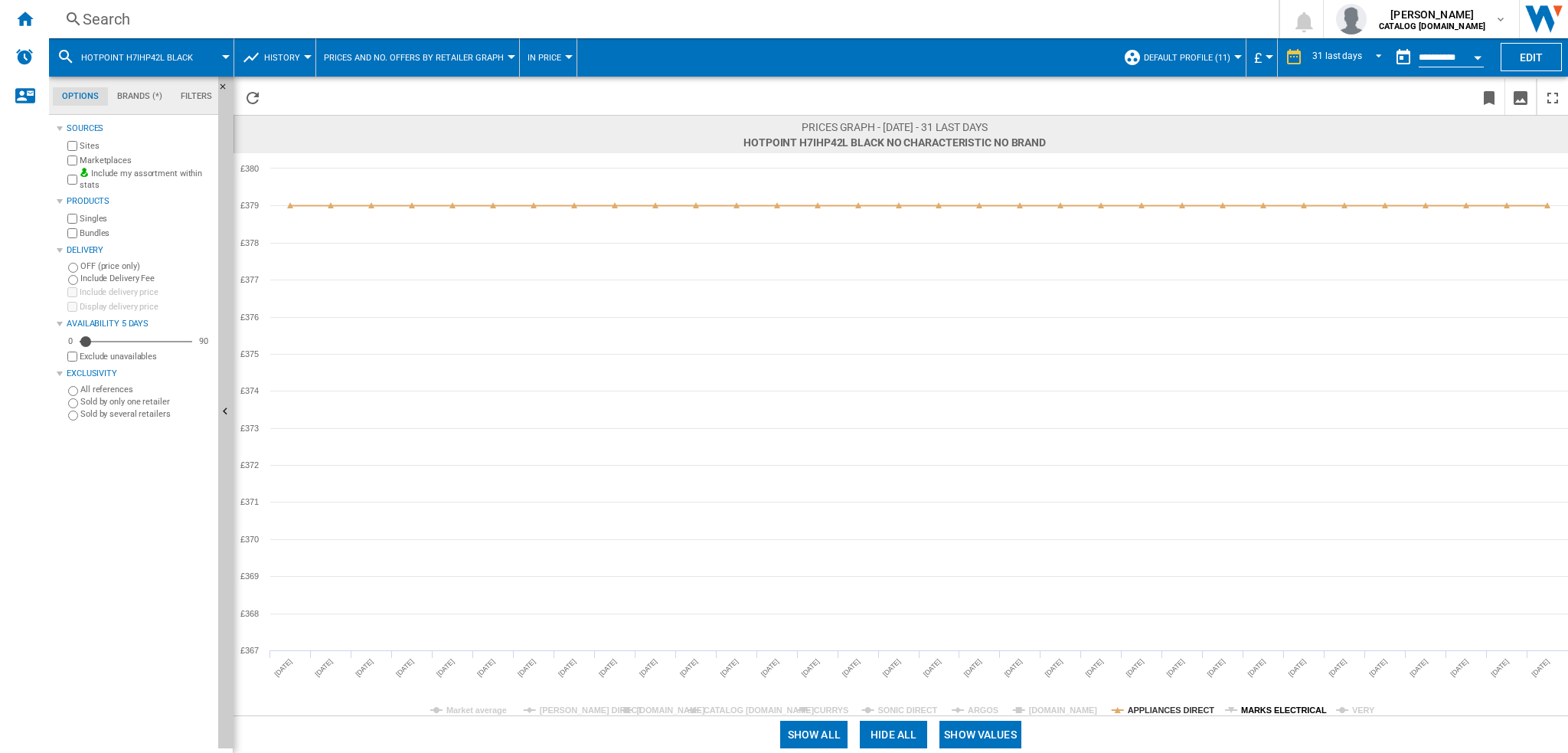
click at [1249, 709] on tspan "MARKS ELECTRICAL" at bounding box center [1284, 710] width 86 height 9
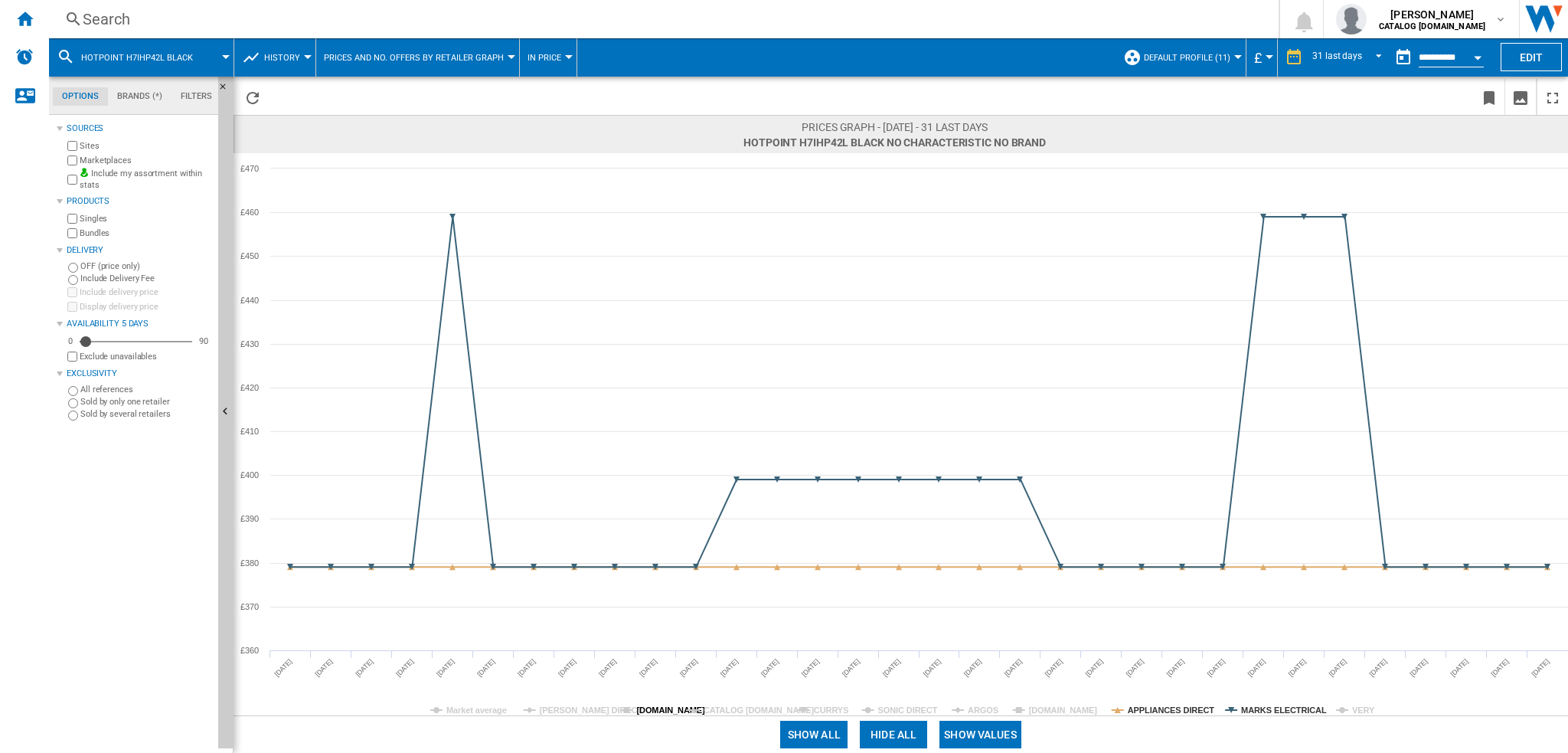
click at [644, 709] on tspan "[DOMAIN_NAME]" at bounding box center [670, 710] width 69 height 9
click at [178, 24] on div "Search" at bounding box center [661, 19] width 1156 height 22
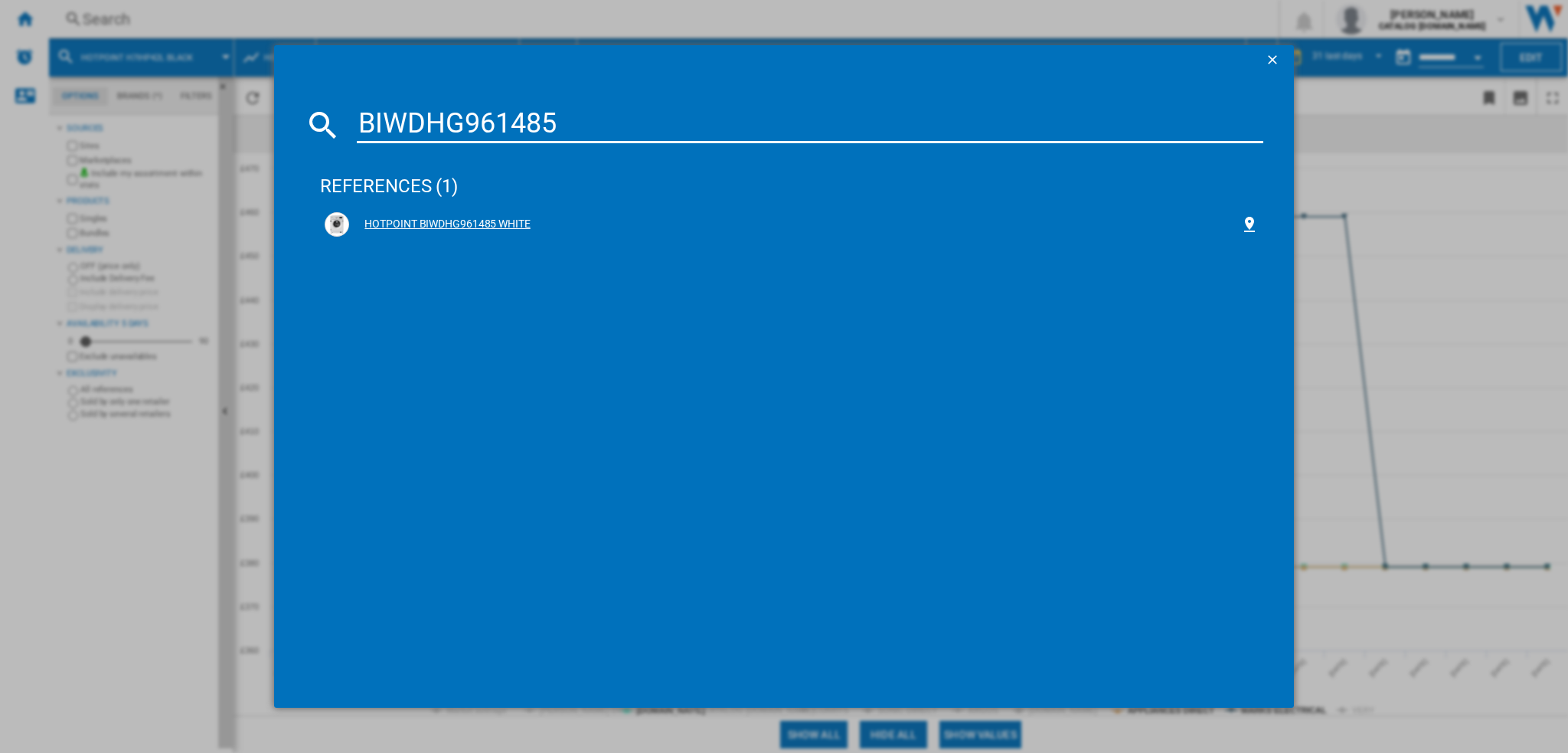
type input "BIWDHG961485"
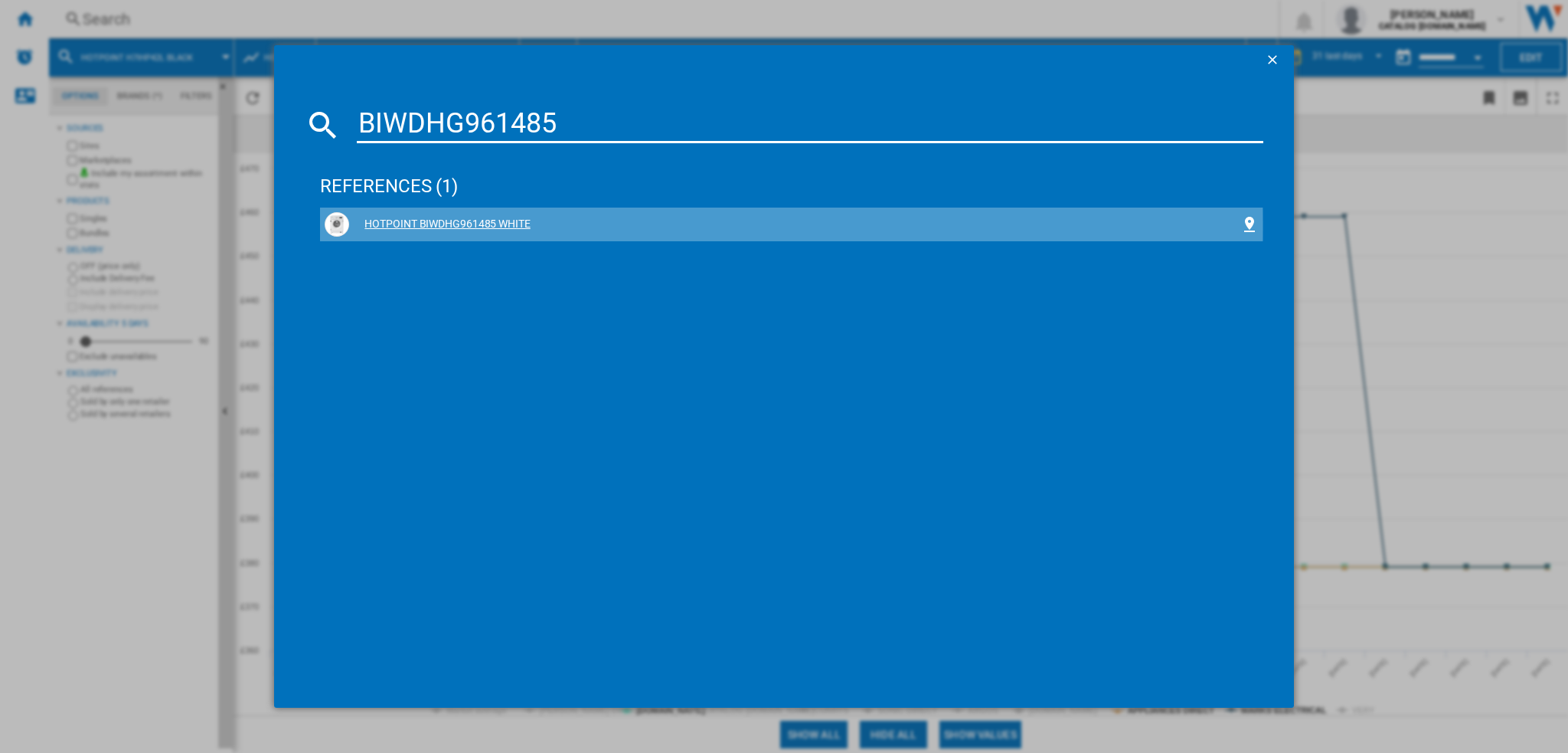
click at [450, 226] on div "HOTPOINT BIWDHG961485 WHITE" at bounding box center [794, 224] width 890 height 15
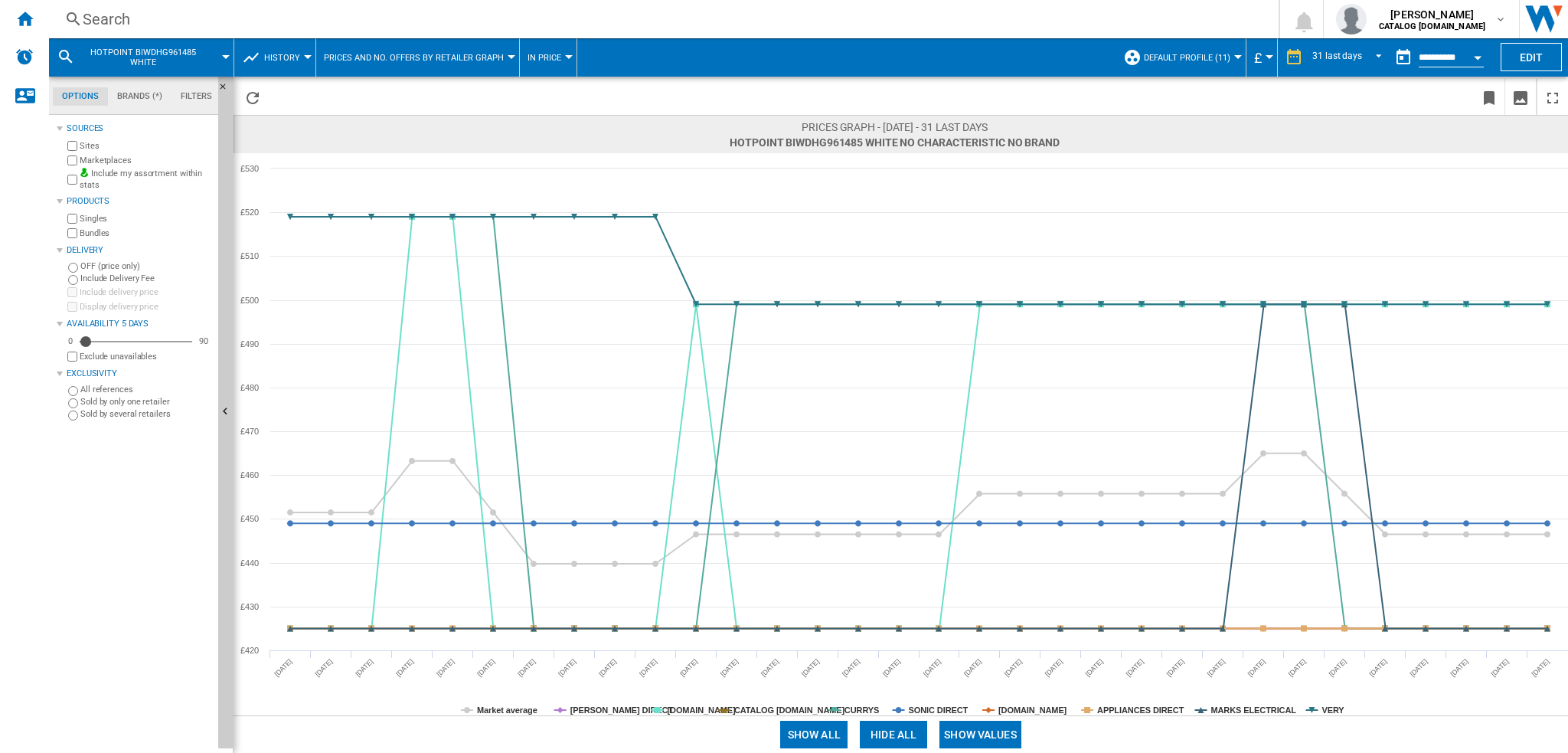
click at [867, 738] on button "Hide all" at bounding box center [893, 735] width 67 height 28
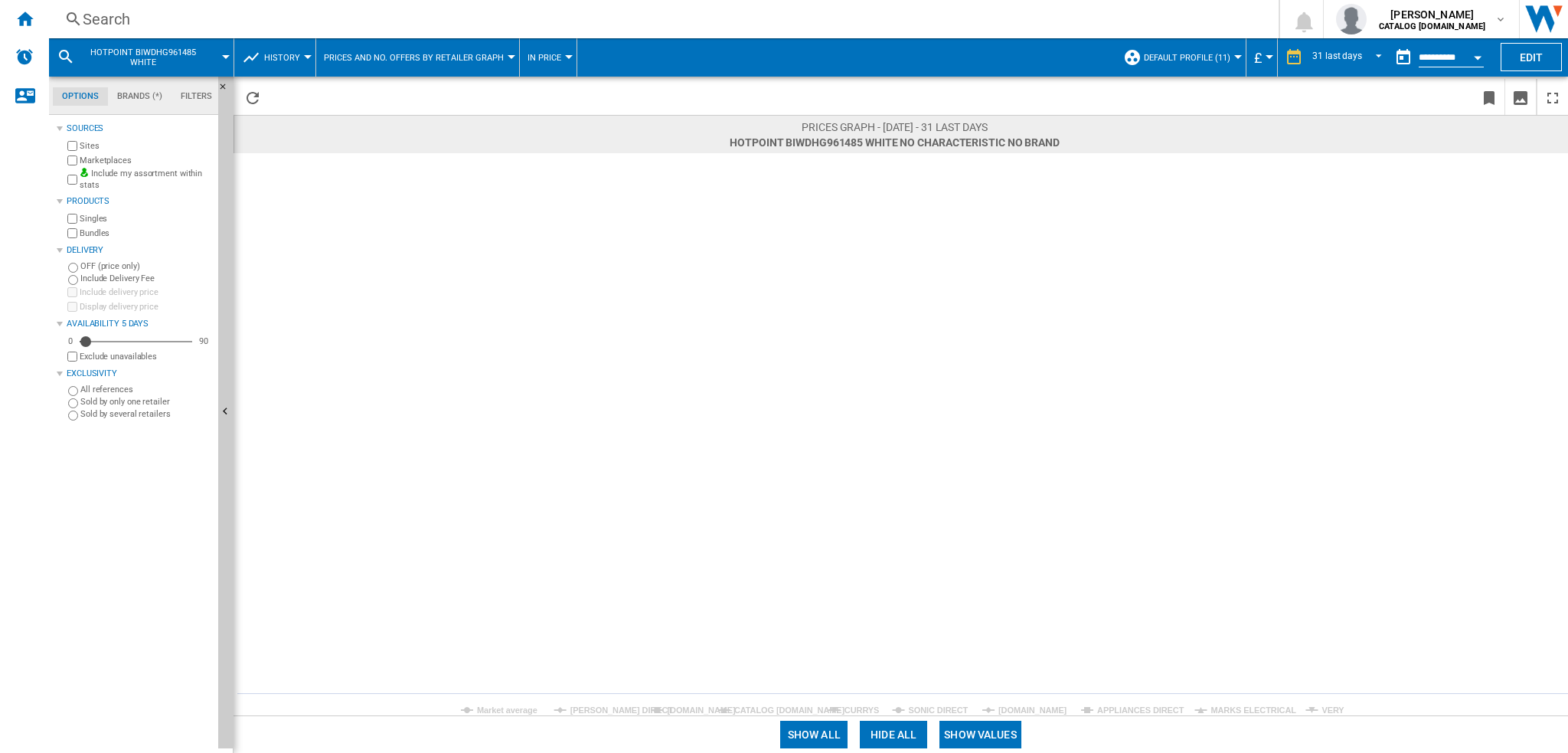
click at [664, 702] on rect at bounding box center [900, 435] width 1335 height 562
click at [666, 705] on rect at bounding box center [900, 435] width 1335 height 562
click at [668, 709] on tspan "[DOMAIN_NAME]" at bounding box center [701, 710] width 69 height 9
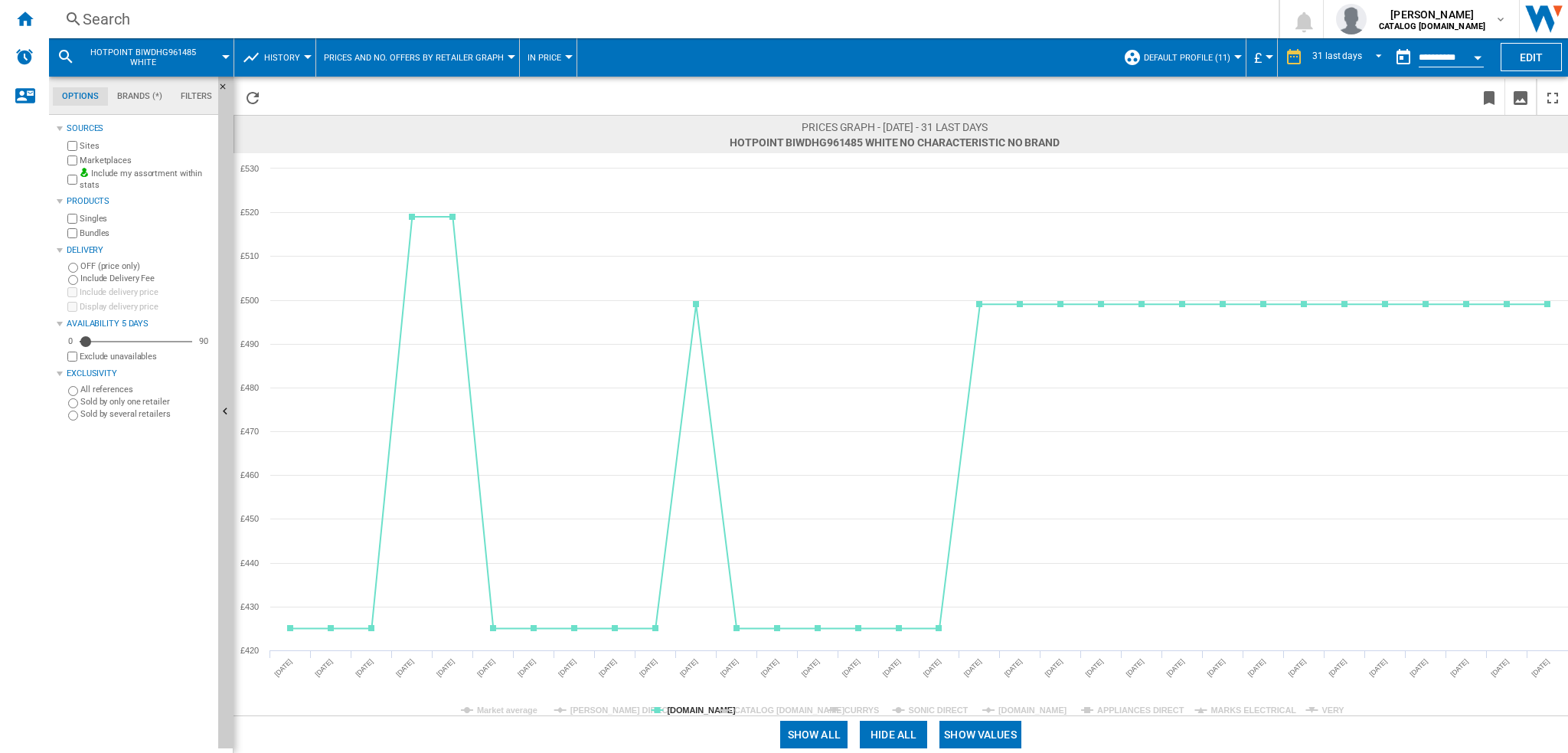
click at [1170, 716] on span at bounding box center [1298, 735] width 540 height 37
click at [1148, 710] on tspan "APPLIANCES DIRECT" at bounding box center [1141, 710] width 87 height 9
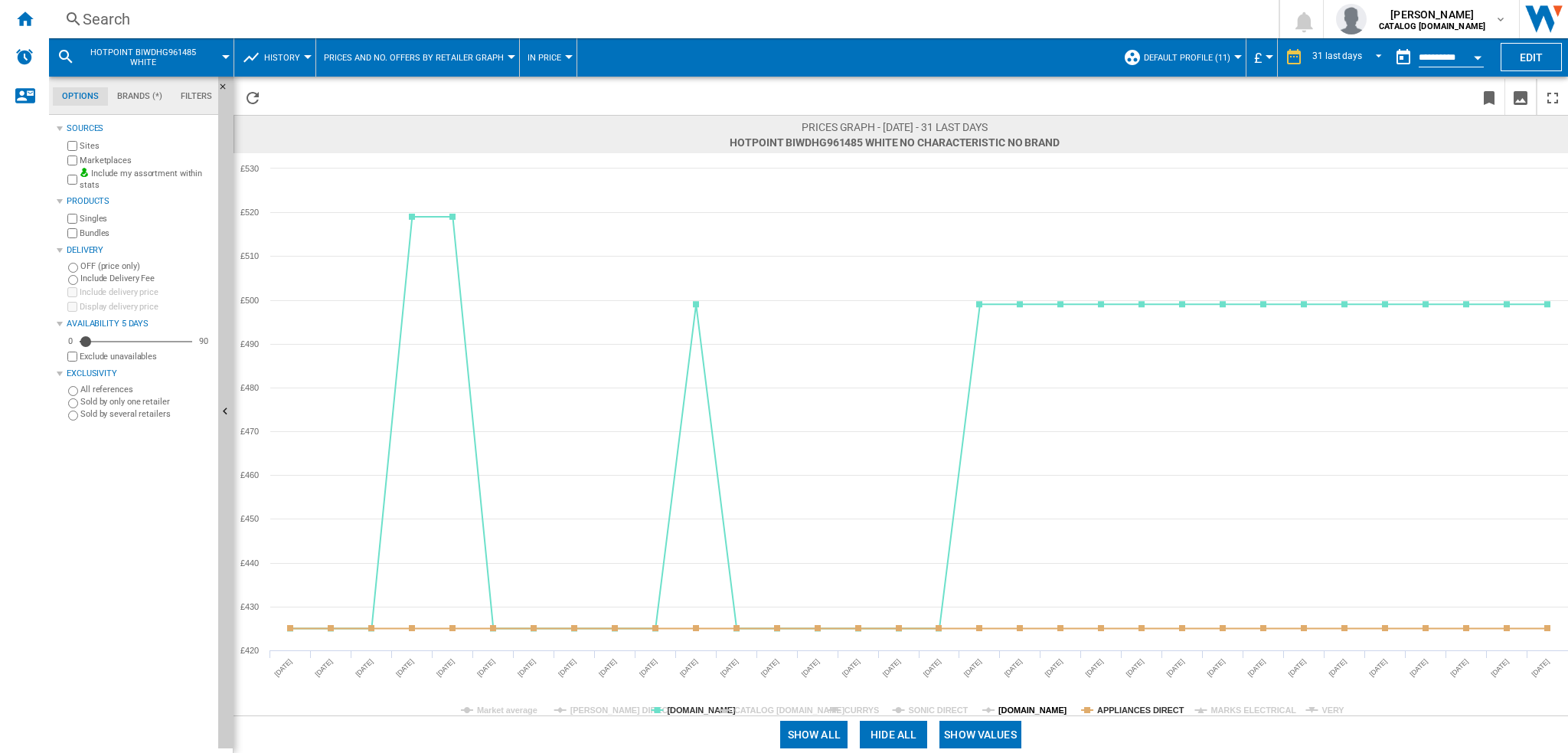
click at [1020, 710] on tspan "[DOMAIN_NAME]" at bounding box center [1033, 710] width 69 height 9
click at [1021, 710] on tspan "[DOMAIN_NAME]" at bounding box center [1033, 710] width 69 height 9
click at [1258, 703] on rect at bounding box center [900, 435] width 1335 height 562
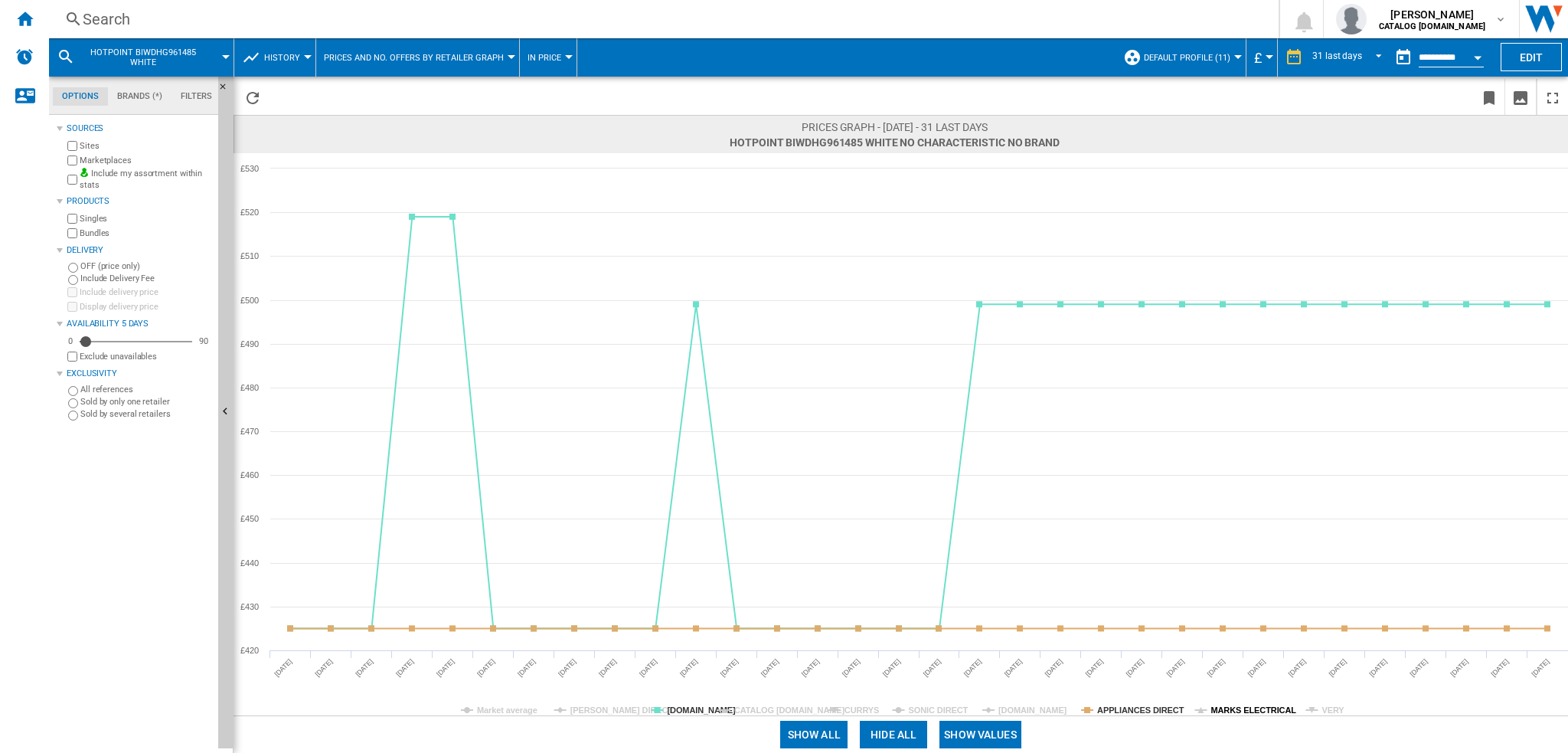
click at [1257, 707] on tspan "MARKS ELECTRICAL" at bounding box center [1253, 710] width 86 height 9
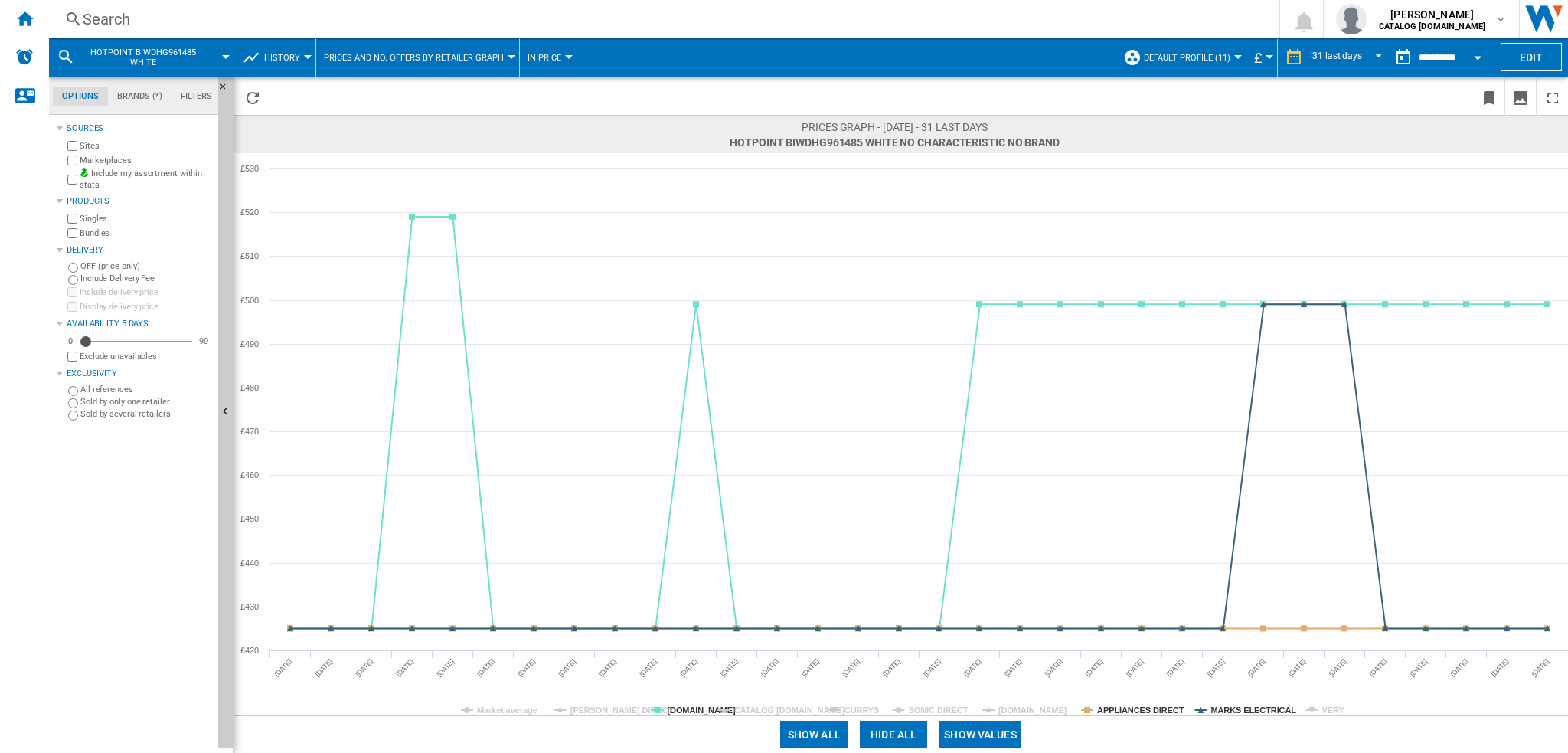
click at [1257, 707] on tspan "MARKS ELECTRICAL" at bounding box center [1253, 710] width 86 height 9
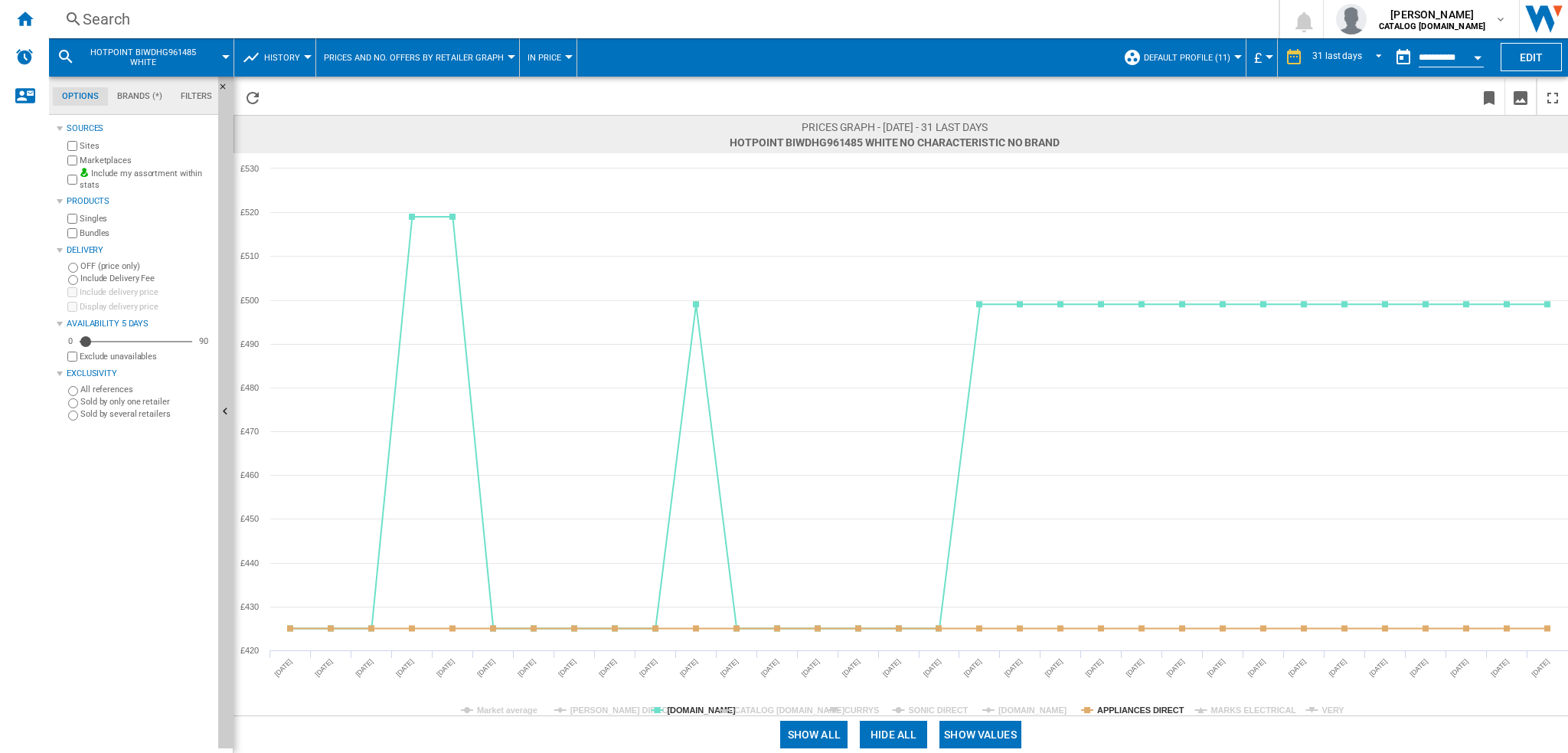
click at [1257, 707] on tspan "MARKS ELECTRICAL" at bounding box center [1253, 710] width 86 height 9
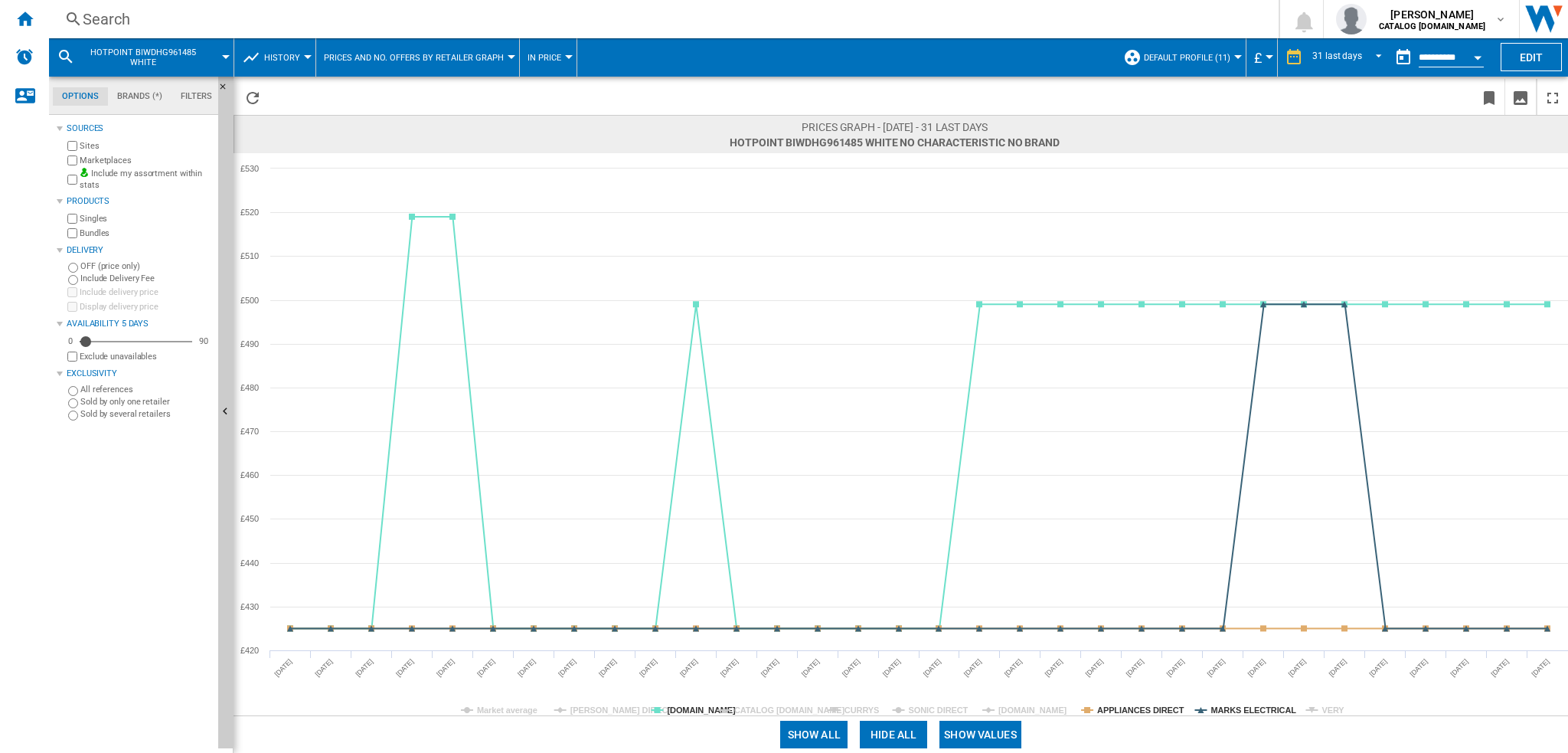
click at [1257, 707] on tspan "MARKS ELECTRICAL" at bounding box center [1253, 710] width 86 height 9
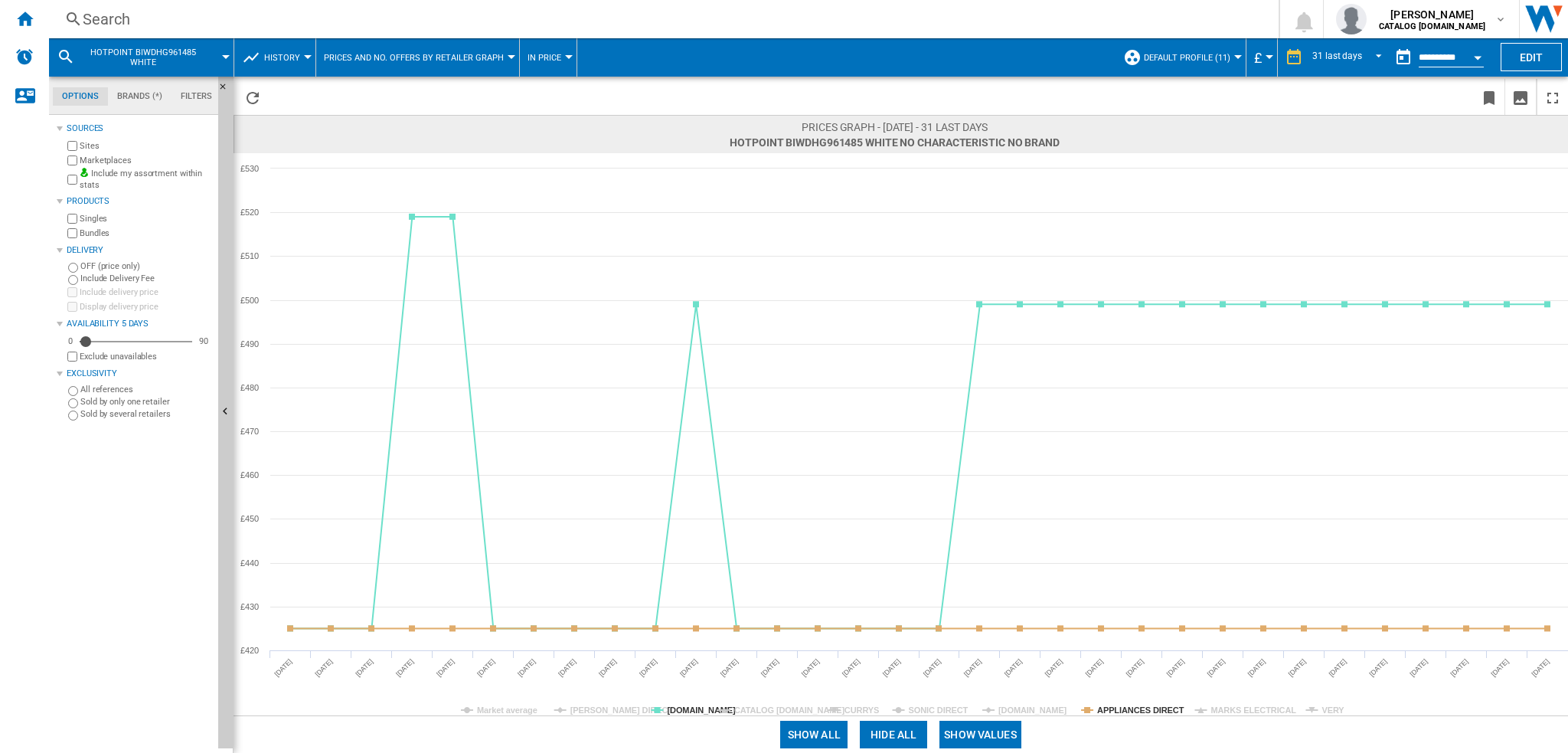
click at [1257, 707] on tspan "MARKS ELECTRICAL" at bounding box center [1253, 710] width 86 height 9
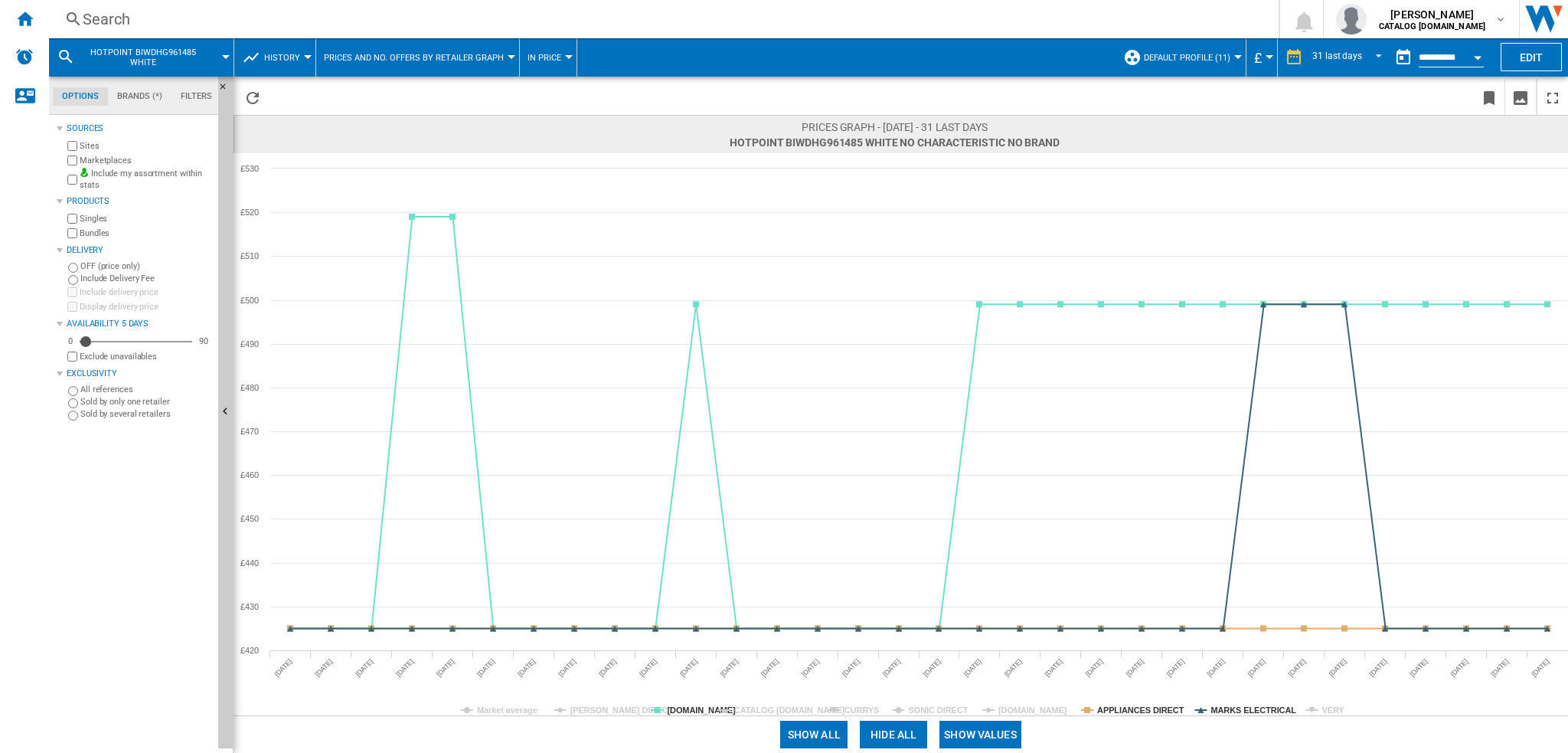
click at [1257, 707] on tspan "MARKS ELECTRICAL" at bounding box center [1253, 710] width 86 height 9
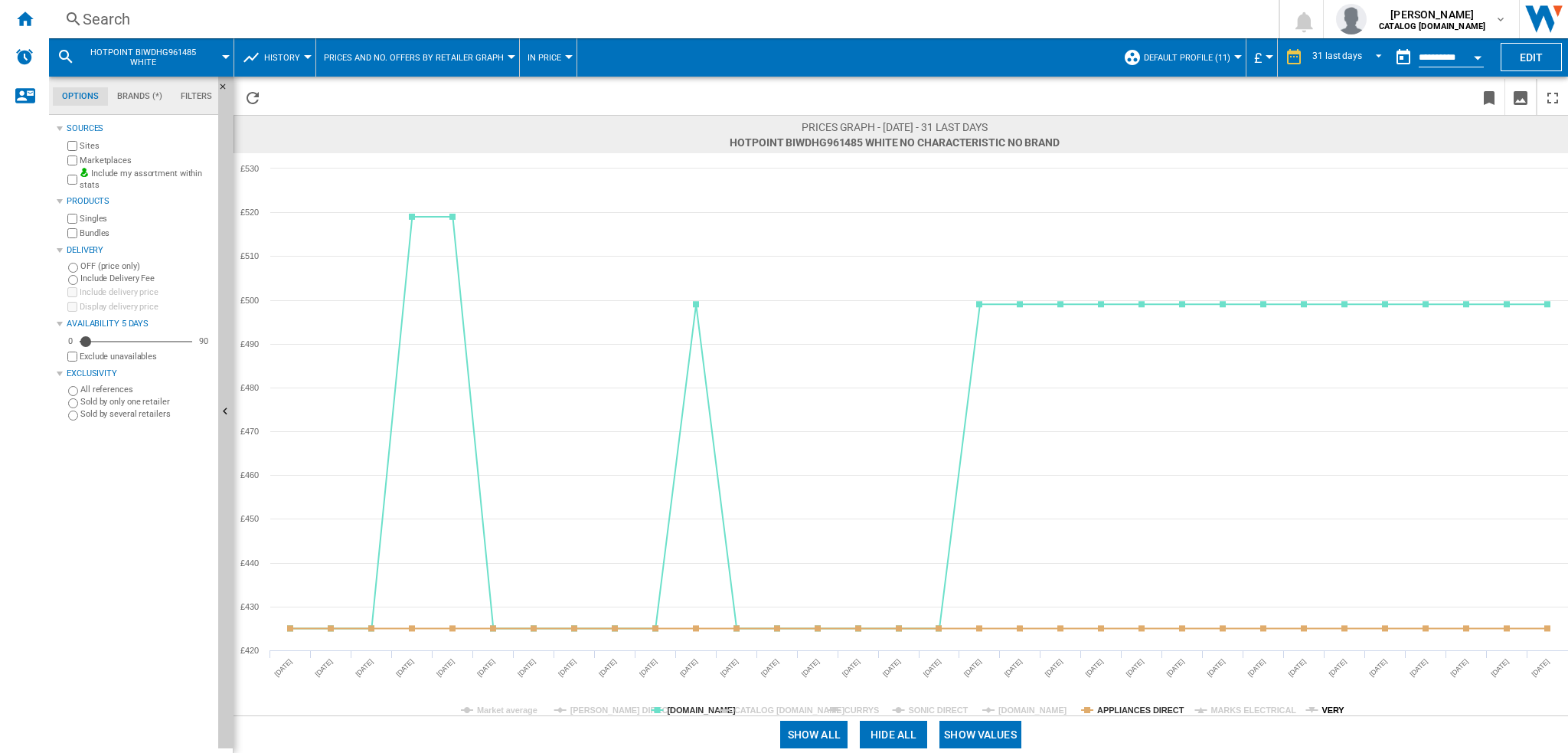
click at [1316, 710] on icon at bounding box center [1311, 710] width 13 height 0
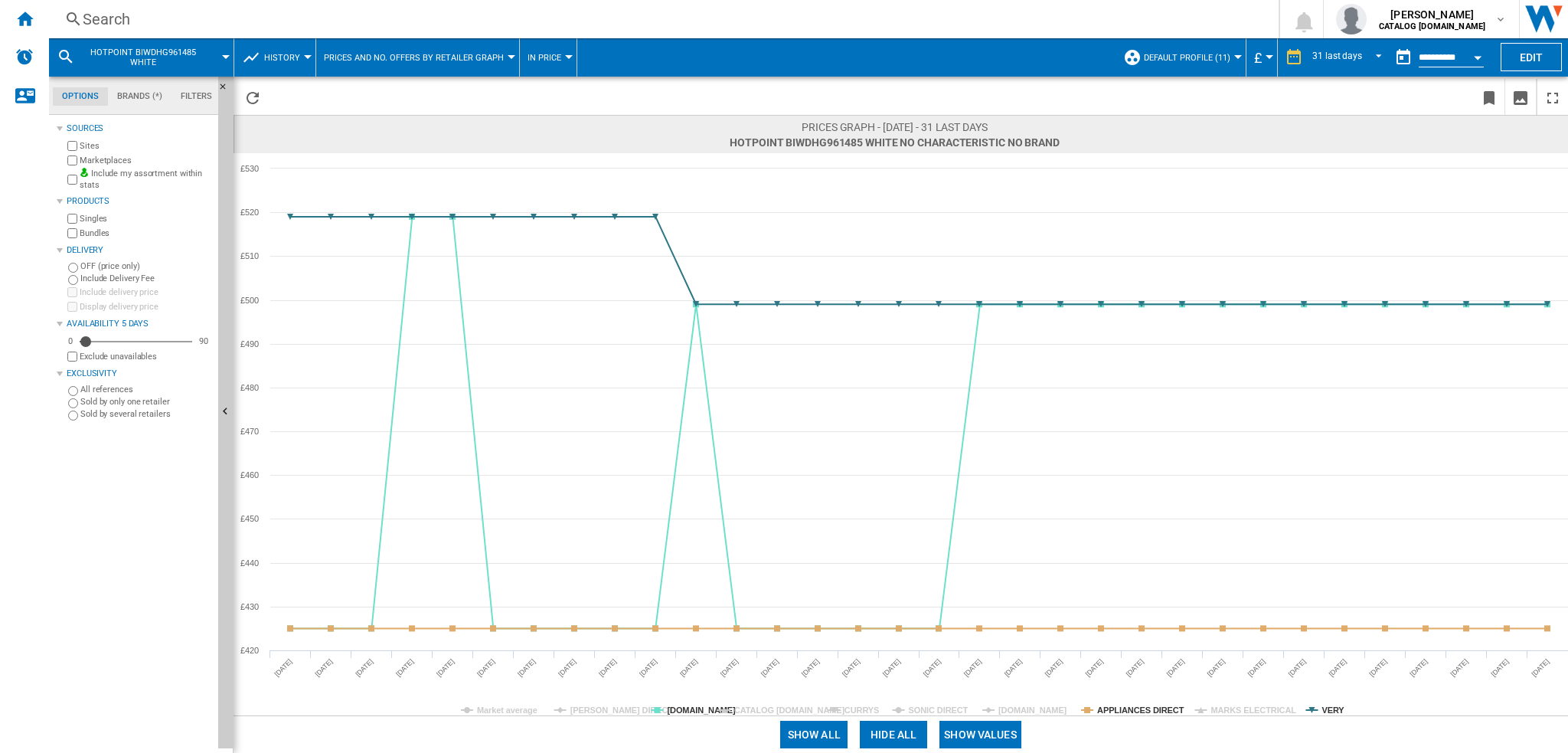
click at [1316, 710] on icon at bounding box center [1311, 710] width 13 height 0
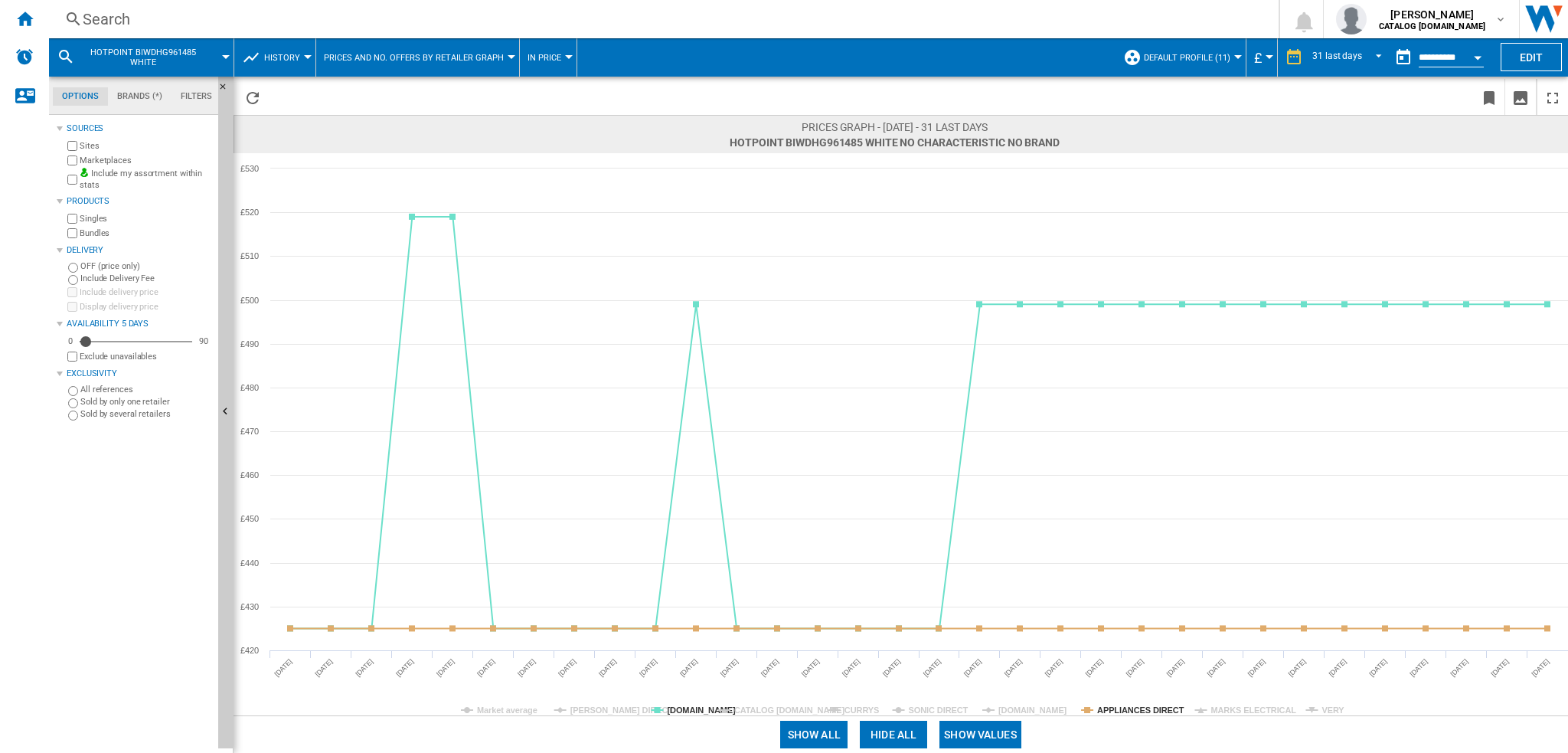
click at [842, 707] on rect at bounding box center [900, 435] width 1335 height 562
click at [846, 707] on tspan "CURRYS" at bounding box center [862, 710] width 34 height 9
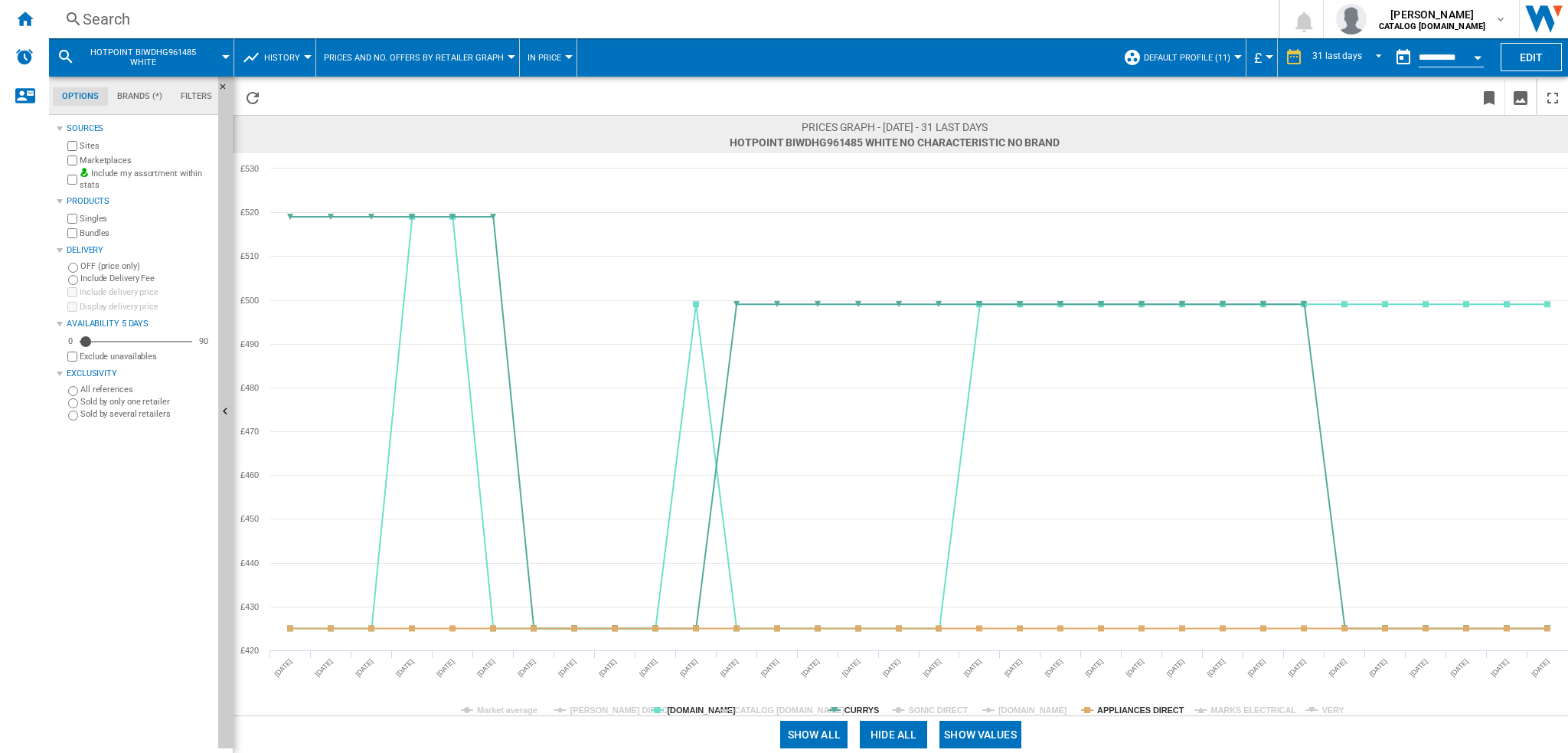
click at [860, 706] on tspan "CURRYS" at bounding box center [862, 710] width 34 height 9
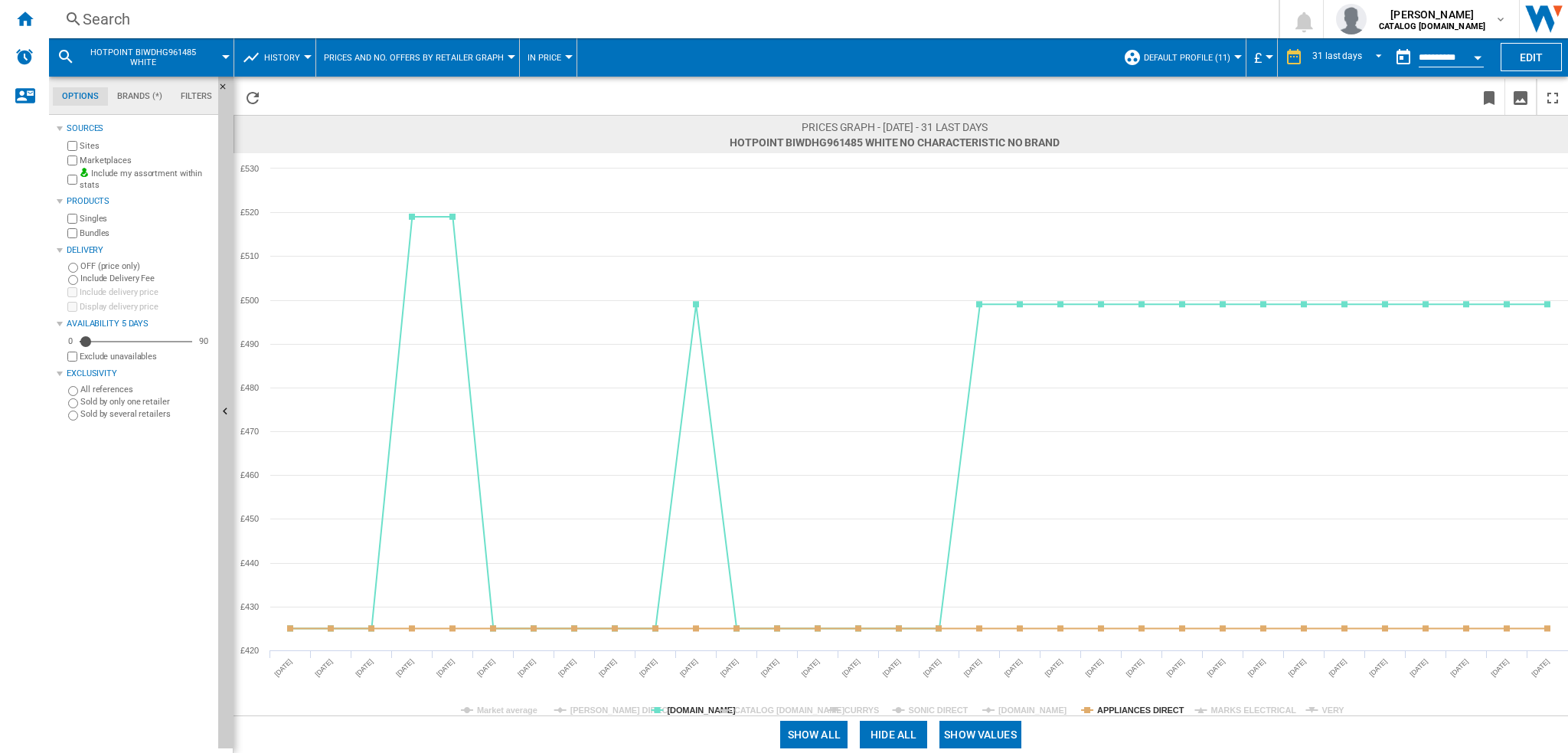
click at [863, 706] on tspan "CURRYS" at bounding box center [862, 710] width 34 height 9
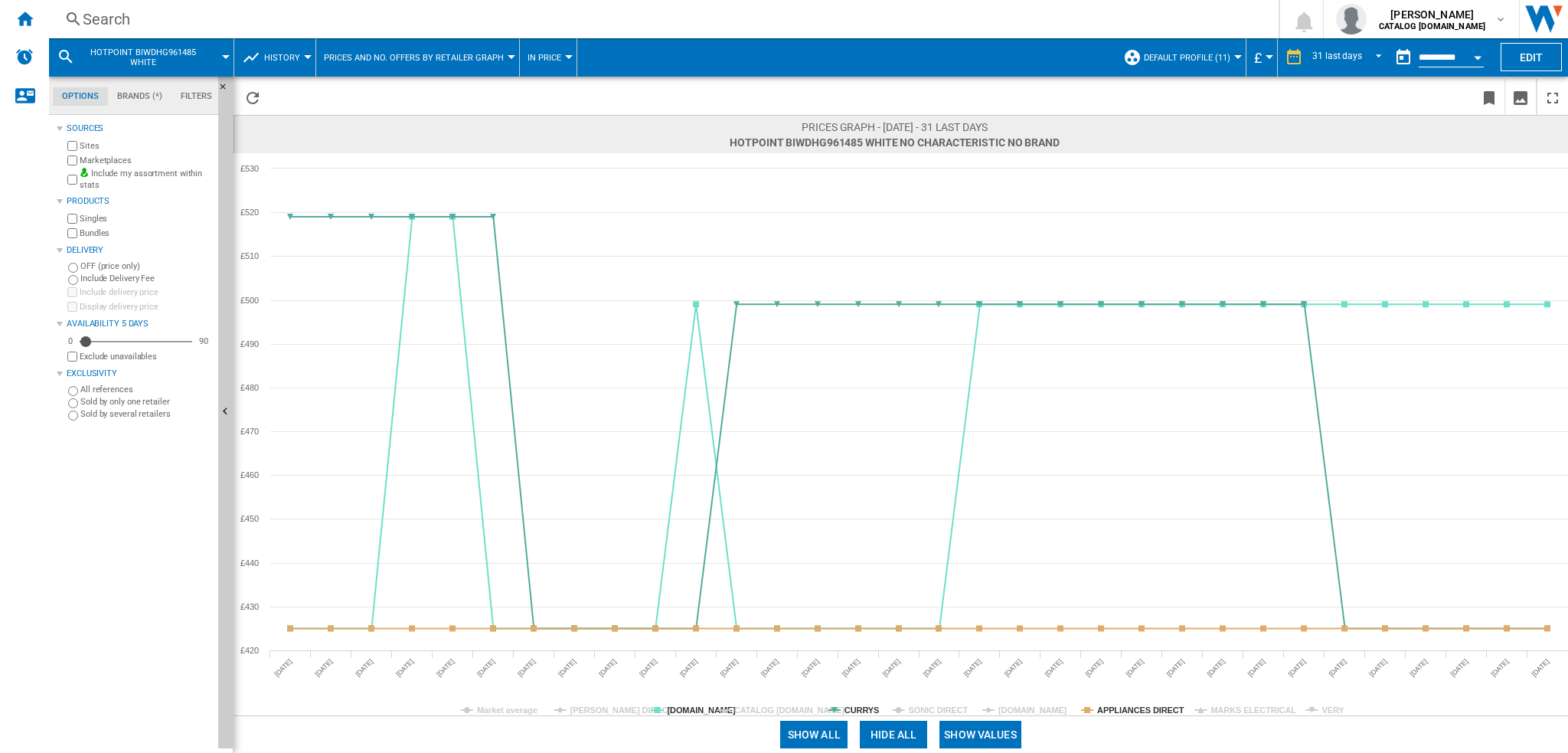
click at [863, 706] on tspan "CURRYS" at bounding box center [862, 710] width 34 height 9
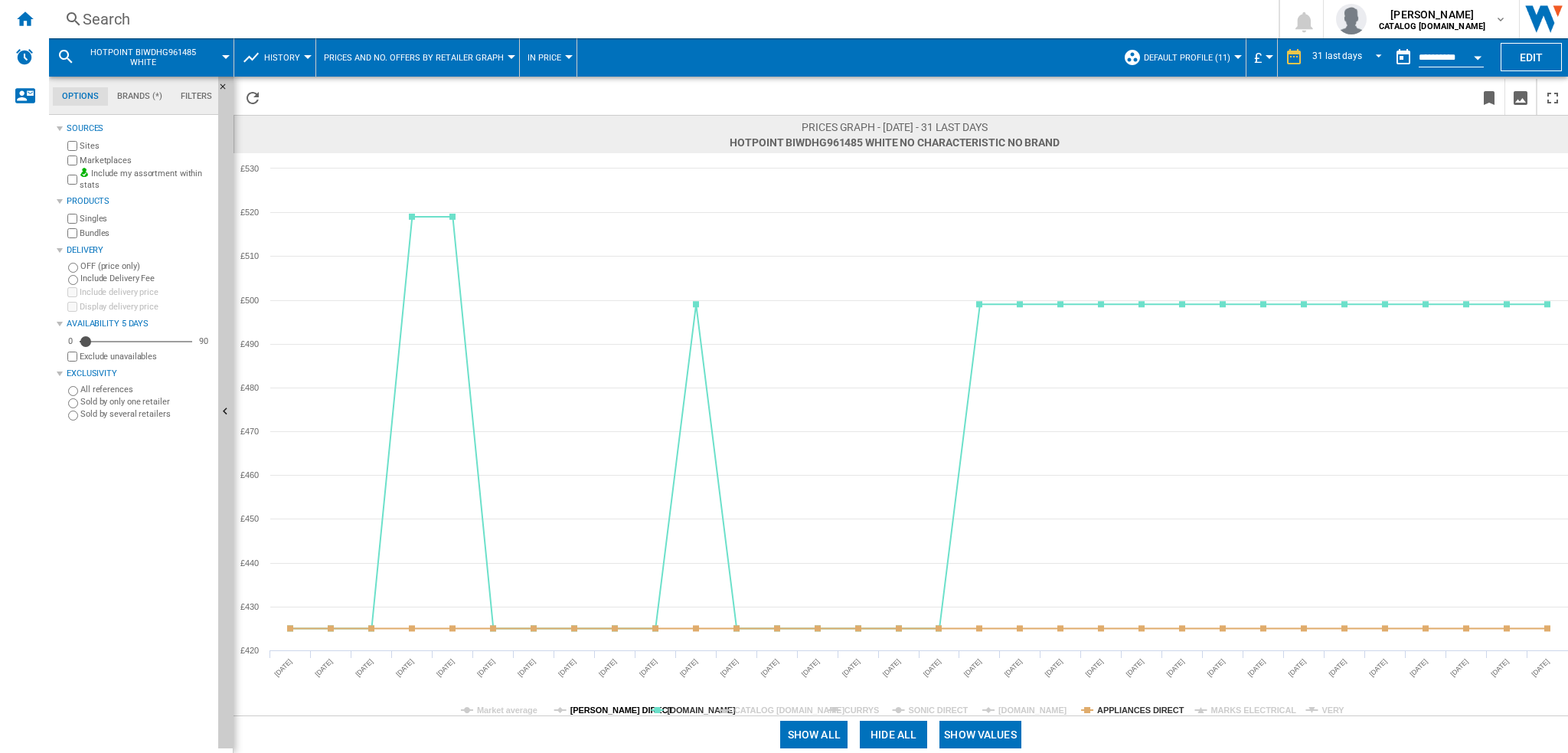
click at [596, 708] on tspan "[PERSON_NAME] DIRECT" at bounding box center [622, 710] width 103 height 9
click at [870, 713] on tspan "CURRYS" at bounding box center [862, 710] width 34 height 9
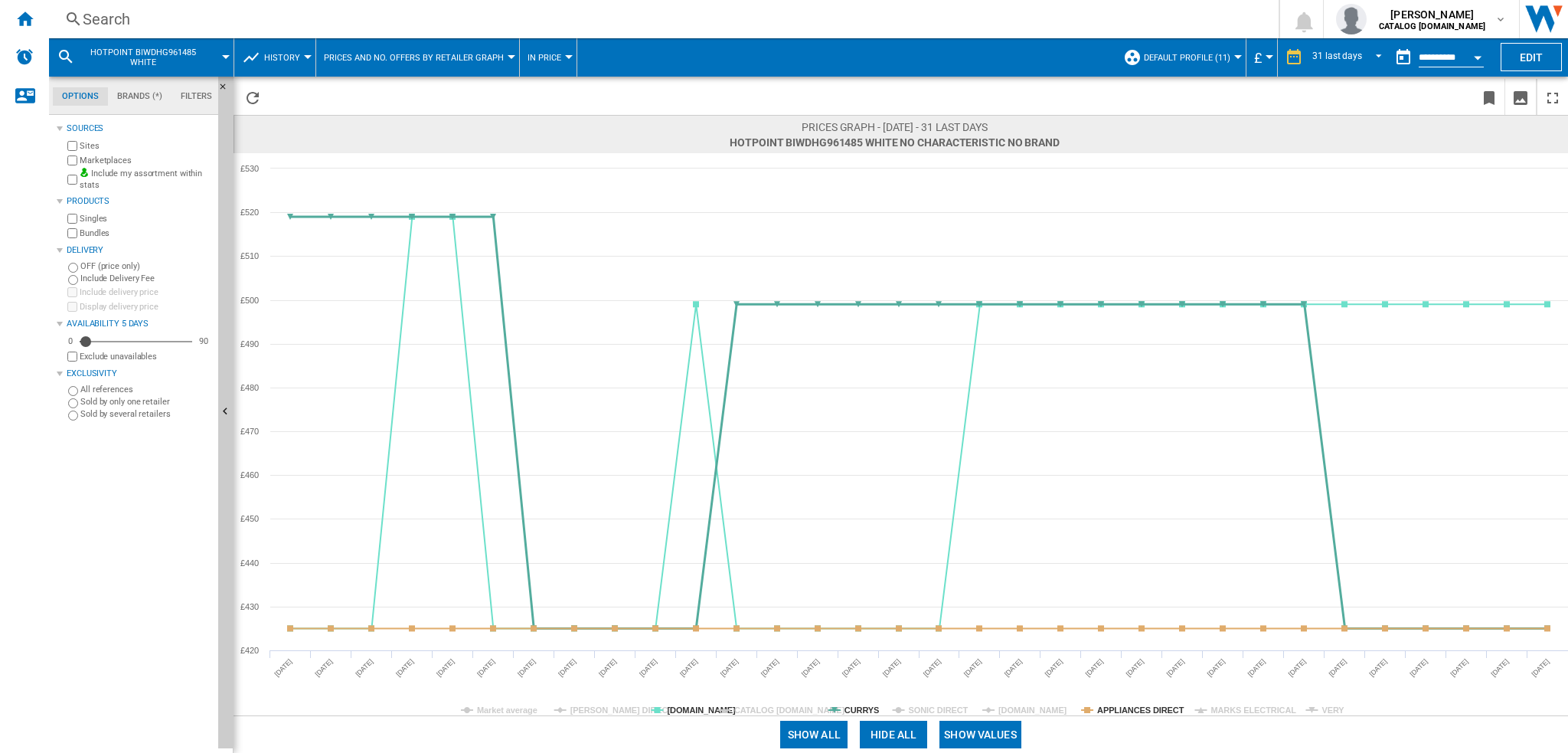
click at [870, 713] on tspan "CURRYS" at bounding box center [862, 710] width 34 height 9
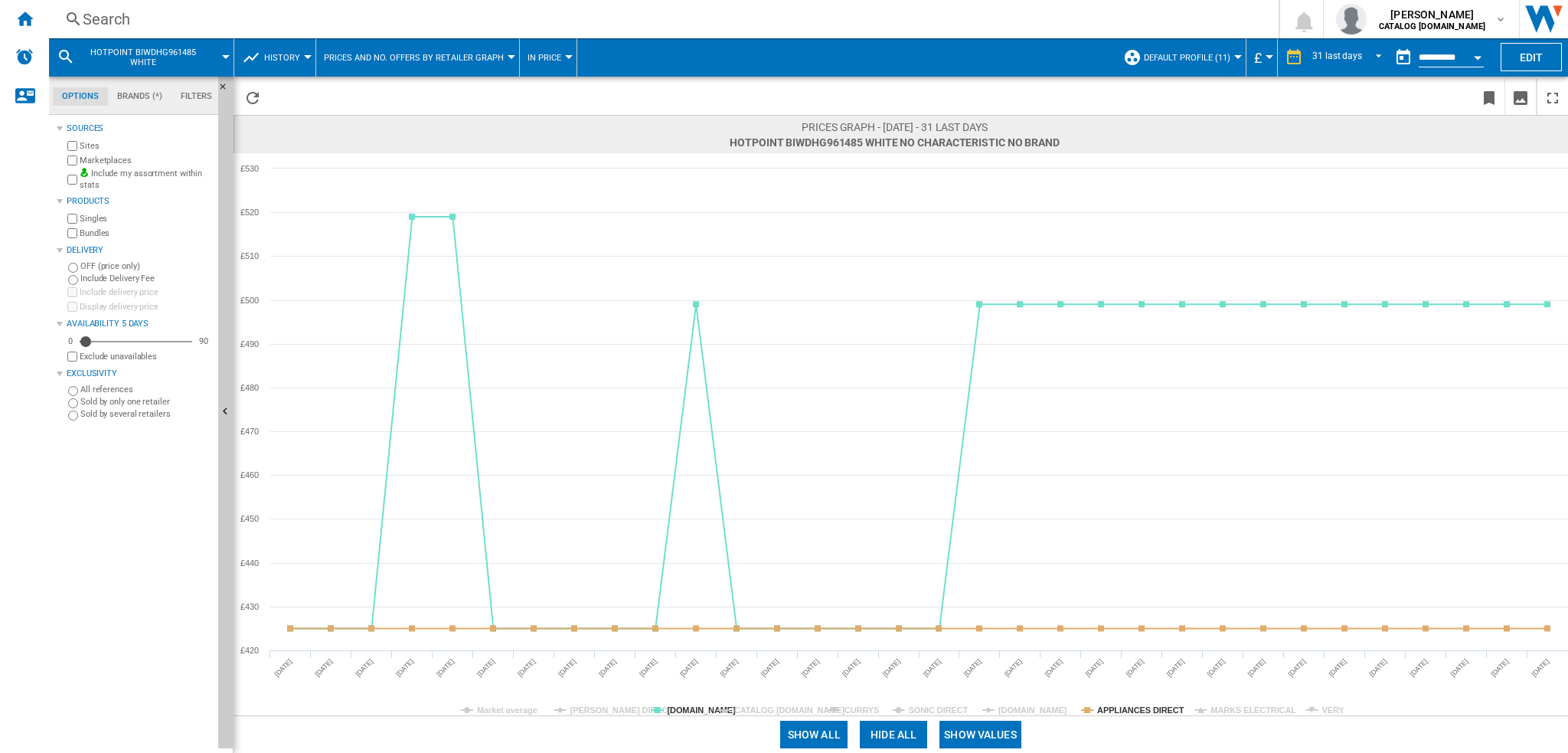
click at [870, 713] on tspan "CURRYS" at bounding box center [862, 710] width 34 height 9
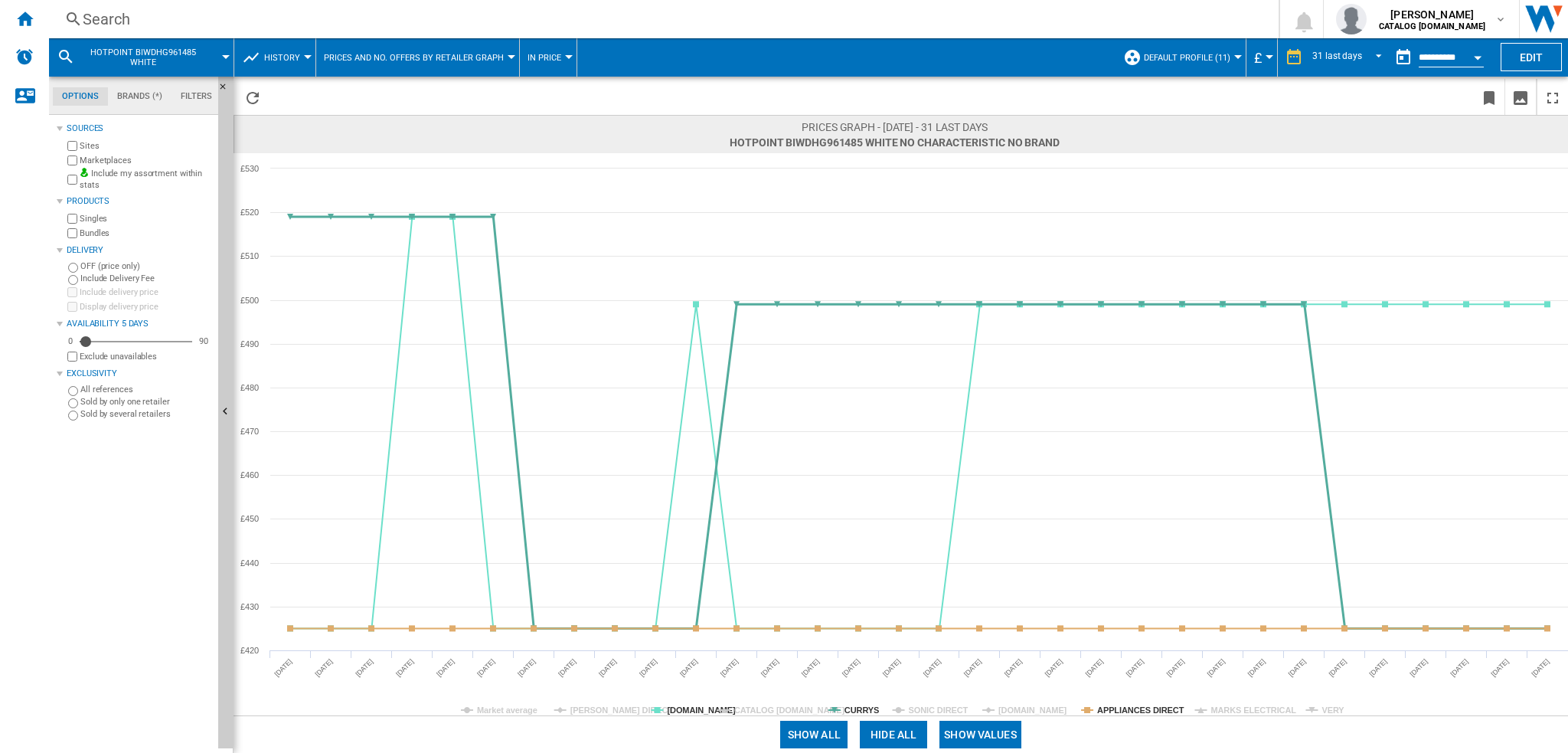
click at [870, 713] on tspan "CURRYS" at bounding box center [862, 710] width 34 height 9
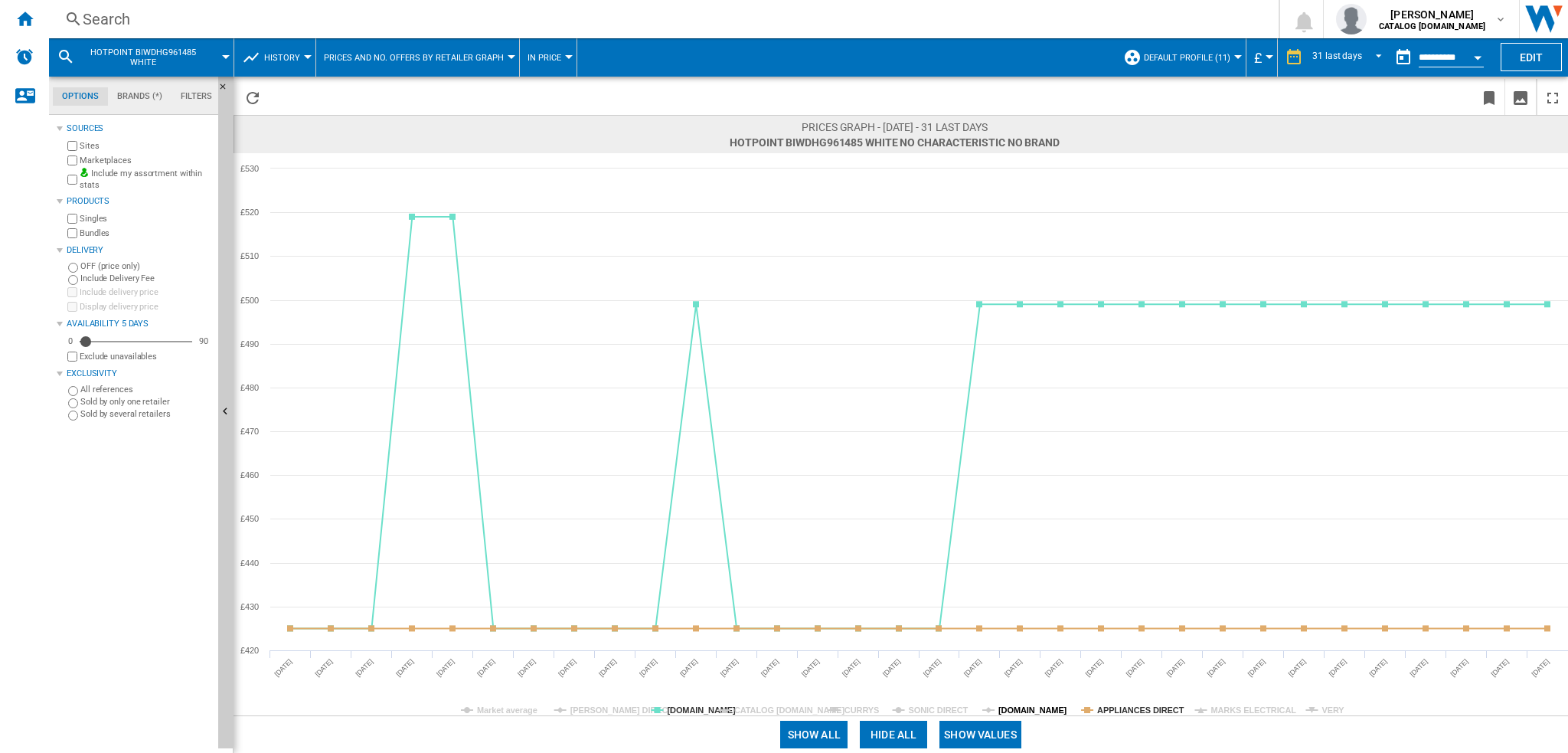
click at [1001, 713] on tspan "[DOMAIN_NAME]" at bounding box center [1033, 710] width 69 height 9
click at [1002, 713] on tspan "[DOMAIN_NAME]" at bounding box center [1033, 710] width 69 height 9
click at [992, 710] on icon at bounding box center [988, 710] width 13 height 0
click at [237, 21] on div "Search" at bounding box center [661, 19] width 1156 height 22
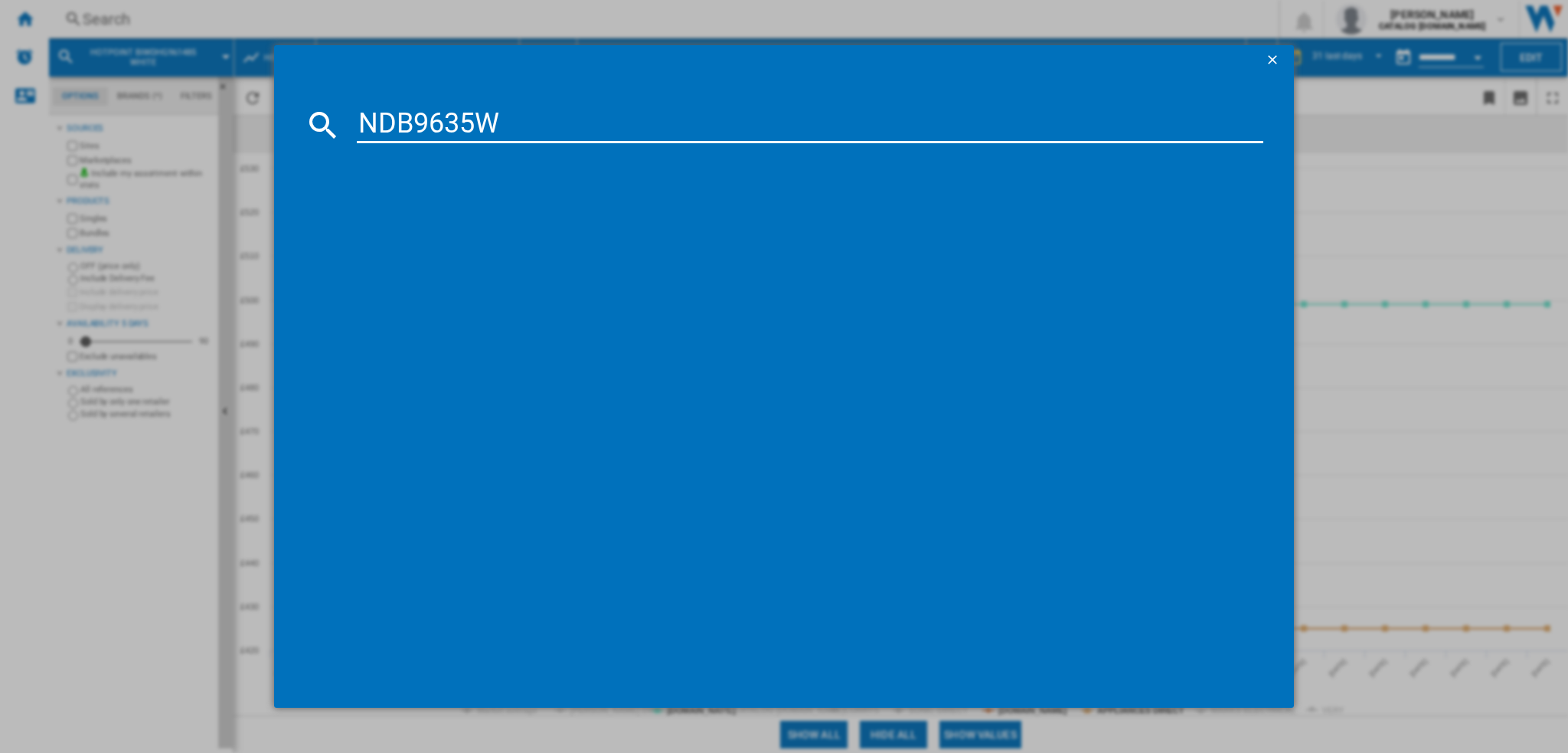
type input "NDB9635W"
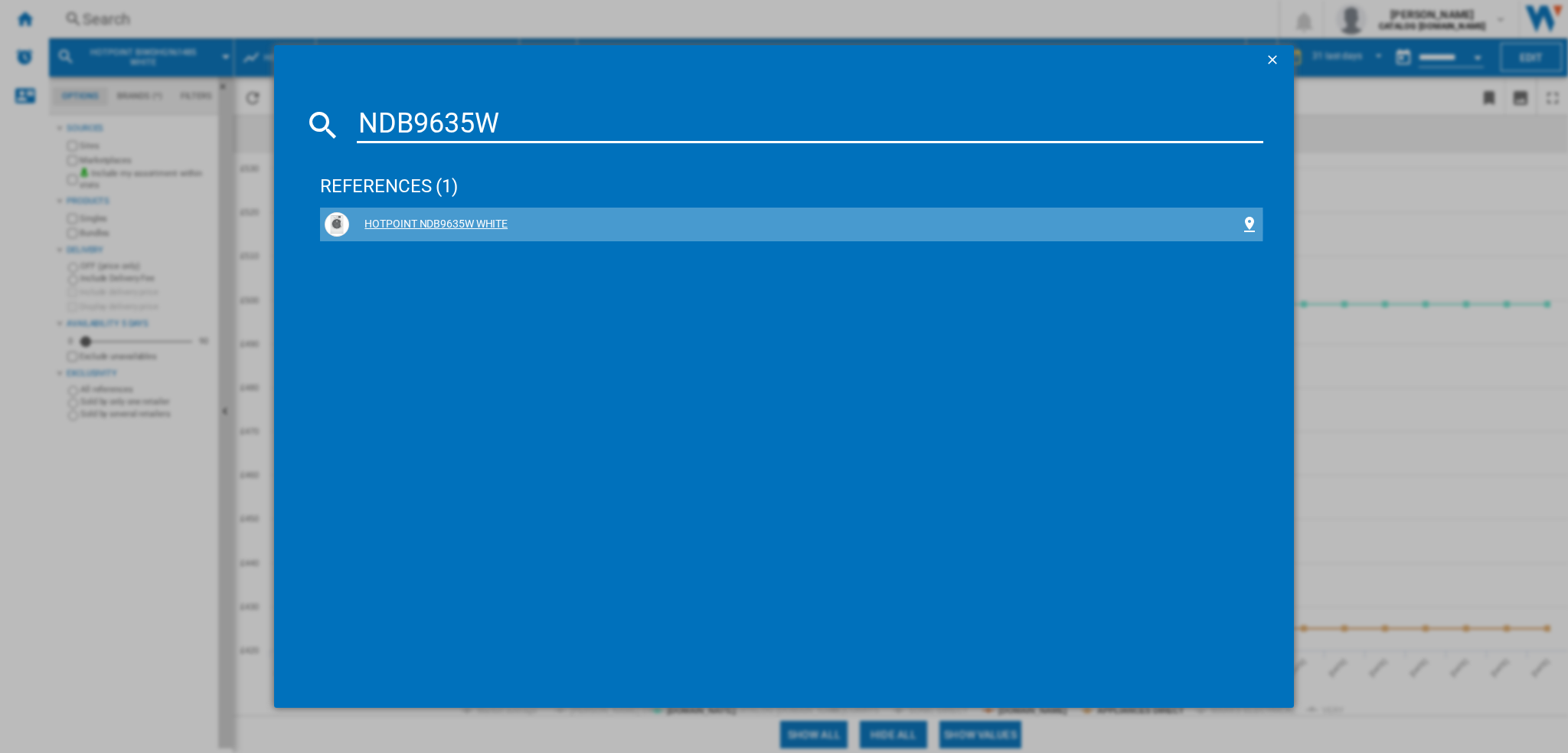
click at [413, 223] on div "HOTPOINT NDB9635W WHITE" at bounding box center [794, 224] width 890 height 15
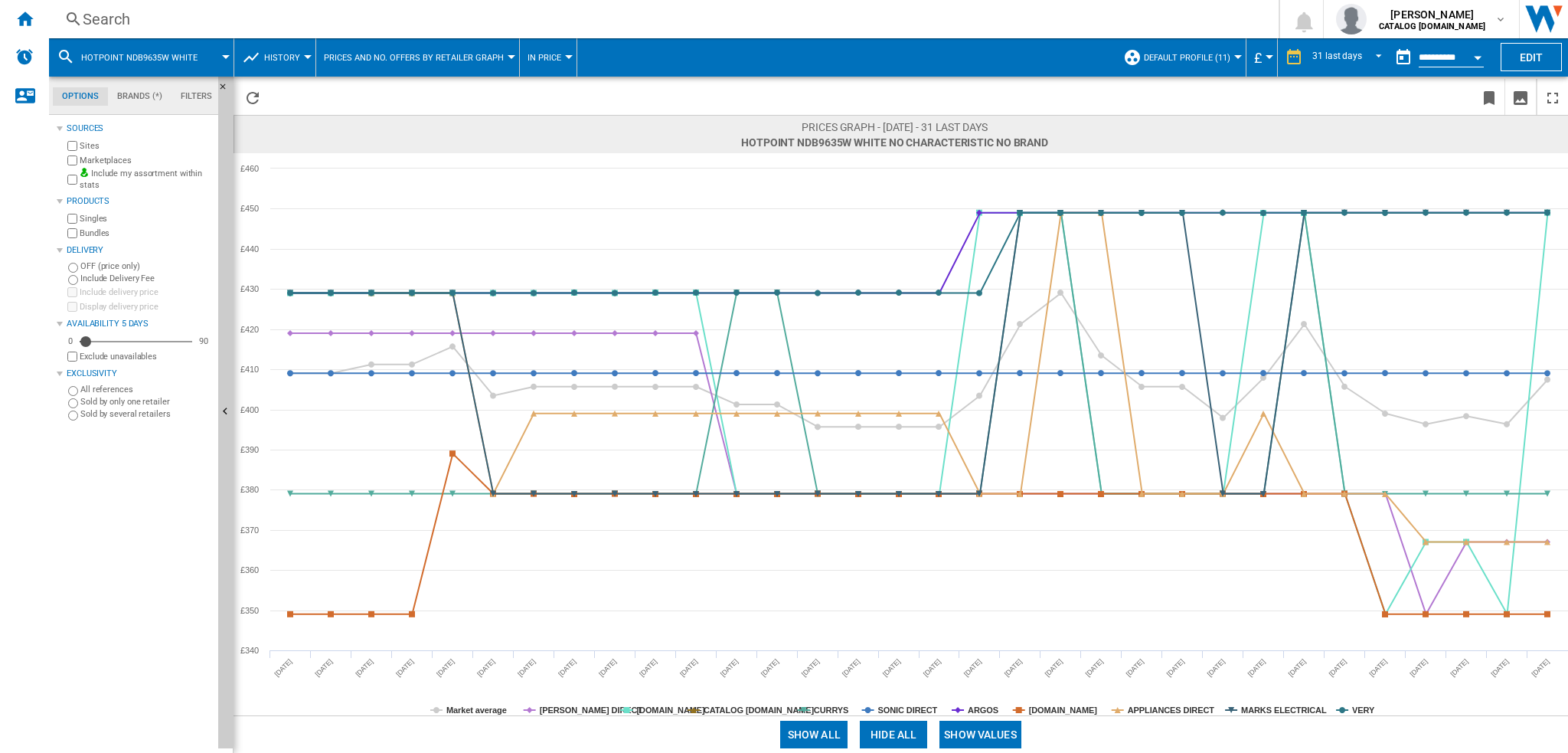
click at [186, 13] on div "Search" at bounding box center [661, 19] width 1156 height 22
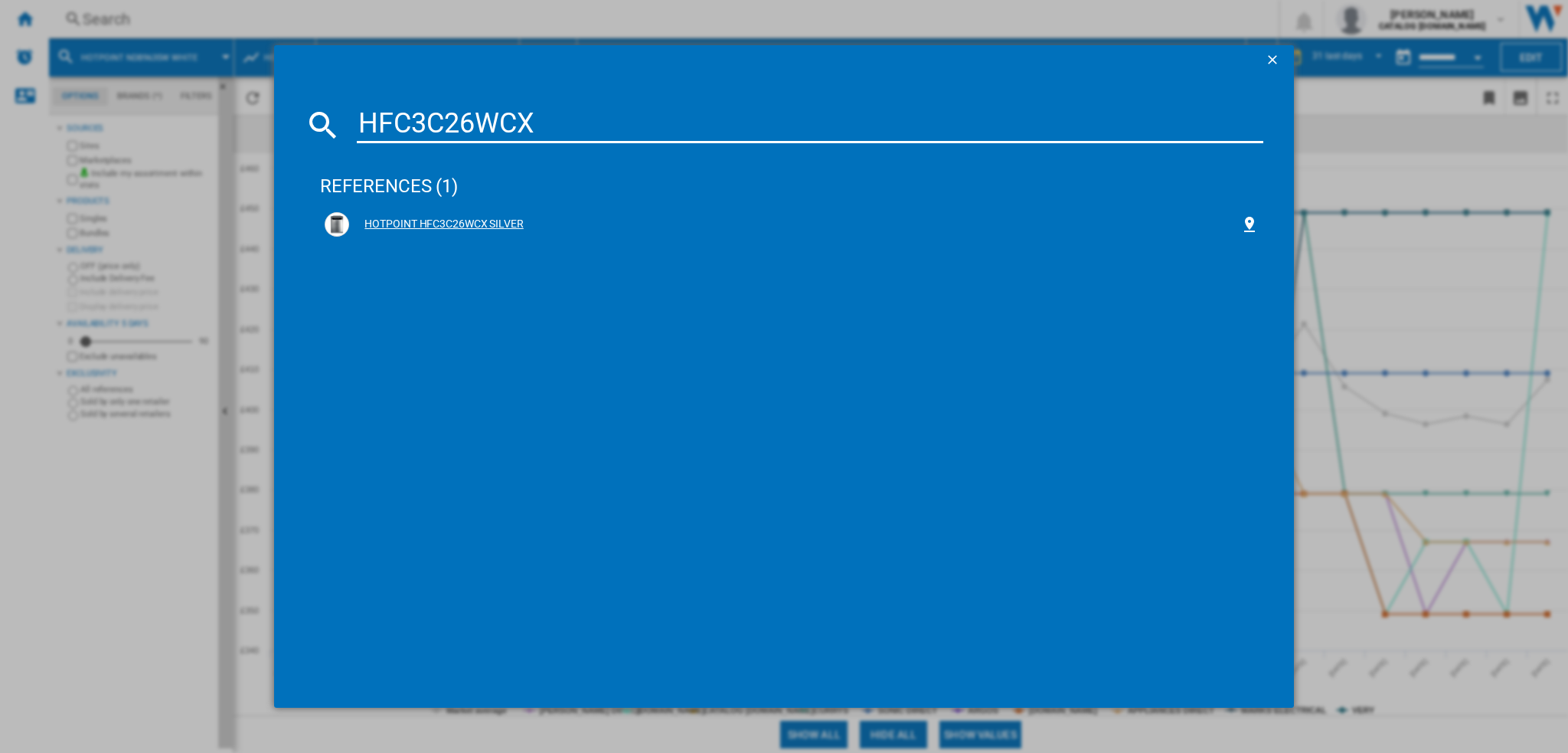
type input "HFC3C26WCX"
click at [470, 229] on div "HOTPOINT HFC3C26WCX SILVER" at bounding box center [794, 224] width 890 height 15
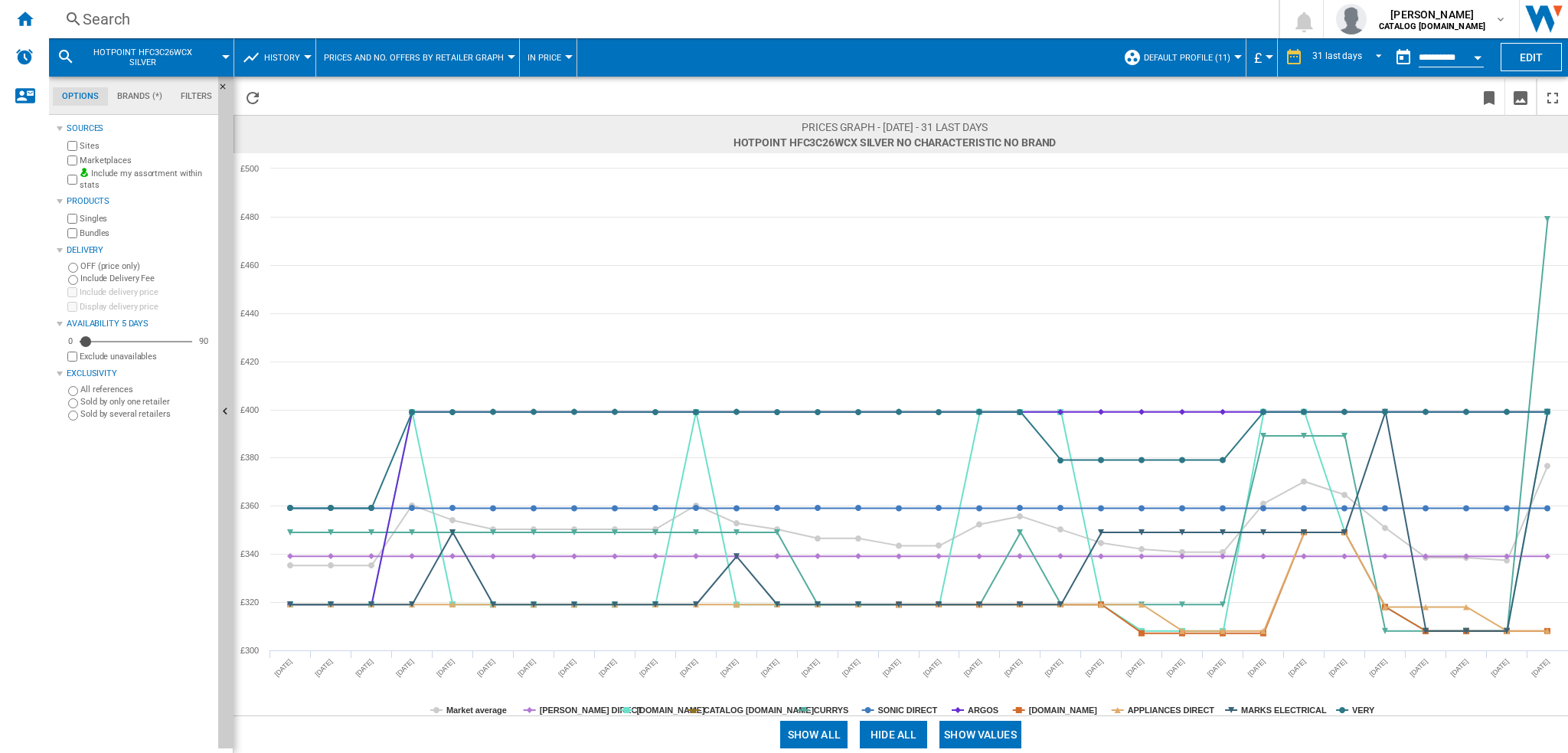
click at [910, 740] on button "Hide all" at bounding box center [893, 735] width 67 height 28
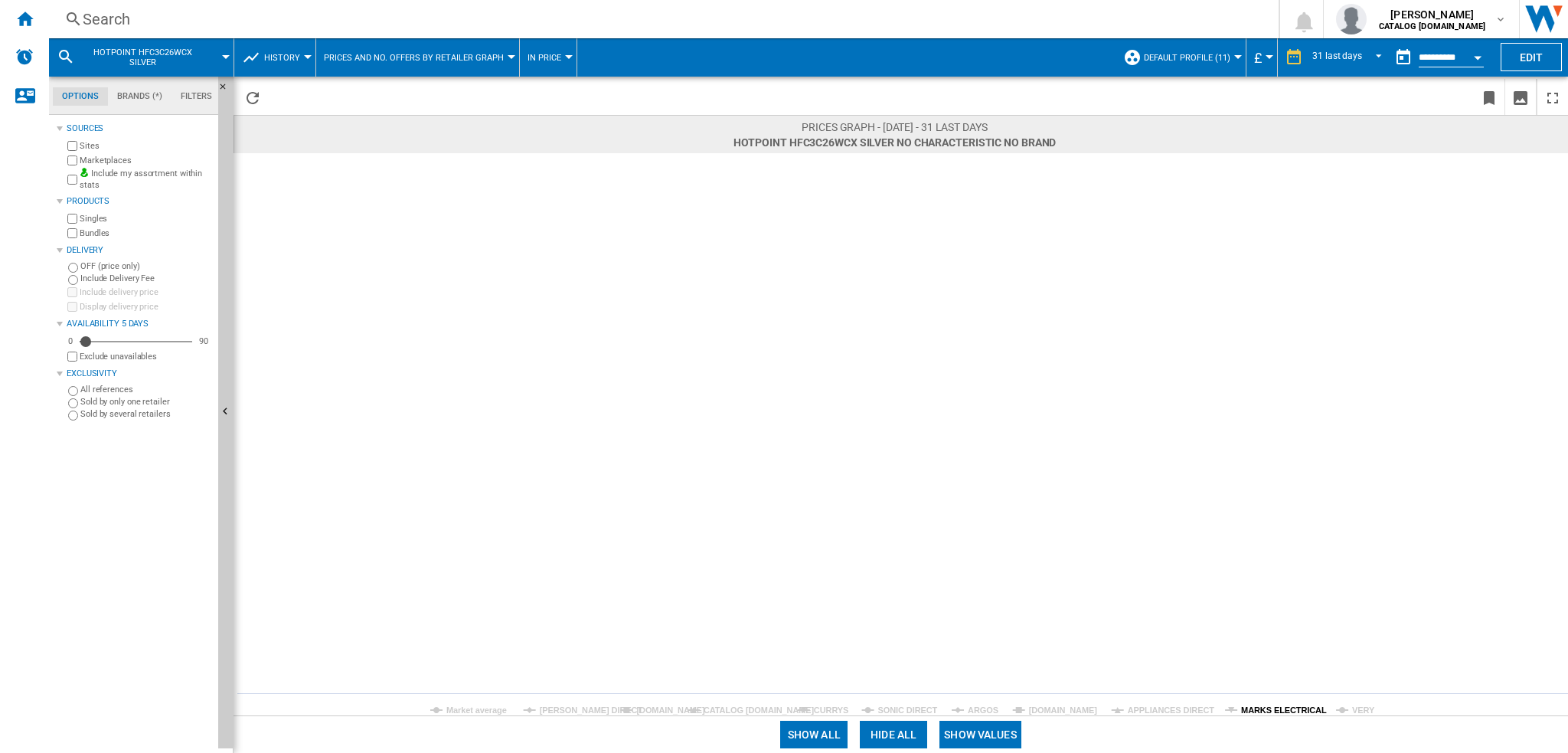
click at [1265, 706] on tspan "MARKS ELECTRICAL" at bounding box center [1284, 710] width 86 height 9
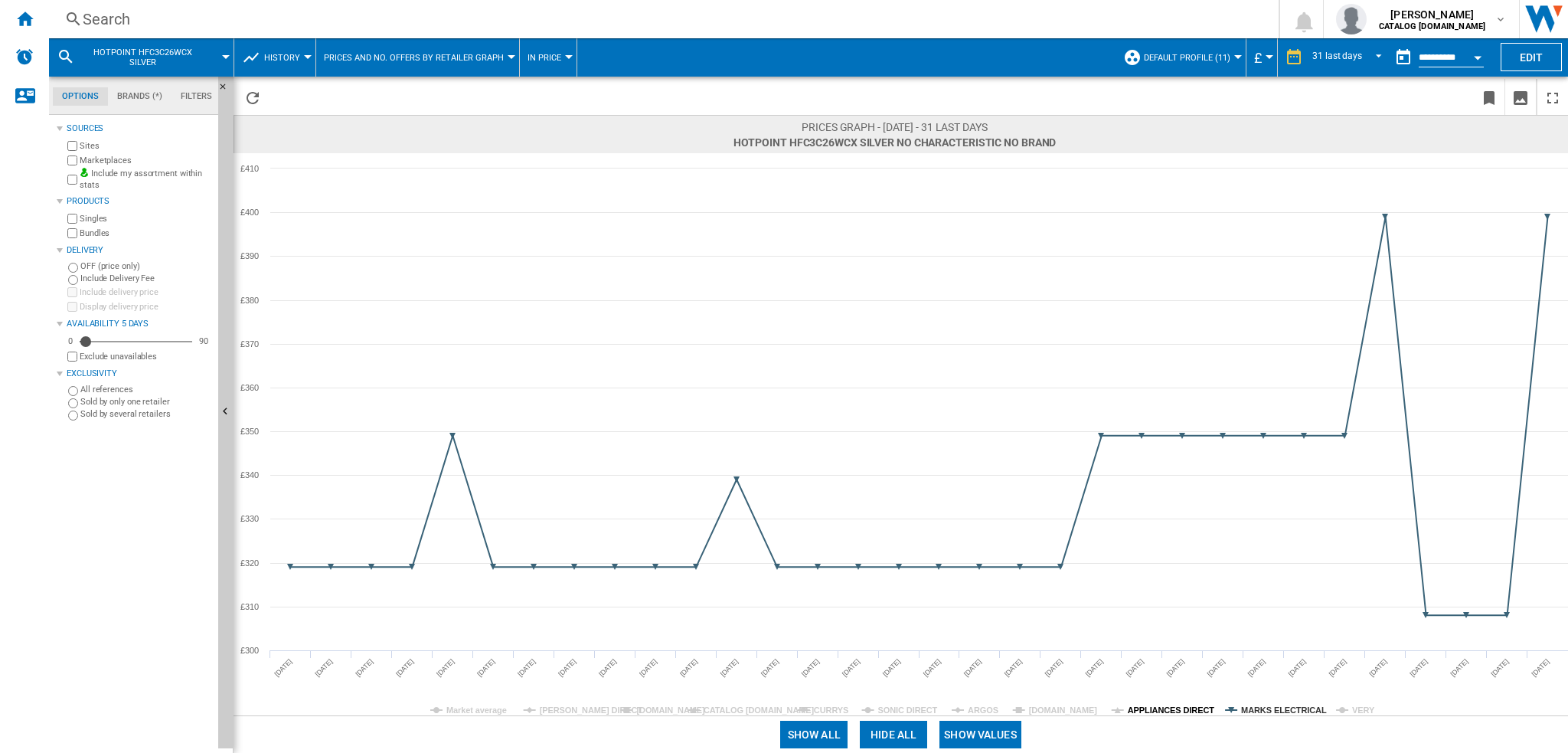
click at [1154, 713] on tspan "APPLIANCES DIRECT" at bounding box center [1171, 710] width 87 height 9
click at [661, 713] on tspan "[DOMAIN_NAME]" at bounding box center [670, 710] width 69 height 9
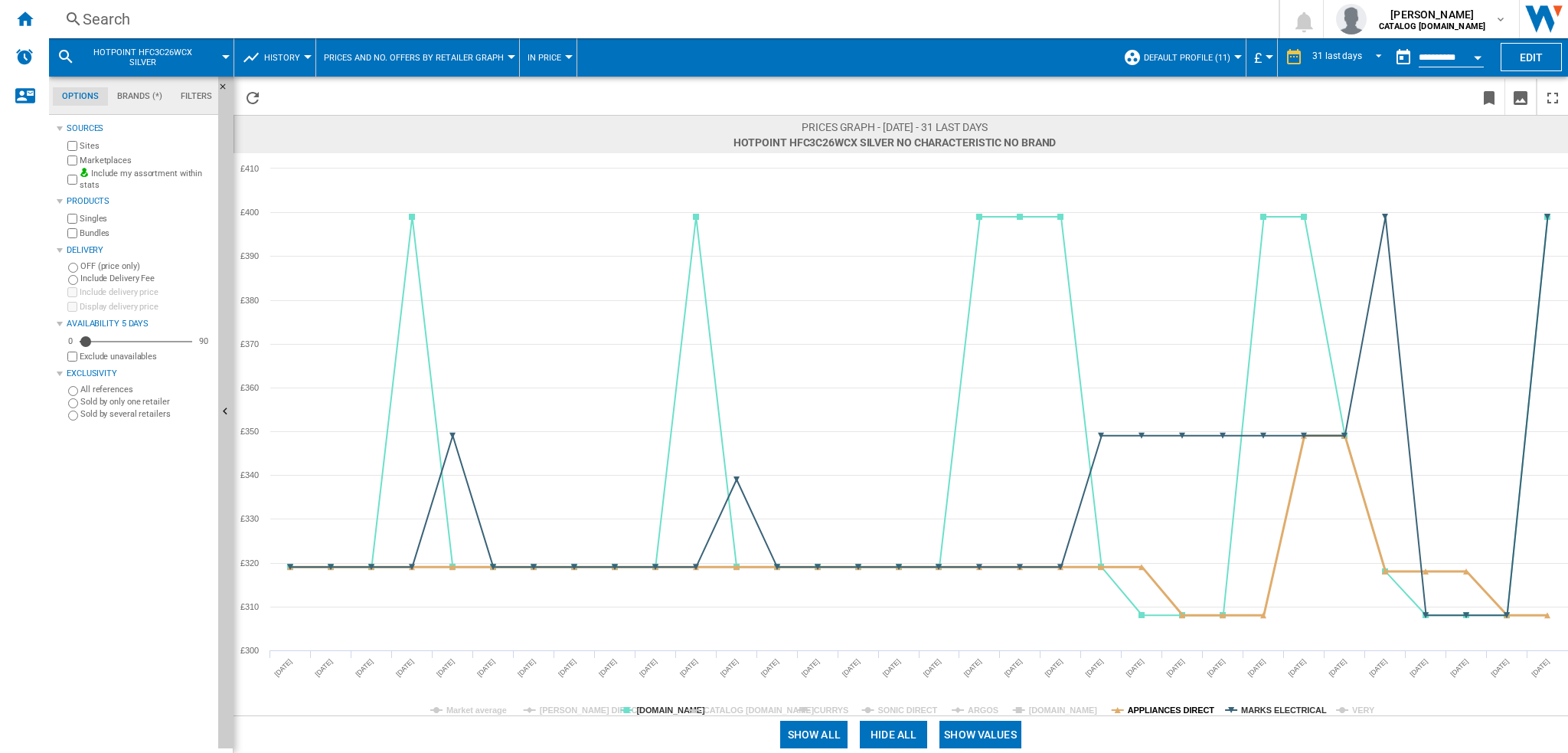
drag, startPoint x: 1187, startPoint y: 714, endPoint x: 1251, endPoint y: 719, distance: 64.2
click at [1188, 714] on tspan "APPLIANCES DIRECT" at bounding box center [1171, 710] width 87 height 9
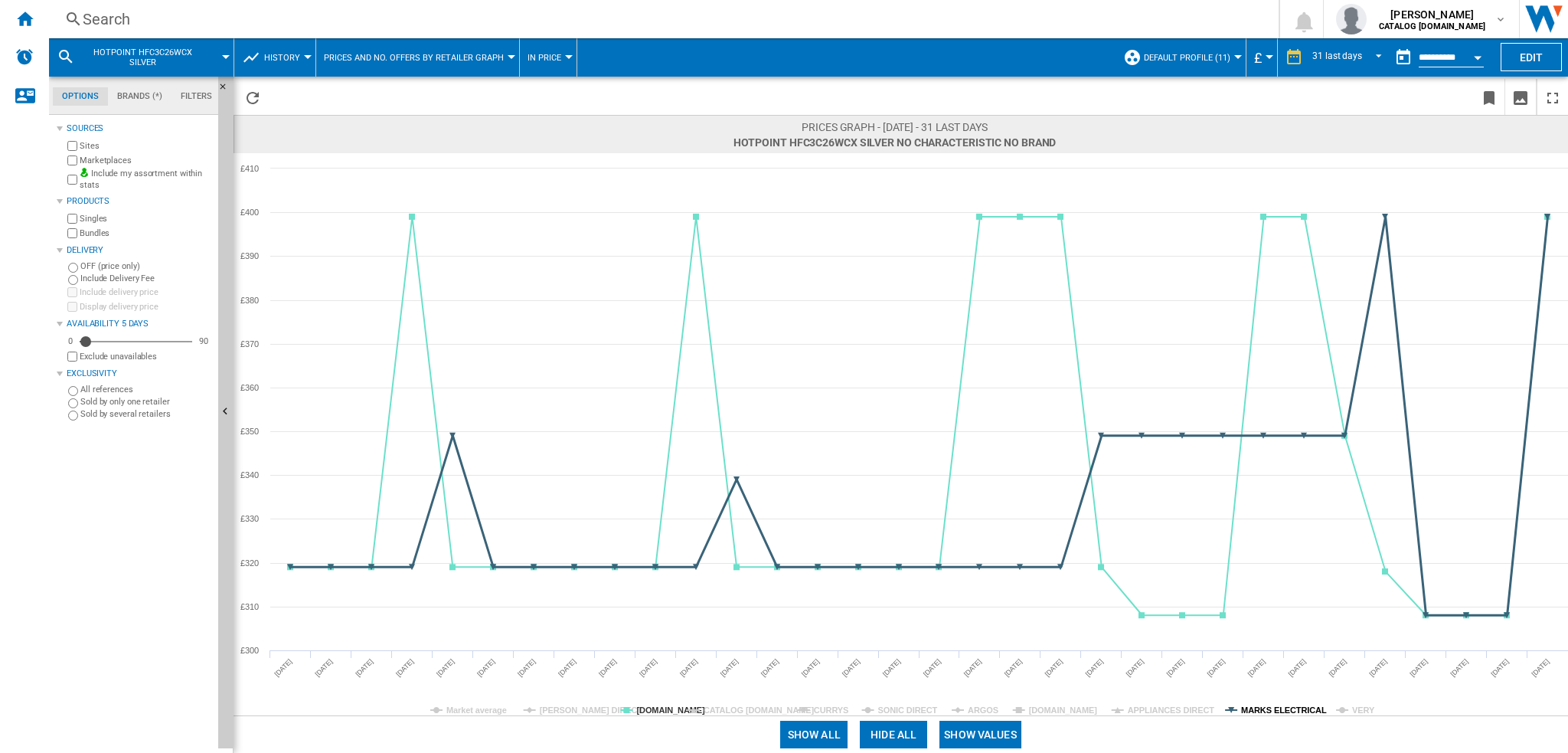
click at [1274, 713] on tspan "MARKS ELECTRICAL" at bounding box center [1284, 710] width 86 height 9
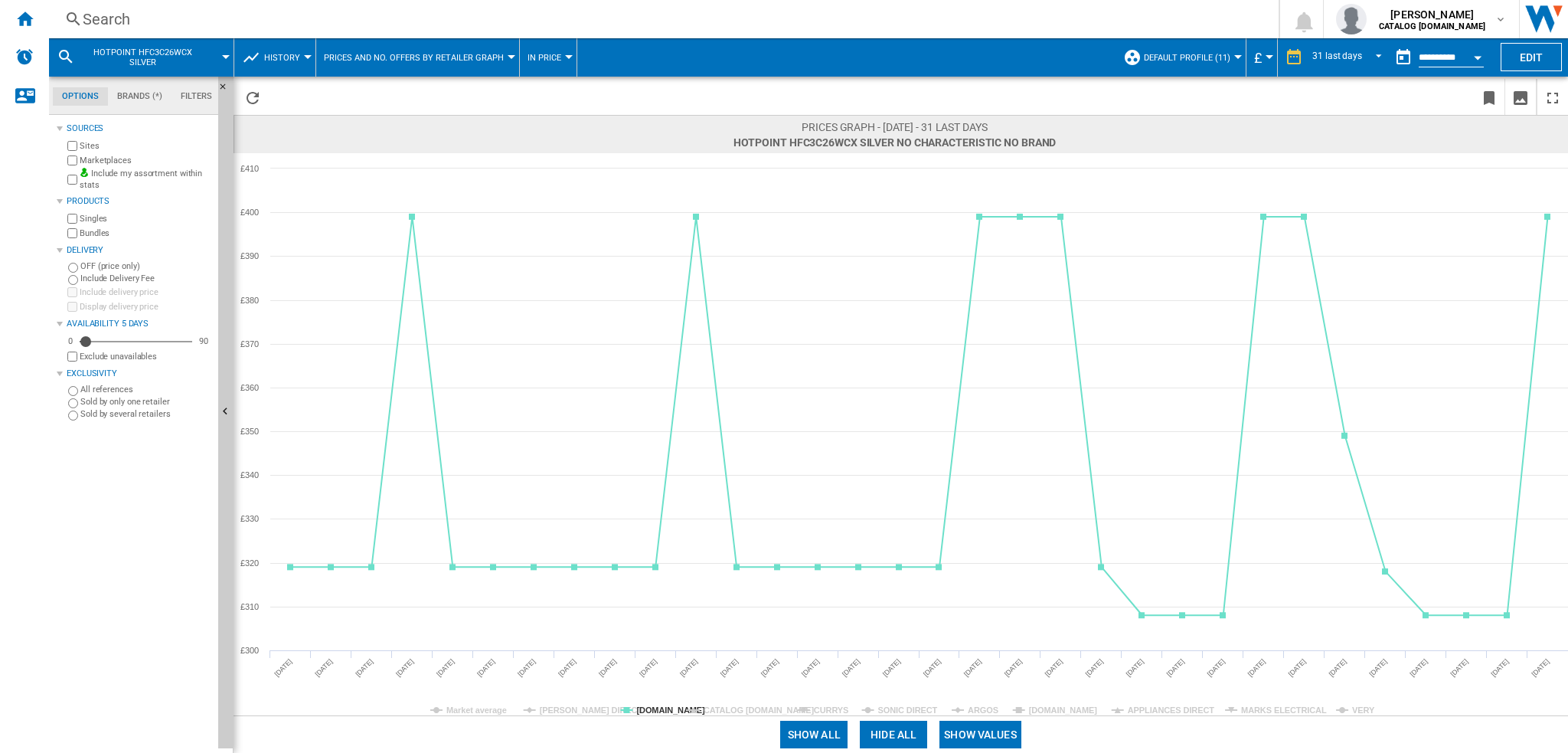
click at [1274, 713] on tspan "MARKS ELECTRICAL" at bounding box center [1284, 710] width 86 height 9
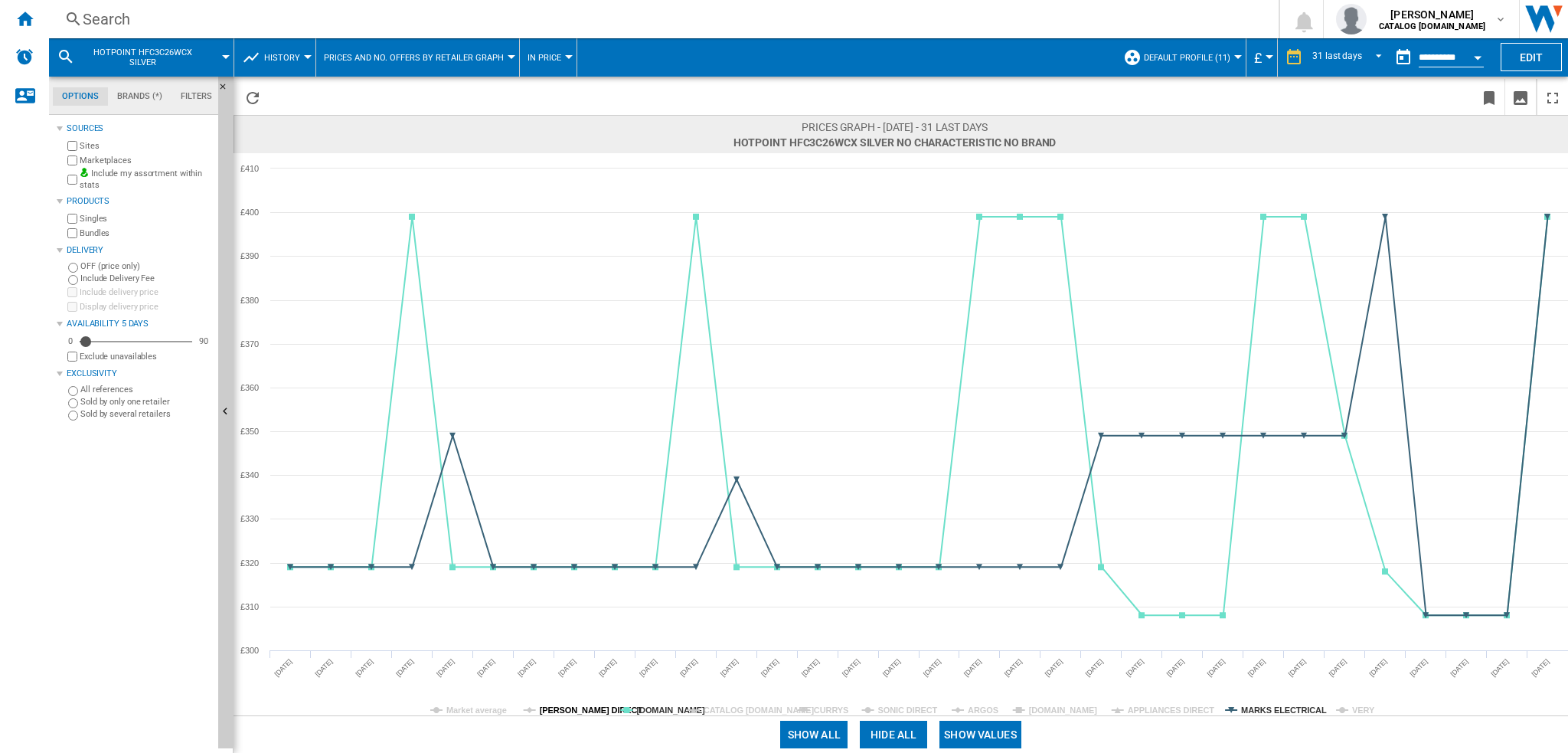
click at [550, 708] on tspan "[PERSON_NAME] DIRECT" at bounding box center [591, 710] width 103 height 9
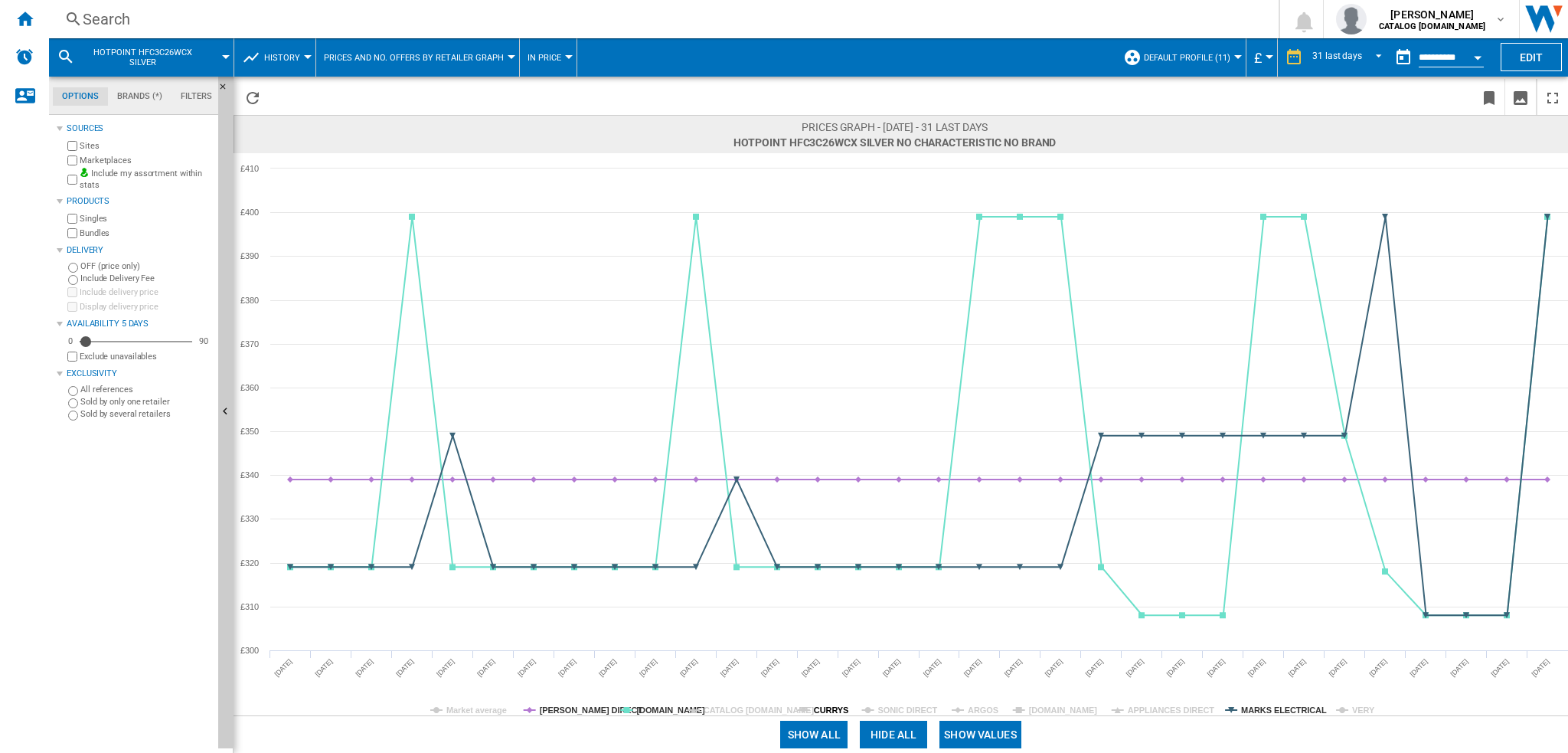
click at [840, 712] on tspan "CURRYS" at bounding box center [831, 710] width 34 height 9
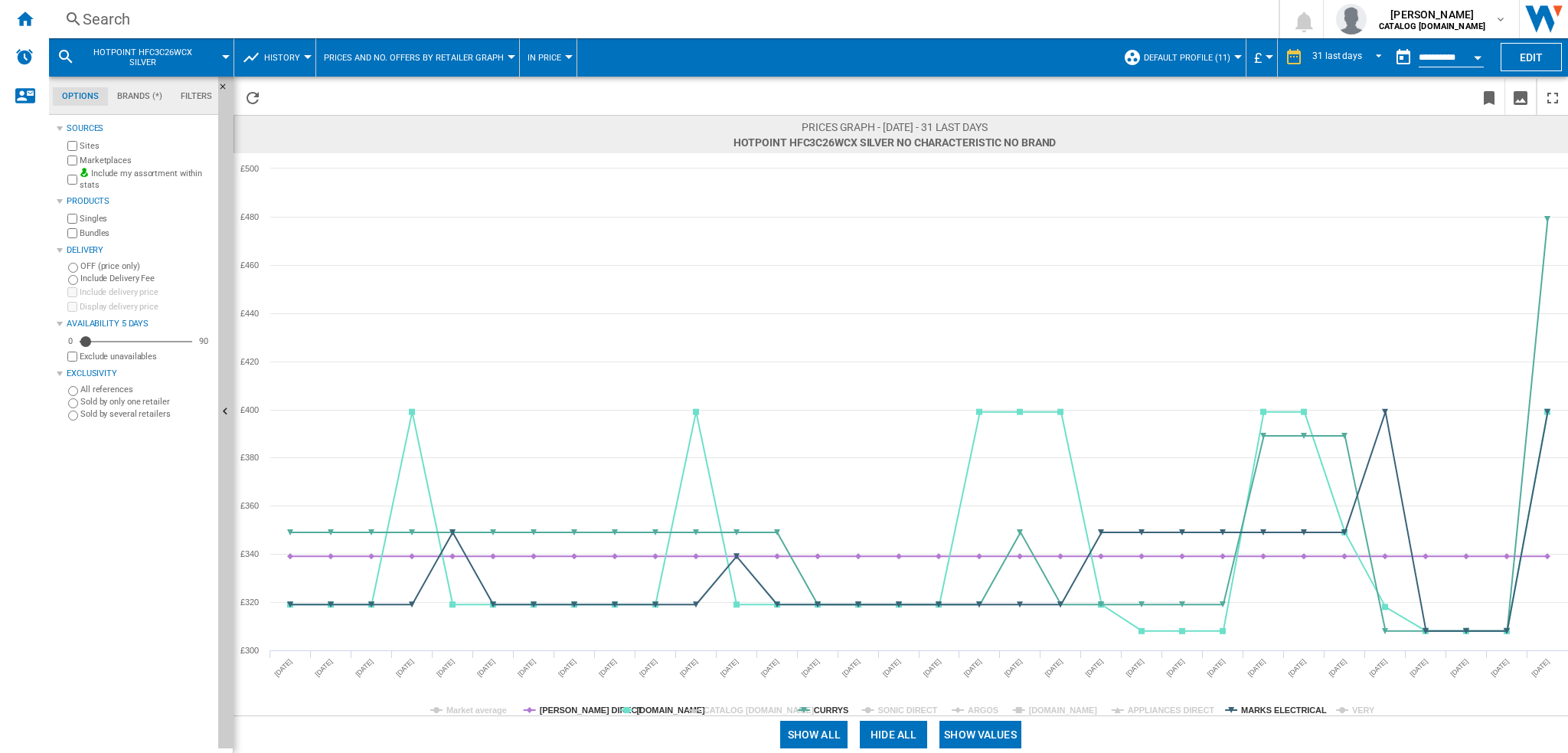
click at [840, 712] on tspan "CURRYS" at bounding box center [831, 710] width 34 height 9
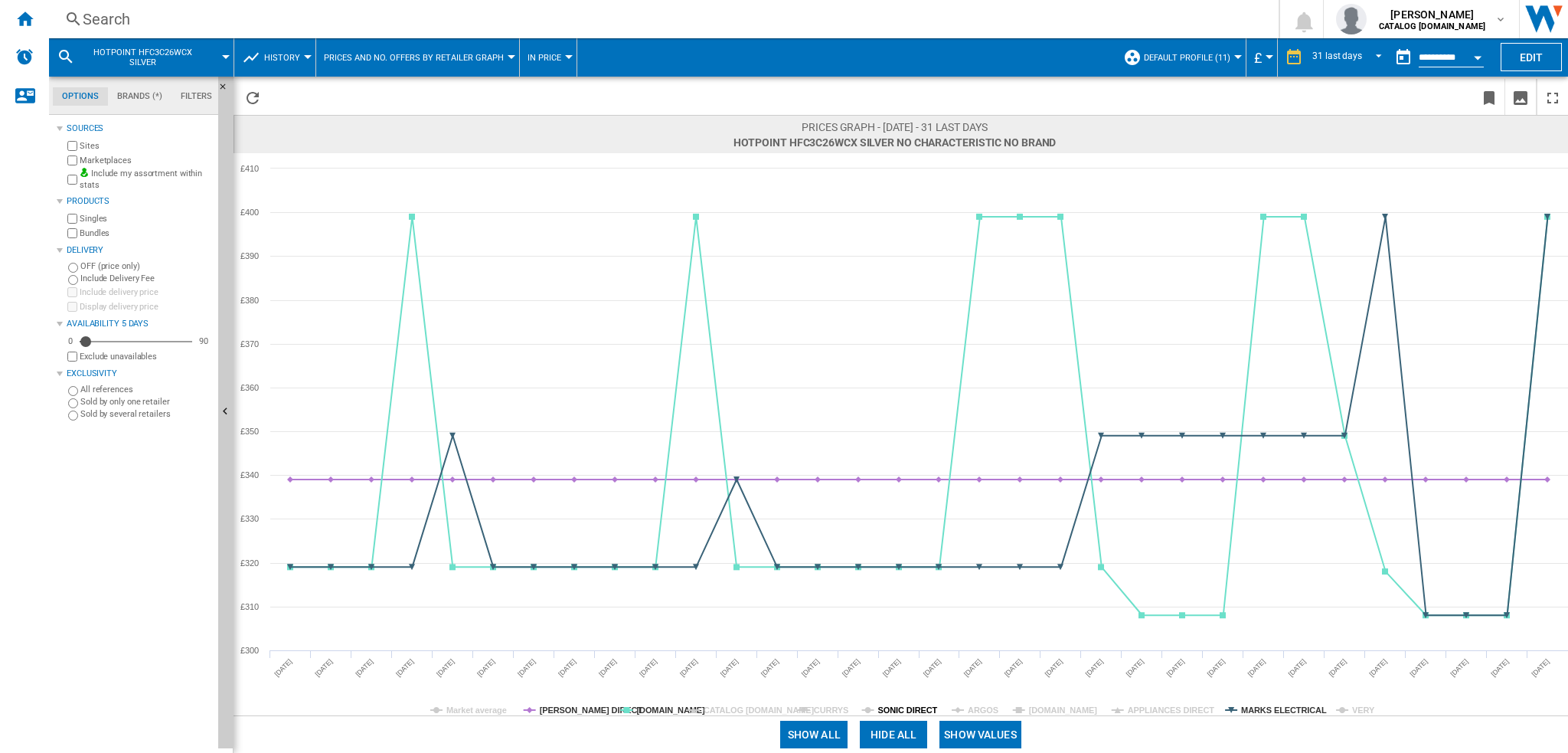
click at [931, 709] on tspan "SONIC DIRECT" at bounding box center [908, 710] width 60 height 9
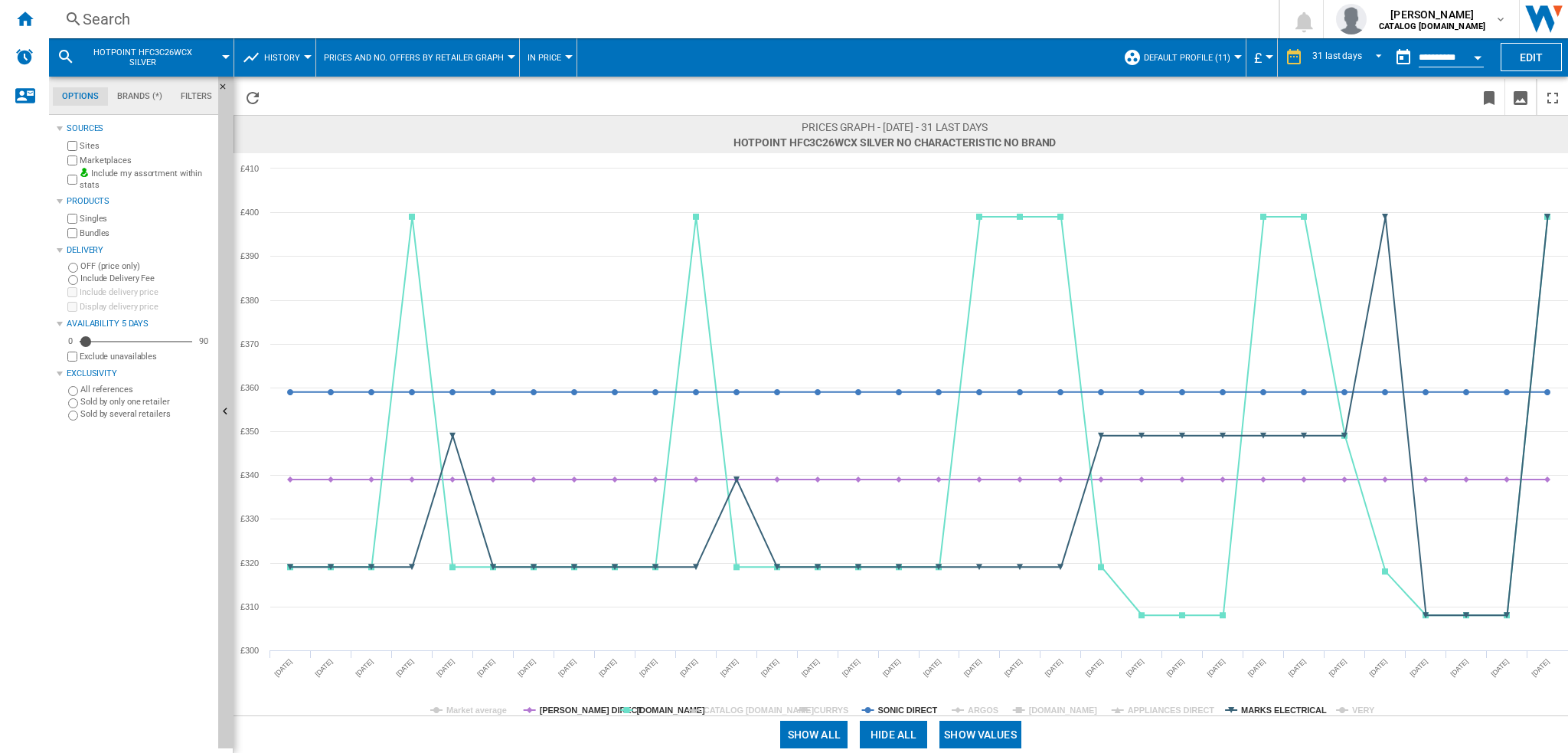
drag, startPoint x: 931, startPoint y: 709, endPoint x: 940, endPoint y: 707, distance: 9.2
click at [934, 709] on tspan "SONIC DIRECT" at bounding box center [908, 710] width 60 height 9
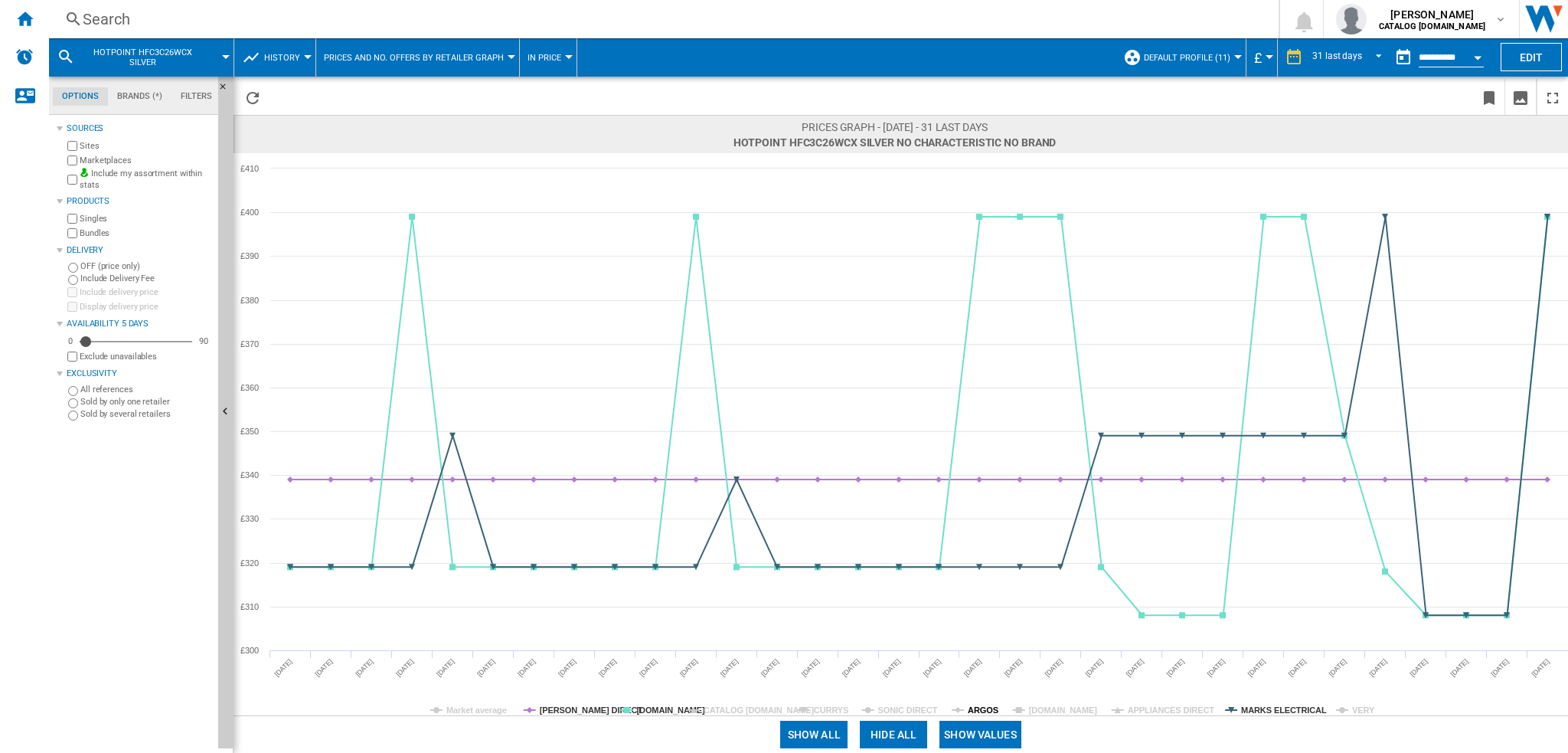
click at [983, 711] on tspan "ARGOS" at bounding box center [983, 710] width 31 height 9
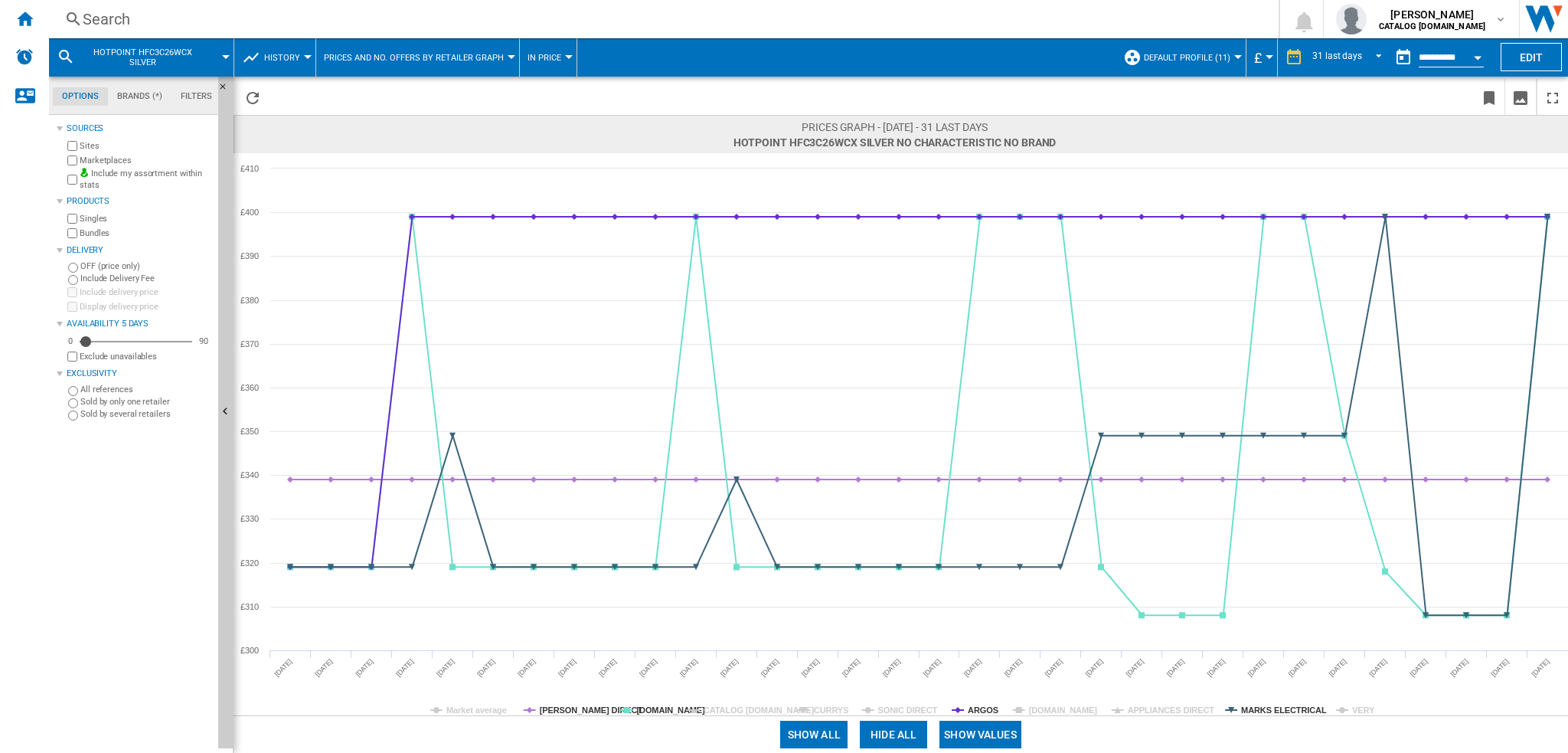
click at [983, 711] on tspan "ARGOS" at bounding box center [983, 710] width 31 height 9
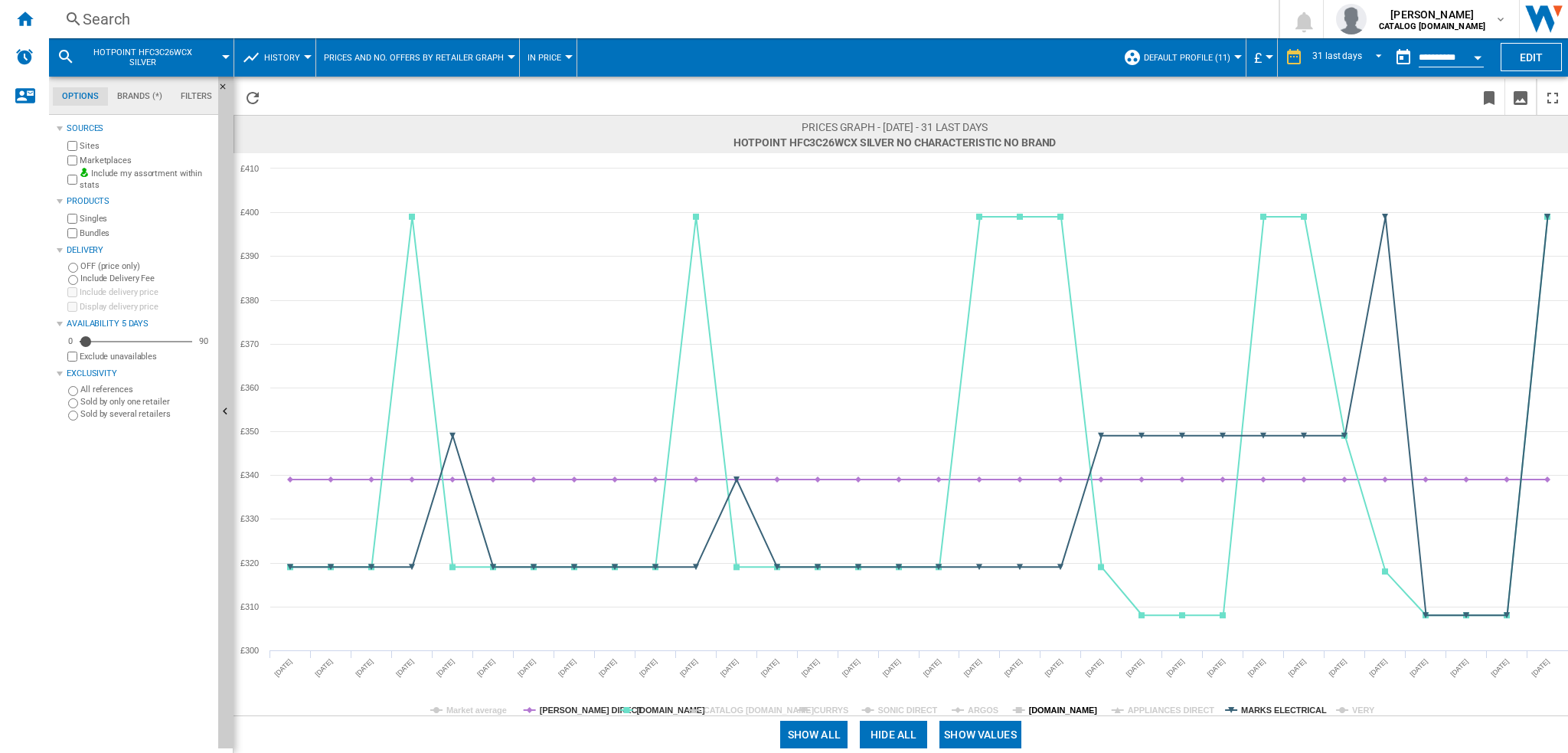
click at [1040, 714] on tspan "[DOMAIN_NAME]" at bounding box center [1064, 710] width 69 height 9
click at [1152, 711] on tspan "APPLIANCES DIRECT" at bounding box center [1171, 710] width 87 height 9
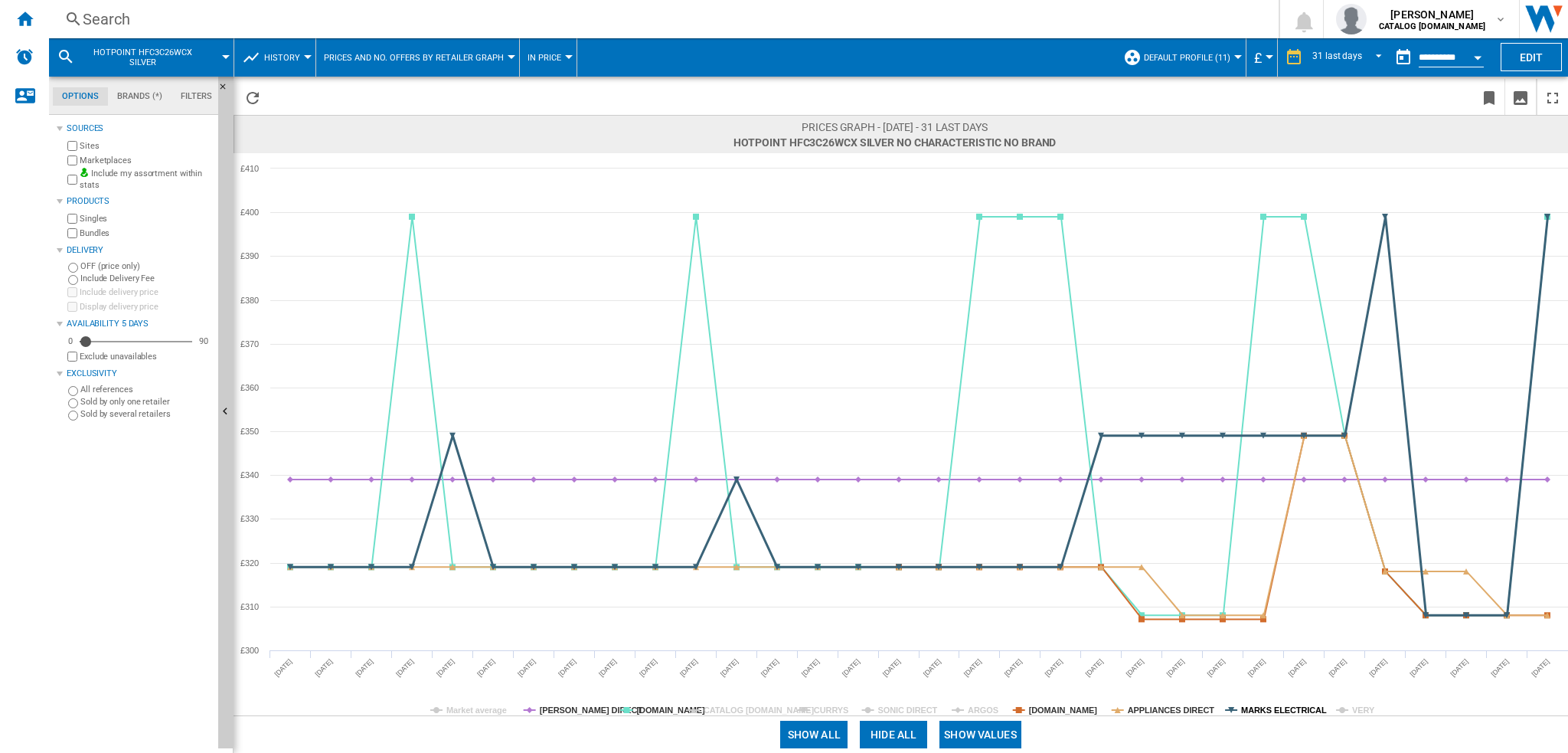
click at [1266, 709] on tspan "MARKS ELECTRICAL" at bounding box center [1284, 710] width 86 height 9
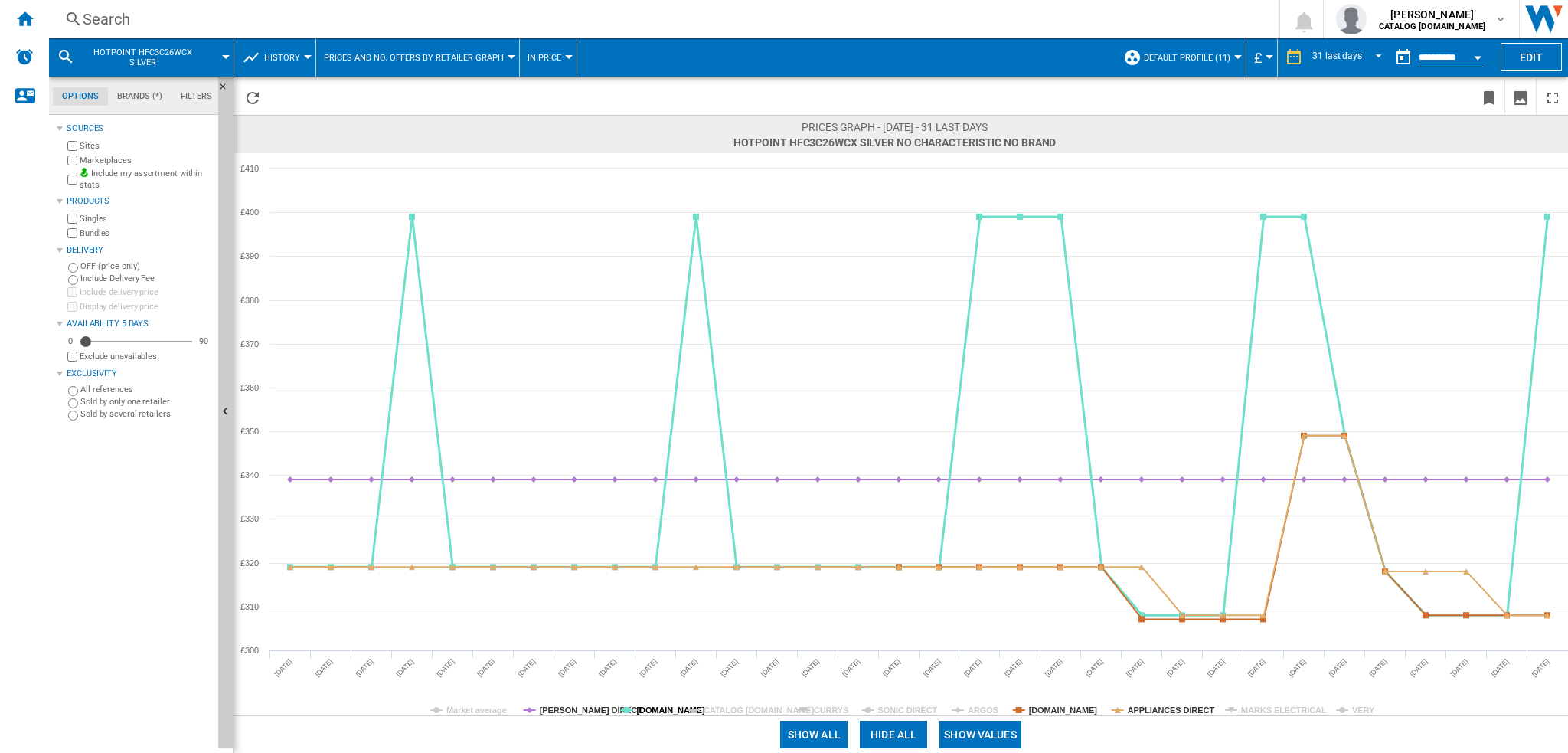
click at [637, 709] on tspan "[DOMAIN_NAME]" at bounding box center [670, 710] width 69 height 9
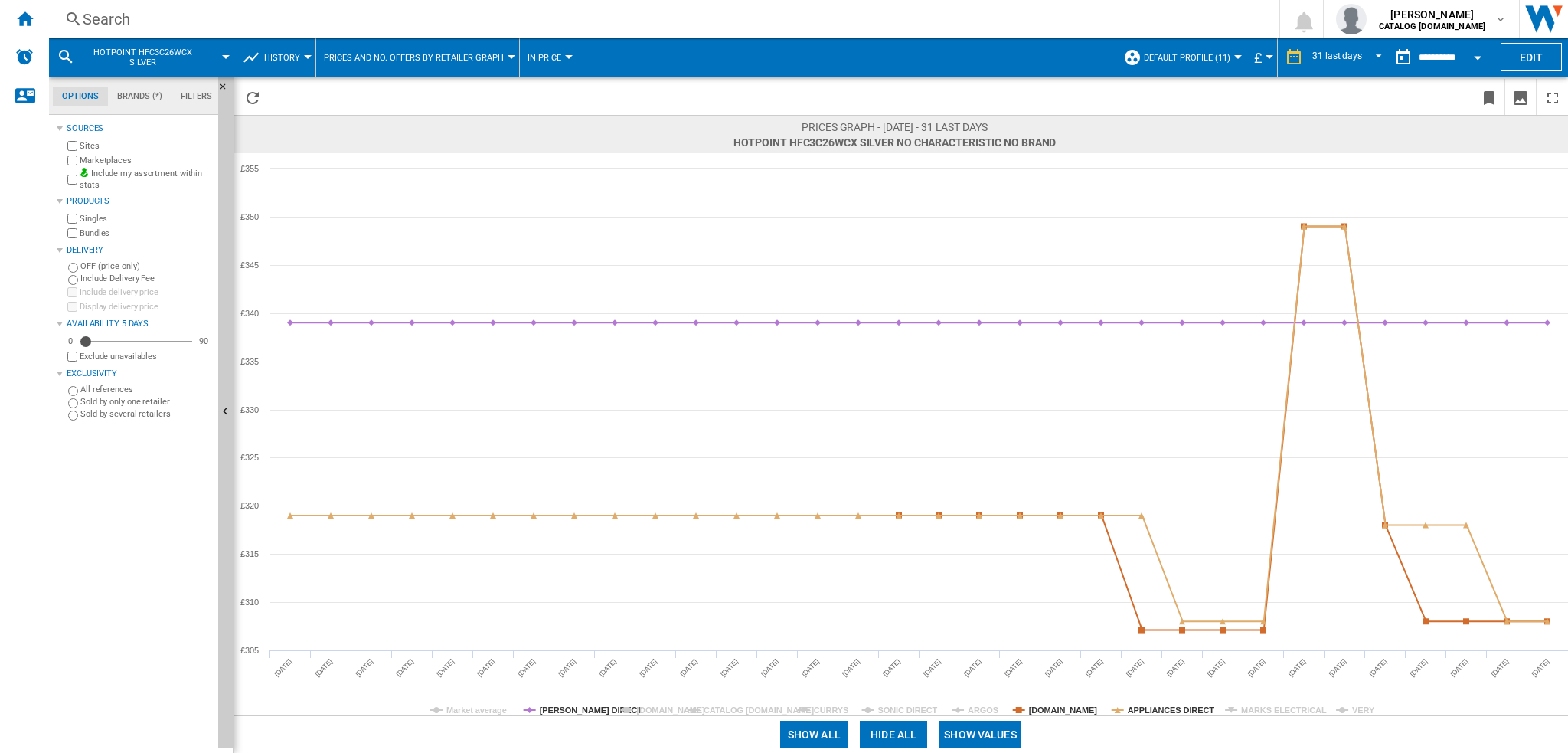
click at [221, 11] on div "Search" at bounding box center [661, 19] width 1156 height 22
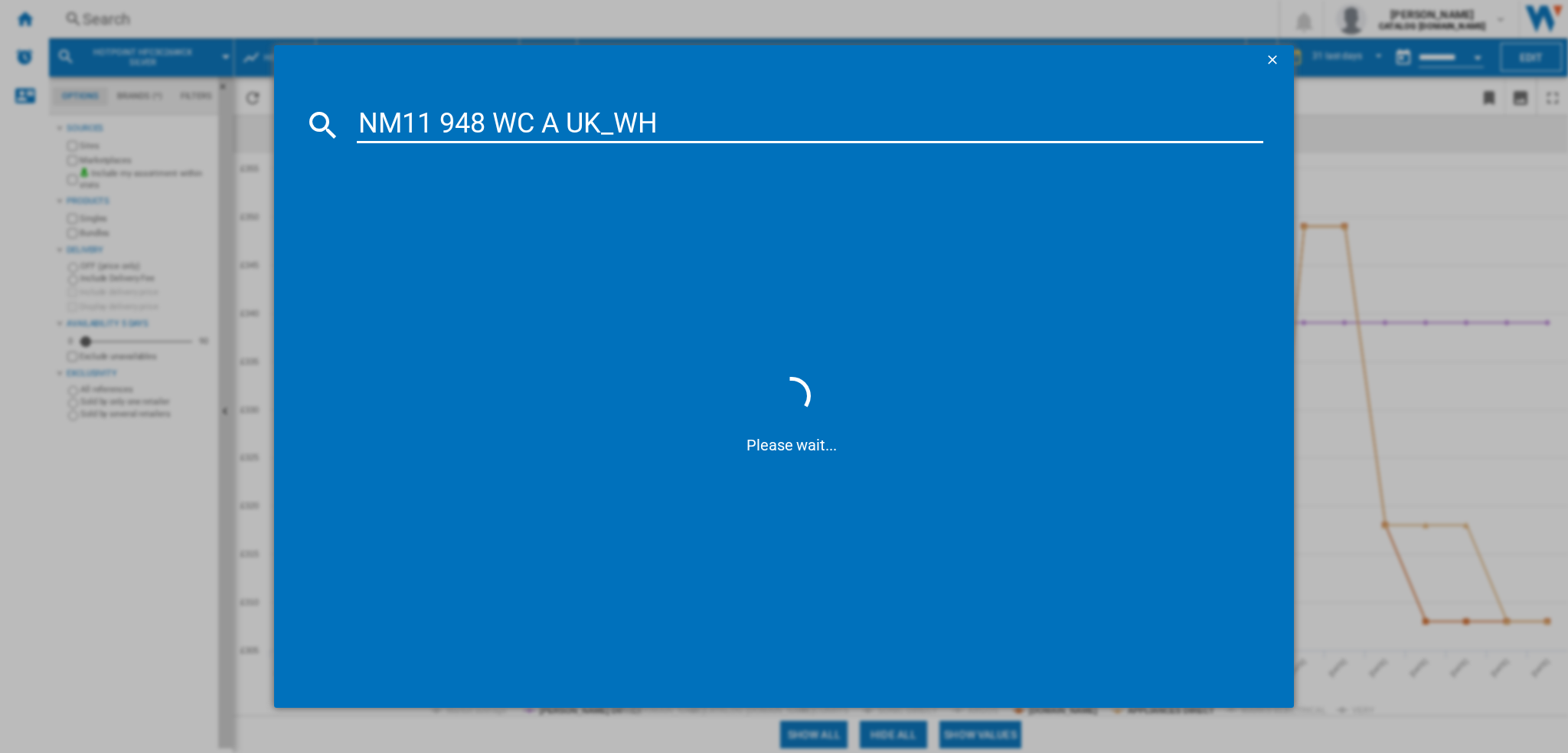
drag, startPoint x: 583, startPoint y: 133, endPoint x: 832, endPoint y: 154, distance: 249.9
click at [830, 154] on md-dialog-content "NM11 948 WC A UK_WH Please wait..." at bounding box center [784, 391] width 1019 height 632
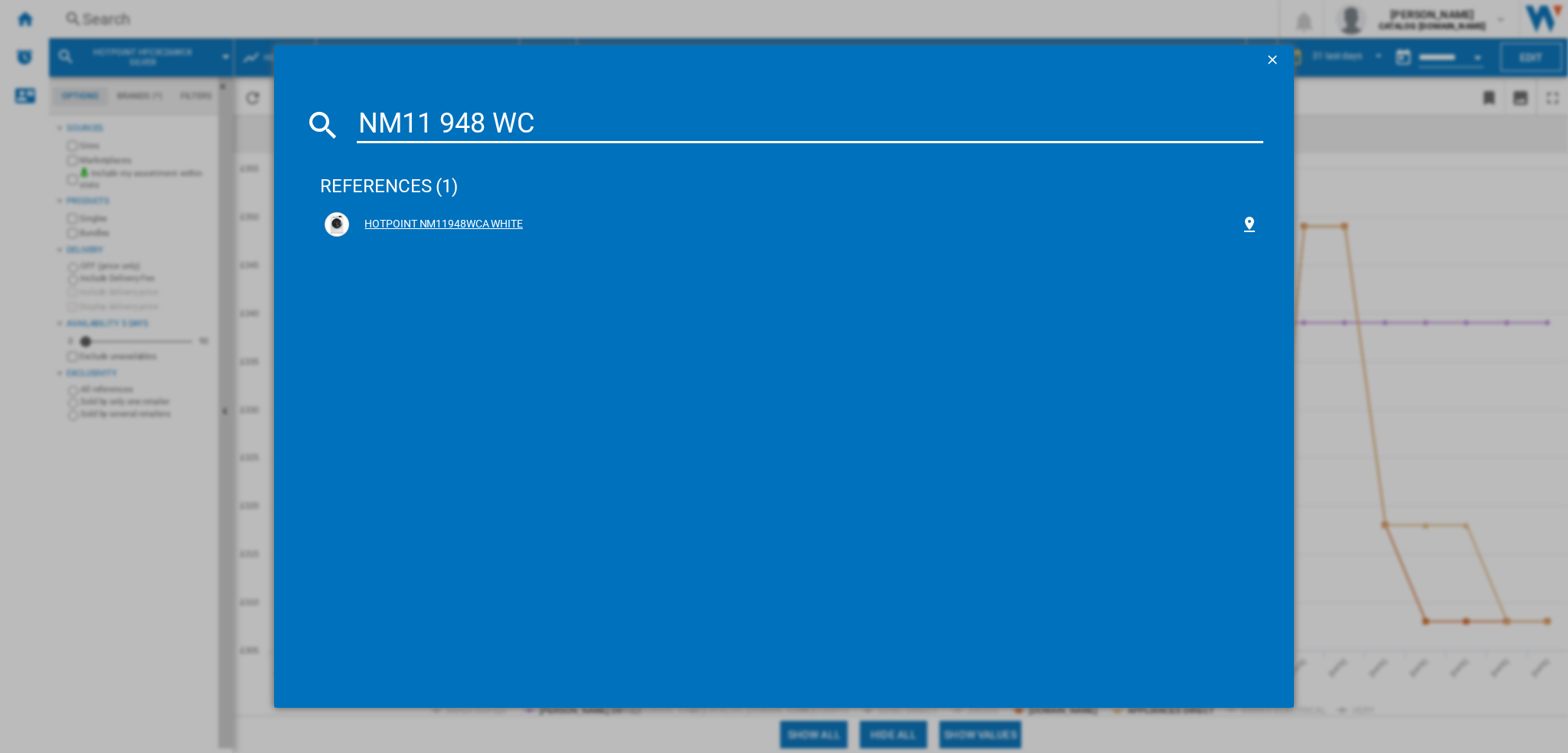
type input "NM11 948 WC"
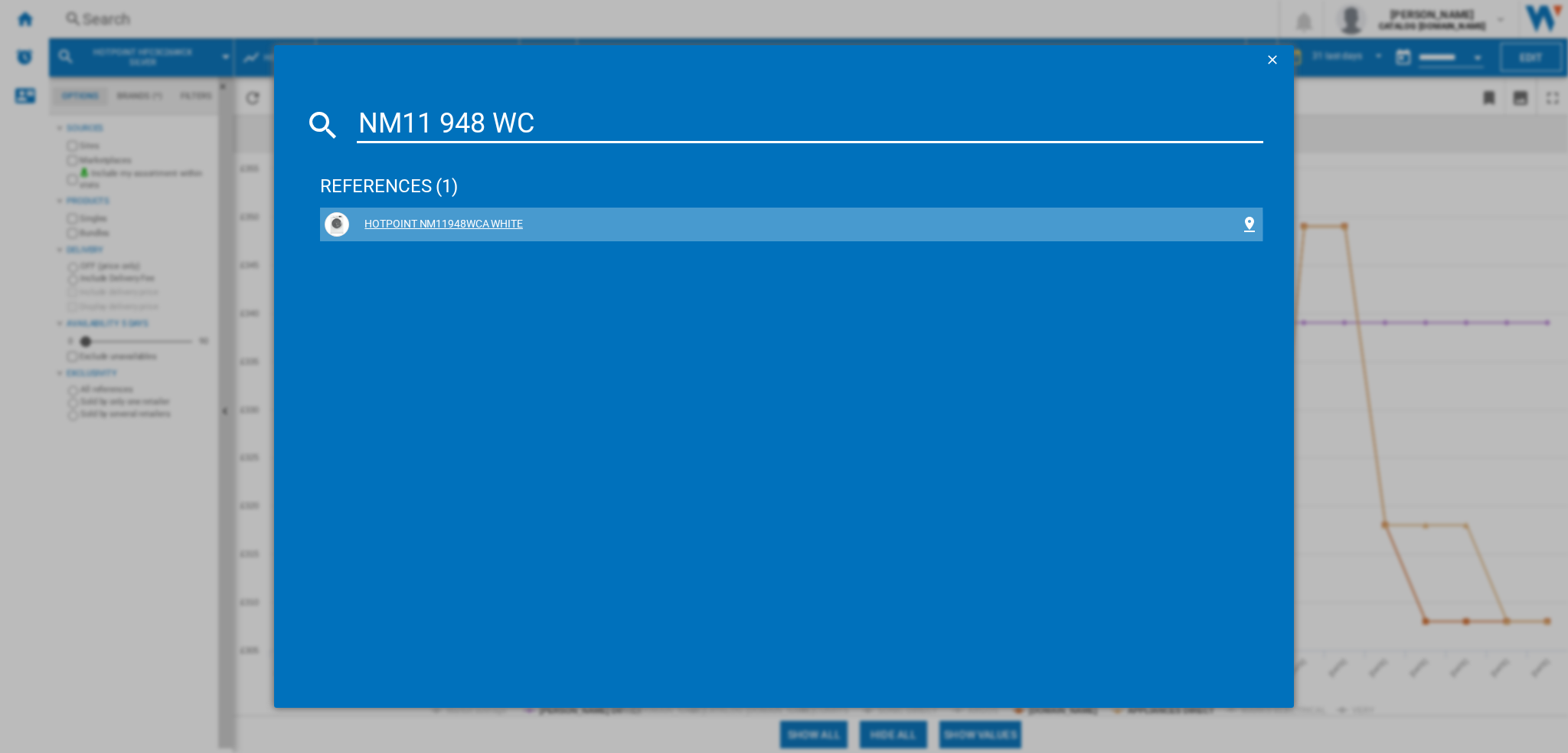
click at [444, 227] on div "HOTPOINT NM11948WCA WHITE" at bounding box center [794, 224] width 890 height 15
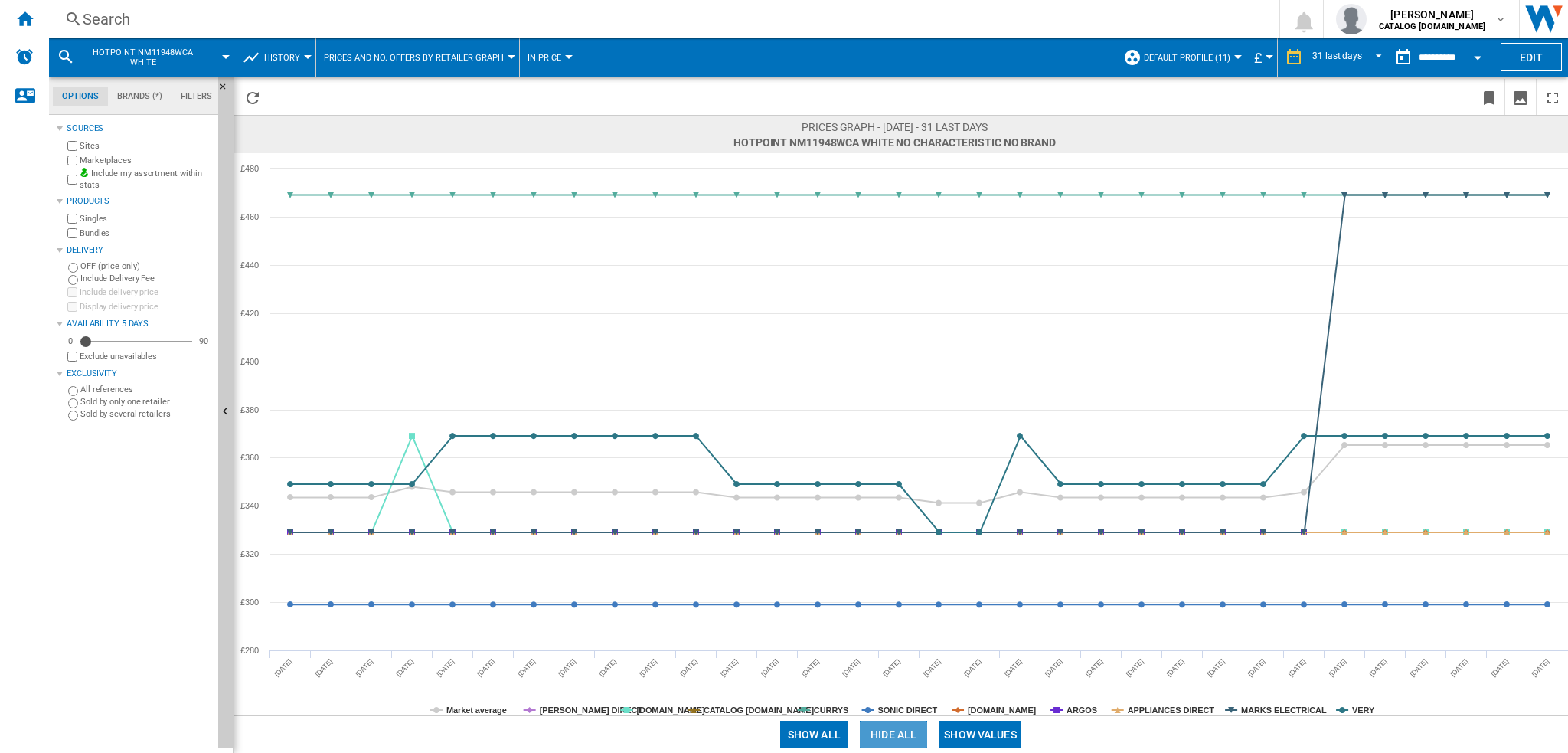
click at [907, 737] on button "Hide all" at bounding box center [893, 735] width 67 height 28
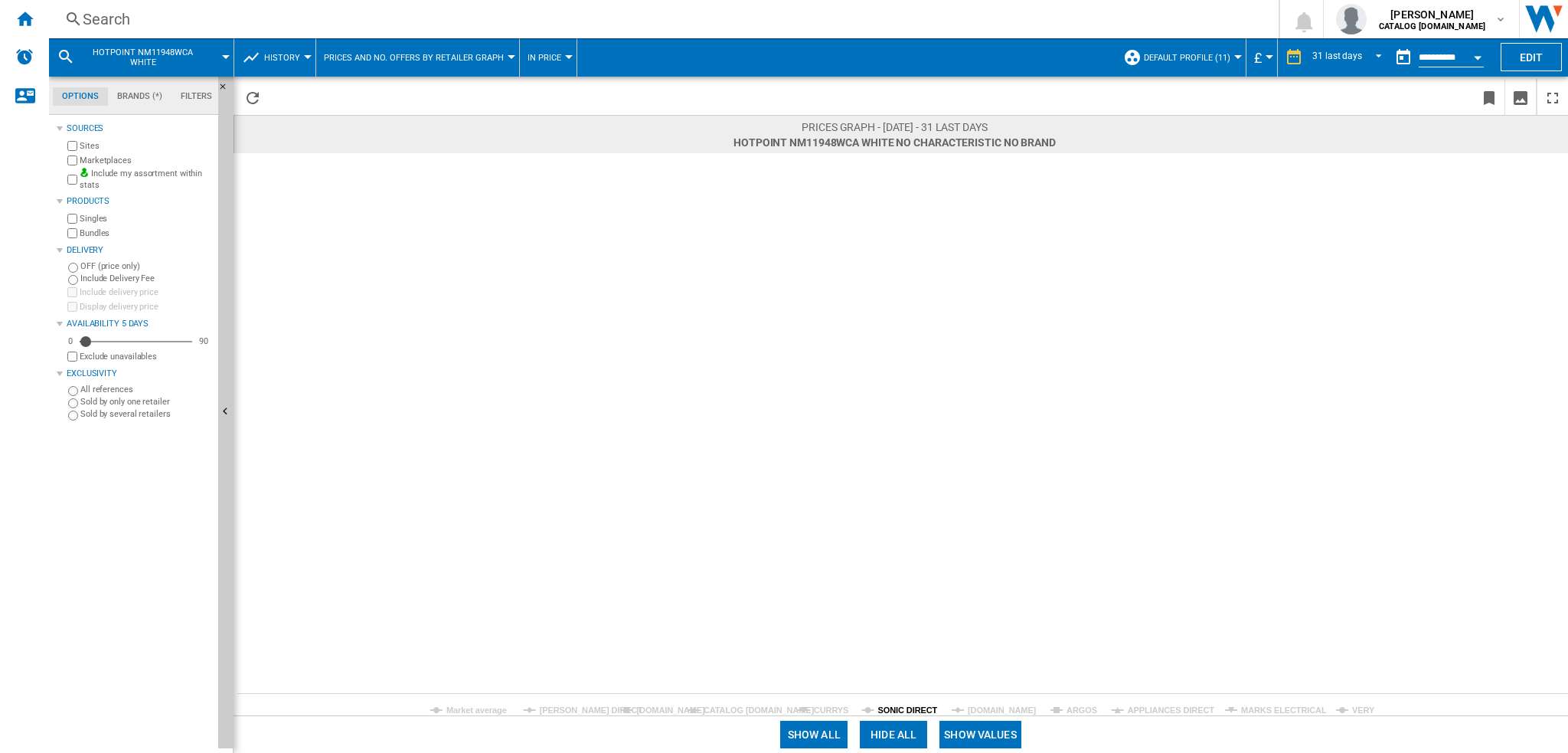
click at [895, 713] on tspan "SONIC DIRECT" at bounding box center [908, 710] width 60 height 9
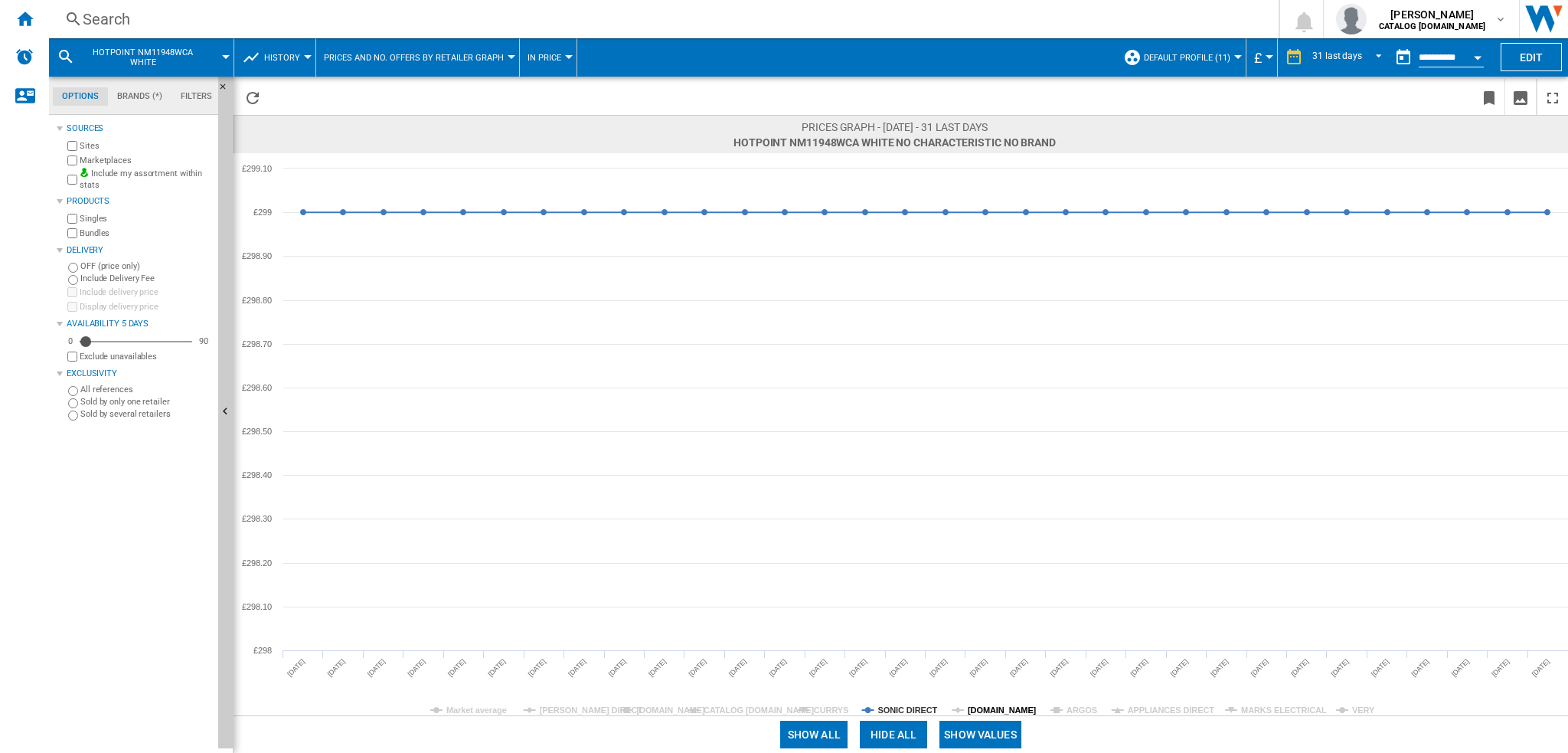
click at [985, 714] on tspan "[DOMAIN_NAME]" at bounding box center [1003, 710] width 69 height 9
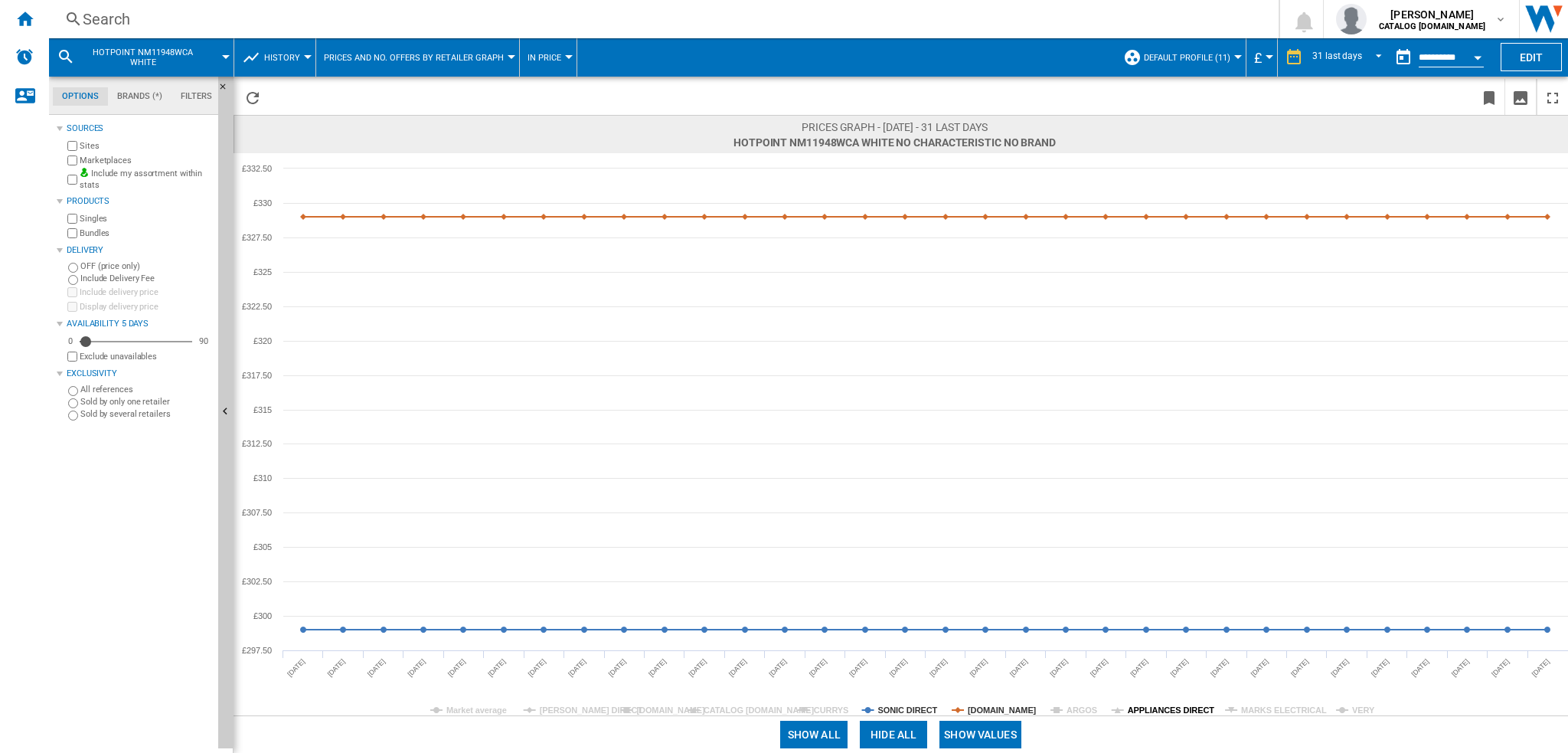
click at [1158, 709] on tspan "APPLIANCES DIRECT" at bounding box center [1171, 710] width 87 height 9
click at [1274, 714] on tspan "MARKS ELECTRICAL" at bounding box center [1284, 710] width 86 height 9
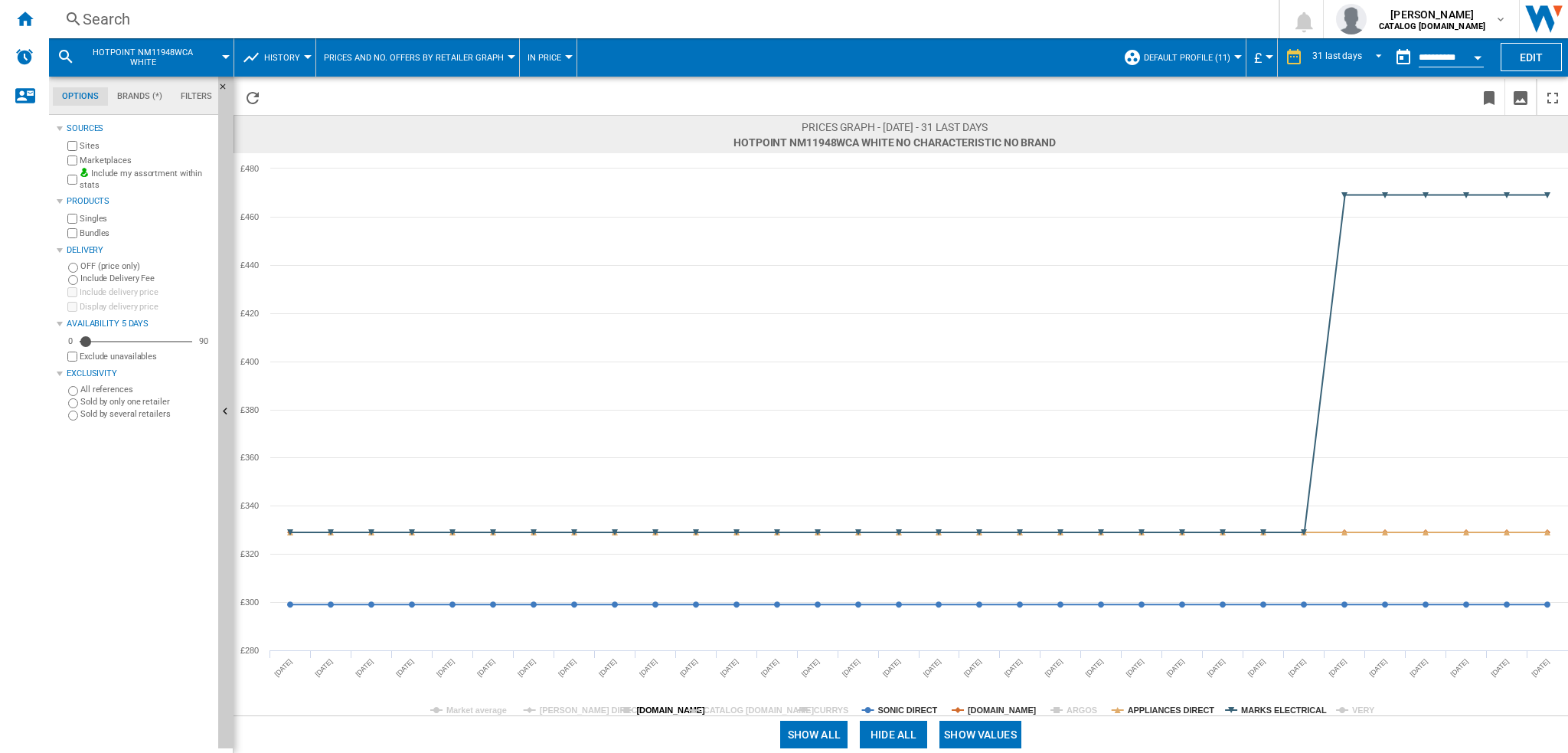
click at [667, 714] on tspan "[DOMAIN_NAME]" at bounding box center [670, 710] width 69 height 9
click at [586, 706] on tspan "[PERSON_NAME] DIRECT" at bounding box center [591, 710] width 103 height 9
click at [830, 709] on tspan "CURRYS" at bounding box center [831, 710] width 34 height 9
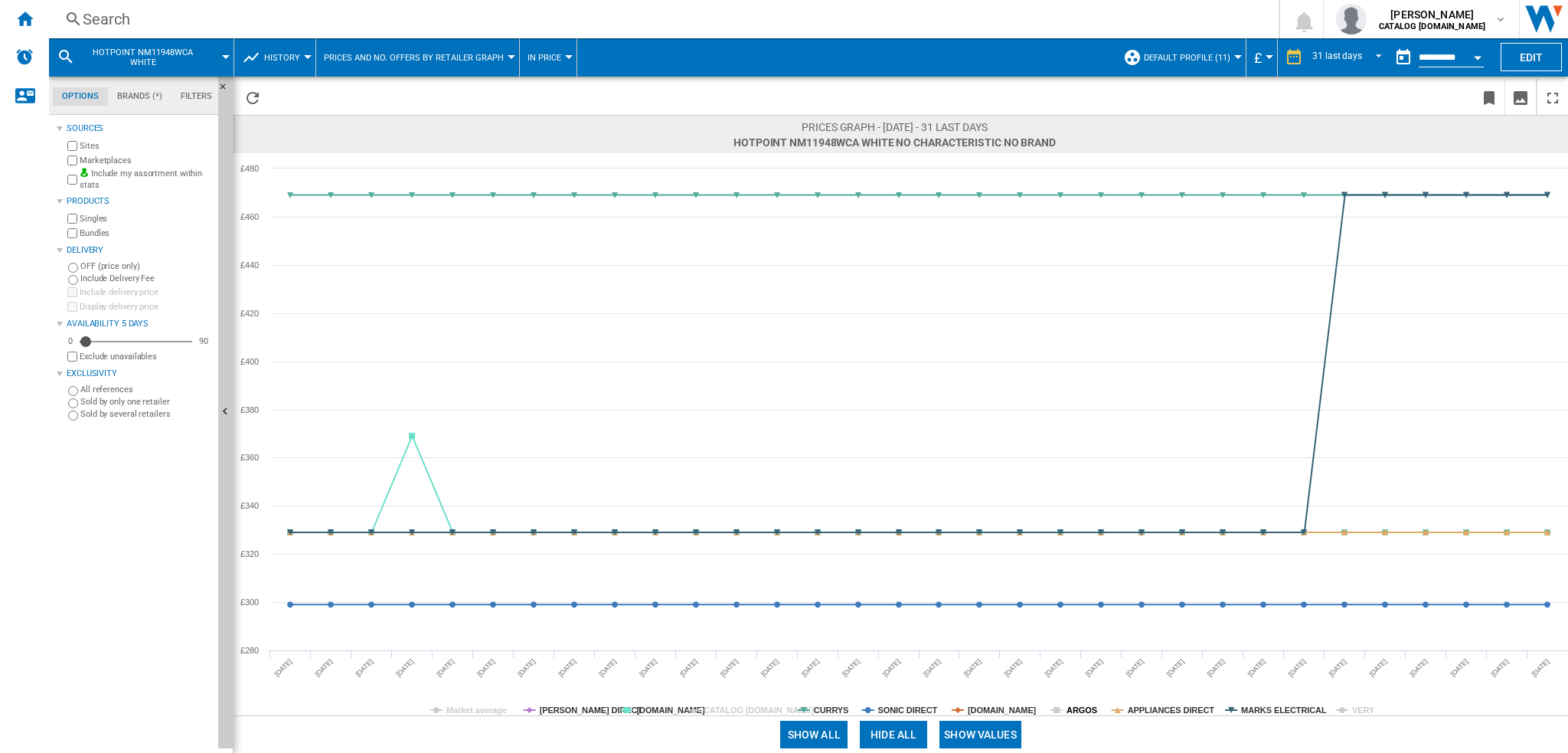
click at [1078, 709] on tspan "ARGOS" at bounding box center [1081, 710] width 31 height 9
click at [1081, 709] on tspan "ARGOS" at bounding box center [1081, 710] width 31 height 9
click at [1362, 708] on tspan "VERY" at bounding box center [1363, 710] width 23 height 9
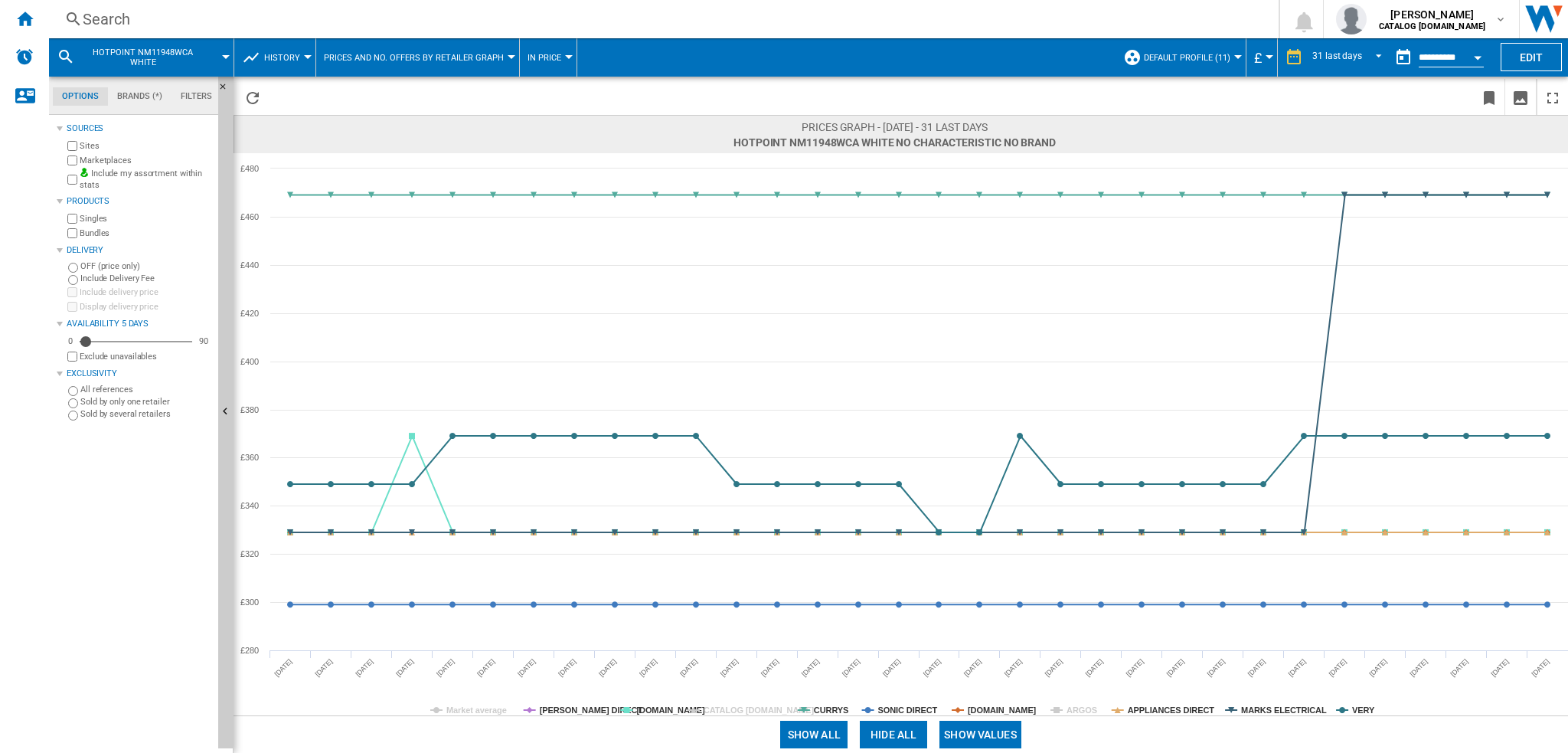
click at [1362, 709] on tspan "VERY" at bounding box center [1363, 710] width 23 height 9
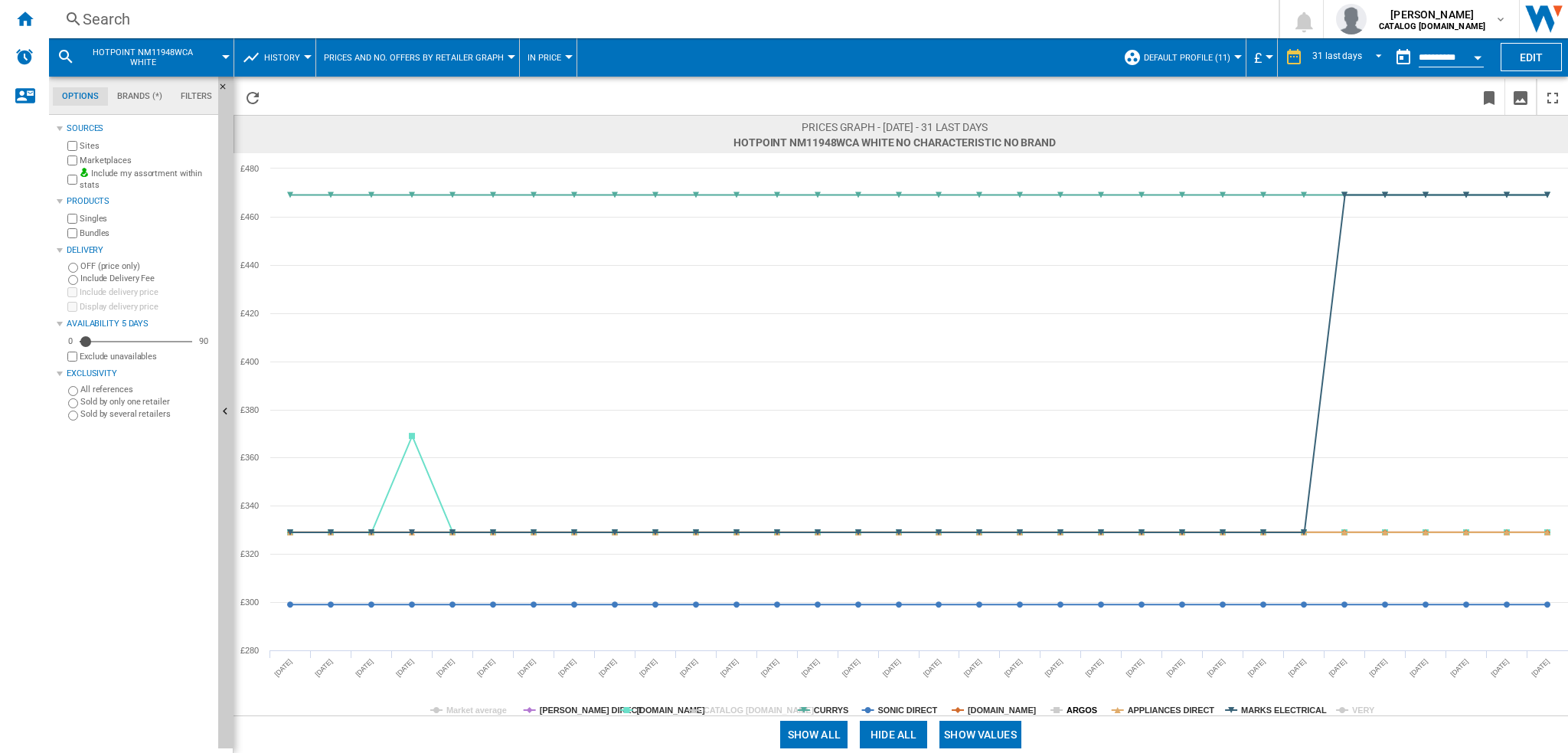
click at [1081, 707] on tspan "ARGOS" at bounding box center [1081, 710] width 31 height 9
click at [1081, 709] on tspan "ARGOS" at bounding box center [1081, 710] width 31 height 9
click at [260, 18] on div "Search" at bounding box center [661, 19] width 1156 height 22
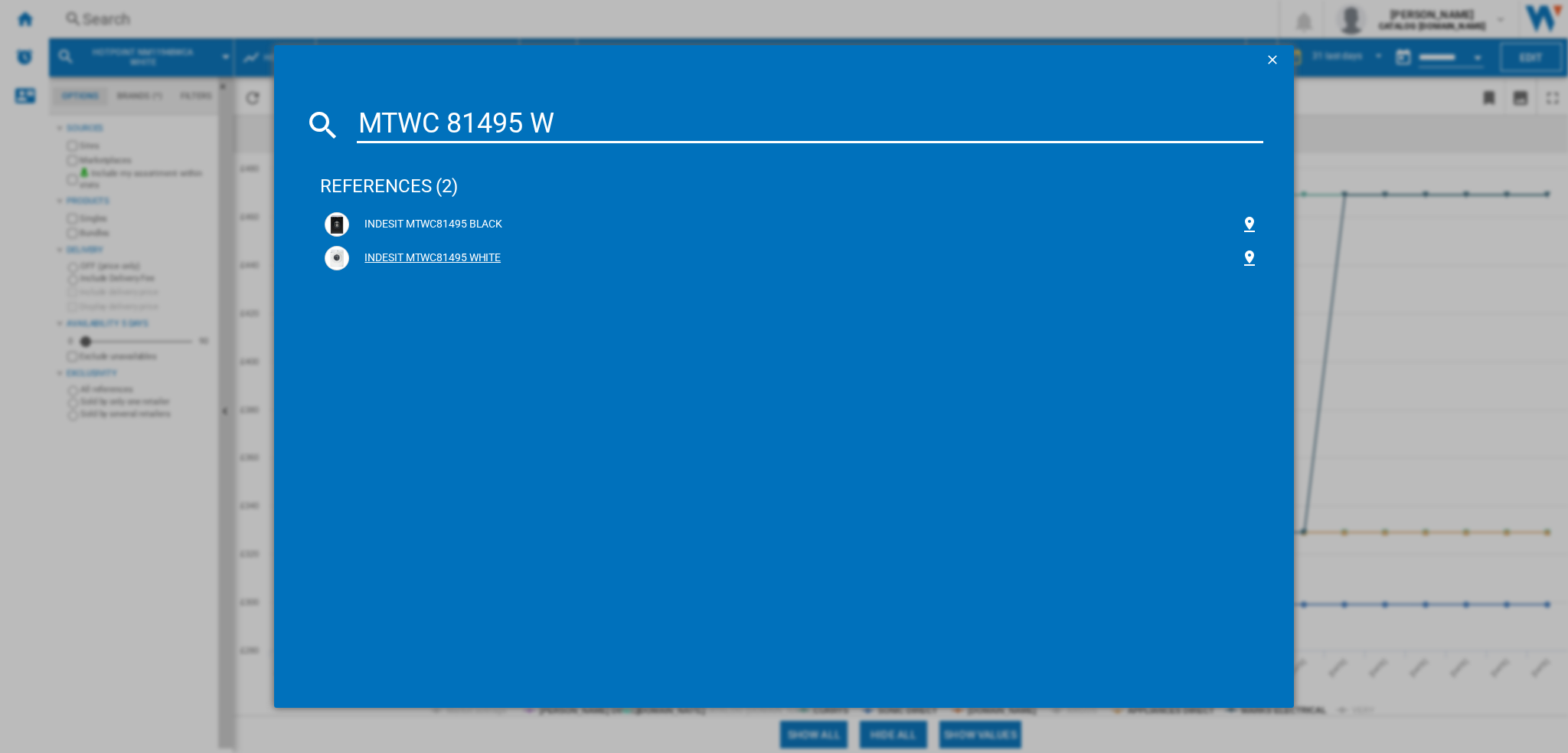
type input "MTWC 81495 W"
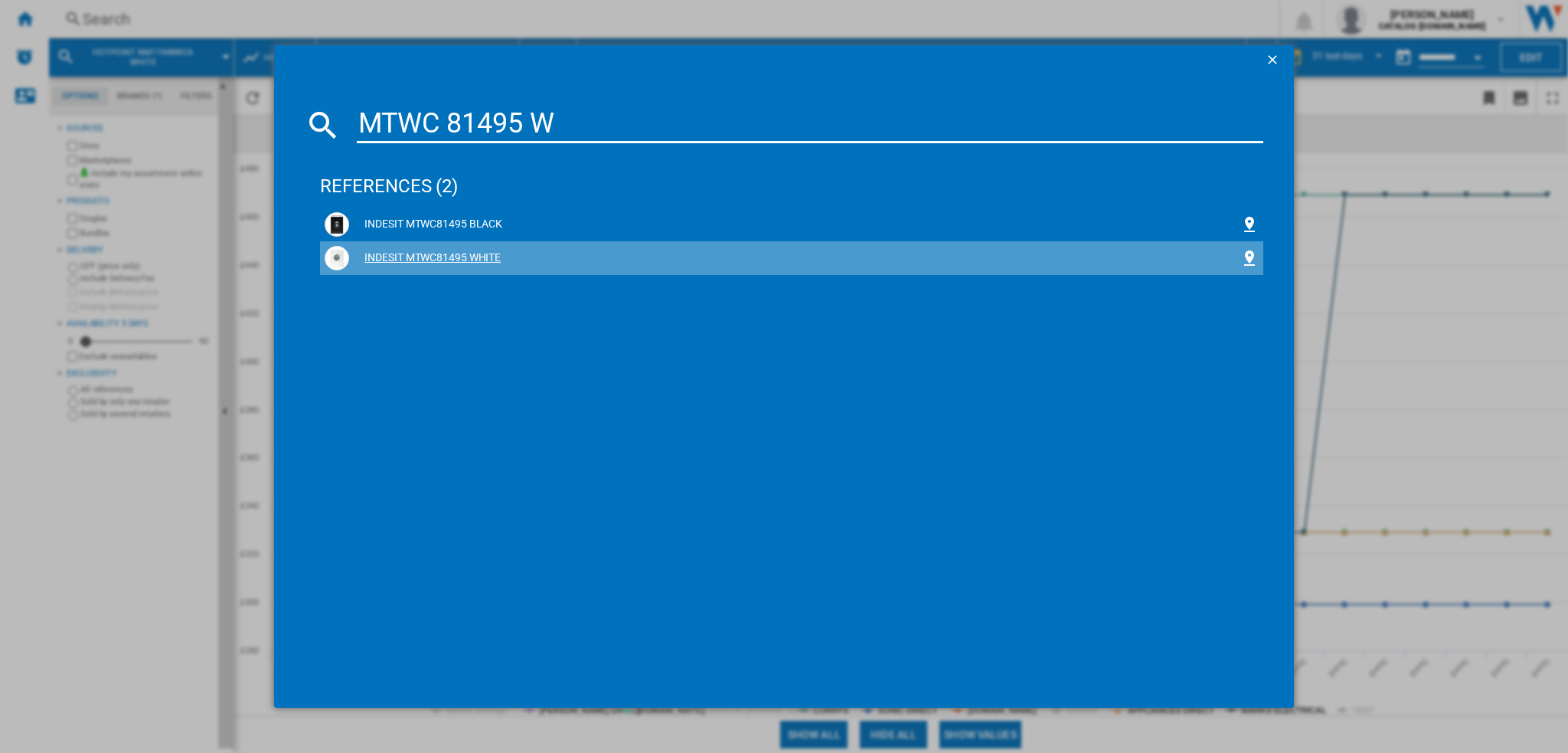
click at [477, 253] on div "INDESIT MTWC81495 WHITE" at bounding box center [794, 258] width 890 height 15
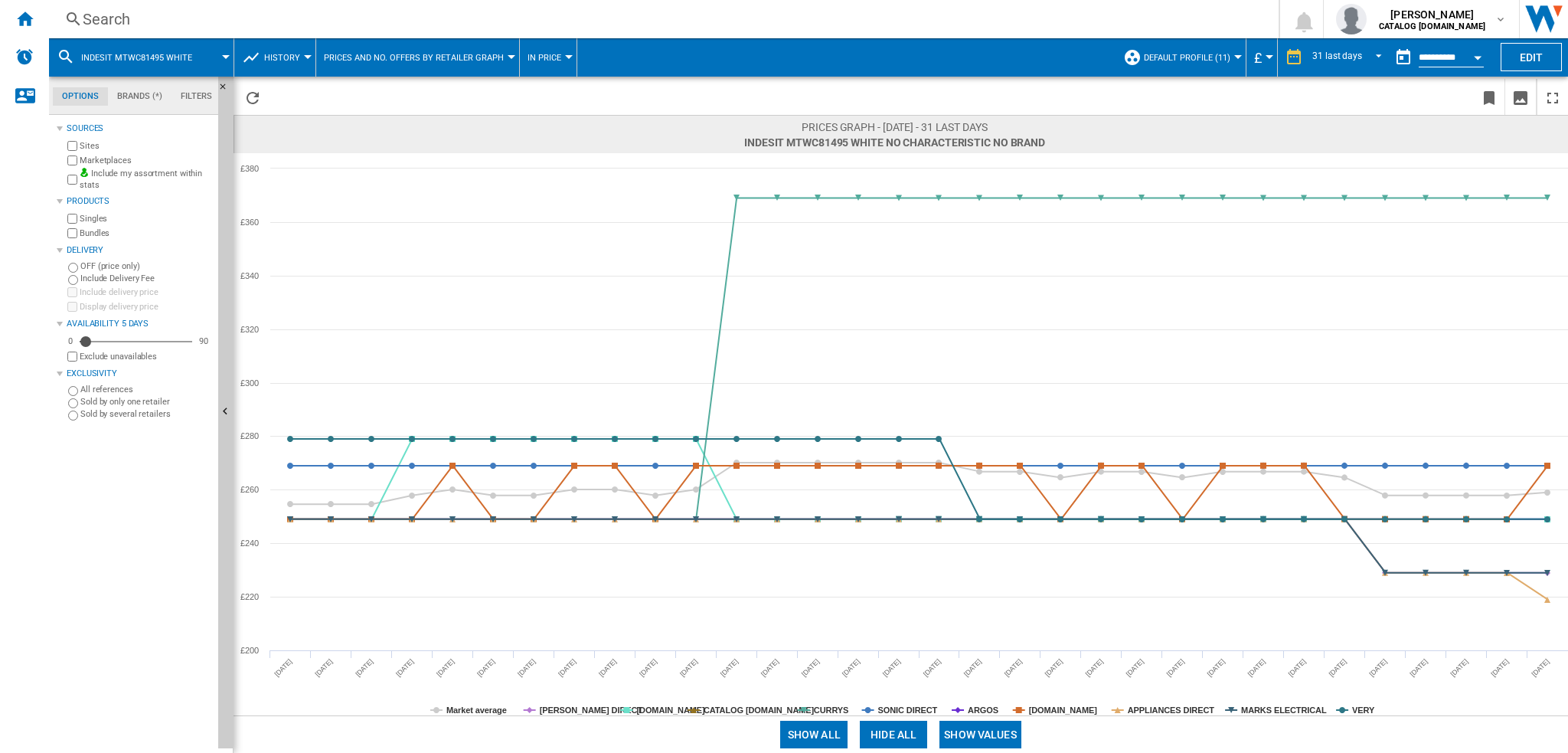
click at [874, 728] on button "Hide all" at bounding box center [893, 735] width 67 height 28
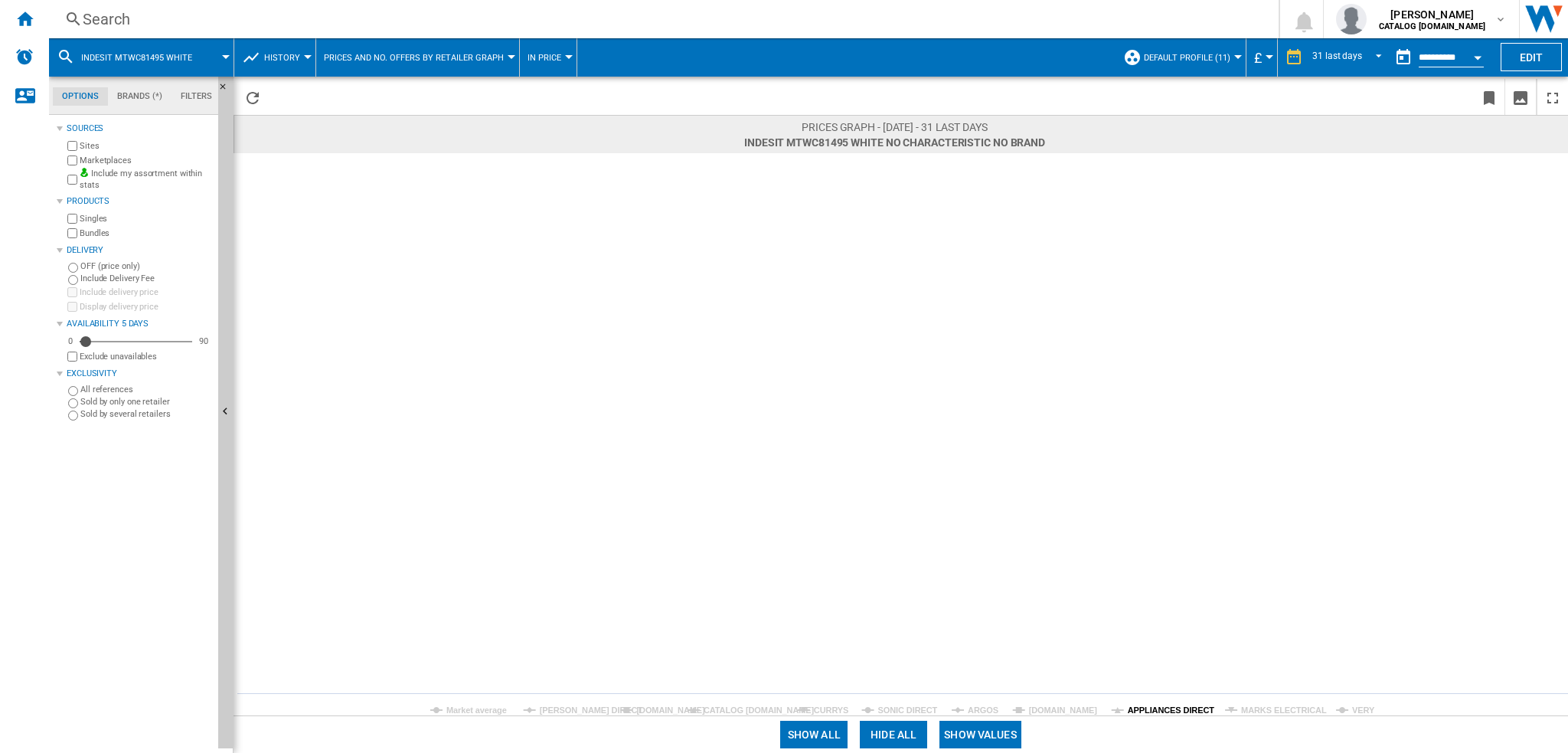
click at [1158, 711] on tspan "APPLIANCES DIRECT" at bounding box center [1171, 710] width 87 height 9
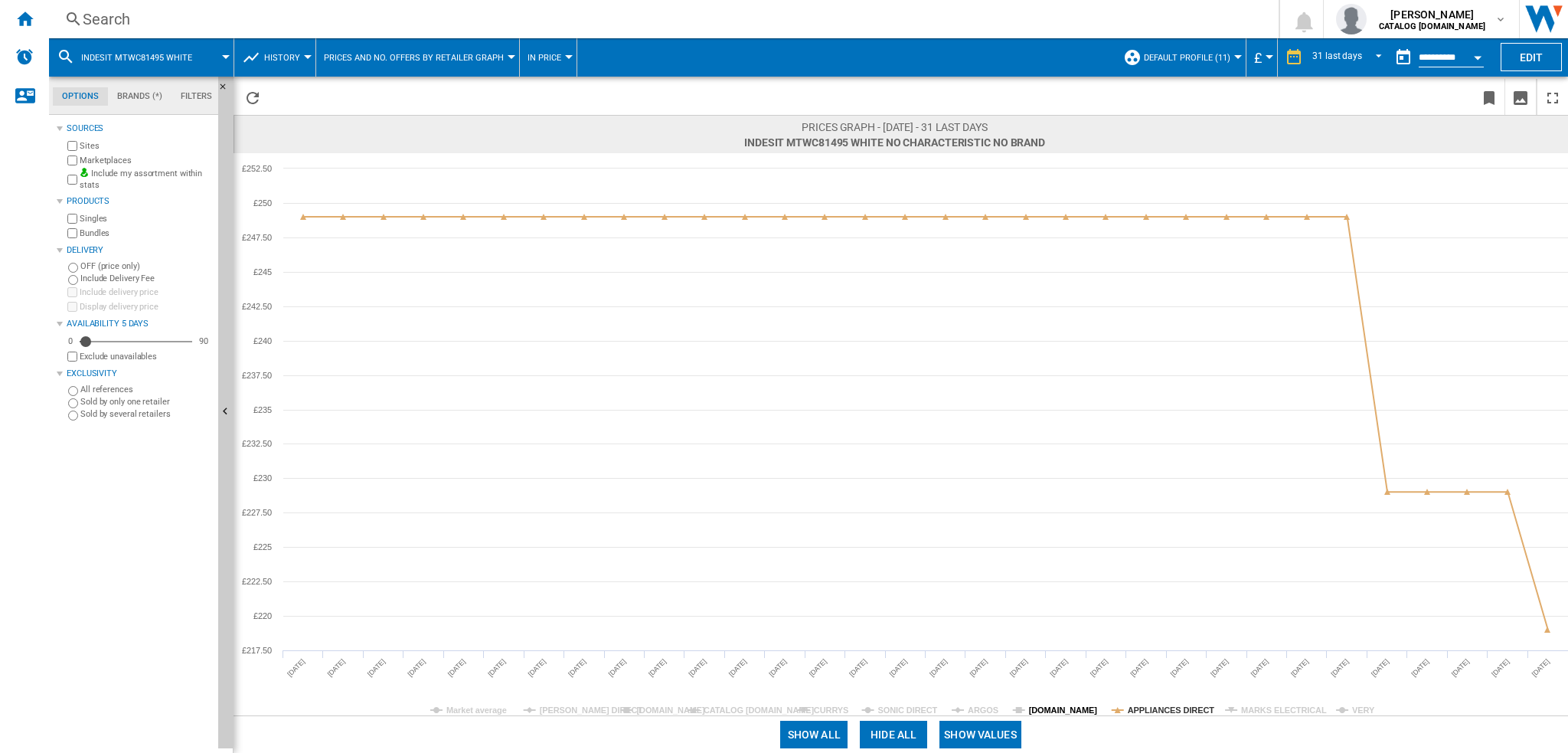
click at [1070, 713] on tspan "[DOMAIN_NAME]" at bounding box center [1064, 710] width 69 height 9
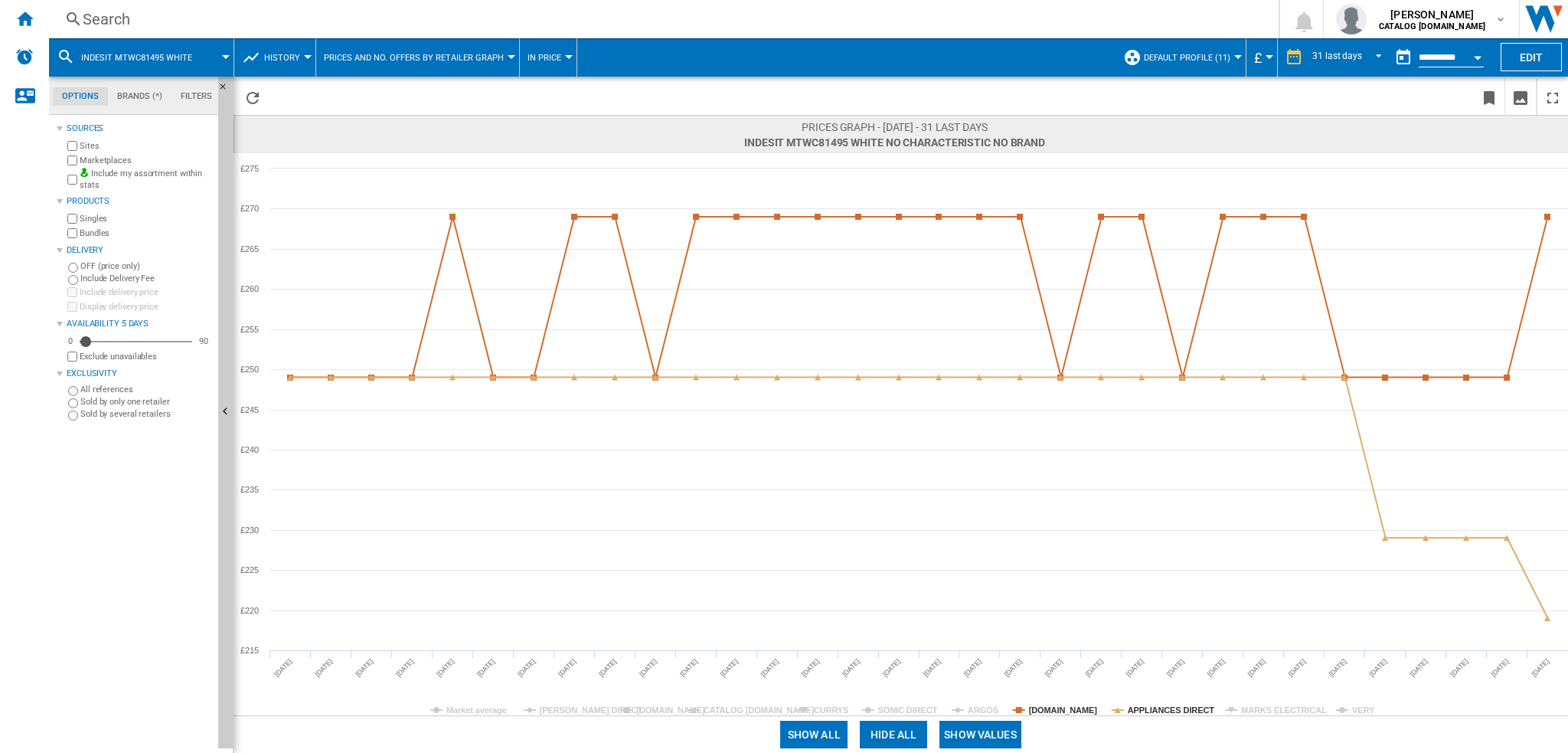
click at [1070, 713] on tspan "[DOMAIN_NAME]" at bounding box center [1064, 710] width 69 height 9
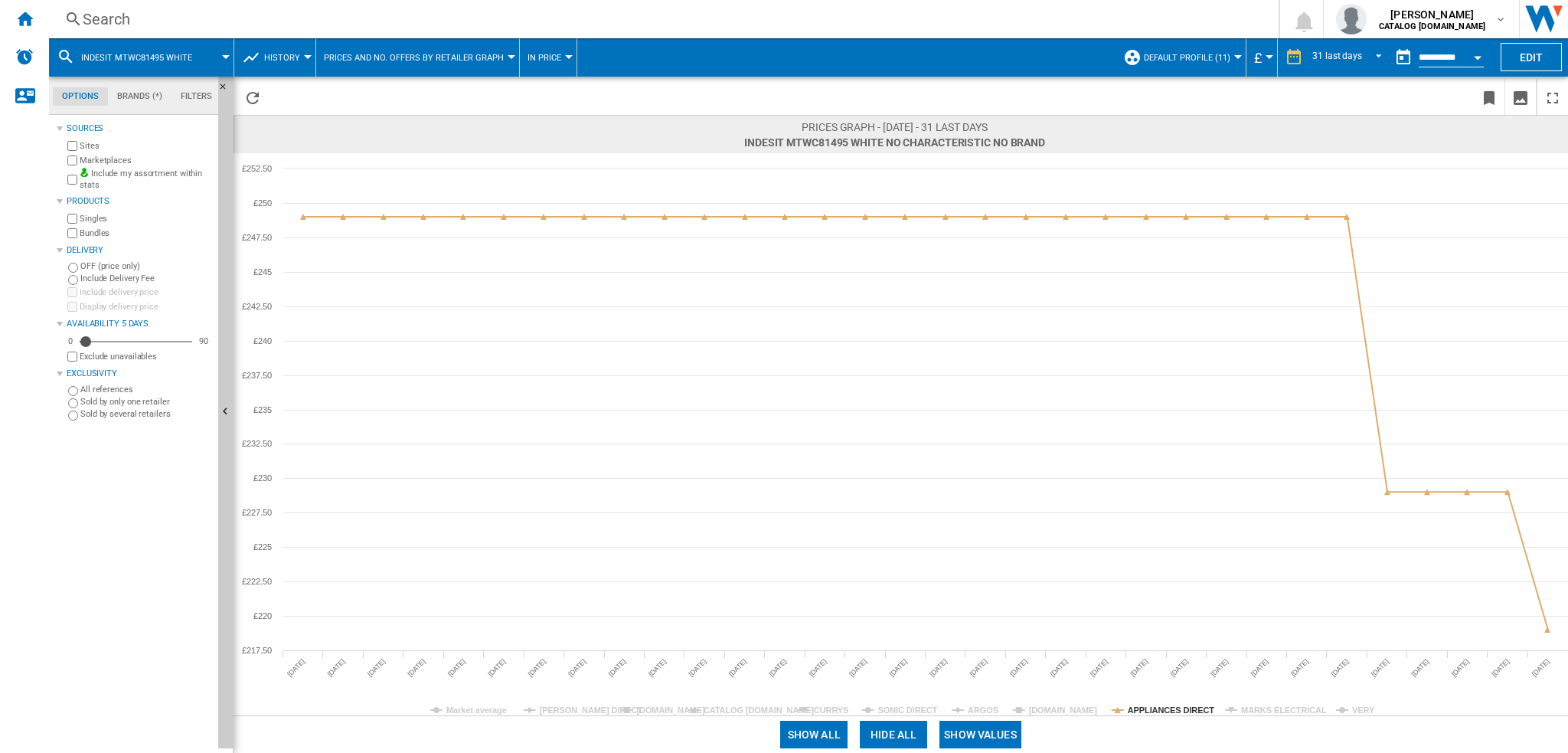
click at [964, 708] on rect at bounding box center [900, 435] width 1335 height 562
click at [1237, 708] on rect at bounding box center [900, 435] width 1335 height 562
click at [1253, 718] on span at bounding box center [1298, 735] width 540 height 37
click at [1254, 710] on tspan "MARKS ELECTRICAL" at bounding box center [1284, 710] width 86 height 9
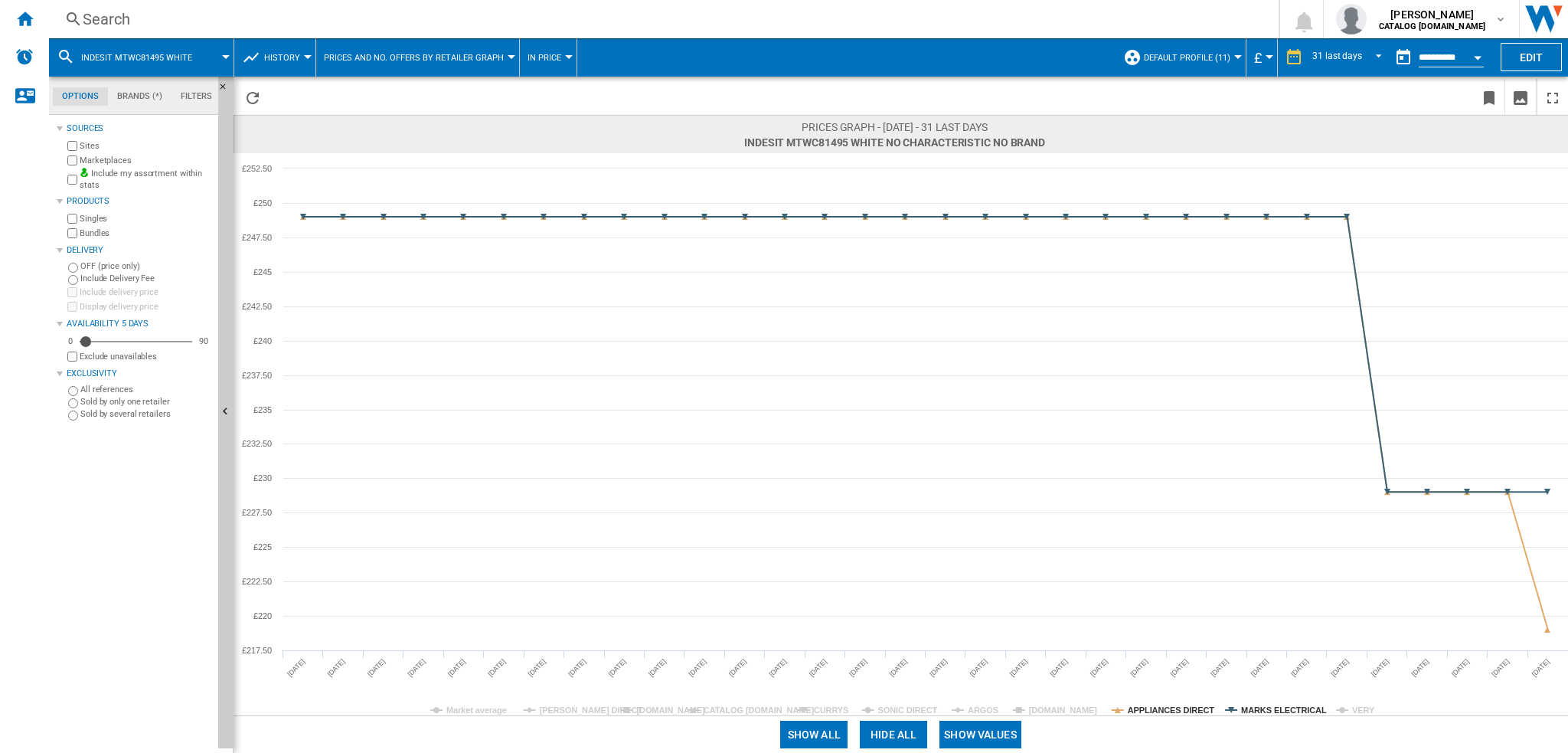
click at [1254, 710] on tspan "MARKS ELECTRICAL" at bounding box center [1284, 710] width 86 height 9
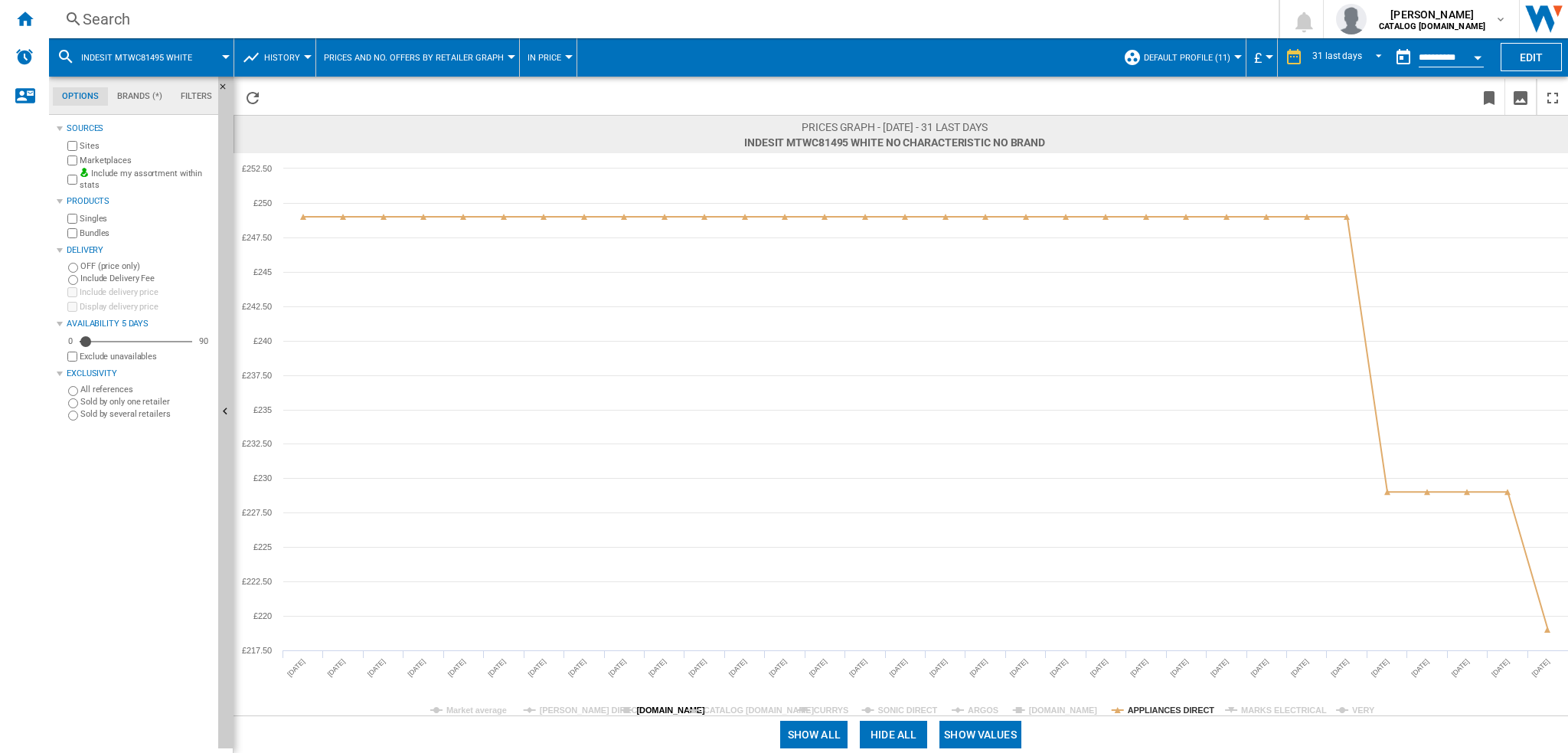
click at [654, 712] on tspan "[DOMAIN_NAME]" at bounding box center [670, 710] width 69 height 9
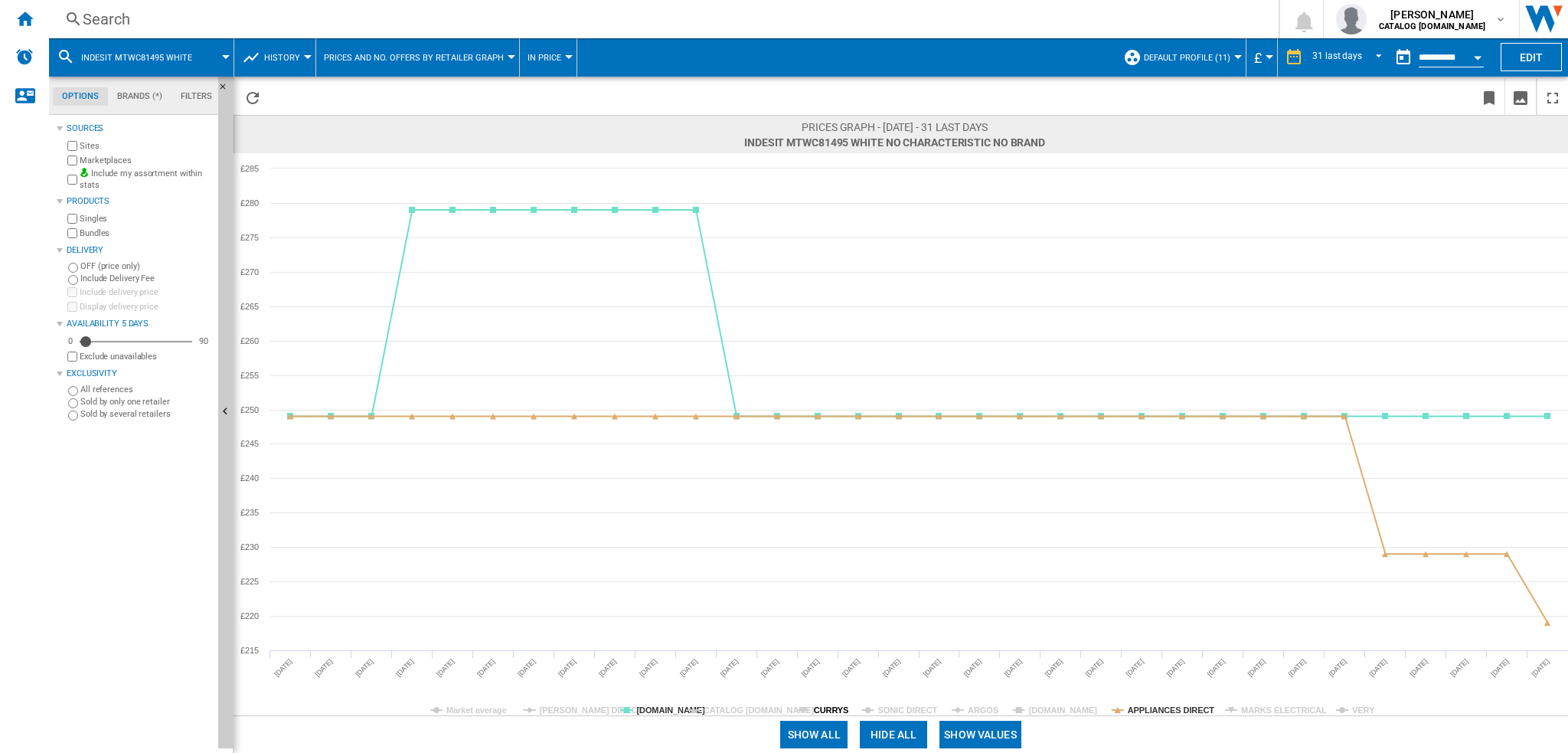
drag, startPoint x: 816, startPoint y: 712, endPoint x: 826, endPoint y: 718, distance: 11.7
click at [818, 714] on tspan "CURRYS" at bounding box center [831, 710] width 34 height 9
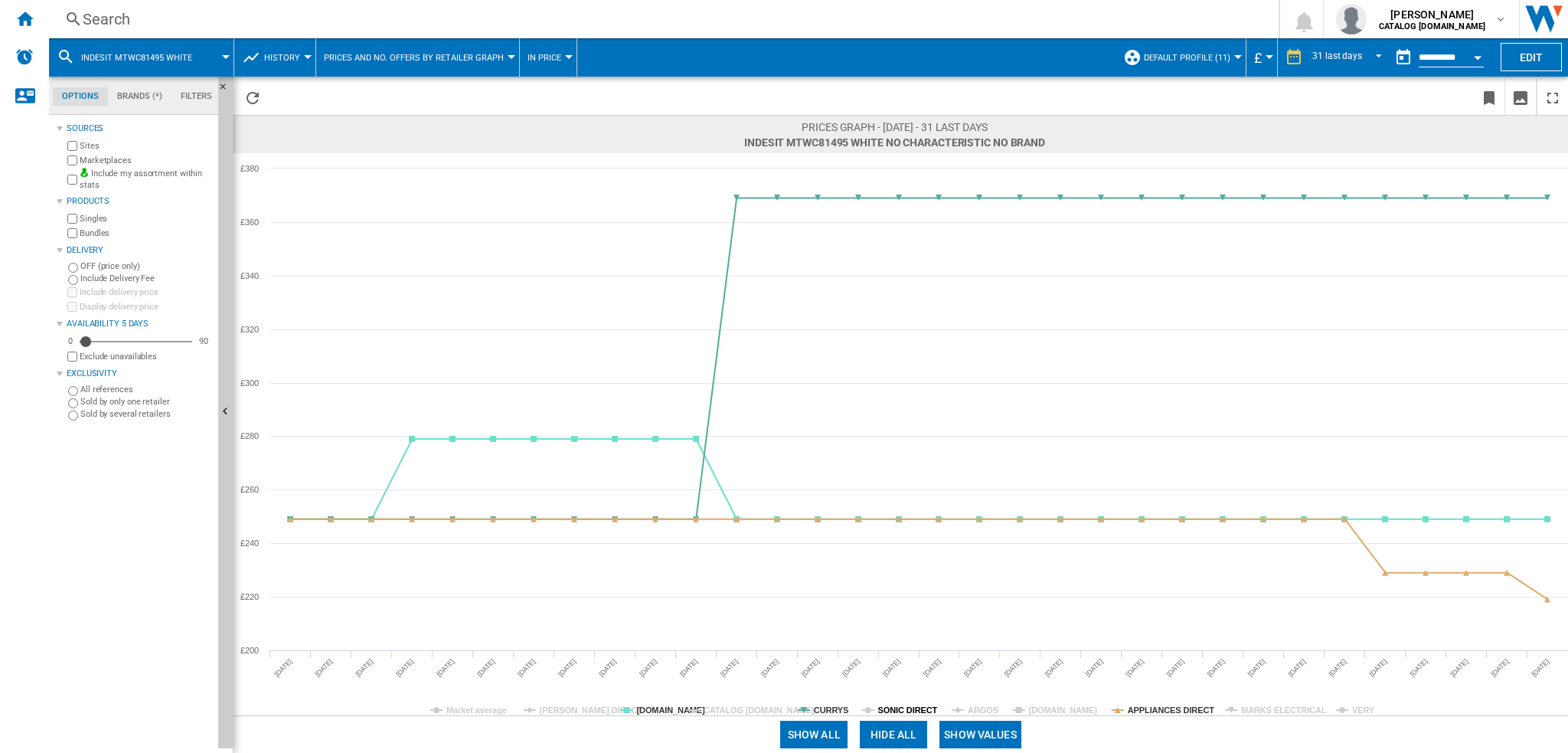
click at [882, 713] on tspan "SONIC DIRECT" at bounding box center [908, 710] width 60 height 9
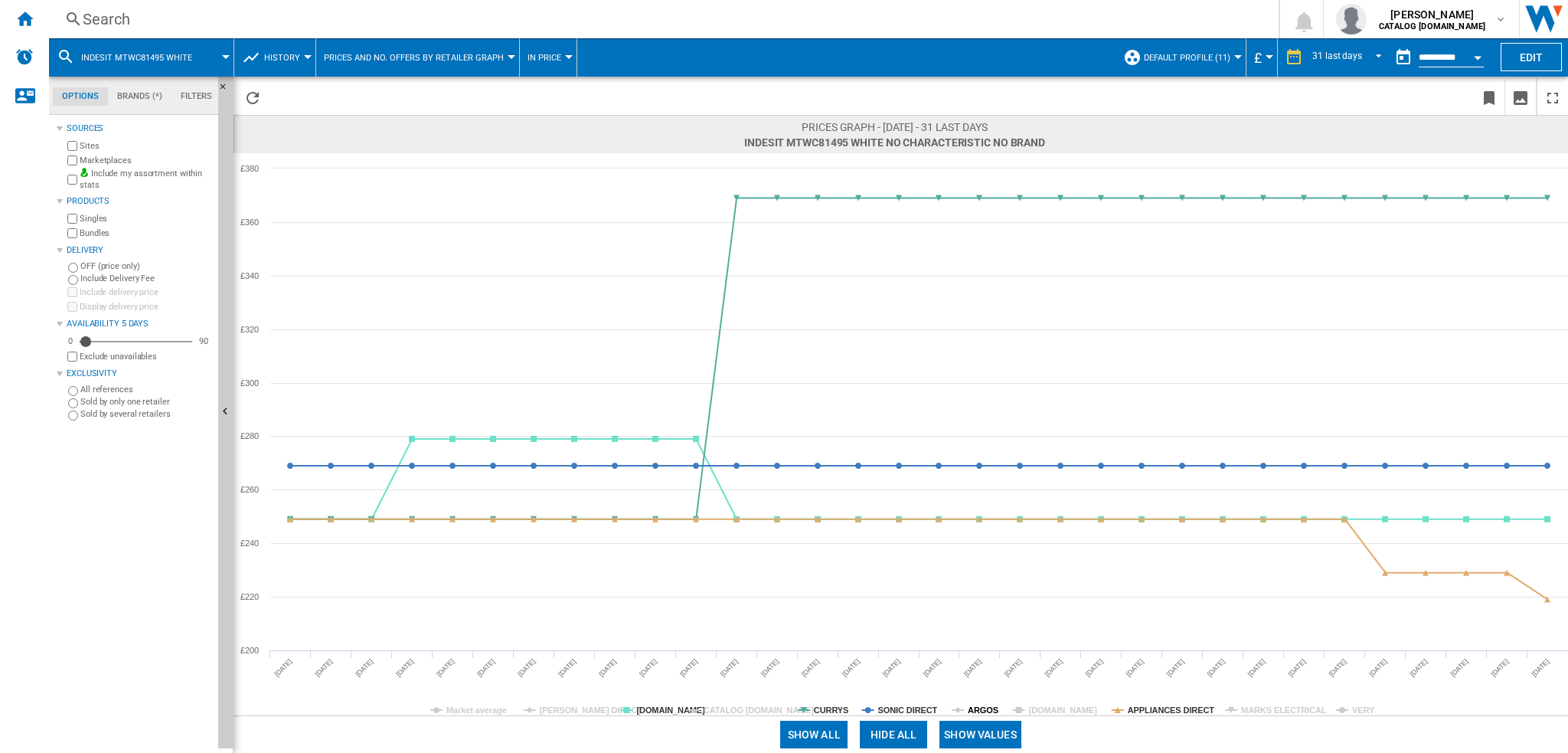
click at [992, 708] on tspan "ARGOS" at bounding box center [983, 710] width 31 height 9
click at [1065, 709] on tspan "[DOMAIN_NAME]" at bounding box center [1064, 710] width 69 height 9
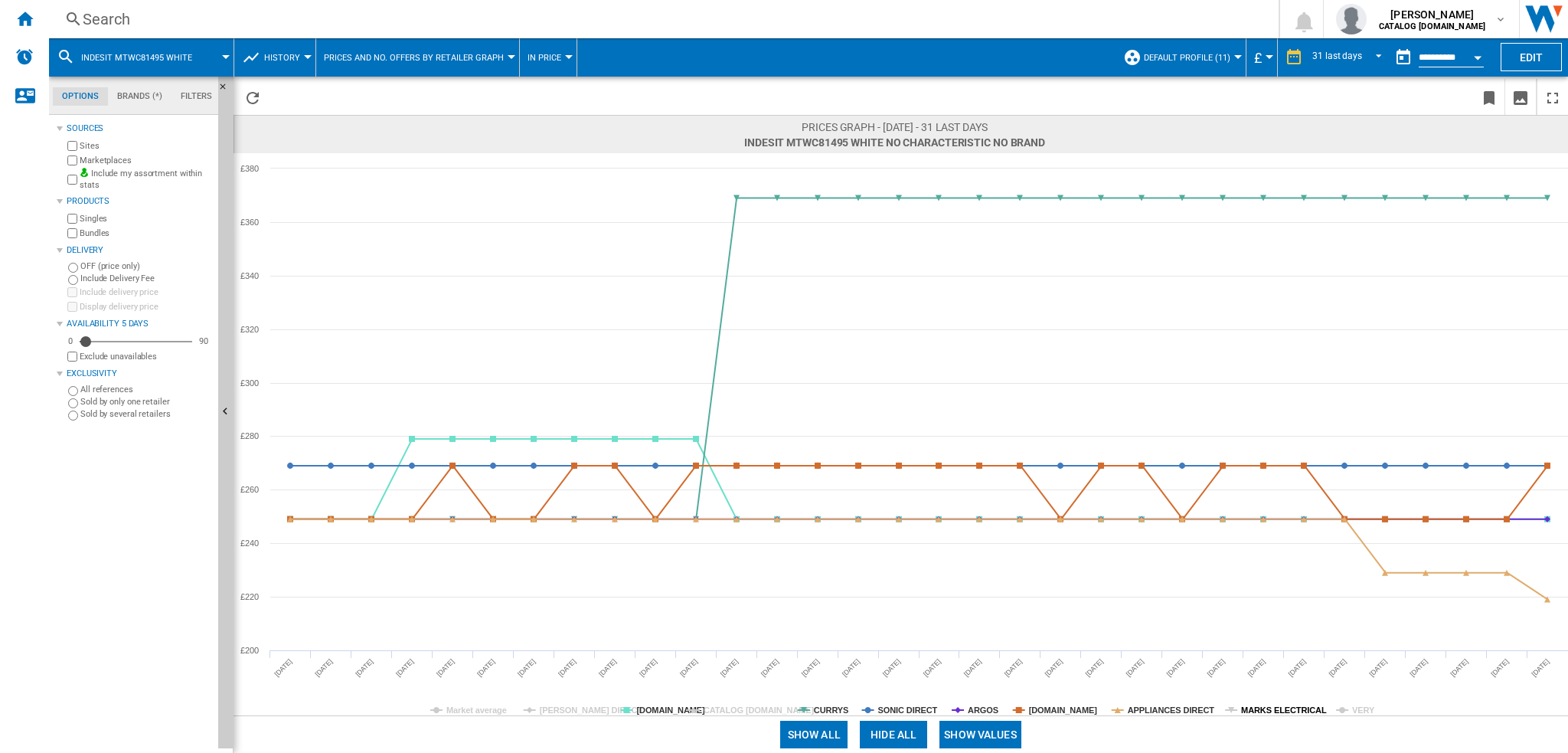
click at [1265, 714] on tspan "MARKS ELECTRICAL" at bounding box center [1284, 710] width 86 height 9
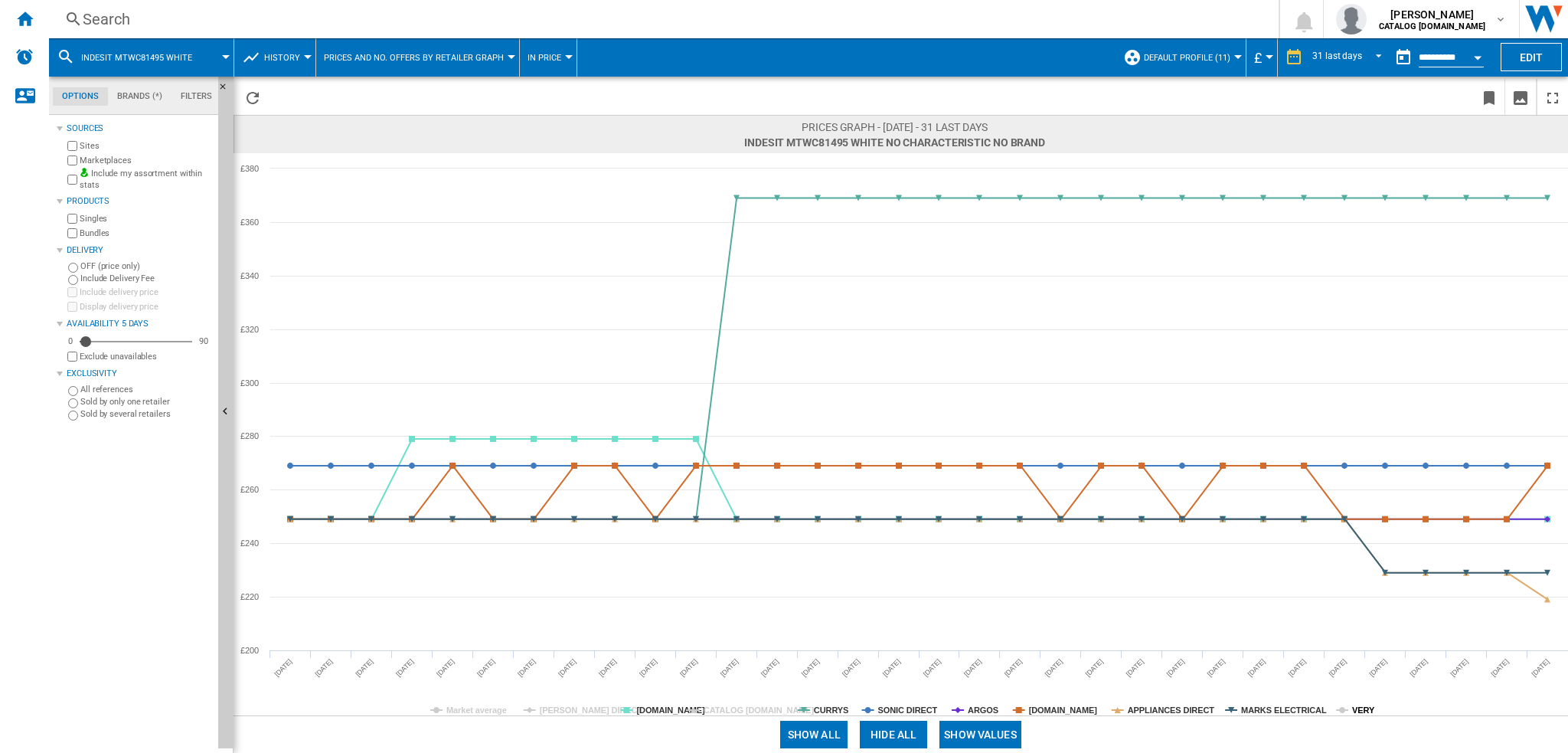
click at [1352, 706] on tspan "VERY" at bounding box center [1363, 710] width 23 height 9
click at [1353, 706] on tspan "VERY" at bounding box center [1363, 710] width 23 height 9
click at [274, 18] on div "Search" at bounding box center [661, 19] width 1156 height 22
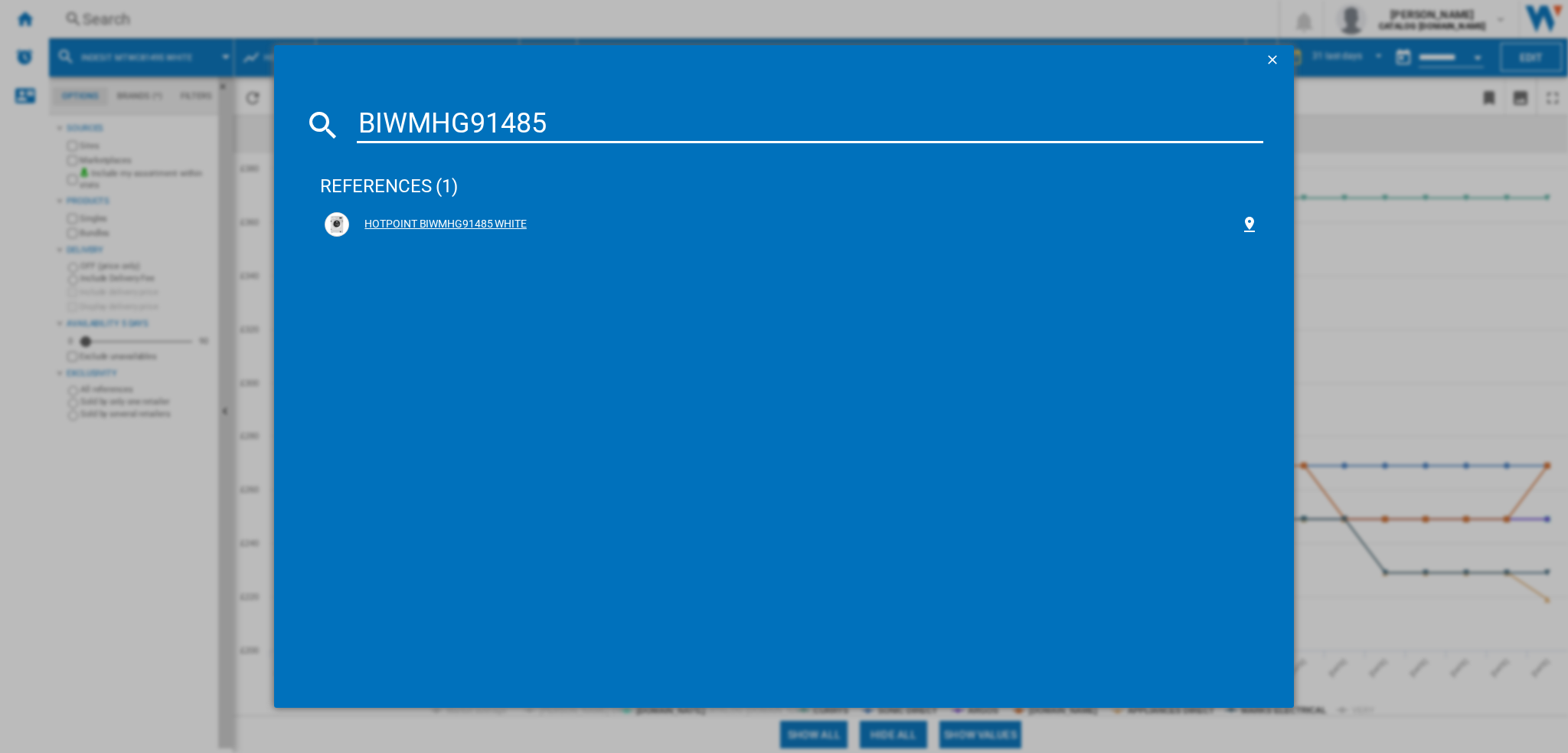
type input "BIWMHG91485"
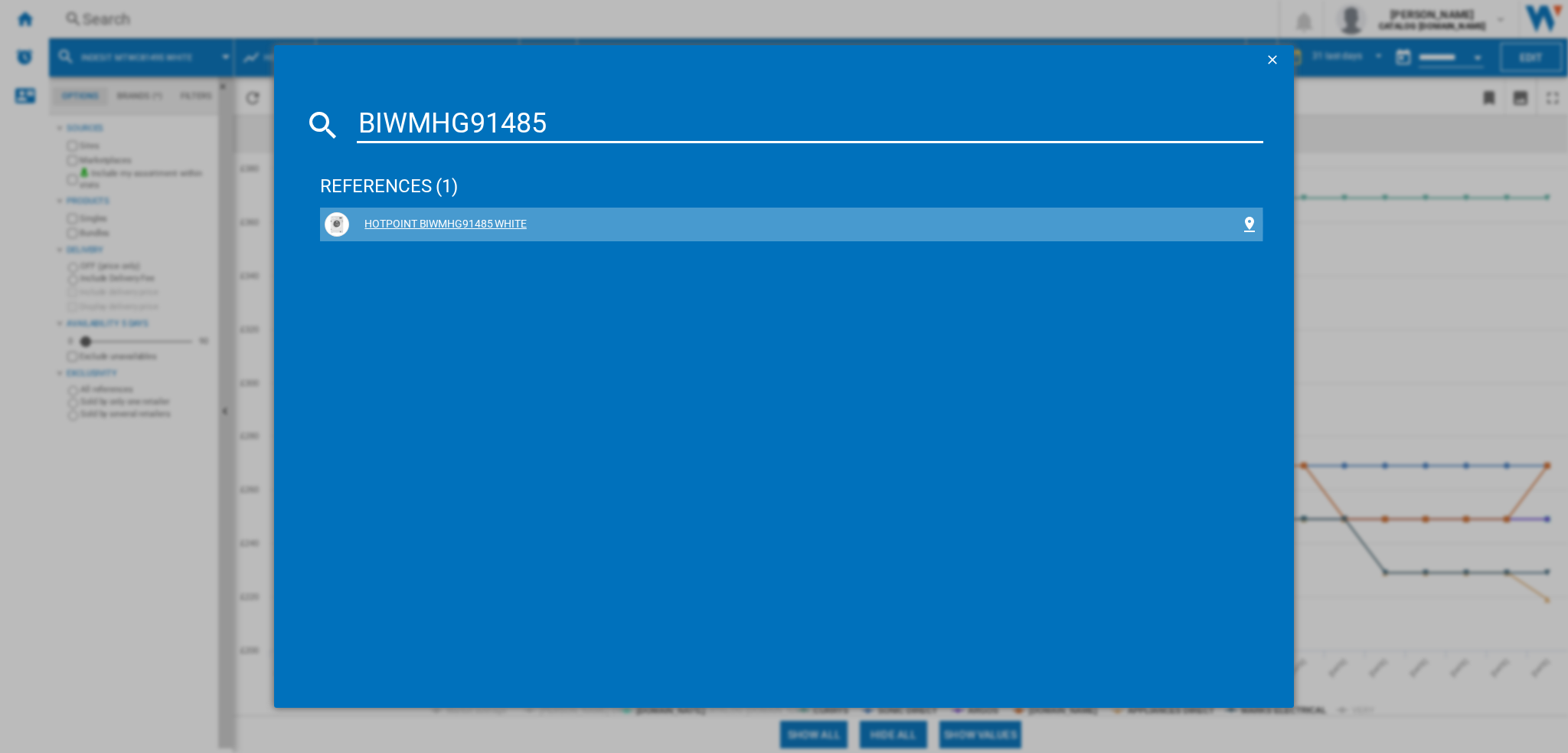
click at [435, 225] on div "HOTPOINT BIWMHG91485 WHITE" at bounding box center [794, 224] width 890 height 15
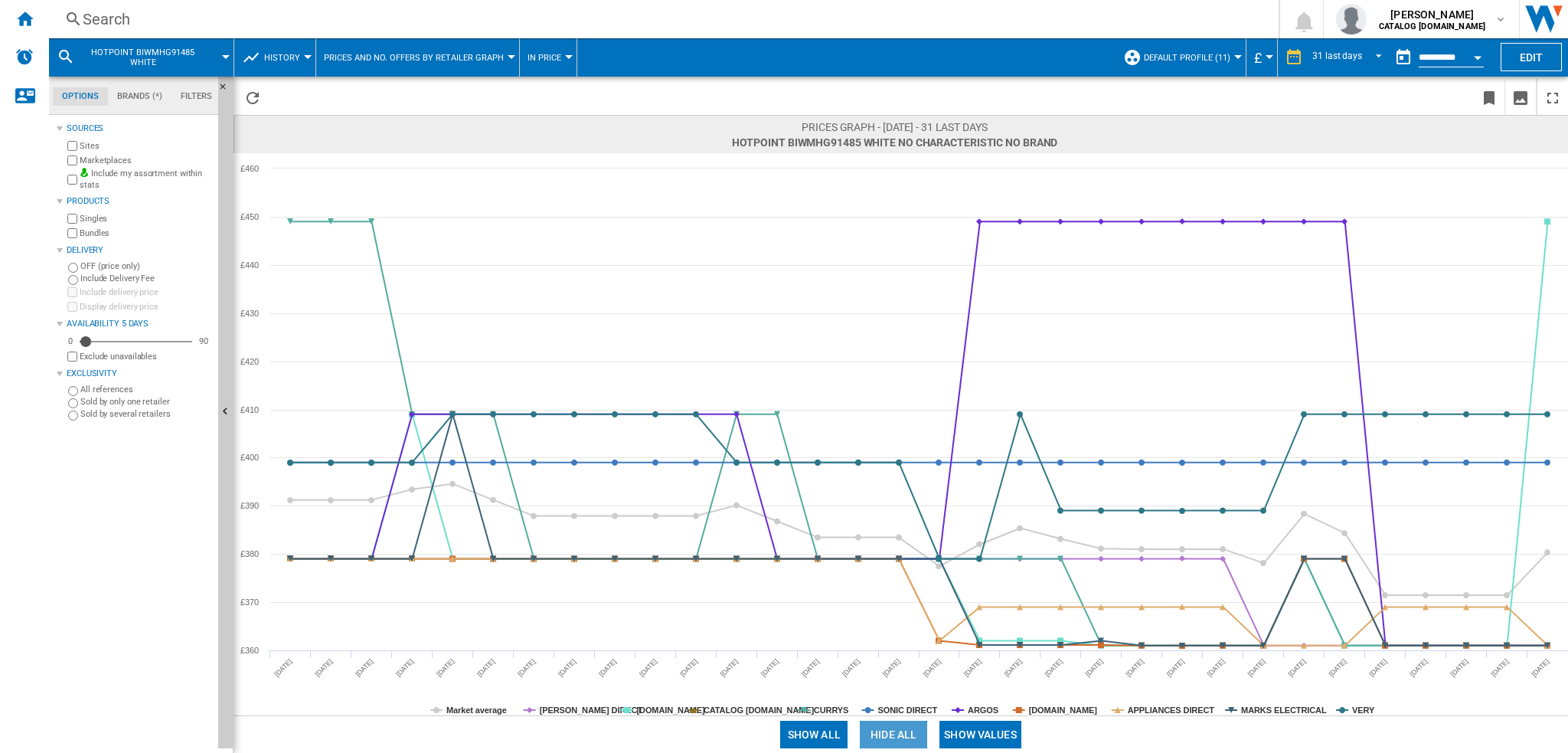
click at [895, 732] on button "Hide all" at bounding box center [893, 735] width 67 height 28
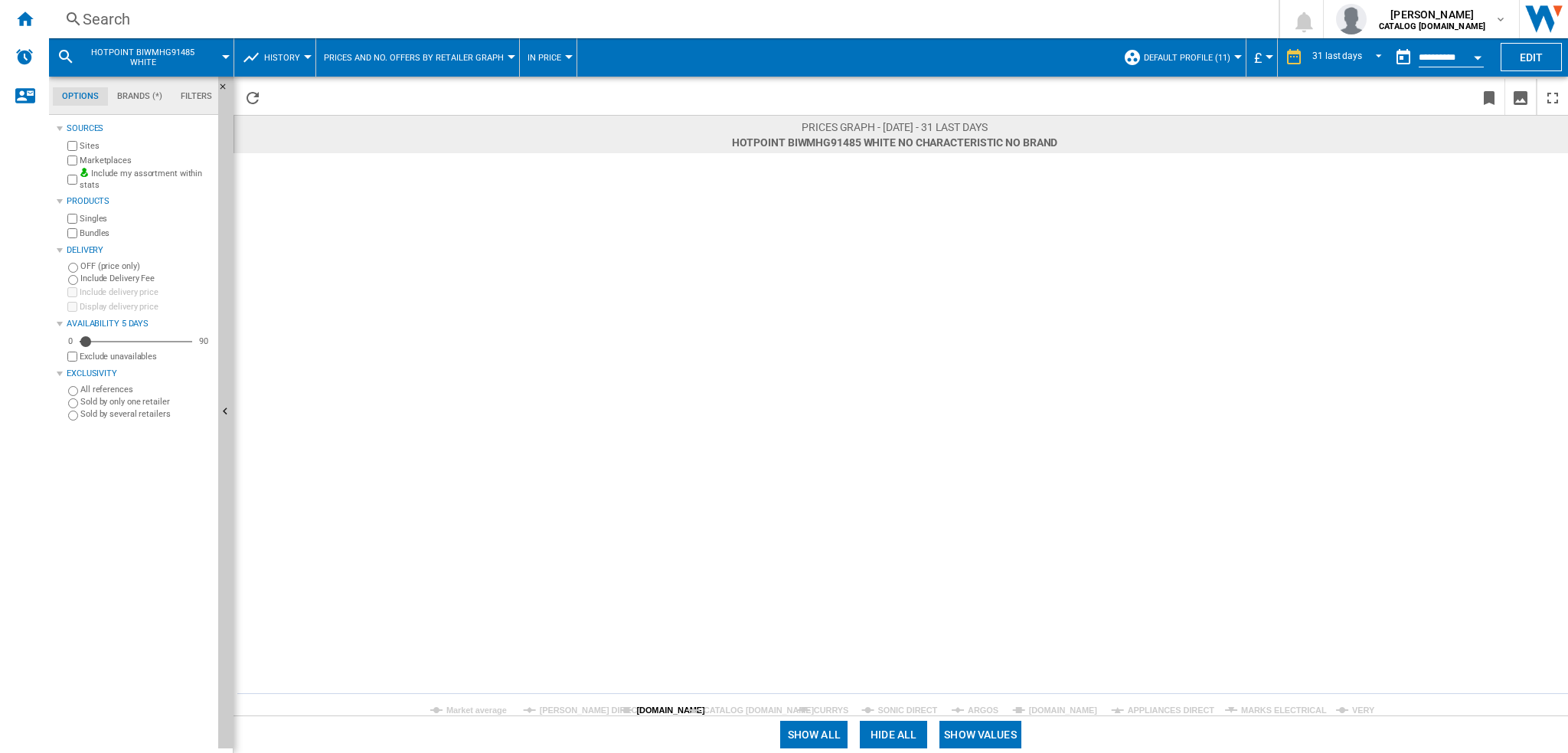
drag, startPoint x: 637, startPoint y: 706, endPoint x: 646, endPoint y: 709, distance: 9.5
click at [643, 709] on tspan "[DOMAIN_NAME]" at bounding box center [670, 710] width 69 height 9
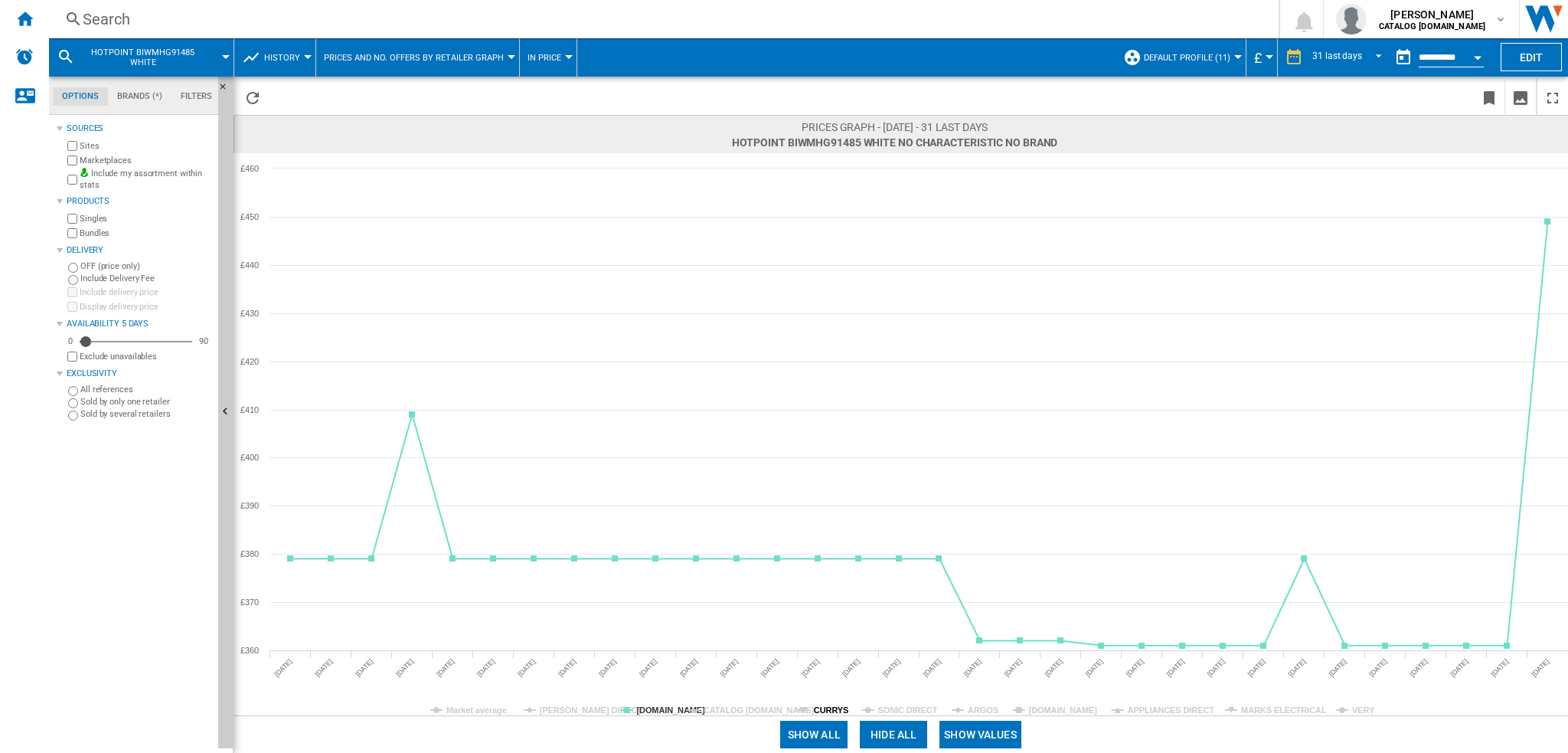
click at [821, 706] on tspan "CURRYS" at bounding box center [831, 710] width 34 height 9
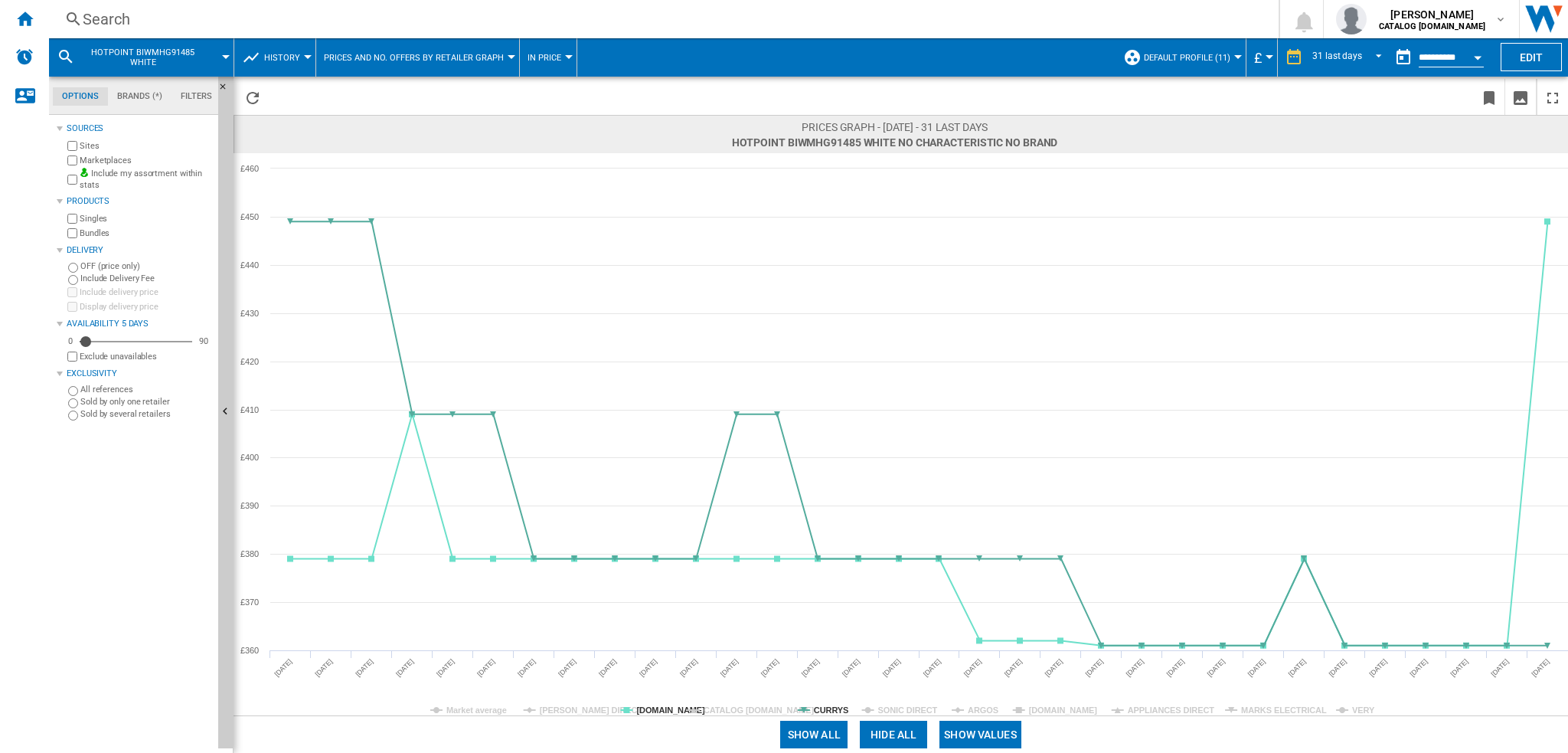
click at [821, 706] on tspan "CURRYS" at bounding box center [831, 710] width 34 height 9
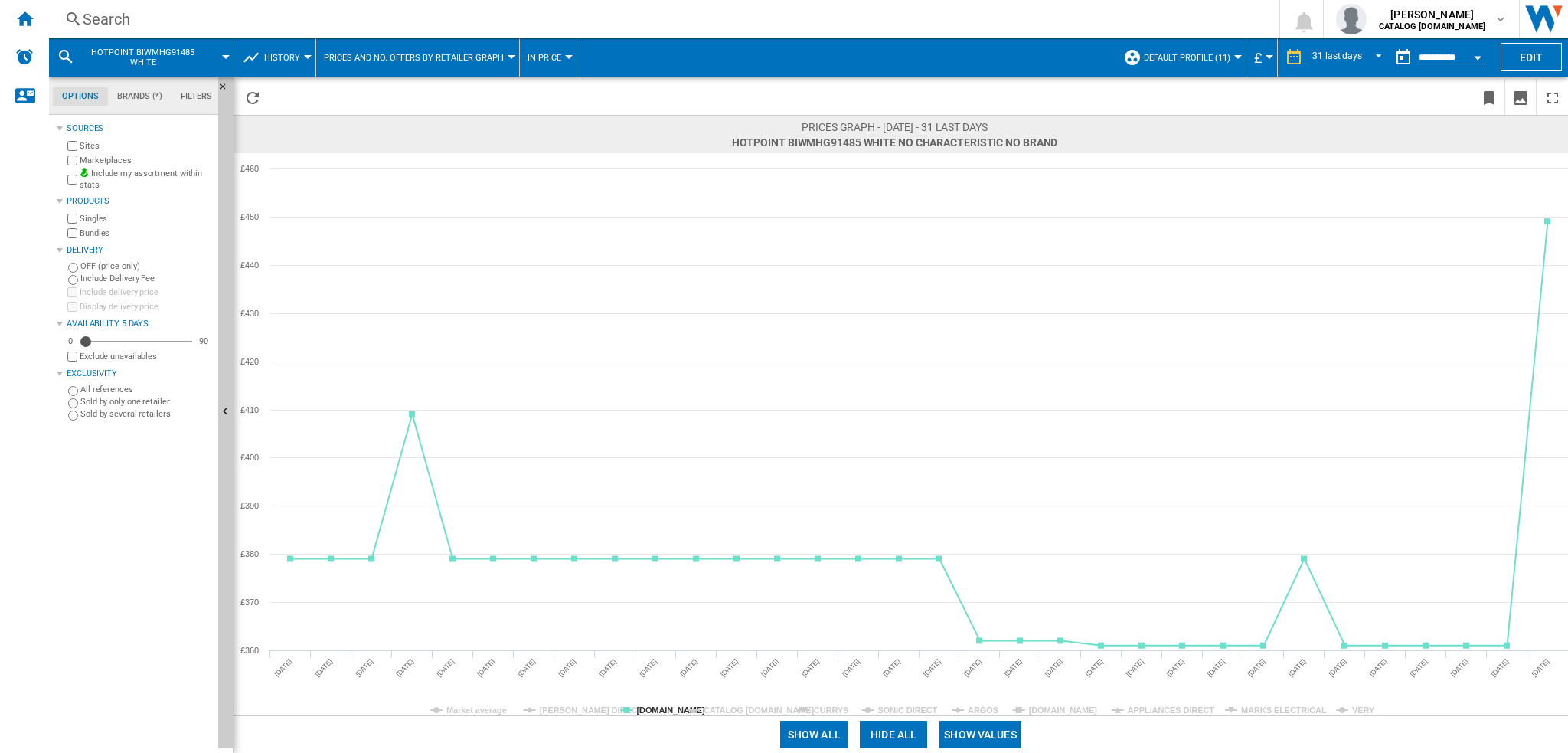
click at [821, 706] on tspan "CURRYS" at bounding box center [831, 710] width 34 height 9
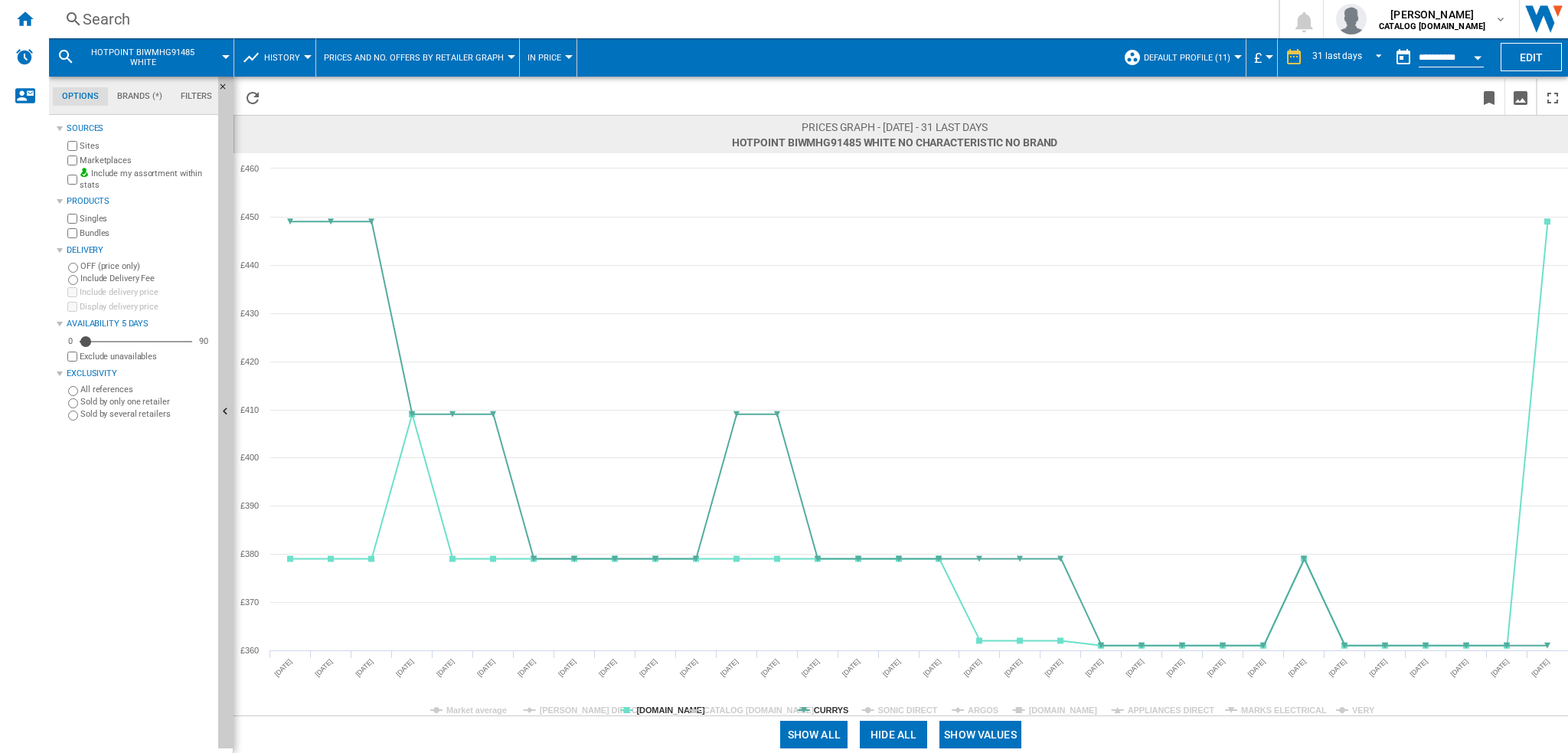
click at [821, 706] on tspan "CURRYS" at bounding box center [831, 710] width 34 height 9
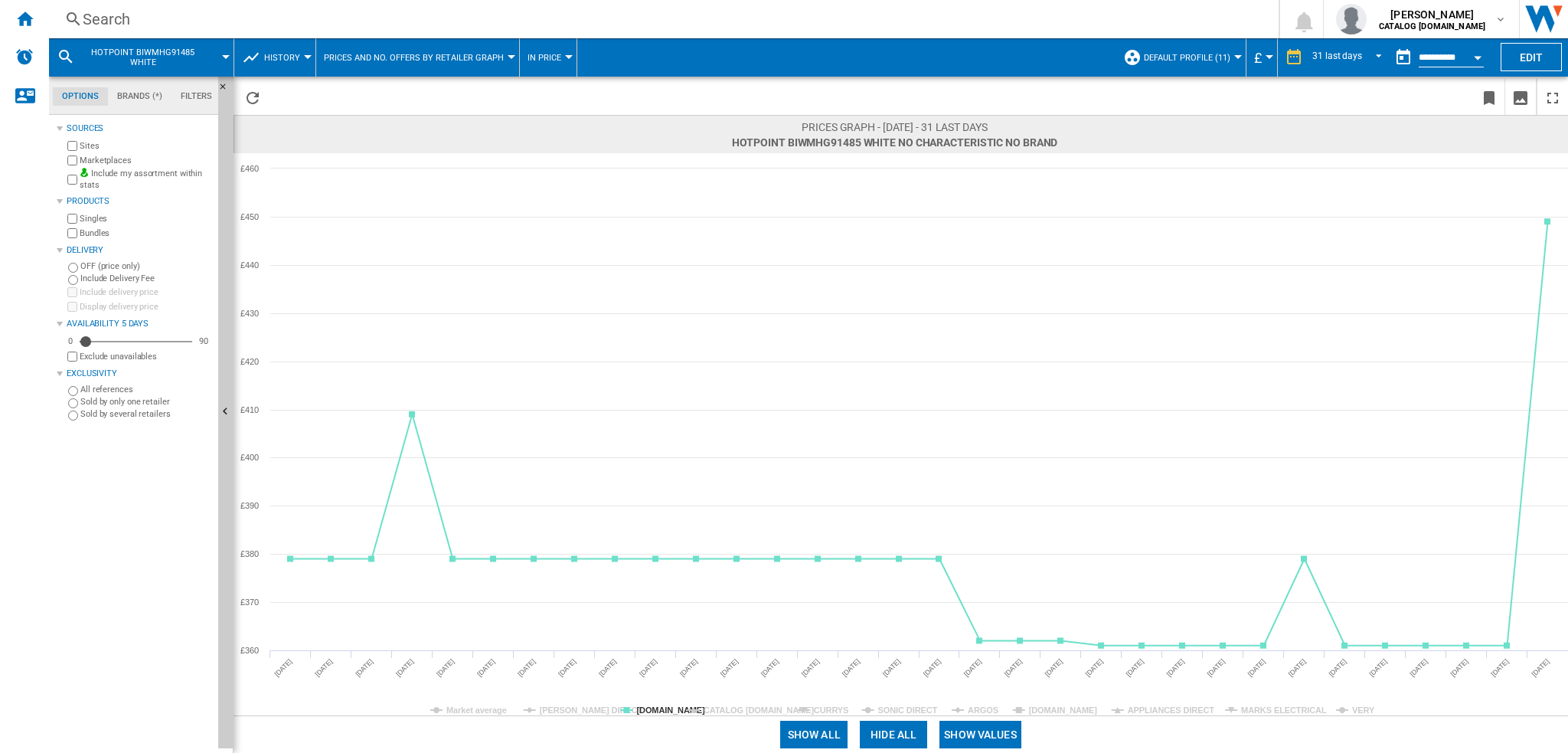
click at [826, 706] on tspan "CURRYS" at bounding box center [831, 710] width 34 height 9
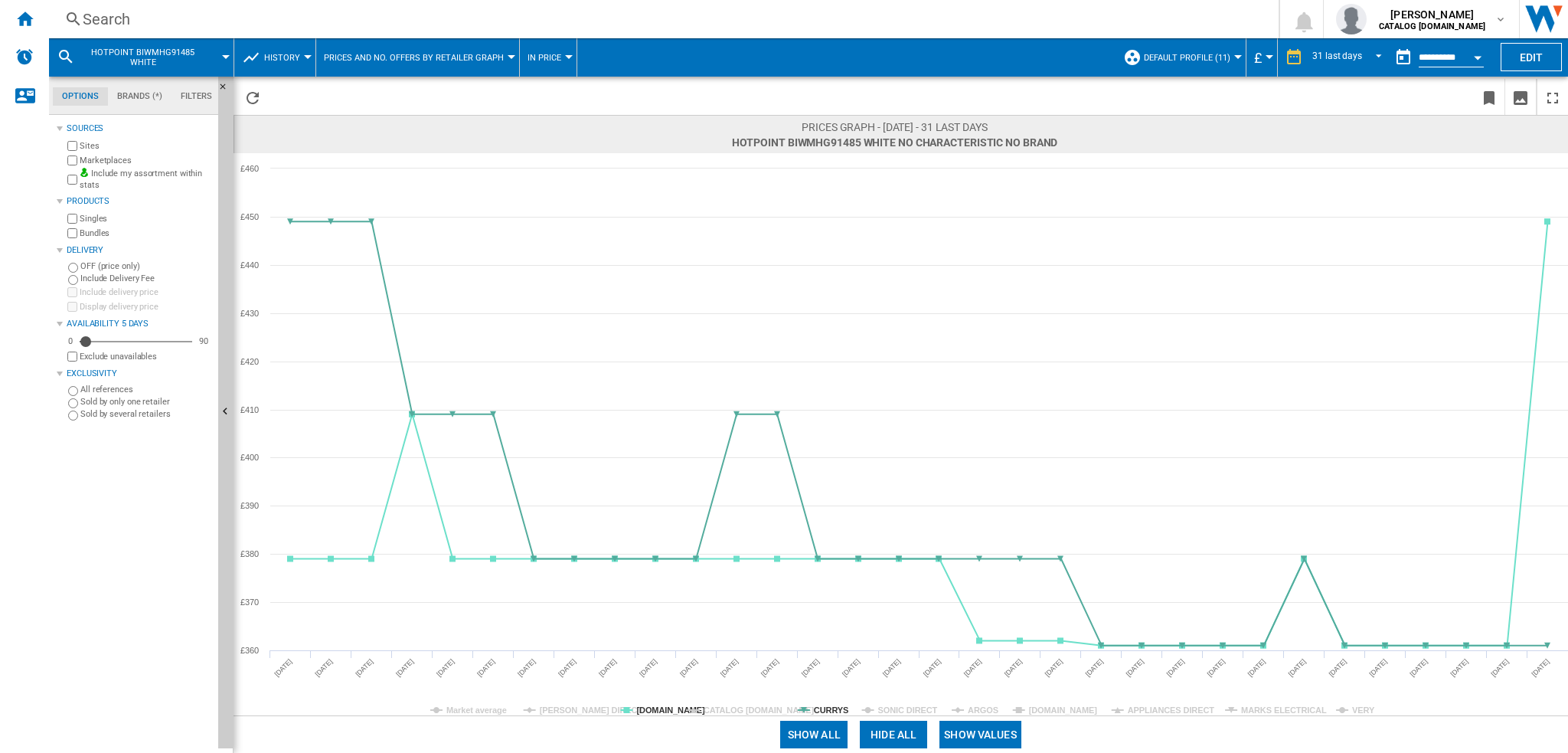
click at [826, 706] on tspan "CURRYS" at bounding box center [831, 710] width 34 height 9
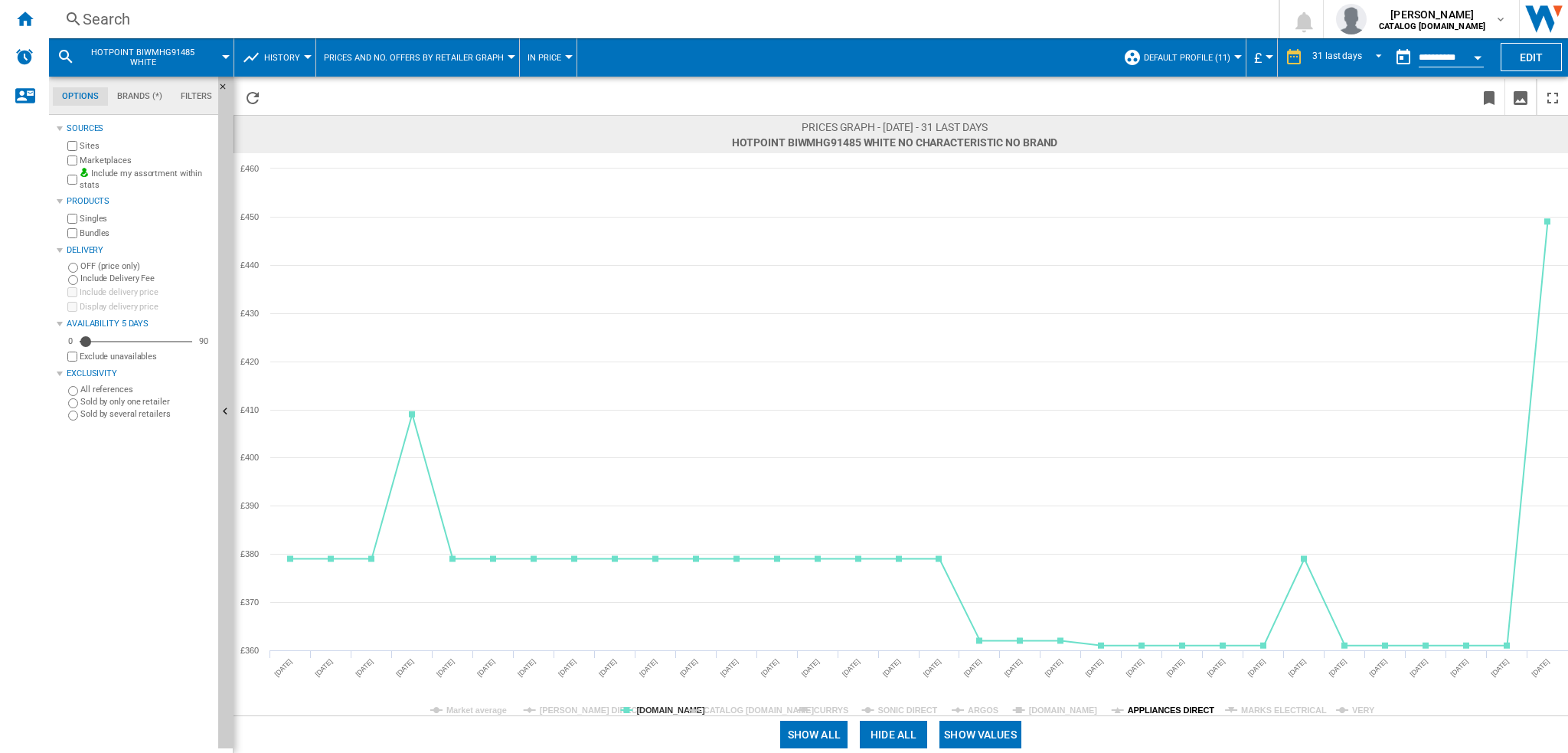
click at [1185, 713] on tspan "APPLIANCES DIRECT" at bounding box center [1171, 710] width 87 height 9
click at [1268, 710] on tspan "MARKS ELECTRICAL" at bounding box center [1284, 710] width 86 height 9
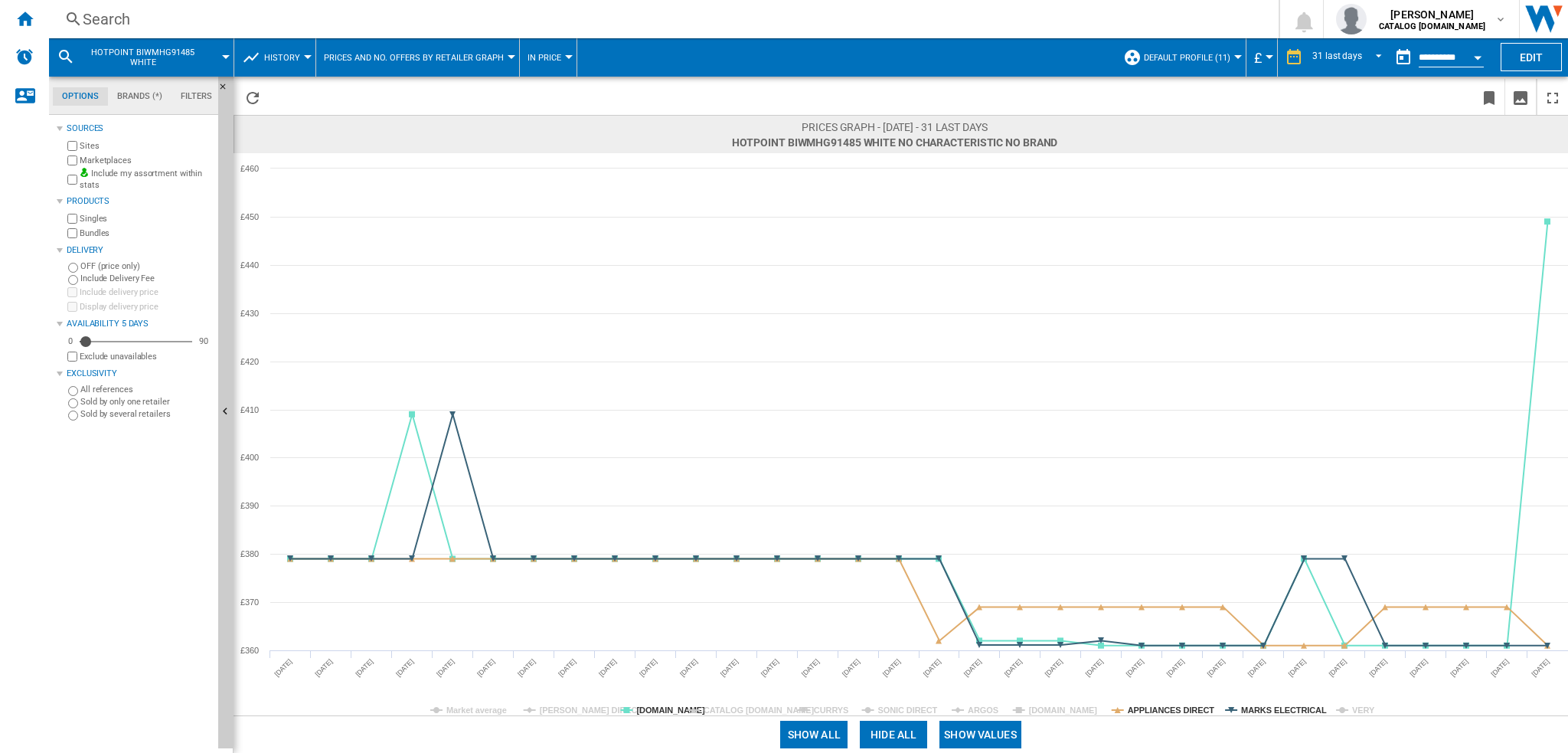
click at [960, 706] on rect at bounding box center [900, 435] width 1335 height 562
click at [975, 706] on tspan "ARGOS" at bounding box center [983, 710] width 31 height 9
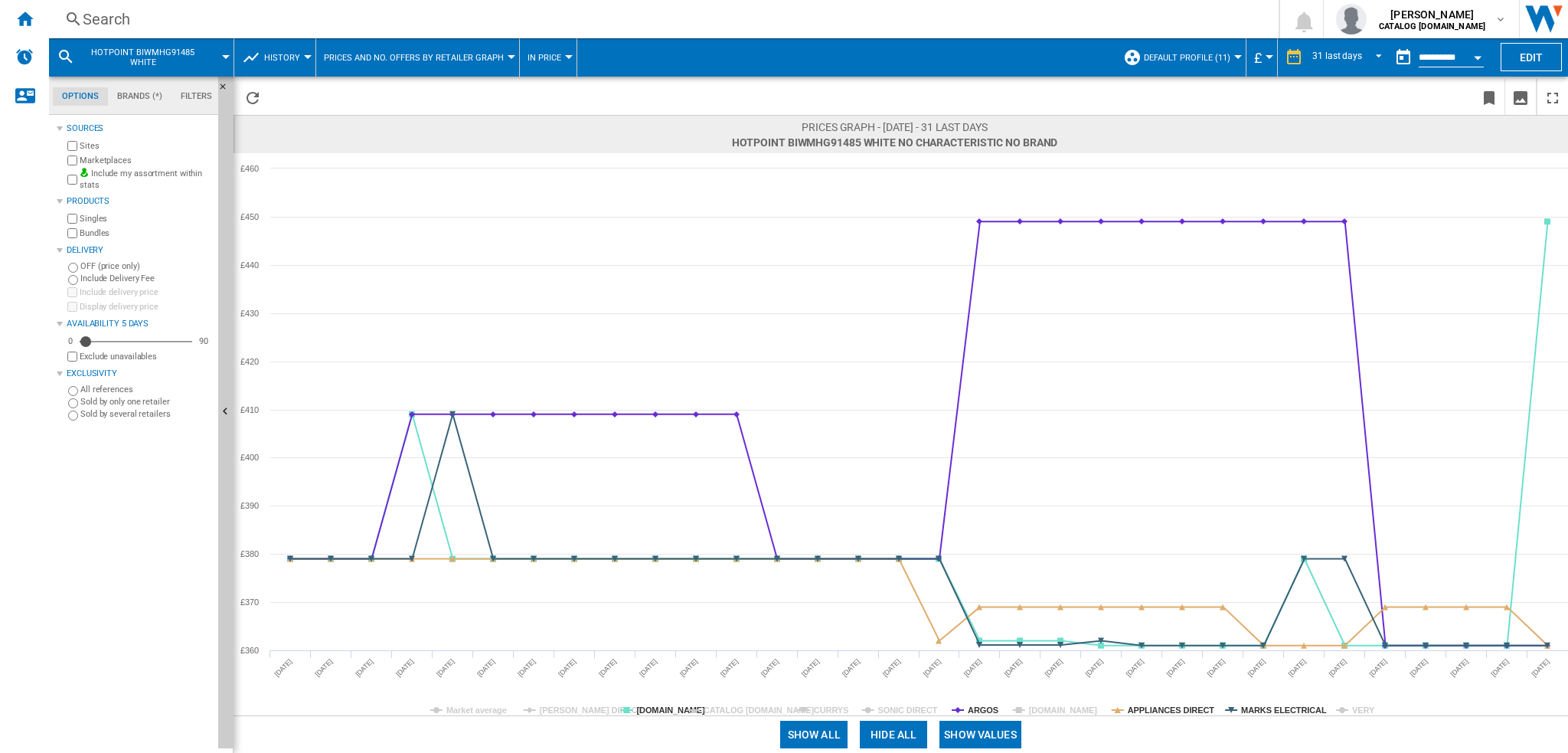
click at [977, 706] on tspan "ARGOS" at bounding box center [983, 710] width 31 height 9
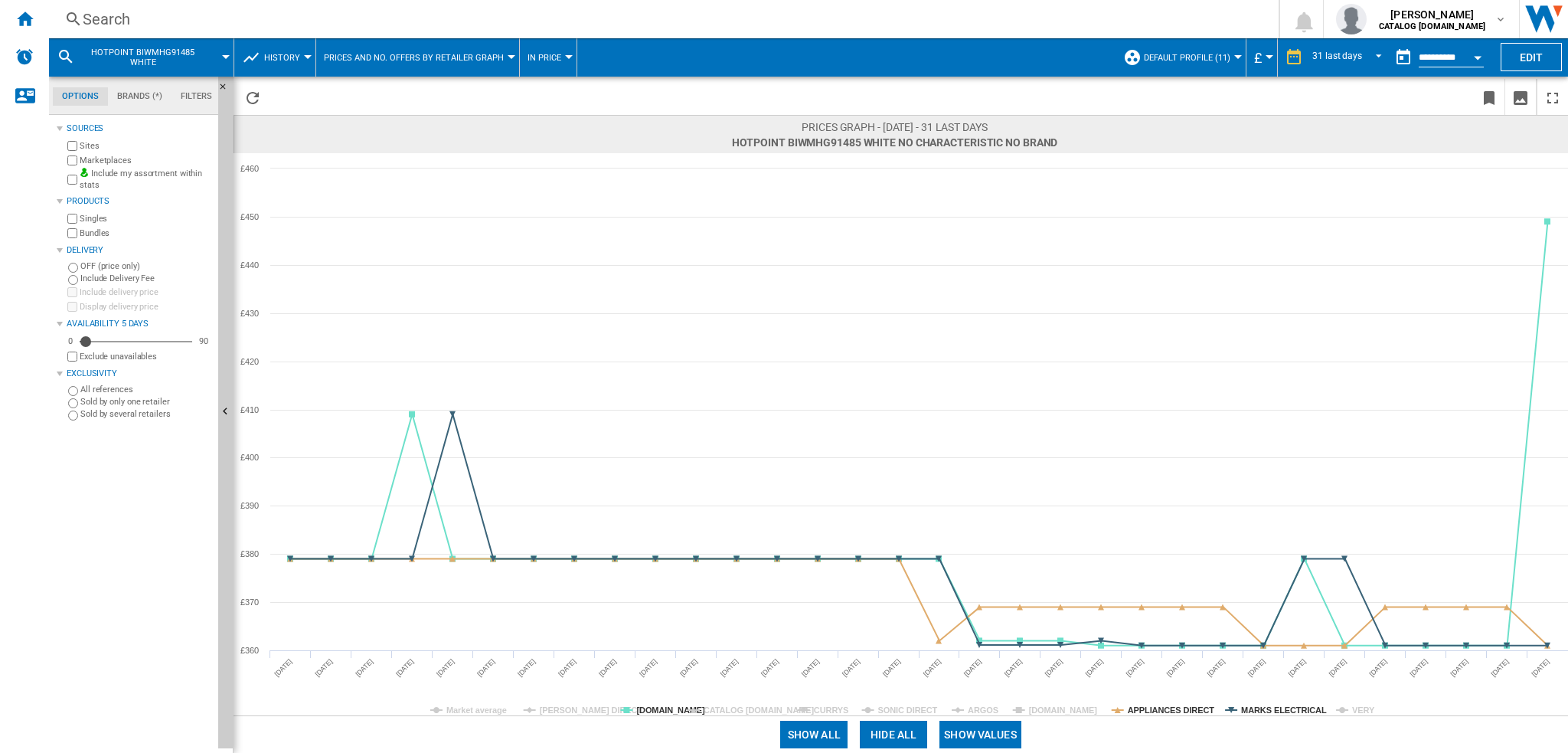
click at [877, 701] on rect at bounding box center [900, 435] width 1335 height 562
click at [878, 709] on tspan "SONIC DIRECT" at bounding box center [908, 710] width 60 height 9
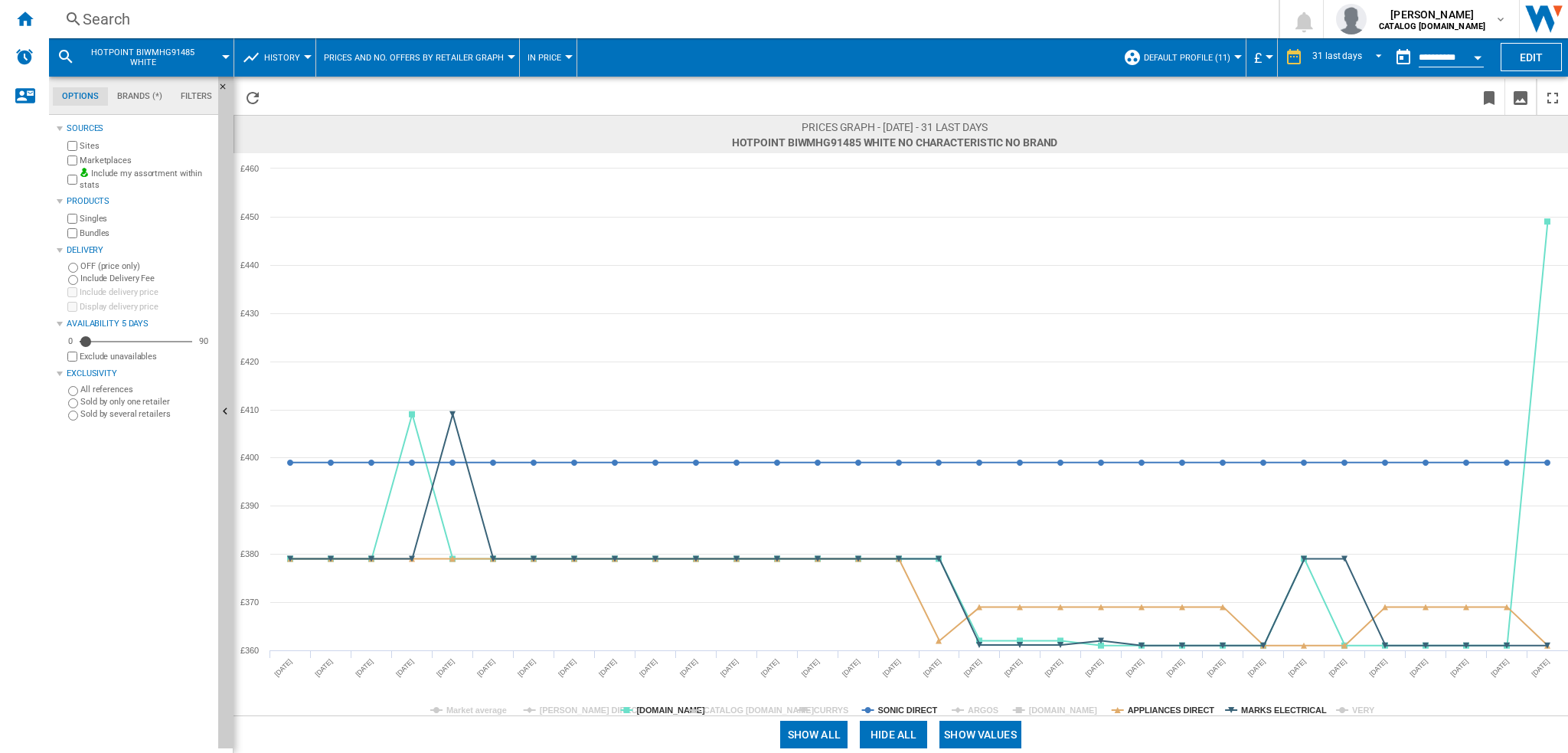
click at [878, 709] on tspan "SONIC DIRECT" at bounding box center [908, 710] width 60 height 9
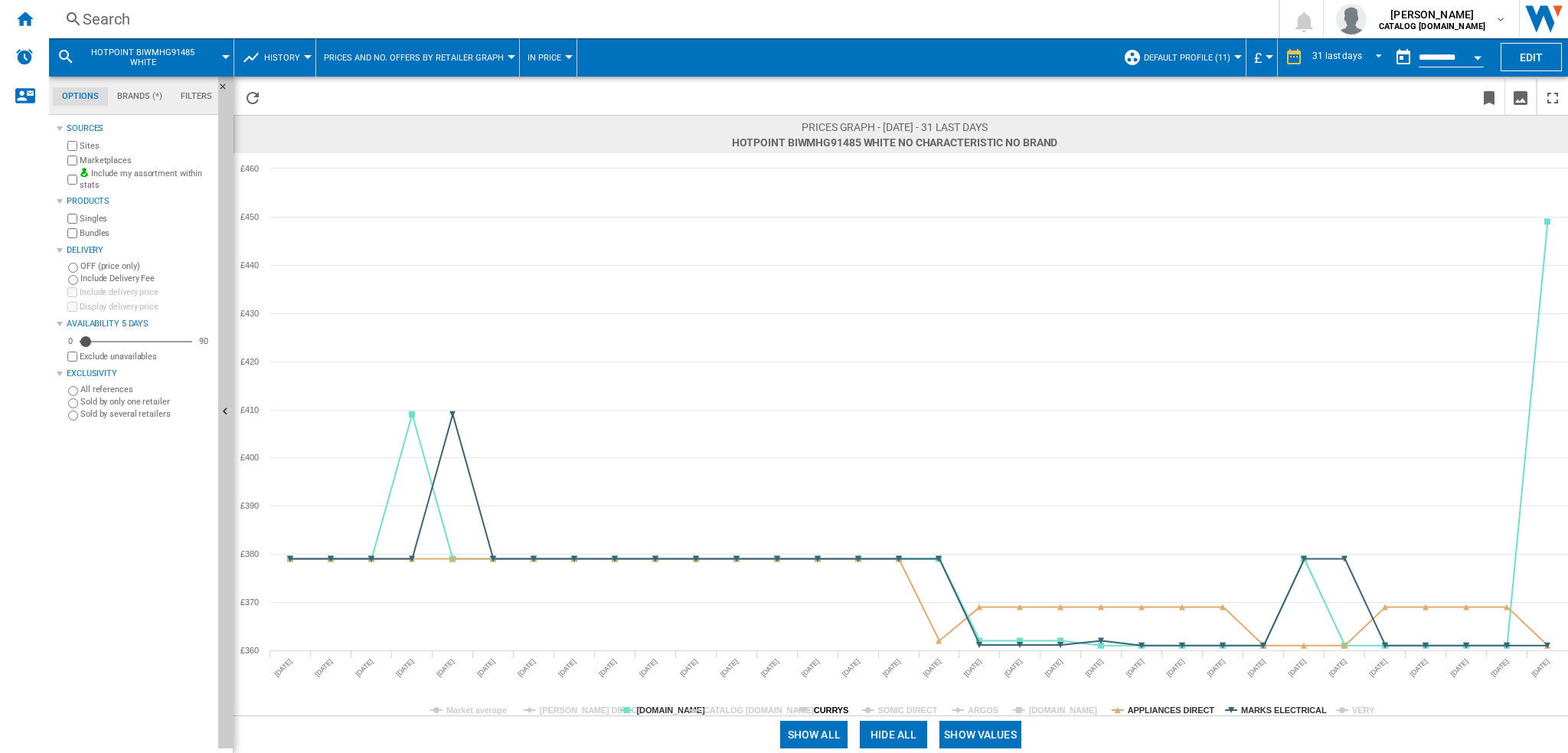
click at [814, 707] on tspan "CURRYS" at bounding box center [831, 710] width 34 height 9
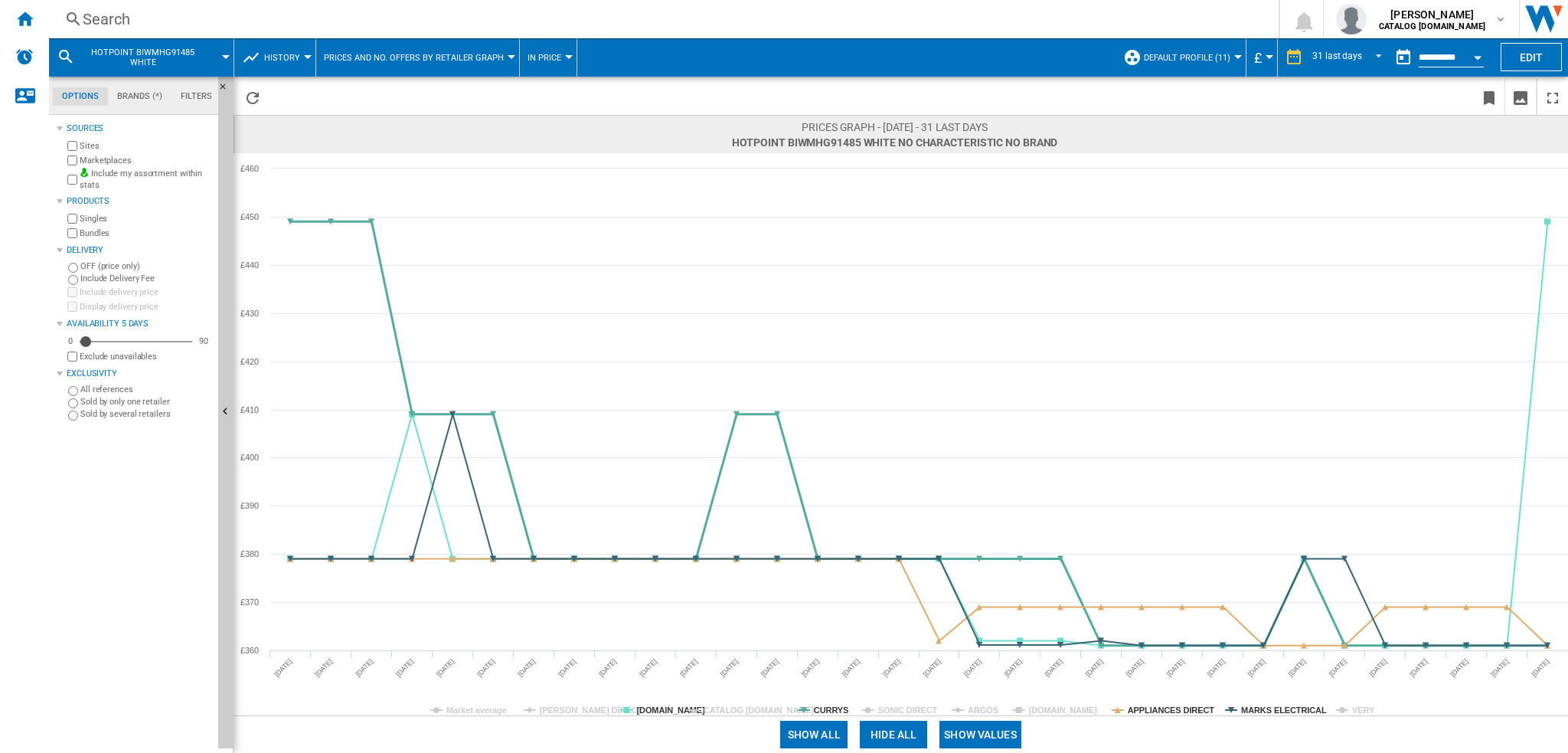
click at [817, 706] on tspan "CURRYS" at bounding box center [831, 710] width 34 height 9
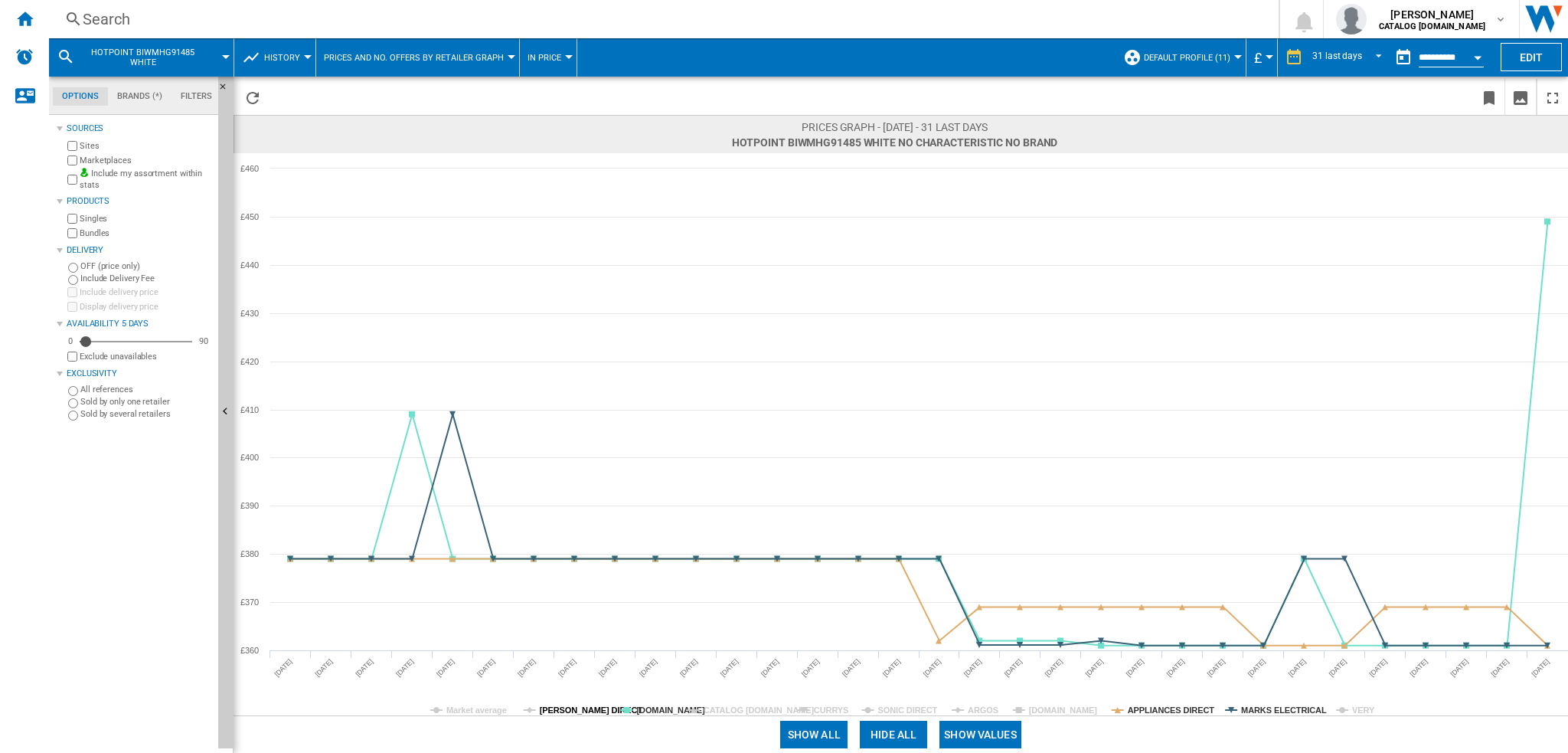
click at [576, 707] on tspan "[PERSON_NAME] DIRECT" at bounding box center [591, 710] width 103 height 9
click at [1352, 706] on tspan "VERY" at bounding box center [1363, 710] width 23 height 9
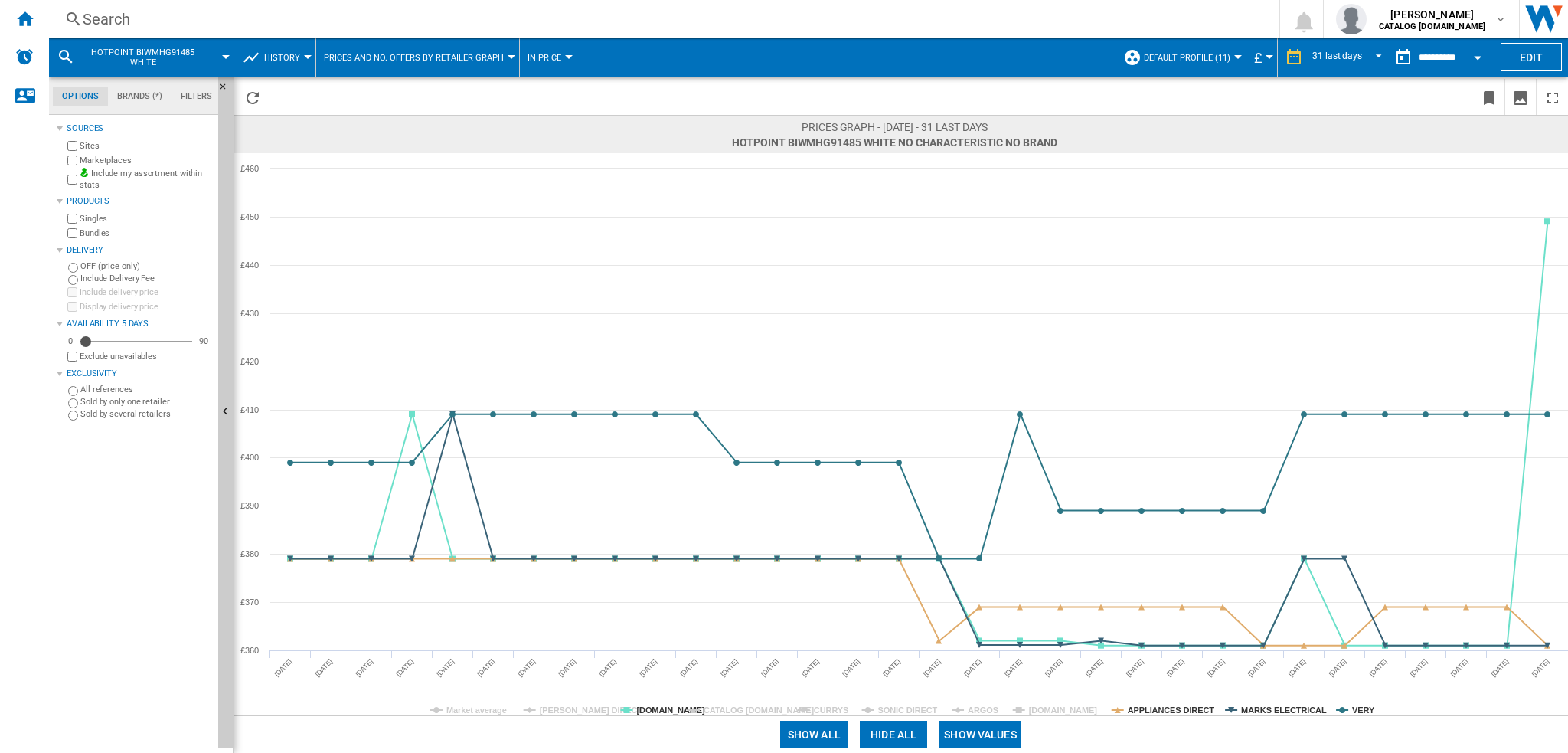
click at [1352, 709] on tspan "VERY" at bounding box center [1363, 710] width 23 height 9
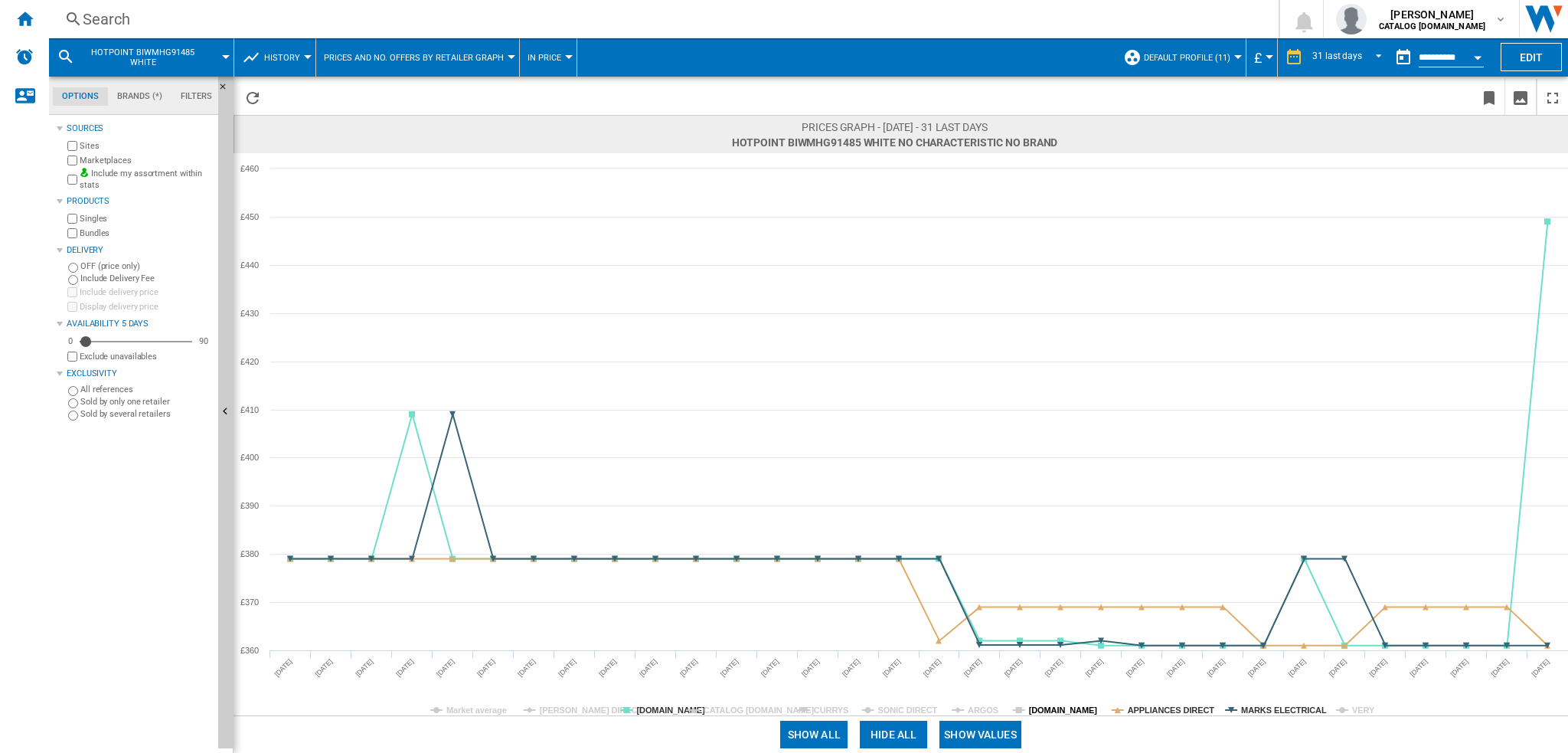
click at [1046, 707] on tspan "[DOMAIN_NAME]" at bounding box center [1064, 710] width 69 height 9
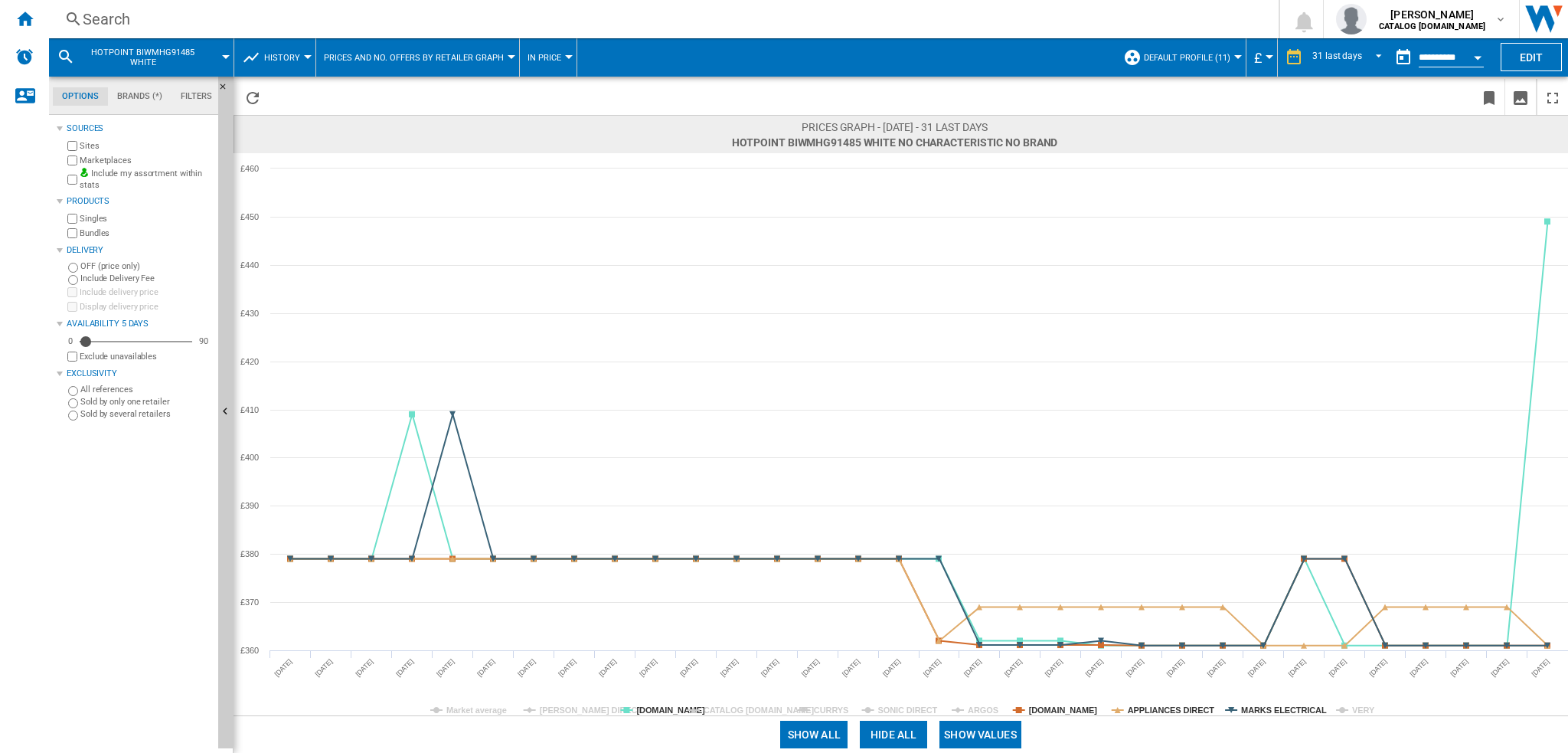
click at [1046, 707] on tspan "[DOMAIN_NAME]" at bounding box center [1064, 710] width 69 height 9
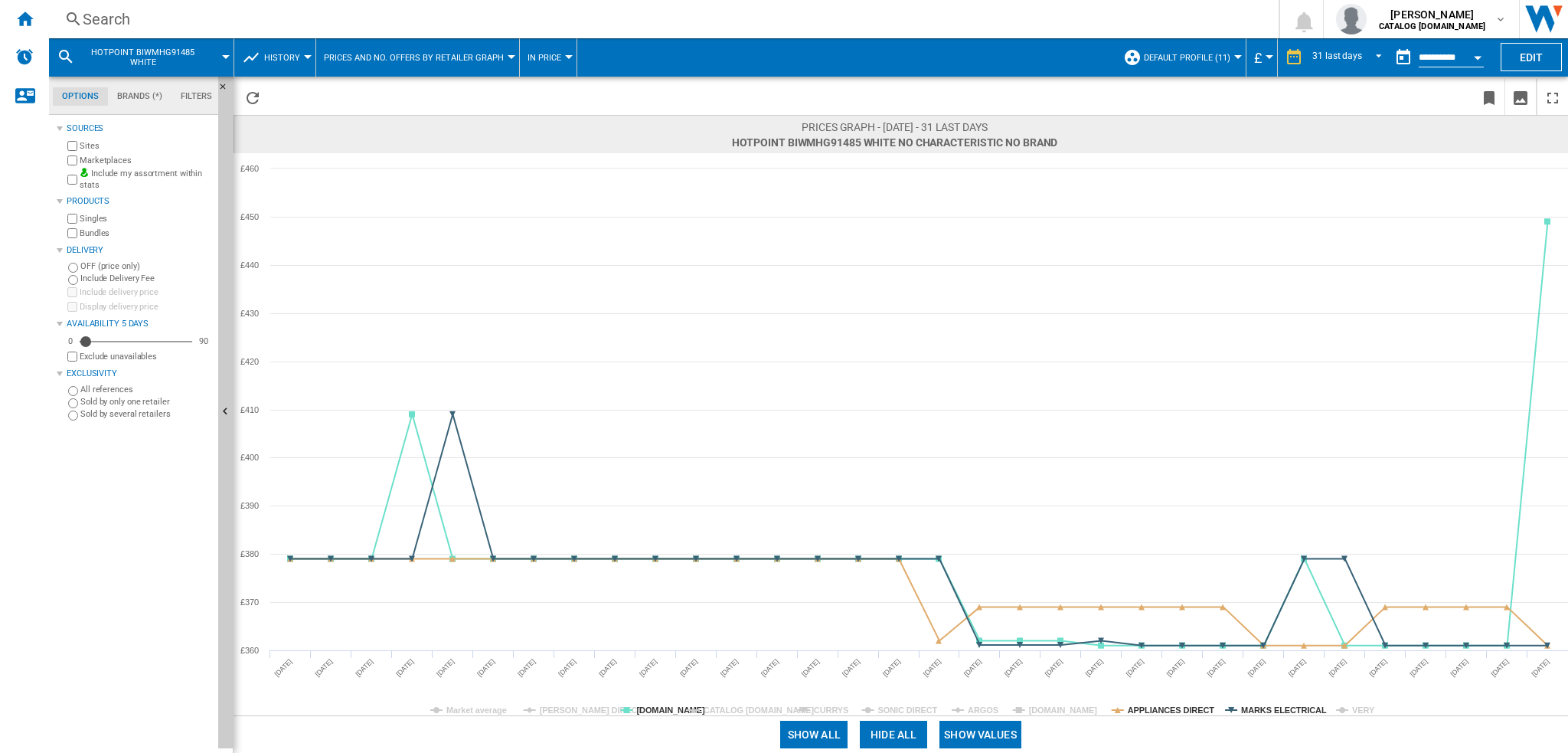
click at [1046, 707] on tspan "[DOMAIN_NAME]" at bounding box center [1064, 710] width 69 height 9
click at [822, 708] on tspan "CURRYS" at bounding box center [831, 710] width 34 height 9
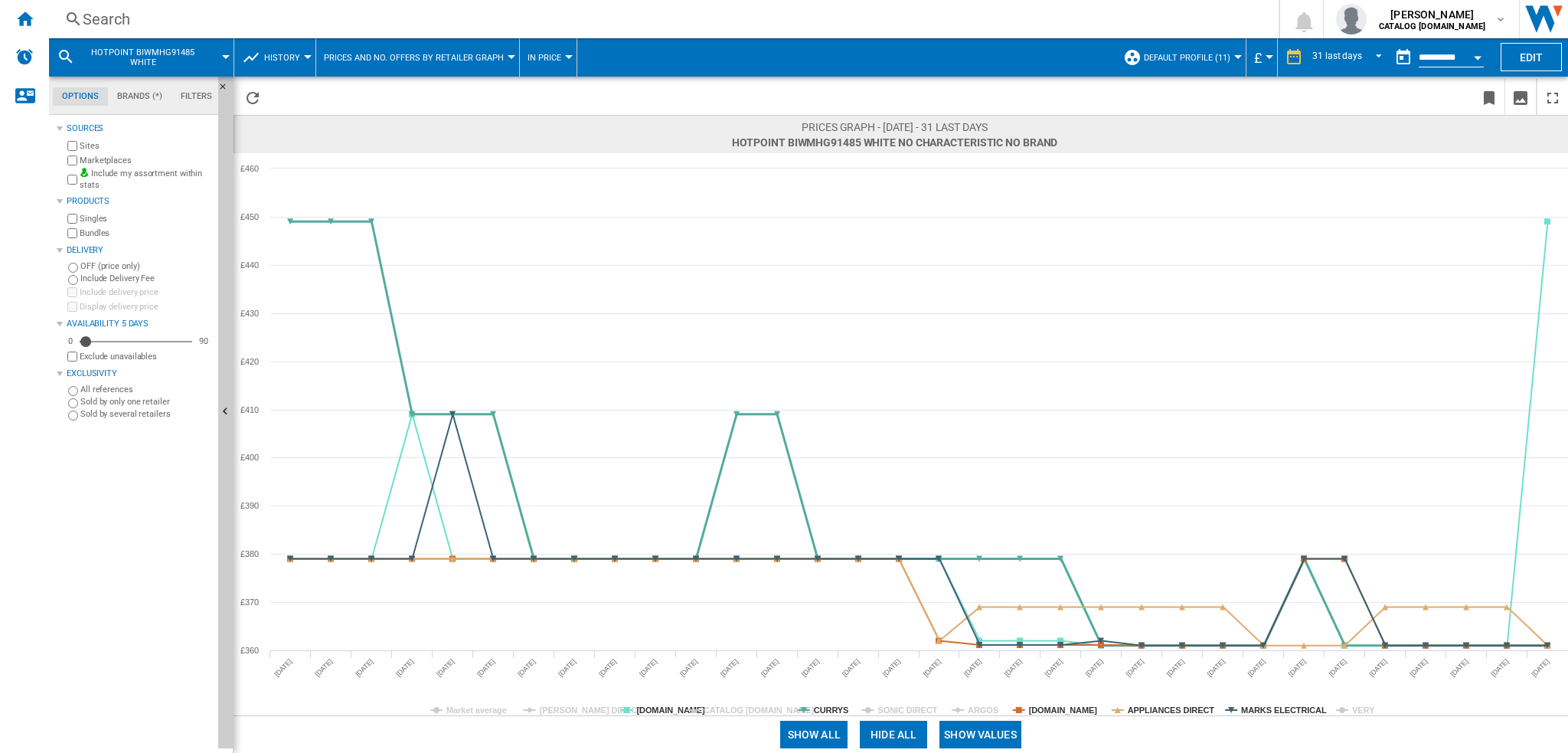
click at [822, 708] on tspan "CURRYS" at bounding box center [831, 710] width 34 height 9
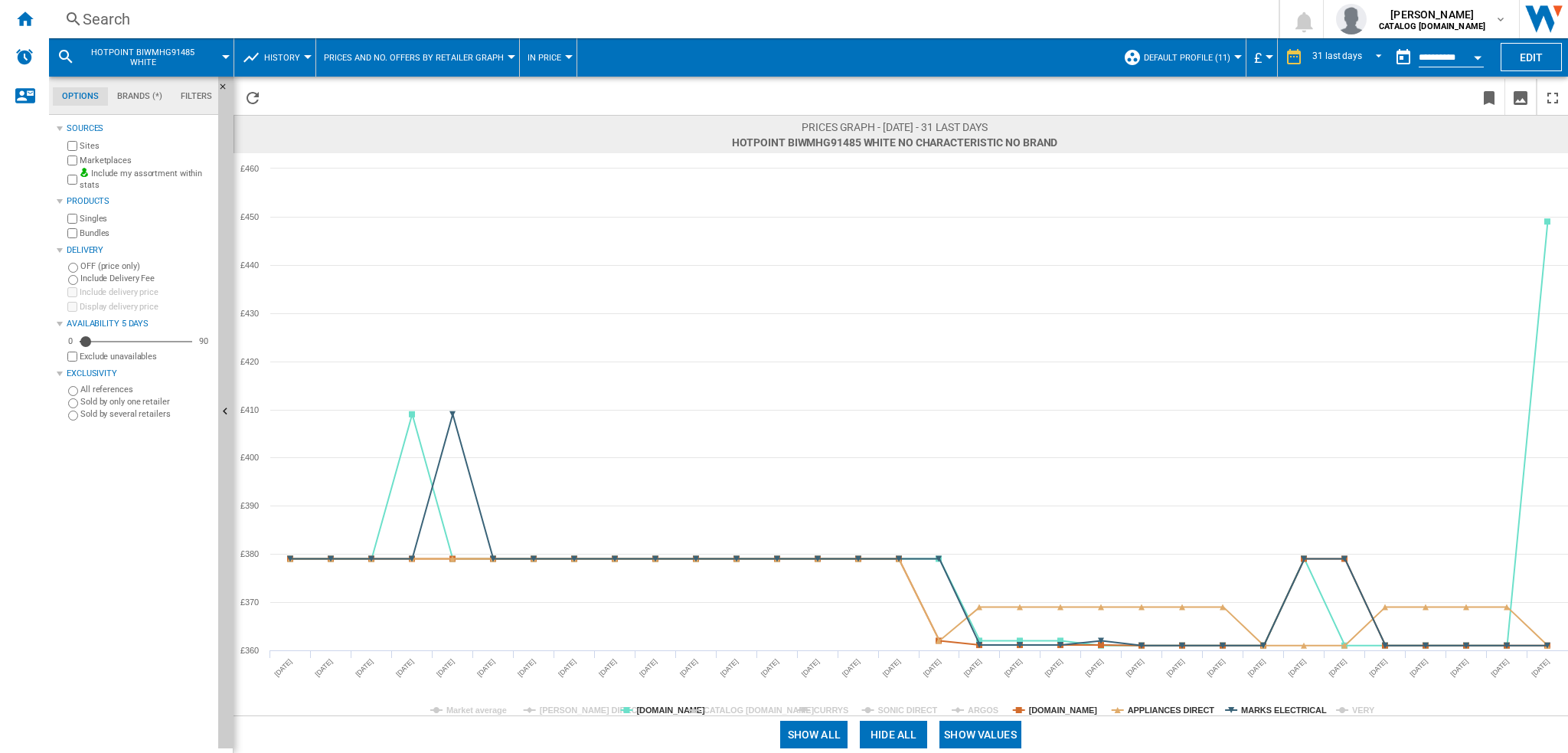
click at [824, 707] on tspan "CURRYS" at bounding box center [831, 710] width 34 height 9
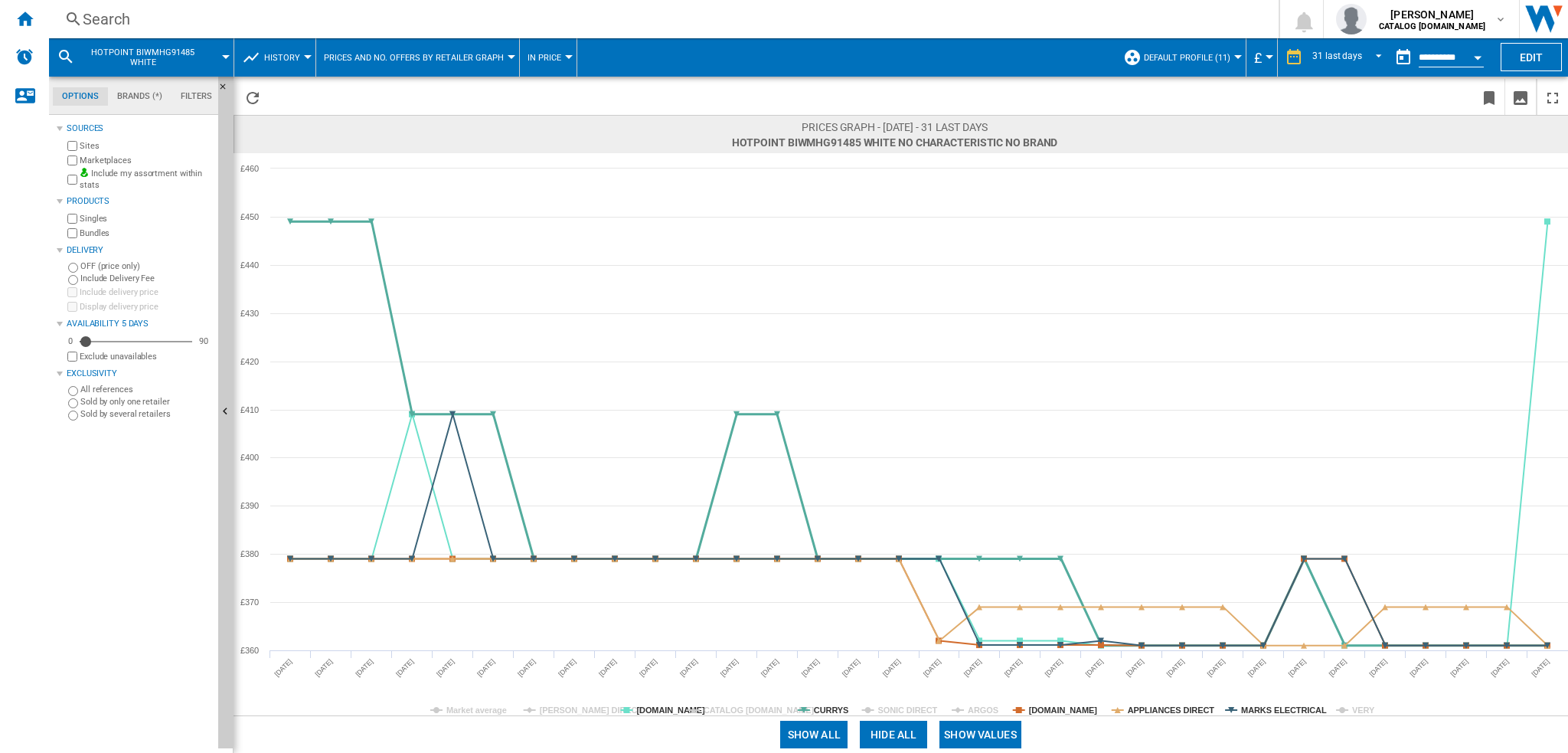
click at [825, 706] on tspan "CURRYS" at bounding box center [831, 710] width 34 height 9
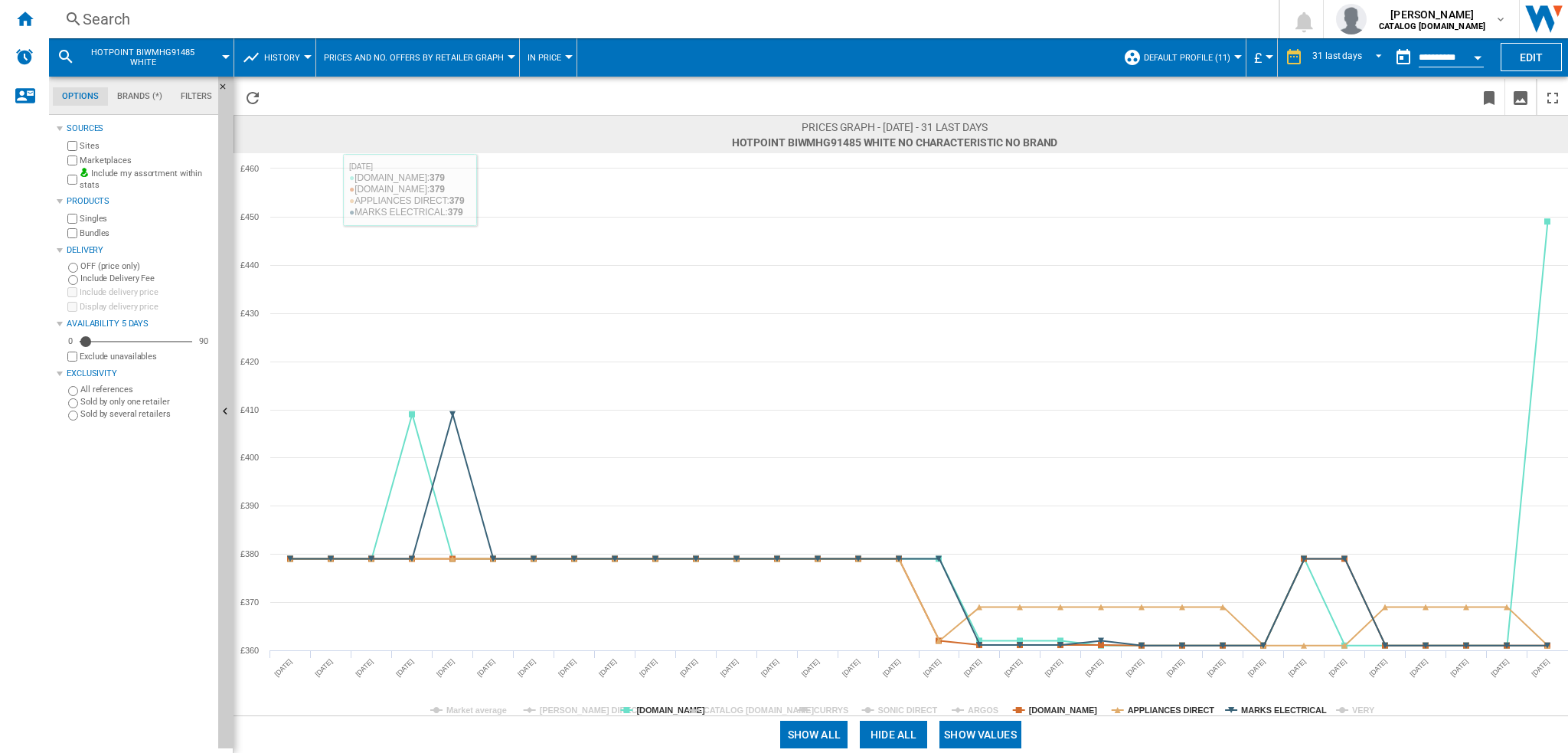
click at [240, 21] on div "Search" at bounding box center [661, 19] width 1156 height 22
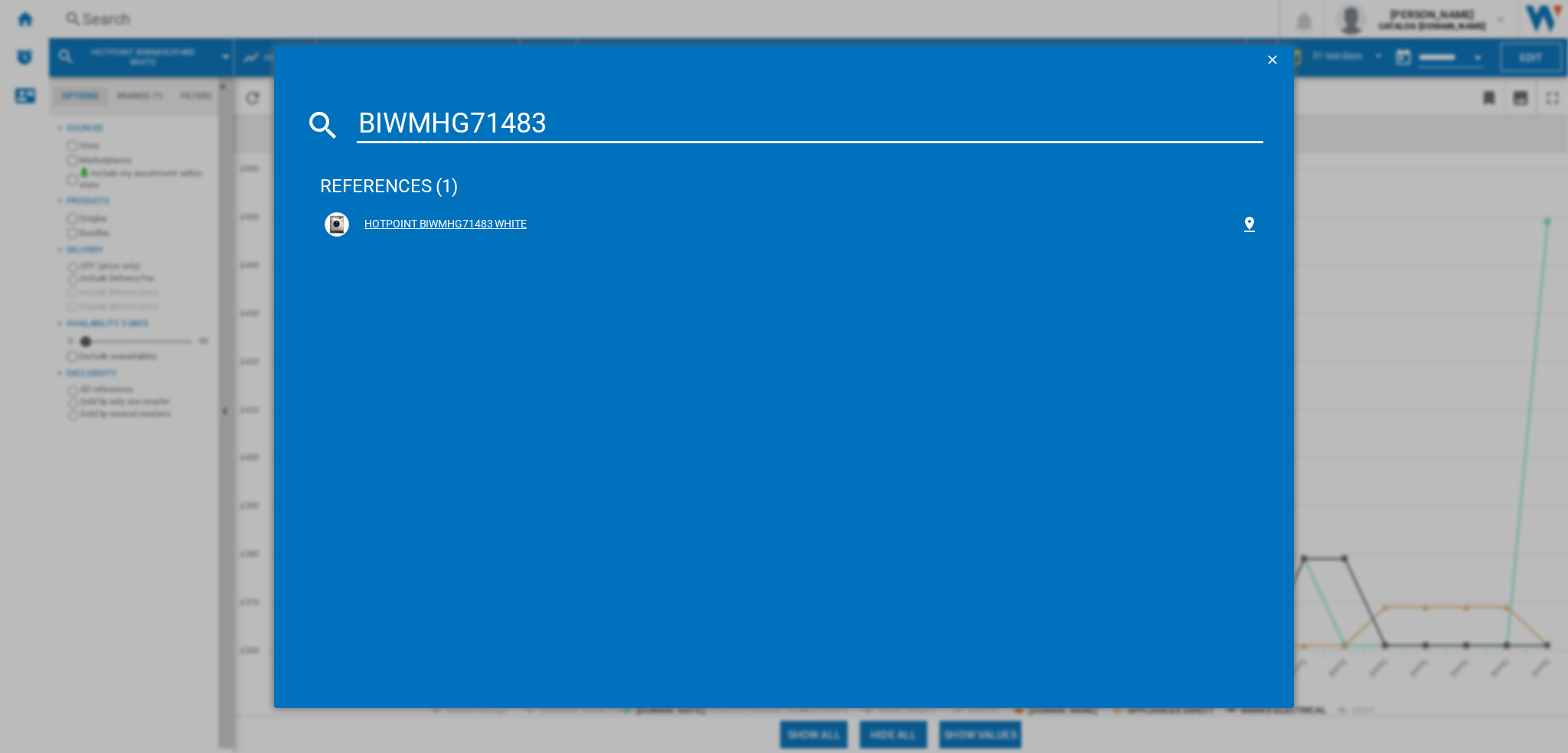
type input "BIWMHG71483"
click at [499, 216] on div "HOTPOINT BIWMHG71483 WHITE" at bounding box center [791, 224] width 933 height 24
click at [471, 227] on div "HOTPOINT BIWMHG71483 WHITE" at bounding box center [794, 224] width 890 height 15
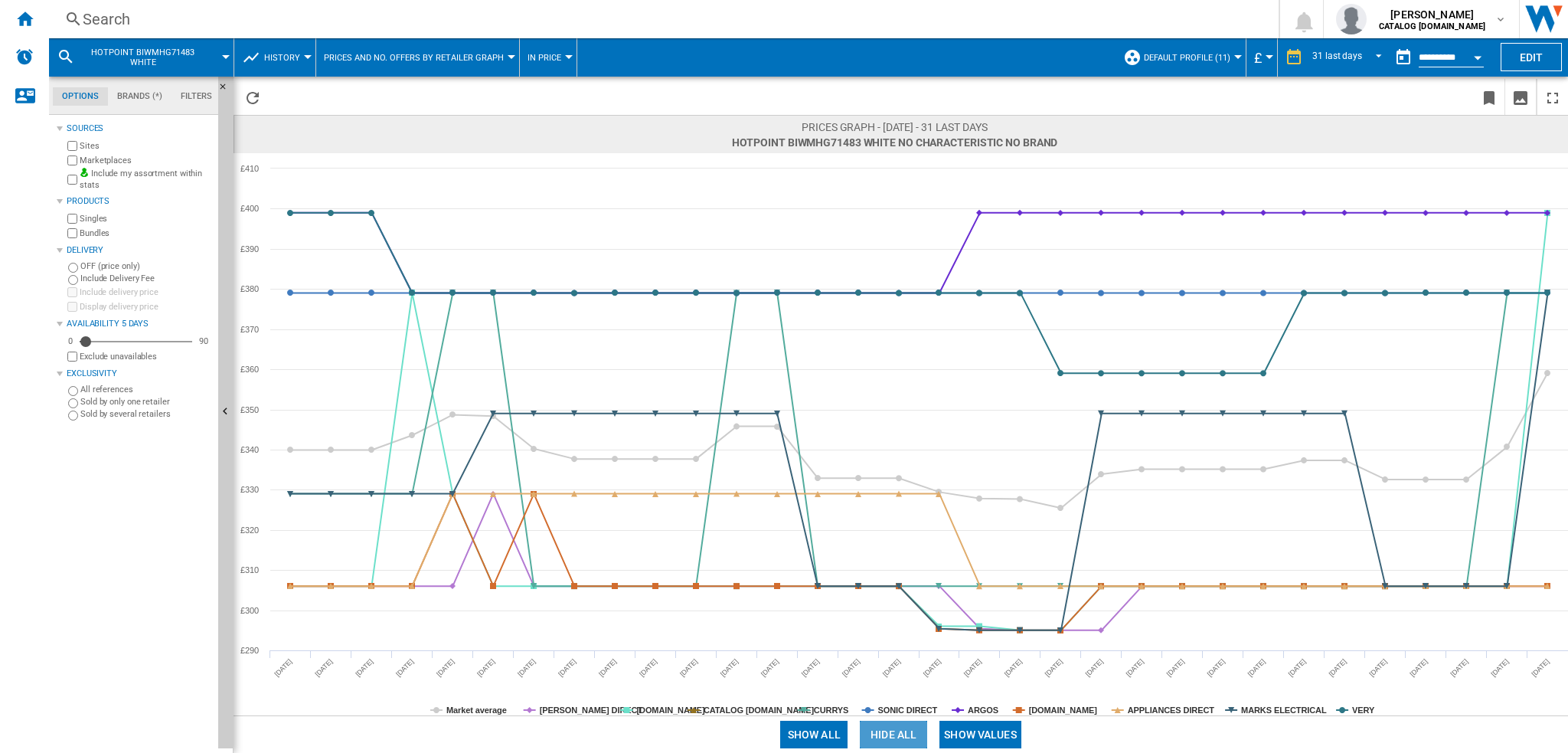
click at [902, 737] on button "Hide all" at bounding box center [893, 735] width 67 height 28
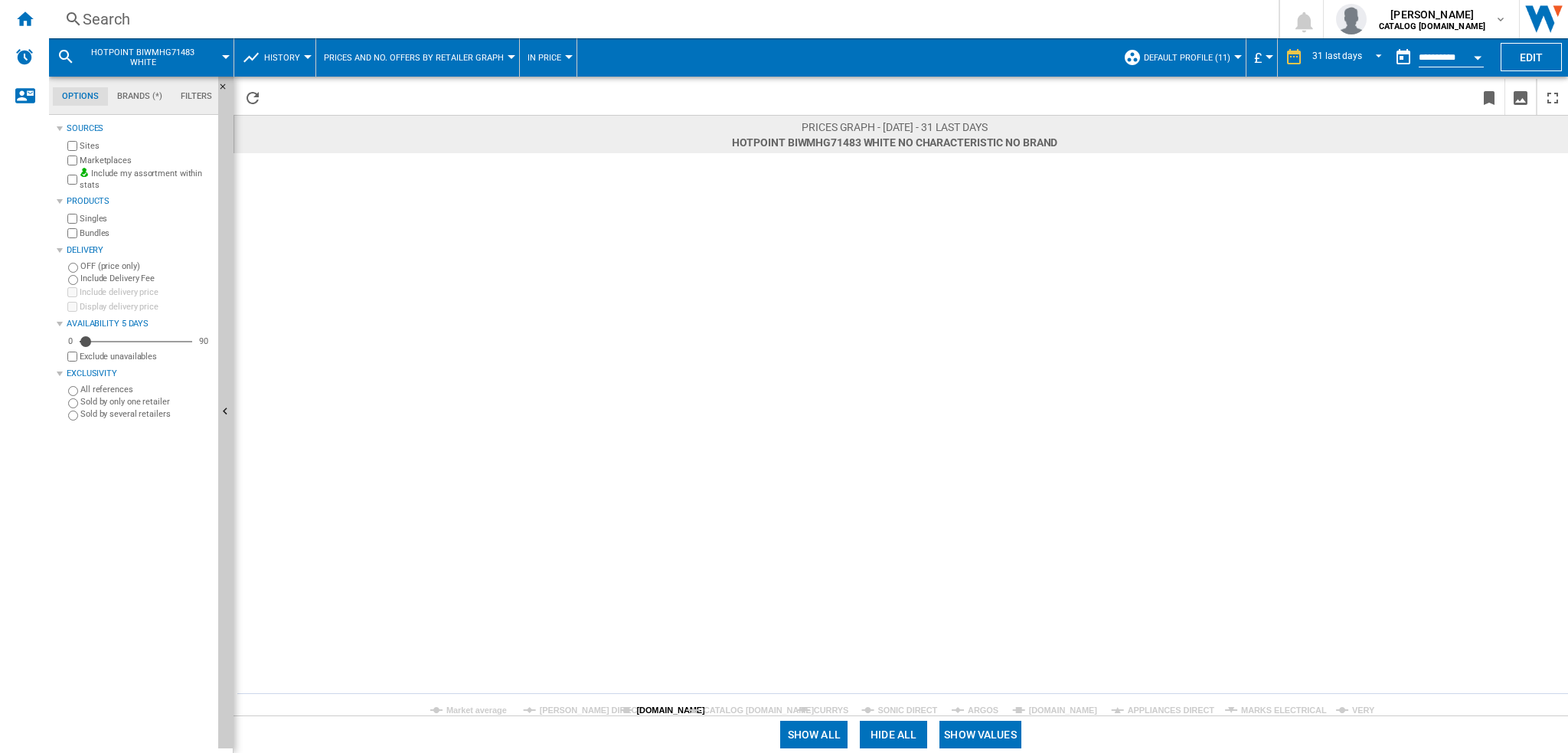
click at [658, 710] on tspan "[DOMAIN_NAME]" at bounding box center [670, 710] width 69 height 9
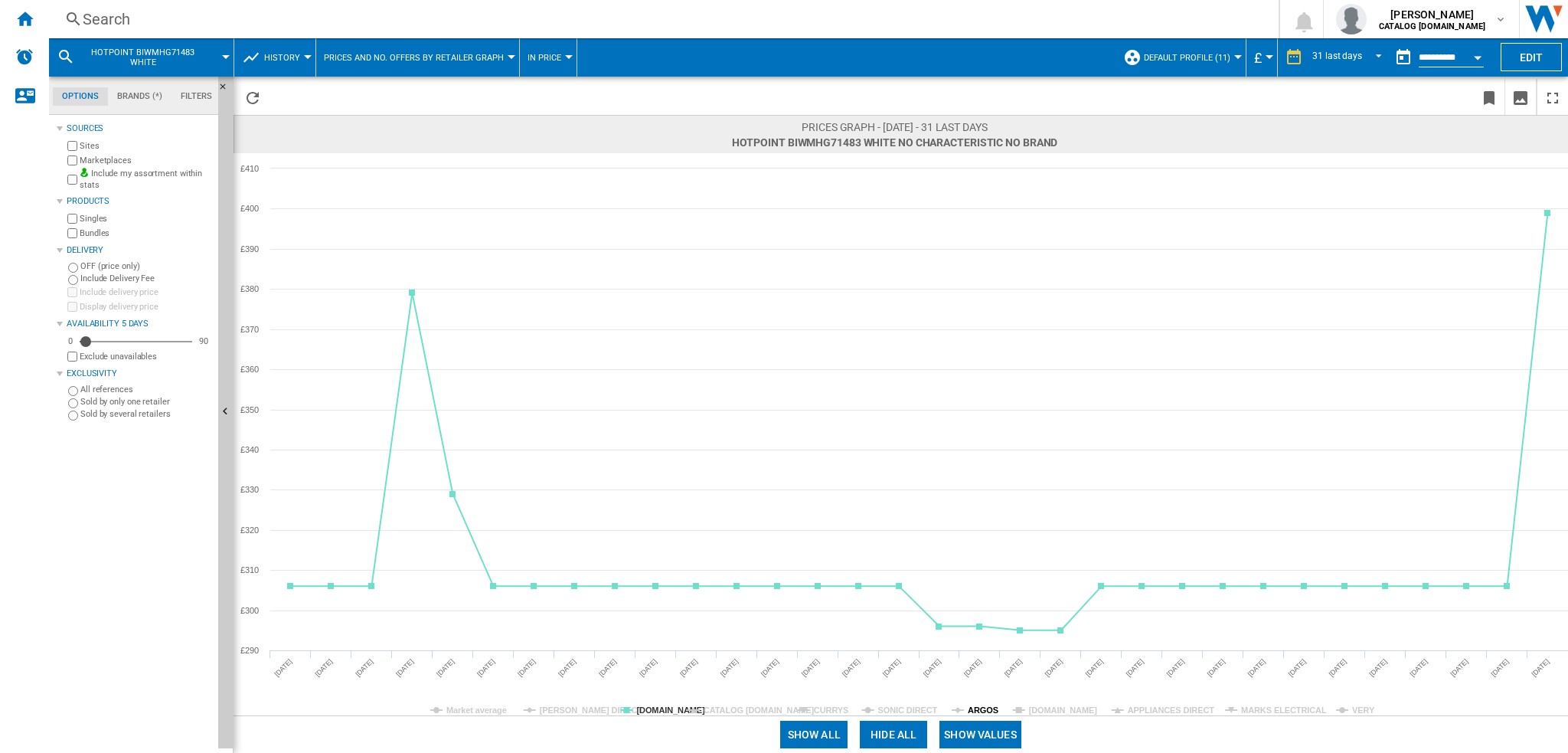
click at [984, 708] on tspan "ARGOS" at bounding box center [983, 710] width 31 height 9
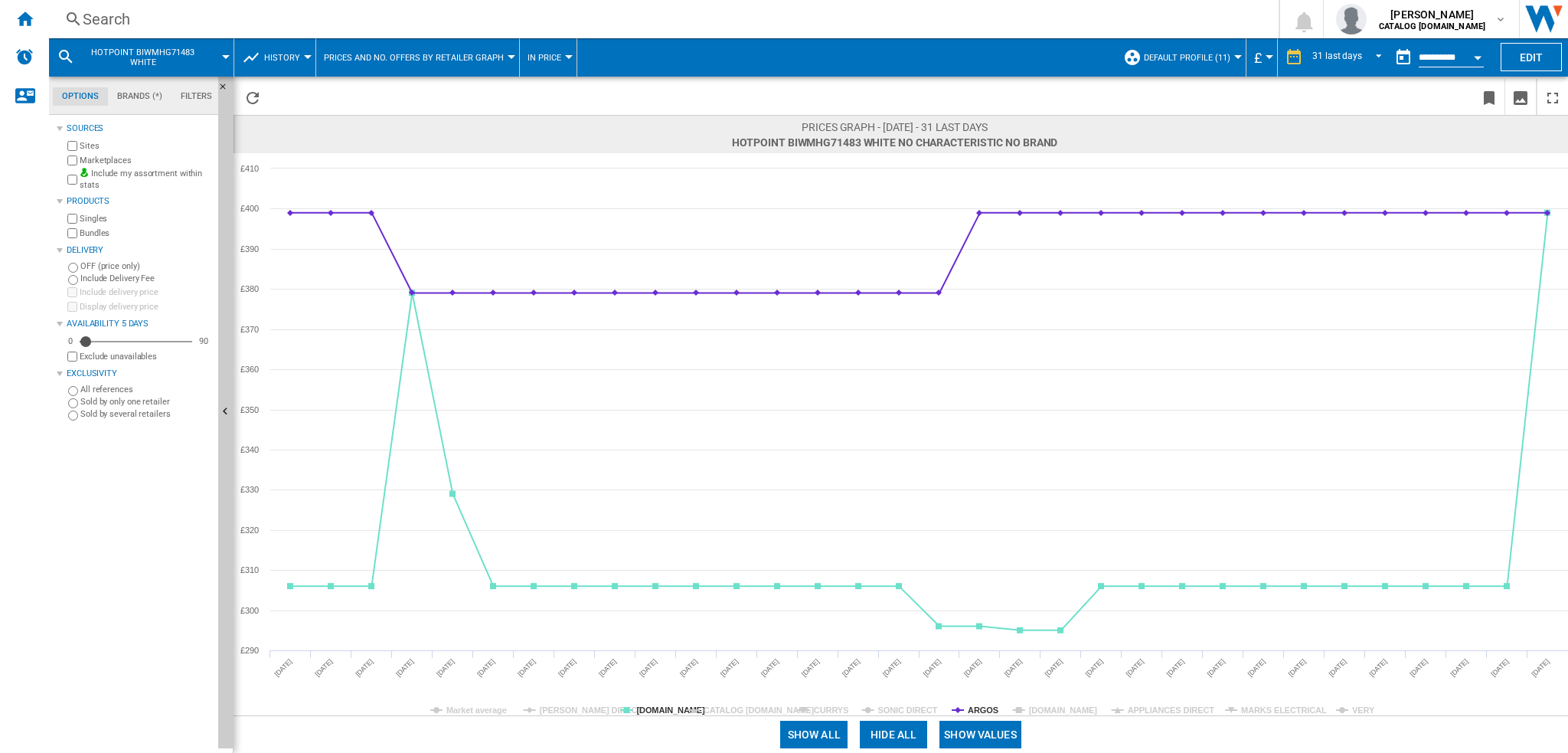
click at [984, 708] on tspan "ARGOS" at bounding box center [983, 710] width 31 height 9
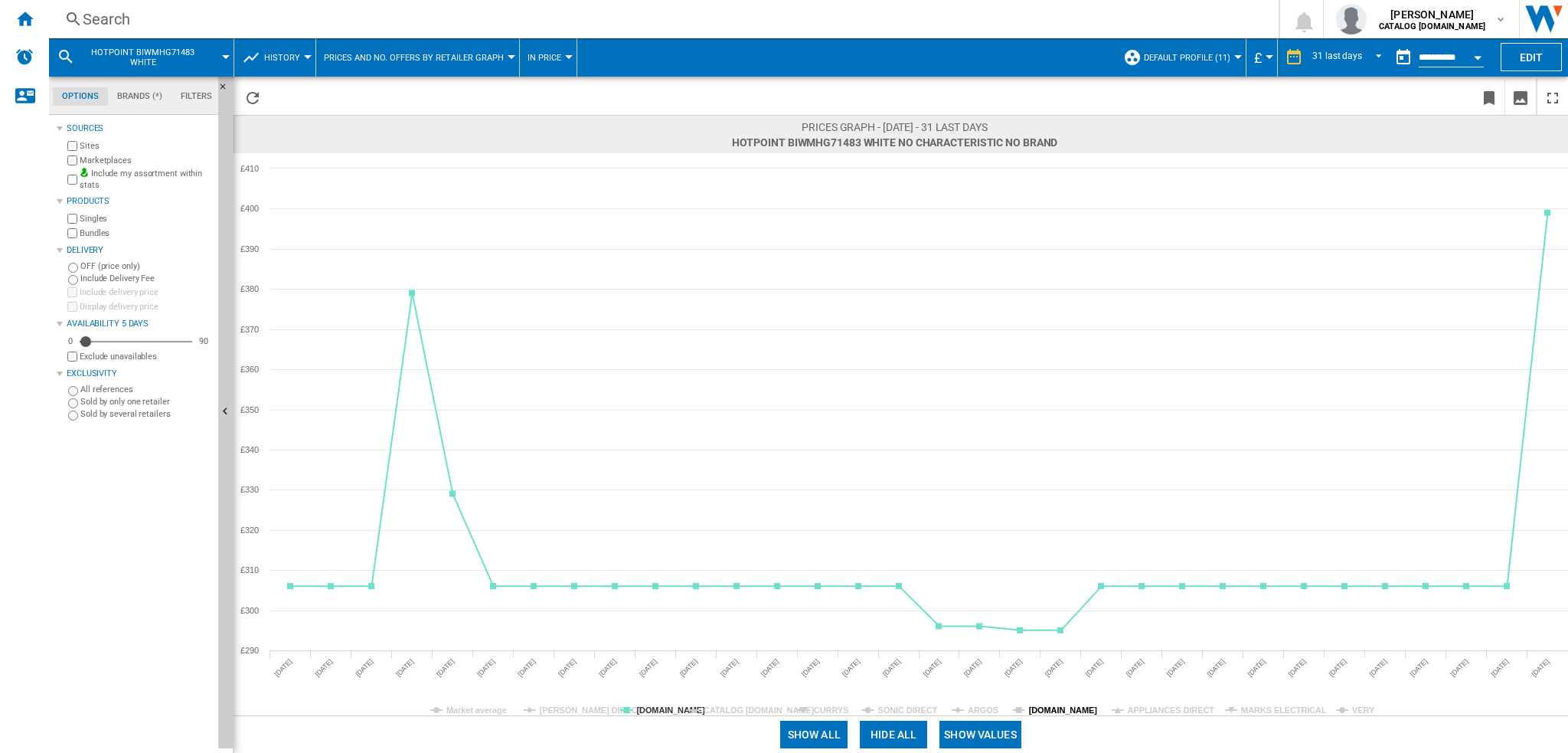
click at [1060, 707] on tspan "[DOMAIN_NAME]" at bounding box center [1064, 710] width 69 height 9
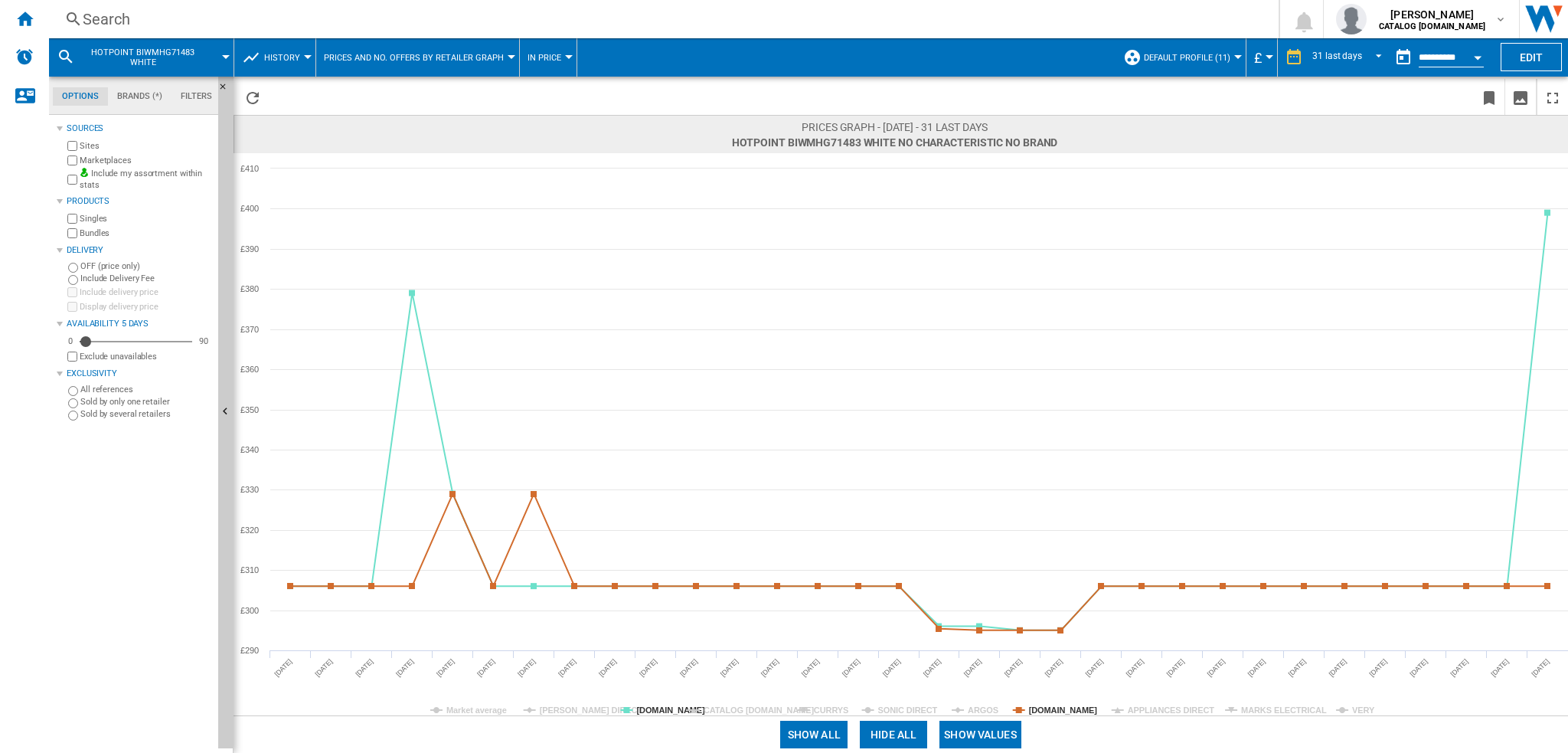
click at [1058, 703] on icon "Created with Highcharts 5.0.14 Market average HUGHES DIRECT AO.COM CATALOG BEKO…" at bounding box center [900, 435] width 1335 height 562
click at [1059, 703] on rect at bounding box center [900, 435] width 1335 height 562
click at [1059, 709] on tspan "[DOMAIN_NAME]" at bounding box center [1064, 710] width 69 height 9
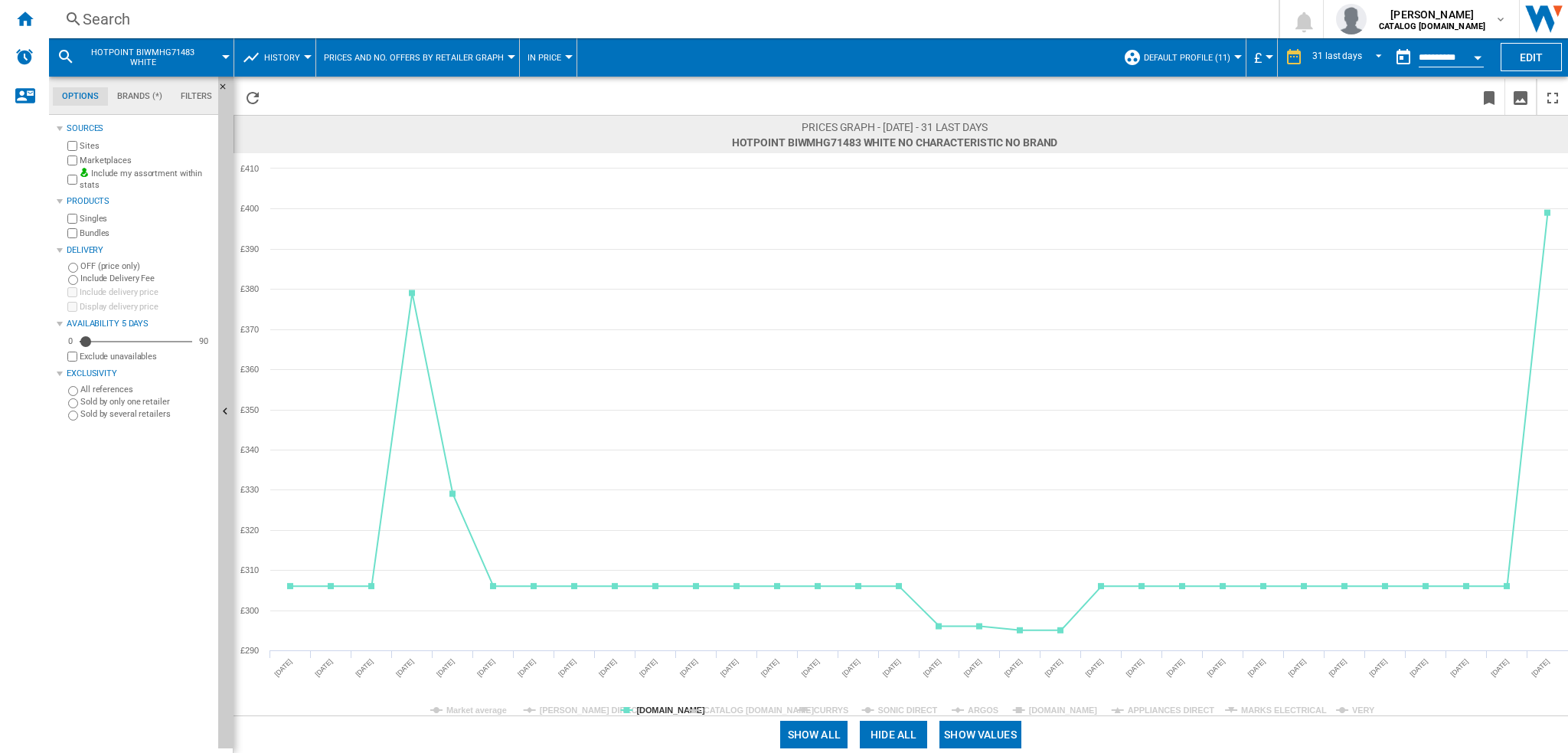
click at [1086, 713] on tspan "[DOMAIN_NAME]" at bounding box center [1064, 710] width 69 height 9
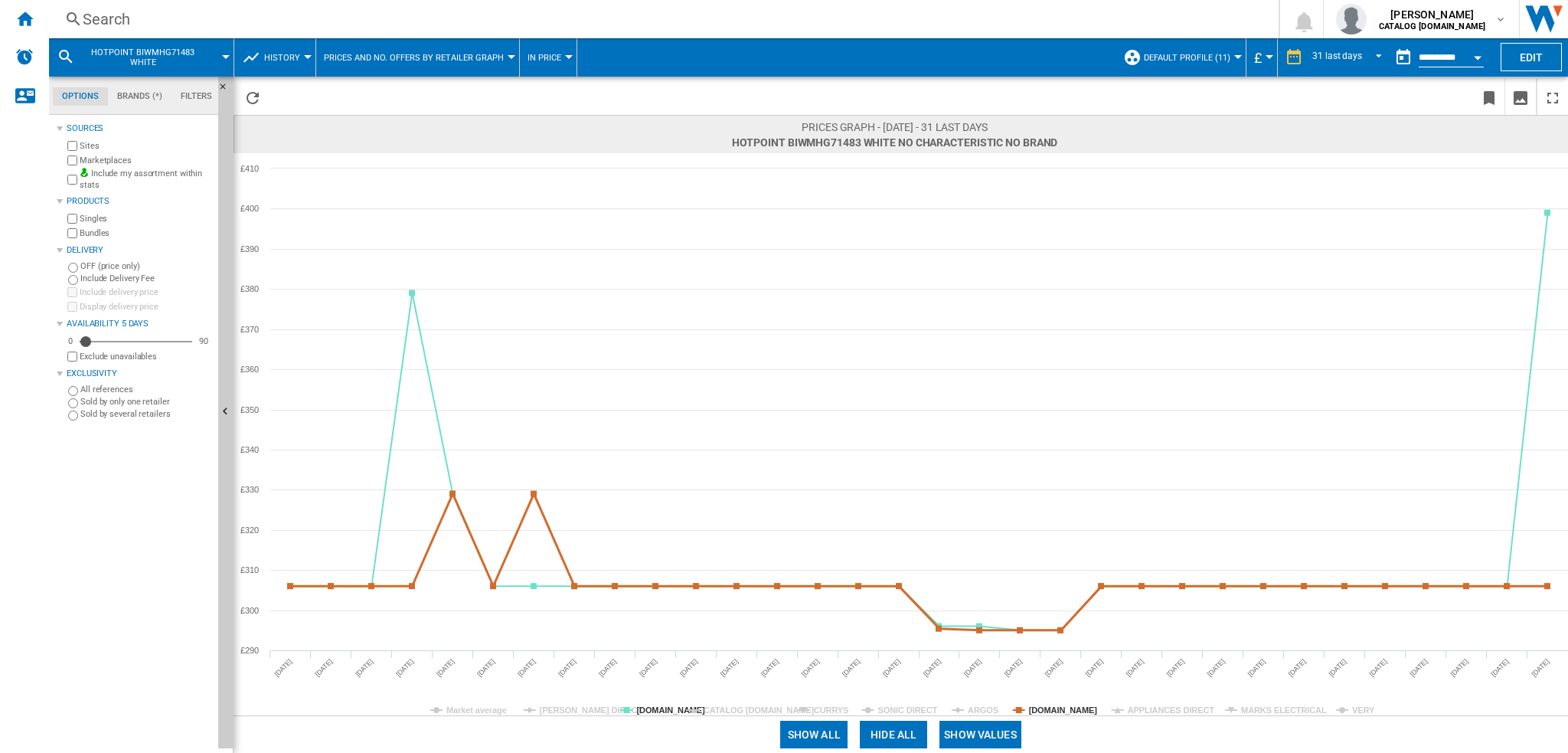
click at [1082, 712] on tspan "[DOMAIN_NAME]" at bounding box center [1064, 710] width 69 height 9
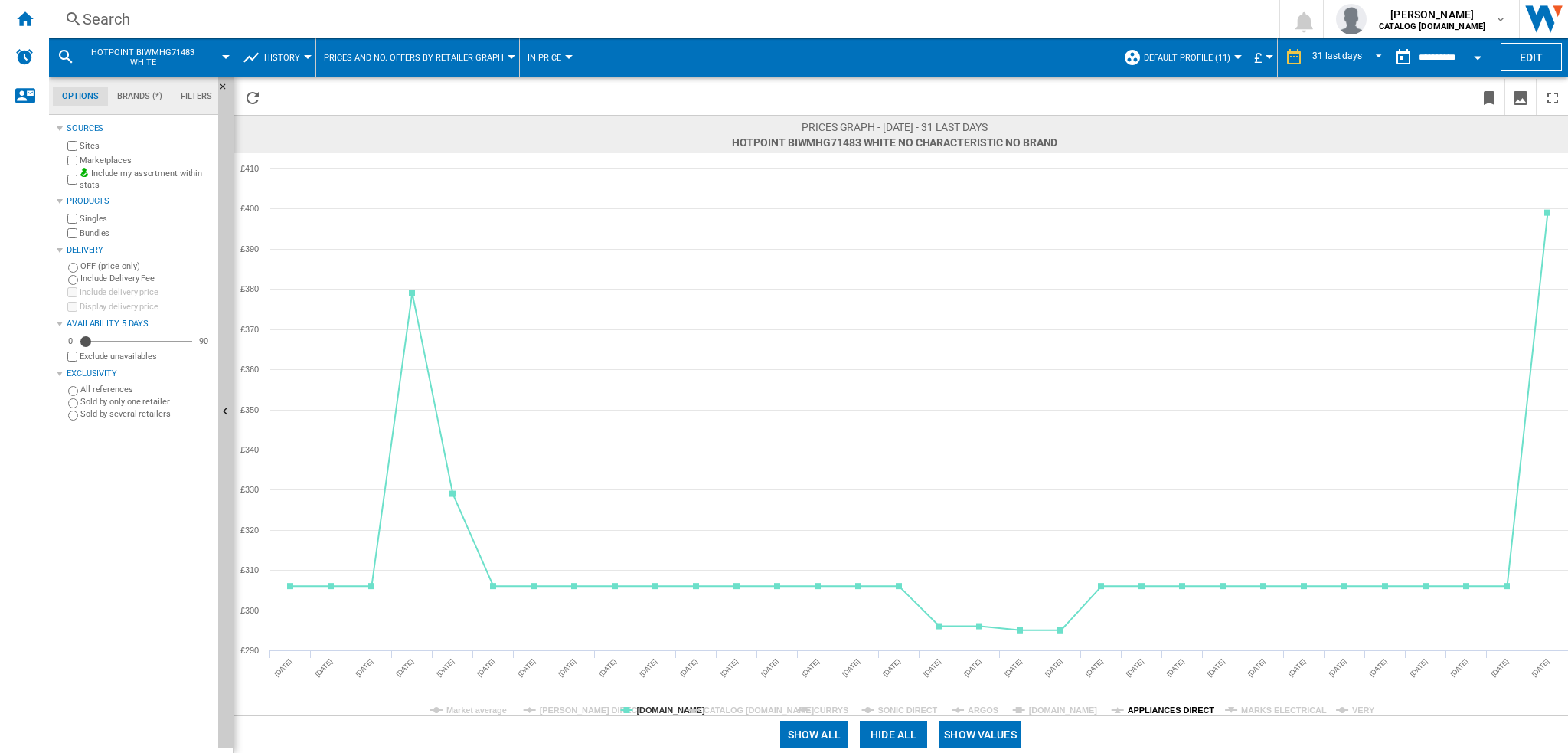
click at [1169, 712] on tspan "APPLIANCES DIRECT" at bounding box center [1171, 710] width 87 height 9
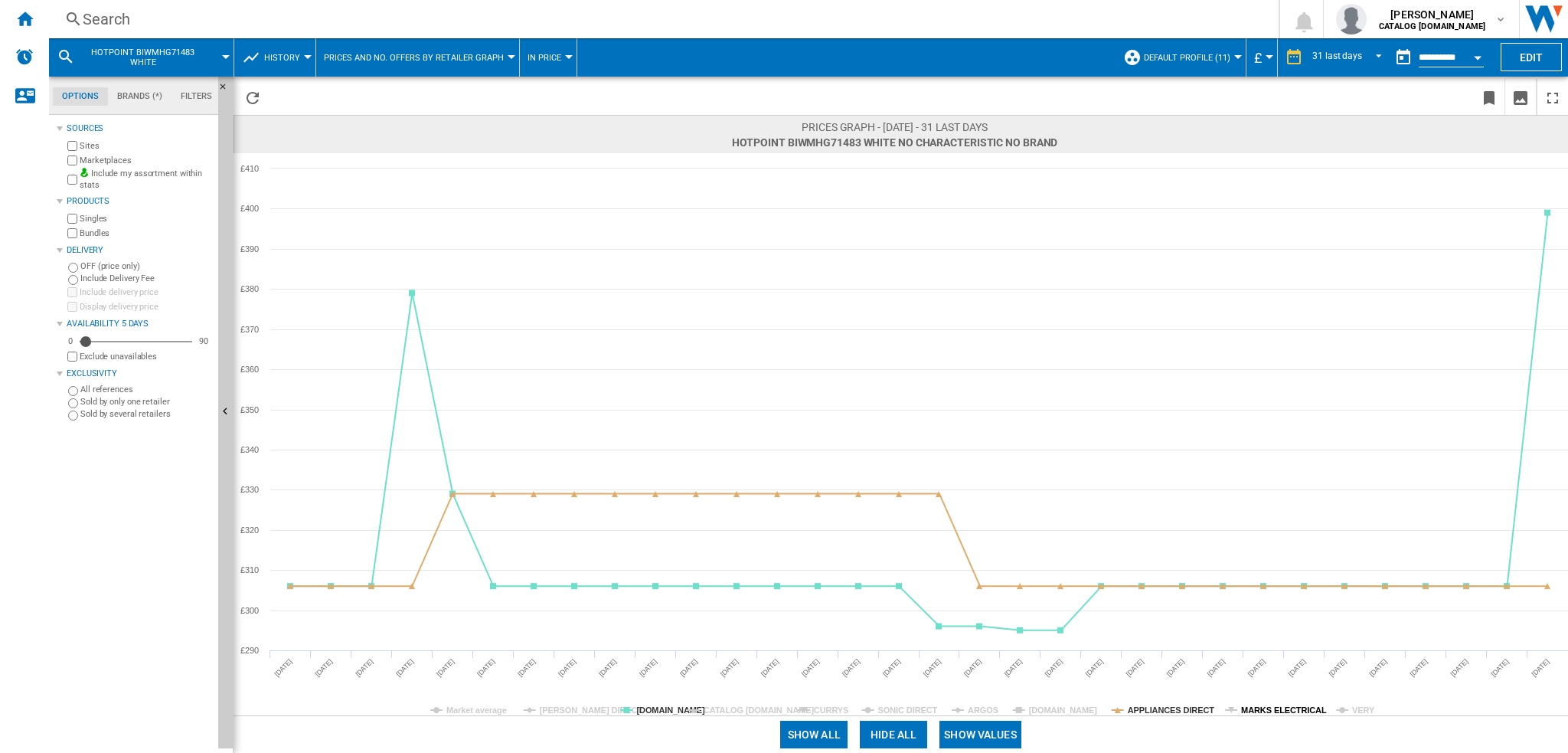
click at [1271, 706] on tspan "MARKS ELECTRICAL" at bounding box center [1284, 710] width 86 height 9
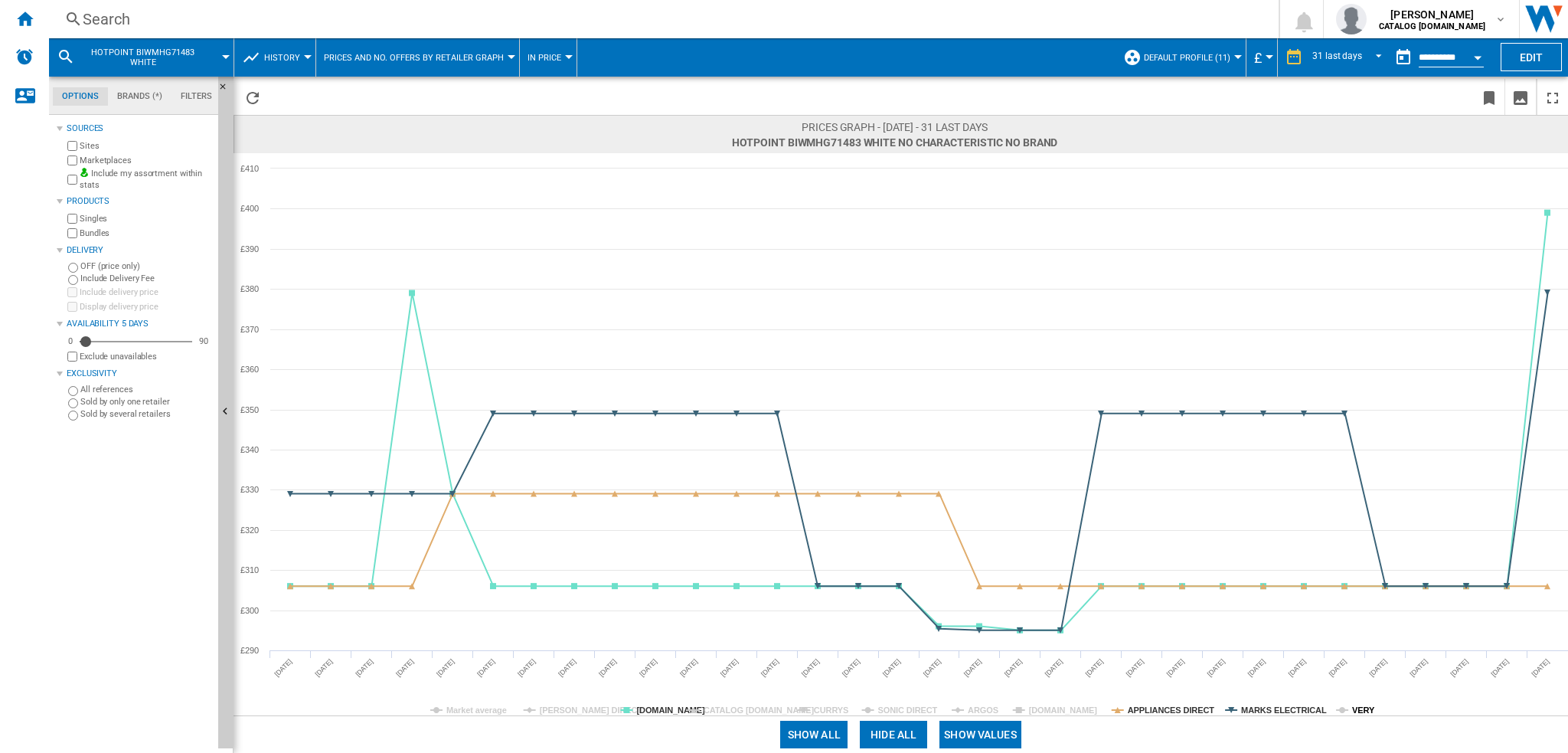
click at [1358, 707] on tspan "VERY" at bounding box center [1363, 710] width 23 height 9
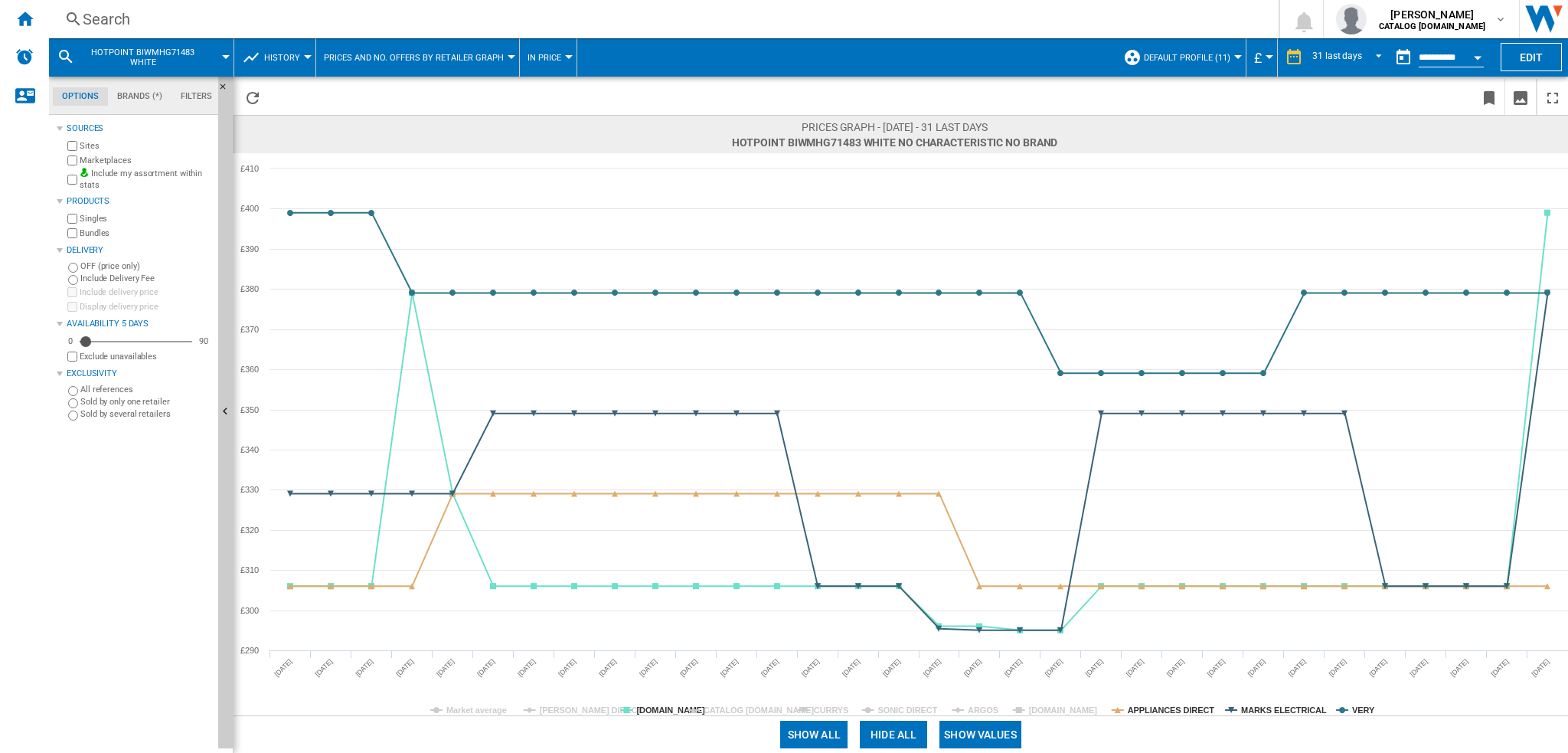
click at [1358, 707] on tspan "VERY" at bounding box center [1363, 710] width 23 height 9
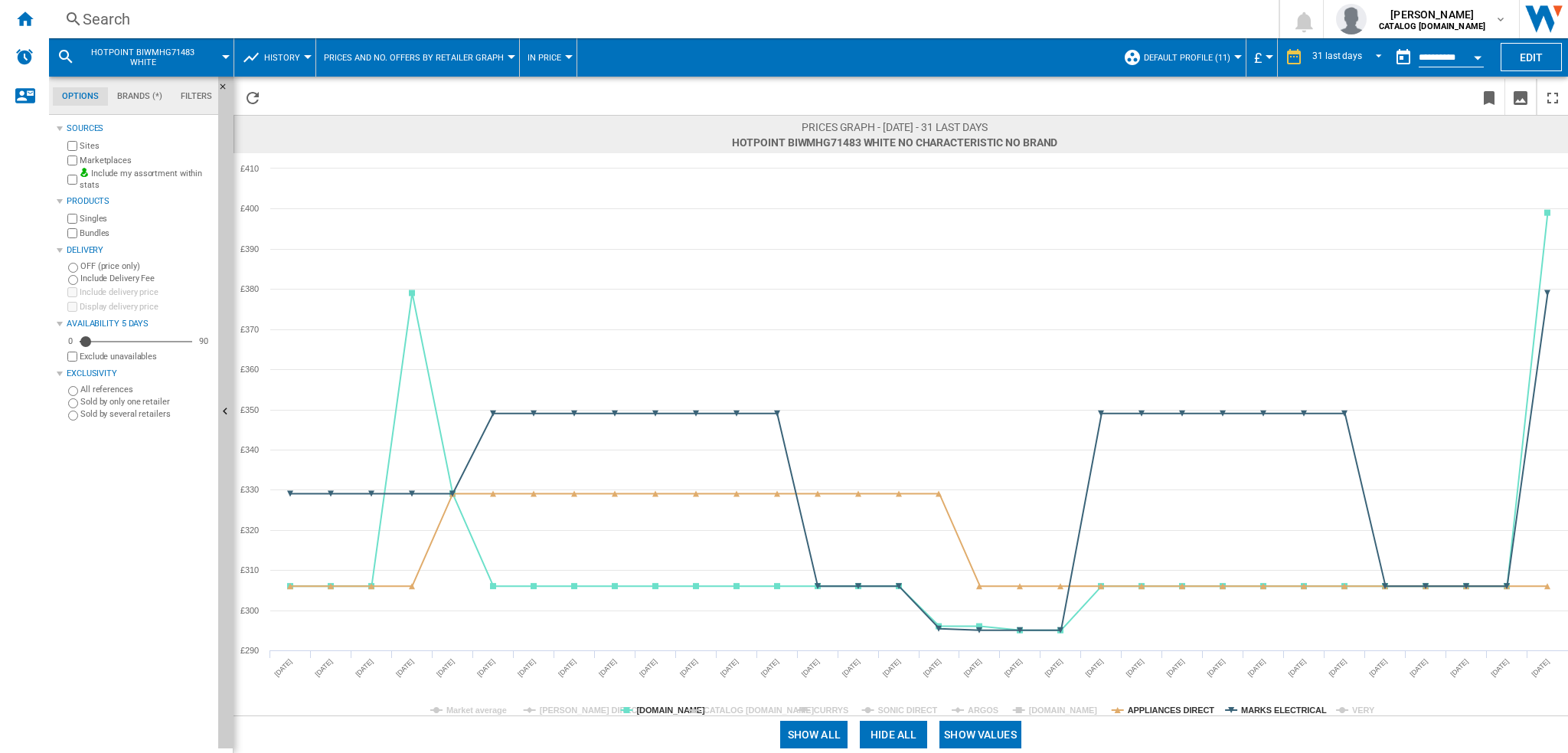
click at [1358, 707] on tspan "VERY" at bounding box center [1363, 710] width 23 height 9
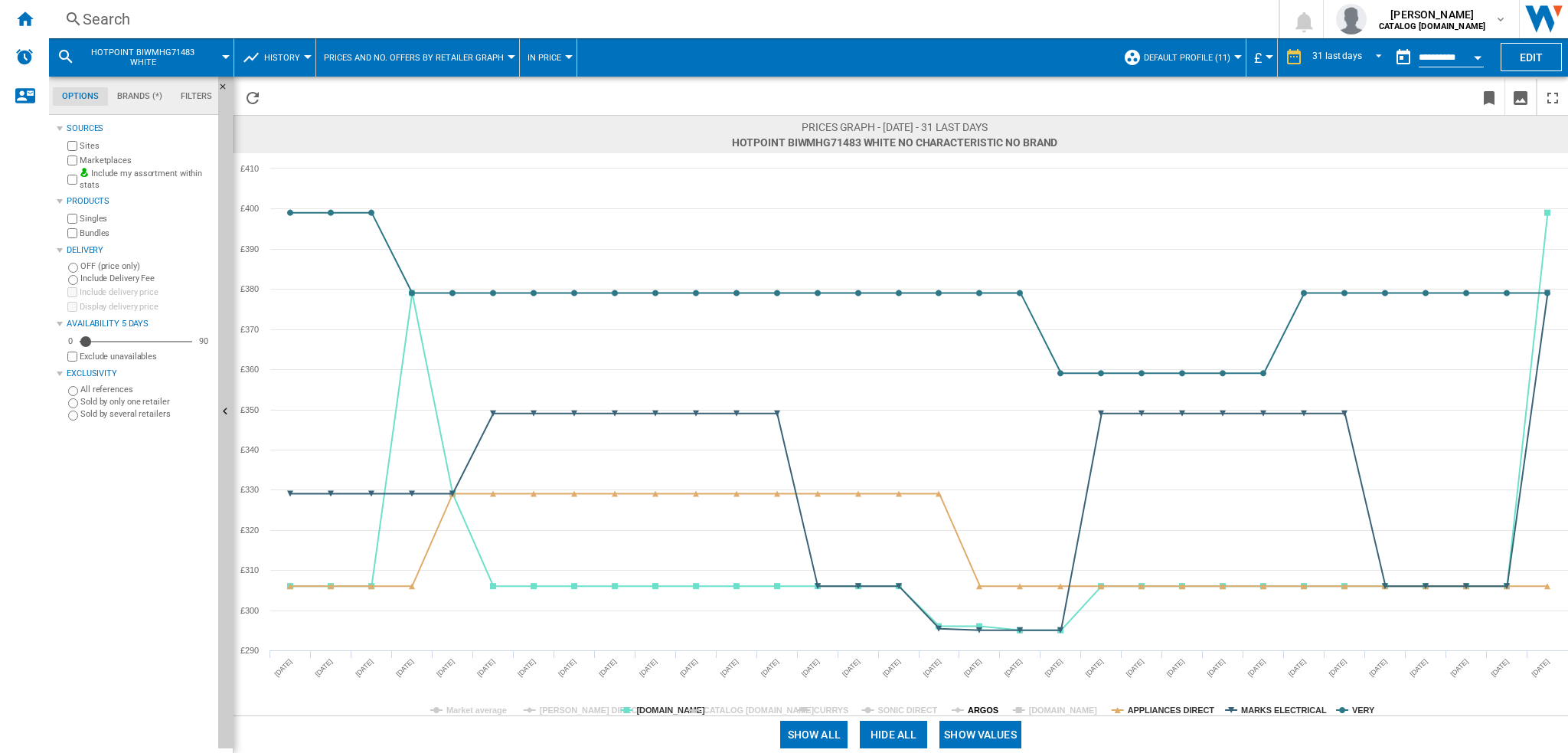
click at [987, 709] on tspan "ARGOS" at bounding box center [983, 710] width 31 height 9
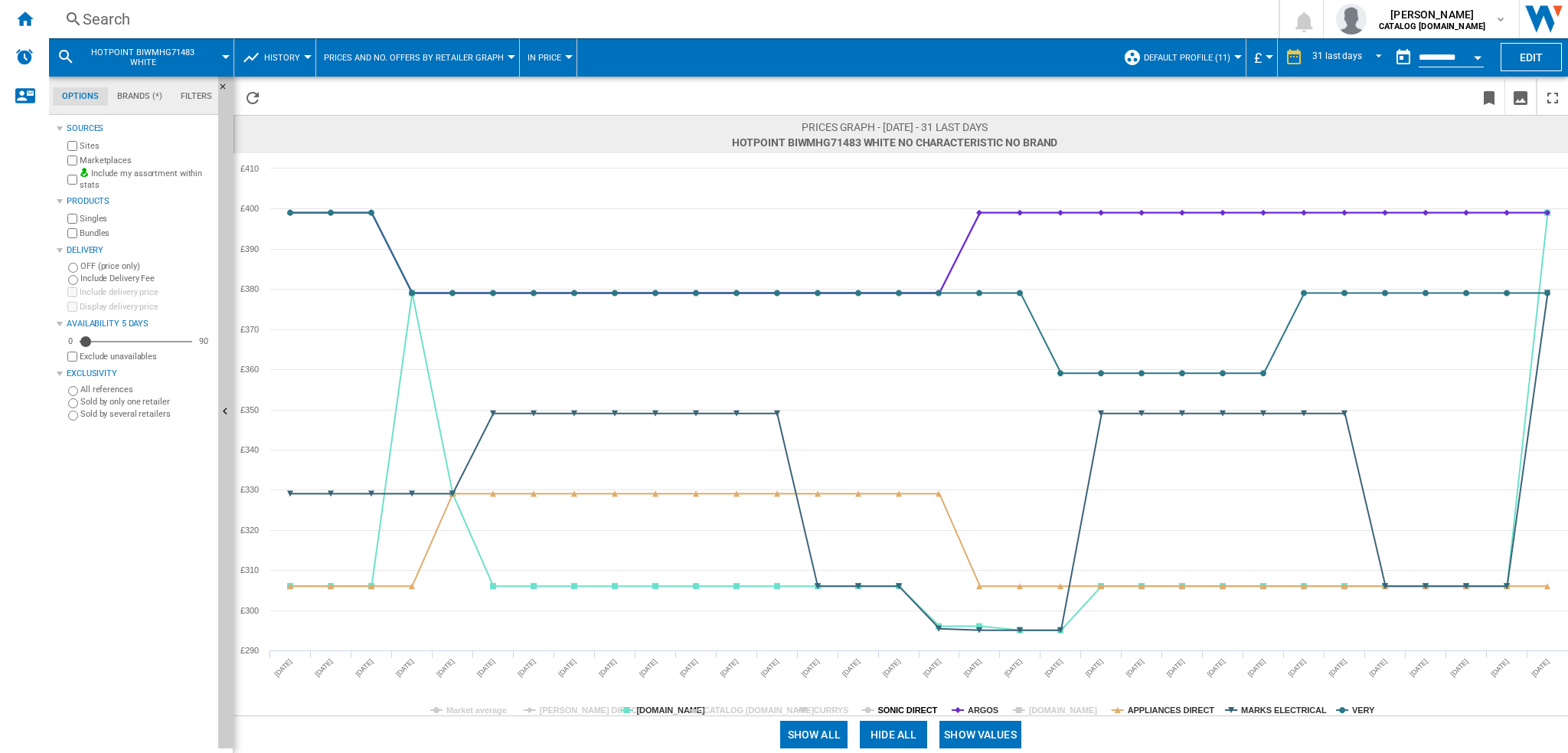
click at [910, 710] on tspan "SONIC DIRECT" at bounding box center [908, 710] width 60 height 9
click at [824, 707] on tspan "CURRYS" at bounding box center [831, 710] width 34 height 9
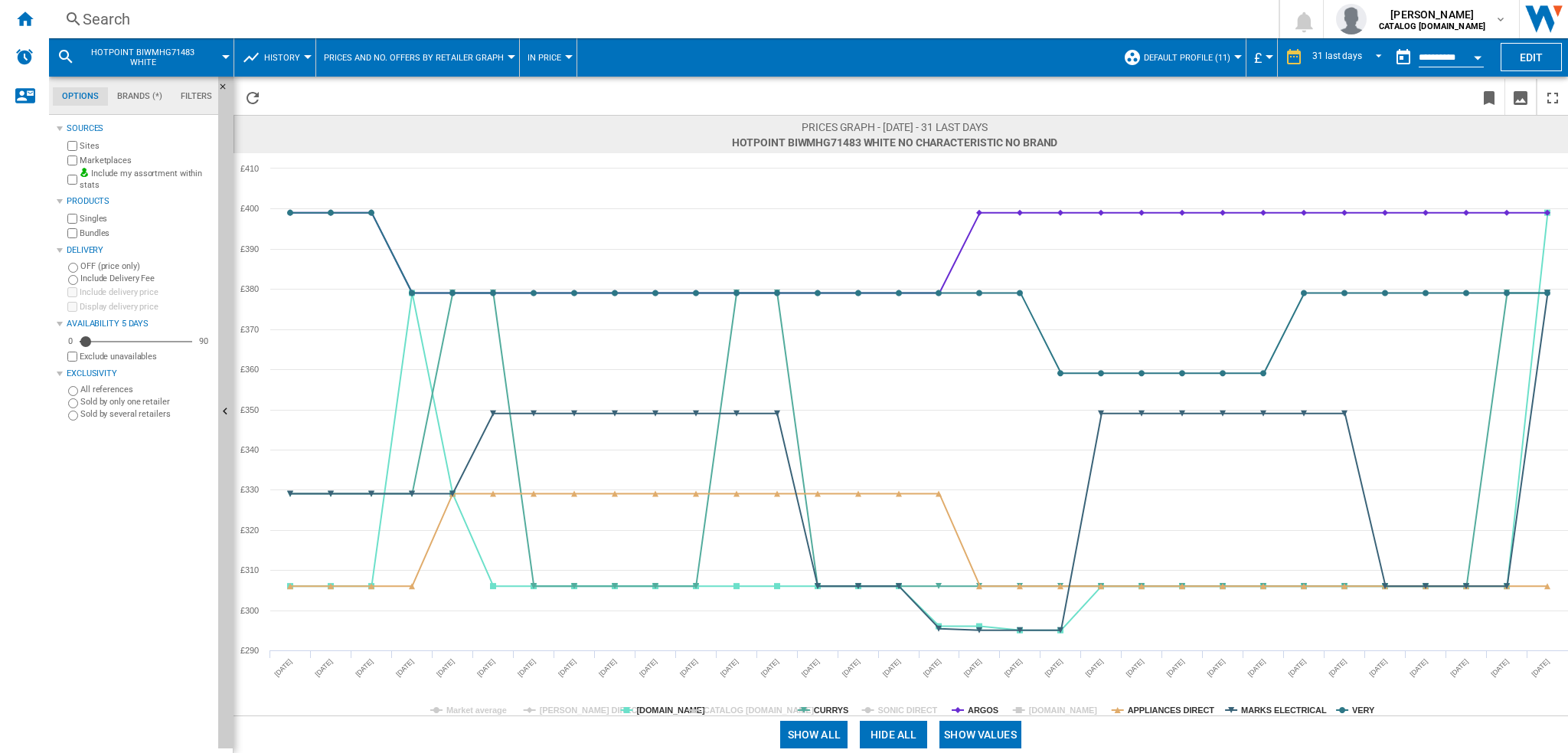
click at [824, 707] on tspan "CURRYS" at bounding box center [831, 710] width 34 height 9
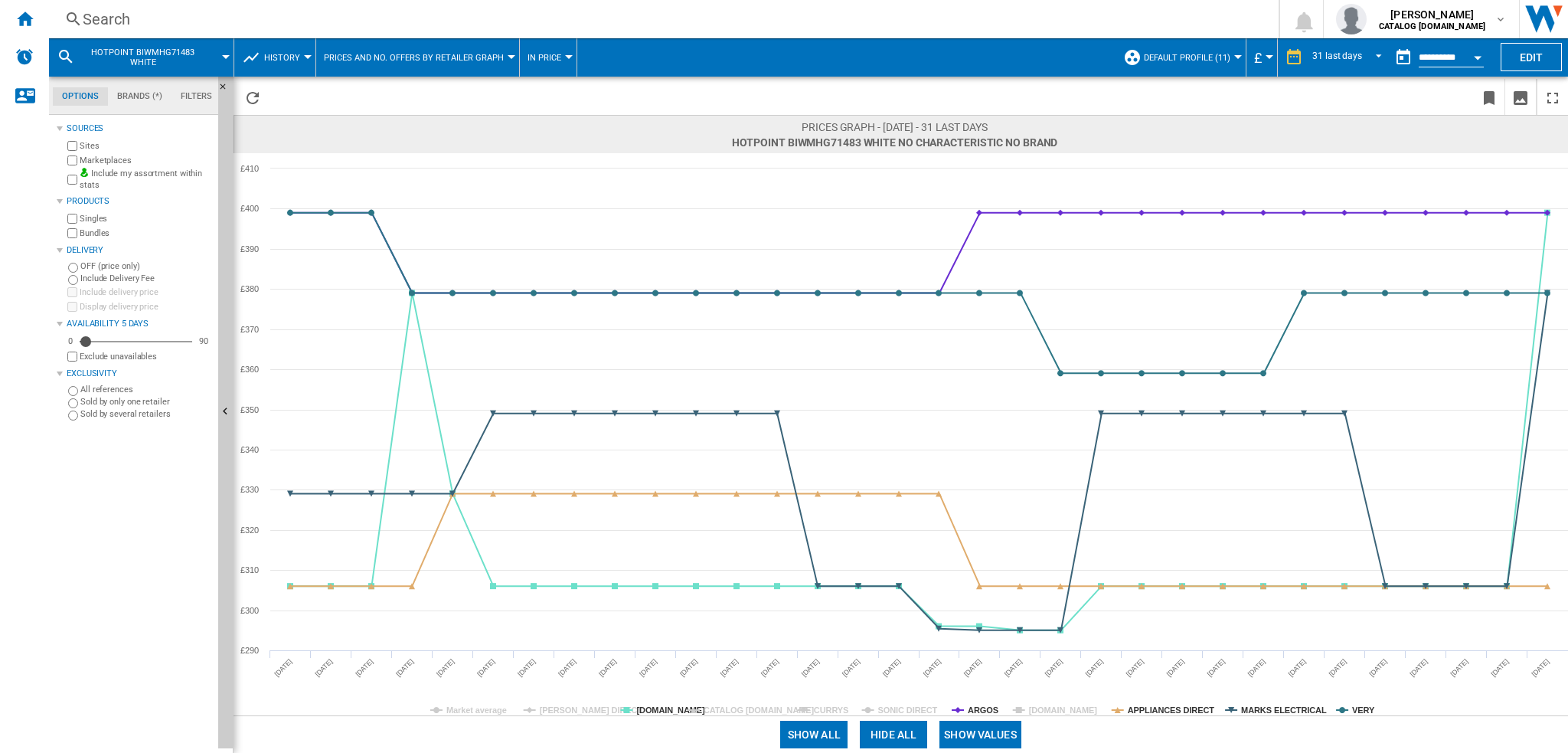
click at [824, 707] on tspan "CURRYS" at bounding box center [831, 710] width 34 height 9
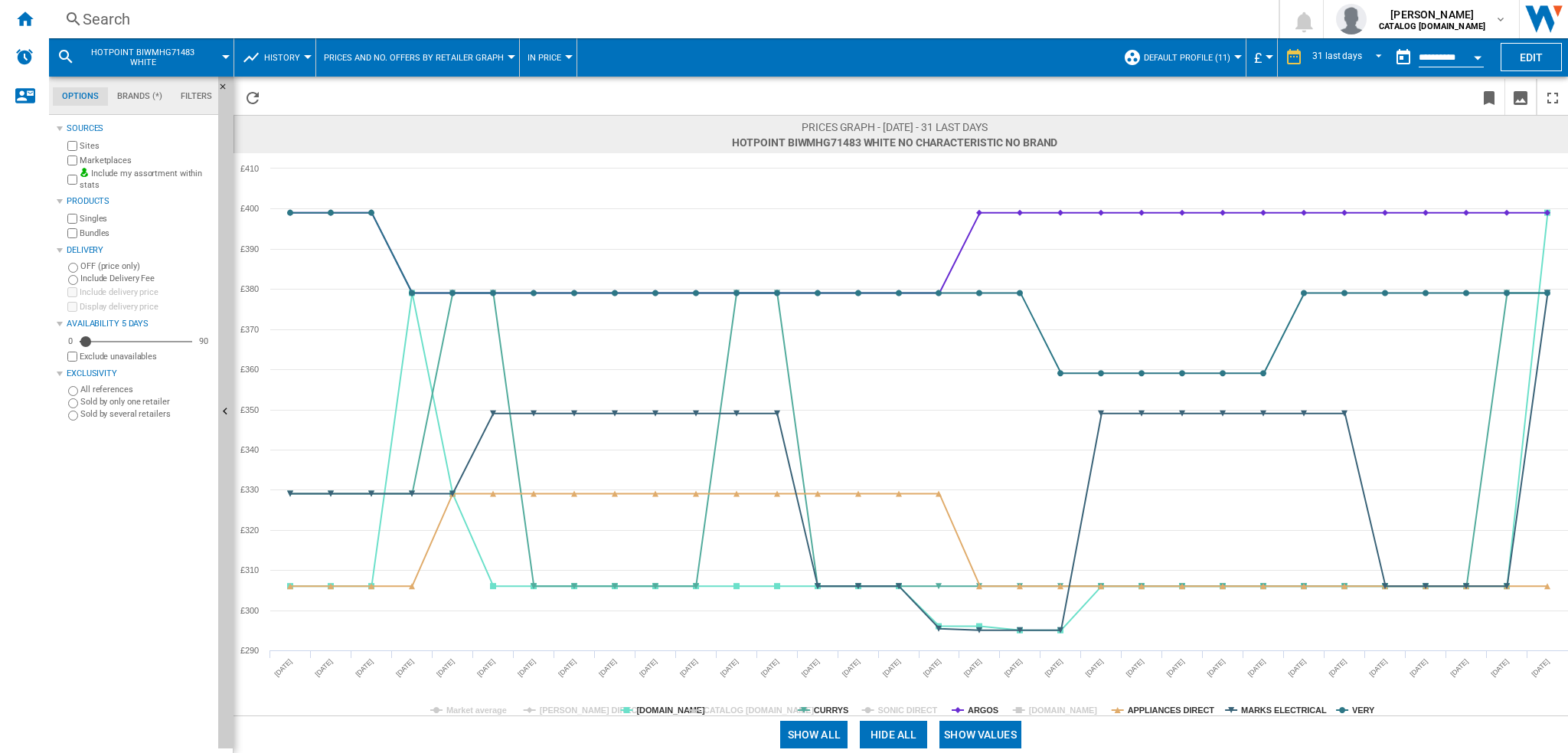
click at [824, 707] on tspan "CURRYS" at bounding box center [831, 710] width 34 height 9
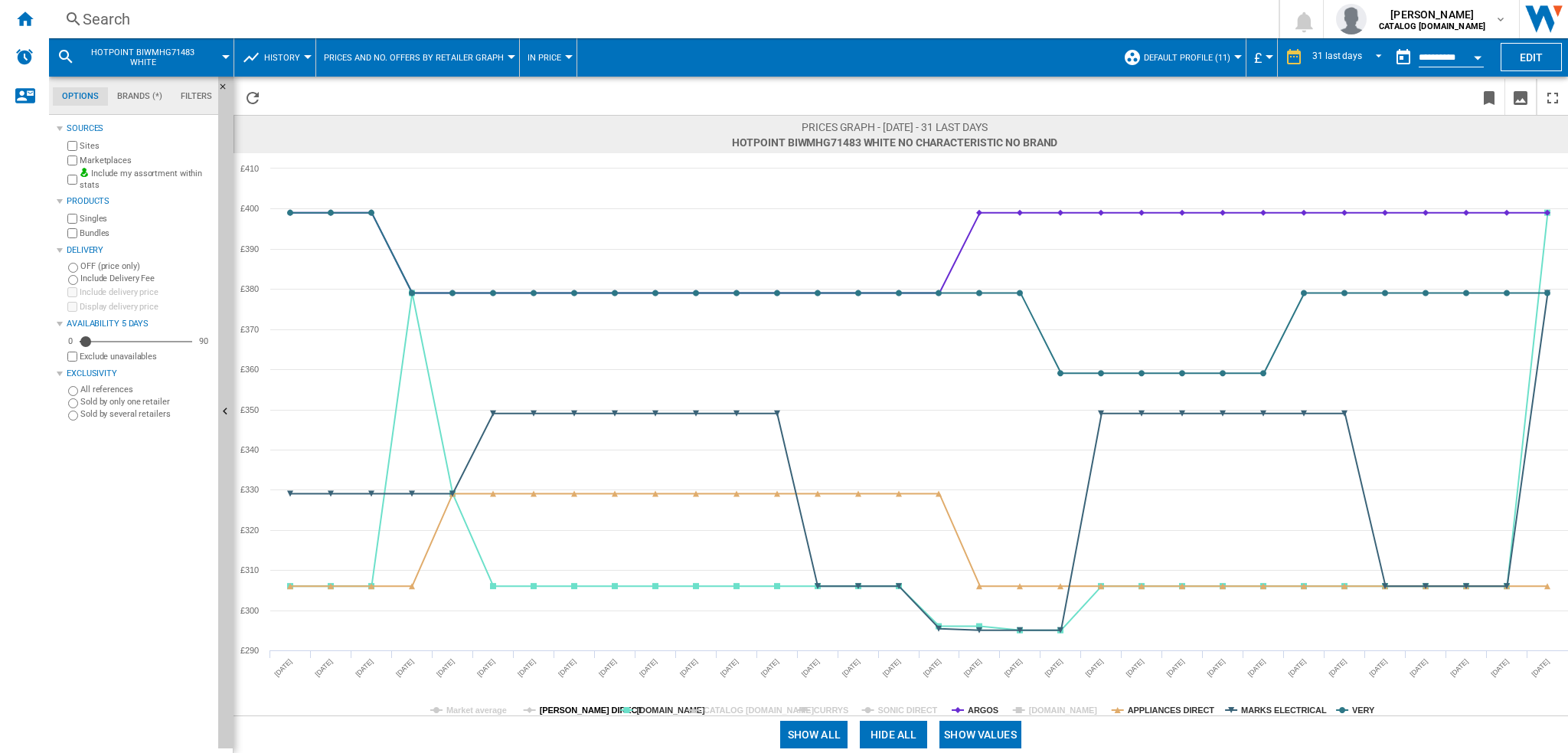
click at [576, 709] on tspan "[PERSON_NAME] DIRECT" at bounding box center [591, 710] width 103 height 9
click at [577, 707] on tspan "[PERSON_NAME] DIRECT" at bounding box center [591, 710] width 103 height 9
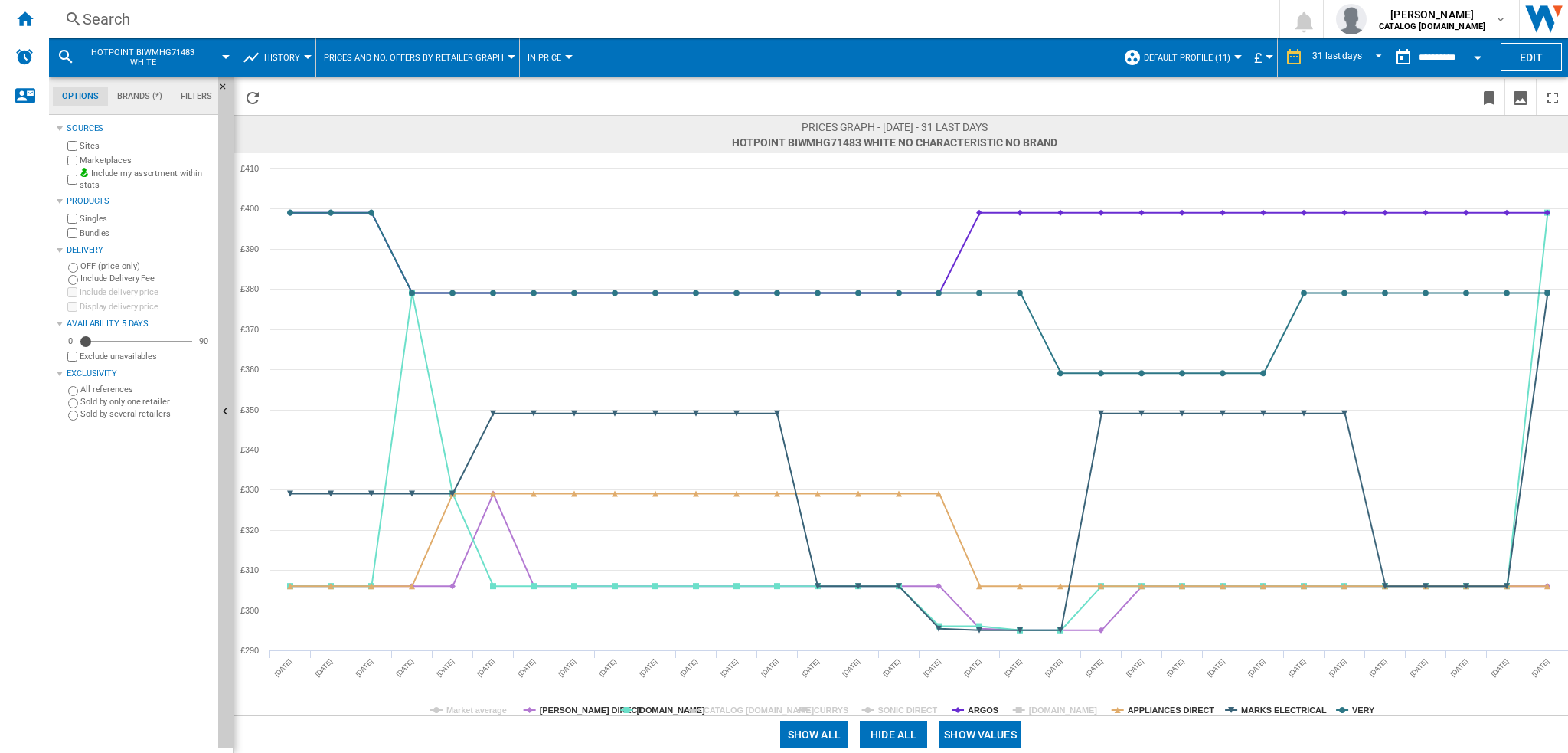
click at [880, 732] on button "Hide all" at bounding box center [893, 735] width 67 height 28
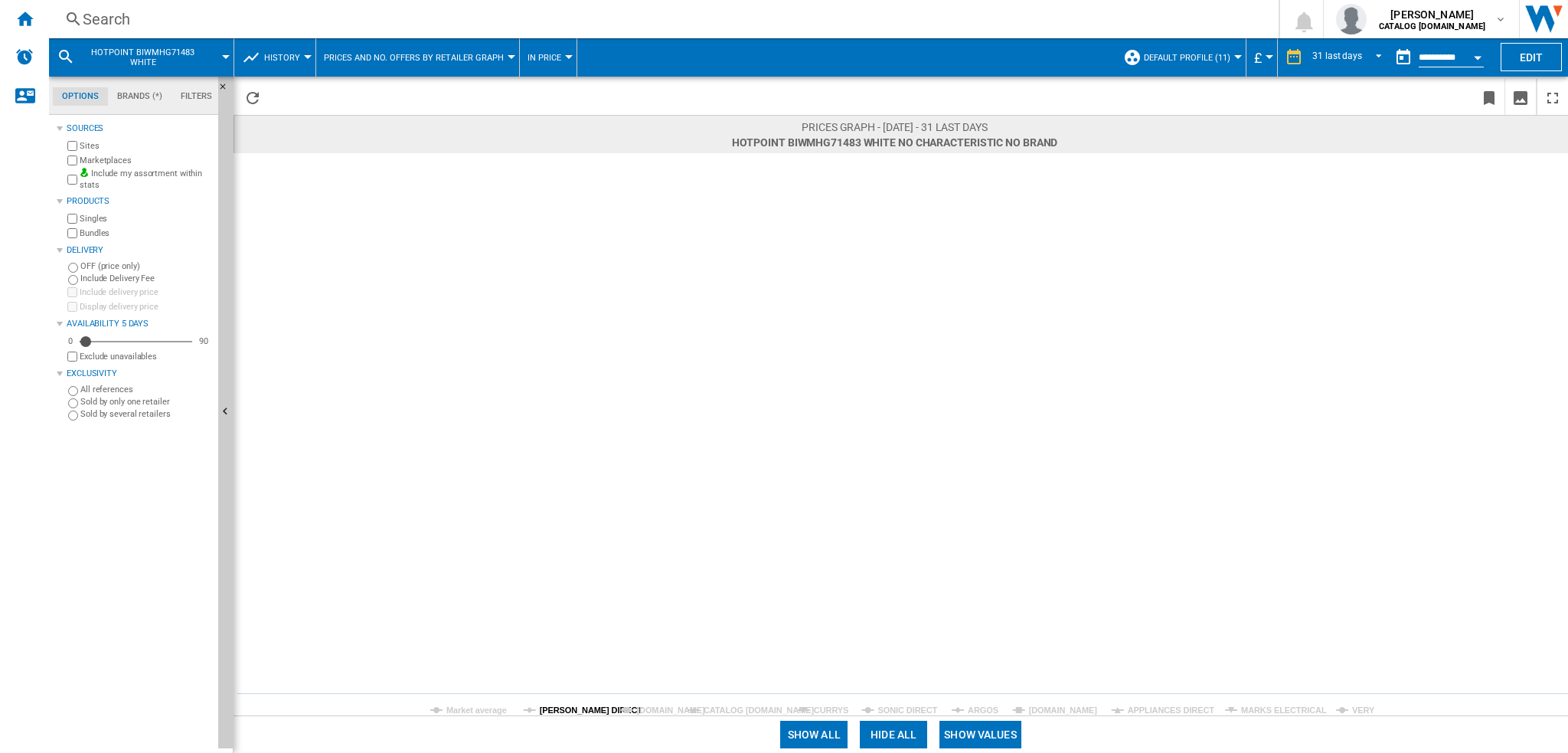
click at [565, 709] on tspan "[PERSON_NAME] DIRECT" at bounding box center [591, 710] width 103 height 9
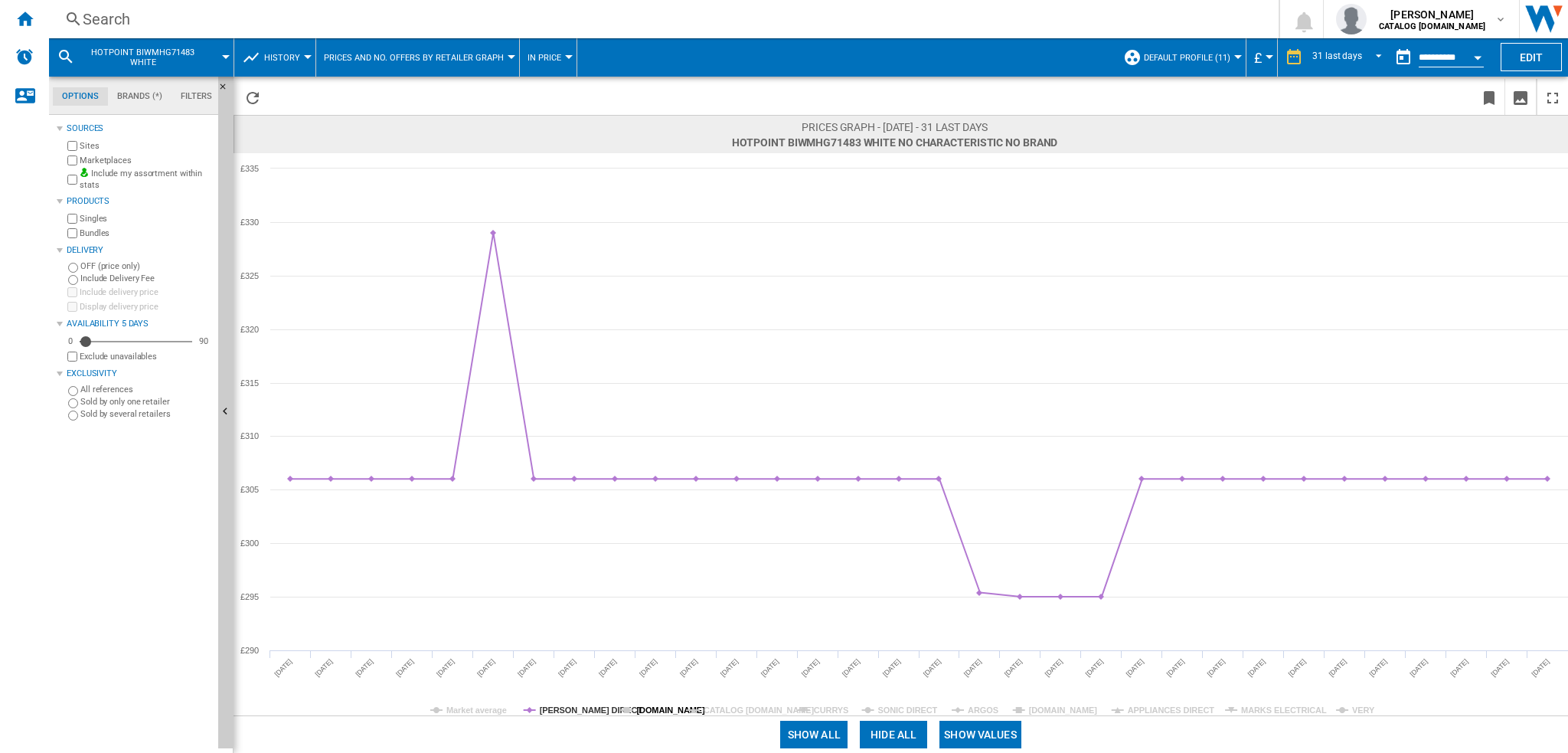
click at [658, 707] on tspan "[DOMAIN_NAME]" at bounding box center [670, 710] width 69 height 9
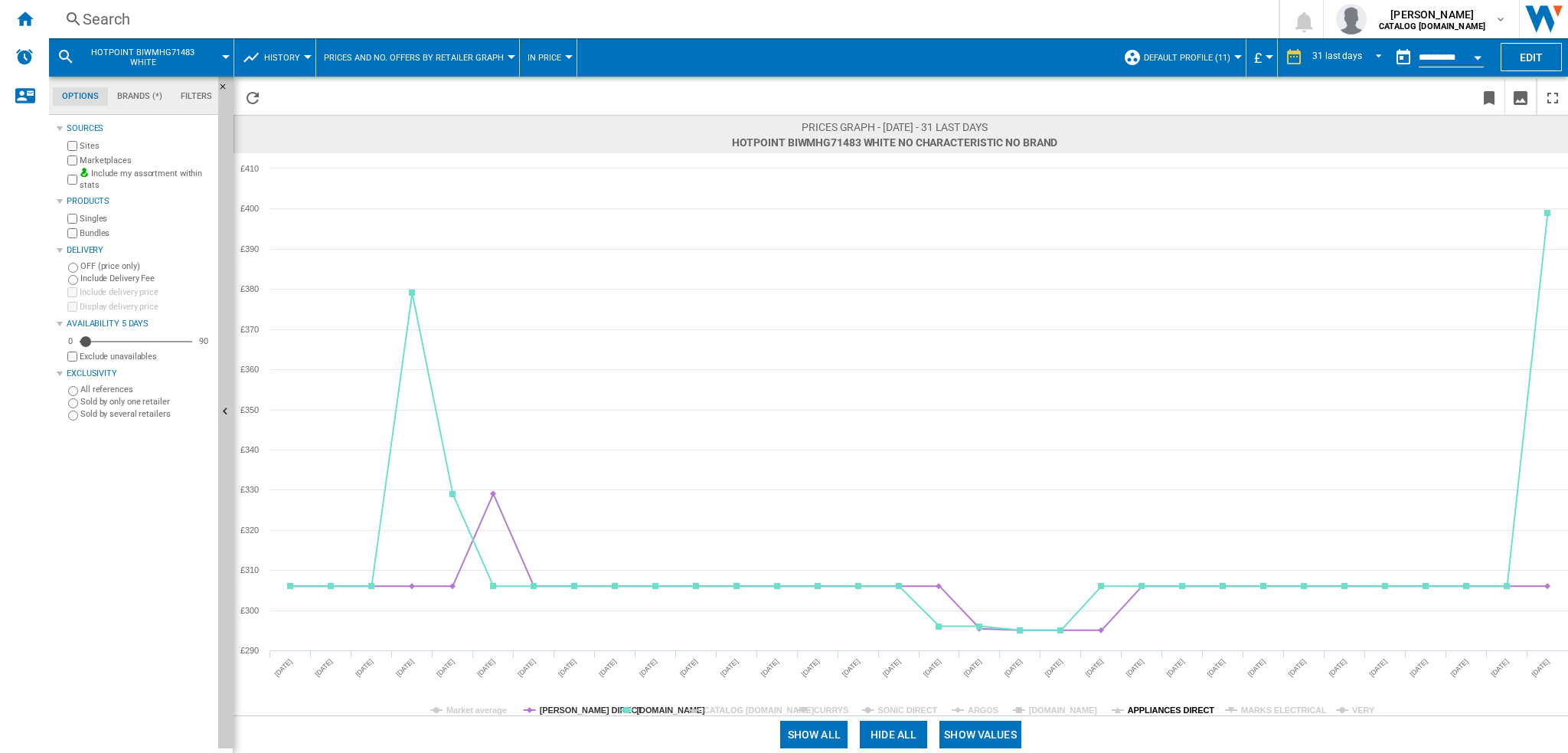
click at [1200, 711] on tspan "APPLIANCES DIRECT" at bounding box center [1171, 710] width 87 height 9
click at [1054, 710] on tspan "[DOMAIN_NAME]" at bounding box center [1064, 710] width 69 height 9
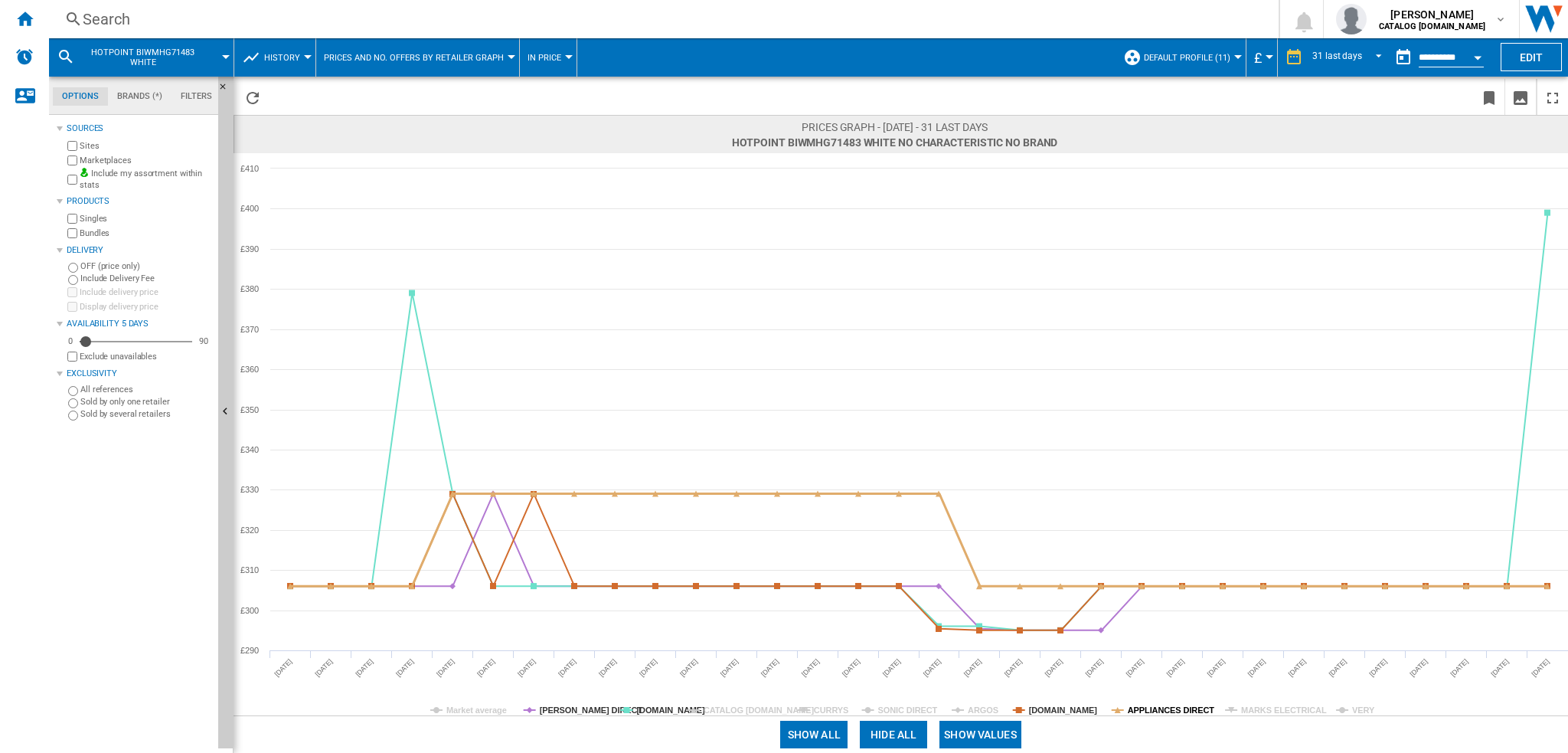
click at [1138, 708] on tspan "APPLIANCES DIRECT" at bounding box center [1171, 710] width 87 height 9
click at [637, 709] on tspan "[DOMAIN_NAME]" at bounding box center [670, 710] width 69 height 9
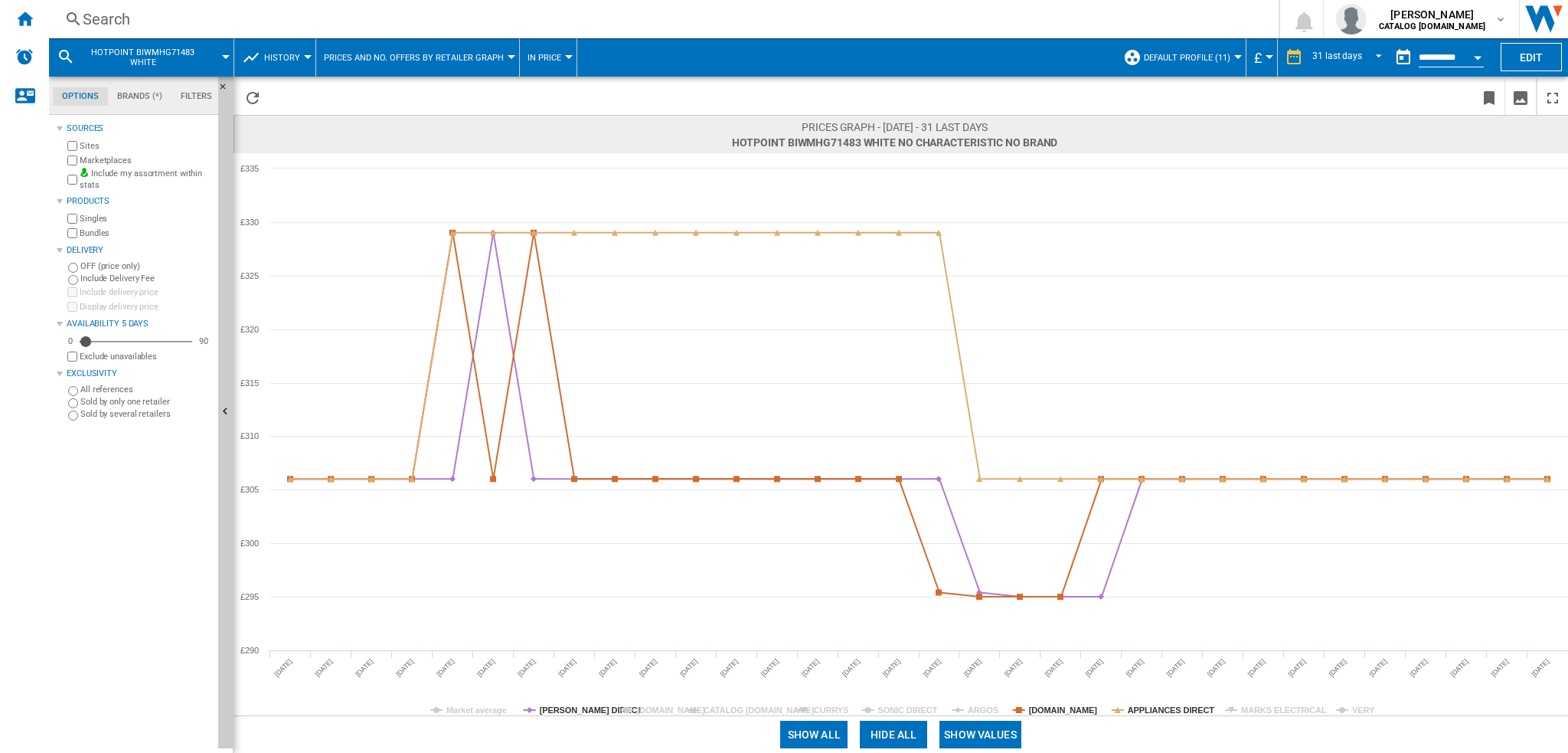
click at [643, 707] on tspan "[DOMAIN_NAME]" at bounding box center [670, 710] width 69 height 9
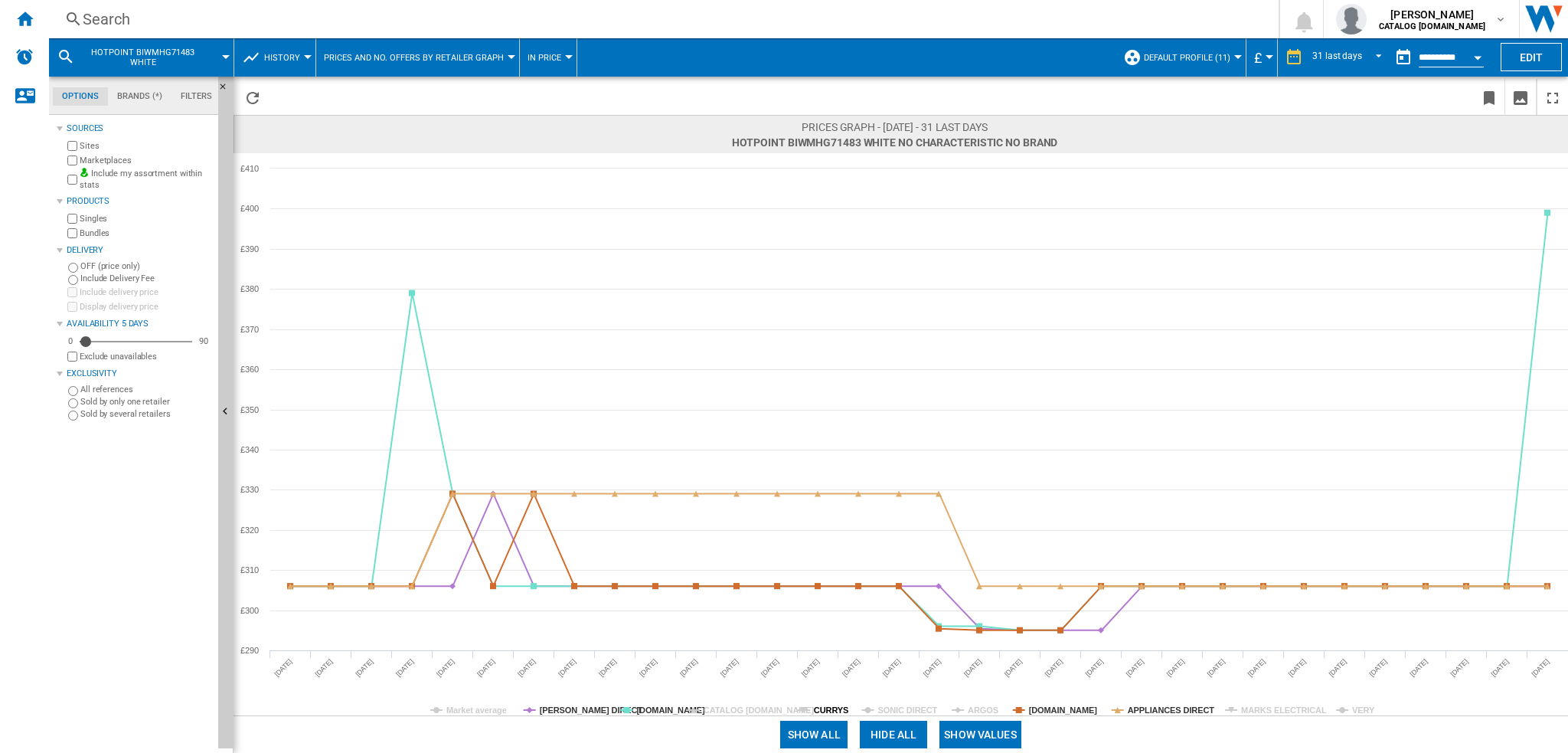
click at [831, 712] on tspan "CURRYS" at bounding box center [831, 710] width 34 height 9
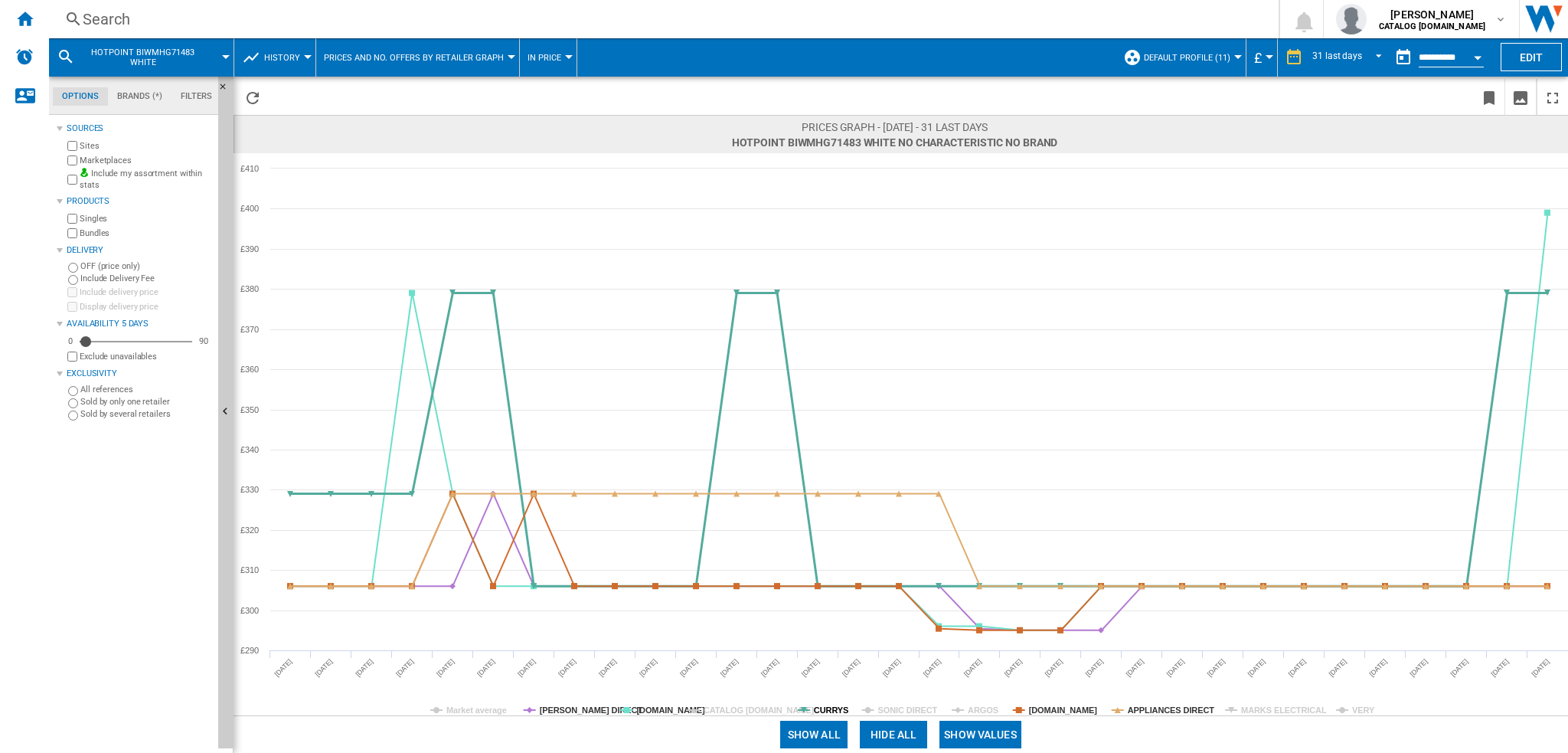
click at [822, 710] on tspan "CURRYS" at bounding box center [831, 710] width 34 height 9
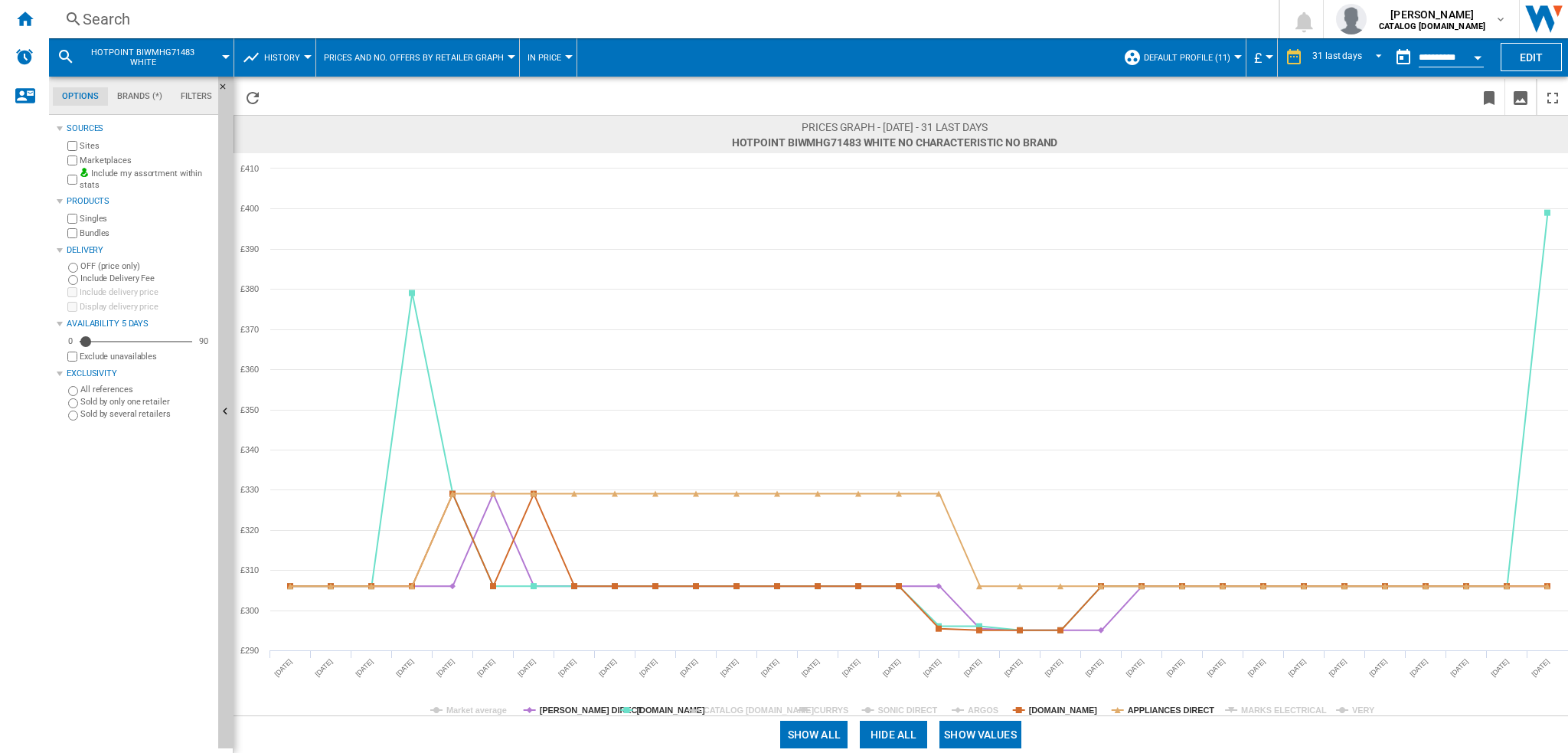
click at [253, 12] on div "Search" at bounding box center [661, 19] width 1156 height 22
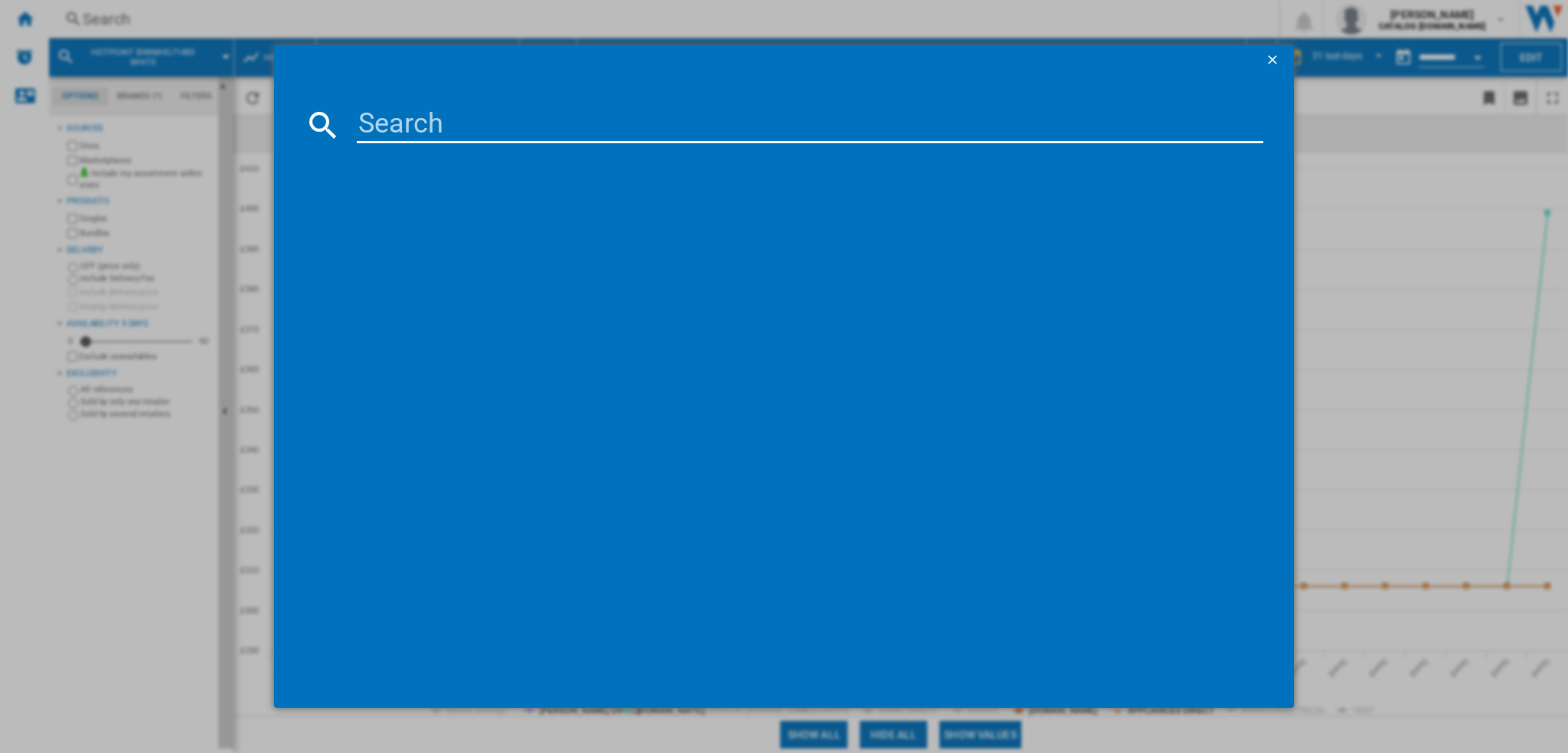
click at [393, 135] on input at bounding box center [810, 125] width 906 height 37
type input "BIWMHG81485"
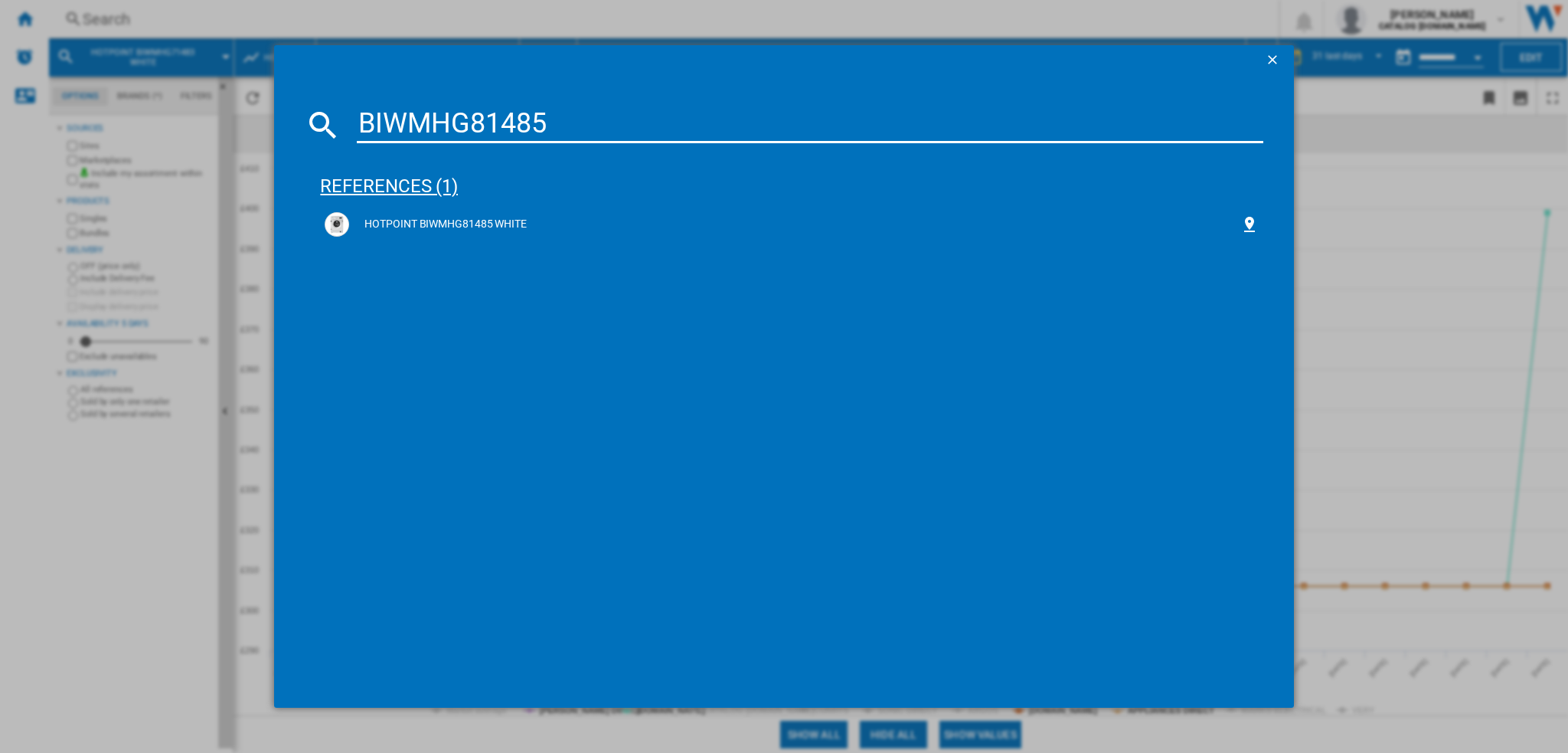
click at [434, 206] on div "references (1)" at bounding box center [790, 180] width 942 height 57
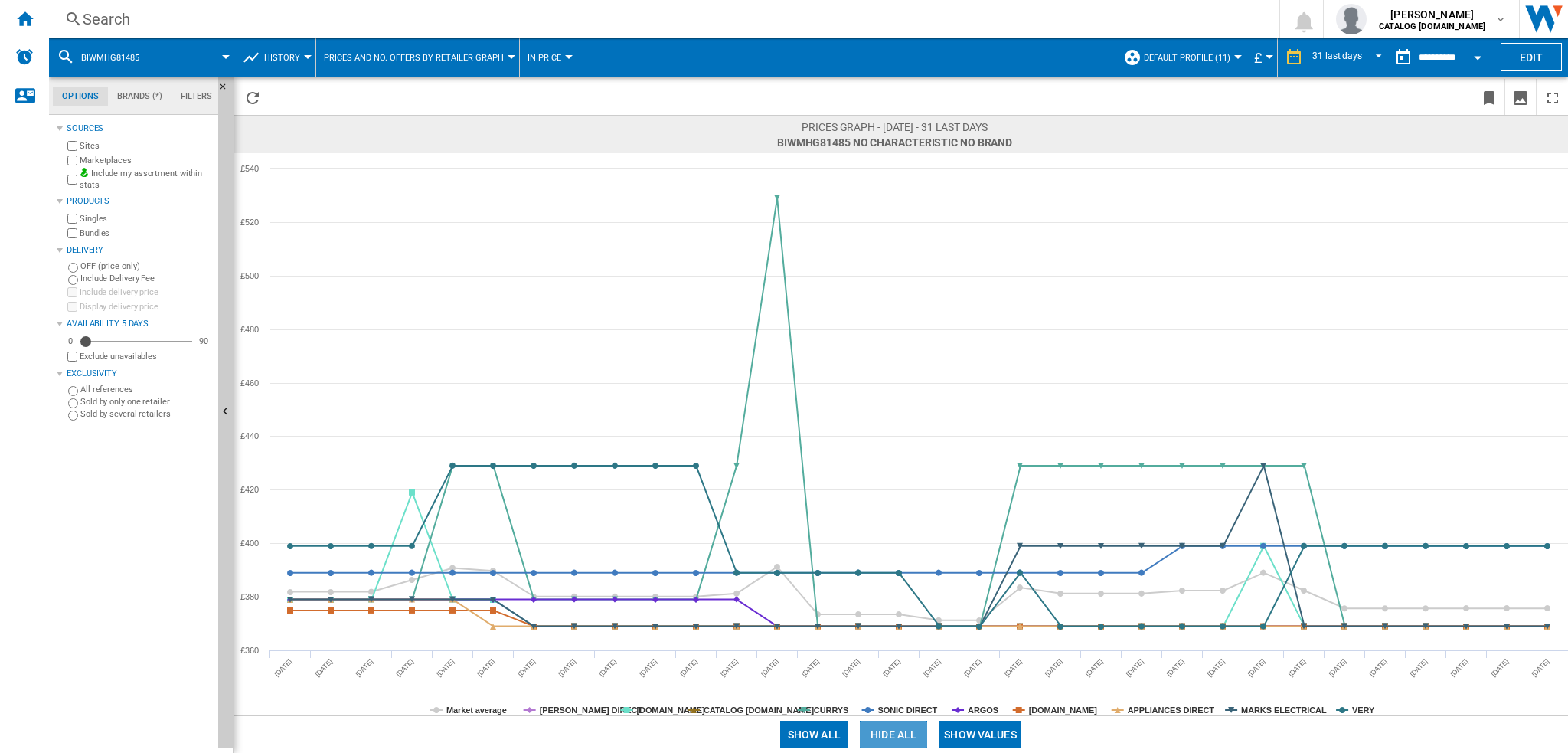
click at [903, 734] on button "Hide all" at bounding box center [893, 735] width 67 height 28
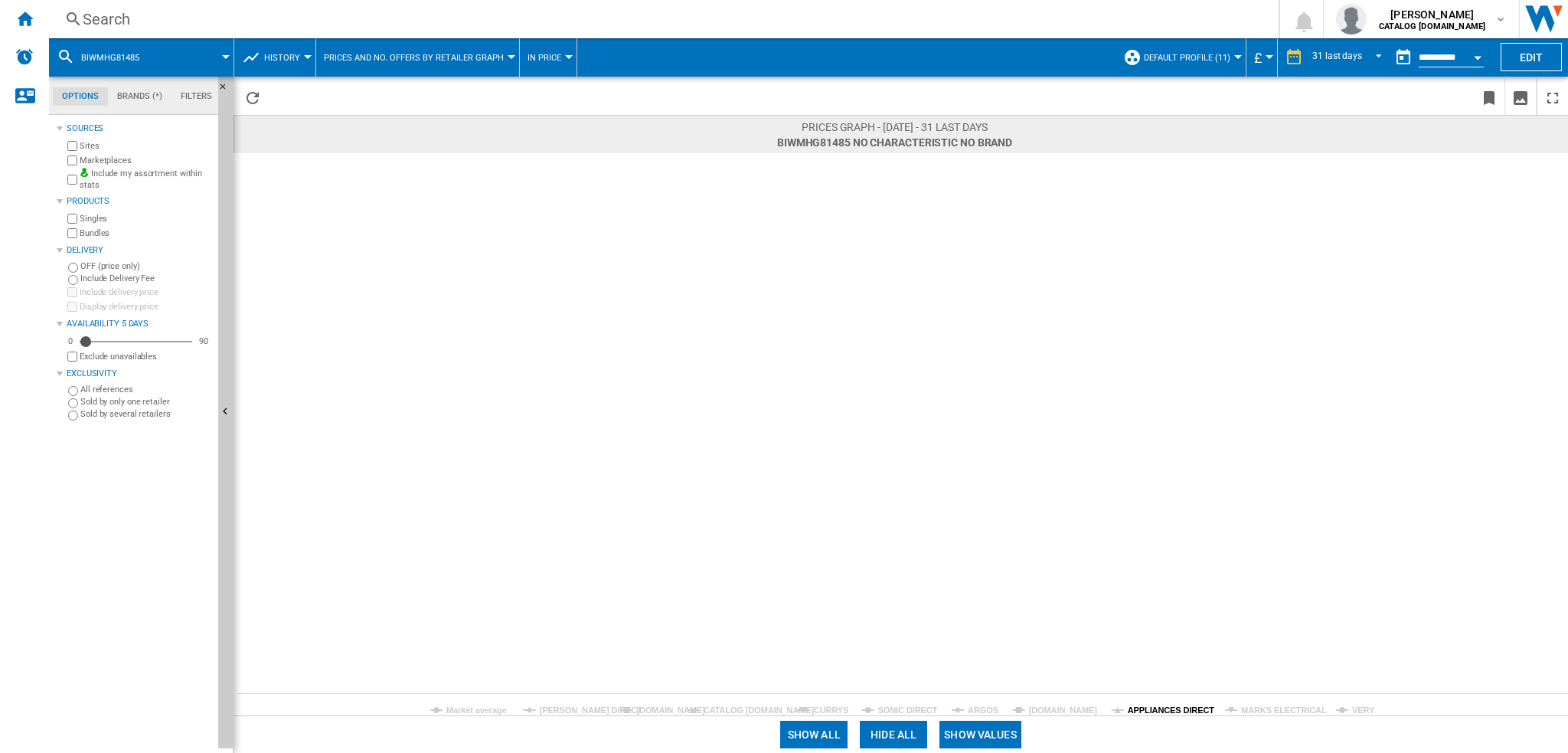
click at [1143, 707] on tspan "APPLIANCES DIRECT" at bounding box center [1171, 710] width 87 height 9
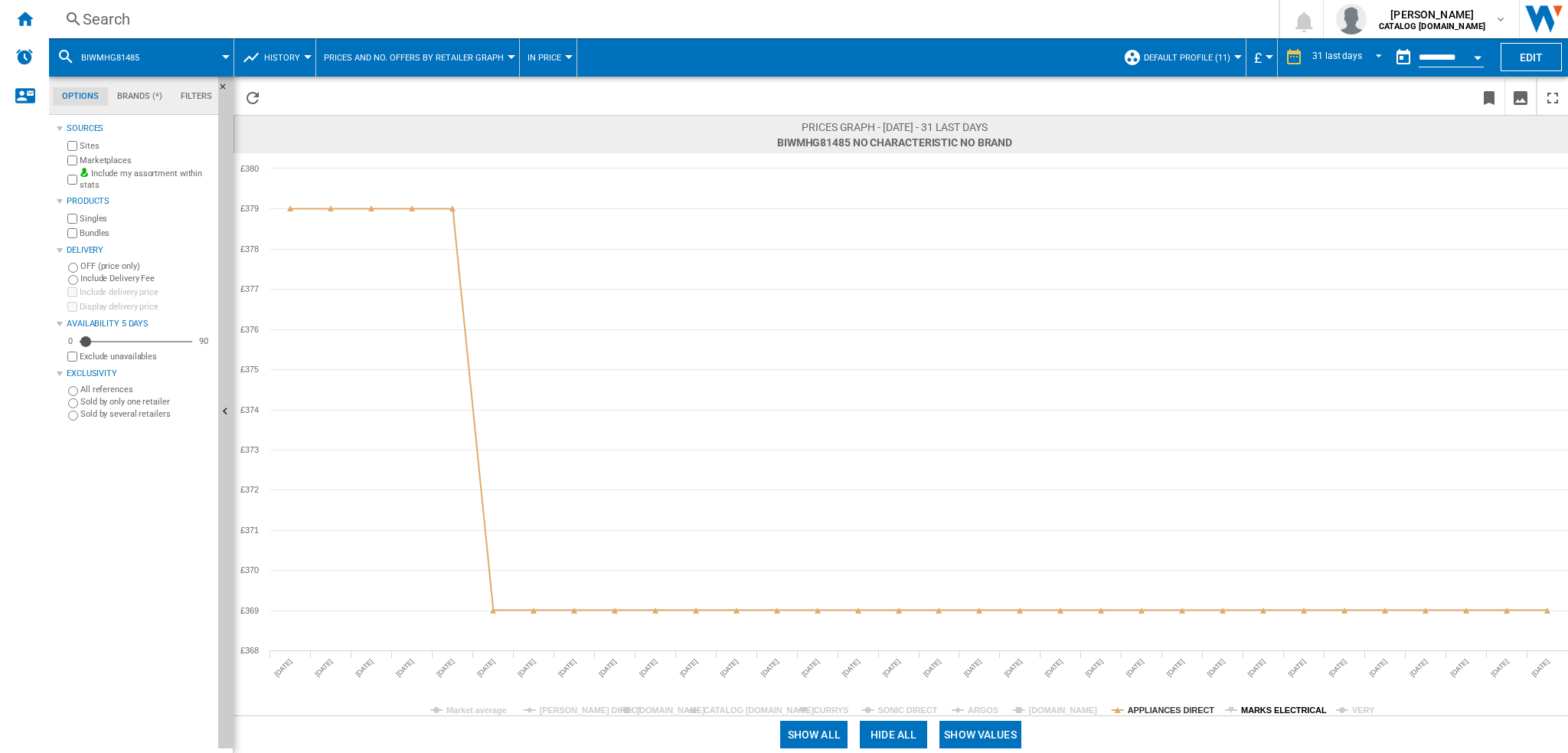
click at [1258, 706] on tspan "MARKS ELECTRICAL" at bounding box center [1284, 710] width 86 height 9
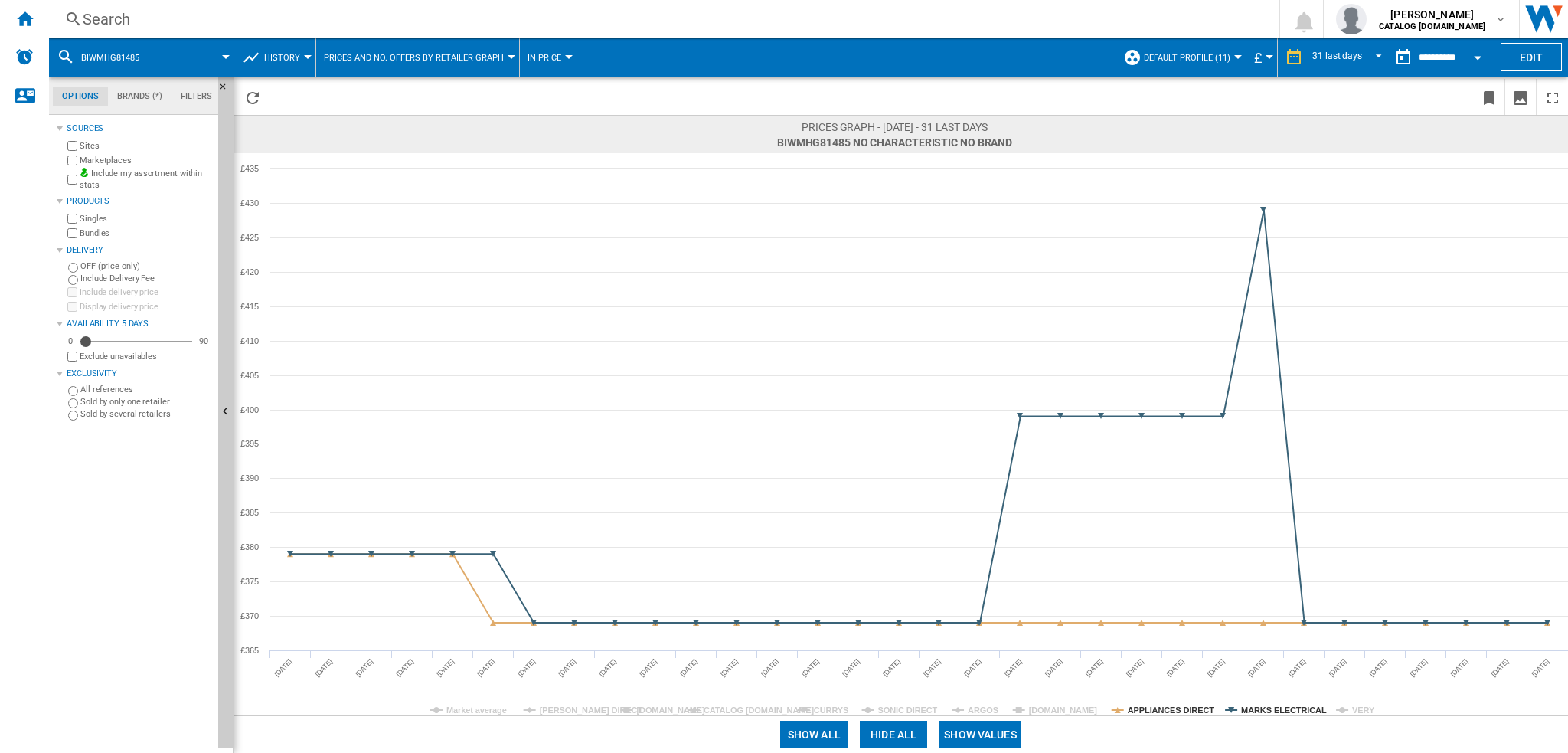
click at [1347, 708] on rect at bounding box center [900, 435] width 1335 height 562
click at [1351, 711] on rect at bounding box center [900, 435] width 1335 height 562
click at [1065, 703] on rect at bounding box center [900, 435] width 1335 height 562
click at [1063, 710] on tspan "[DOMAIN_NAME]" at bounding box center [1064, 710] width 69 height 9
click at [1063, 711] on tspan "[DOMAIN_NAME]" at bounding box center [1064, 710] width 69 height 9
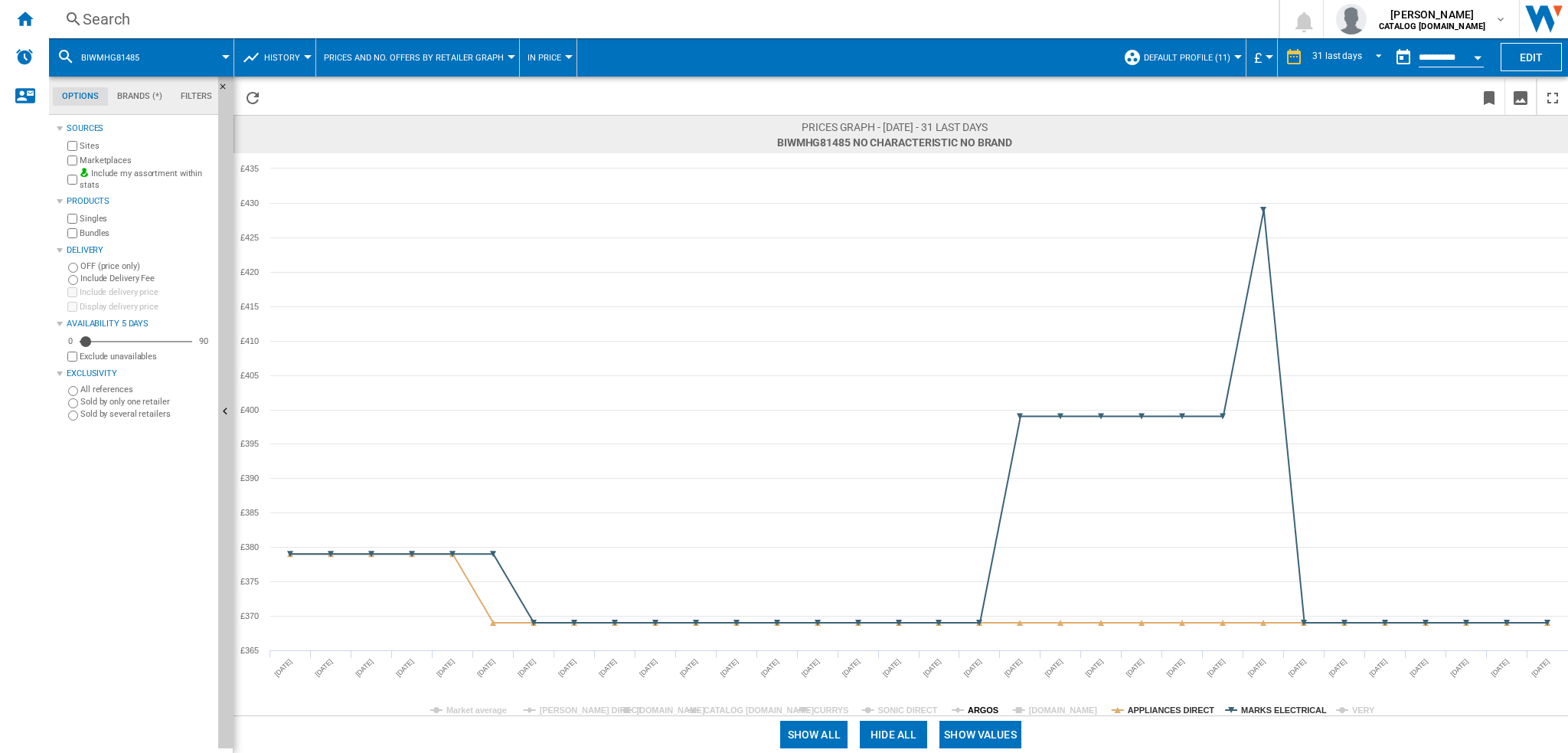
click at [970, 707] on tspan "ARGOS" at bounding box center [983, 710] width 31 height 9
click at [968, 712] on tspan "ARGOS" at bounding box center [983, 710] width 31 height 9
click at [972, 712] on tspan "ARGOS" at bounding box center [983, 710] width 31 height 9
click at [894, 706] on tspan "SONIC DIRECT" at bounding box center [908, 710] width 60 height 9
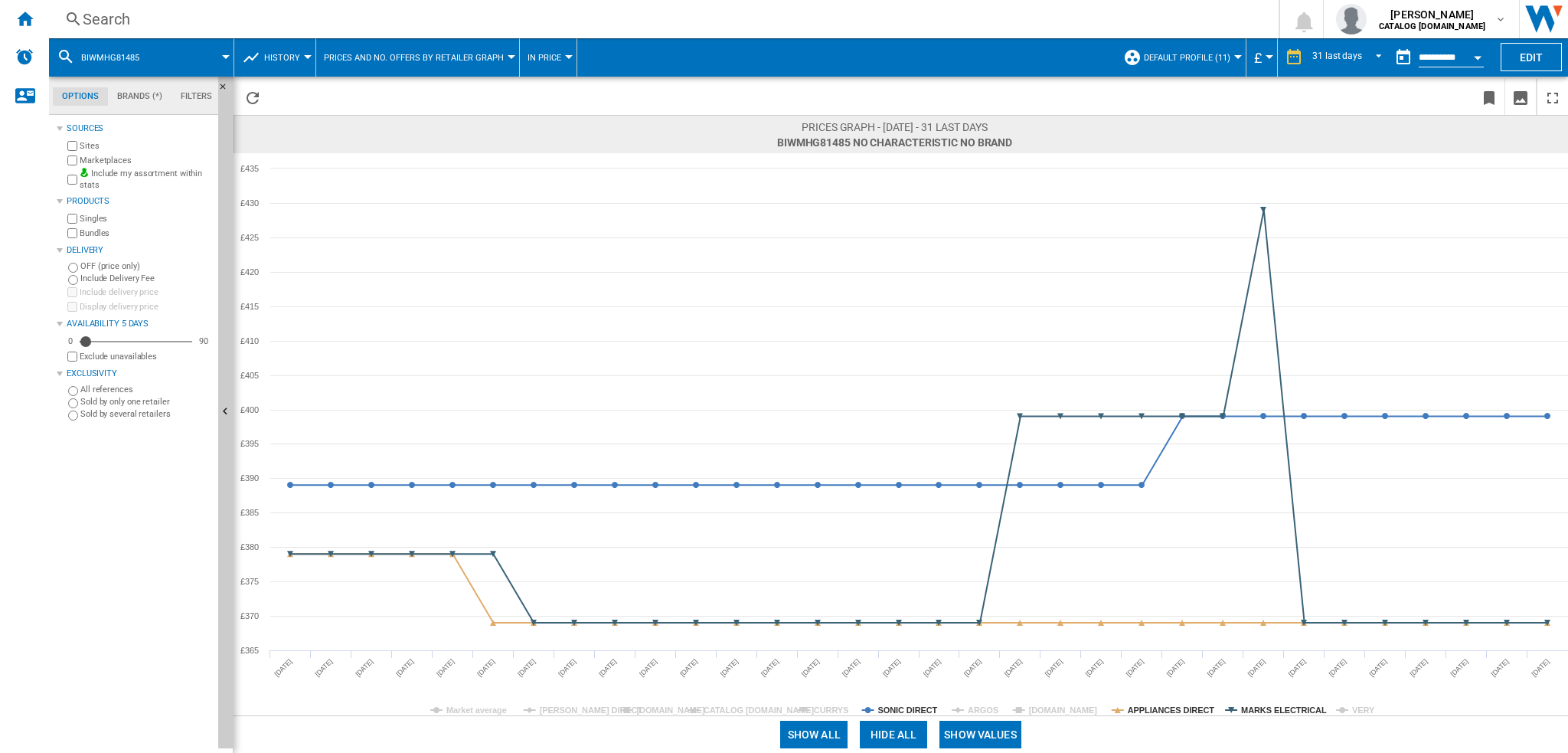
click at [894, 706] on tspan "SONIC DIRECT" at bounding box center [908, 710] width 60 height 9
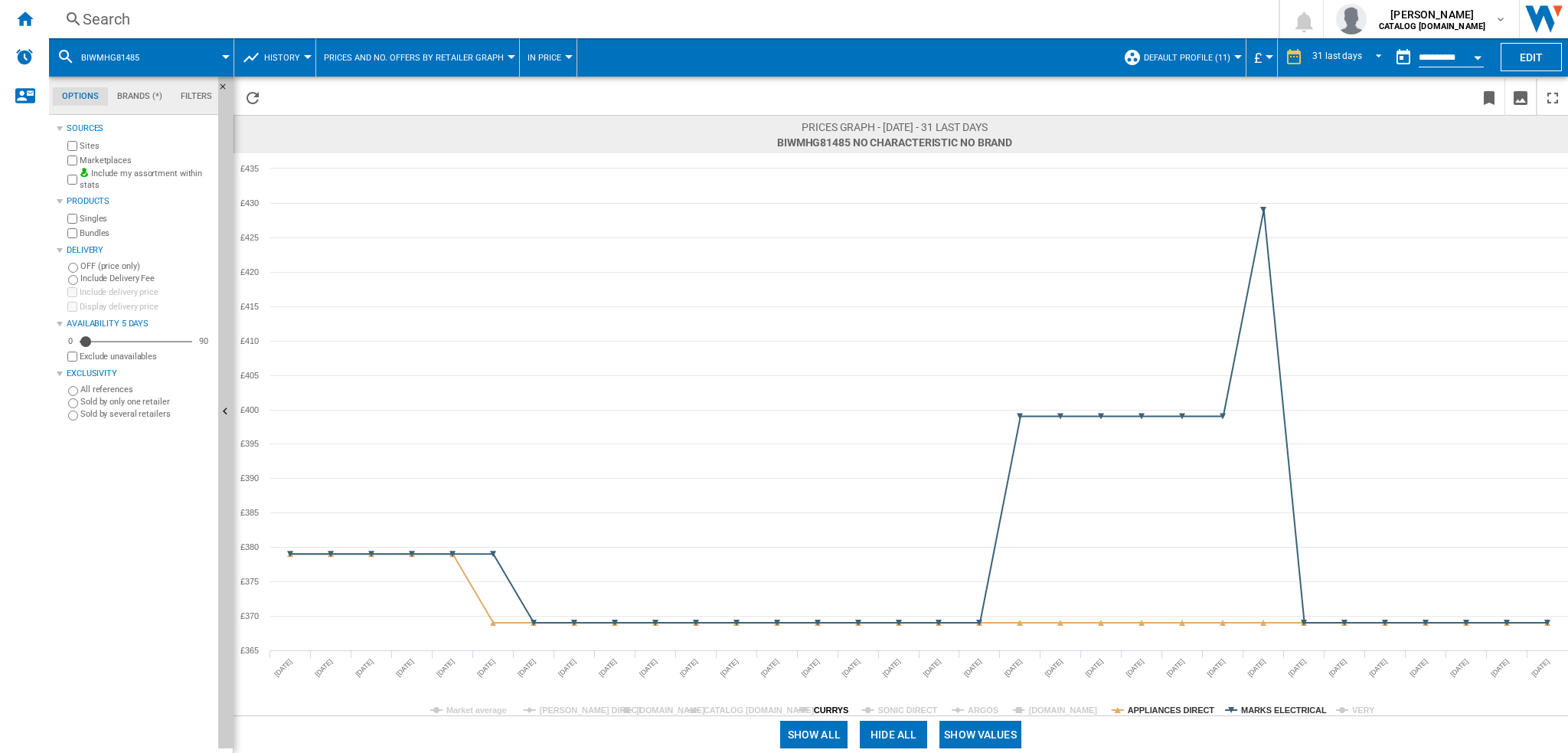
click at [828, 714] on tspan "CURRYS" at bounding box center [831, 710] width 34 height 9
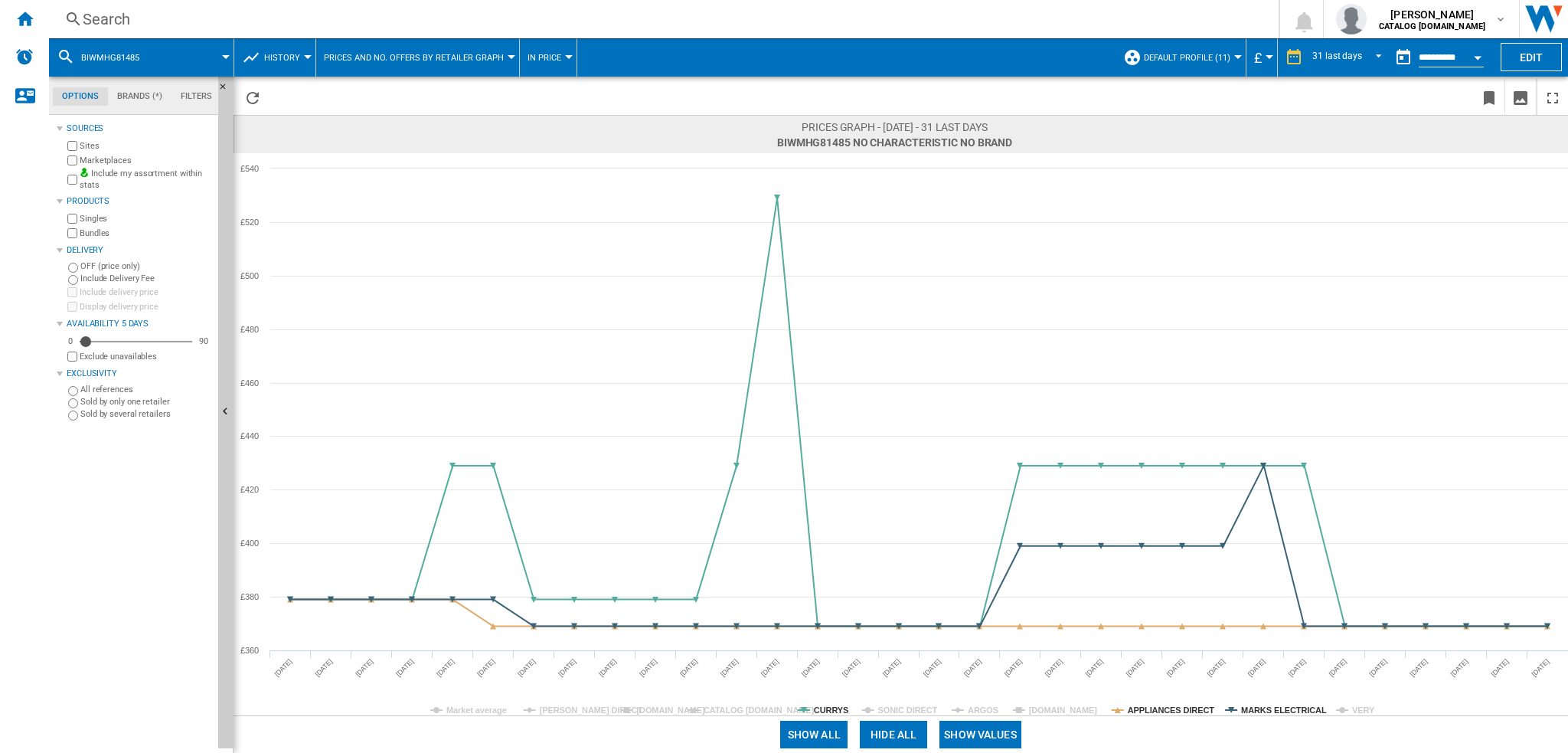
click at [828, 715] on div "Prices graph - 17 September 2025 - 31 last days BIWMHG81485 No characteristic N…" at bounding box center [900, 415] width 1335 height 677
click at [820, 711] on tspan "CURRYS" at bounding box center [831, 710] width 34 height 9
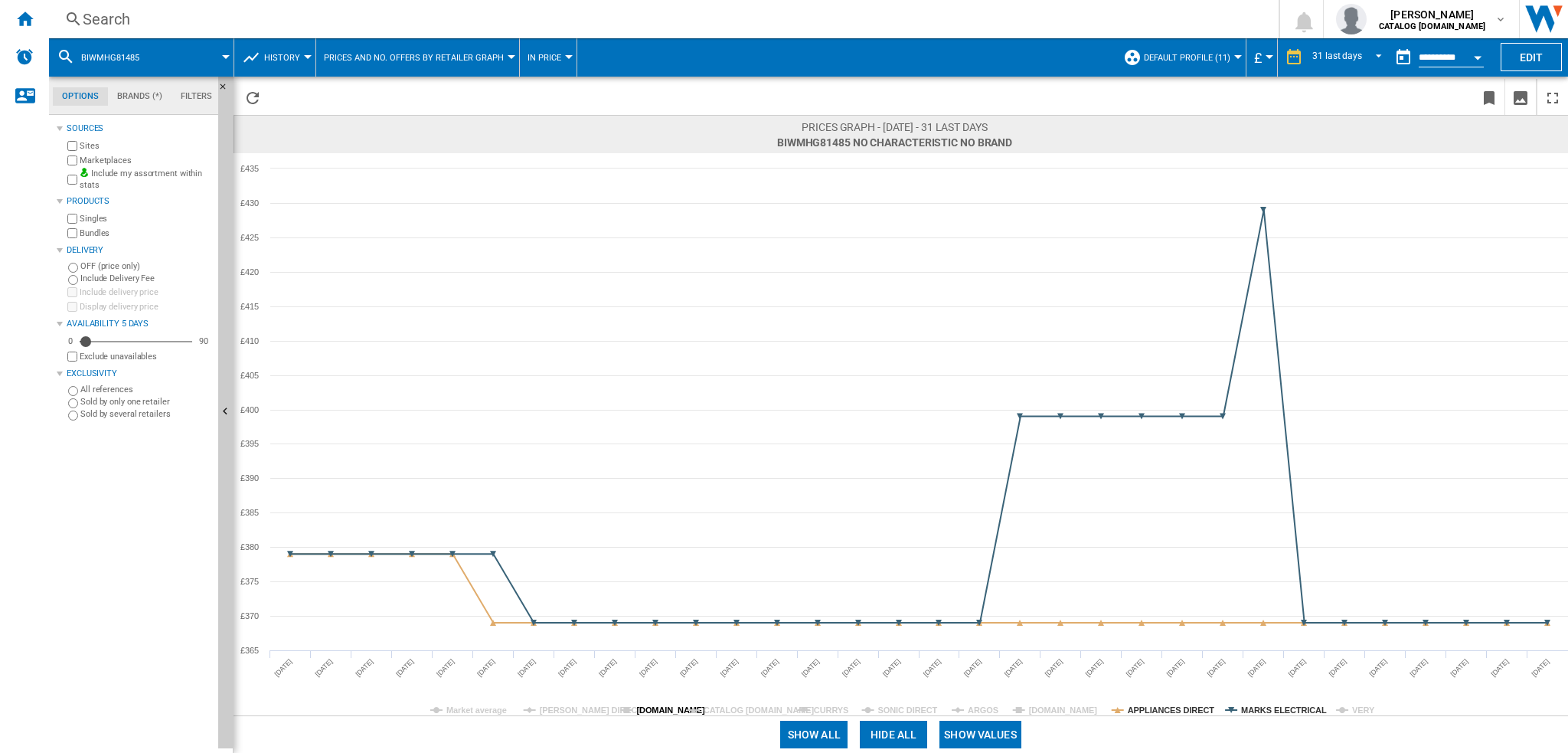
click at [661, 711] on tspan "[DOMAIN_NAME]" at bounding box center [670, 710] width 69 height 9
click at [663, 713] on tspan "[DOMAIN_NAME]" at bounding box center [670, 710] width 69 height 9
click at [232, 22] on div "Search" at bounding box center [661, 19] width 1156 height 22
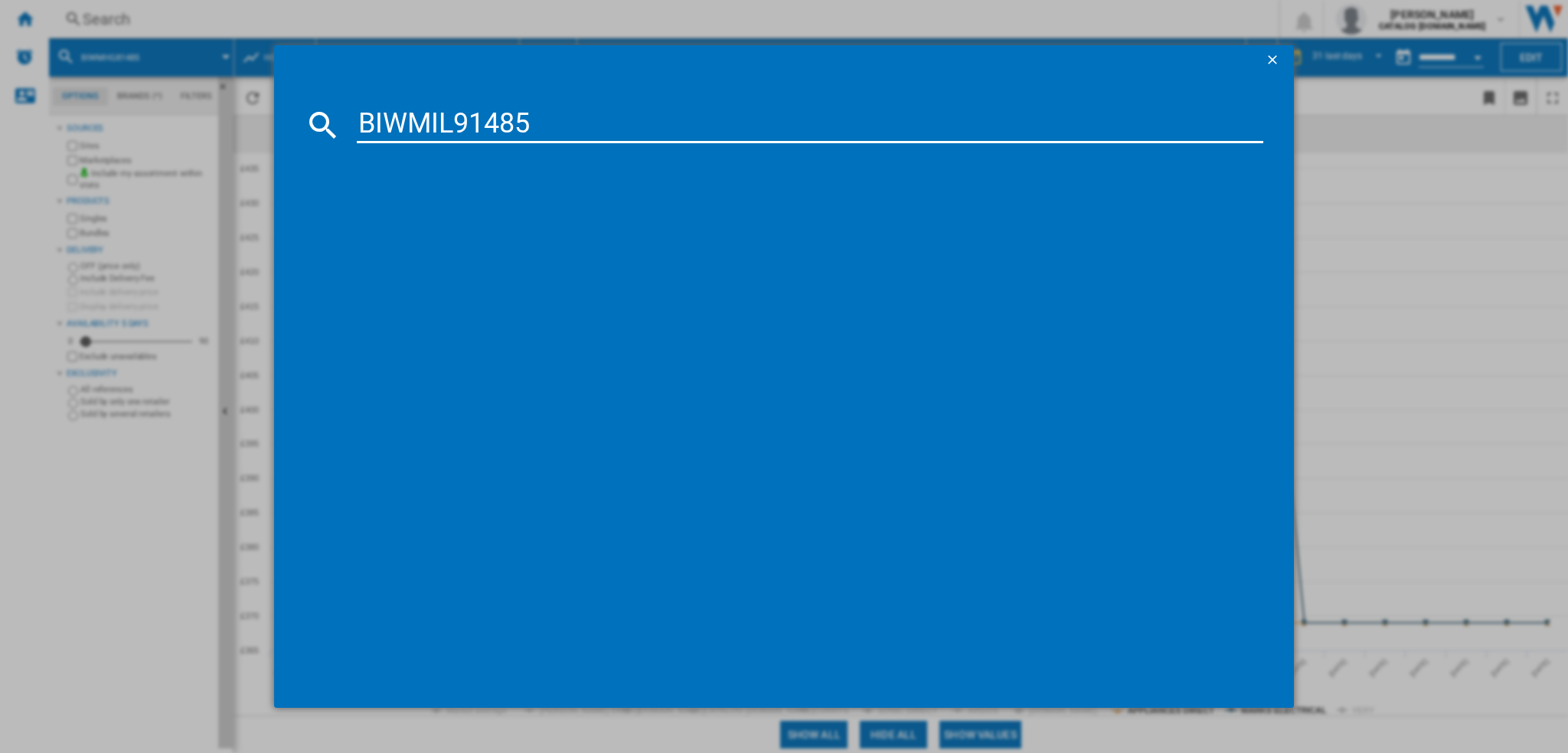
type input "BIWMIL91485"
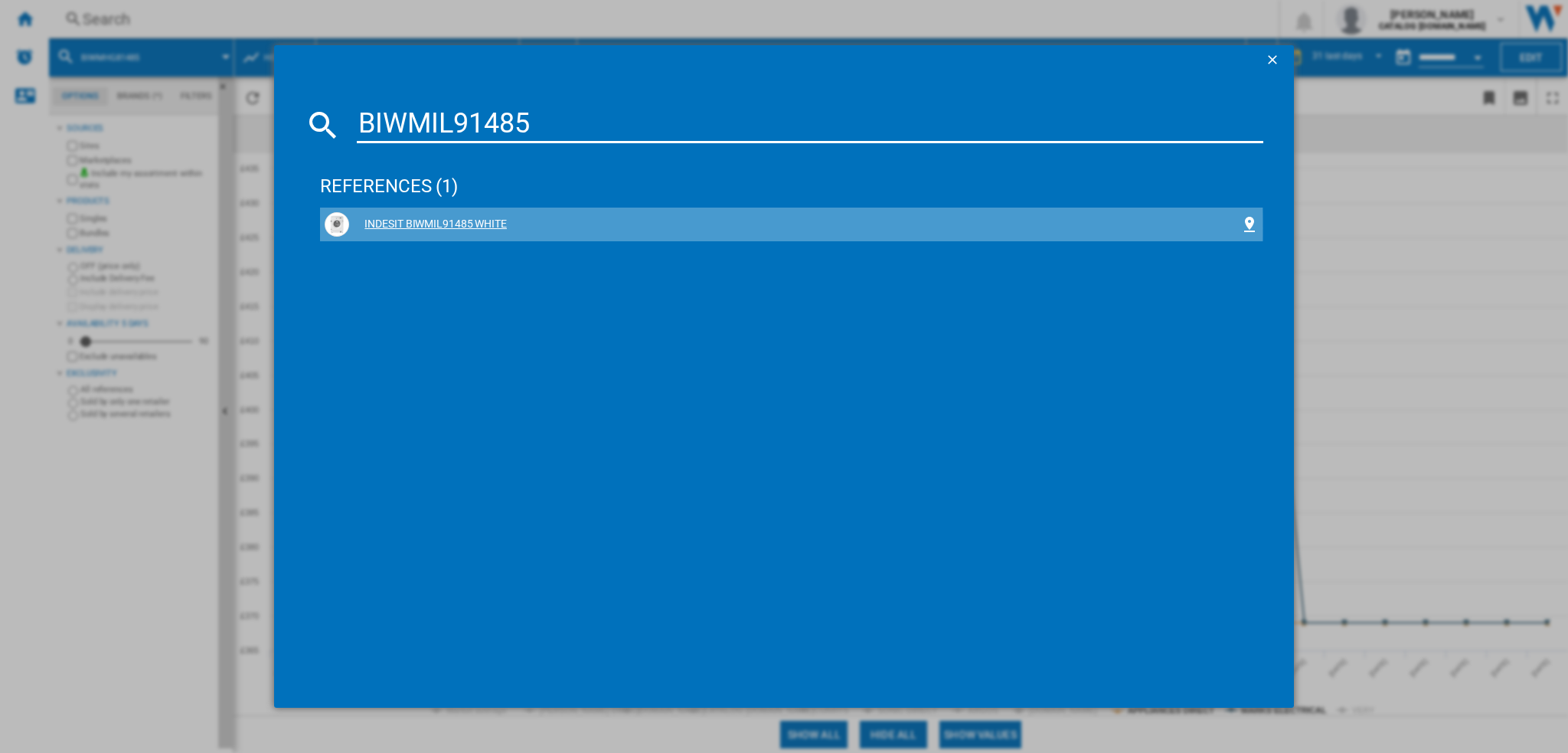
click at [409, 227] on div "INDESIT BIWMIL91485 WHITE" at bounding box center [794, 224] width 890 height 15
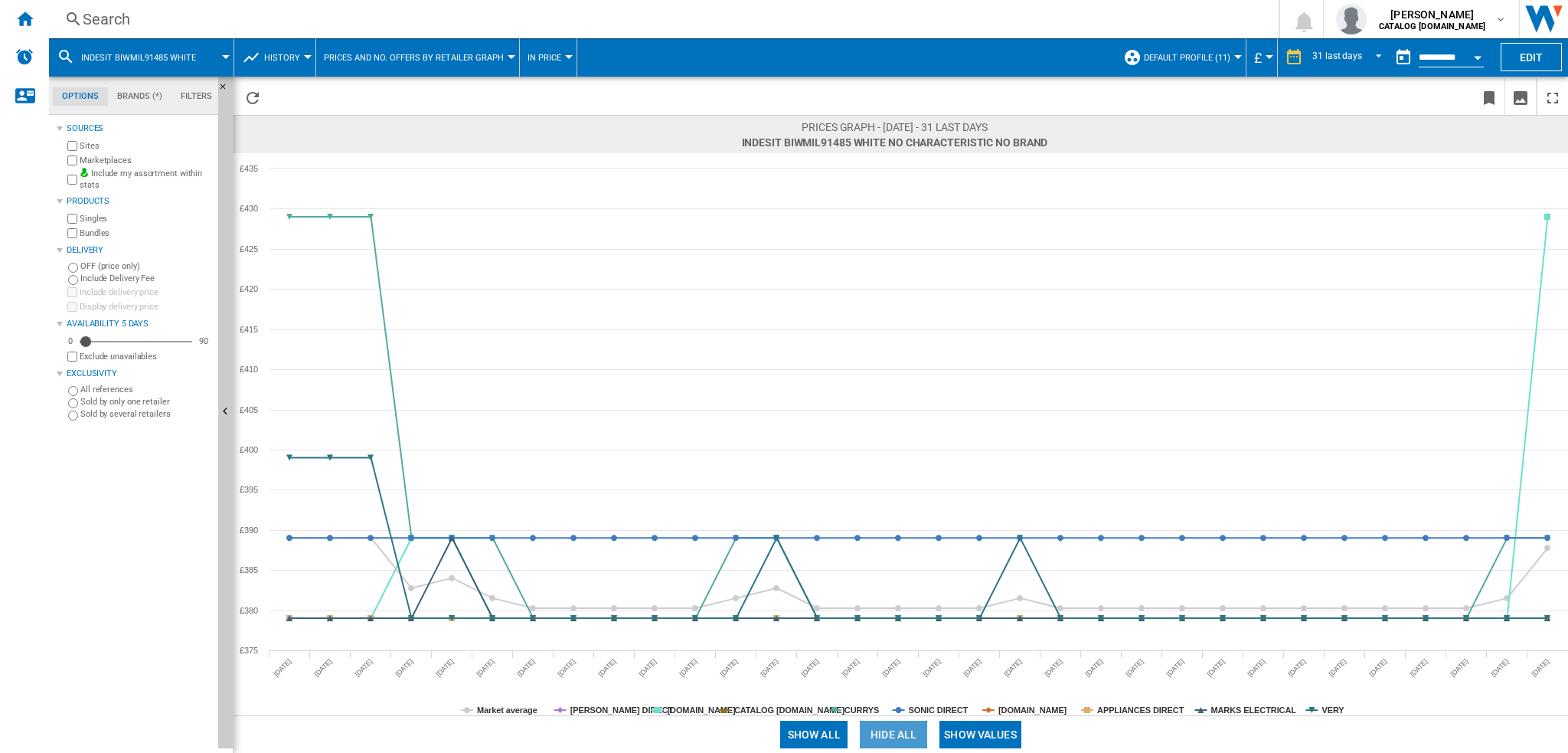
click at [883, 736] on button "Hide all" at bounding box center [893, 735] width 67 height 28
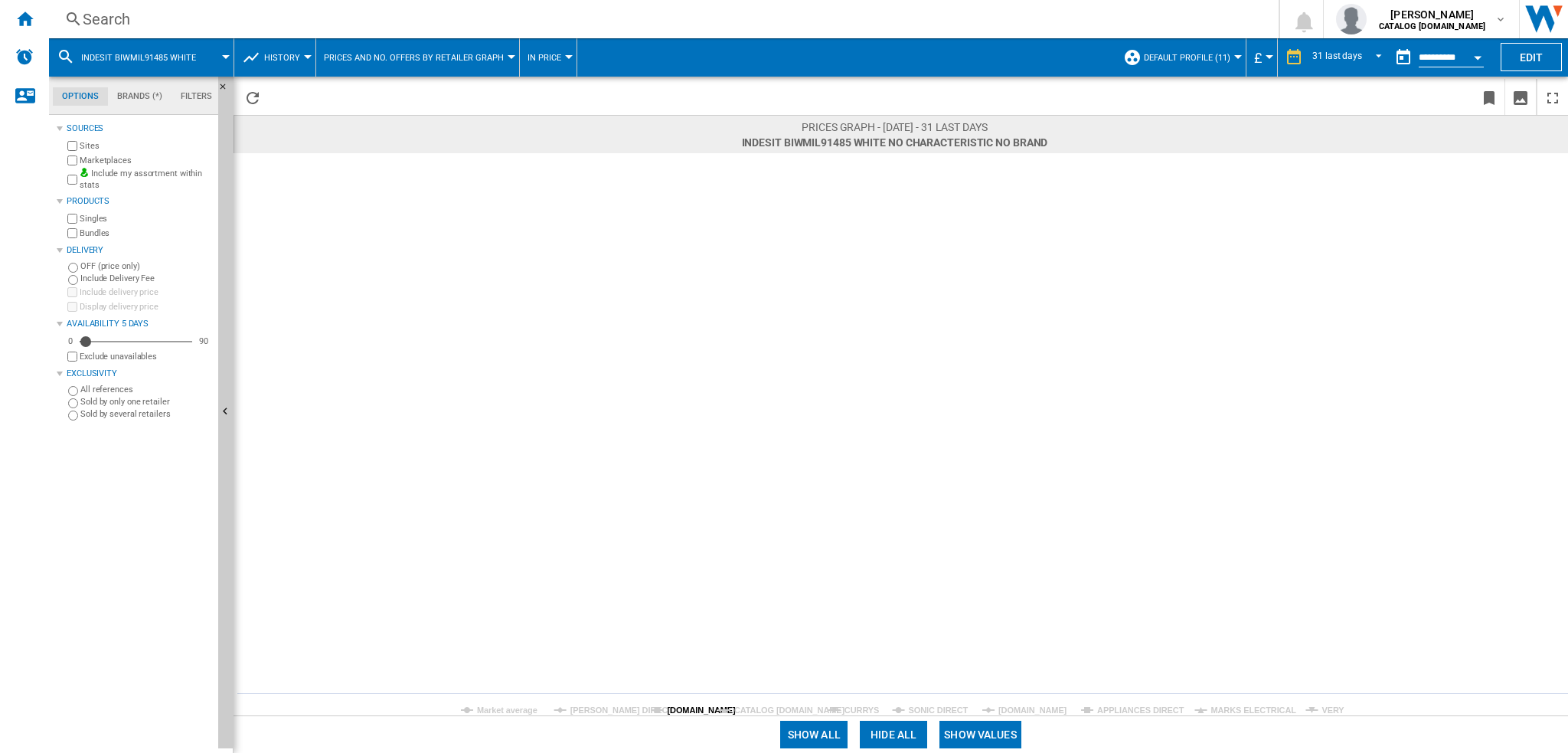
click at [676, 706] on tspan "[DOMAIN_NAME]" at bounding box center [701, 710] width 69 height 9
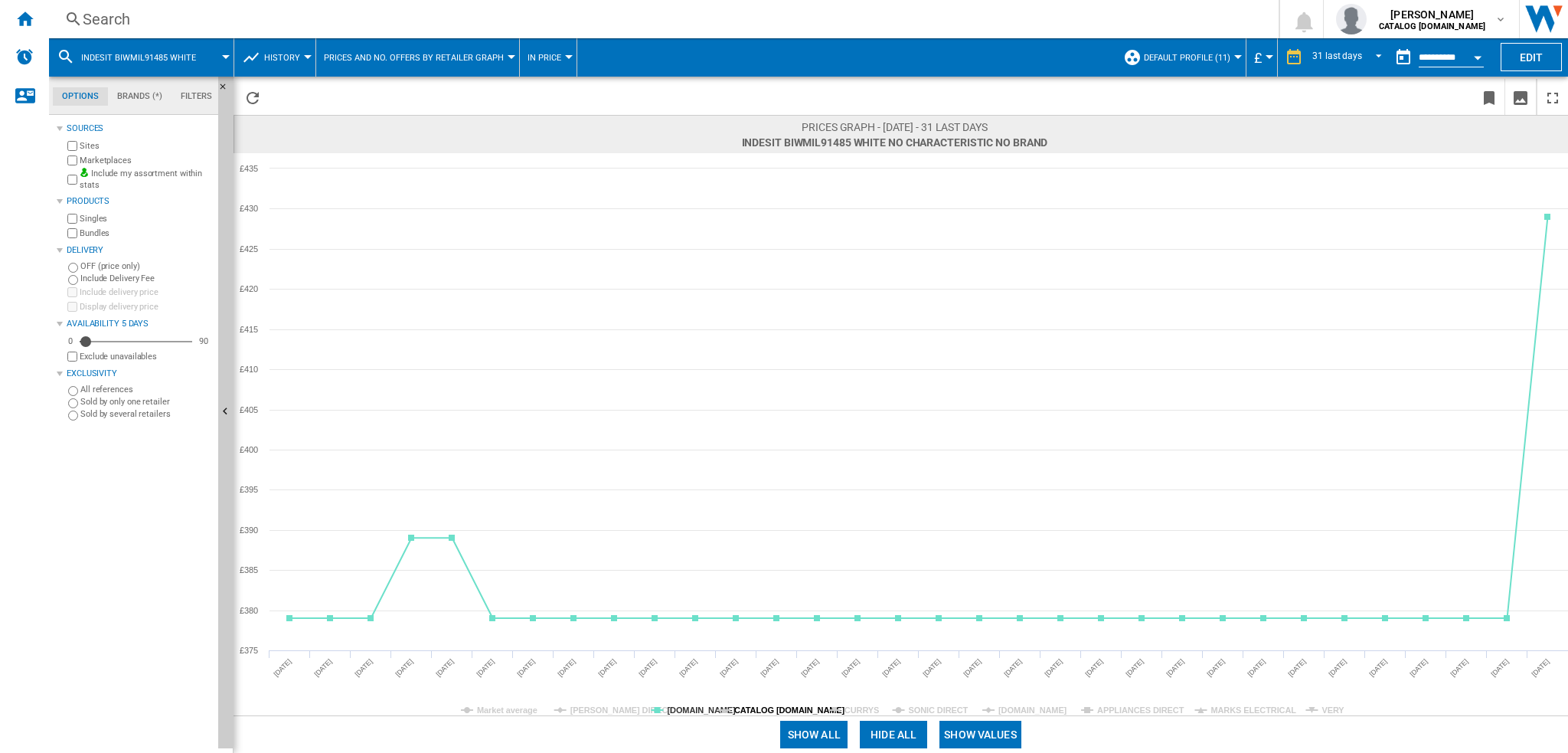
click at [793, 710] on tspan "CATALOG [DOMAIN_NAME]" at bounding box center [789, 710] width 111 height 9
click at [794, 710] on tspan "CATALOG [DOMAIN_NAME]" at bounding box center [789, 710] width 111 height 9
click at [857, 708] on tspan "CURRYS" at bounding box center [862, 710] width 34 height 9
click at [940, 711] on tspan "SONIC DIRECT" at bounding box center [938, 710] width 60 height 9
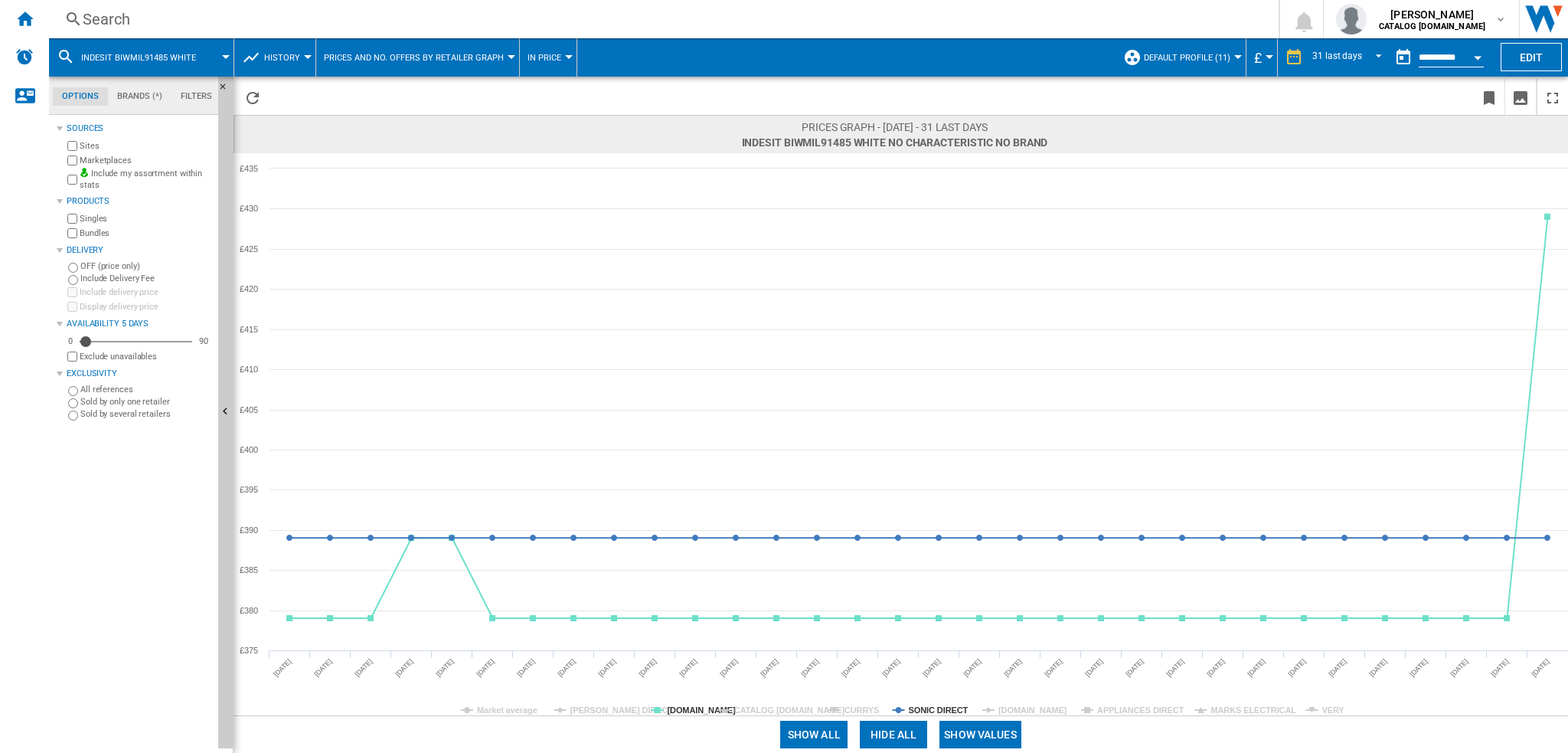
drag, startPoint x: 940, startPoint y: 711, endPoint x: 951, endPoint y: 713, distance: 11.2
click at [946, 712] on tspan "SONIC DIRECT" at bounding box center [938, 710] width 60 height 9
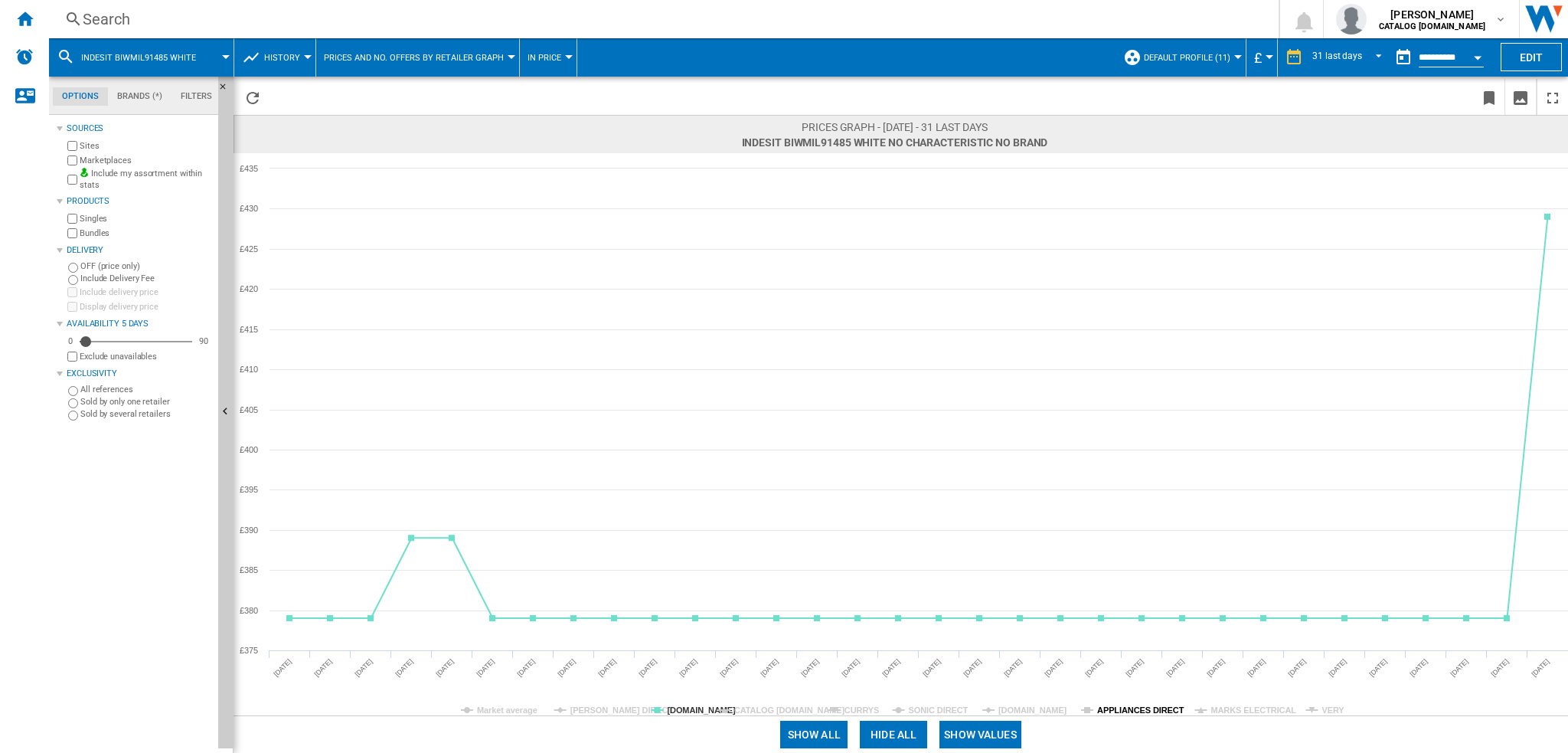
click at [1128, 707] on tspan "APPLIANCES DIRECT" at bounding box center [1141, 710] width 87 height 9
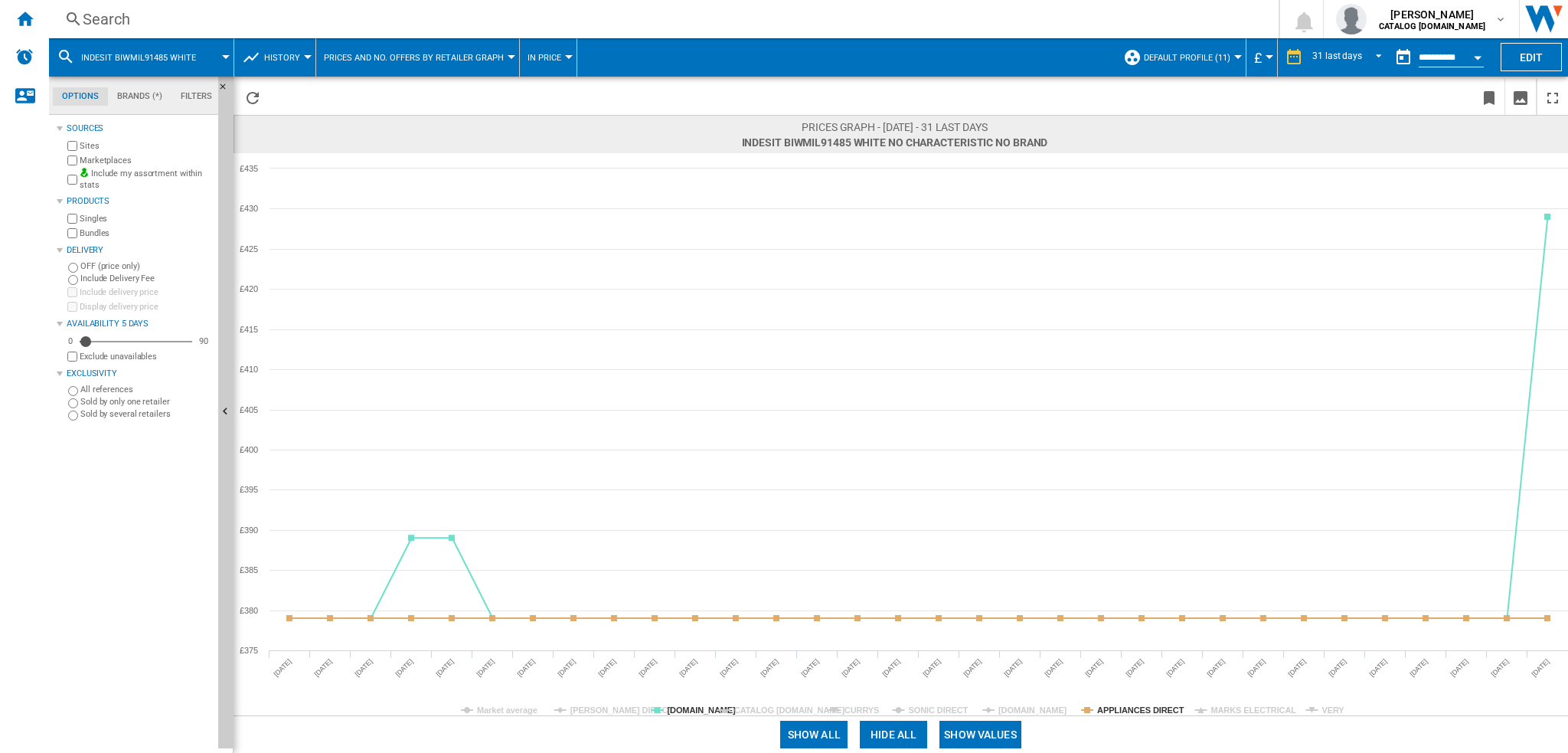
click at [1128, 707] on tspan "APPLIANCES DIRECT" at bounding box center [1141, 710] width 87 height 9
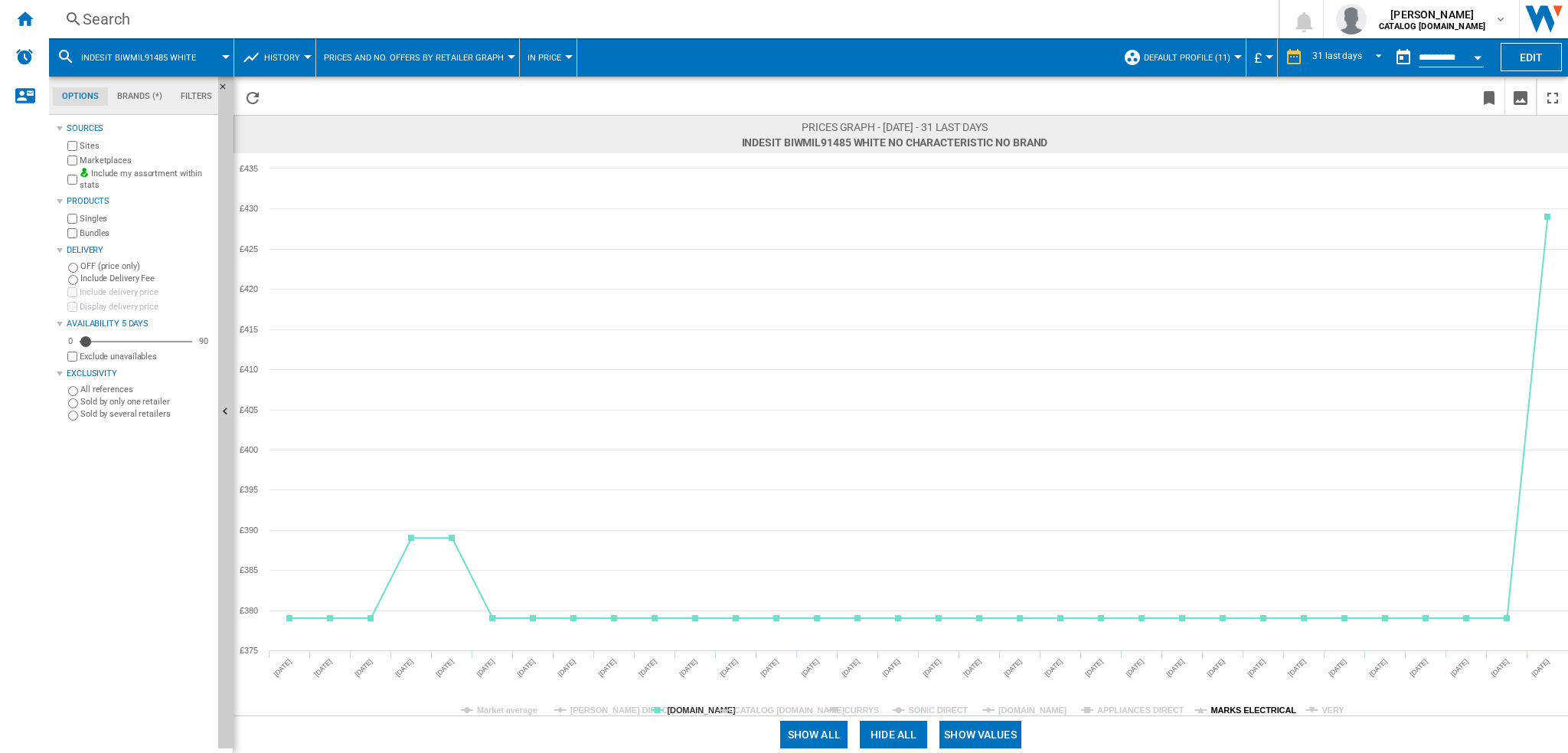
click at [1228, 708] on tspan "MARKS ELECTRICAL" at bounding box center [1253, 710] width 86 height 9
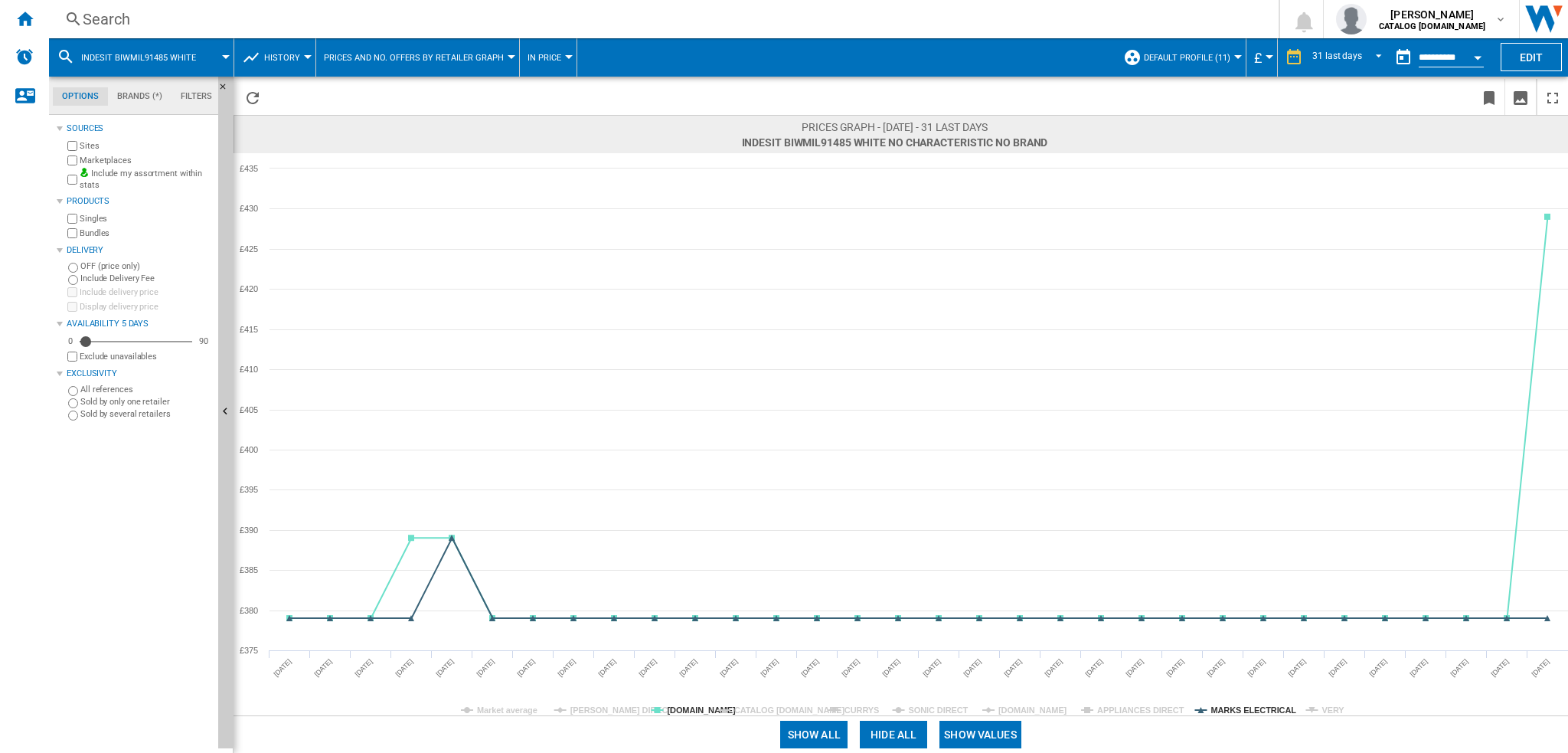
click at [1228, 708] on tspan "MARKS ELECTRICAL" at bounding box center [1253, 710] width 86 height 9
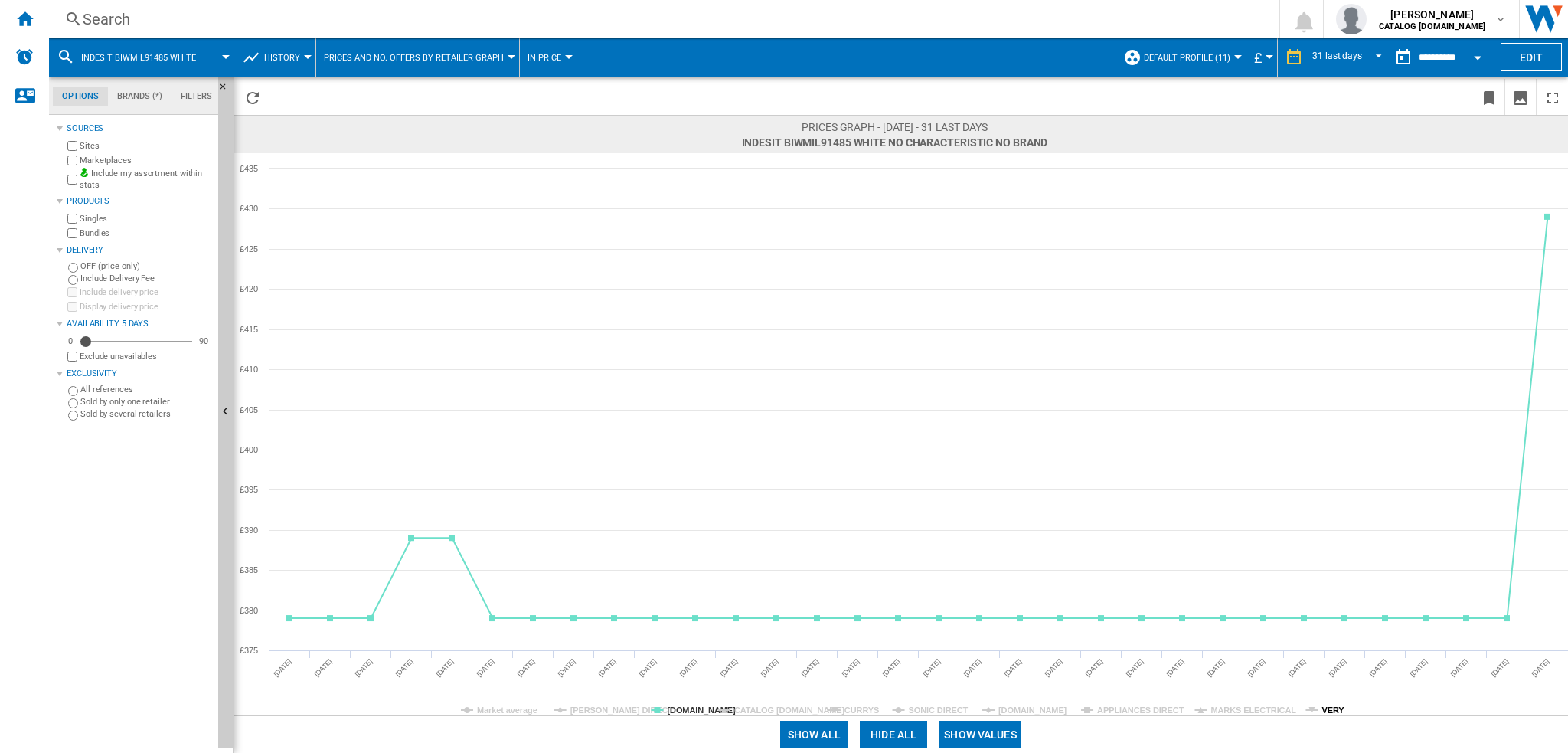
click at [1325, 708] on tspan "VERY" at bounding box center [1332, 710] width 23 height 9
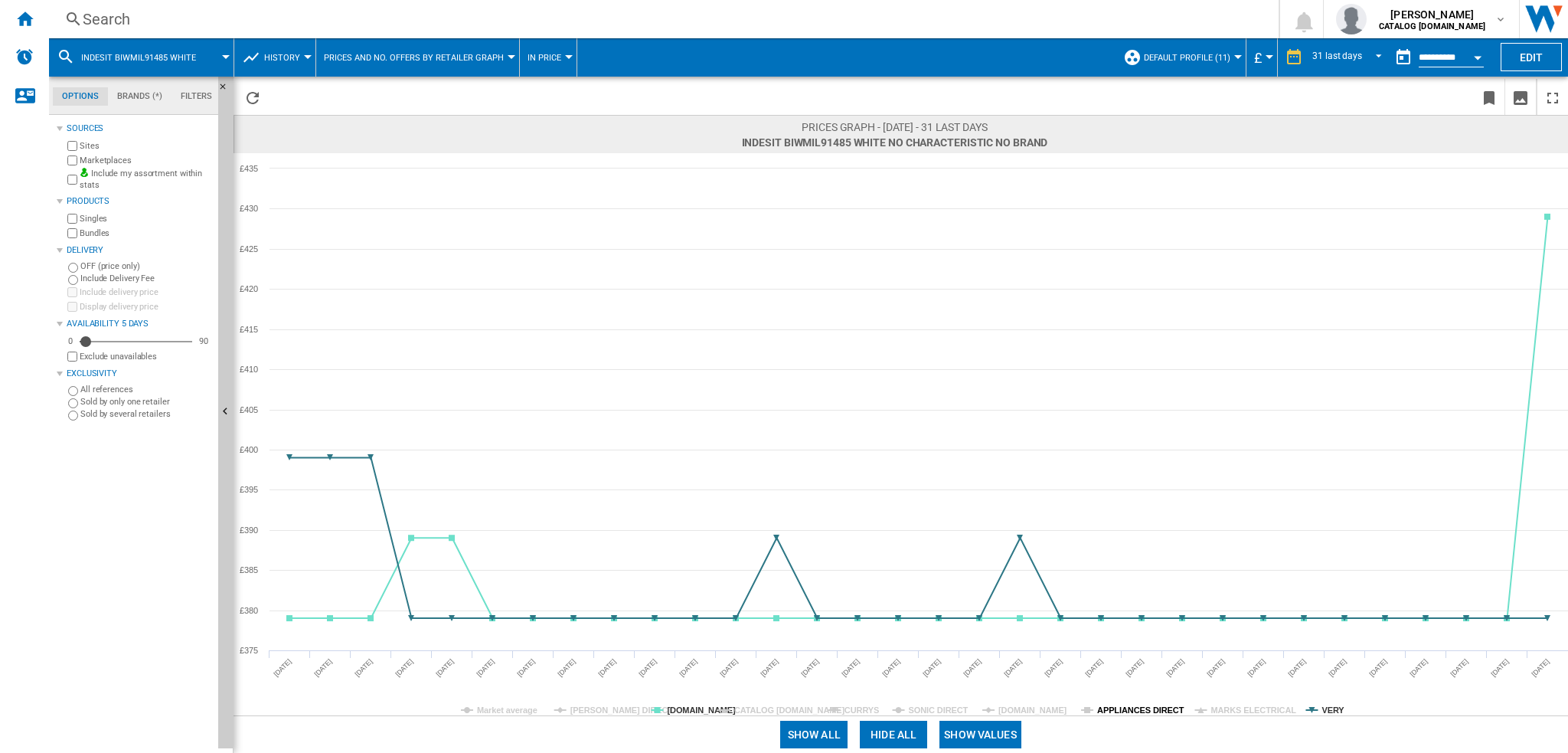
click at [1115, 712] on tspan "APPLIANCES DIRECT" at bounding box center [1141, 710] width 87 height 9
click at [236, 14] on div "Search" at bounding box center [661, 19] width 1156 height 22
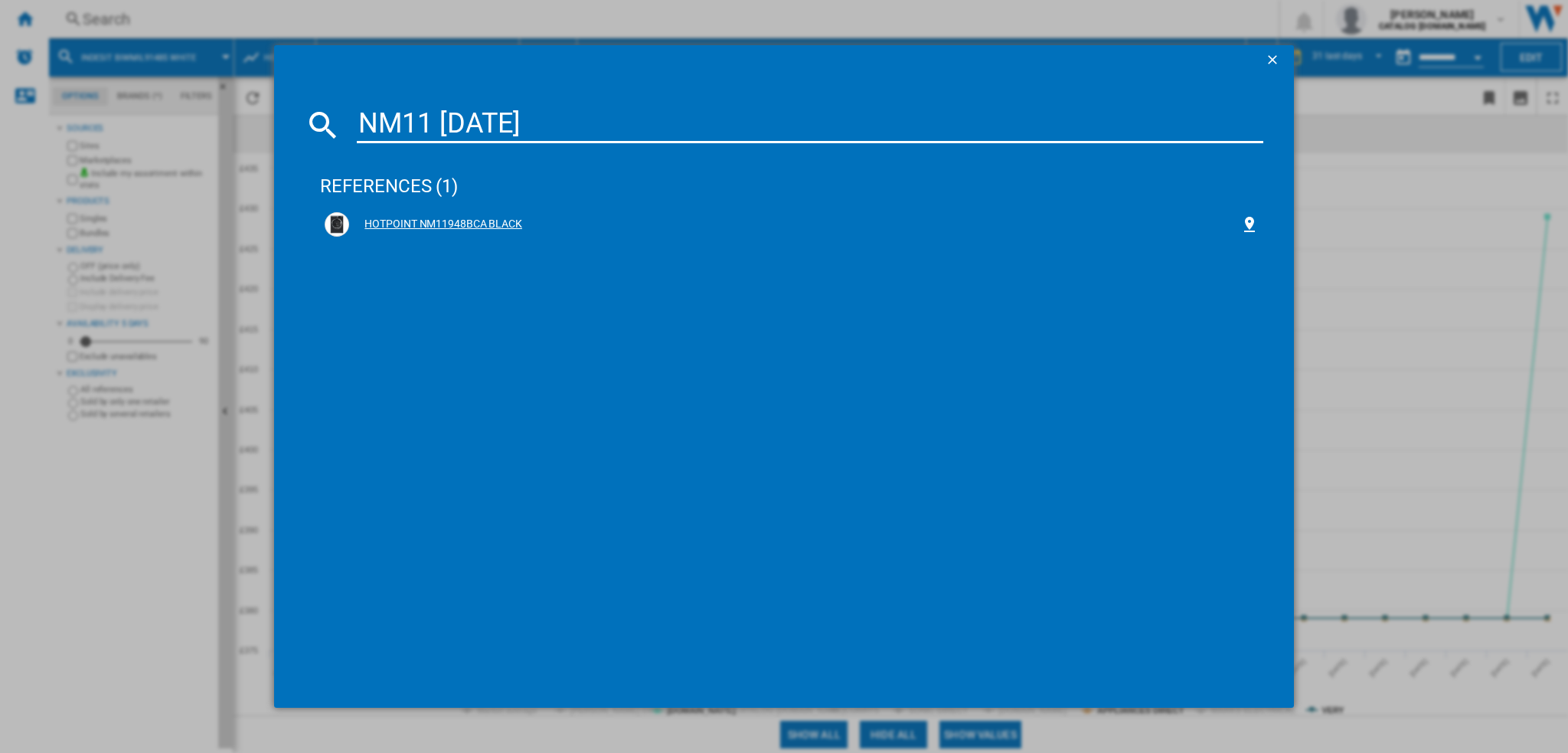
type input "NM11 948 BC"
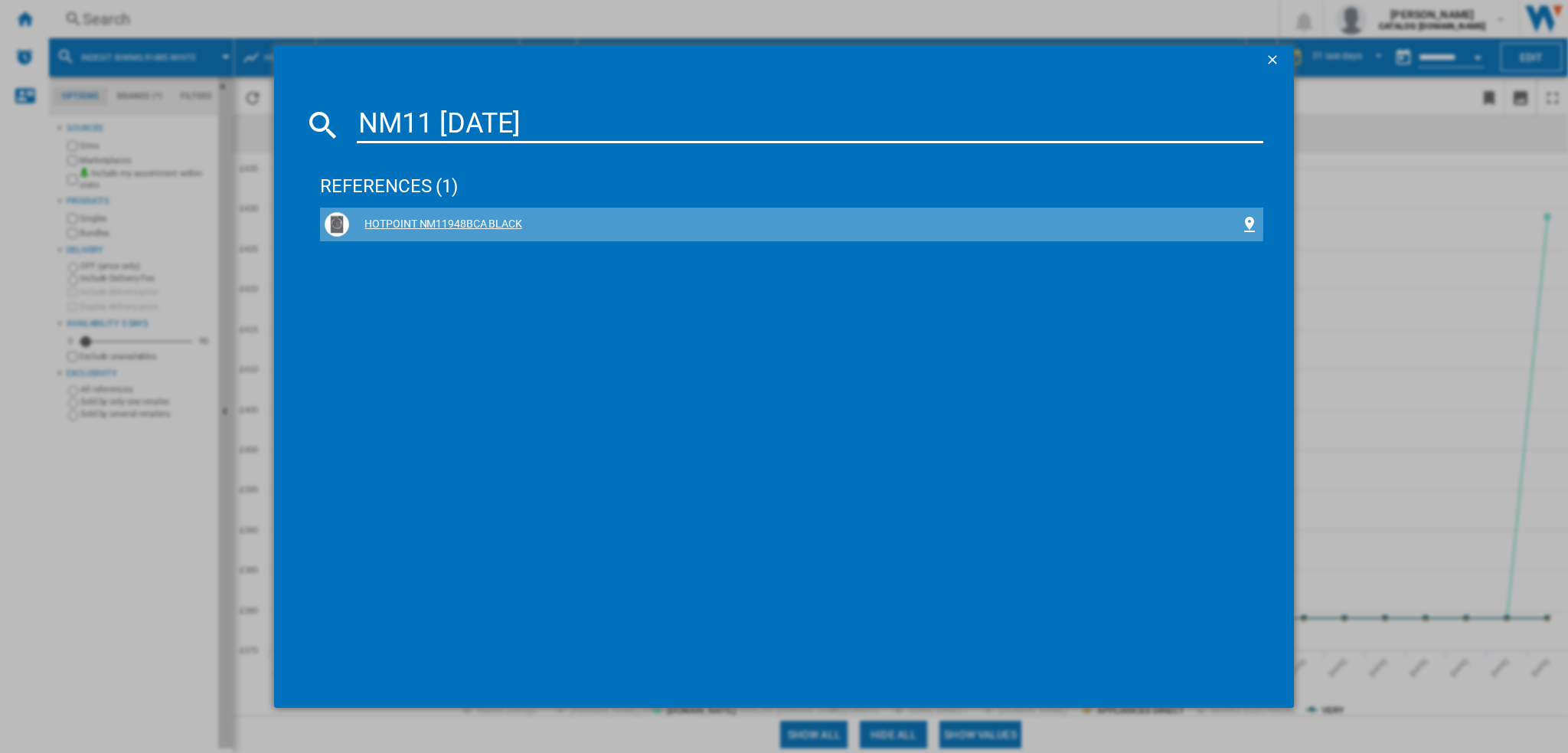
click at [508, 217] on div "HOTPOINT NM11948BCA BLACK" at bounding box center [794, 224] width 890 height 15
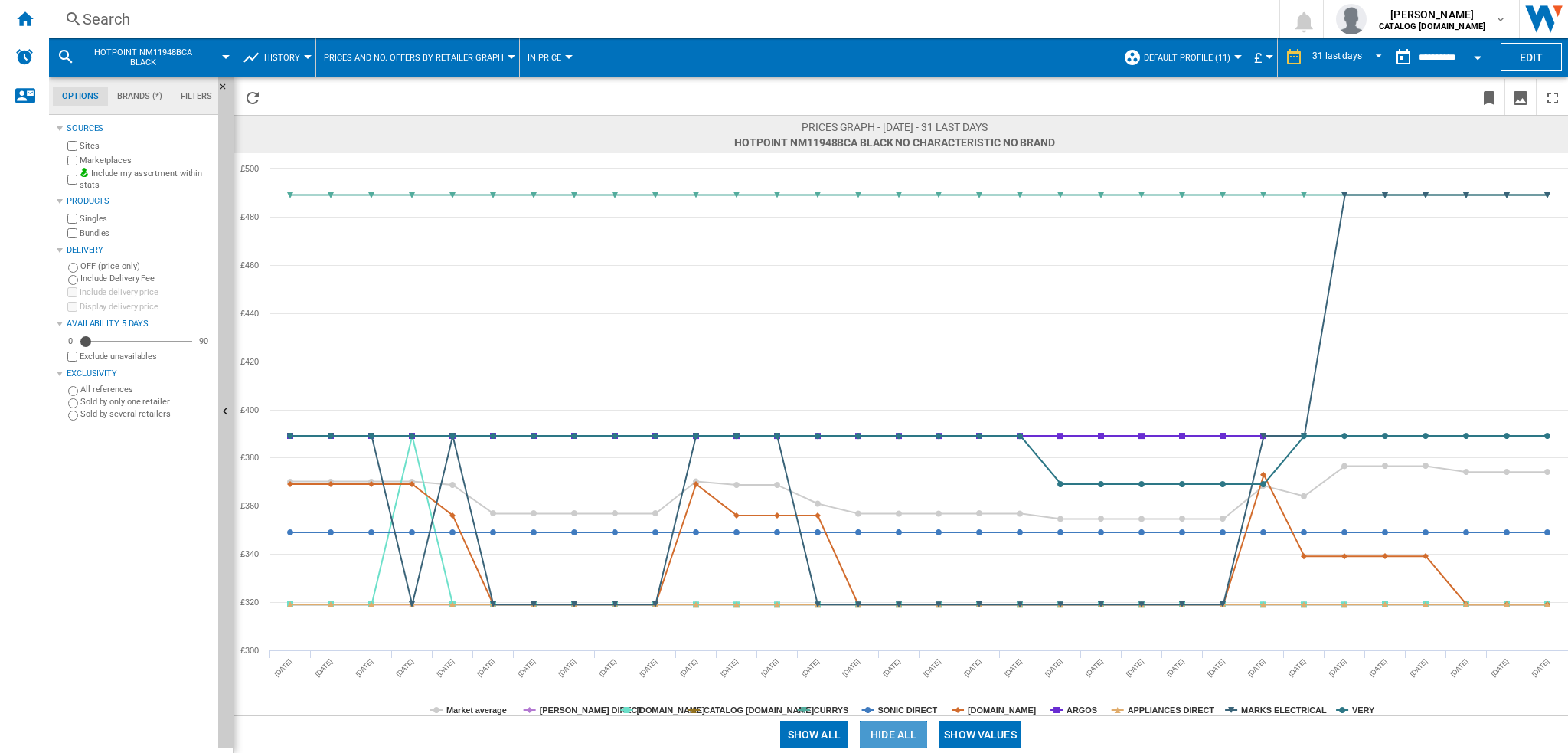
click at [904, 744] on button "Hide all" at bounding box center [893, 735] width 67 height 28
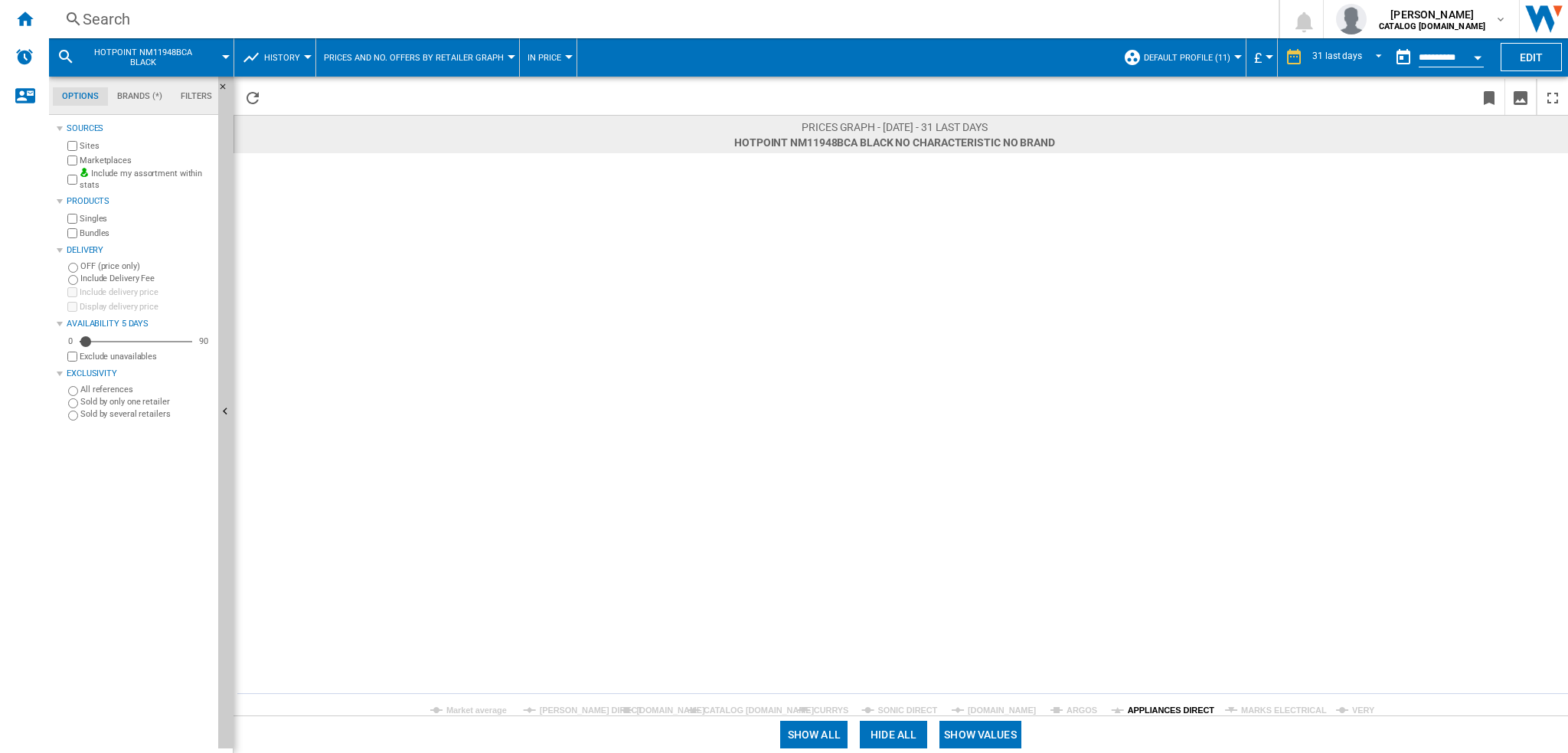
click at [1168, 706] on tspan "APPLIANCES DIRECT" at bounding box center [1171, 710] width 87 height 9
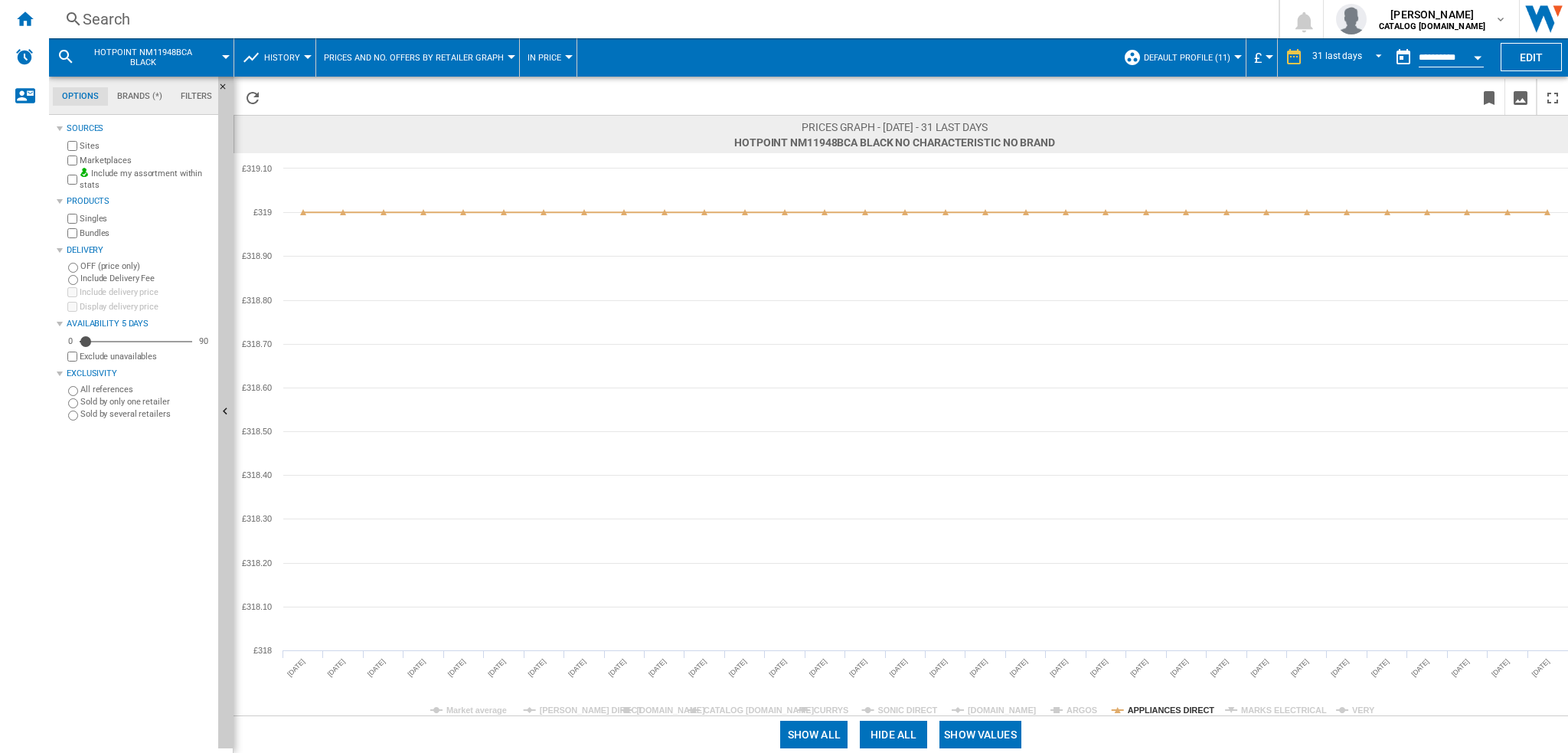
click at [633, 710] on rect at bounding box center [900, 435] width 1335 height 562
click at [638, 708] on tspan "[DOMAIN_NAME]" at bounding box center [670, 710] width 69 height 9
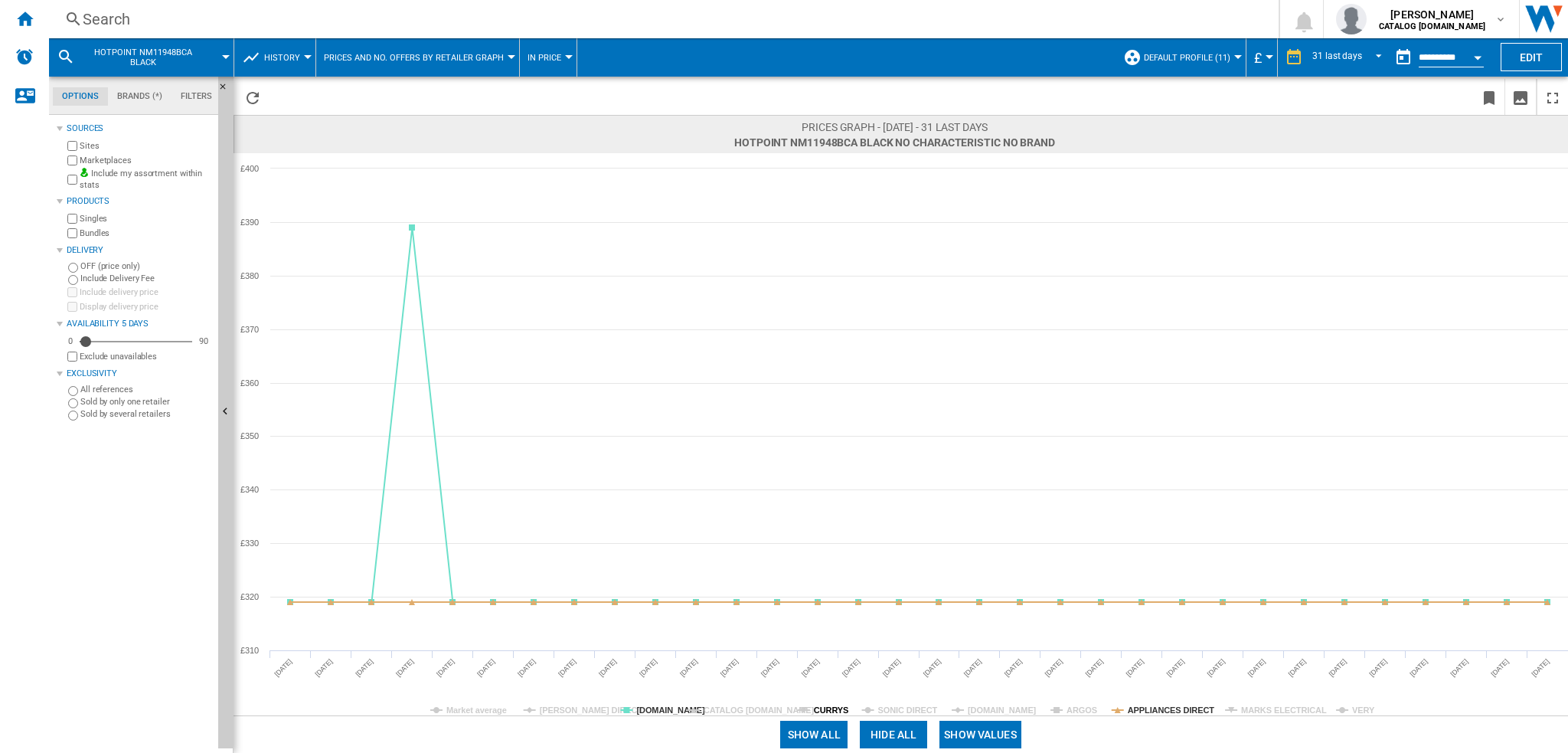
click at [817, 710] on tspan "CURRYS" at bounding box center [831, 710] width 34 height 9
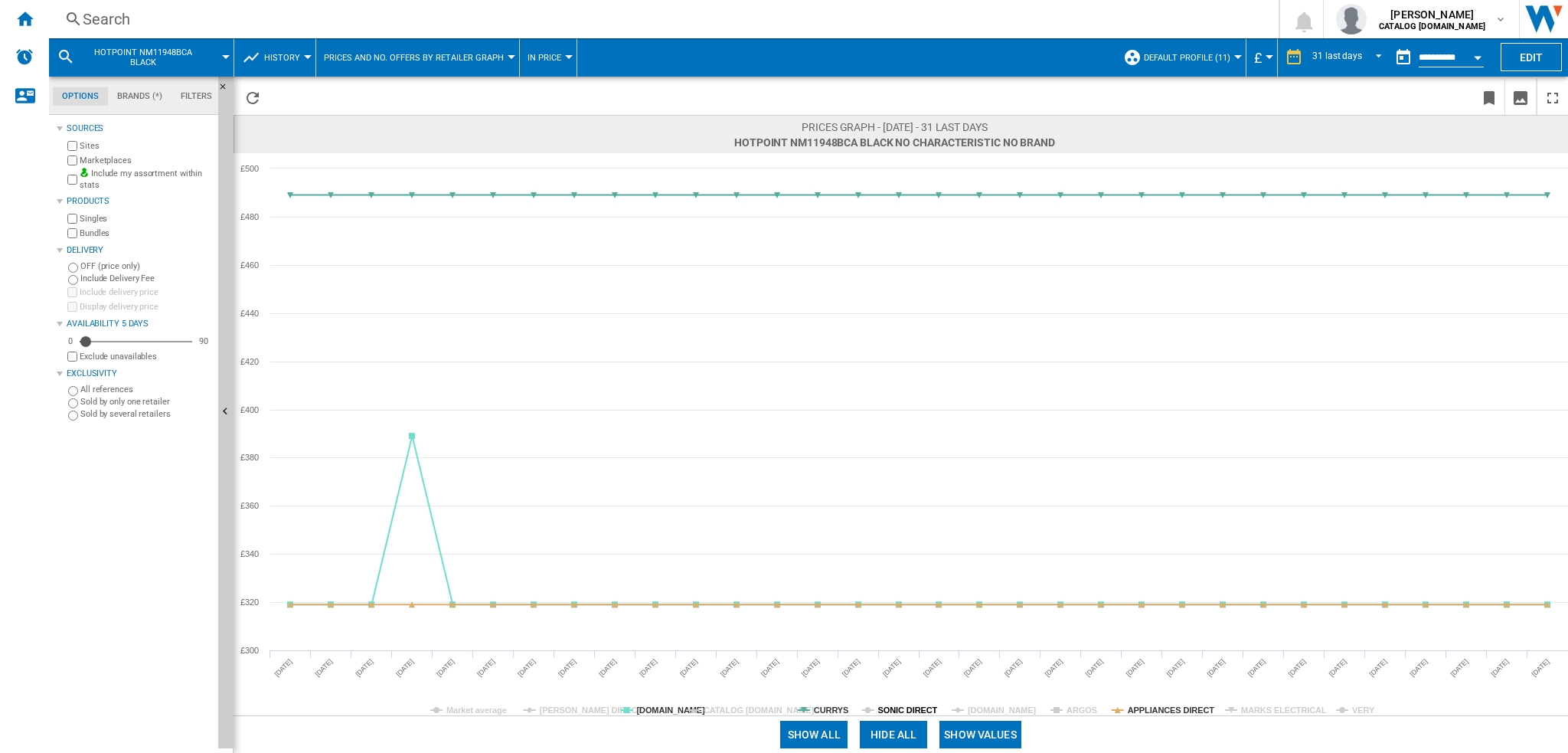
click at [898, 706] on tspan "SONIC DIRECT" at bounding box center [908, 710] width 60 height 9
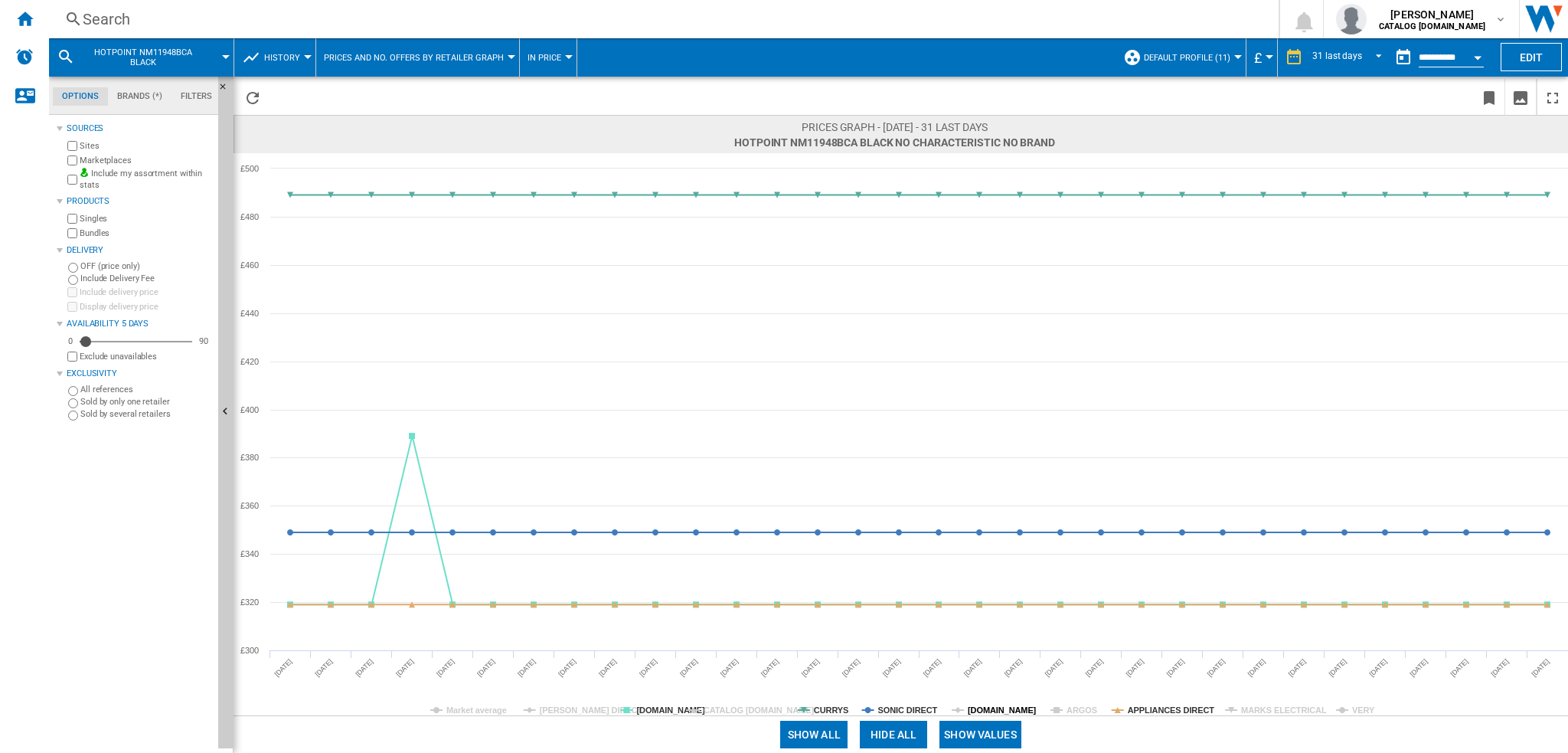
click at [988, 709] on tspan "[DOMAIN_NAME]" at bounding box center [1003, 710] width 69 height 9
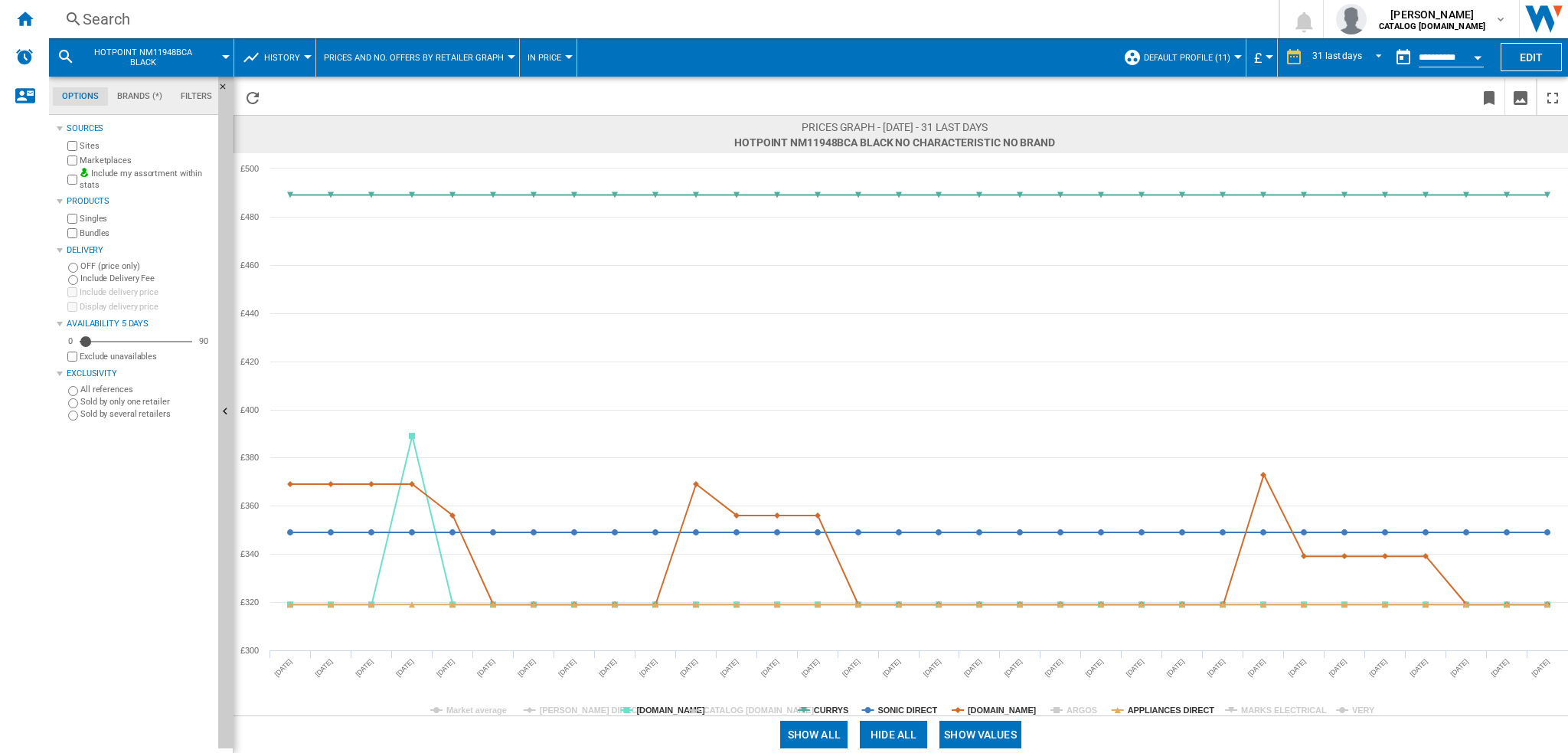
click at [988, 709] on tspan "[DOMAIN_NAME]" at bounding box center [1003, 710] width 69 height 9
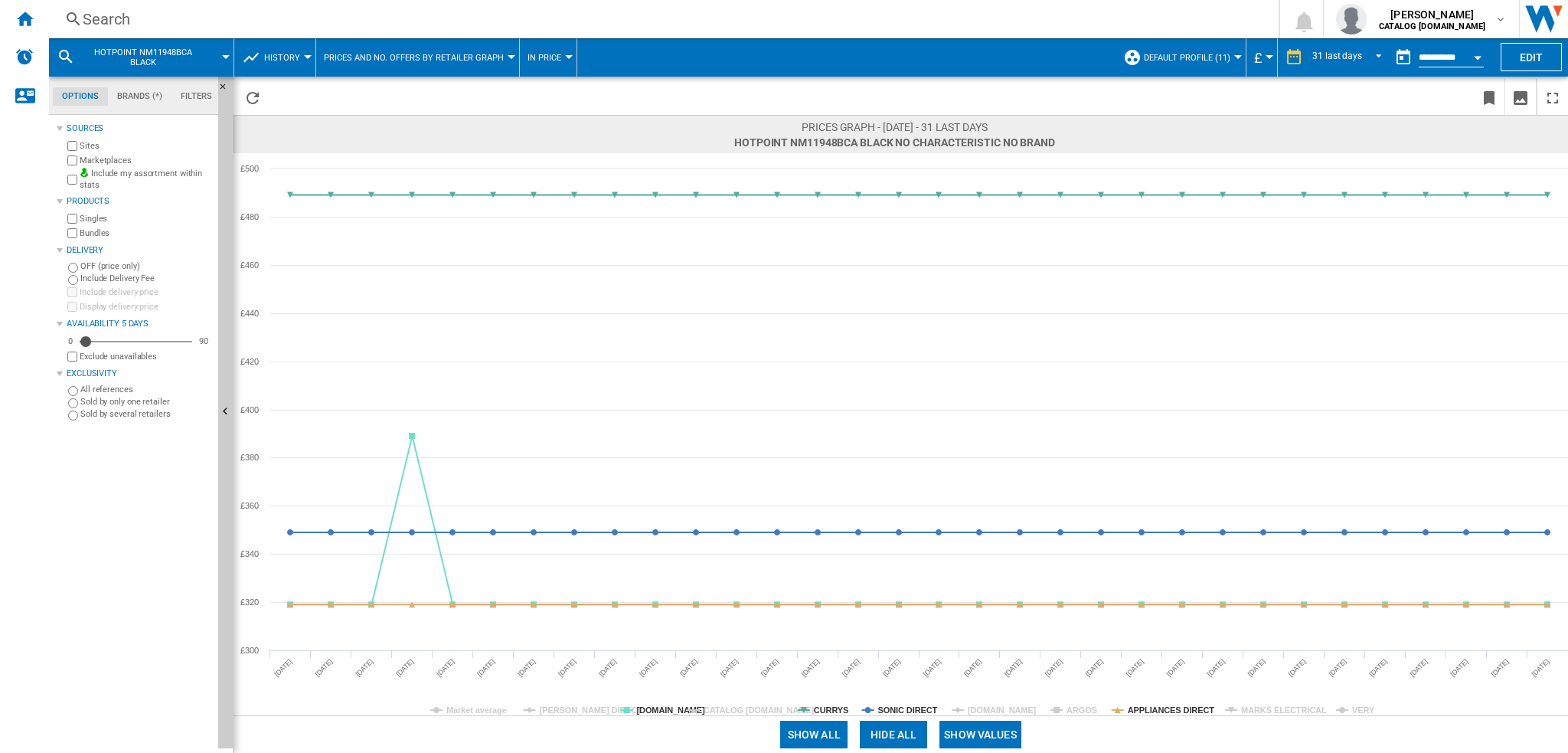
click at [988, 709] on tspan "[DOMAIN_NAME]" at bounding box center [1003, 710] width 69 height 9
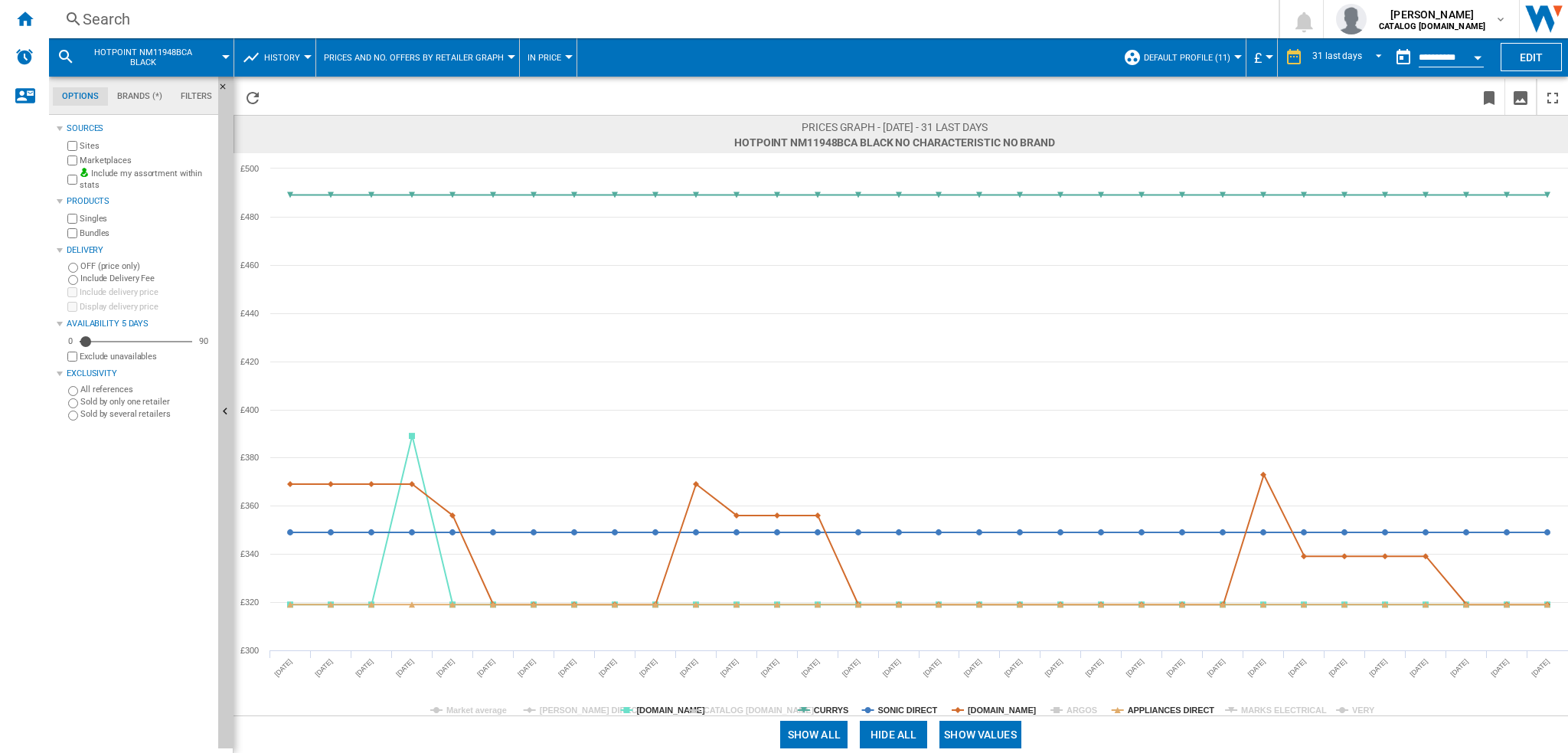
click at [988, 709] on tspan "[DOMAIN_NAME]" at bounding box center [1003, 710] width 69 height 9
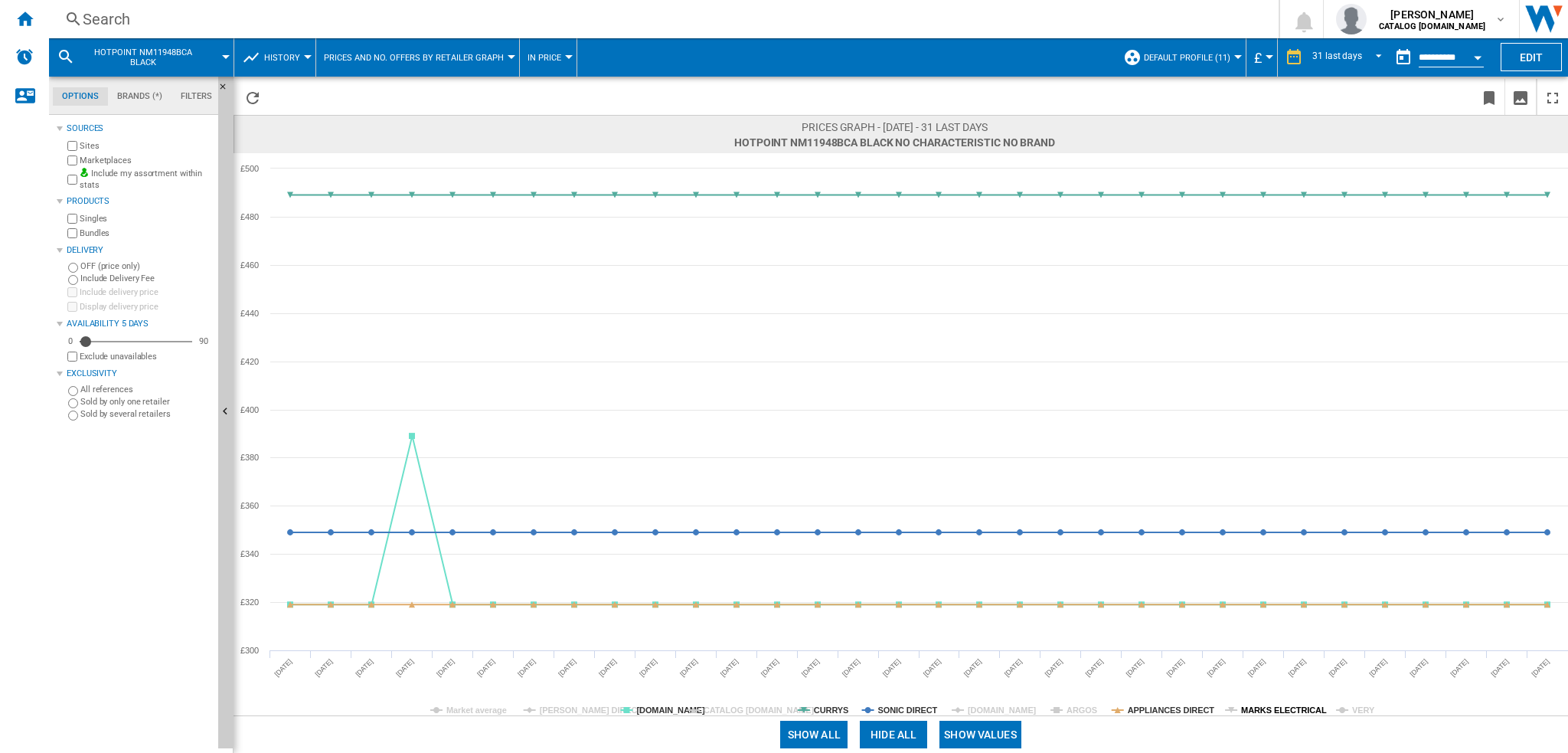
click at [1266, 714] on tspan "MARKS ELECTRICAL" at bounding box center [1284, 710] width 86 height 9
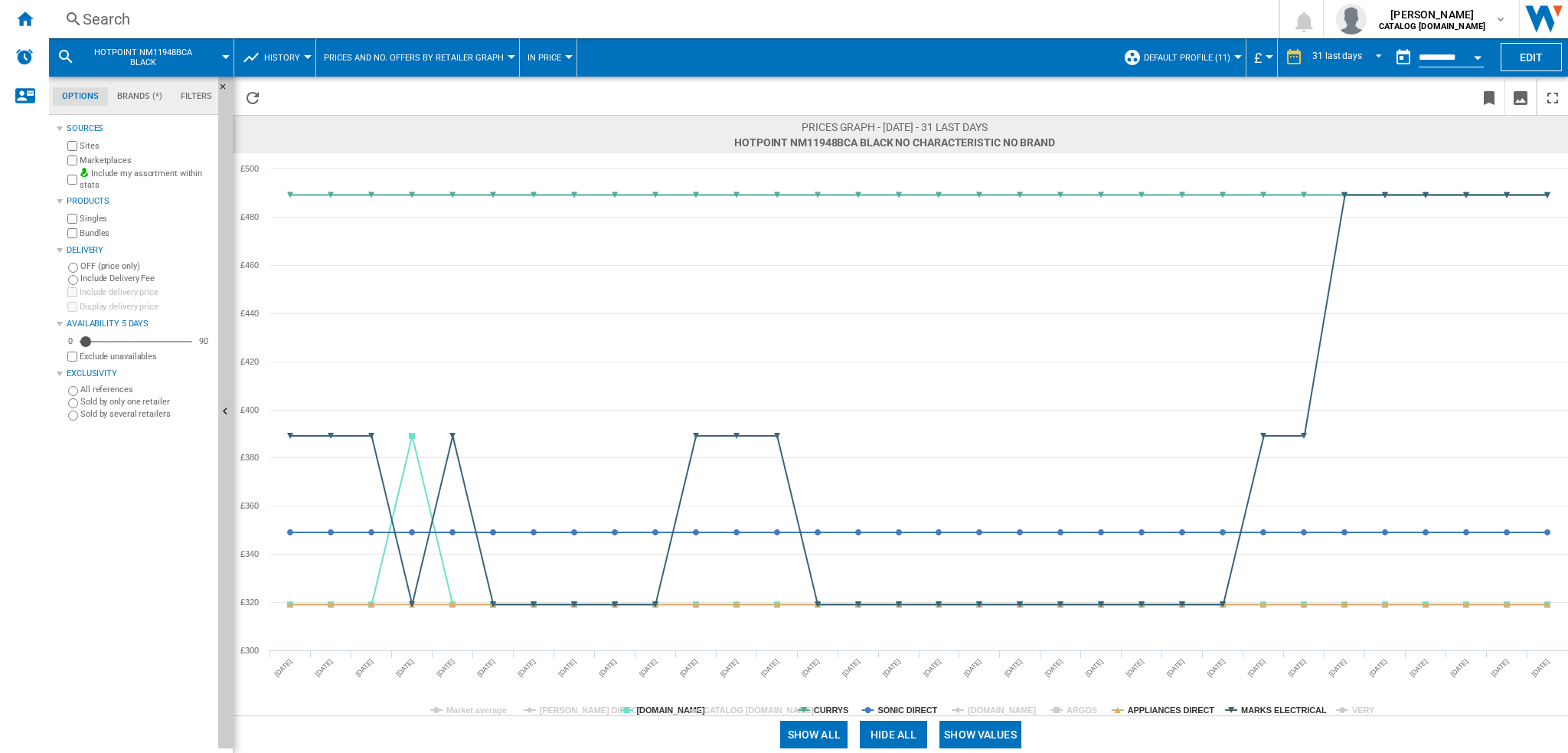
click at [1268, 714] on tspan "MARKS ELECTRICAL" at bounding box center [1284, 710] width 86 height 9
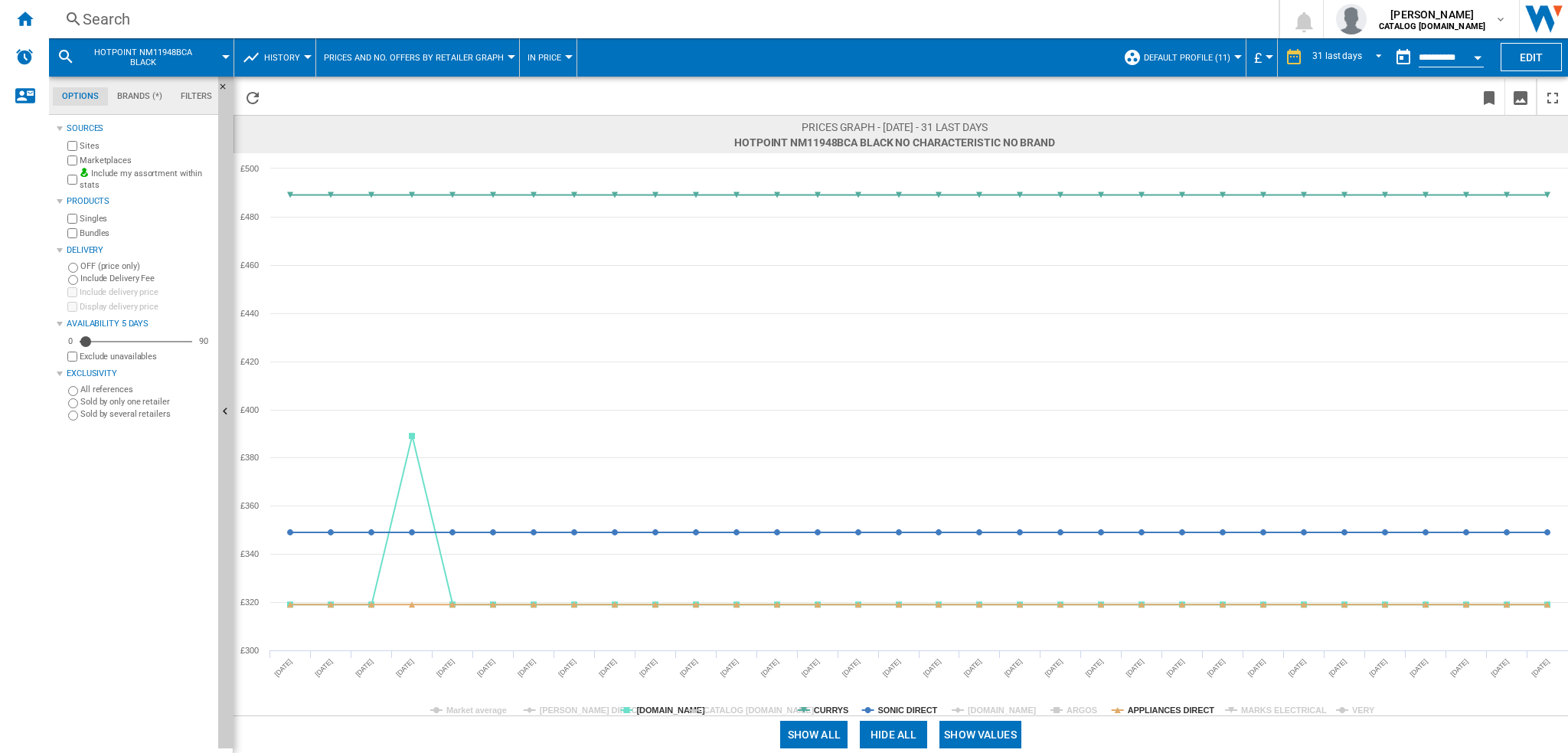
click at [1351, 710] on rect at bounding box center [900, 435] width 1335 height 562
click at [1357, 711] on tspan "VERY" at bounding box center [1363, 710] width 23 height 9
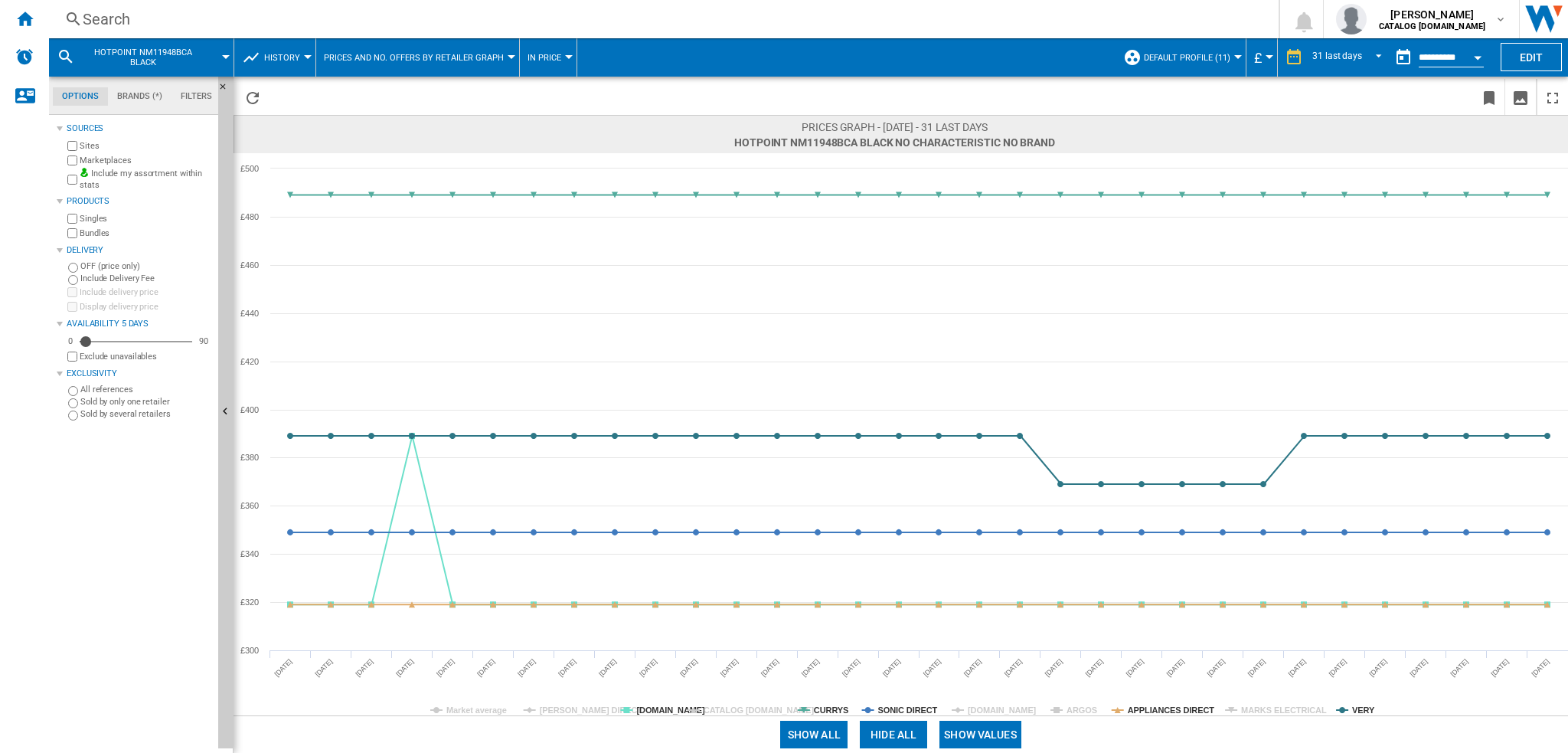
click at [1357, 711] on tspan "VERY" at bounding box center [1363, 710] width 23 height 9
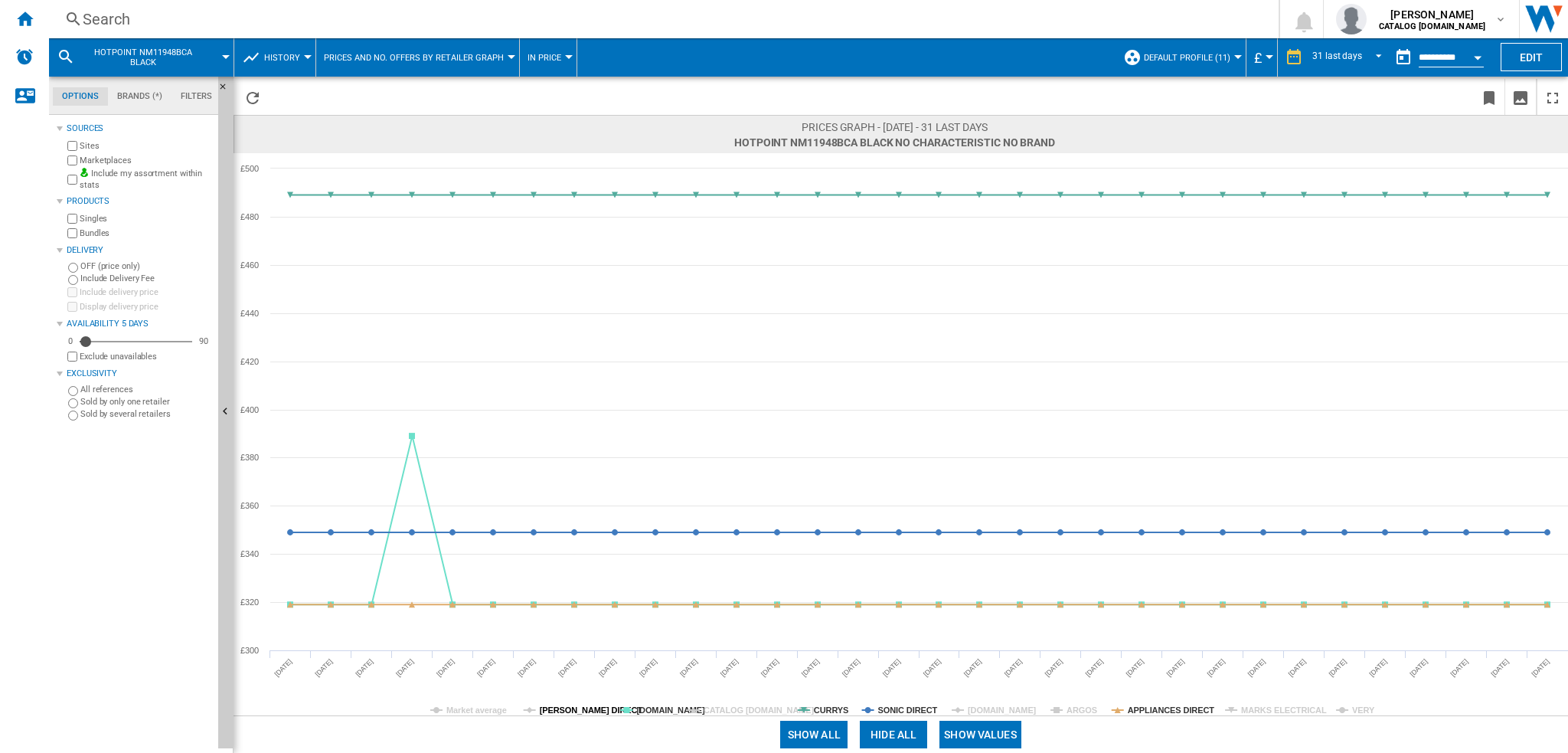
click at [582, 713] on tspan "[PERSON_NAME] DIRECT" at bounding box center [591, 710] width 103 height 9
click at [749, 706] on tspan "CATALOG [DOMAIN_NAME]" at bounding box center [759, 710] width 111 height 9
click at [469, 708] on tspan "Market average" at bounding box center [477, 710] width 60 height 9
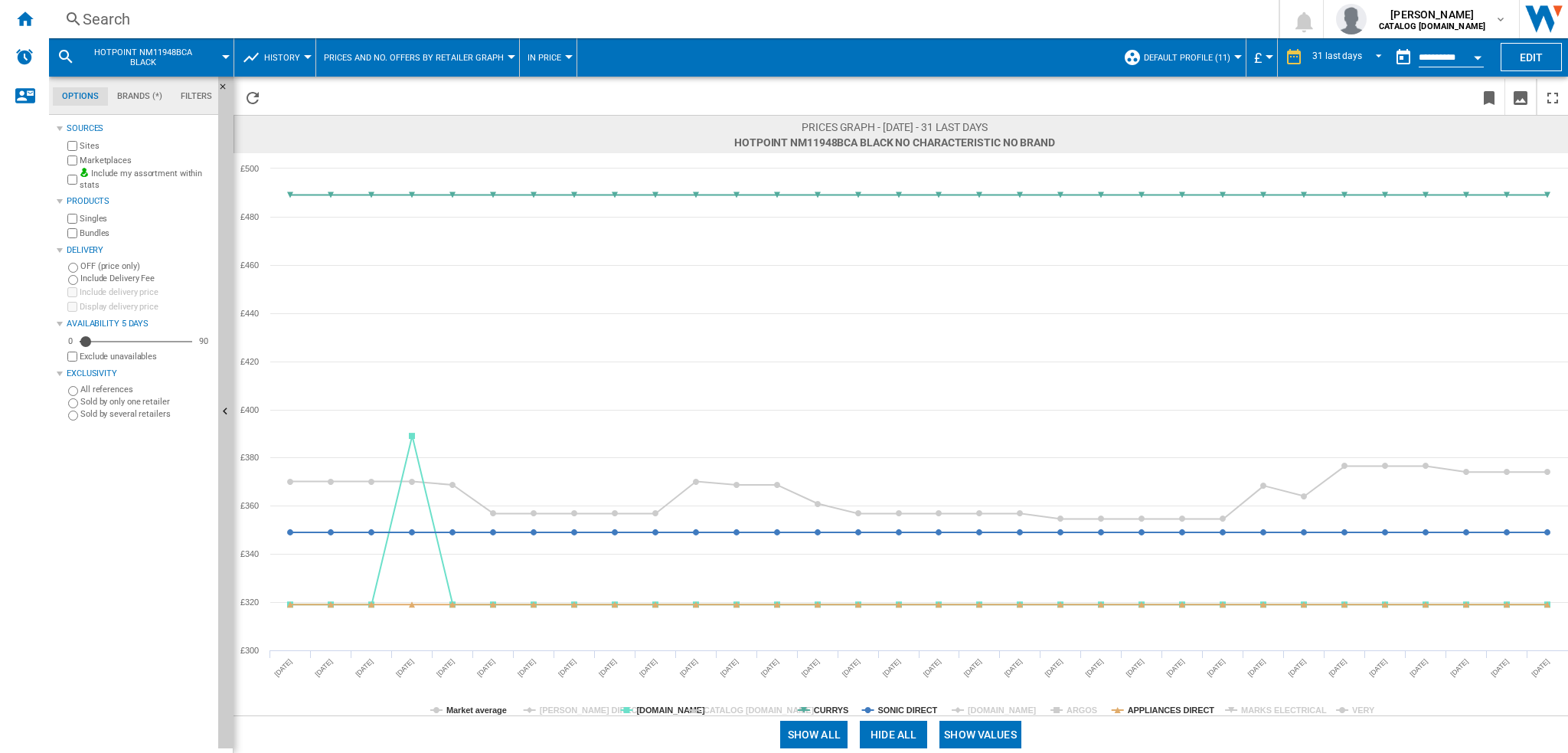
click at [469, 708] on tspan "Market average" at bounding box center [477, 710] width 60 height 9
click at [989, 707] on tspan "[DOMAIN_NAME]" at bounding box center [1003, 710] width 69 height 9
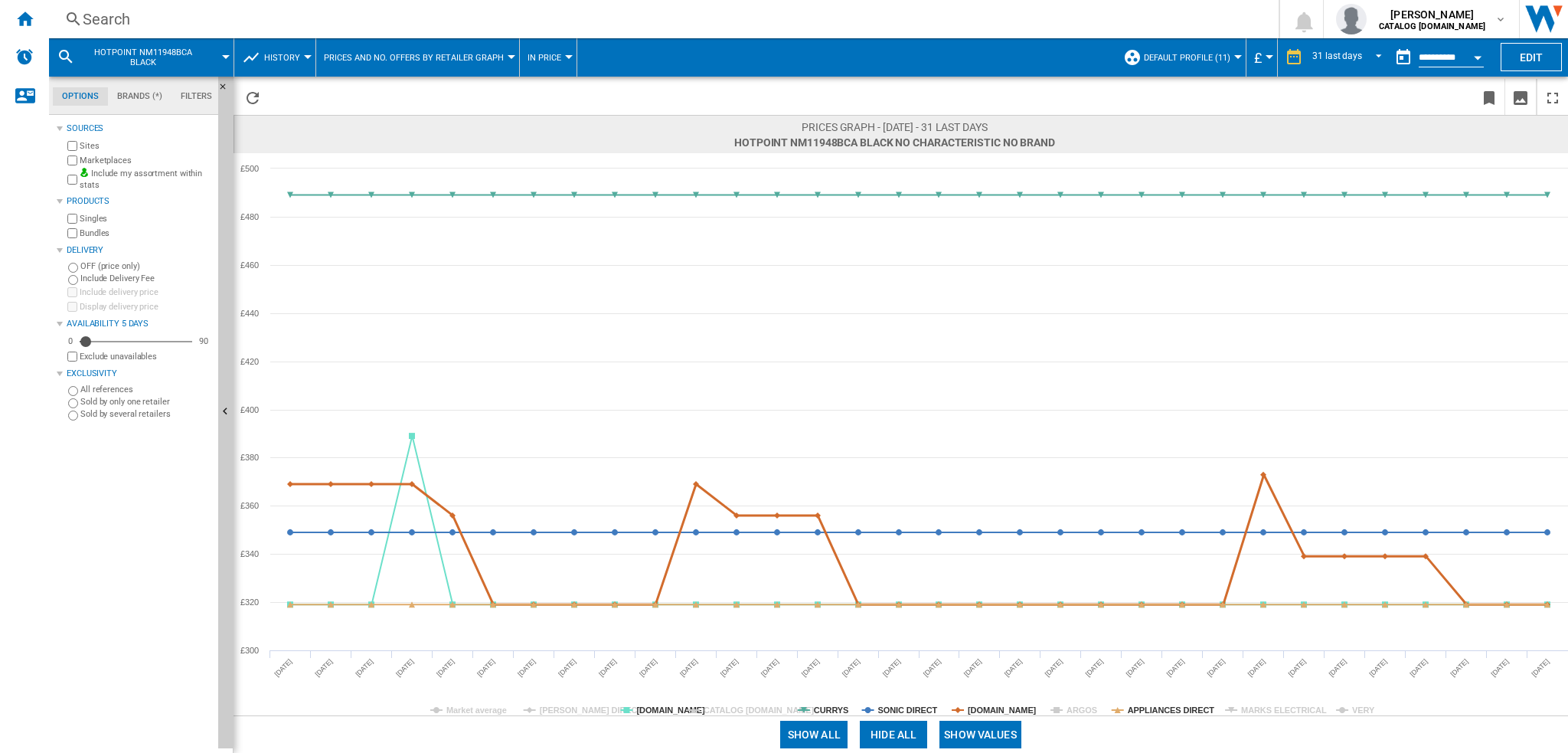
click at [990, 708] on tspan "[DOMAIN_NAME]" at bounding box center [1003, 710] width 69 height 9
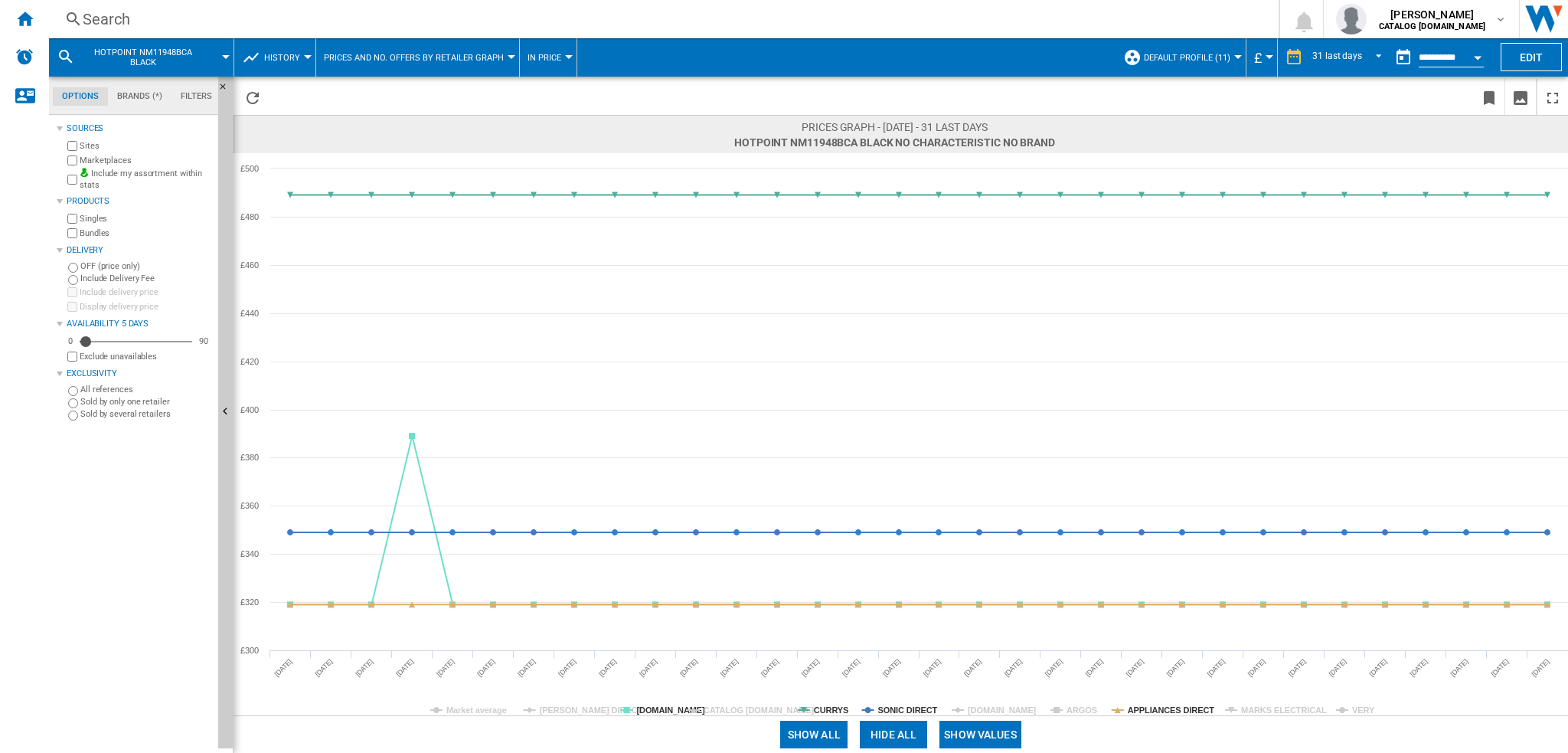
click at [990, 708] on tspan "[DOMAIN_NAME]" at bounding box center [1003, 710] width 69 height 9
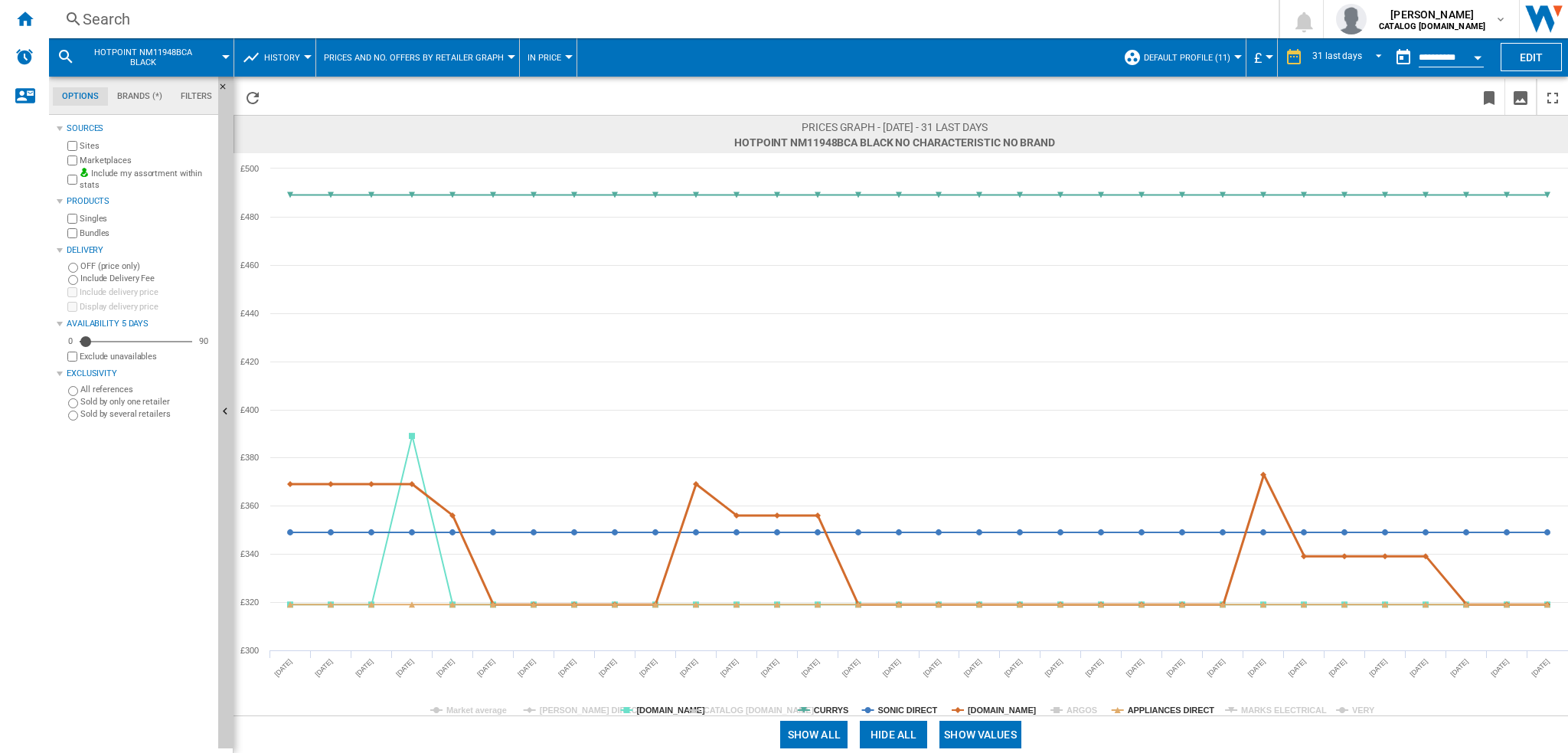
click at [990, 708] on tspan "[DOMAIN_NAME]" at bounding box center [1003, 710] width 69 height 9
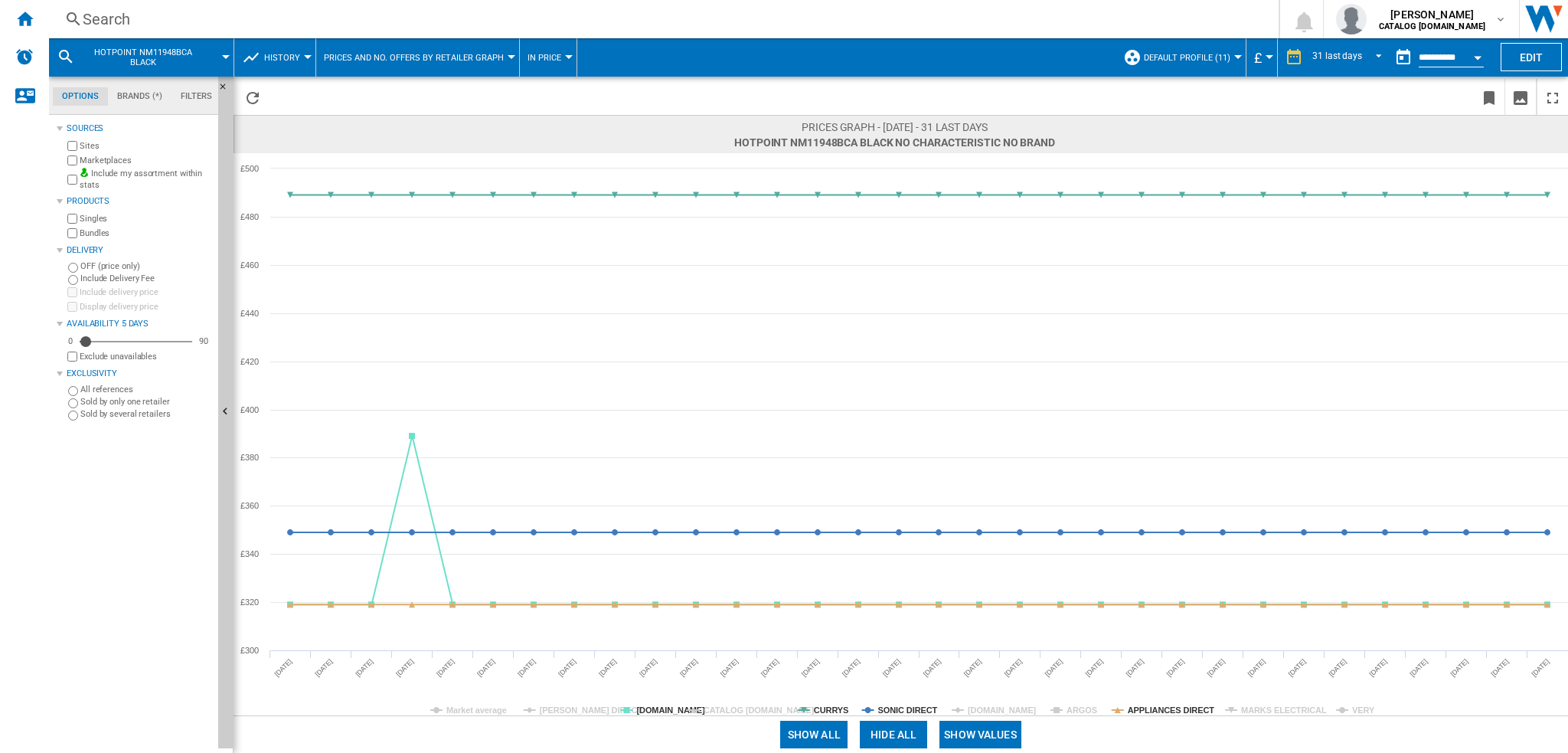
click at [163, 23] on div "Search" at bounding box center [661, 19] width 1156 height 22
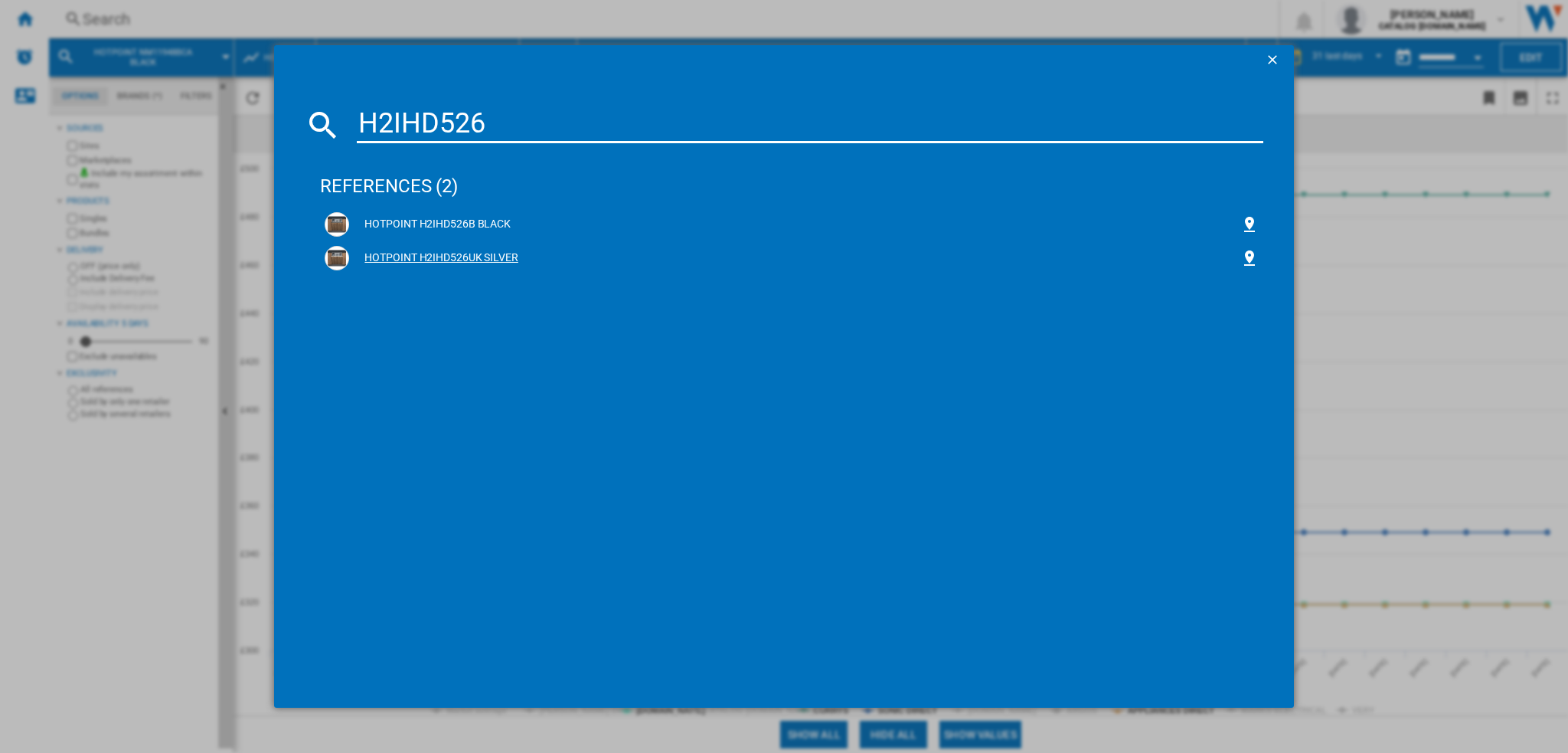
type input "H2IHD526"
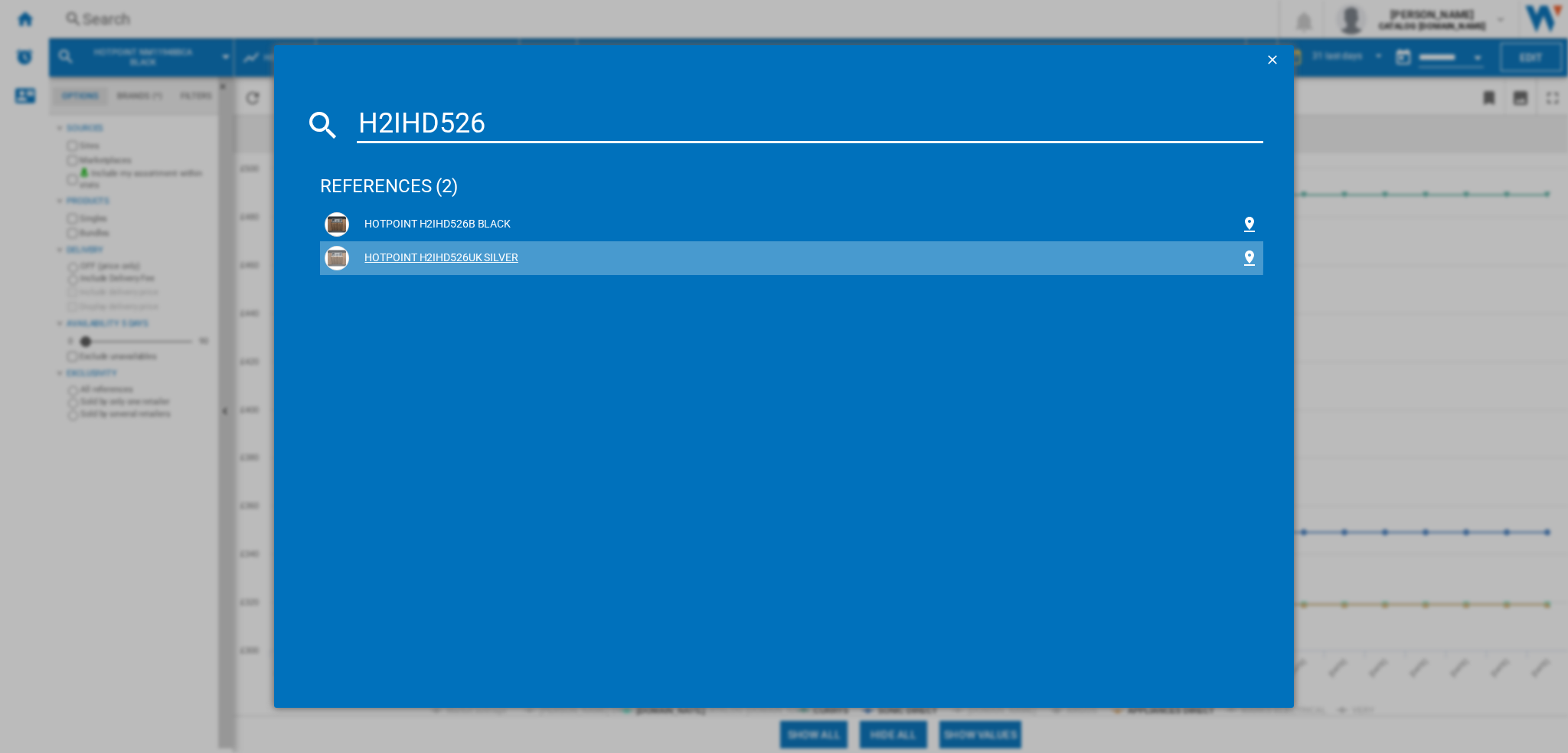
click at [494, 251] on div "HOTPOINT H2IHD526UK SILVER" at bounding box center [794, 258] width 890 height 15
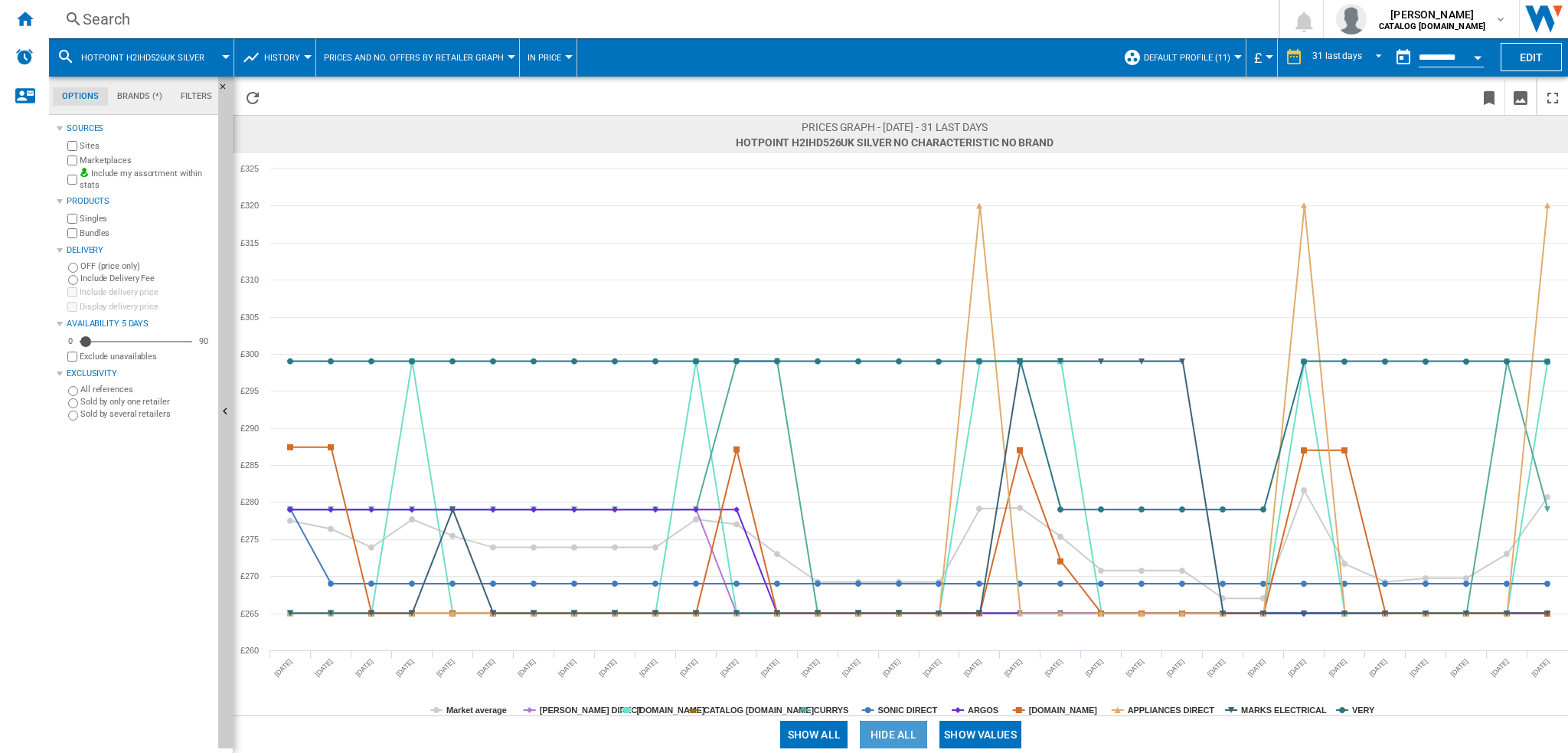
click at [874, 727] on button "Hide all" at bounding box center [893, 735] width 67 height 28
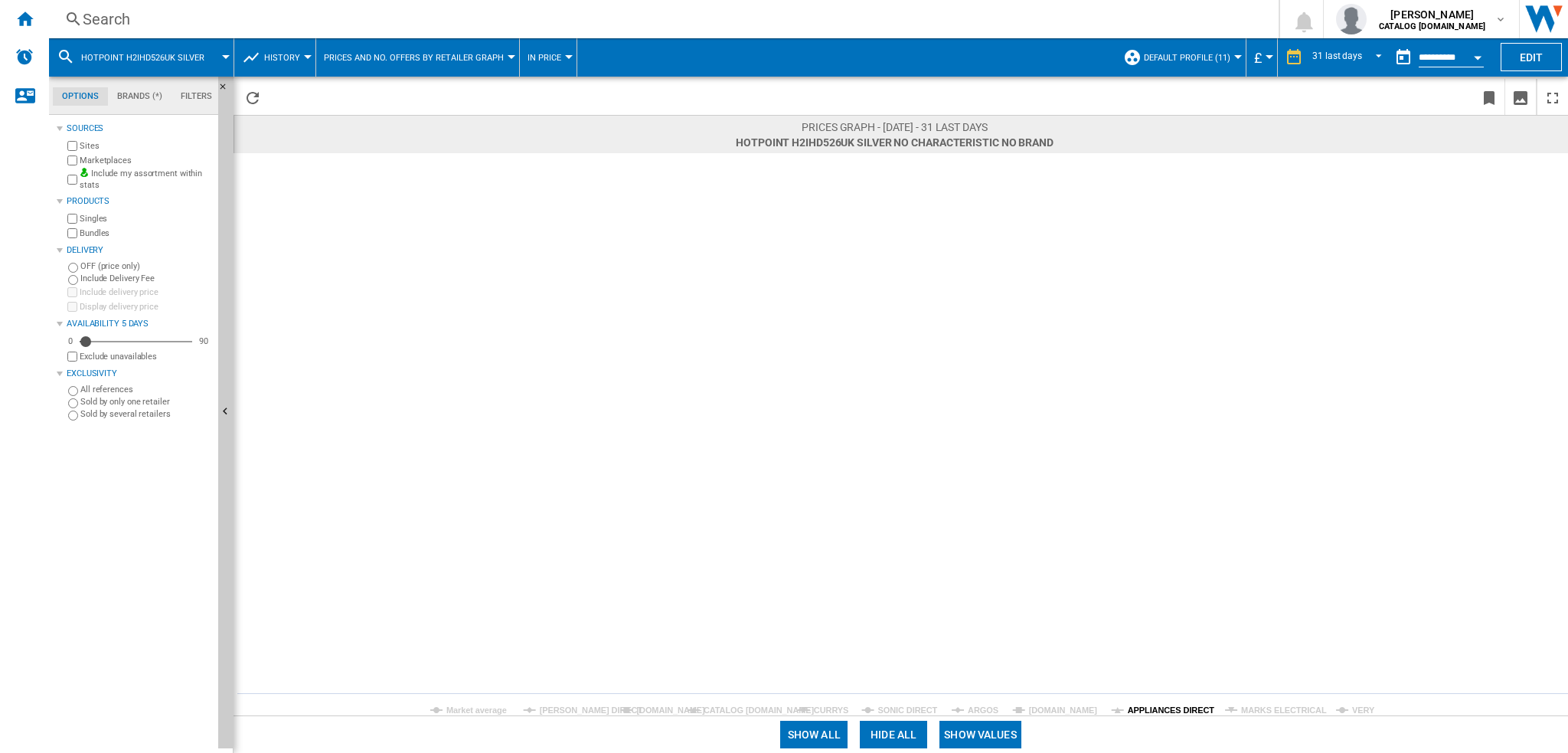
click at [1167, 710] on tspan "APPLIANCES DIRECT" at bounding box center [1171, 710] width 87 height 9
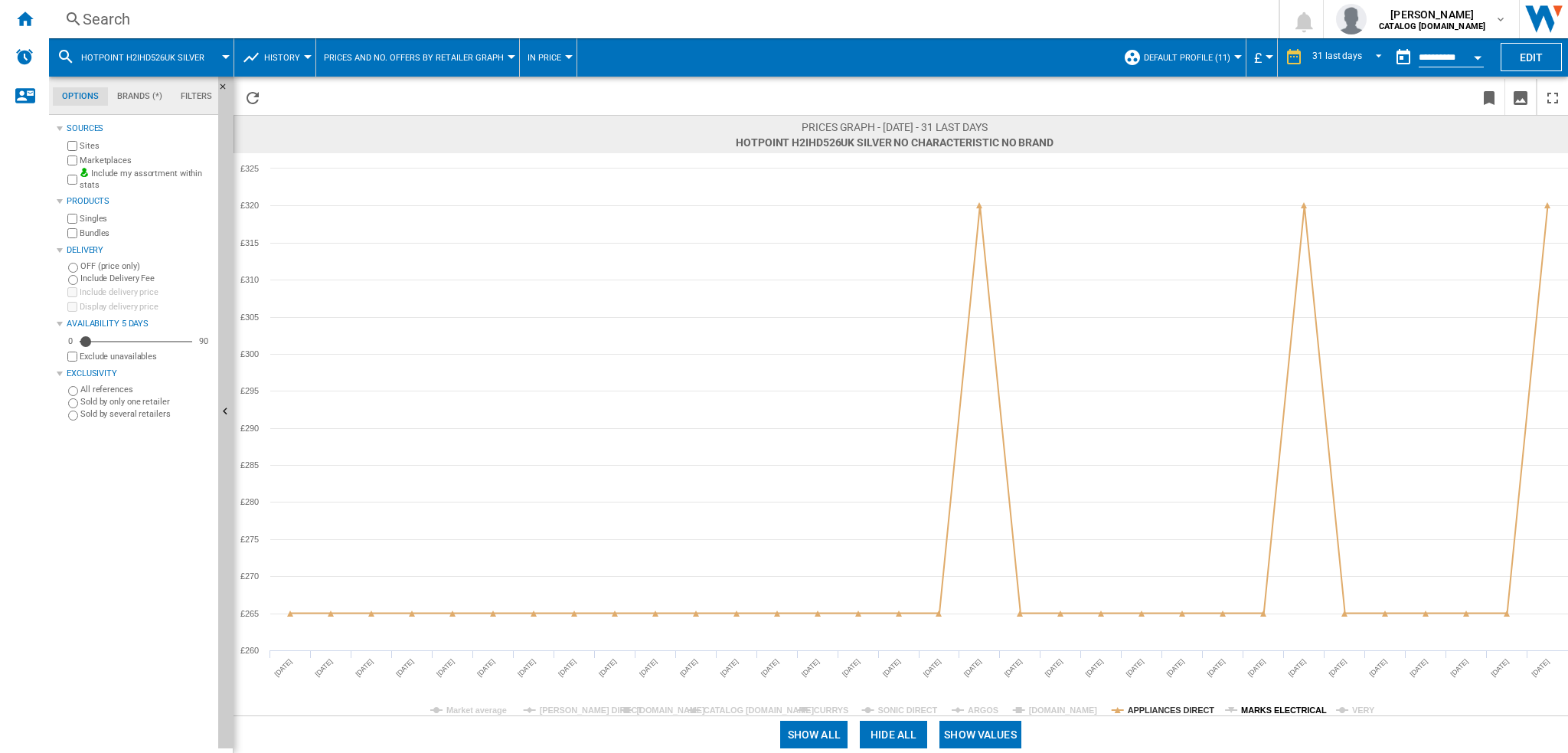
click at [1265, 710] on tspan "MARKS ELECTRICAL" at bounding box center [1284, 710] width 86 height 9
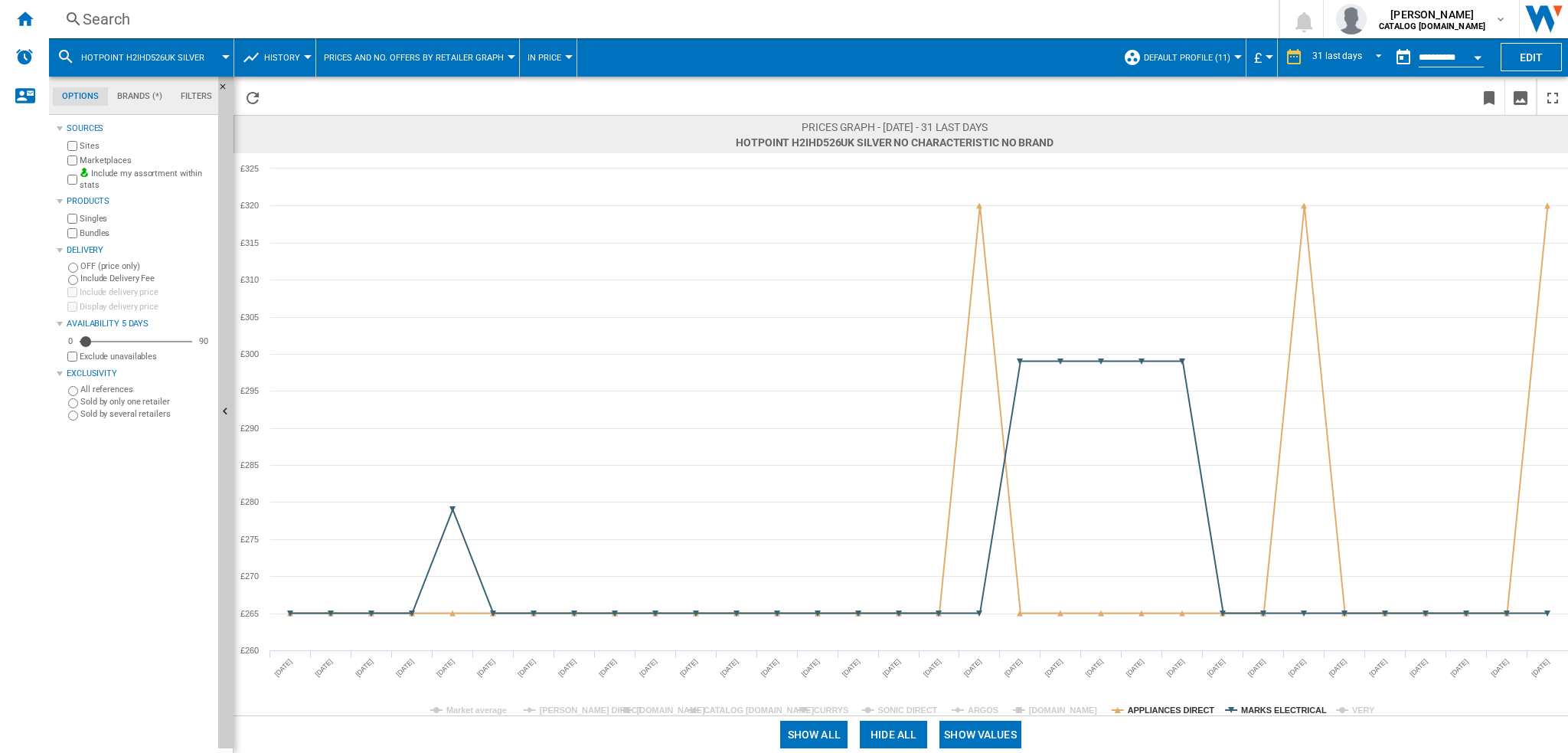
click at [633, 707] on rect at bounding box center [900, 435] width 1335 height 562
click at [635, 707] on rect at bounding box center [900, 435] width 1335 height 562
click at [638, 707] on tspan "[DOMAIN_NAME]" at bounding box center [670, 710] width 69 height 9
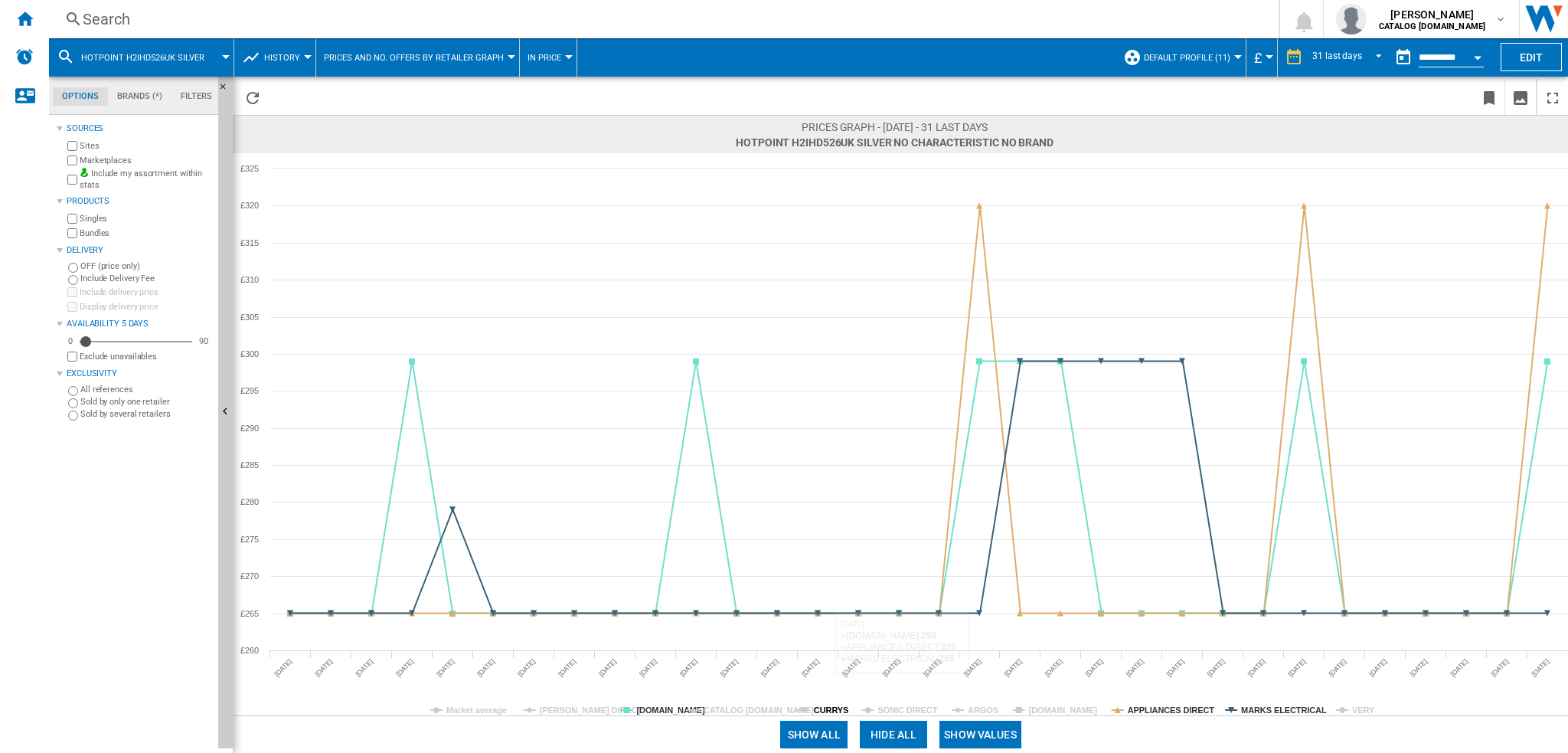
click at [820, 707] on tspan "CURRYS" at bounding box center [831, 710] width 34 height 9
